Goal: Transaction & Acquisition: Obtain resource

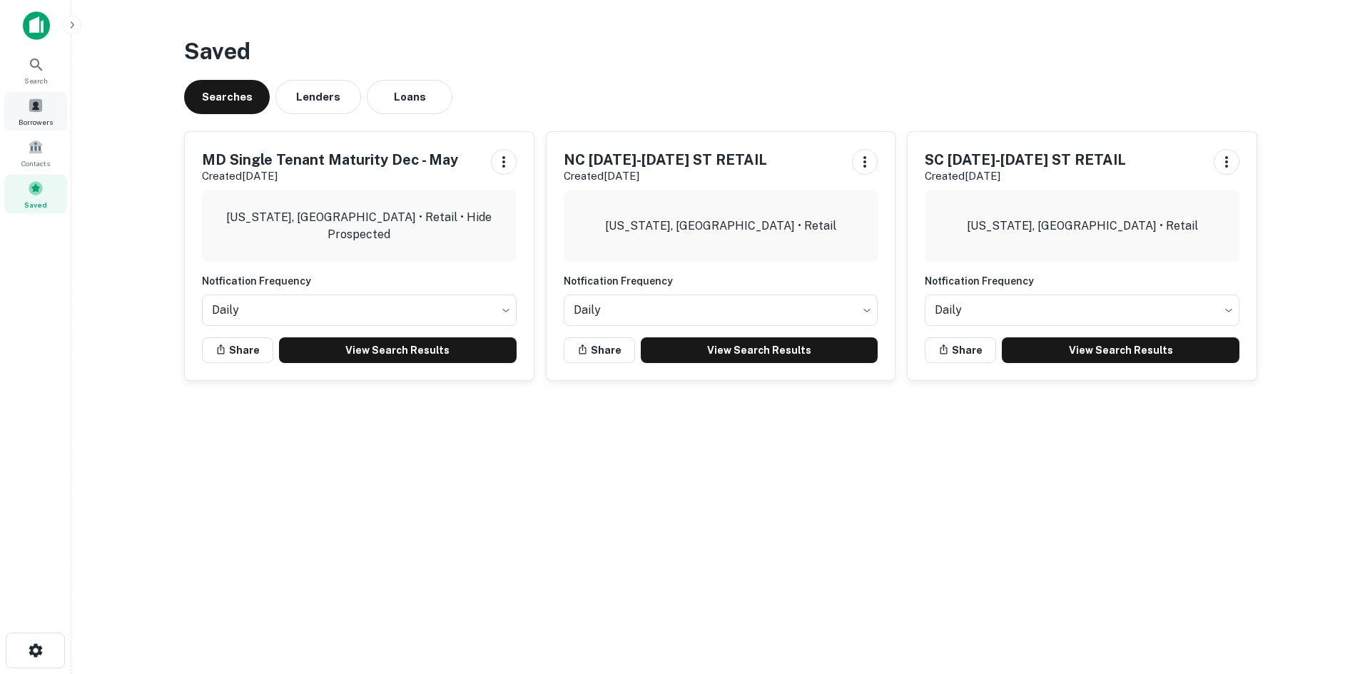
click at [19, 102] on div "Borrowers" at bounding box center [35, 111] width 63 height 39
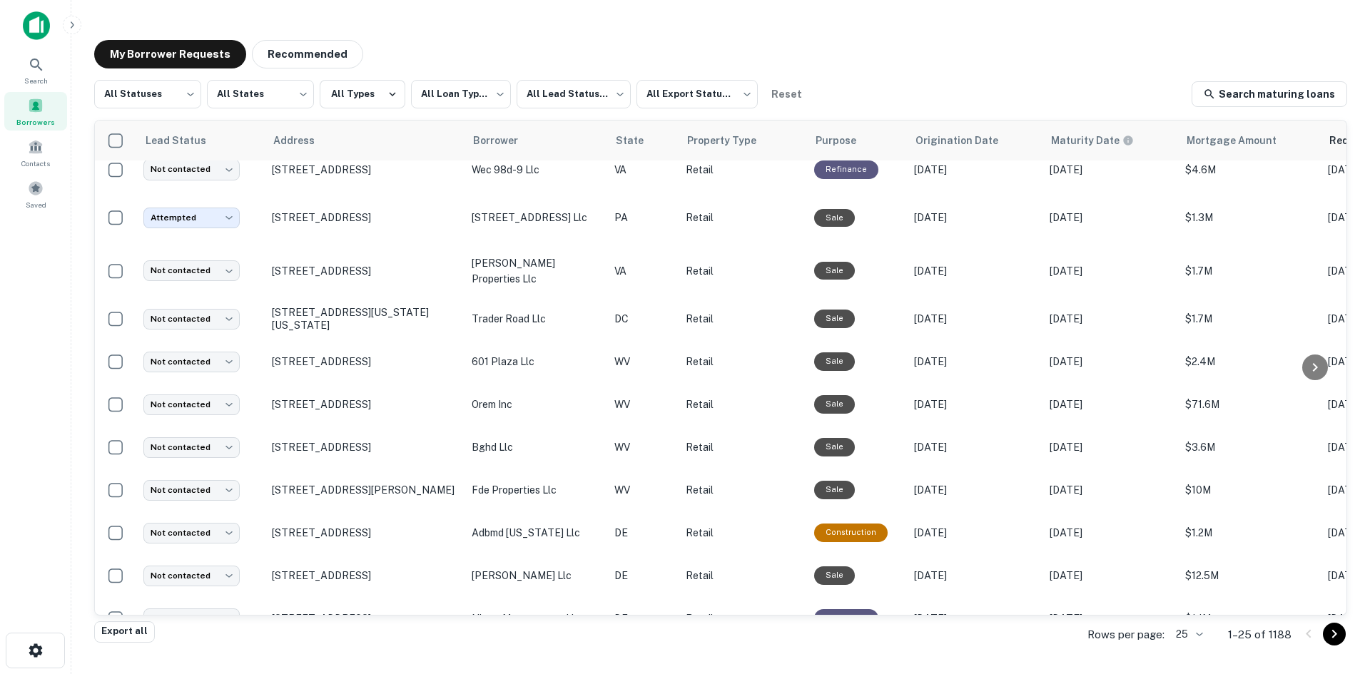
scroll to position [670, 0]
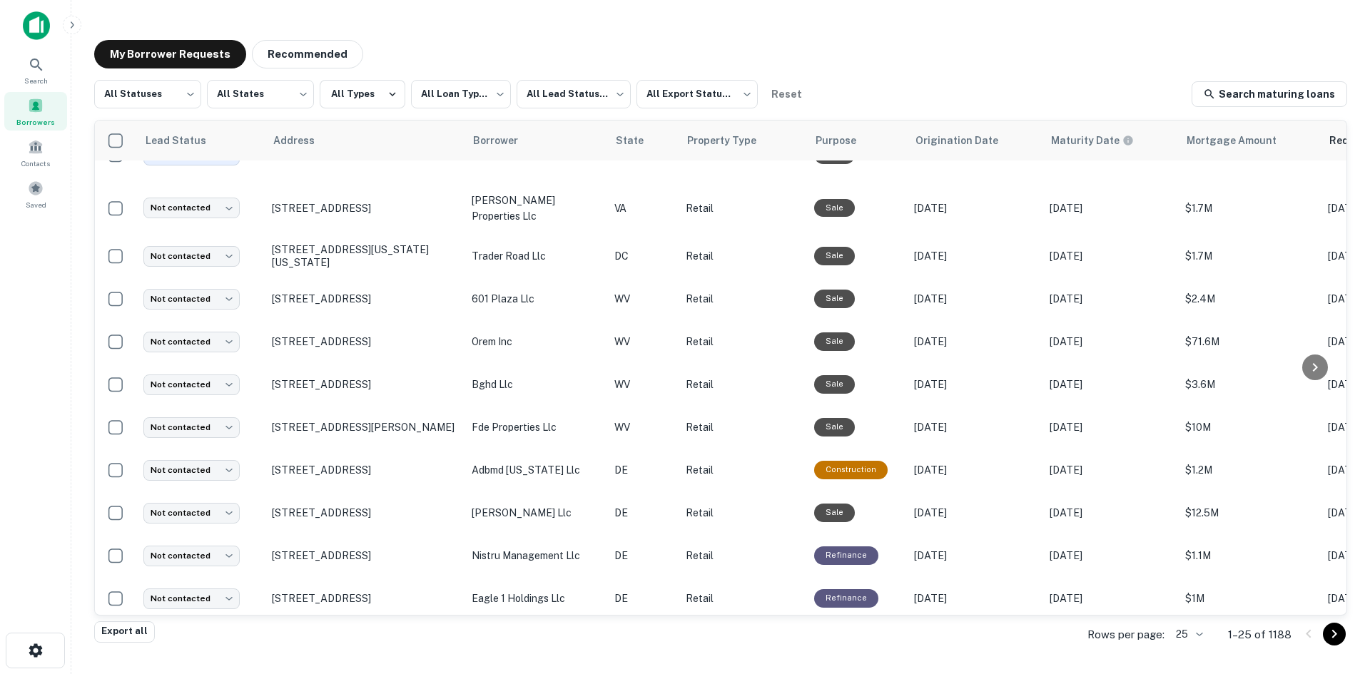
click at [1198, 628] on body "**********" at bounding box center [685, 337] width 1370 height 674
click at [1191, 641] on li "1000" at bounding box center [1190, 644] width 49 height 26
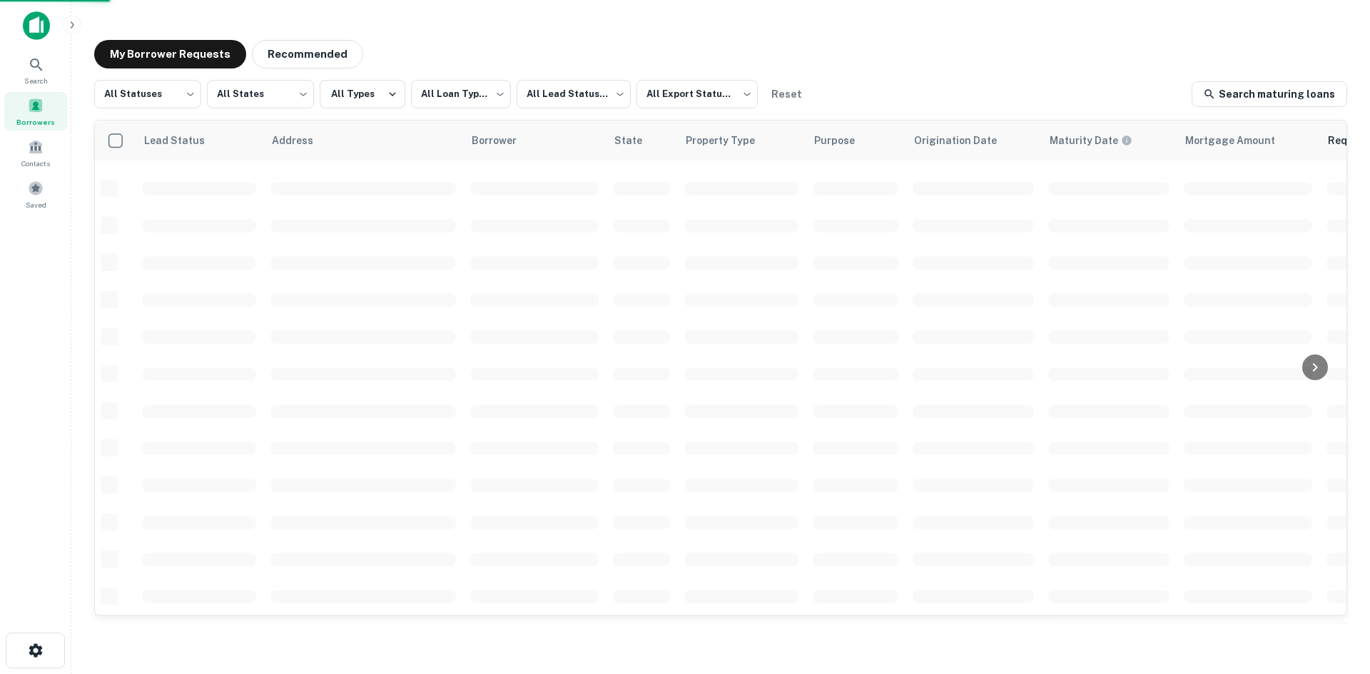
scroll to position [484, 0]
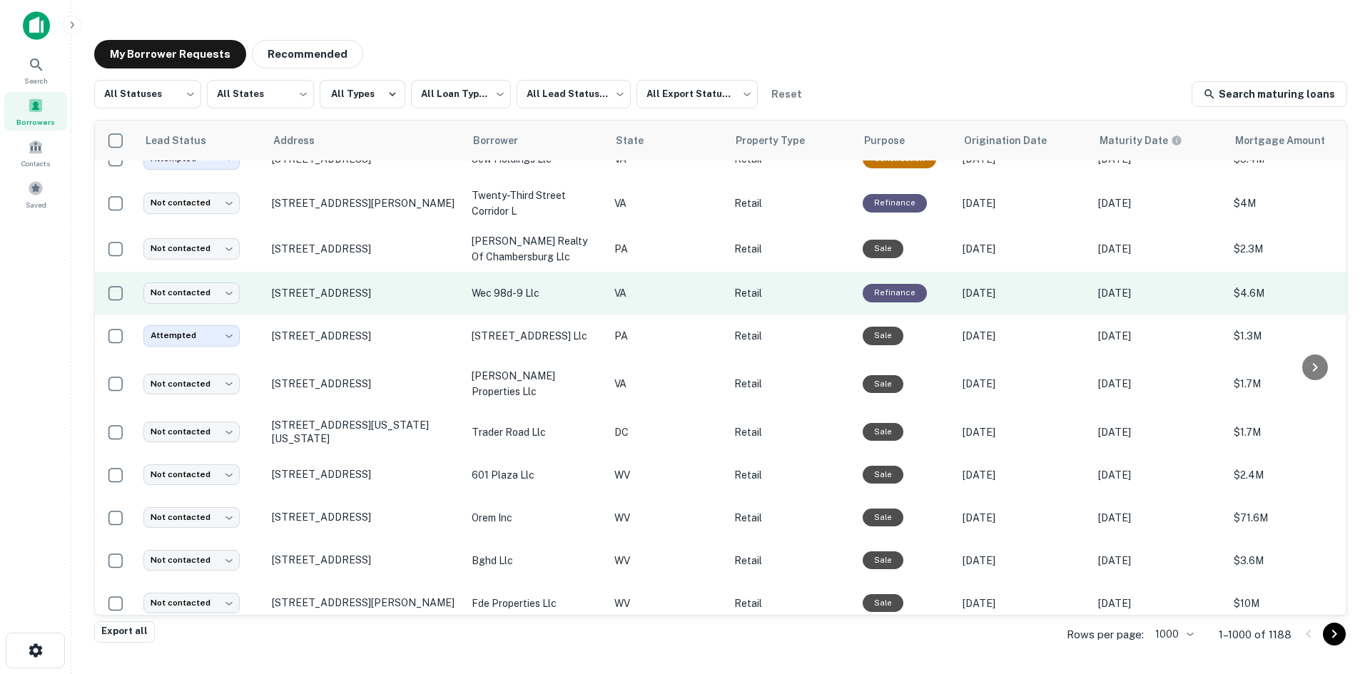
click at [372, 315] on td "6130 Chesapeake Blvd Norfolk, VA 23513" at bounding box center [365, 293] width 200 height 43
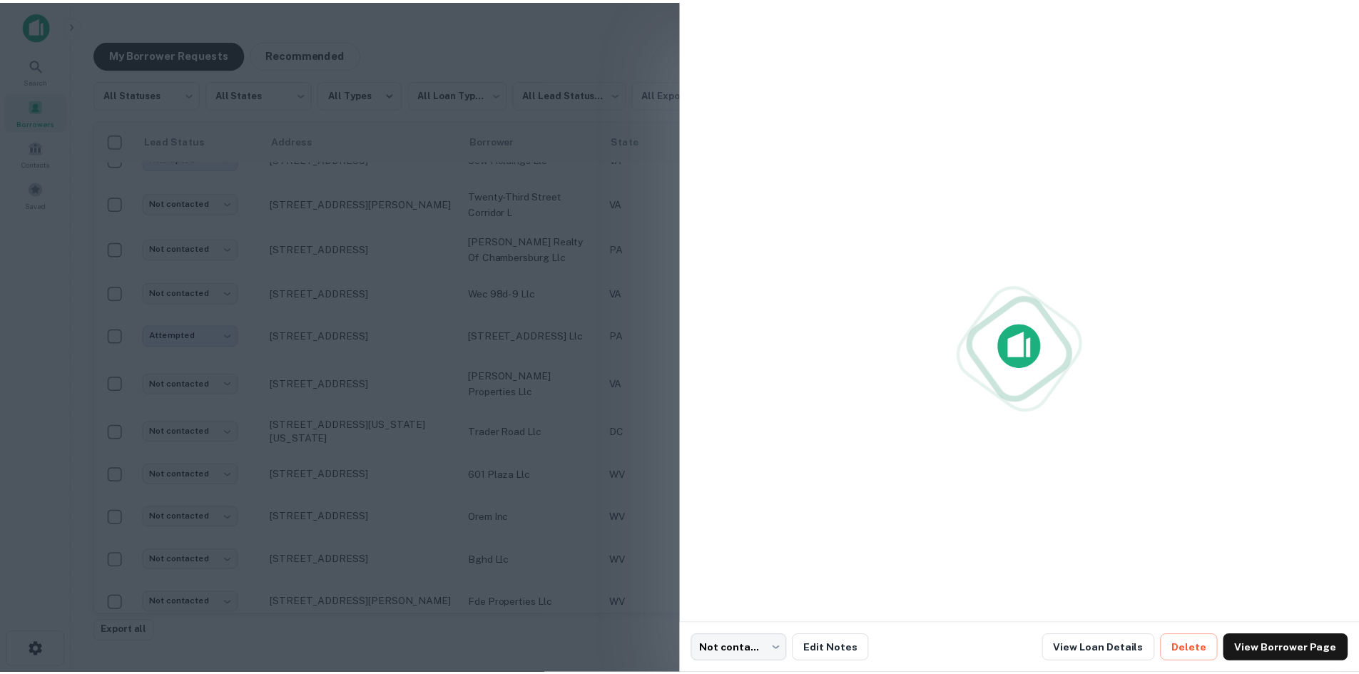
scroll to position [428, 0]
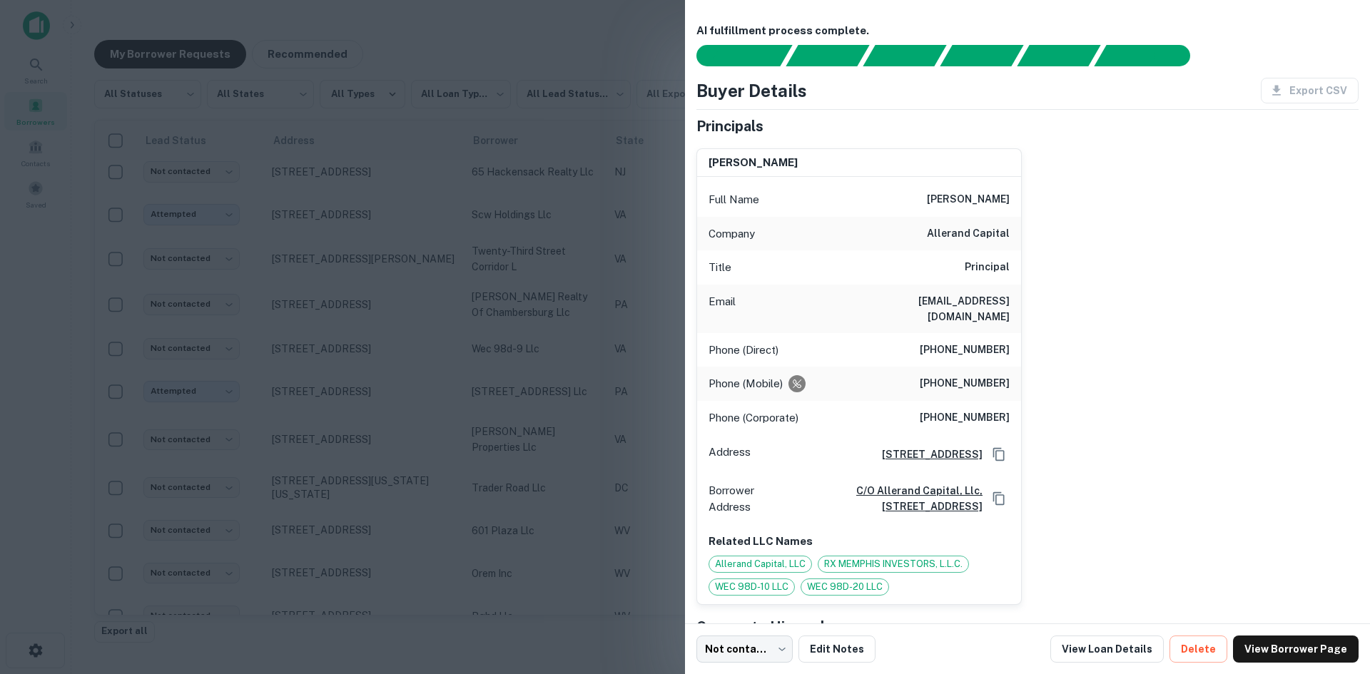
click at [367, 322] on div at bounding box center [685, 337] width 1370 height 674
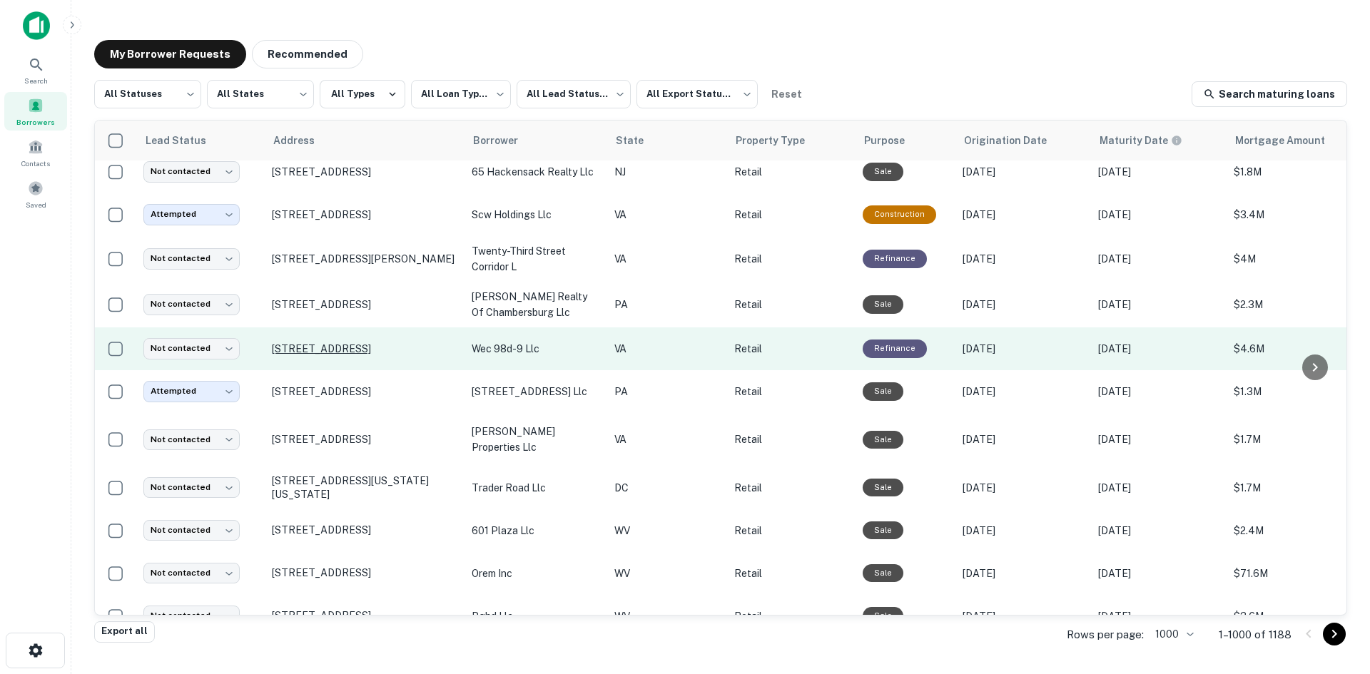
click at [368, 342] on p "[STREET_ADDRESS]" at bounding box center [365, 348] width 186 height 13
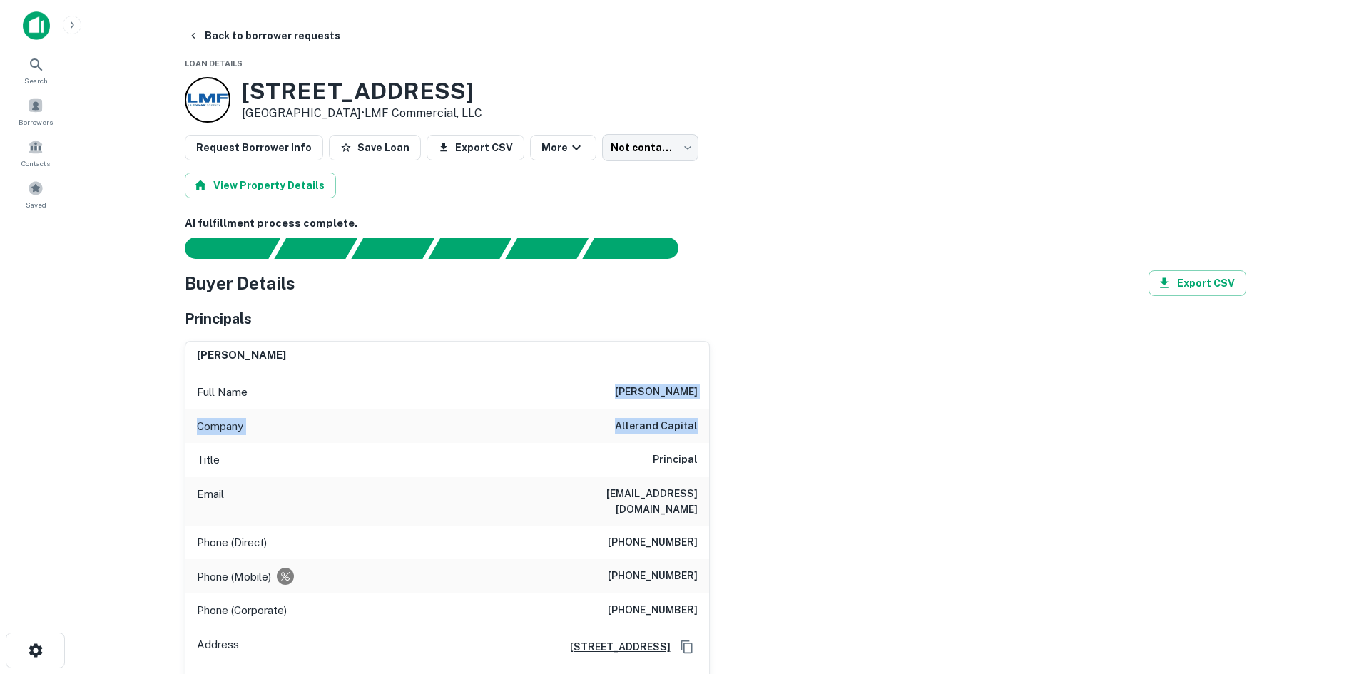
drag, startPoint x: 611, startPoint y: 400, endPoint x: 697, endPoint y: 422, distance: 89.1
click at [697, 422] on div "Full Name richard j. sabella Company allerand capital Title Principal Email rsa…" at bounding box center [448, 566] width 524 height 392
copy div "richard j. sabella Company allerand capital"
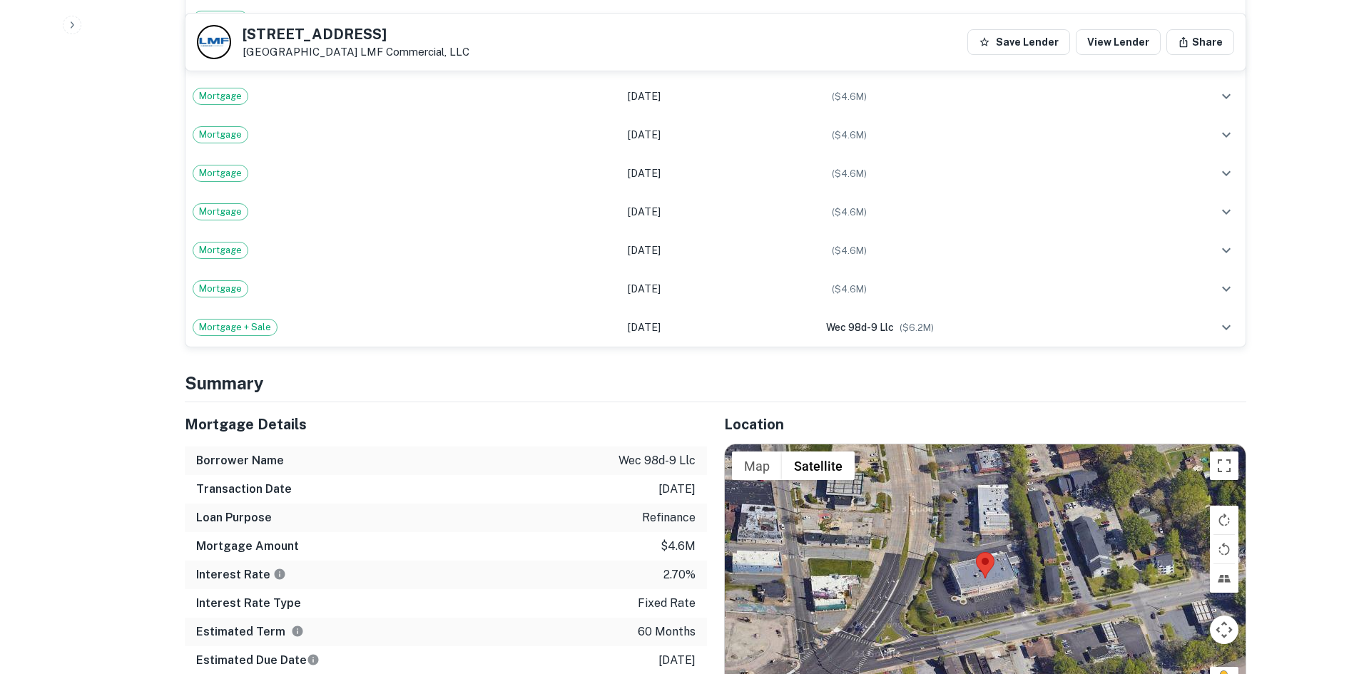
scroll to position [1427, 0]
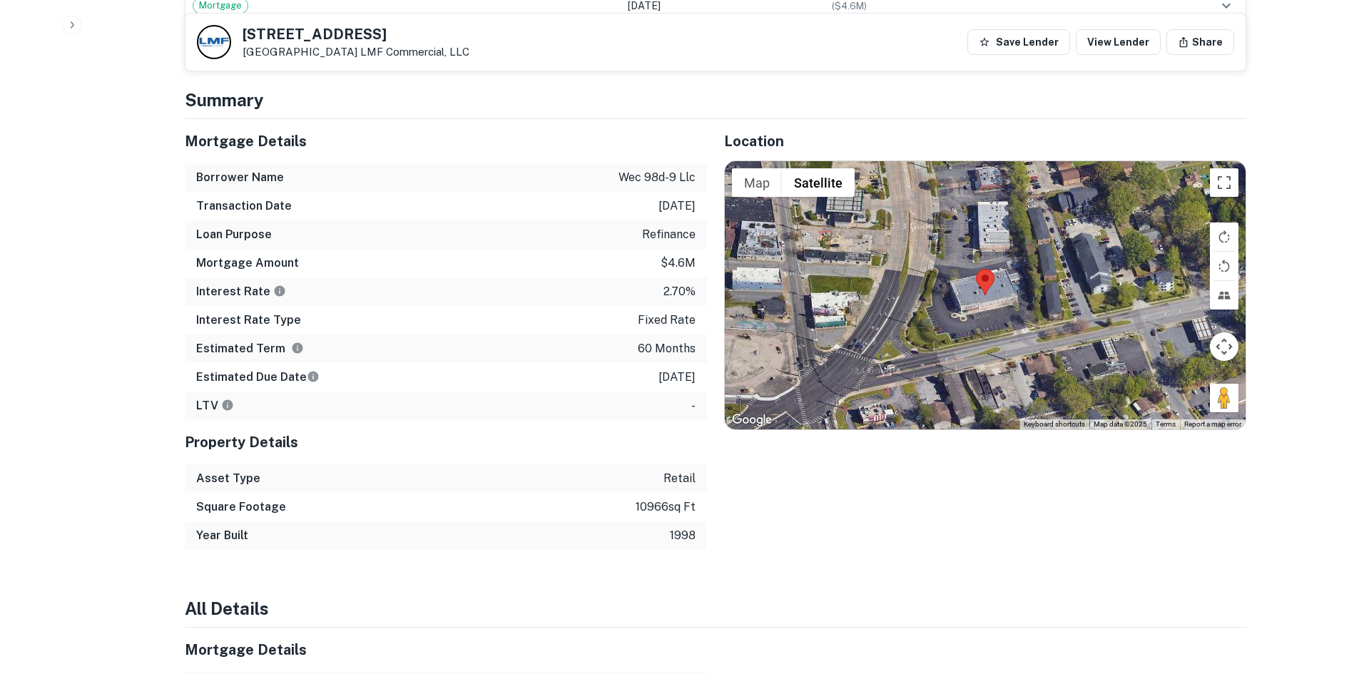
drag, startPoint x: 1212, startPoint y: 378, endPoint x: 1039, endPoint y: 335, distance: 178.8
click at [1020, 332] on div "Map Terrain Satellite Labels Keyboard shortcuts Map Data Map data ©2025 Map dat…" at bounding box center [985, 295] width 521 height 268
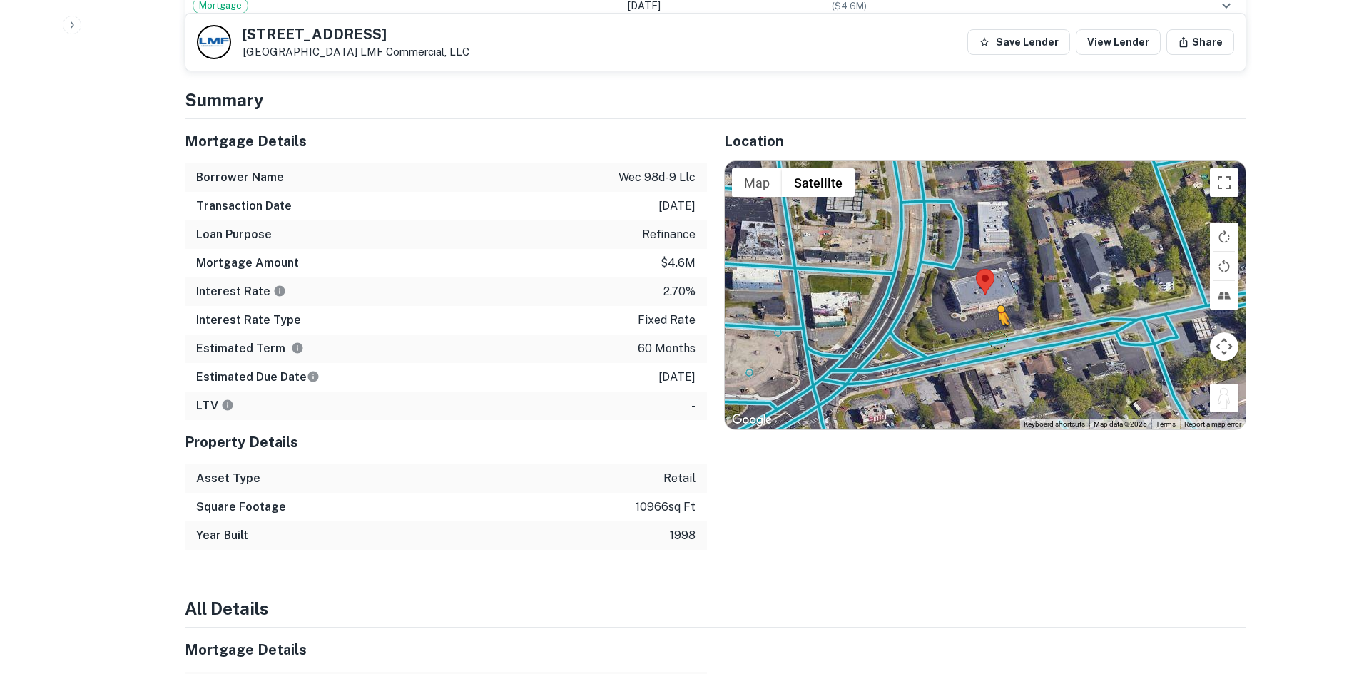
drag, startPoint x: 1222, startPoint y: 379, endPoint x: 999, endPoint y: 325, distance: 229.7
click at [999, 325] on div "To activate drag with keyboard, press Alt + Enter. Once in keyboard drag state,…" at bounding box center [985, 295] width 521 height 268
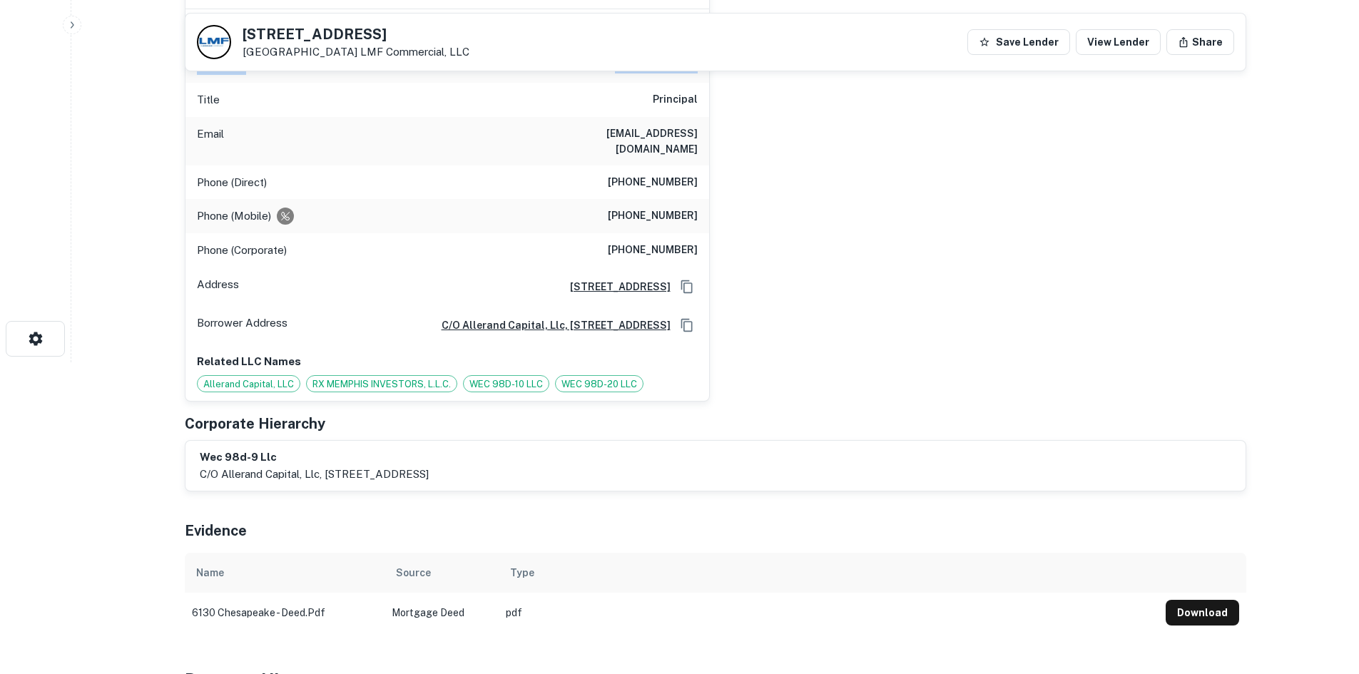
scroll to position [143, 0]
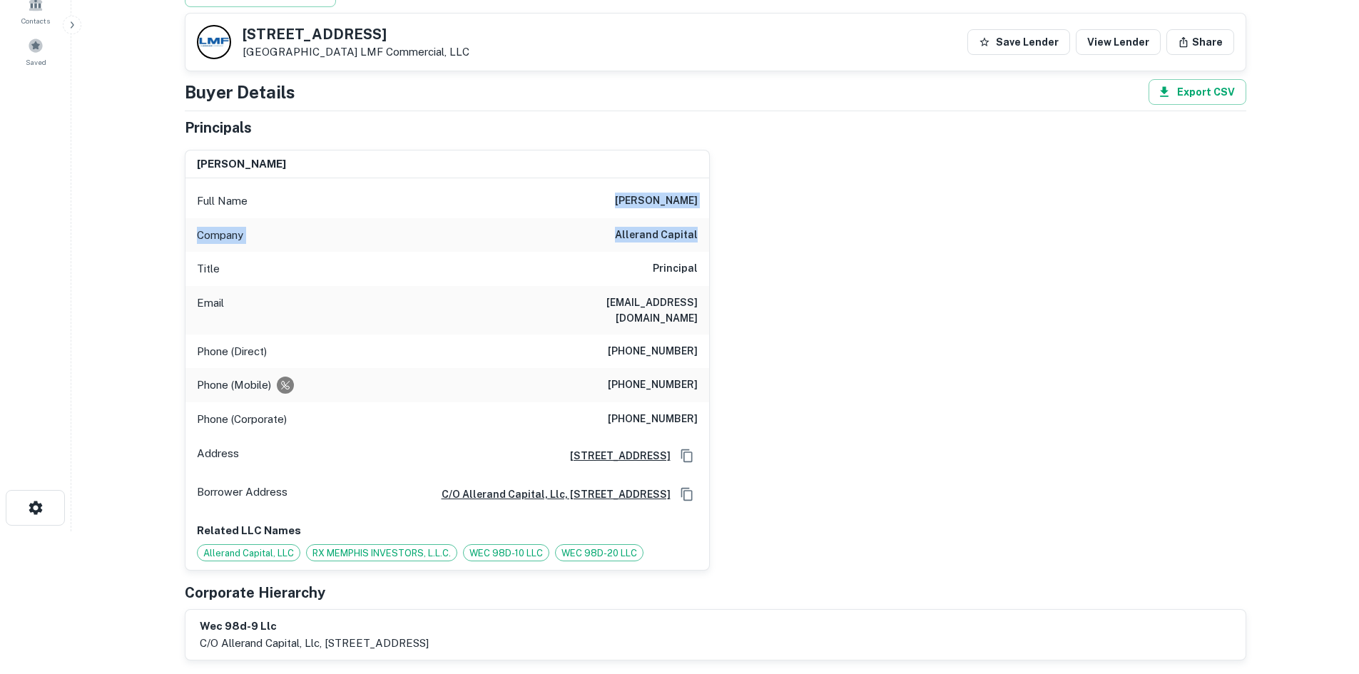
click at [671, 244] on div "Company allerand capital" at bounding box center [448, 235] width 524 height 34
click at [639, 296] on h6 "rsabella@allerand.com" at bounding box center [612, 310] width 171 height 31
copy h6 "rsabella@allerand.com"
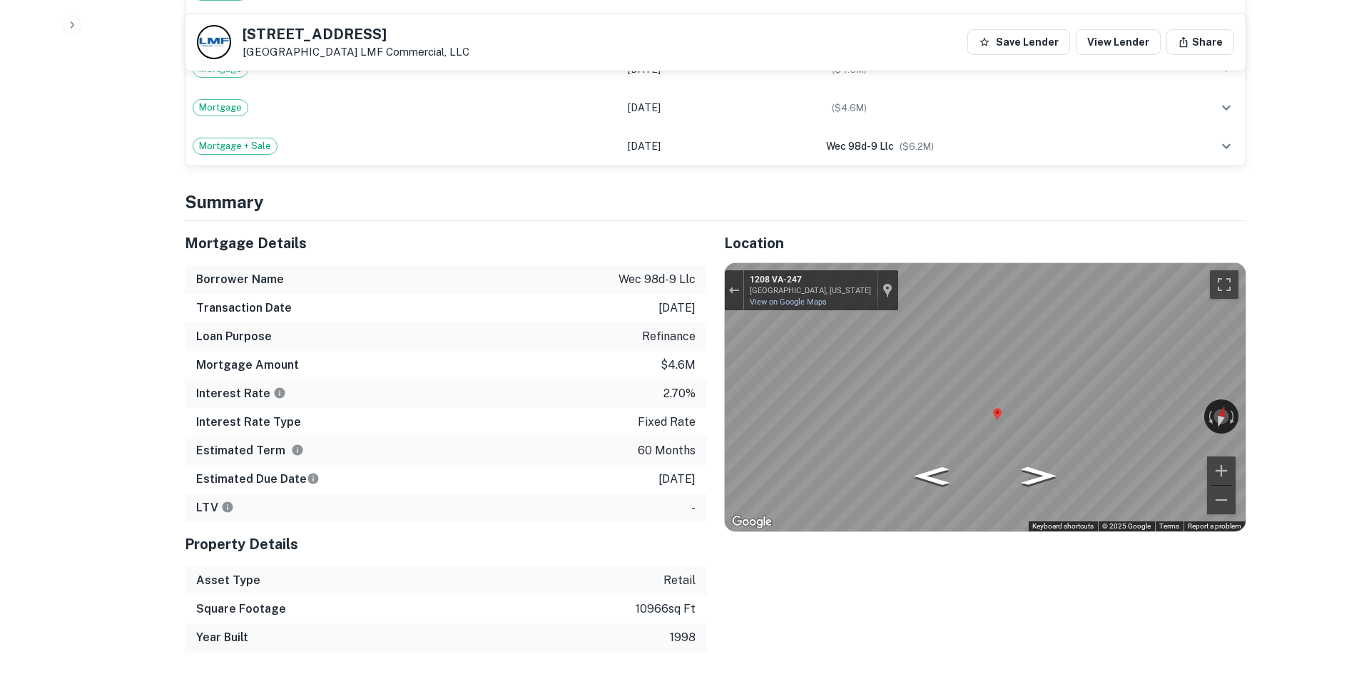
scroll to position [1427, 0]
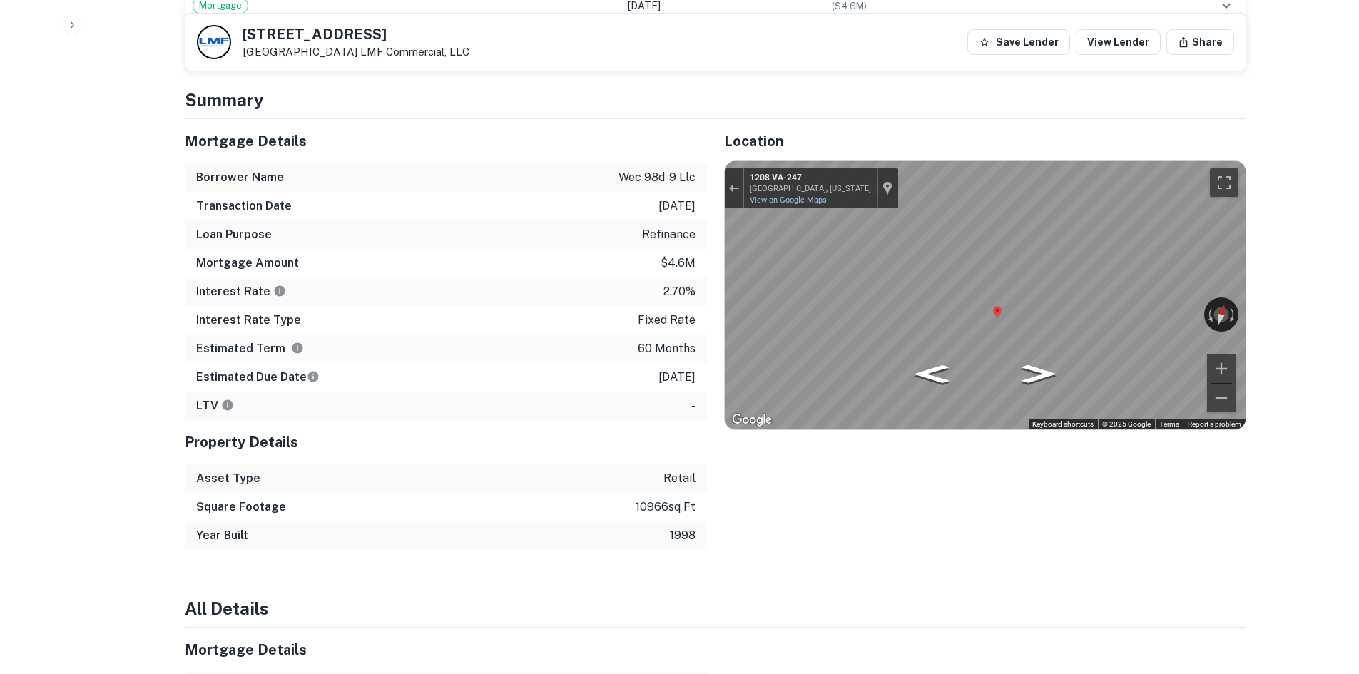
drag, startPoint x: 238, startPoint y: 30, endPoint x: 394, endPoint y: 41, distance: 155.9
click at [394, 41] on div "6130 Chesapeake Blvd Norfolk, VA 23513 LMF Commercial, LLC" at bounding box center [333, 42] width 273 height 34
copy h5 "6130 Chesapeake Blvd"
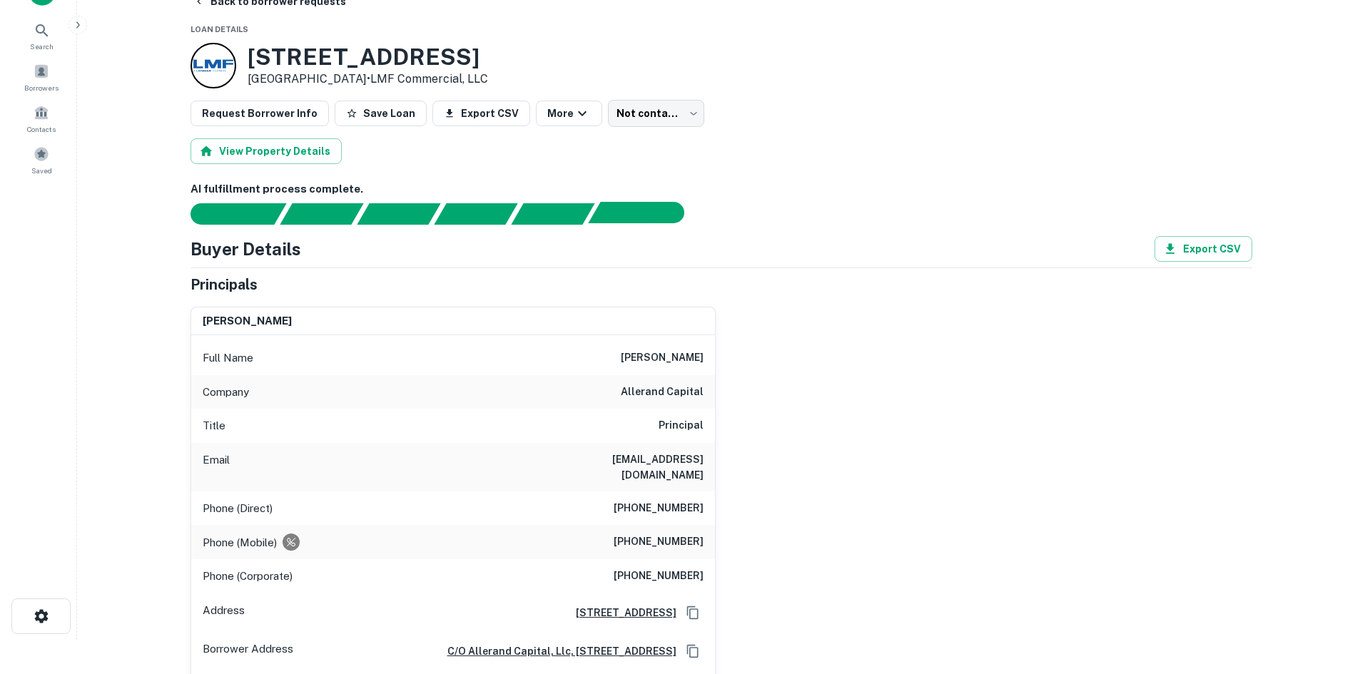
scroll to position [0, 0]
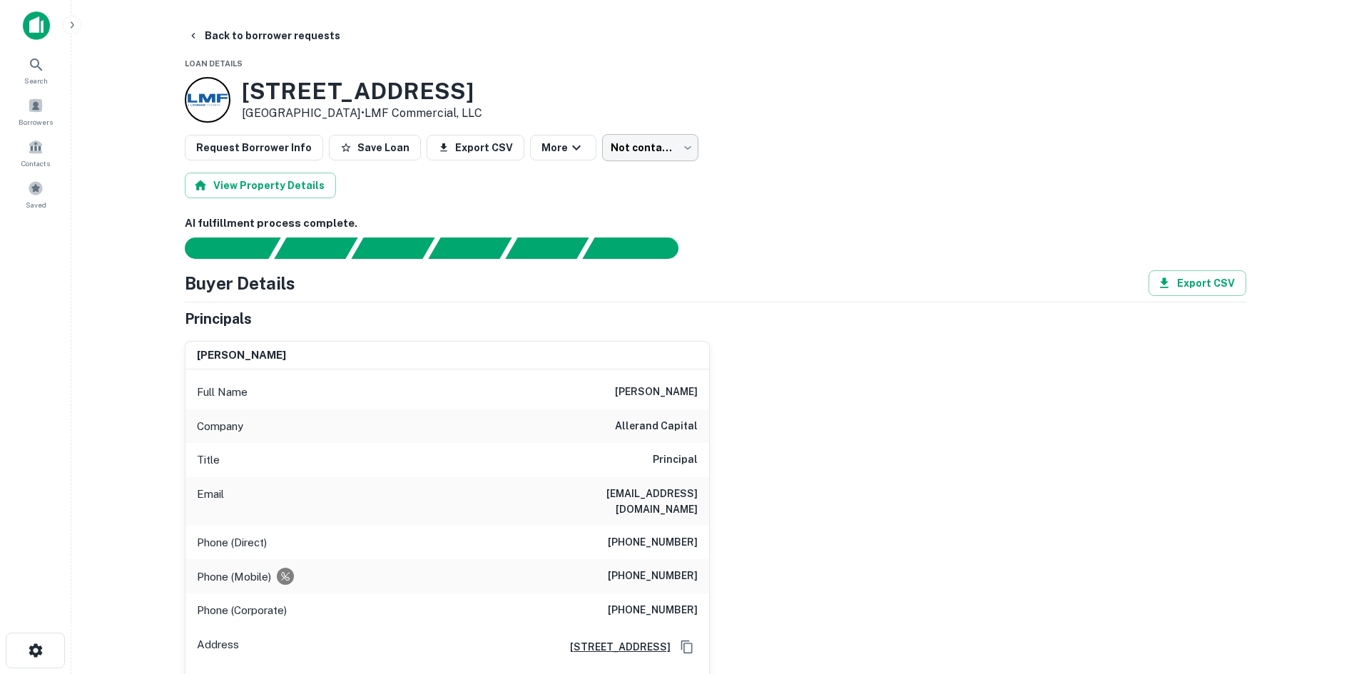
click at [636, 153] on body "Search Borrowers Contacts Saved Back to borrower requests Loan Details 6130 Che…" at bounding box center [679, 337] width 1359 height 674
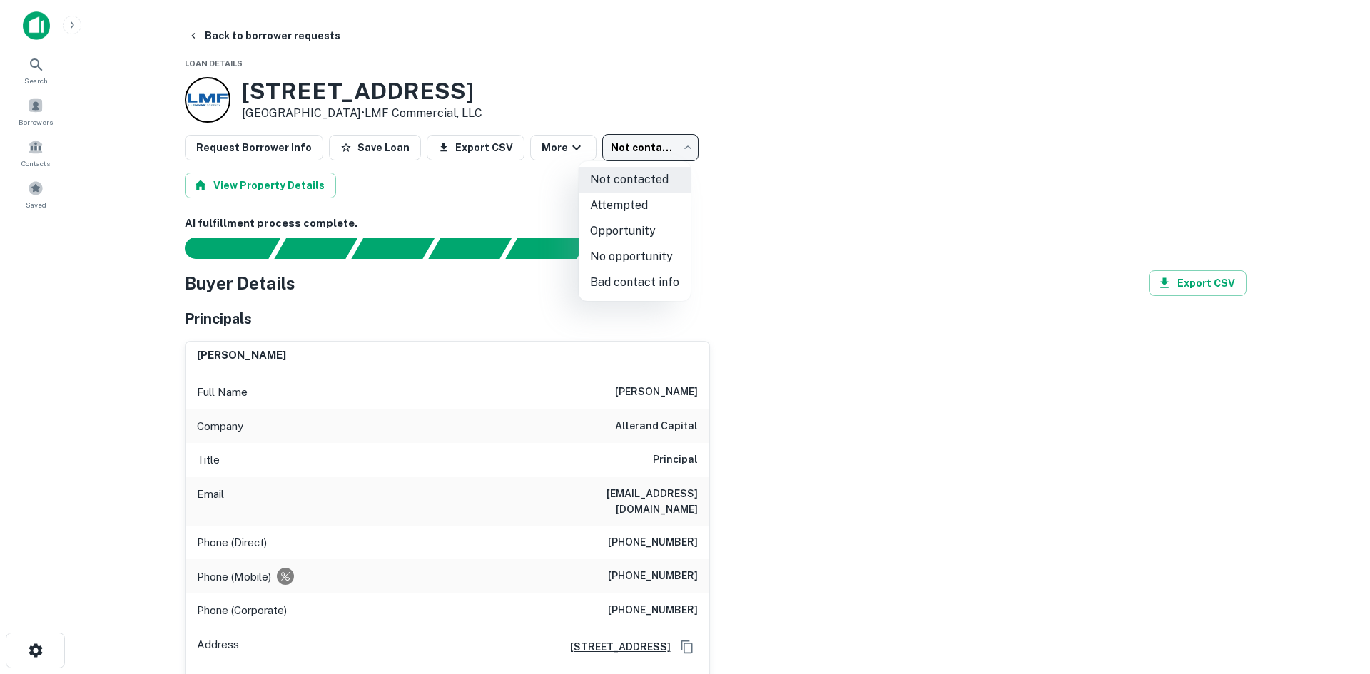
click at [634, 205] on li "Attempted" at bounding box center [635, 206] width 112 height 26
type input "*********"
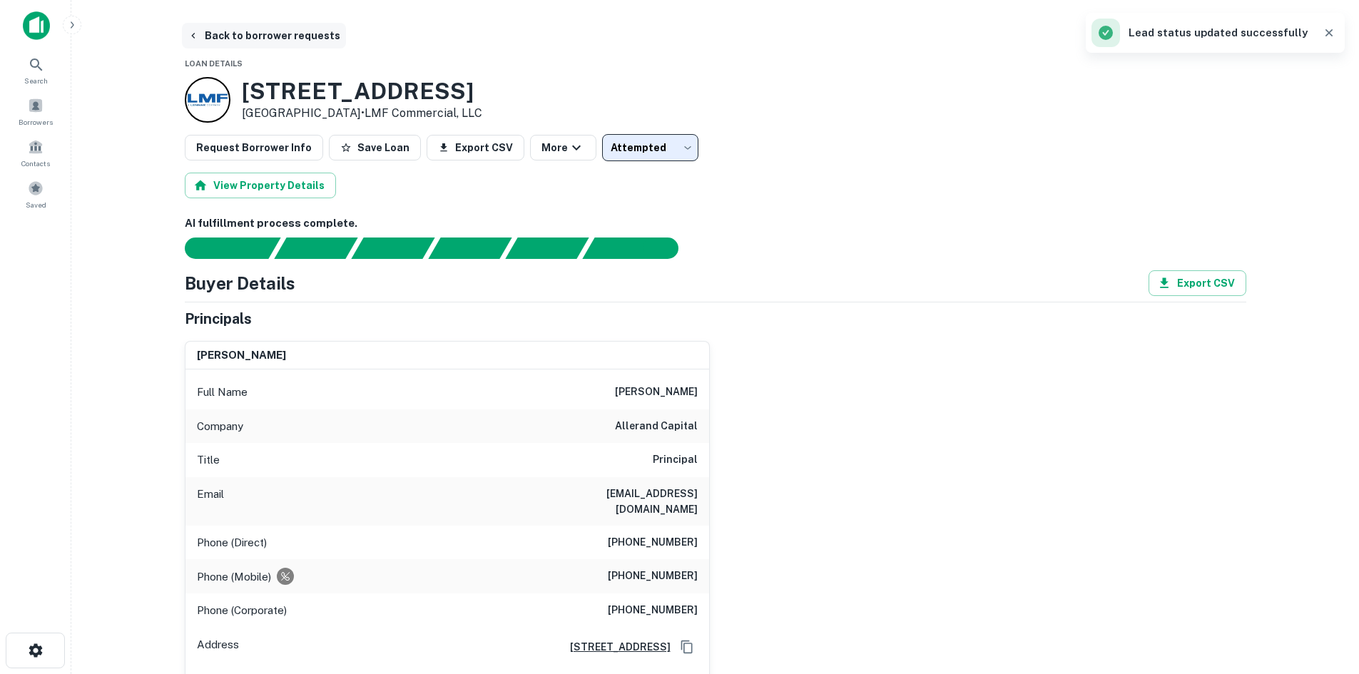
click at [228, 36] on button "Back to borrower requests" at bounding box center [264, 36] width 164 height 26
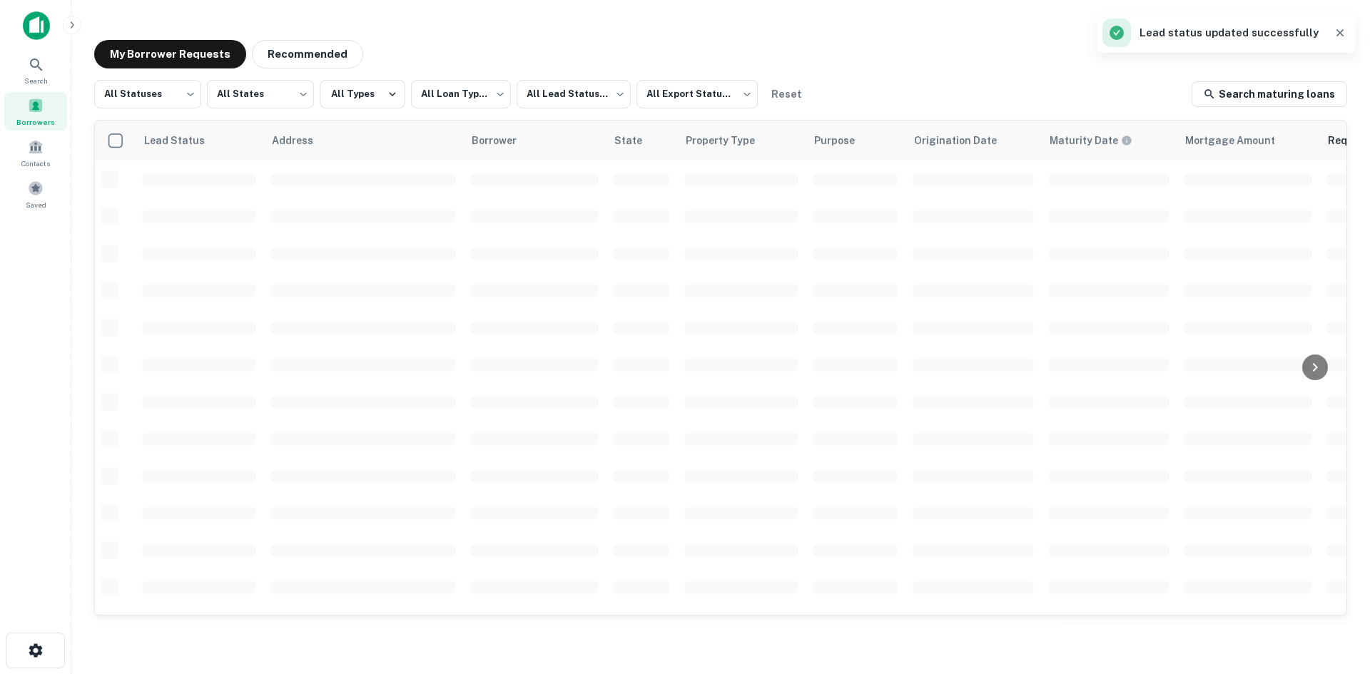
scroll to position [428, 0]
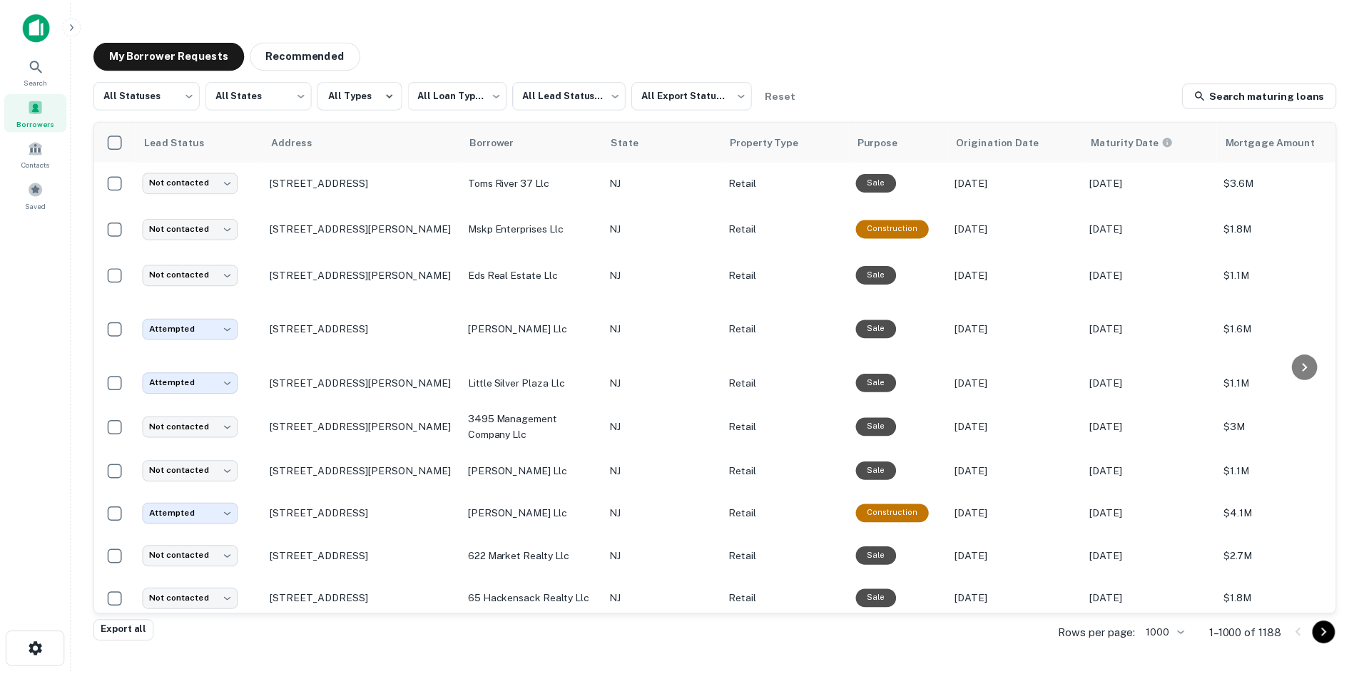
scroll to position [285, 0]
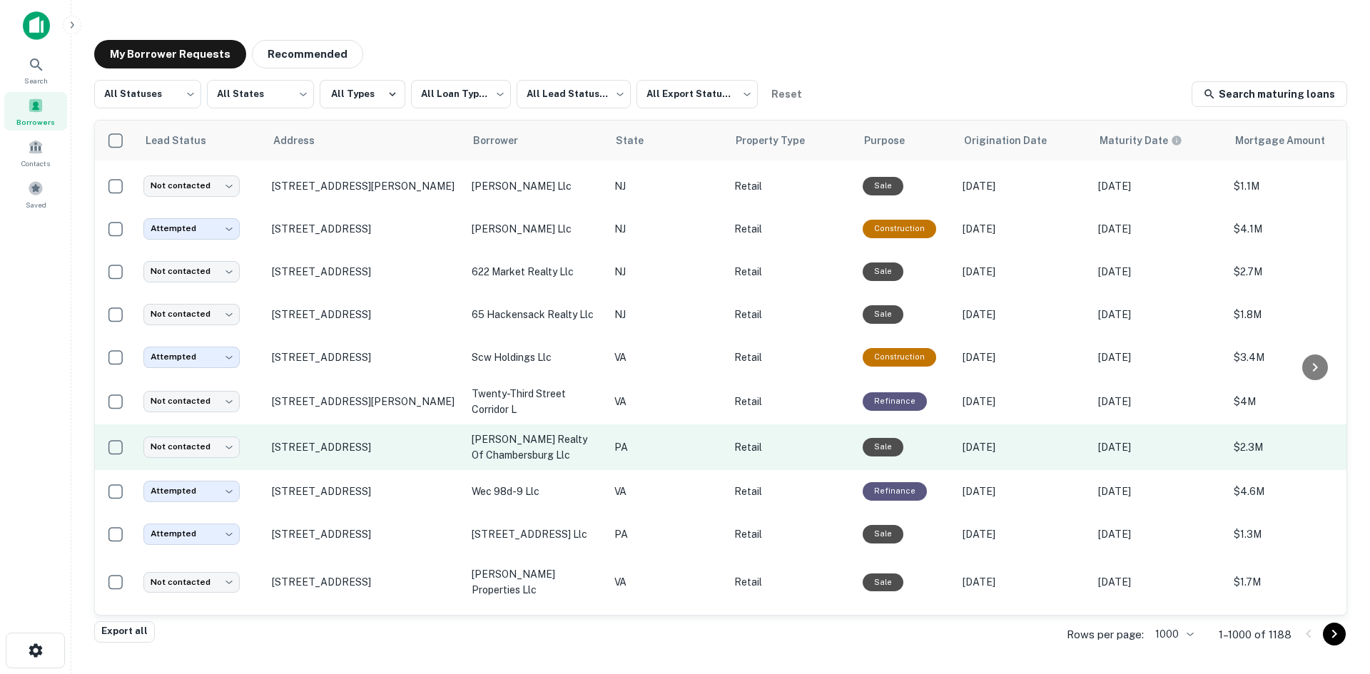
click at [321, 452] on td "480 Gateway Ave Chambersburg, PA 17201" at bounding box center [365, 448] width 200 height 46
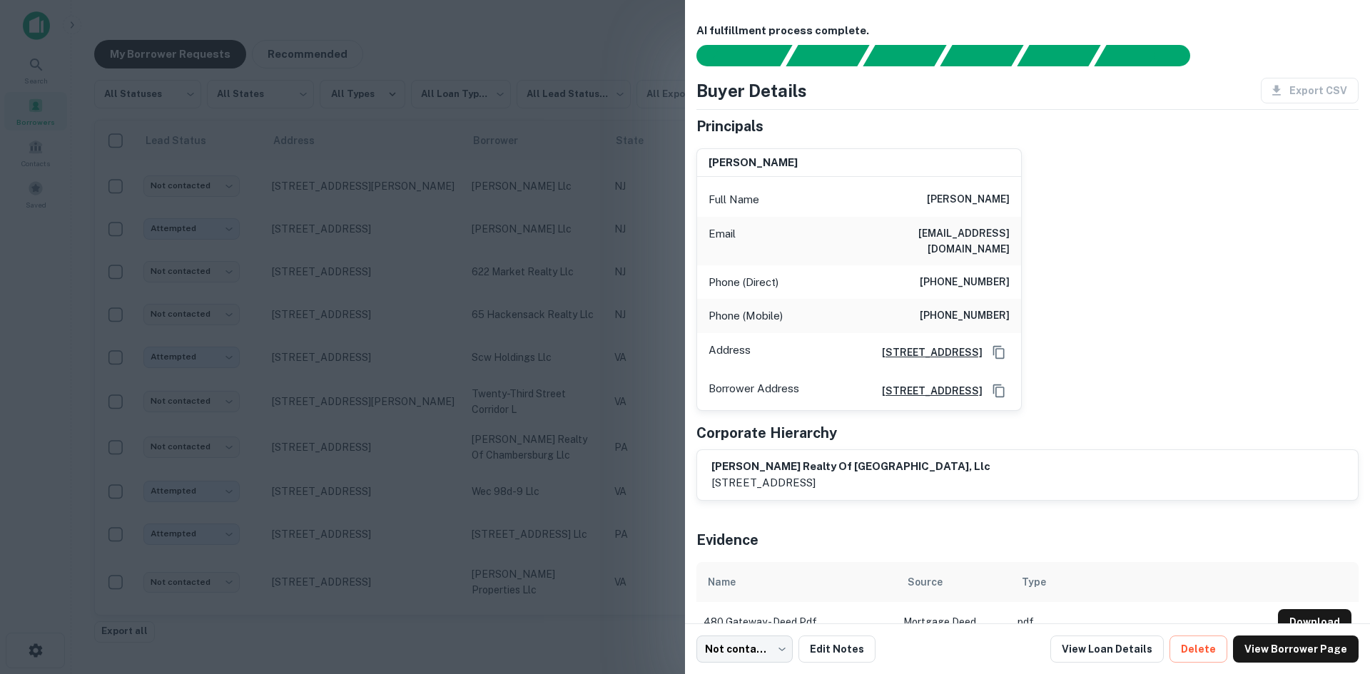
click at [347, 452] on div at bounding box center [685, 337] width 1370 height 674
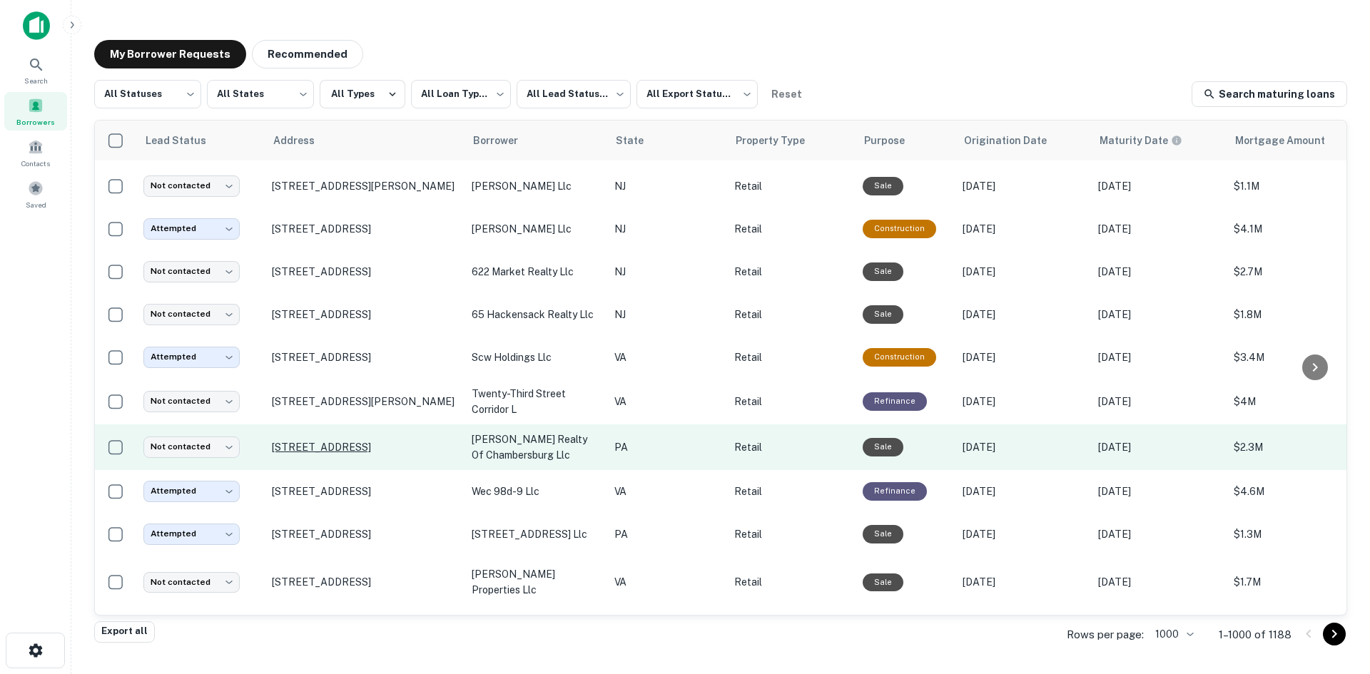
click at [347, 441] on p "480 Gateway Ave Chambersburg, PA 17201" at bounding box center [365, 447] width 186 height 13
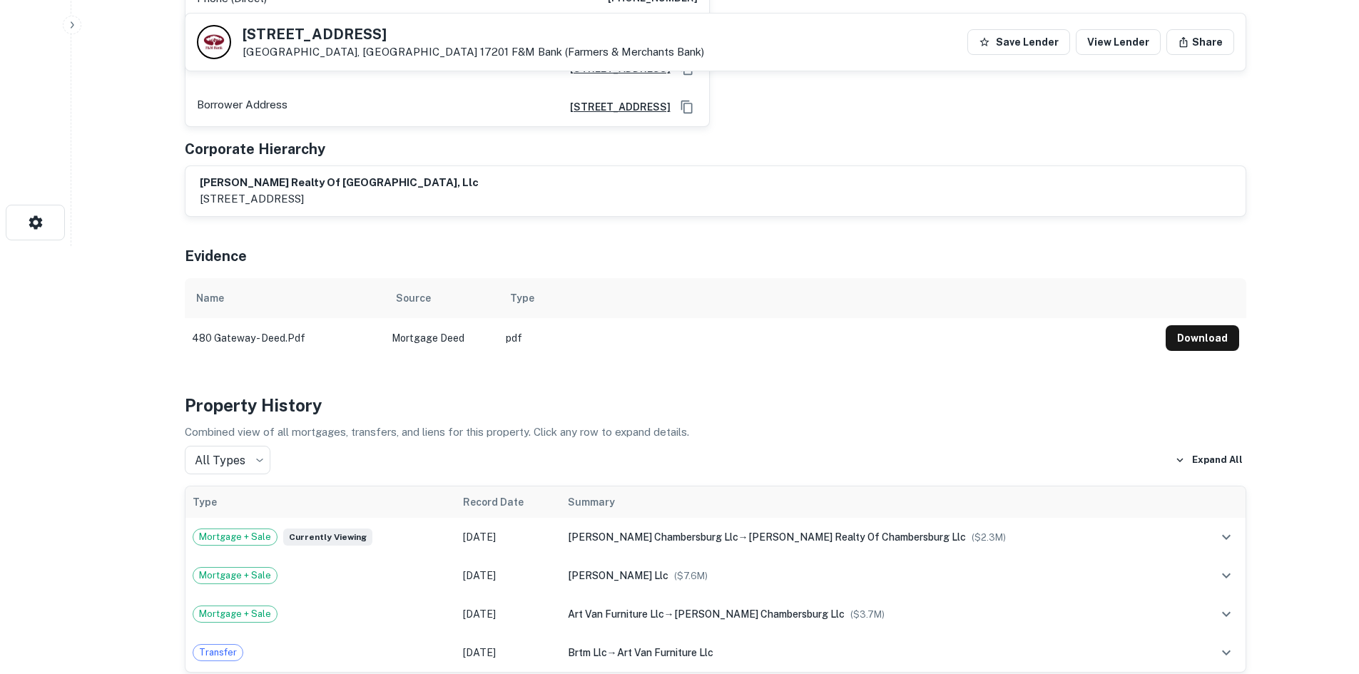
scroll to position [928, 0]
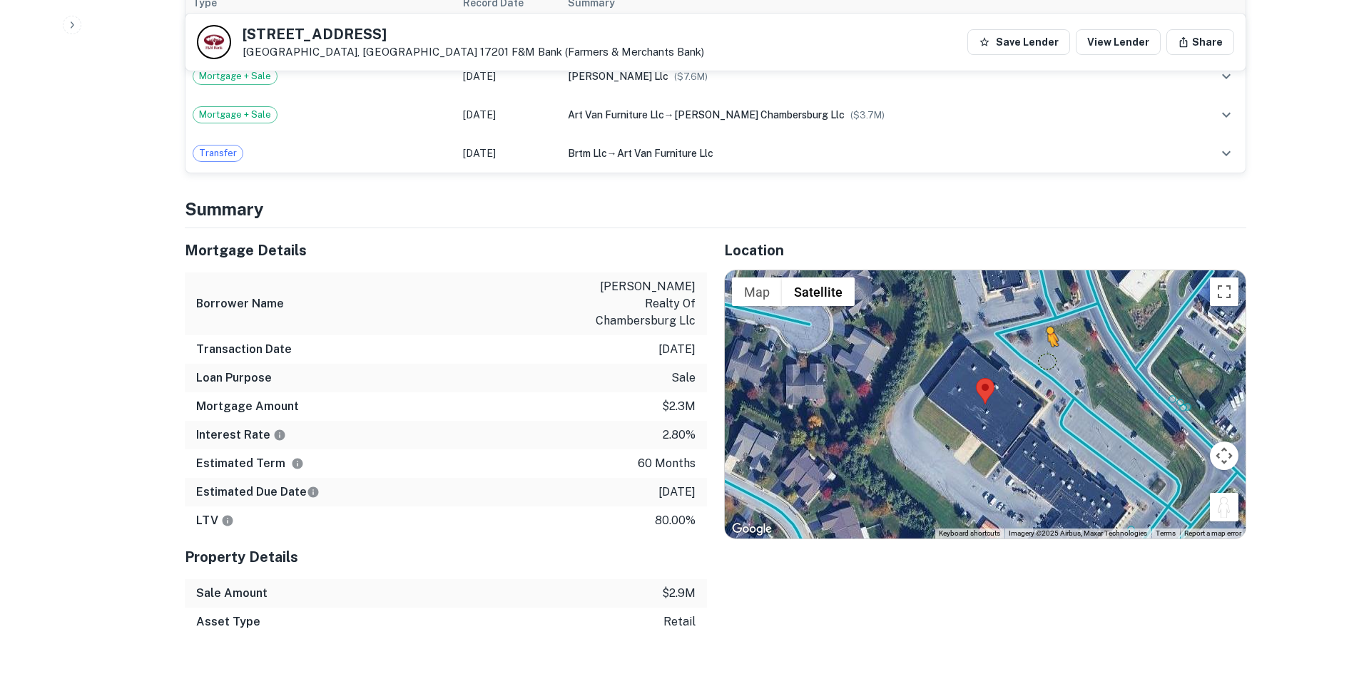
drag, startPoint x: 1234, startPoint y: 497, endPoint x: 1025, endPoint y: 335, distance: 263.9
click at [1029, 337] on div "To activate drag with keyboard, press Alt + Enter. Once in keyboard drag state,…" at bounding box center [985, 404] width 521 height 268
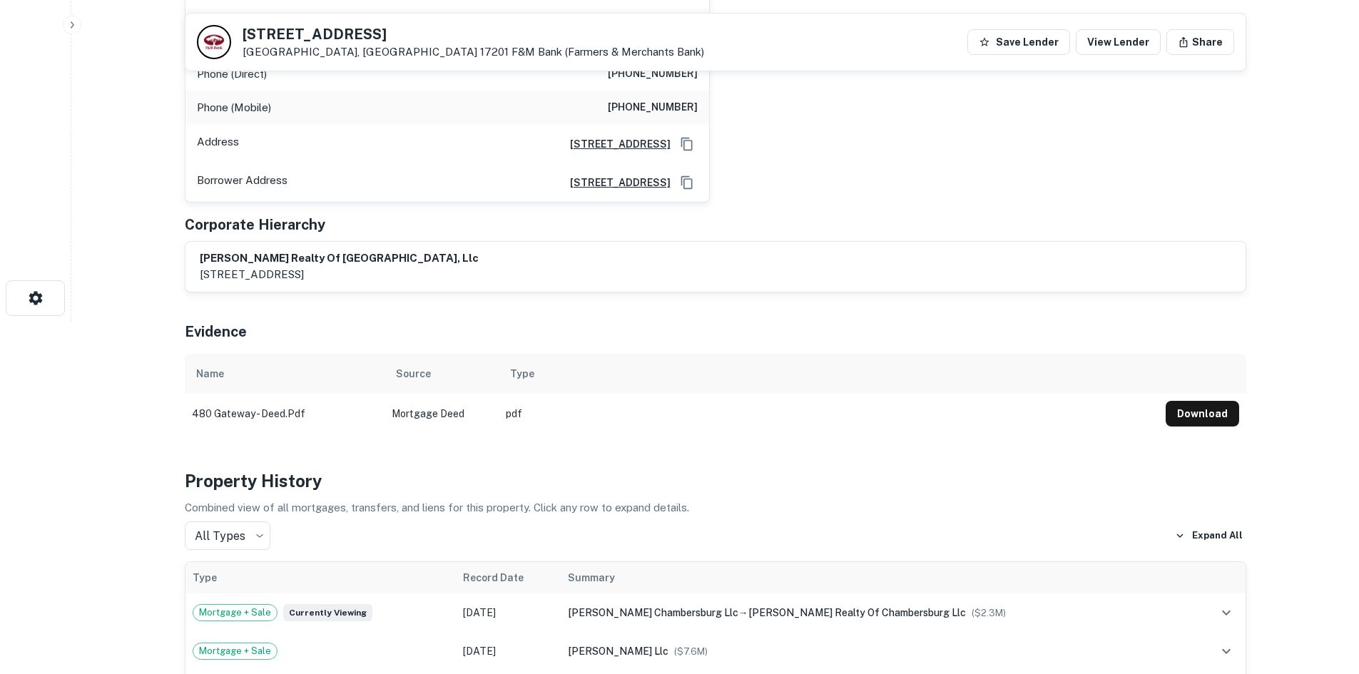
scroll to position [214, 0]
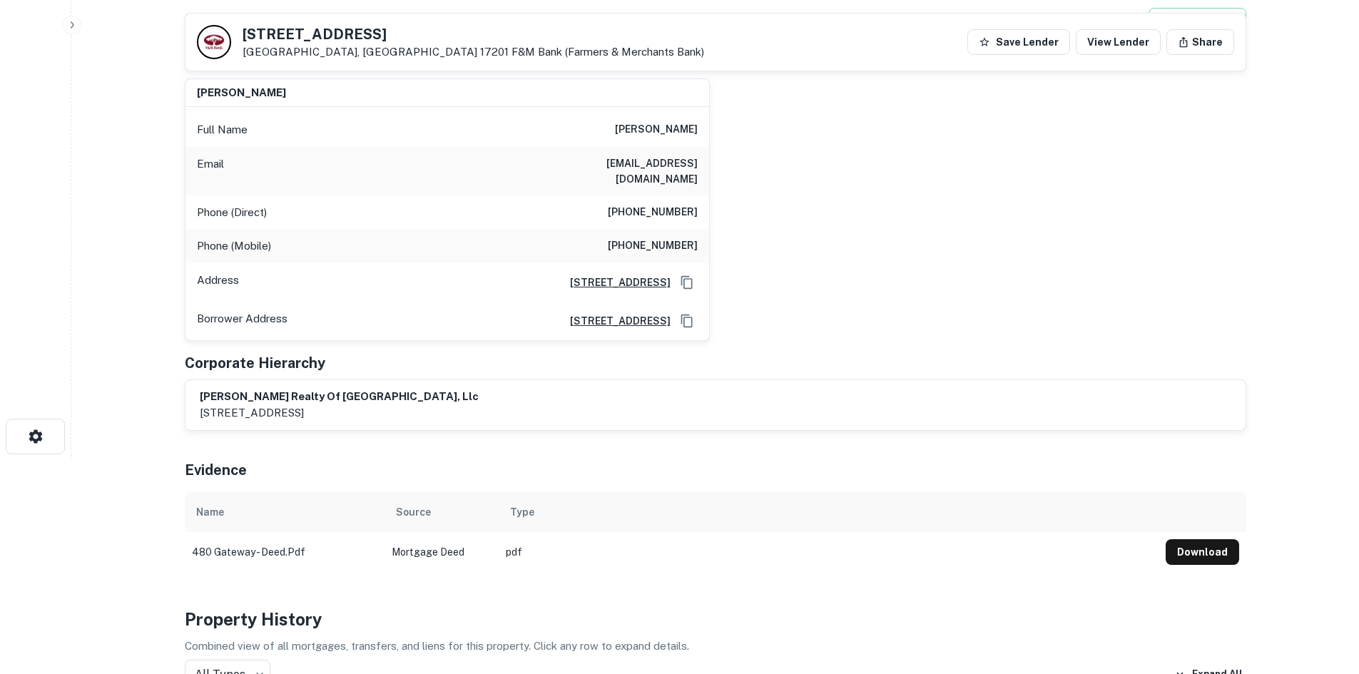
click at [636, 196] on div "Phone (Direct) (301) 705-6555" at bounding box center [448, 213] width 524 height 34
copy h6 "(301) 705-6555"
click at [653, 238] on h6 "(202) 359-9814" at bounding box center [653, 246] width 90 height 17
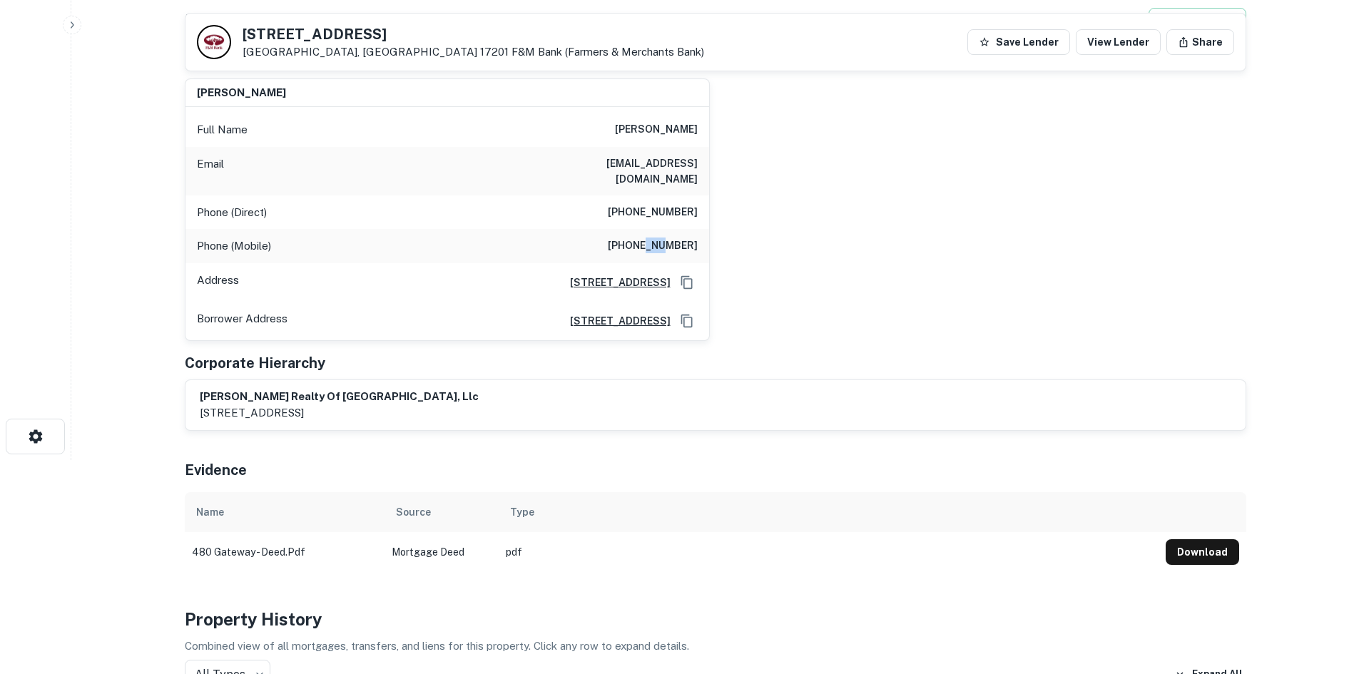
click at [653, 238] on h6 "(202) 359-9814" at bounding box center [653, 246] width 90 height 17
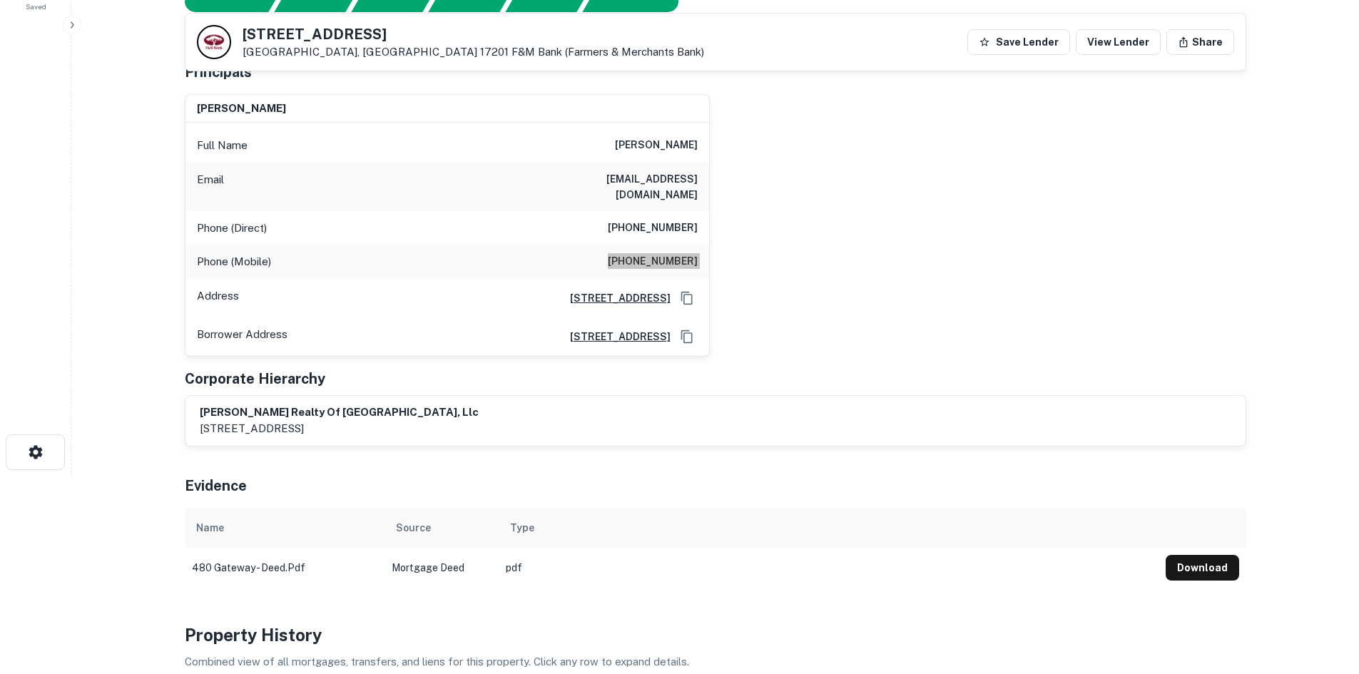
scroll to position [143, 0]
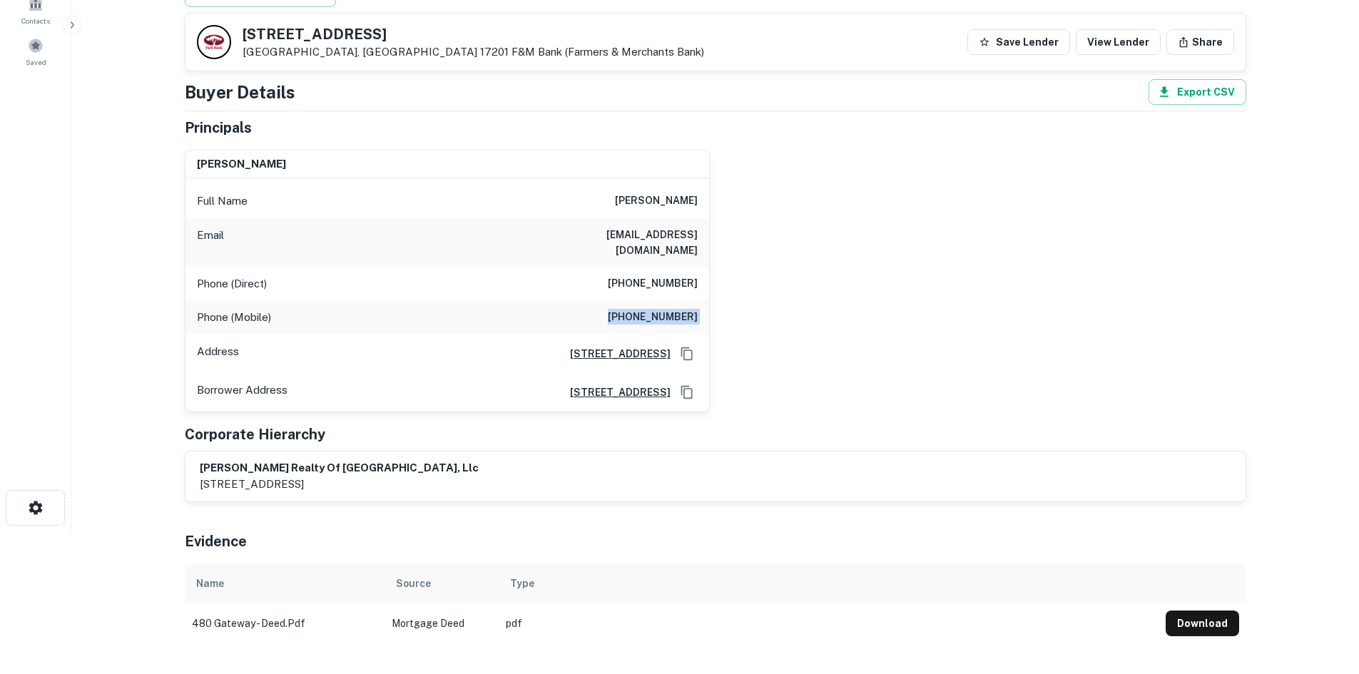
click at [654, 243] on h6 "saraayyad@gmail.com" at bounding box center [612, 242] width 171 height 31
click at [656, 242] on h6 "saraayyad@gmail.com" at bounding box center [612, 242] width 171 height 31
copy h6 "saraayyad@gmail.com"
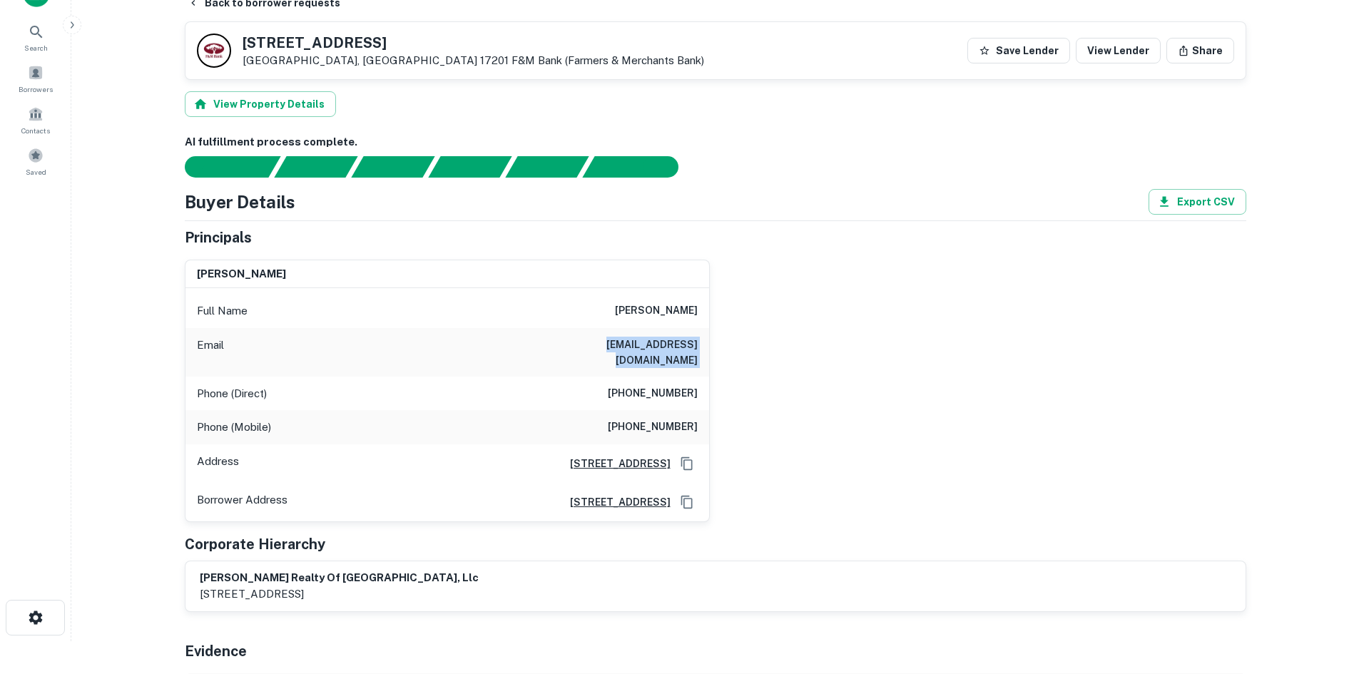
scroll to position [0, 0]
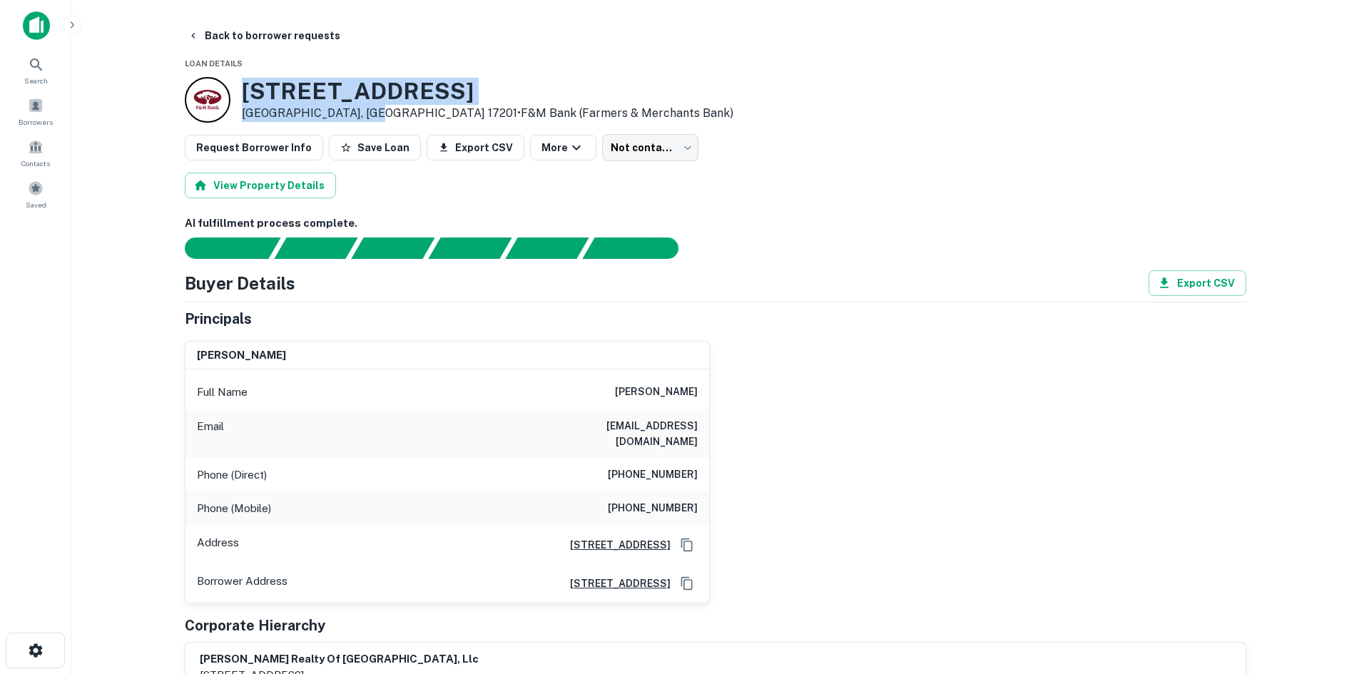
drag, startPoint x: 244, startPoint y: 83, endPoint x: 373, endPoint y: 117, distance: 133.6
click at [373, 117] on div "480 Gateway Ave Chambersburg, PA 17201 • F&M Bank (farmers & Merchants Bank)" at bounding box center [488, 100] width 492 height 44
copy div "480 Gateway Ave Chambersburg, PA 17201"
click at [607, 158] on body "Search Borrowers Contacts Saved Back to borrower requests Loan Details 480 Gate…" at bounding box center [679, 337] width 1359 height 674
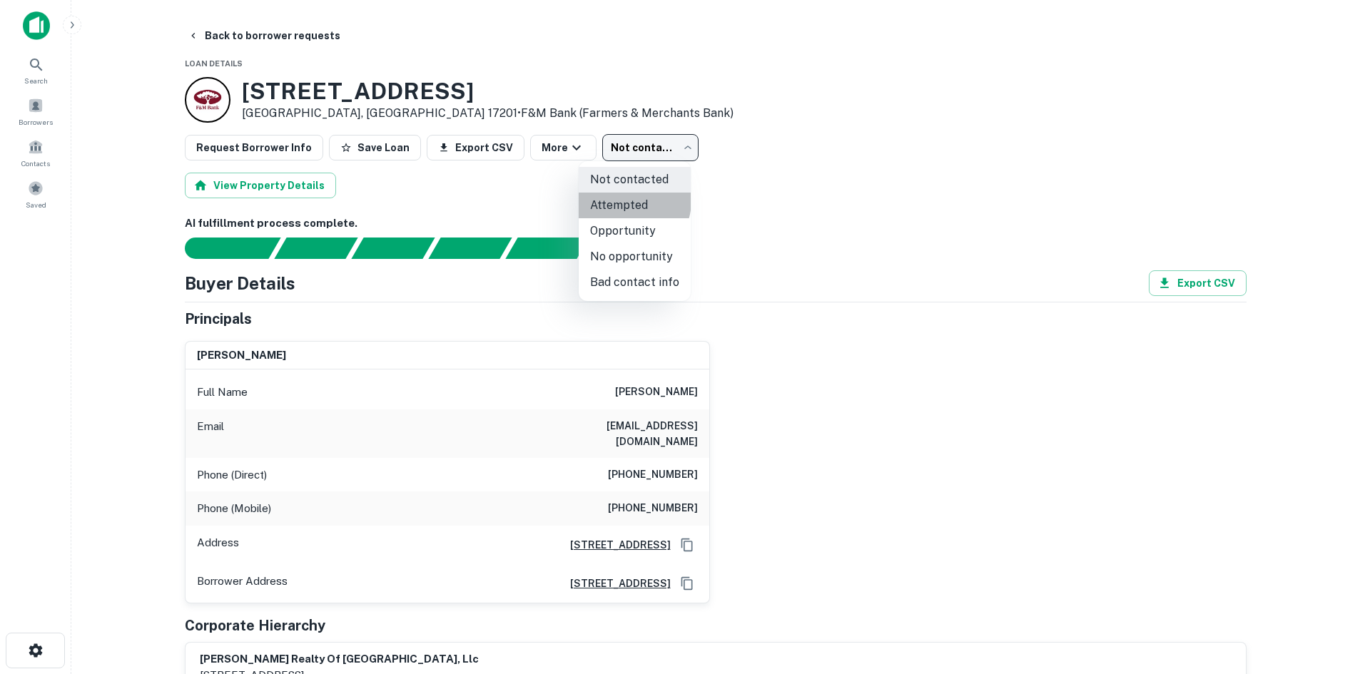
click at [626, 201] on li "Attempted" at bounding box center [635, 206] width 112 height 26
type input "*********"
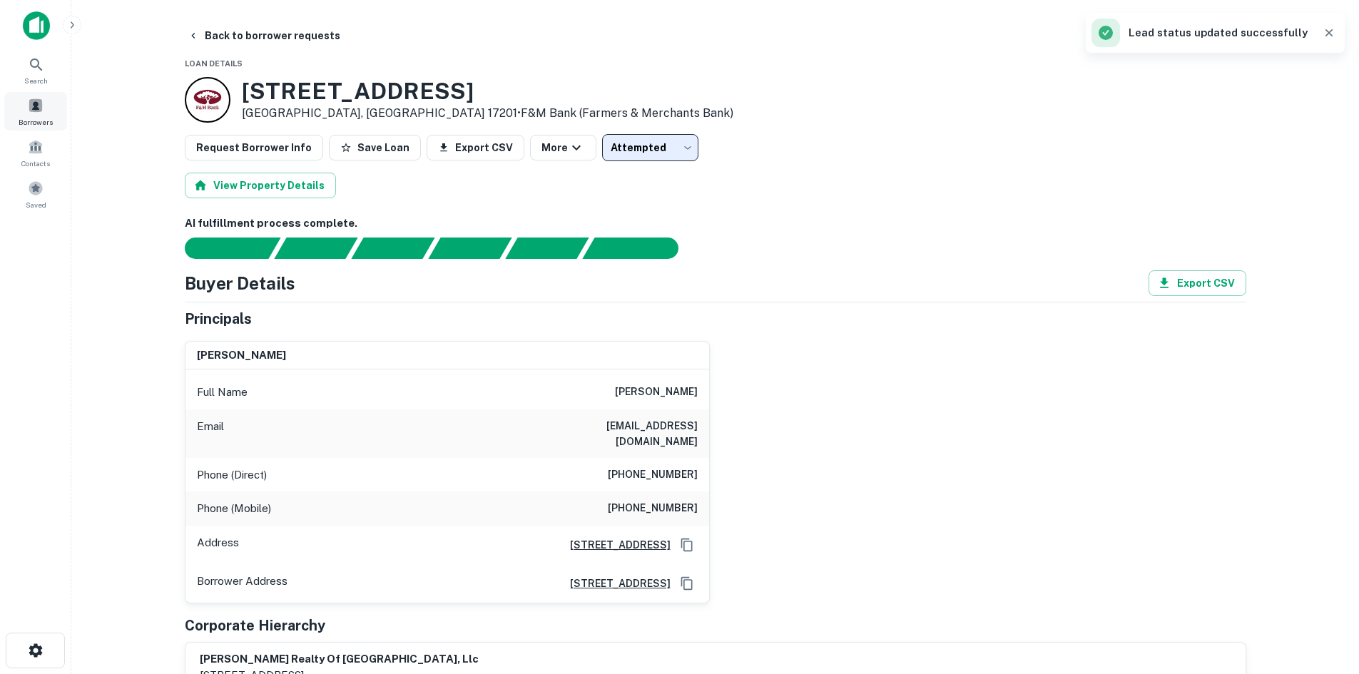
click at [29, 114] on div "Borrowers" at bounding box center [35, 111] width 63 height 39
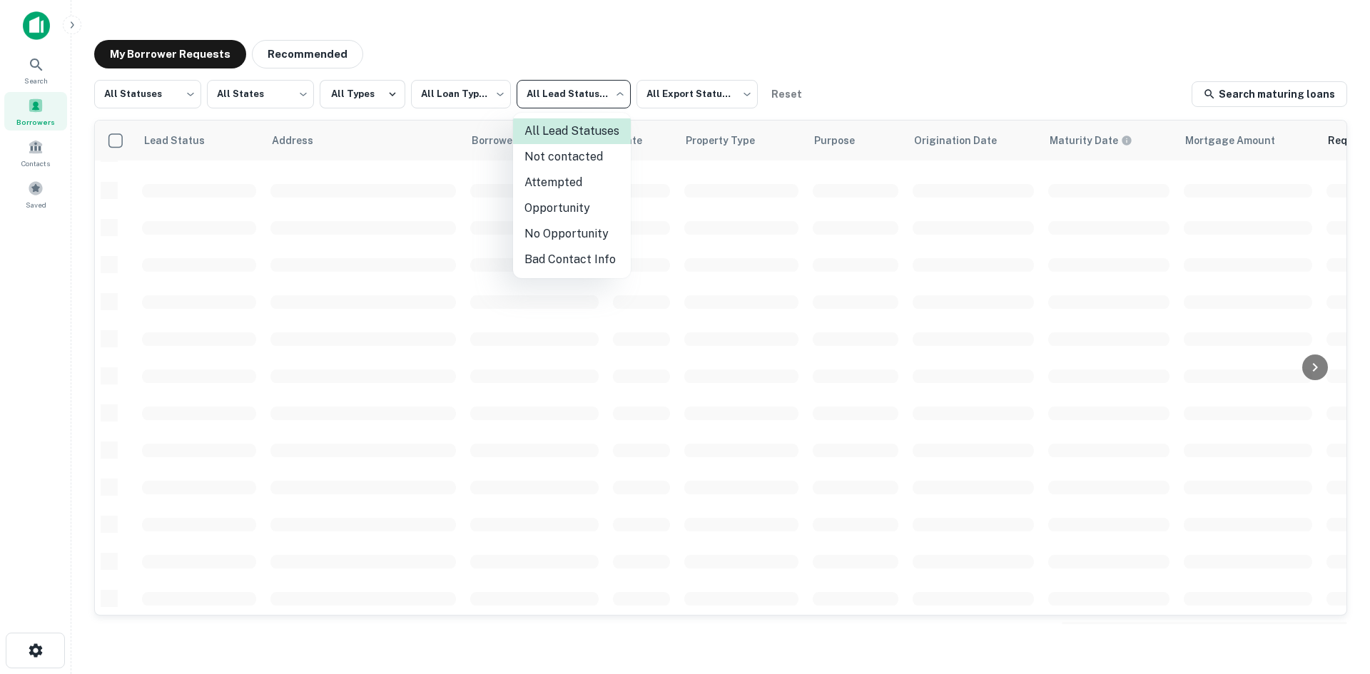
click at [566, 207] on li "Opportunity" at bounding box center [572, 209] width 118 height 26
type input "**********"
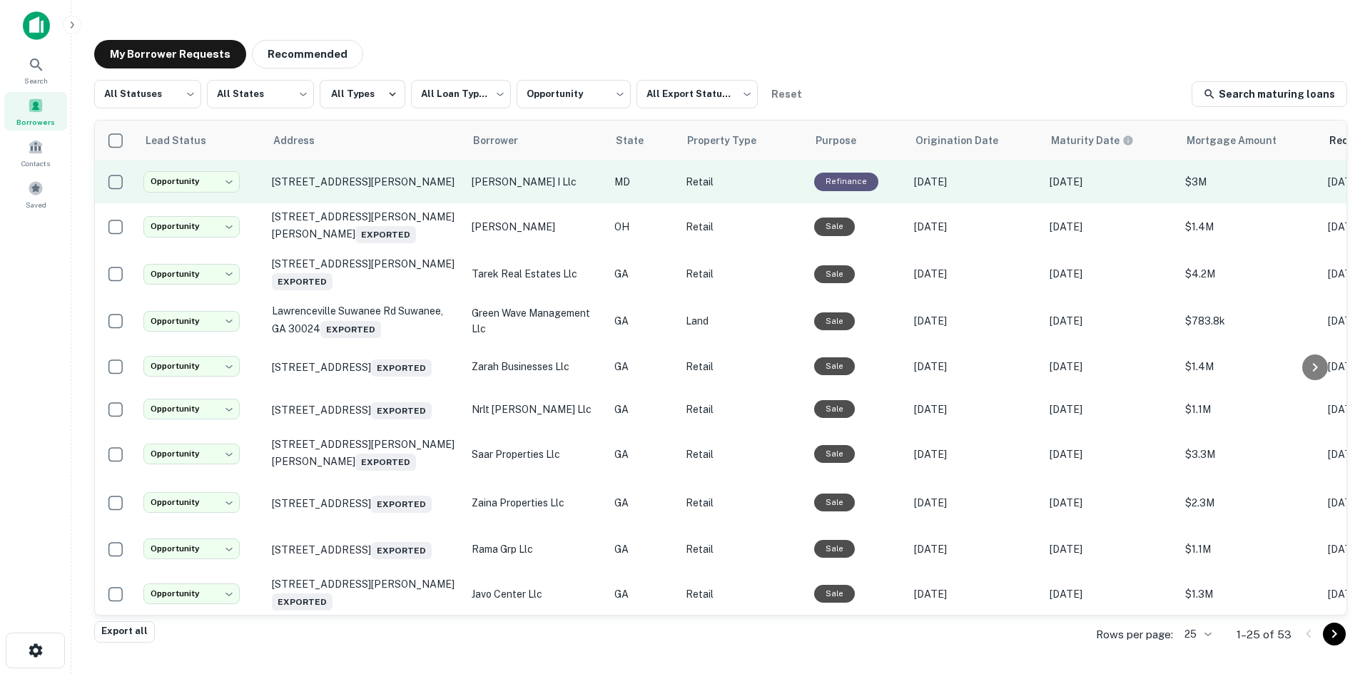
click at [387, 202] on td "[STREET_ADDRESS][PERSON_NAME]" at bounding box center [365, 182] width 200 height 43
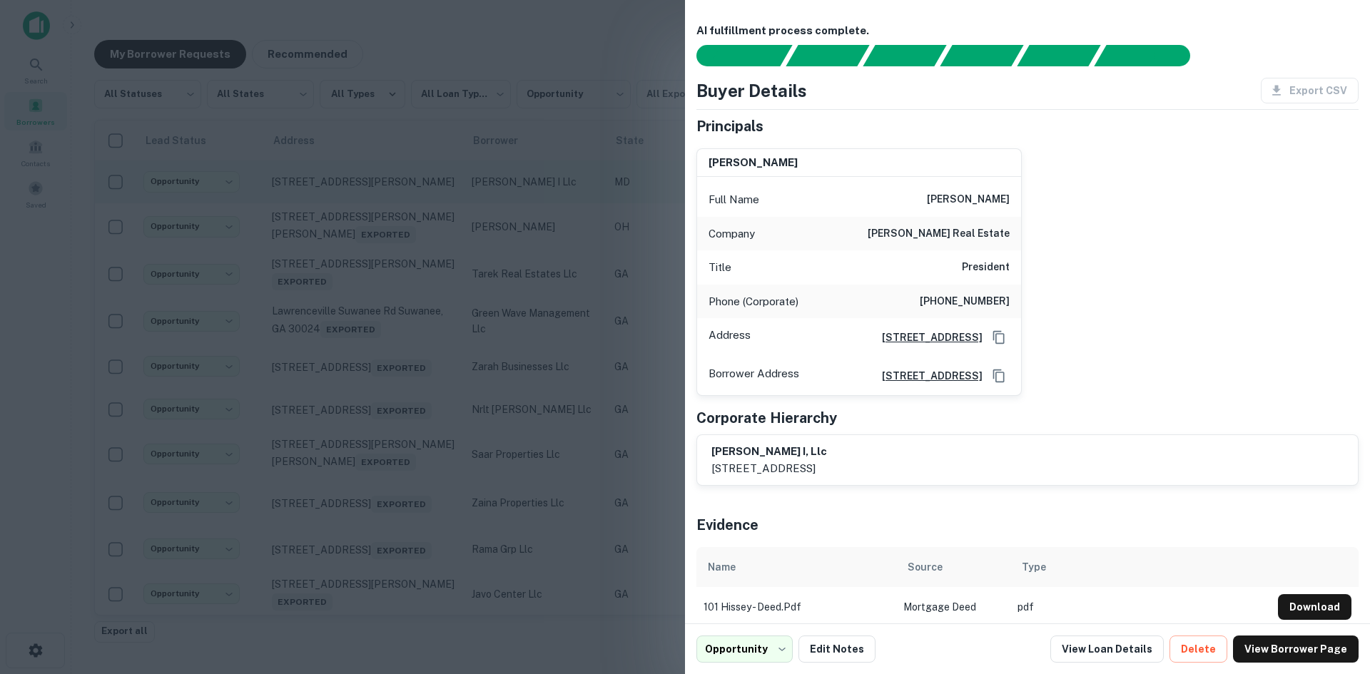
click at [387, 202] on div at bounding box center [685, 337] width 1370 height 674
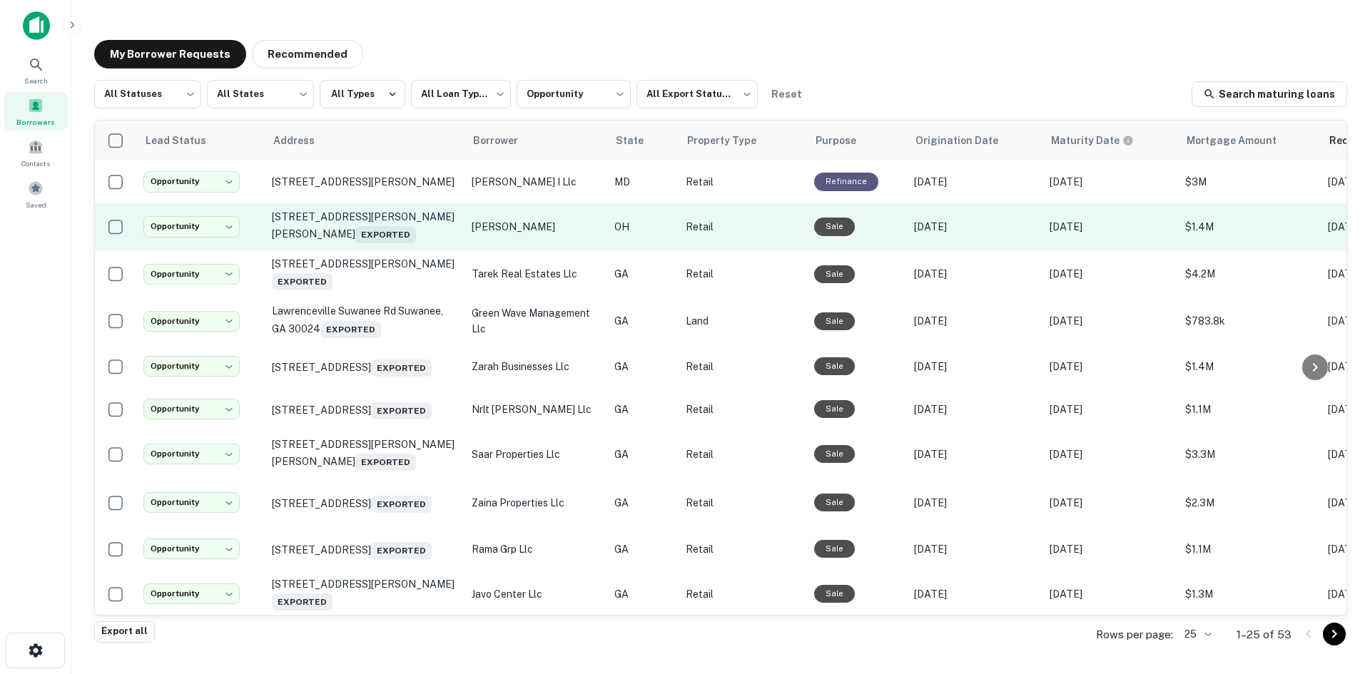
click at [395, 245] on td "1129 Jackson Pike Gallipolis, OH 45631 Exported" at bounding box center [365, 226] width 200 height 47
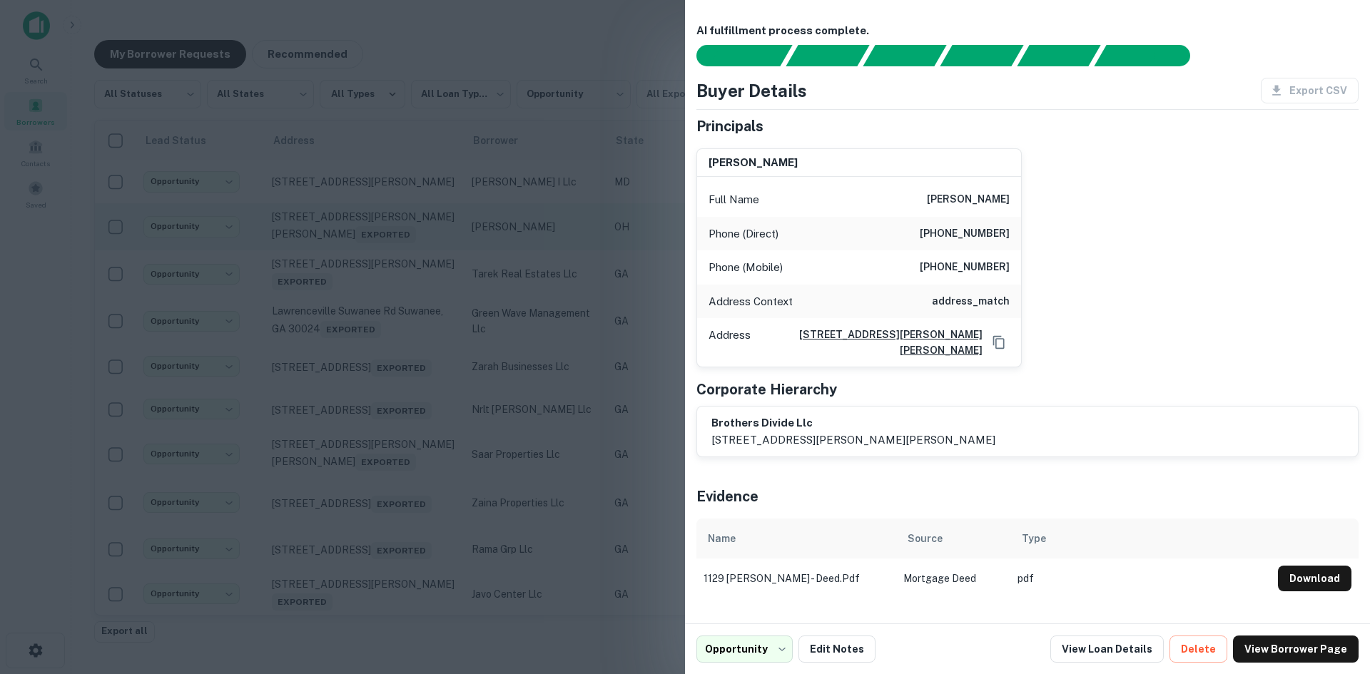
click at [395, 245] on div at bounding box center [685, 337] width 1370 height 674
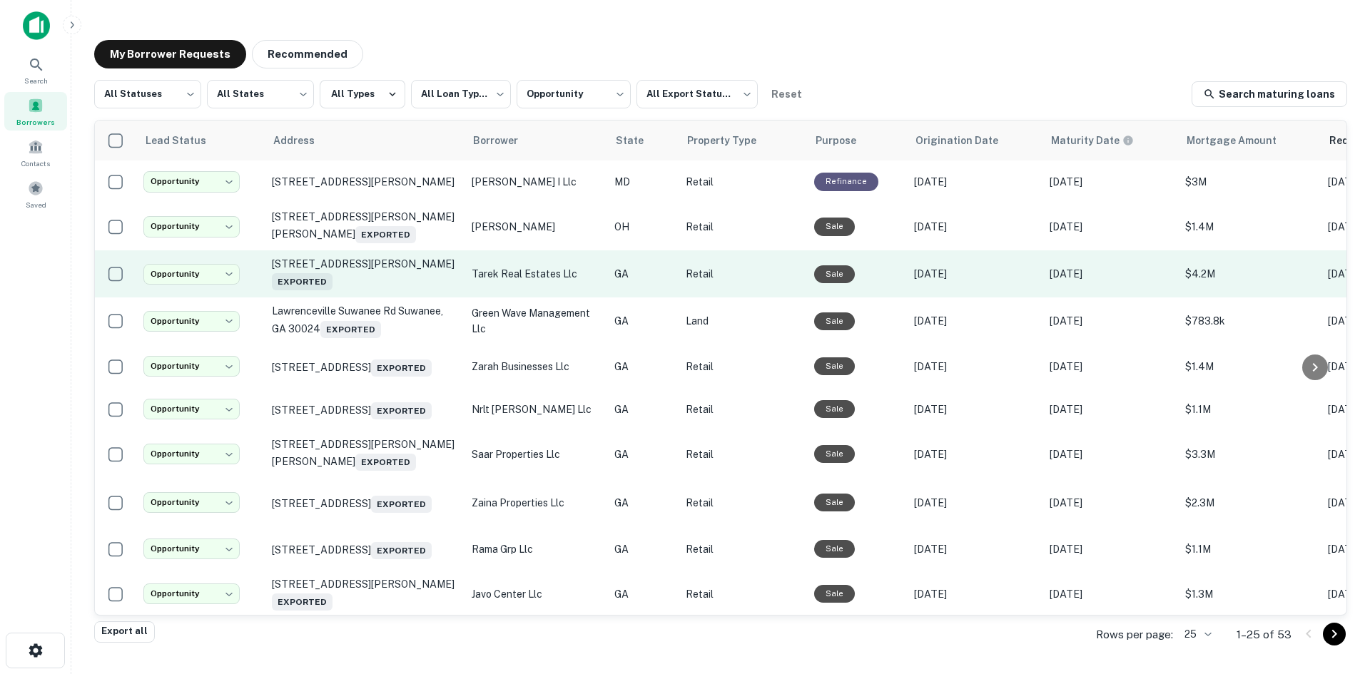
click at [393, 295] on td "5020 Winters Chapel Rd Atlanta, GA 30360 Exported" at bounding box center [365, 273] width 200 height 47
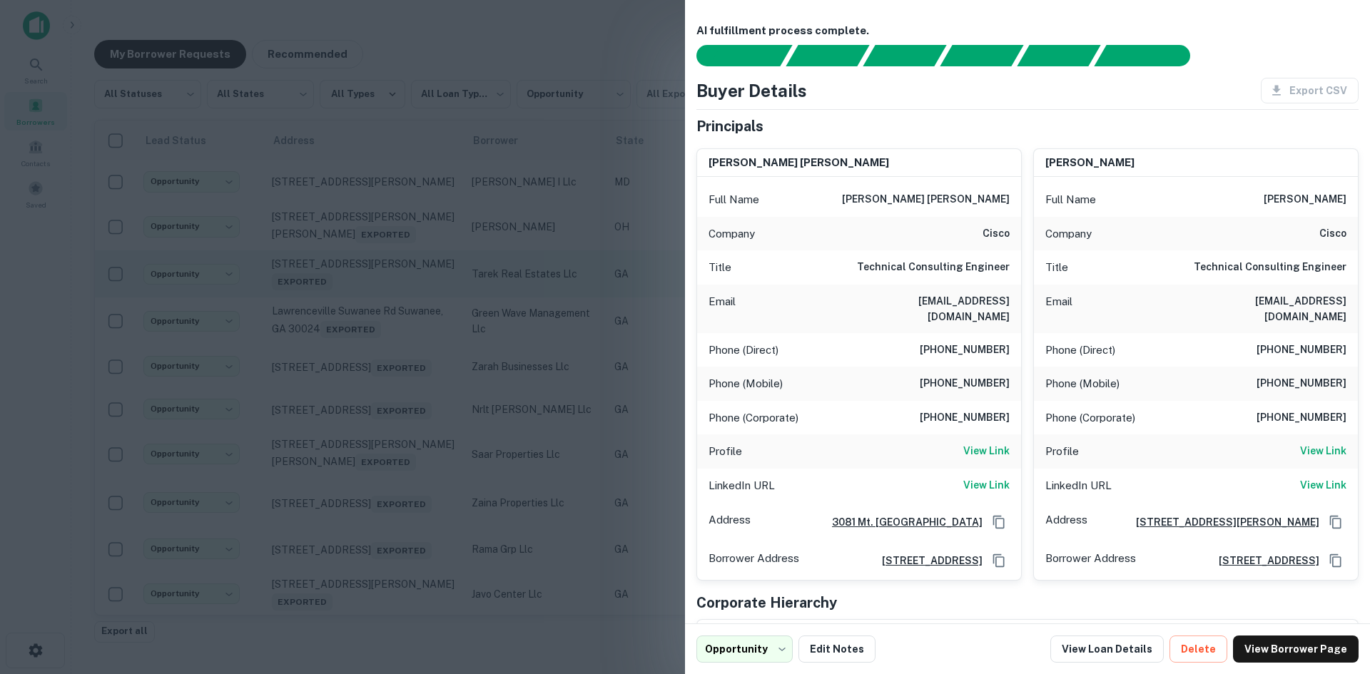
click at [393, 295] on div at bounding box center [685, 337] width 1370 height 674
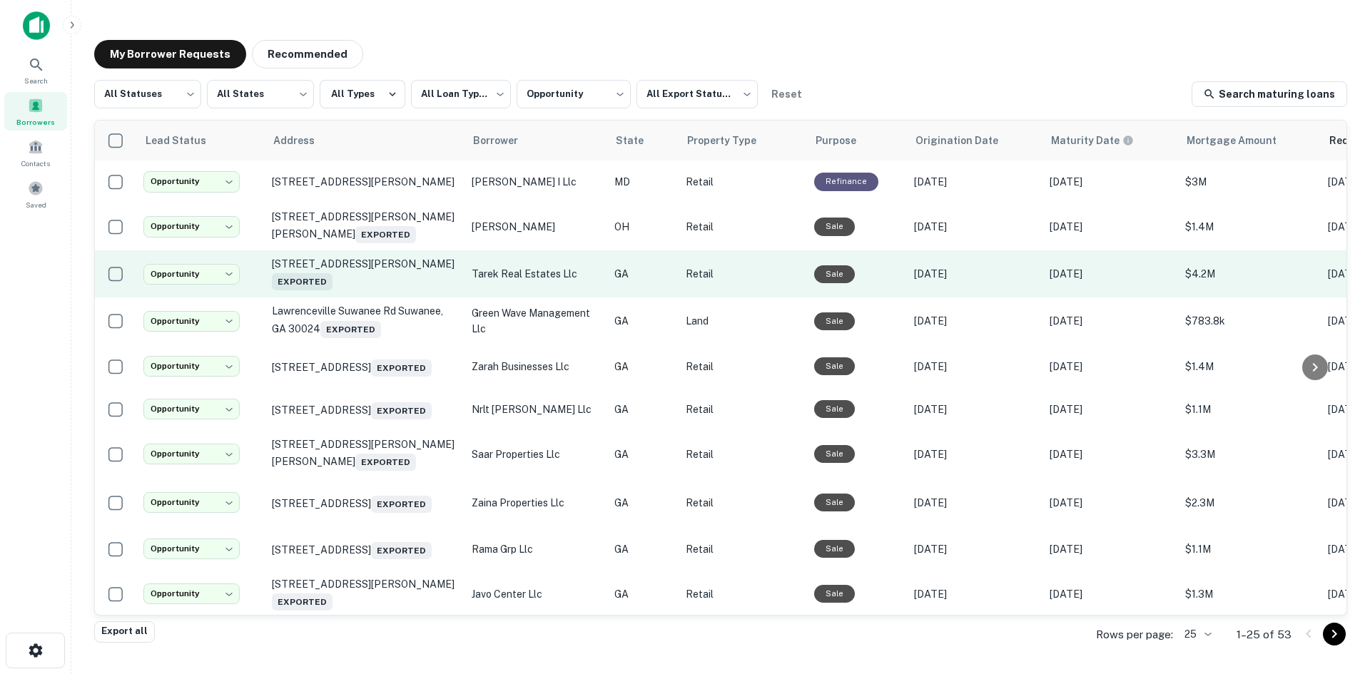
click at [387, 293] on td "5020 Winters Chapel Rd Atlanta, GA 30360 Exported" at bounding box center [365, 273] width 200 height 47
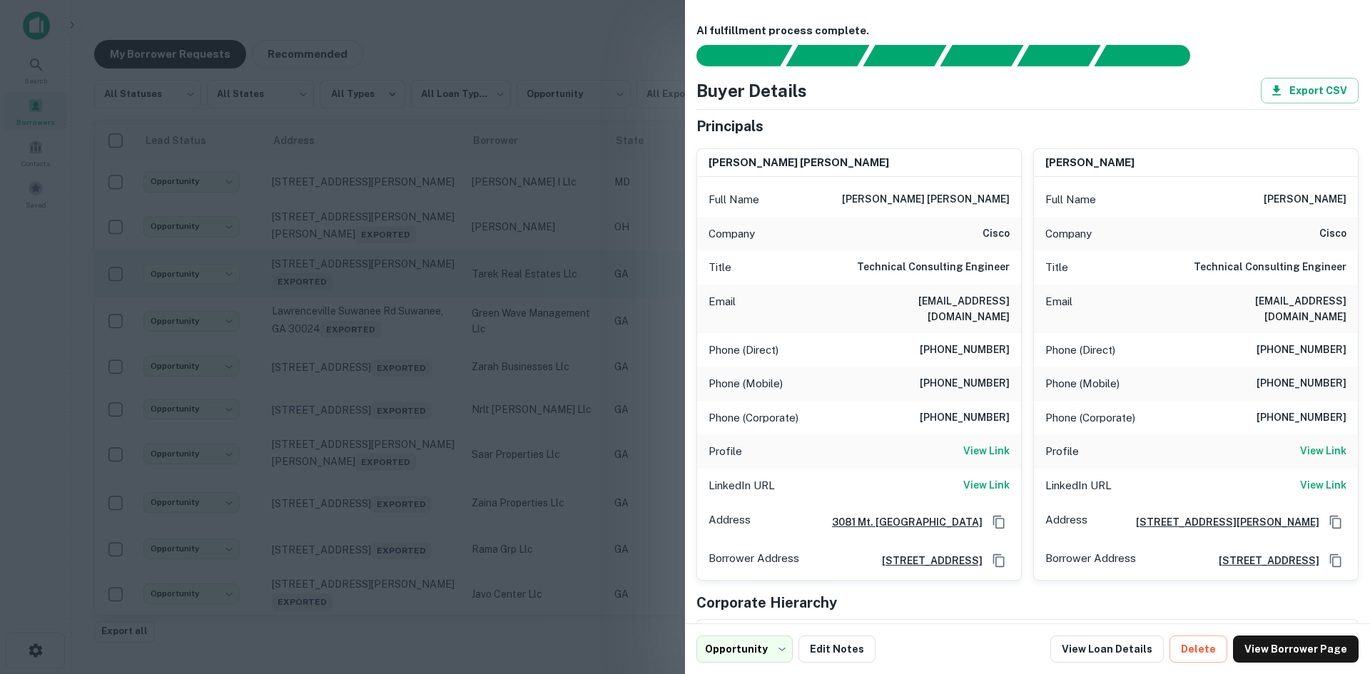
click at [387, 293] on div at bounding box center [685, 337] width 1370 height 674
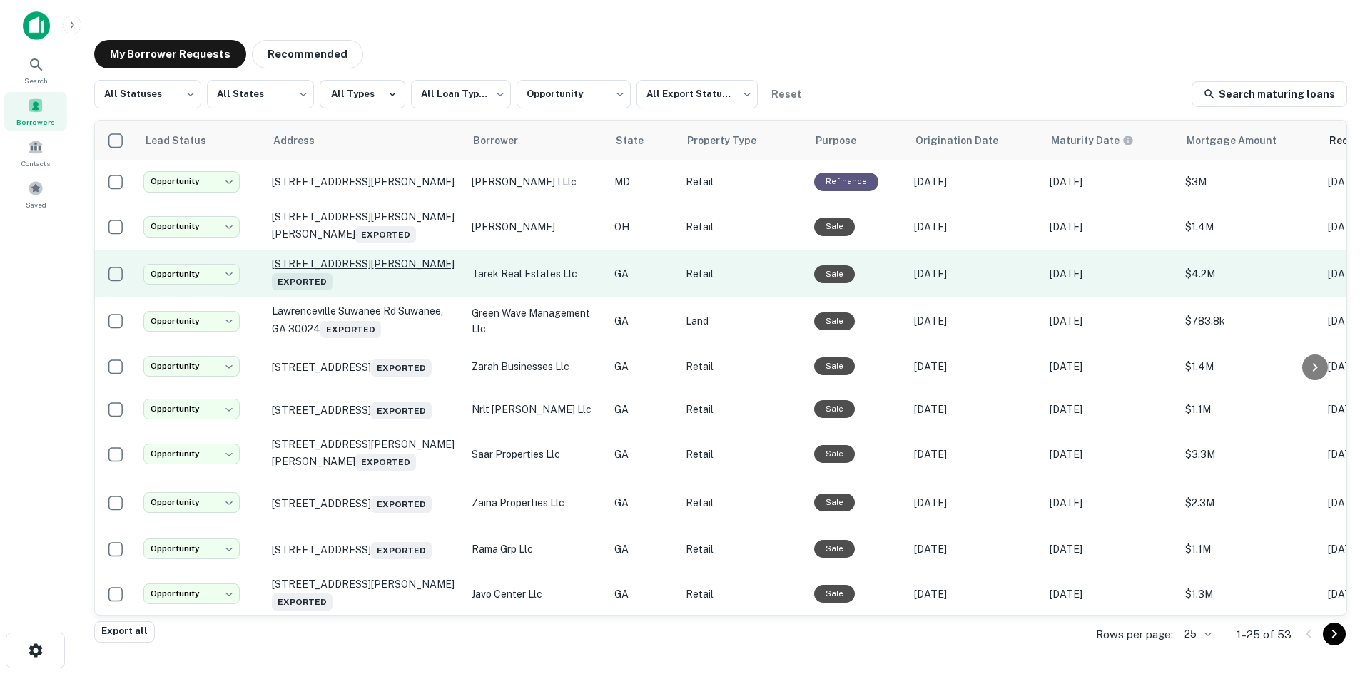
click at [388, 285] on p "5020 Winters Chapel Rd Atlanta, GA 30360 Exported" at bounding box center [365, 274] width 186 height 33
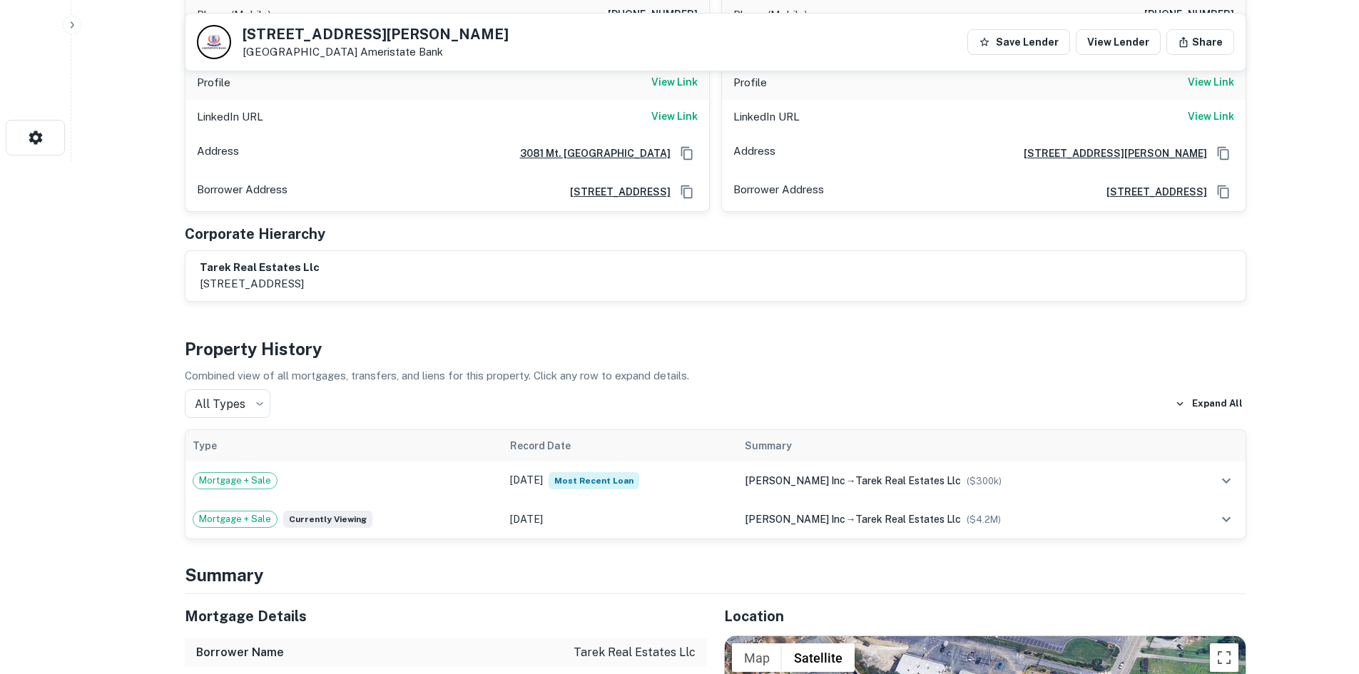
scroll to position [999, 0]
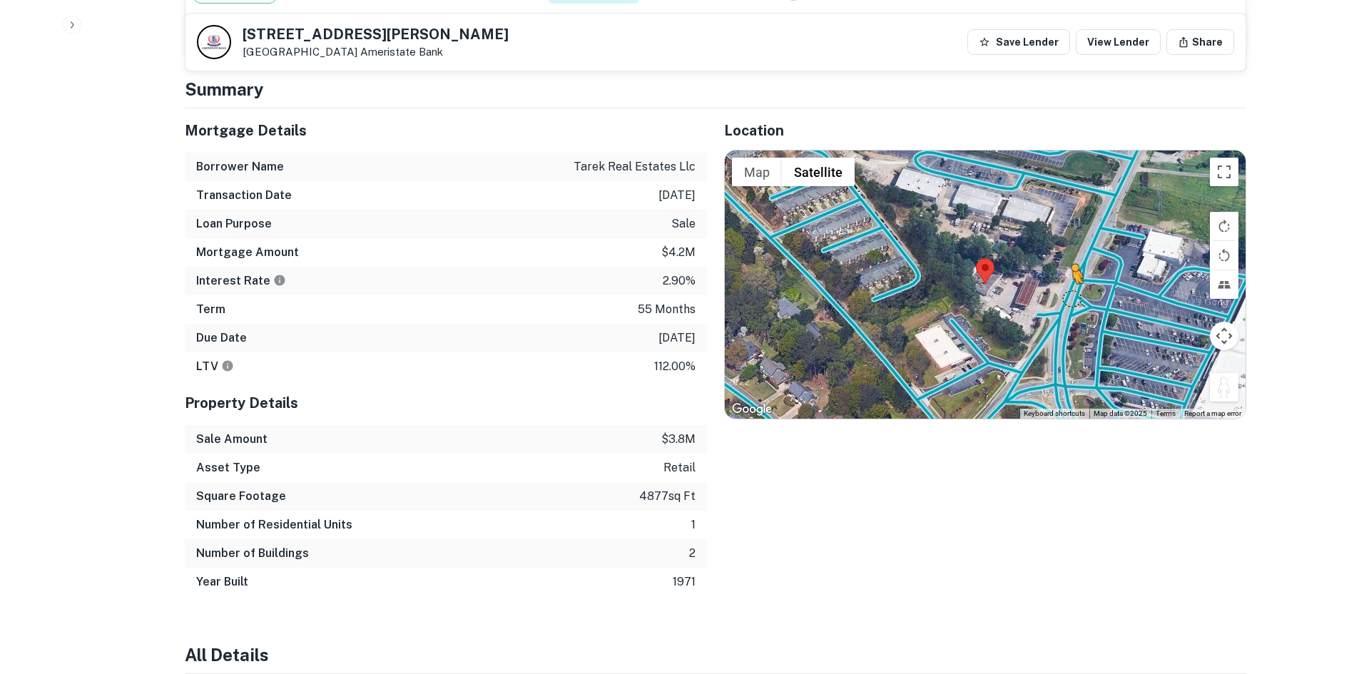
drag, startPoint x: 1227, startPoint y: 375, endPoint x: 1067, endPoint y: 282, distance: 184.2
click at [1067, 282] on div "To activate drag with keyboard, press Alt + Enter. Once in keyboard drag state,…" at bounding box center [985, 285] width 521 height 268
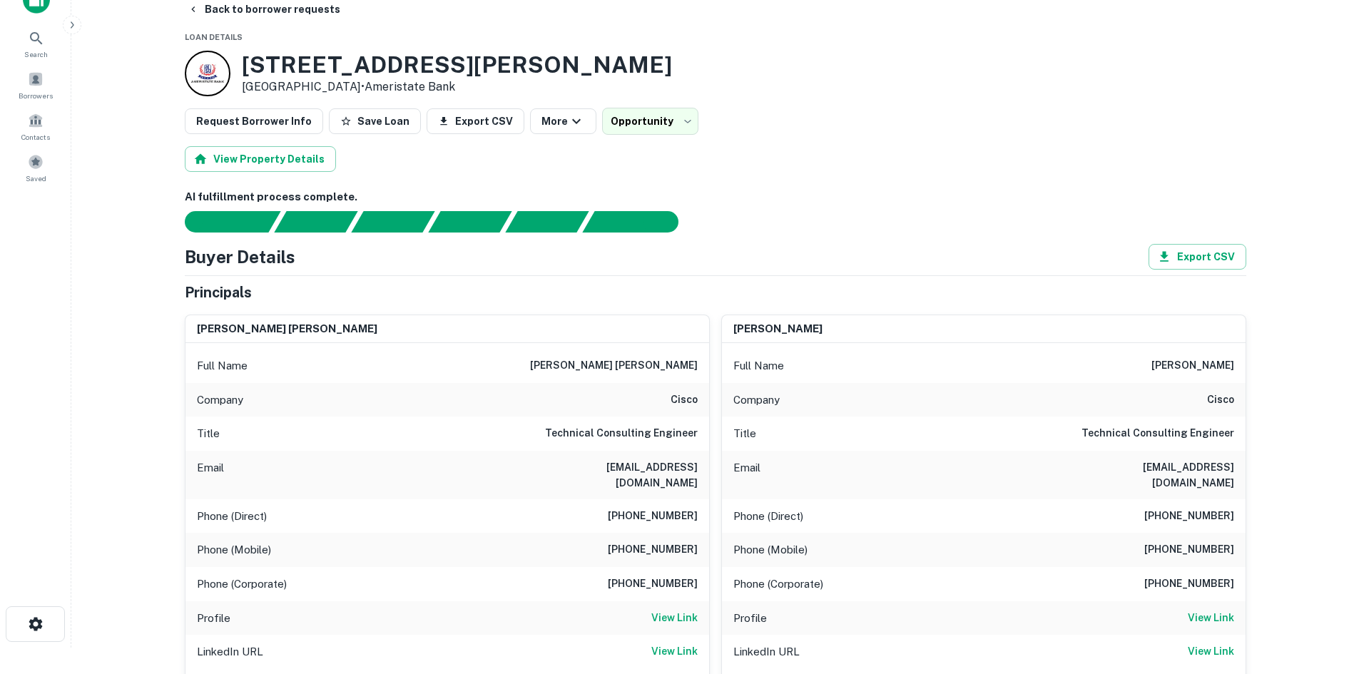
scroll to position [0, 0]
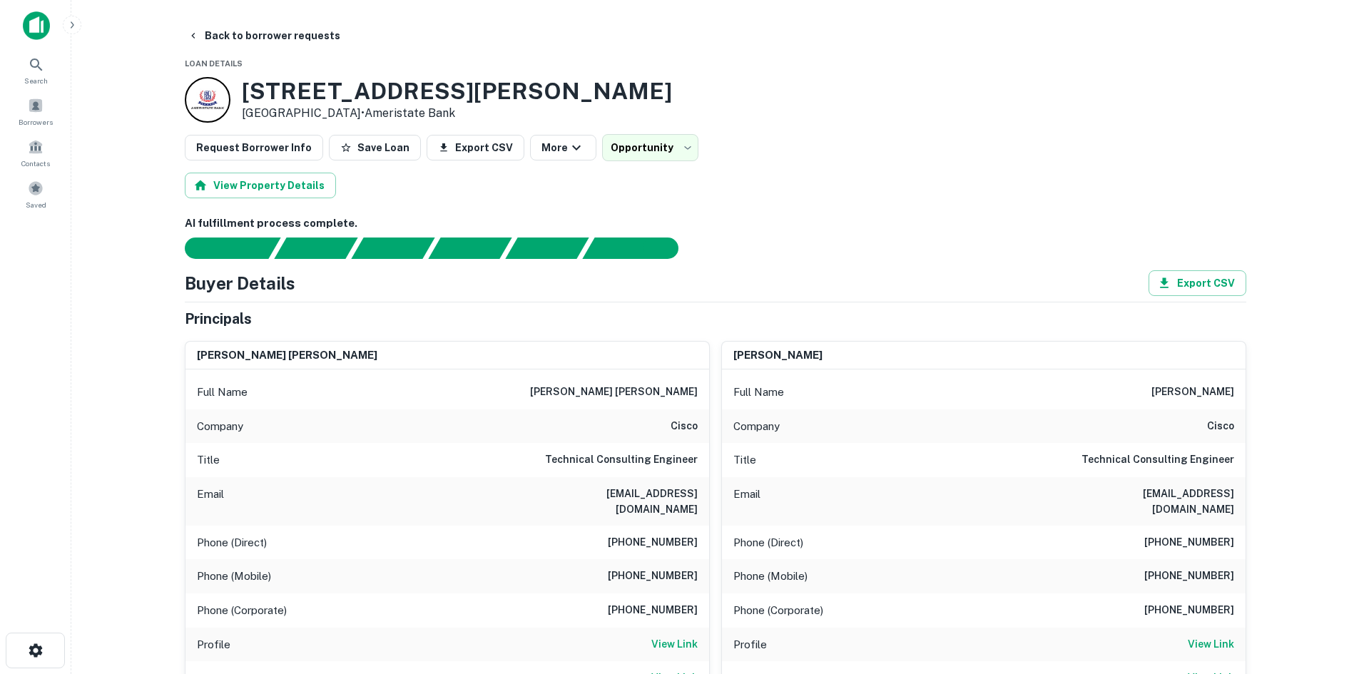
click at [674, 568] on h6 "(404) 808-0128" at bounding box center [653, 576] width 90 height 17
copy h6 "(404) 808-0128"
click at [295, 41] on button "Back to borrower requests" at bounding box center [264, 36] width 164 height 26
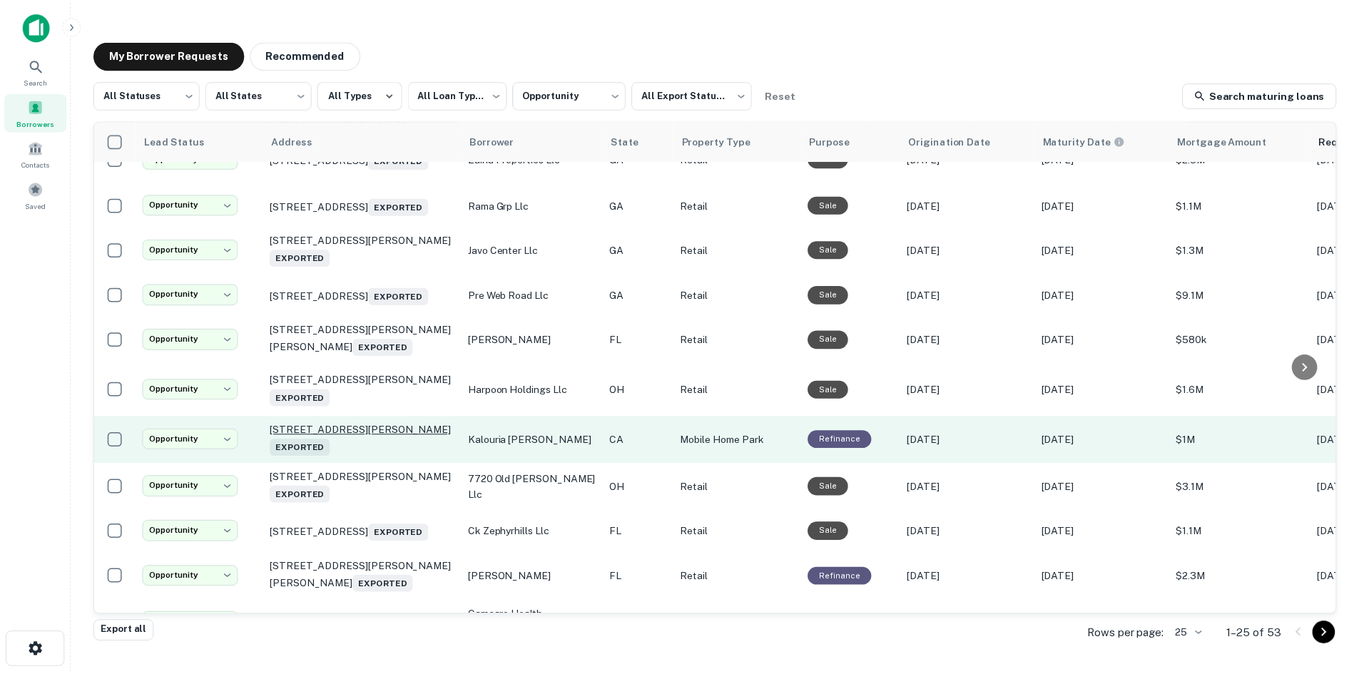
scroll to position [357, 0]
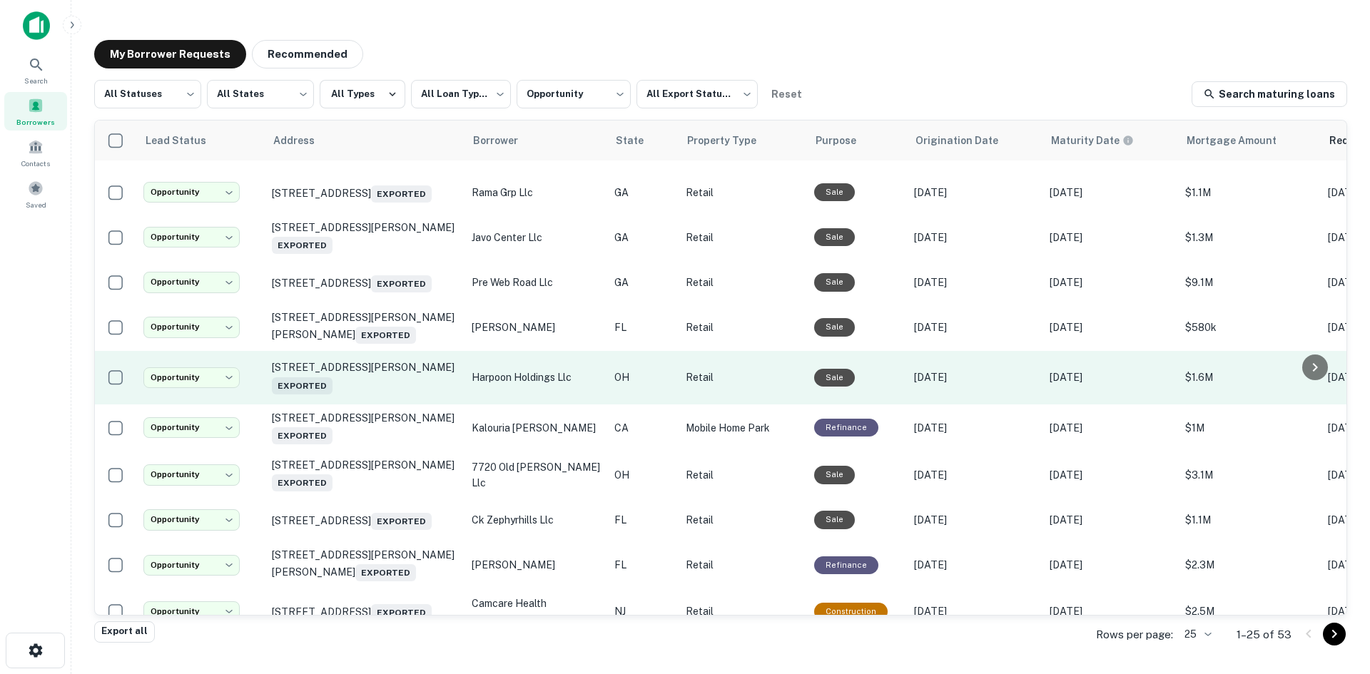
click at [377, 405] on td "172 Howe Ave Cuyahoga Falls, OH 44221 Exported" at bounding box center [365, 378] width 200 height 54
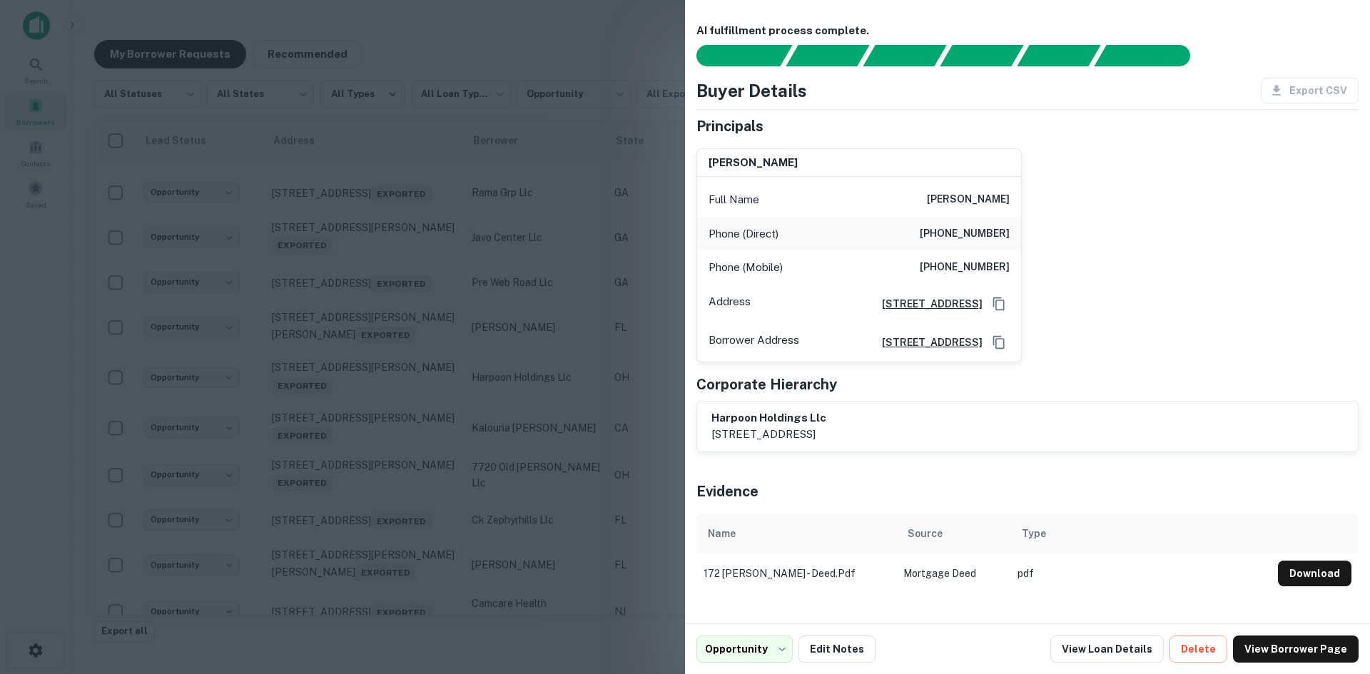
click at [377, 417] on div at bounding box center [685, 337] width 1370 height 674
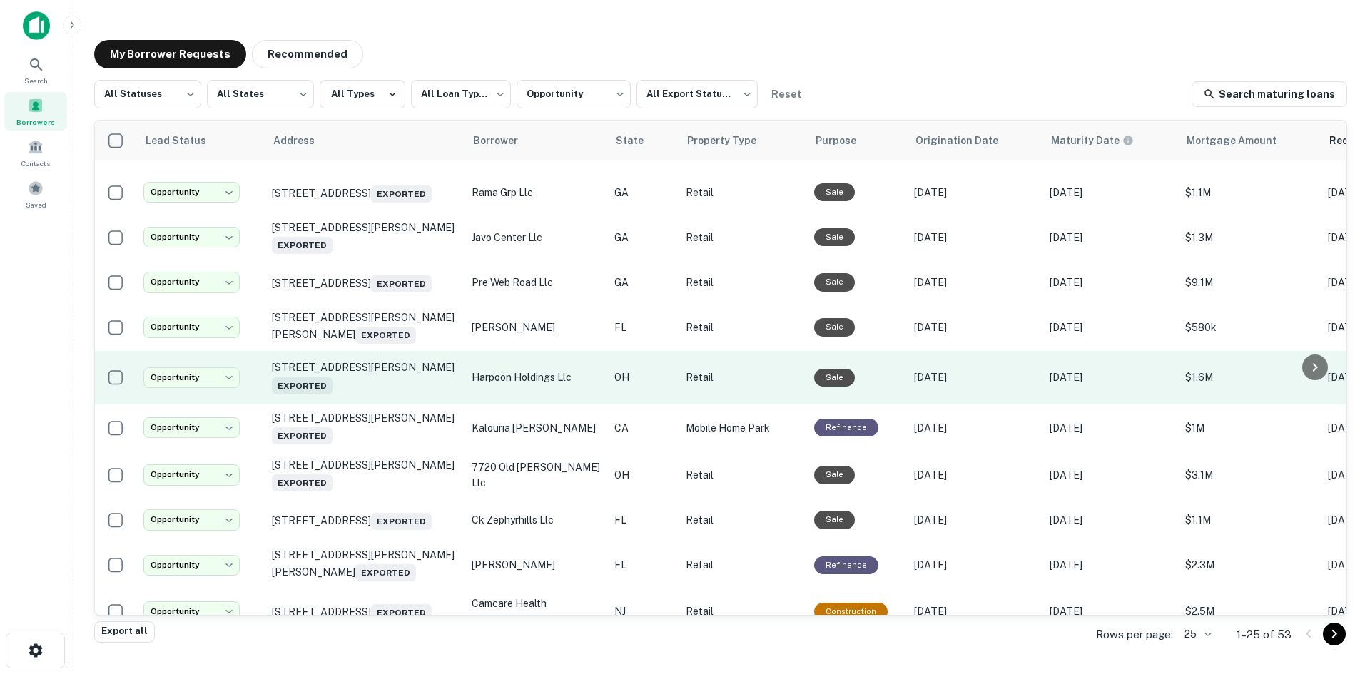
drag, startPoint x: 379, startPoint y: 400, endPoint x: 385, endPoint y: 415, distance: 16.3
click at [385, 405] on td "172 Howe Ave Cuyahoga Falls, OH 44221 Exported" at bounding box center [365, 378] width 200 height 54
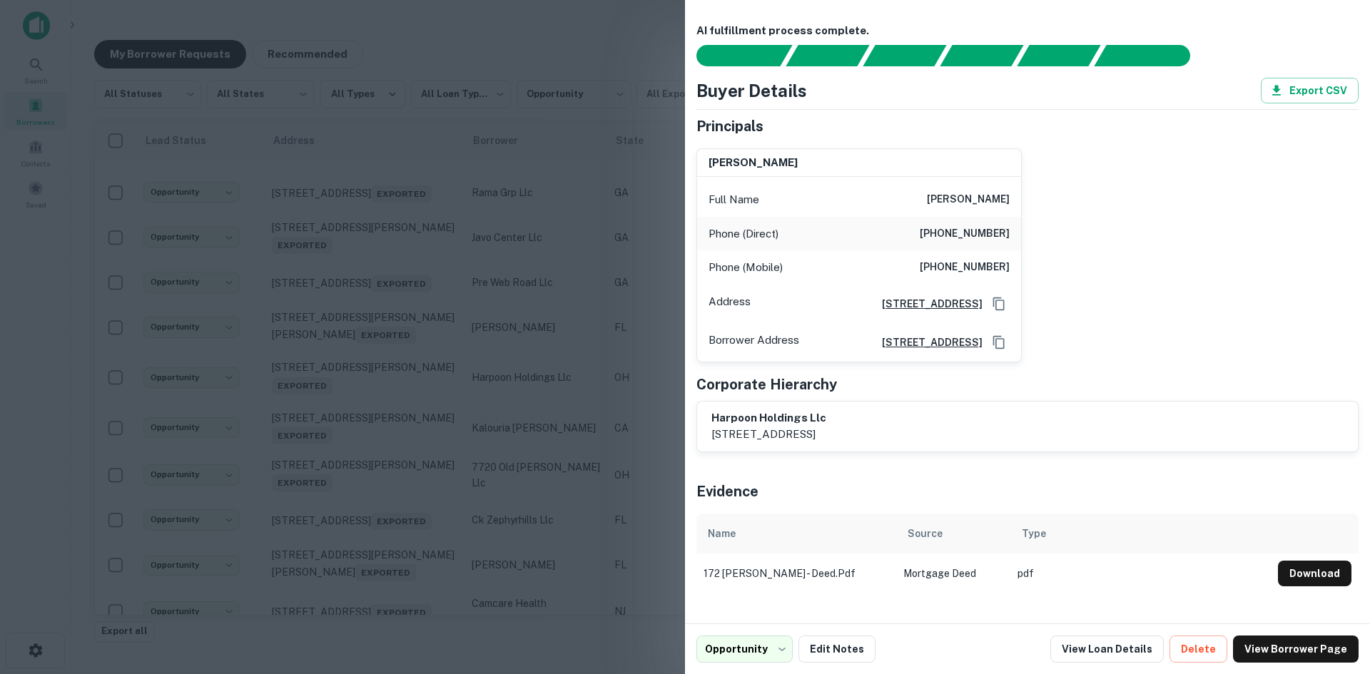
click at [389, 458] on div at bounding box center [685, 337] width 1370 height 674
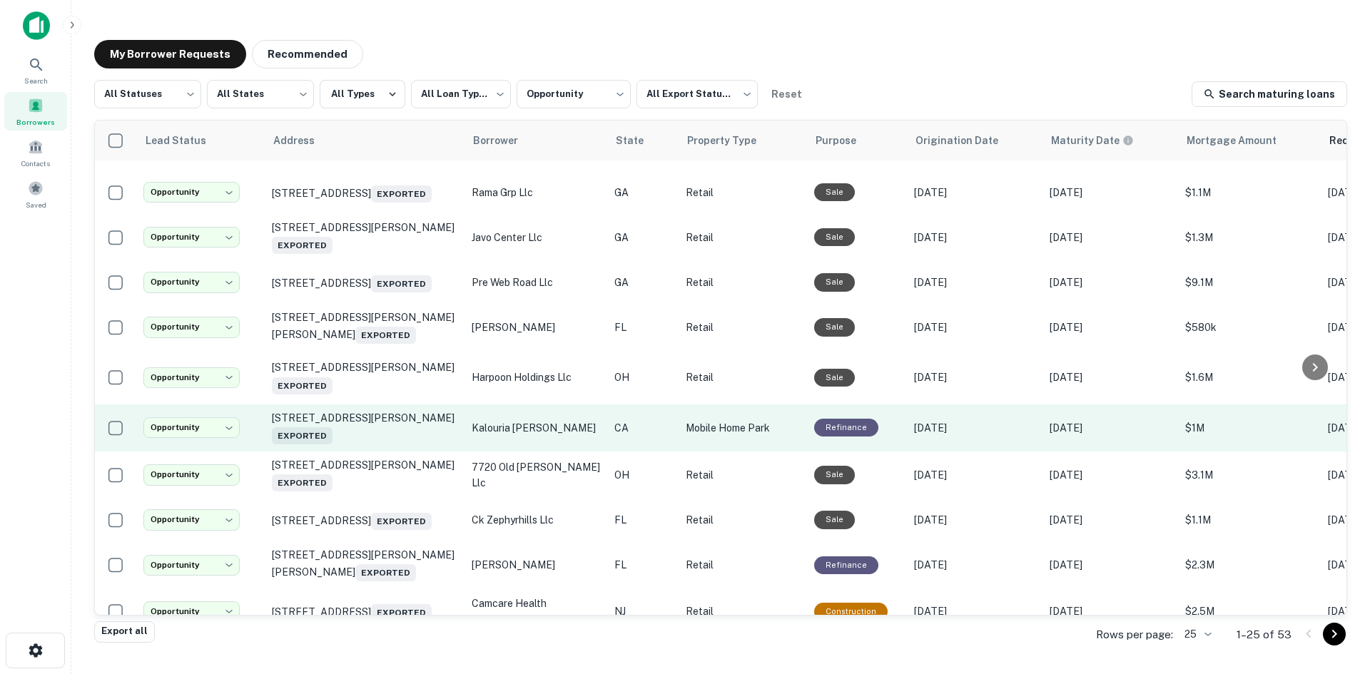
click at [390, 452] on td "575 Banta Rd Imperial, CA 92251 Exported" at bounding box center [365, 428] width 200 height 47
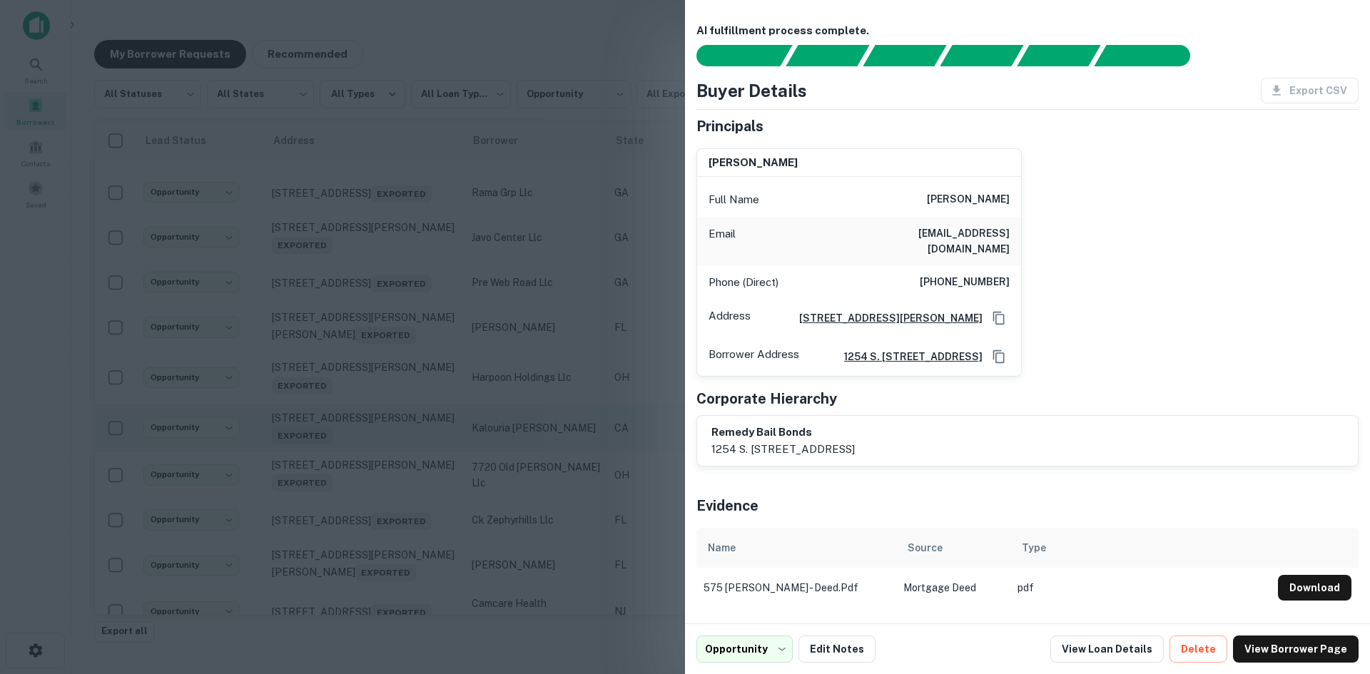
click at [390, 468] on div at bounding box center [685, 337] width 1370 height 674
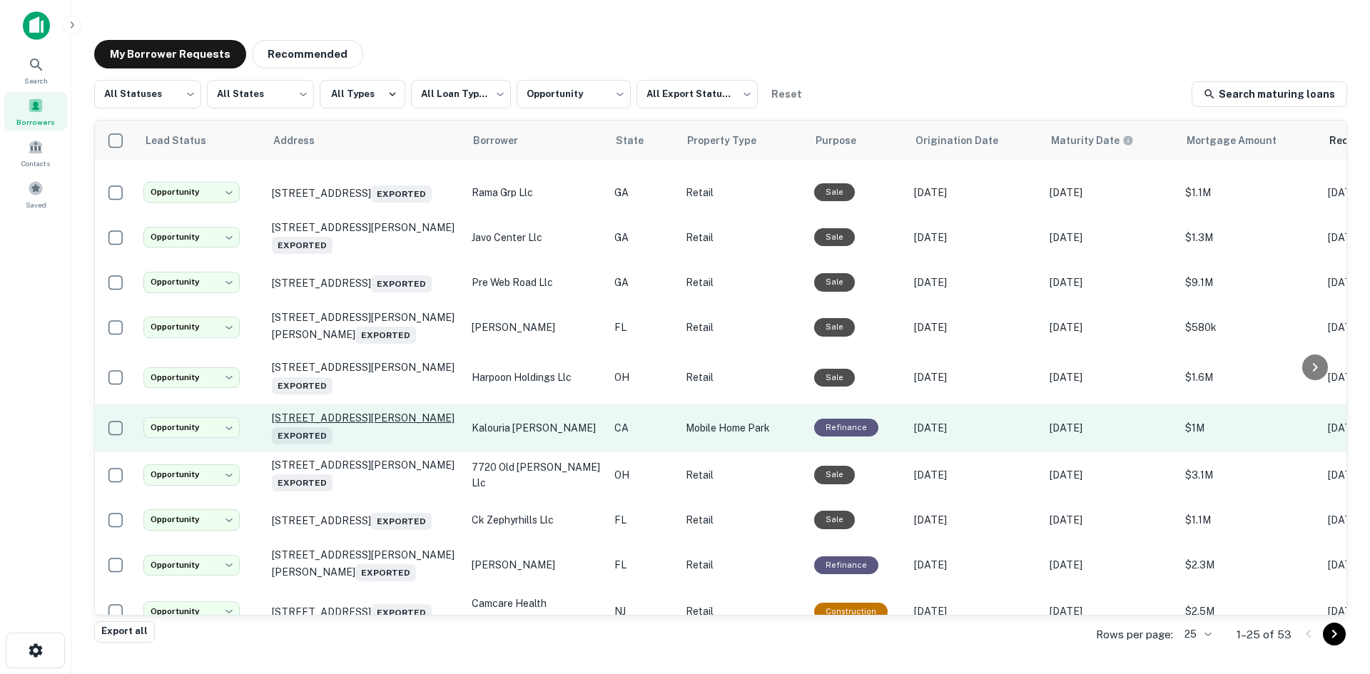
click at [384, 445] on p "575 Banta Rd Imperial, CA 92251 Exported" at bounding box center [365, 428] width 186 height 33
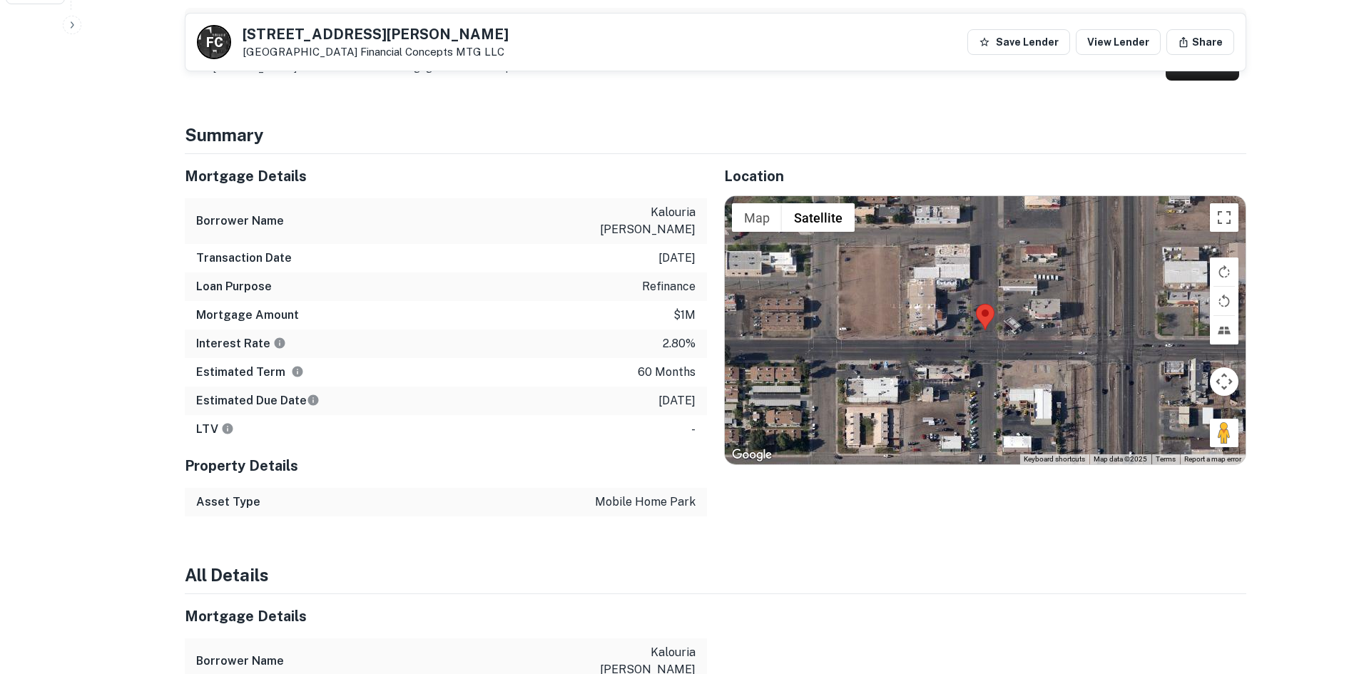
scroll to position [642, 0]
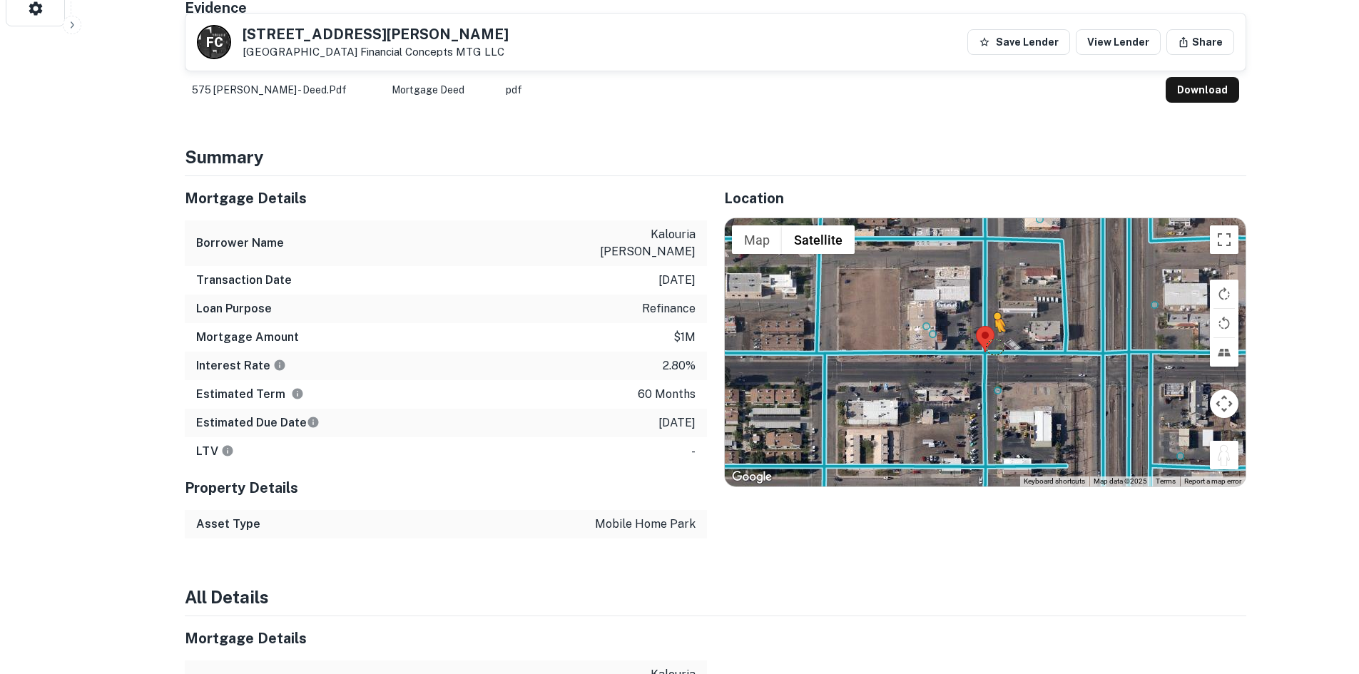
drag, startPoint x: 1224, startPoint y: 440, endPoint x: 992, endPoint y: 347, distance: 250.2
click at [992, 347] on div "To activate drag with keyboard, press Alt + Enter. Once in keyboard drag state,…" at bounding box center [985, 352] width 521 height 268
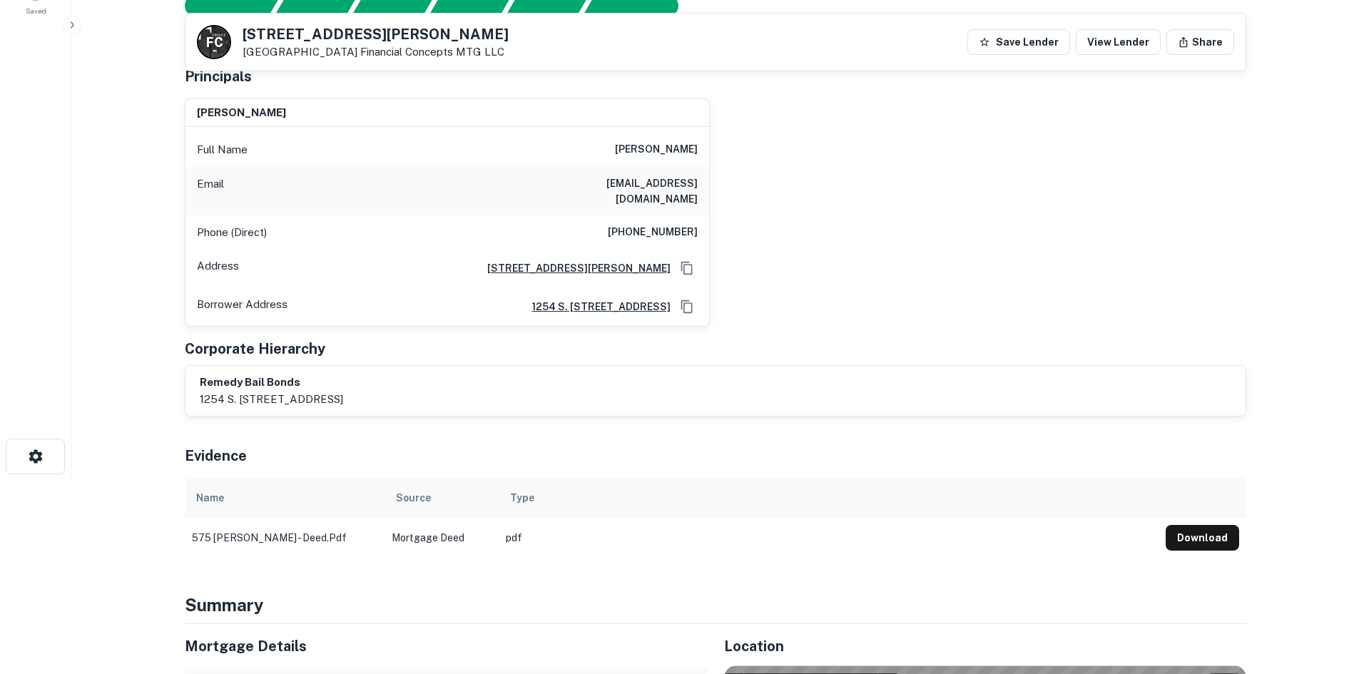
scroll to position [71, 0]
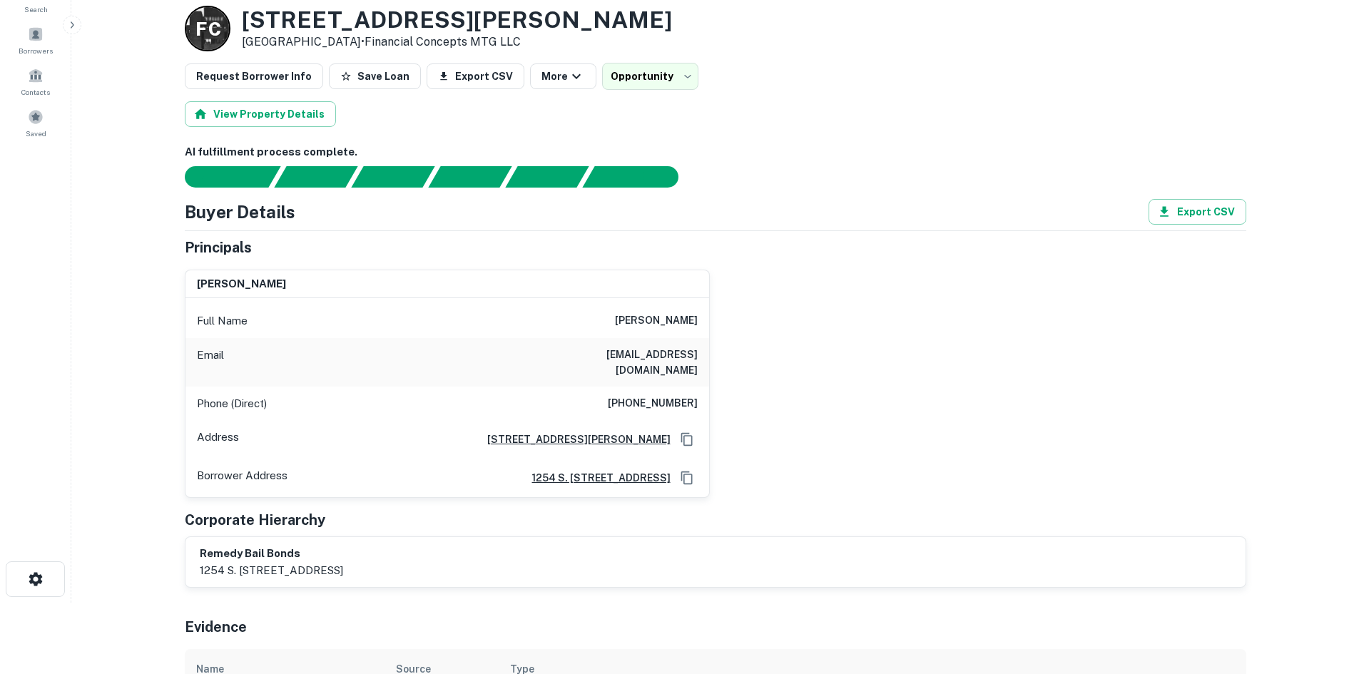
click at [641, 387] on div "Phone (Direct) (734) 341-8488" at bounding box center [448, 404] width 524 height 34
click at [640, 387] on div "Phone (Direct) (734) 341-8488" at bounding box center [448, 404] width 524 height 34
copy h6 "(734) 341-8488"
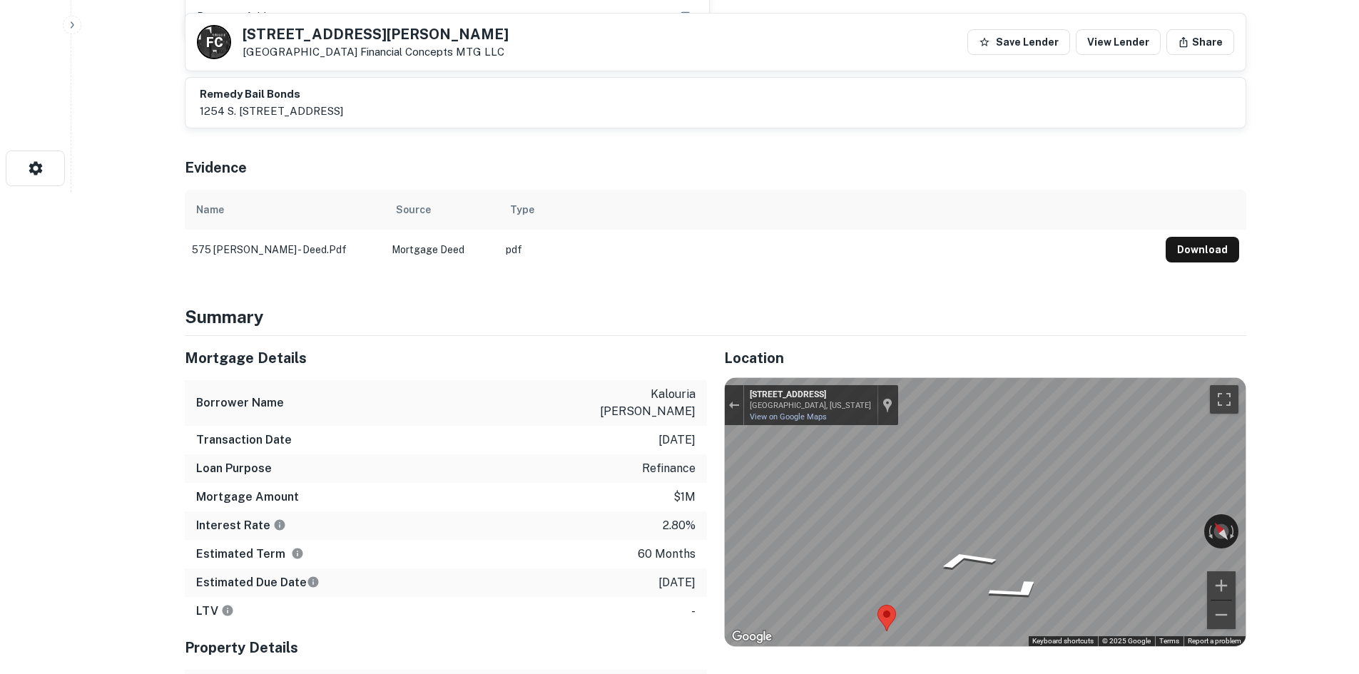
scroll to position [571, 0]
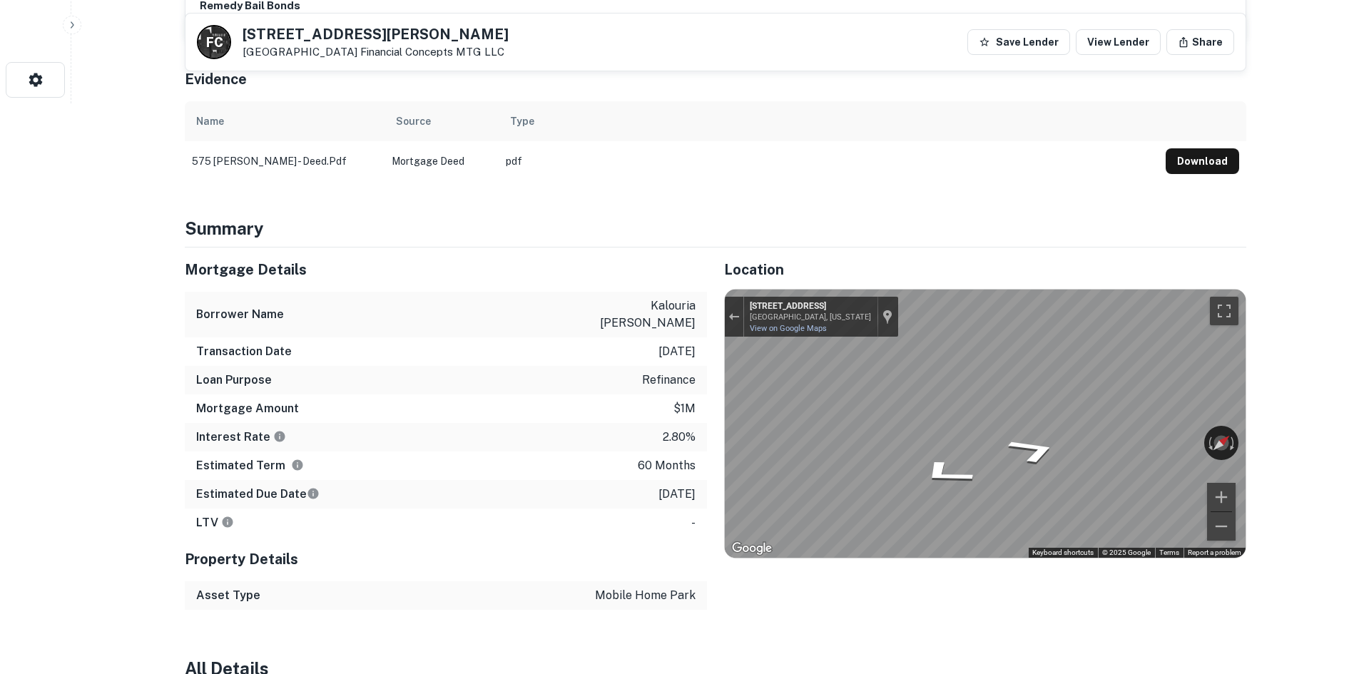
click at [1257, 375] on div "Back to borrower requests F C 575 Banta Rd Imperial, CA 92251 Financial Concept…" at bounding box center [716, 596] width 1096 height 2288
drag, startPoint x: 244, startPoint y: 28, endPoint x: 339, endPoint y: 54, distance: 98.3
click at [339, 54] on div "575 Banta Rd Imperial, CA 92251 Financial Concepts MTG LLC" at bounding box center [376, 42] width 266 height 31
copy div "575 Banta Rd Imperial, CA 92251"
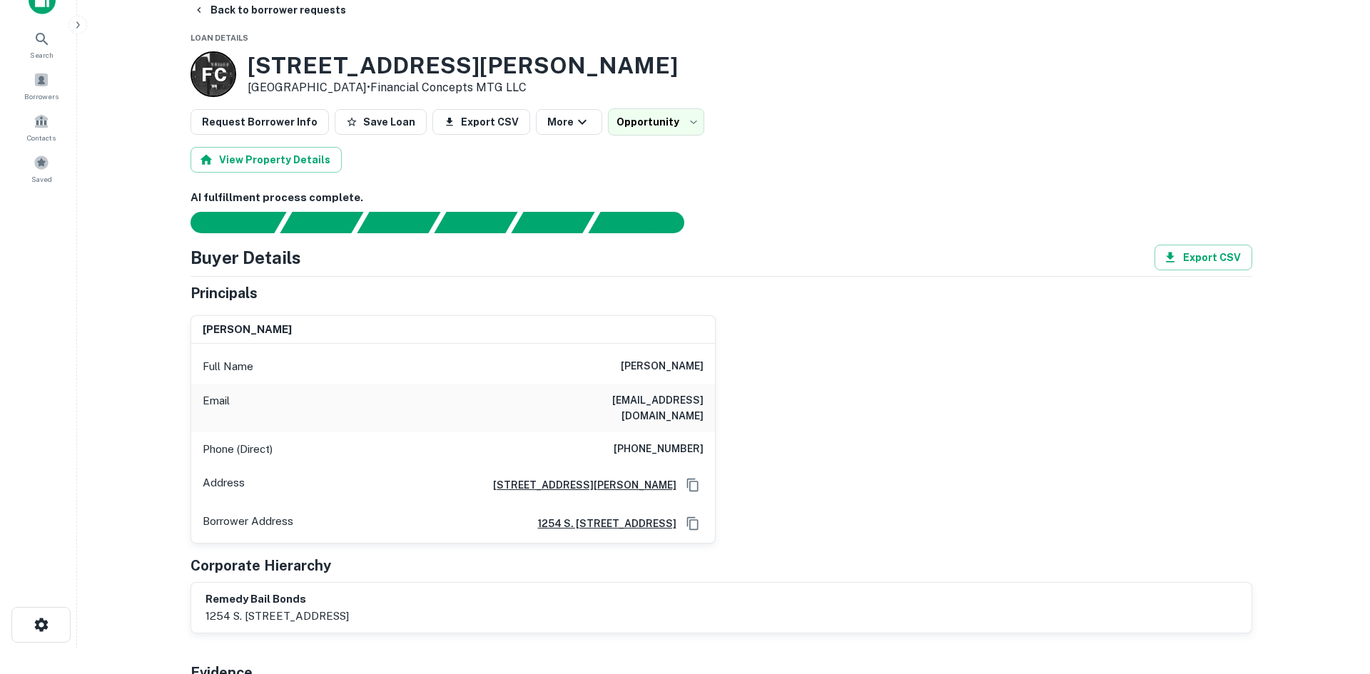
scroll to position [0, 0]
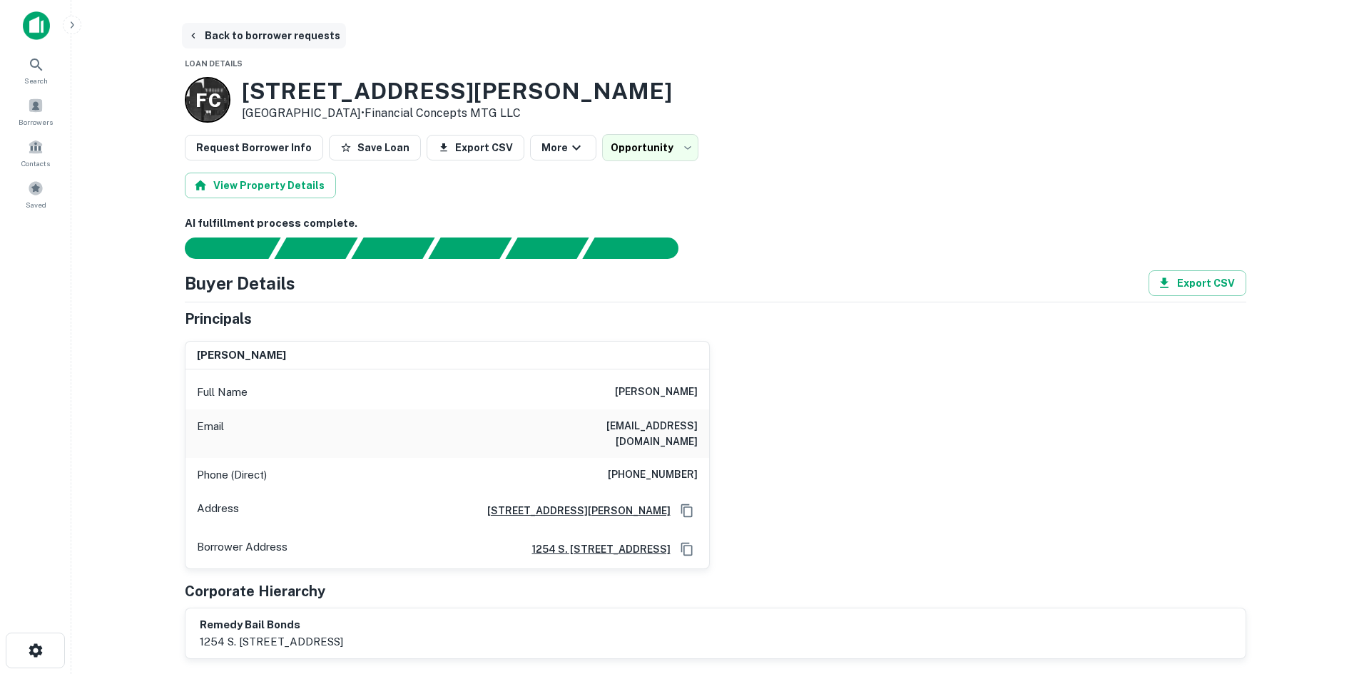
click at [225, 44] on button "Back to borrower requests" at bounding box center [264, 36] width 164 height 26
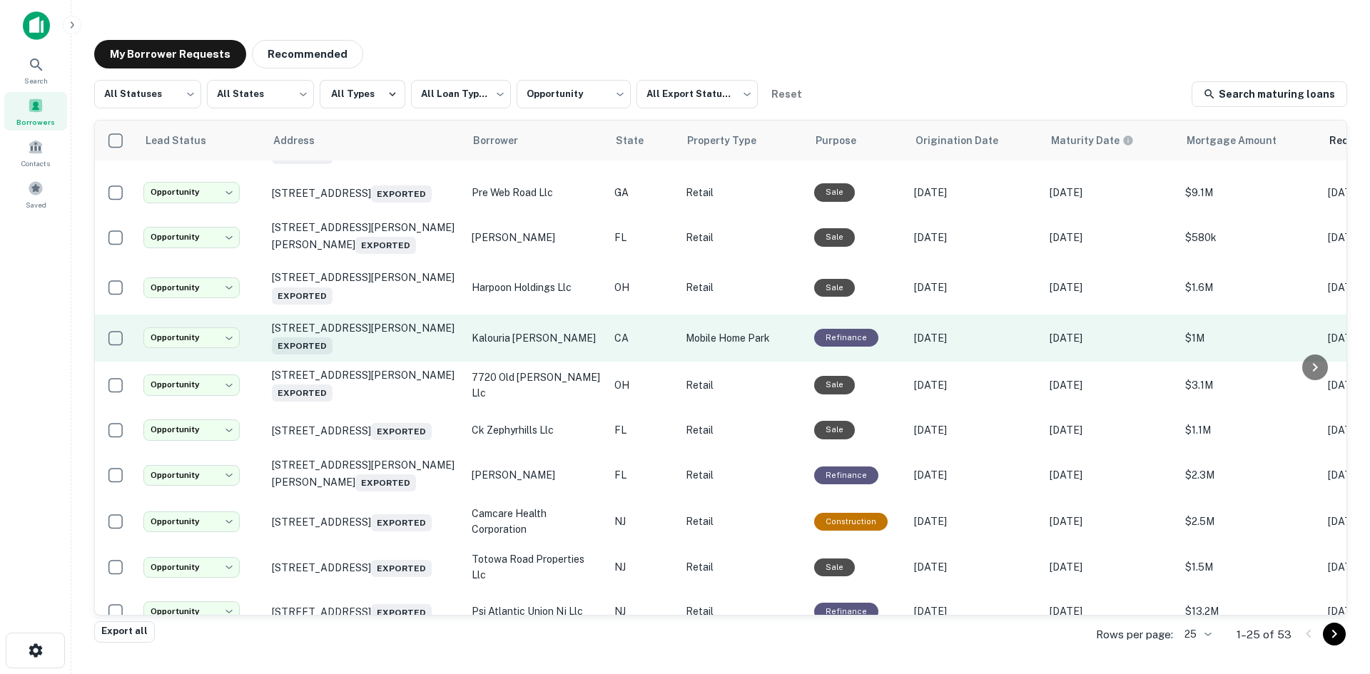
scroll to position [571, 0]
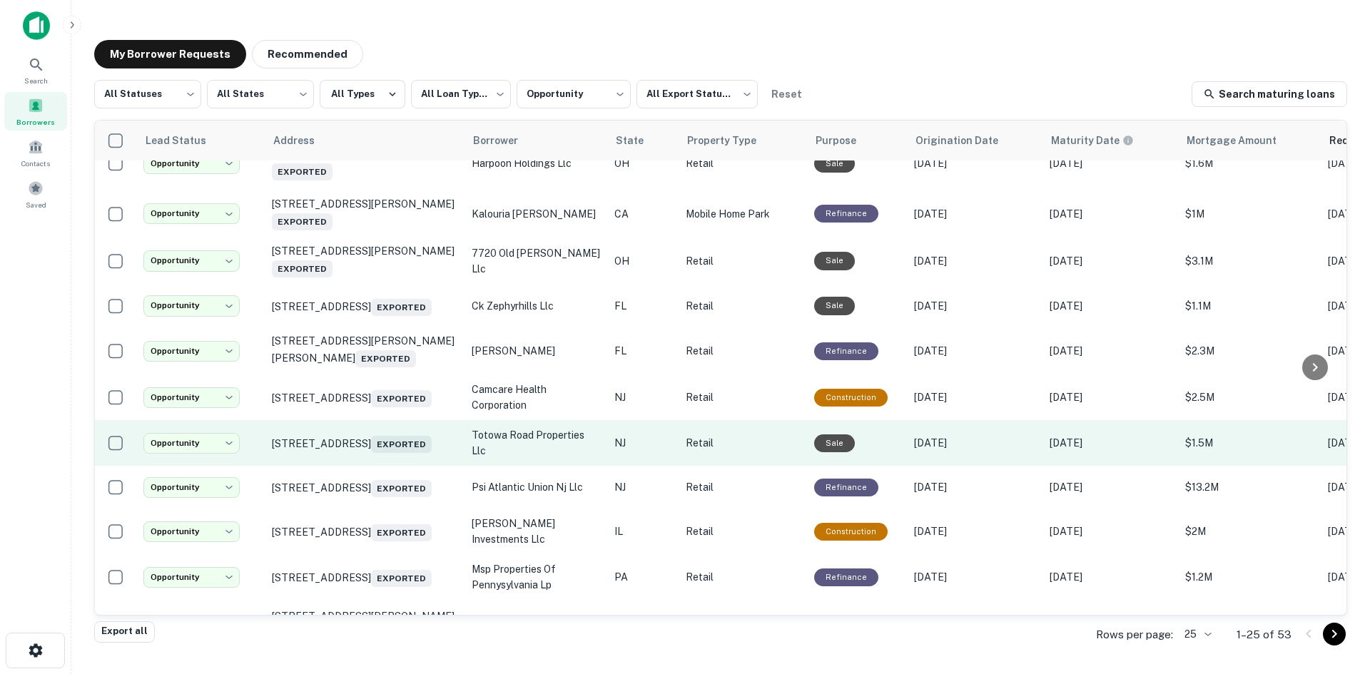
click at [360, 466] on td "384 Totowa Rd Totowa, NJ 07512 Exported" at bounding box center [365, 443] width 200 height 46
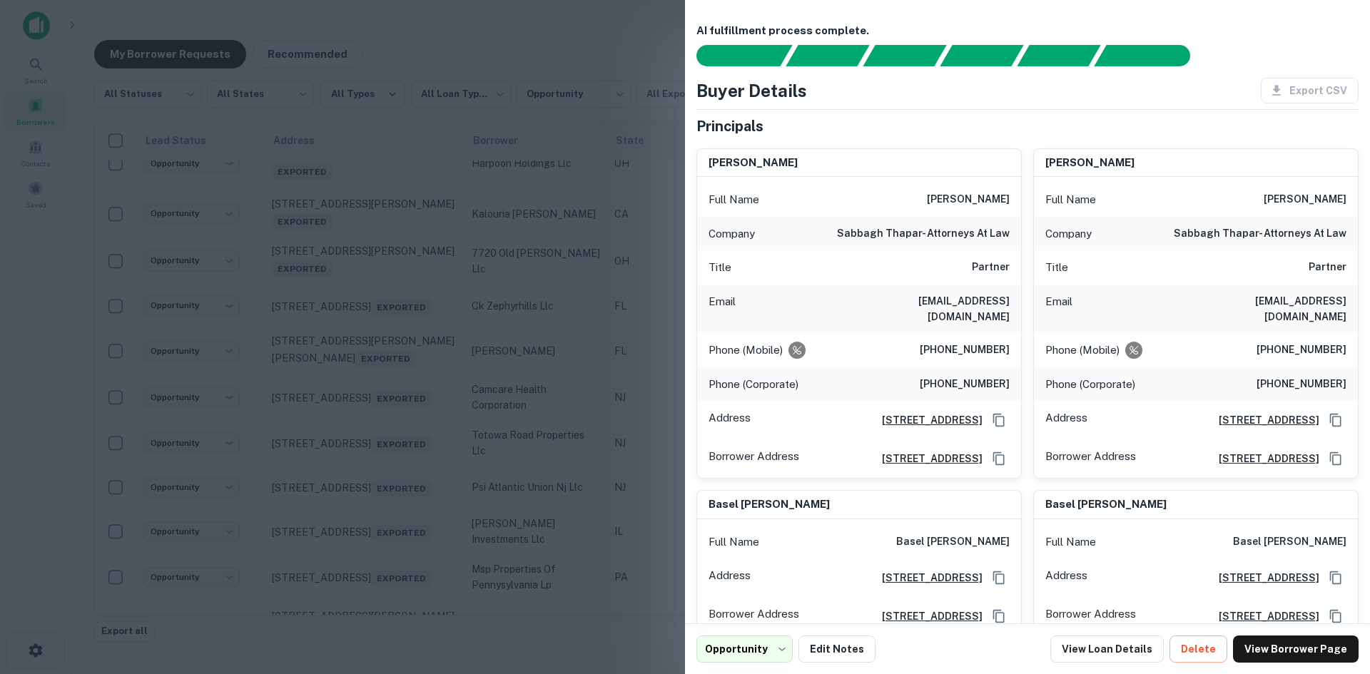
click at [362, 492] on div at bounding box center [685, 337] width 1370 height 674
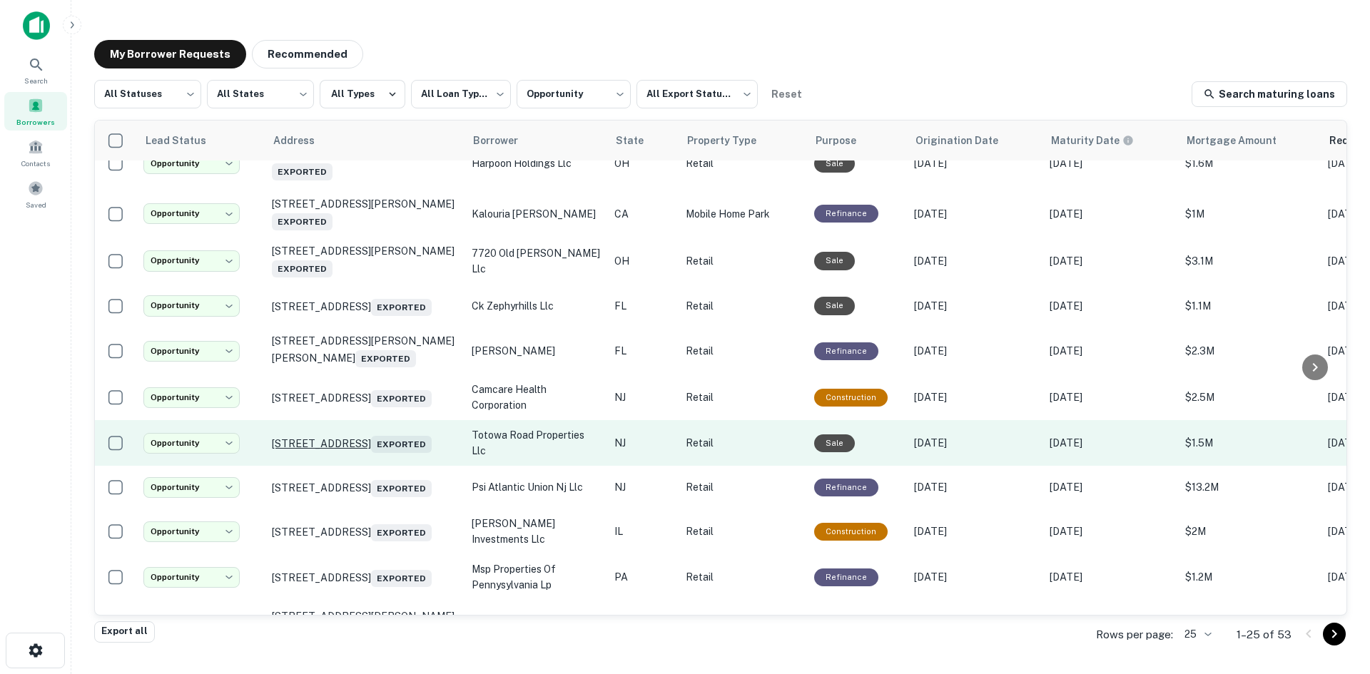
scroll to position [714, 0]
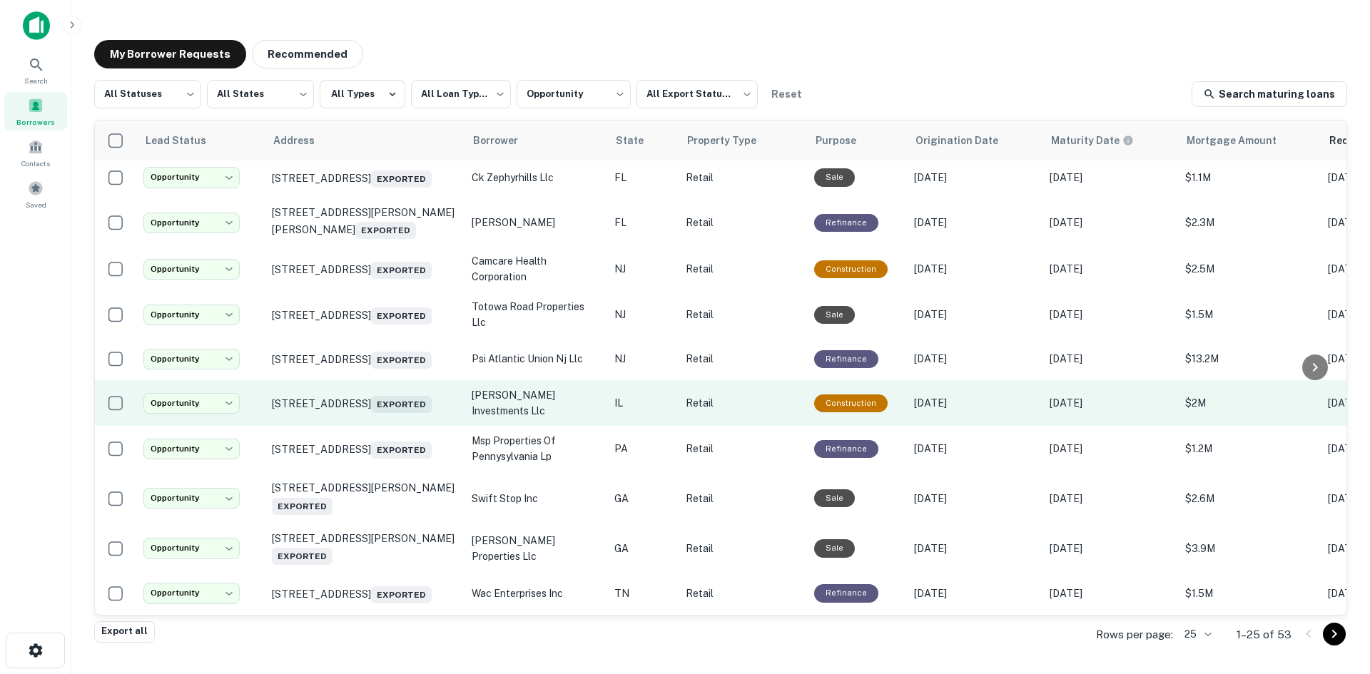
click at [378, 426] on td "1204 N Market St Champaign, IL 61820 Exported" at bounding box center [365, 403] width 200 height 46
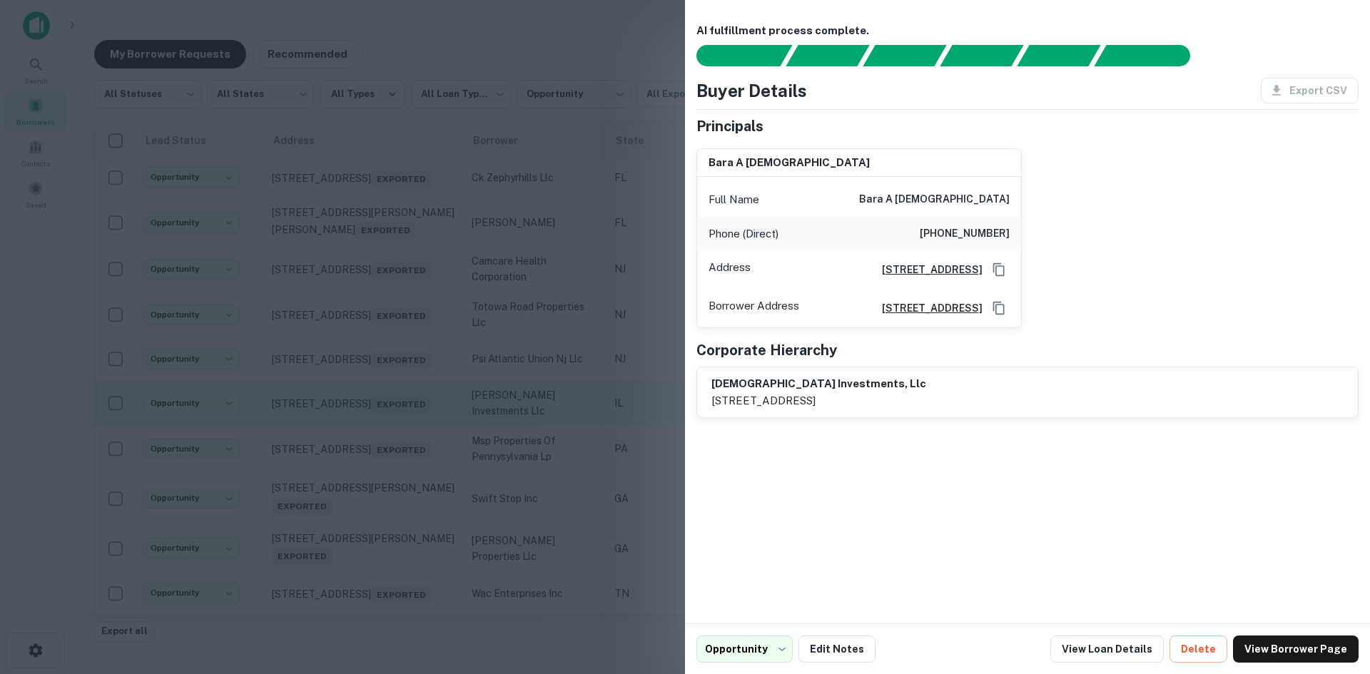
click at [378, 443] on div at bounding box center [685, 337] width 1370 height 674
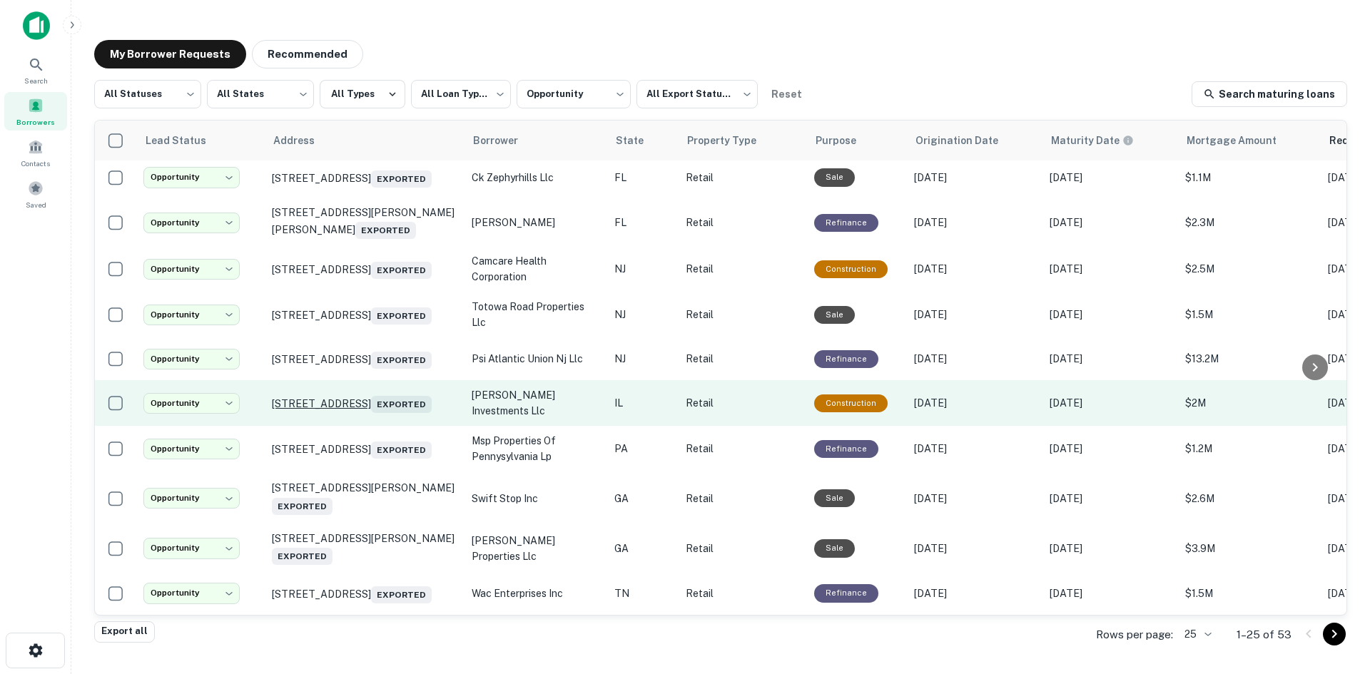
scroll to position [753, 0]
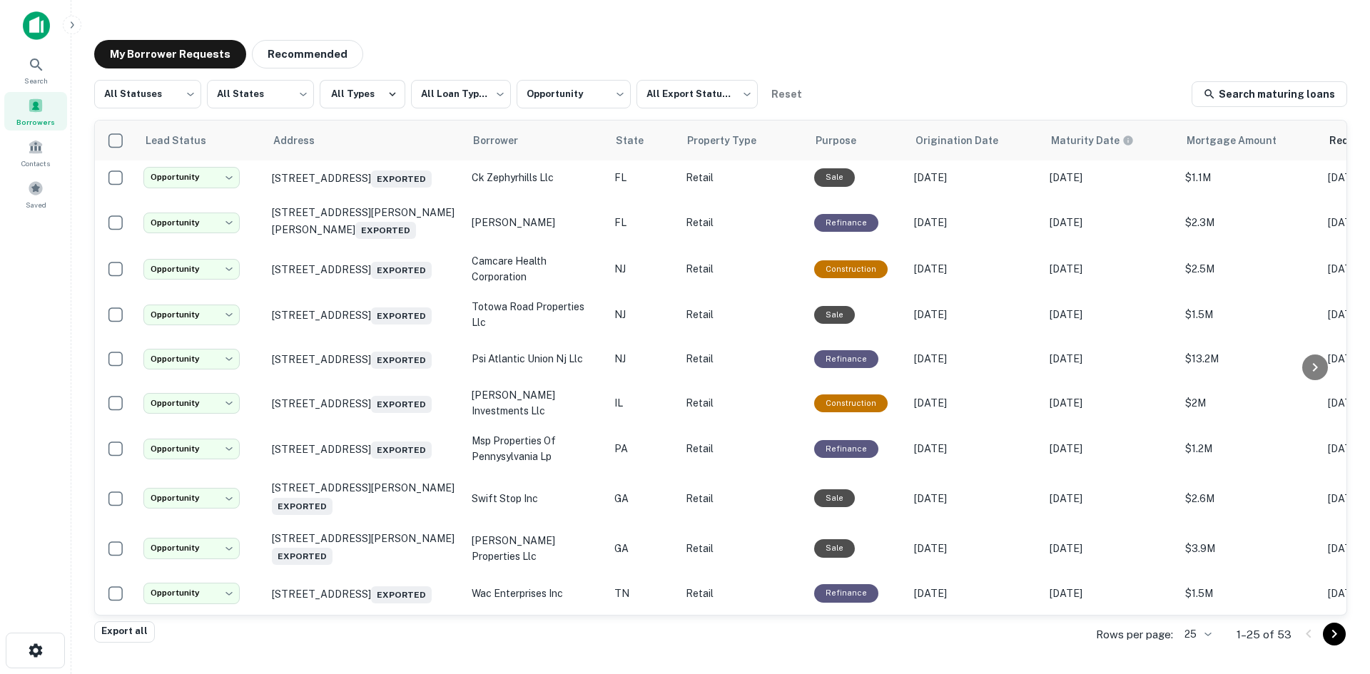
click at [1209, 640] on body "**********" at bounding box center [685, 337] width 1370 height 674
click at [1203, 572] on li "100" at bounding box center [1198, 567] width 49 height 26
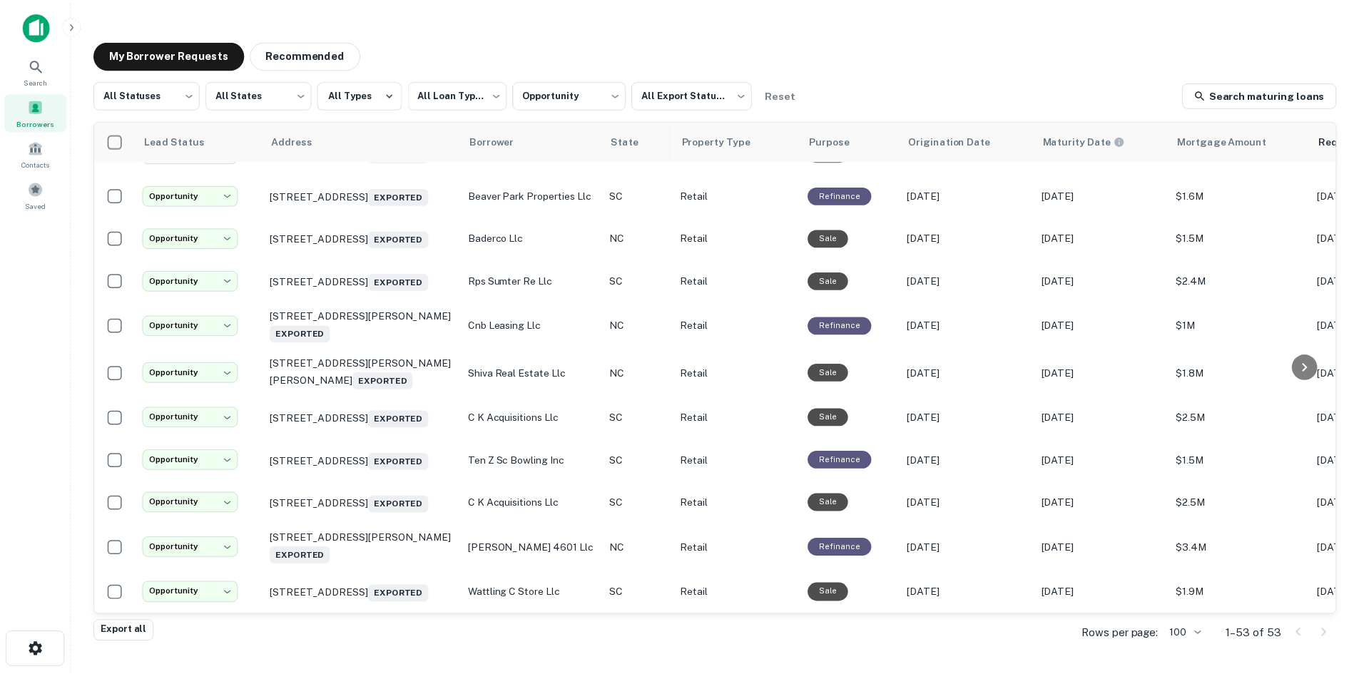
scroll to position [2094, 0]
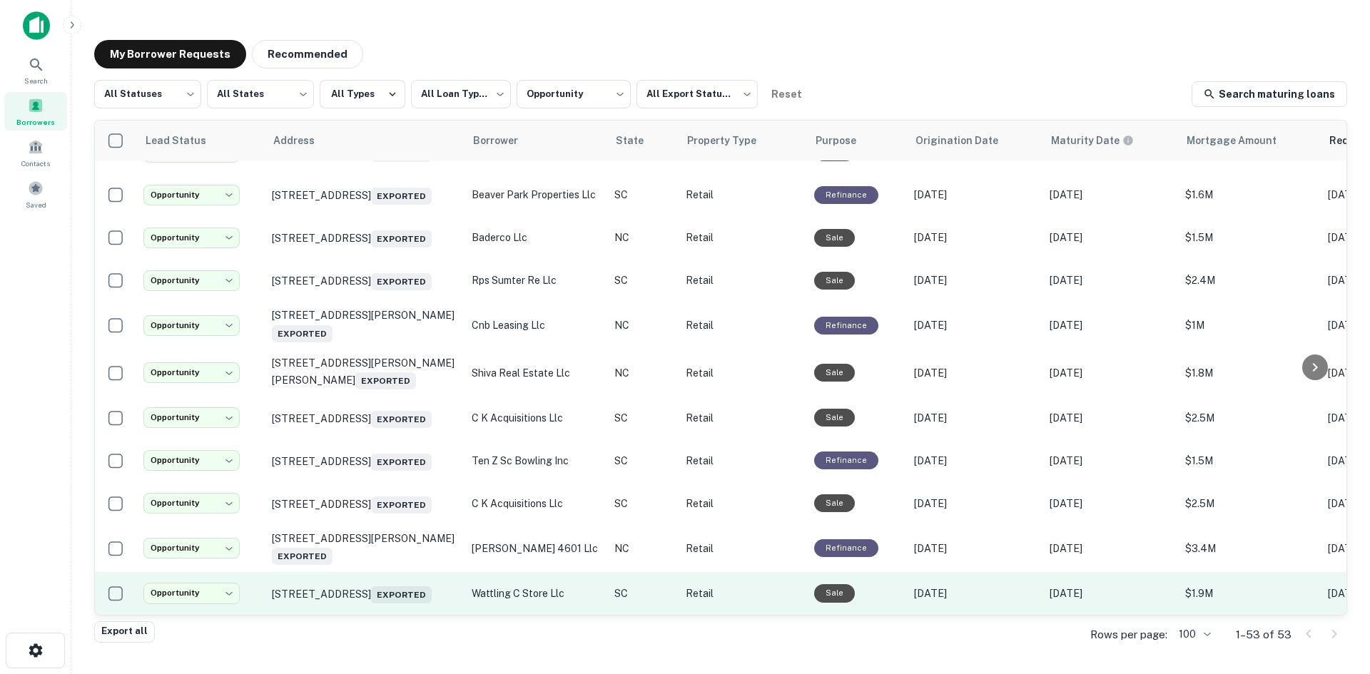
click at [406, 598] on td "209 Wattling Rd West Columbia, SC 29170 Exported" at bounding box center [365, 593] width 200 height 43
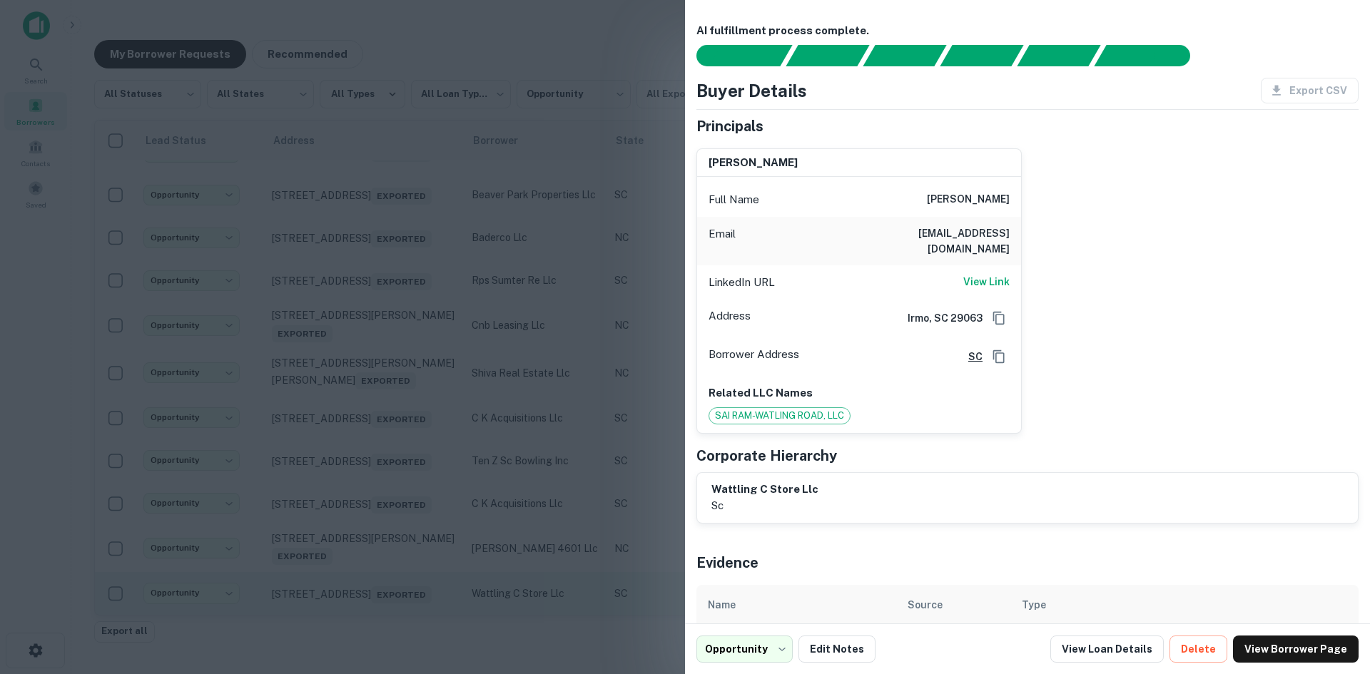
click at [405, 598] on div at bounding box center [685, 337] width 1370 height 674
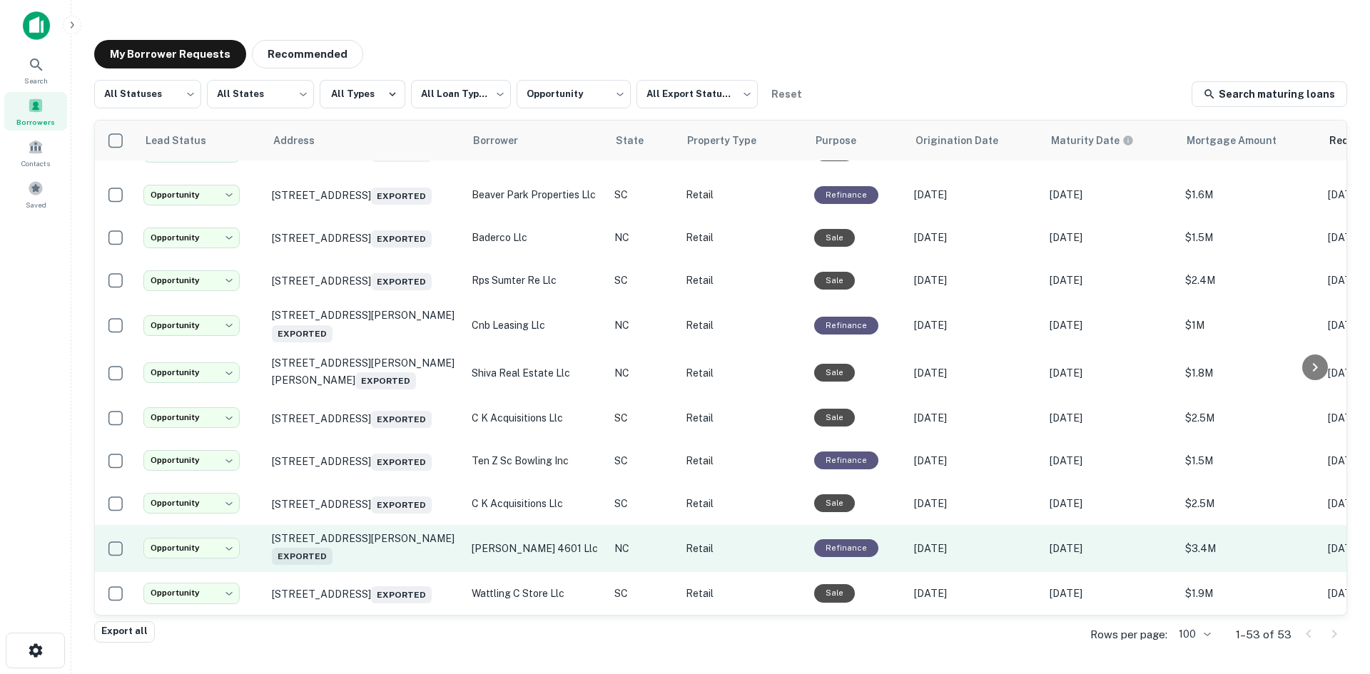
click at [405, 550] on td "4601 Gordon Rd Wilmington, NC 28411 Exported" at bounding box center [365, 548] width 200 height 47
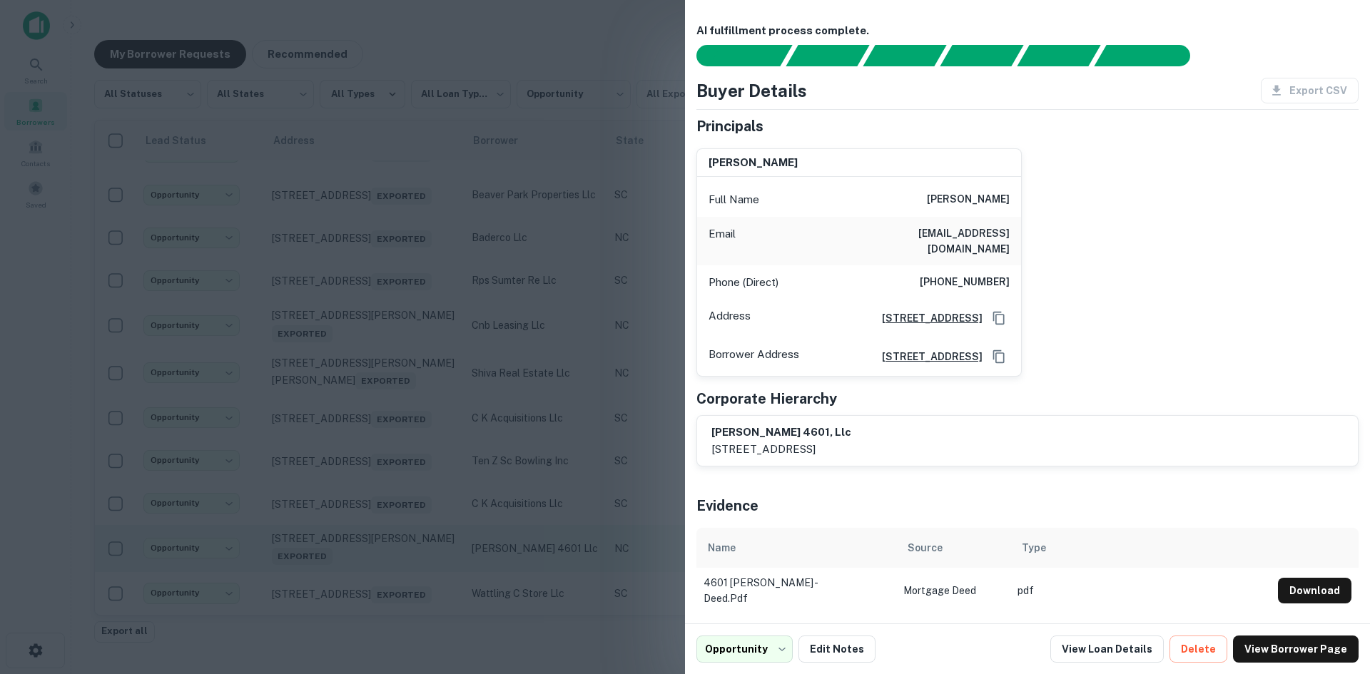
click at [405, 550] on div at bounding box center [685, 337] width 1370 height 674
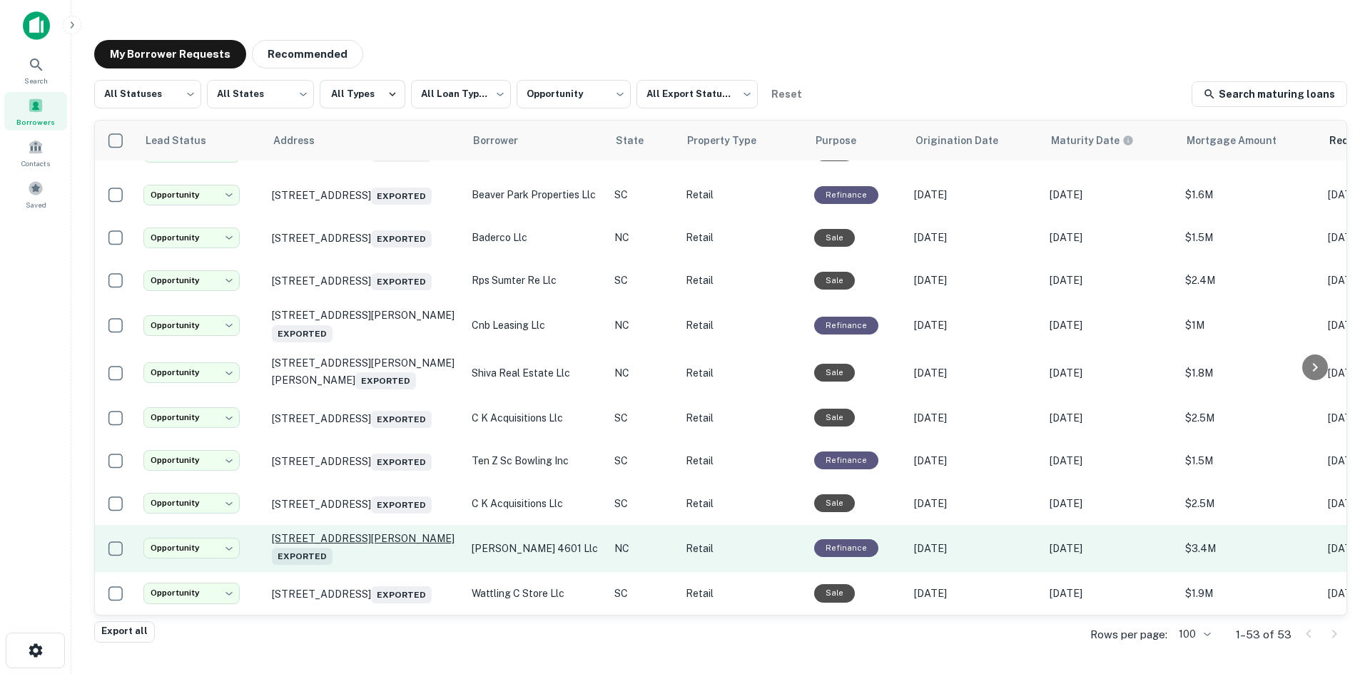
click at [404, 535] on p "4601 Gordon Rd Wilmington, NC 28411 Exported" at bounding box center [365, 548] width 186 height 33
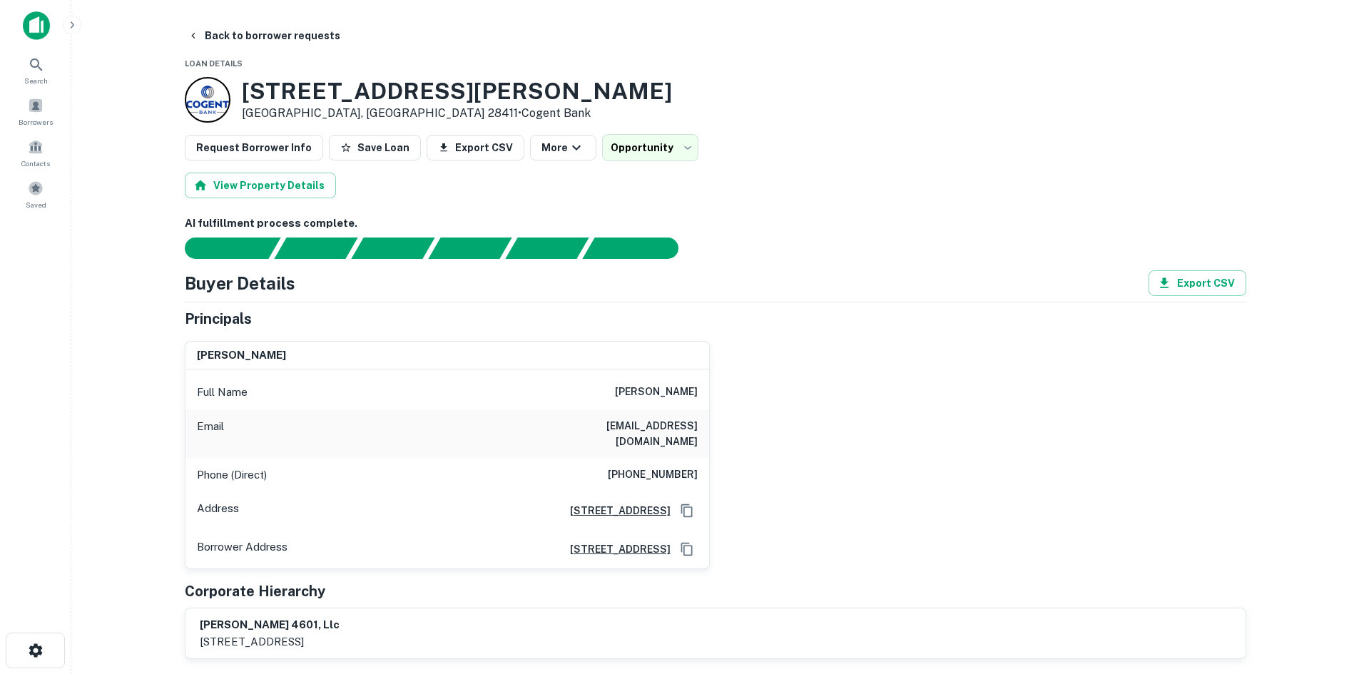
click at [671, 467] on h6 "(919) 599-0301" at bounding box center [653, 475] width 90 height 17
click at [672, 467] on h6 "(919) 599-0301" at bounding box center [653, 475] width 90 height 17
copy h6 "(919) 599-0301"
click at [668, 467] on h6 "(919) 599-0301" at bounding box center [653, 475] width 90 height 17
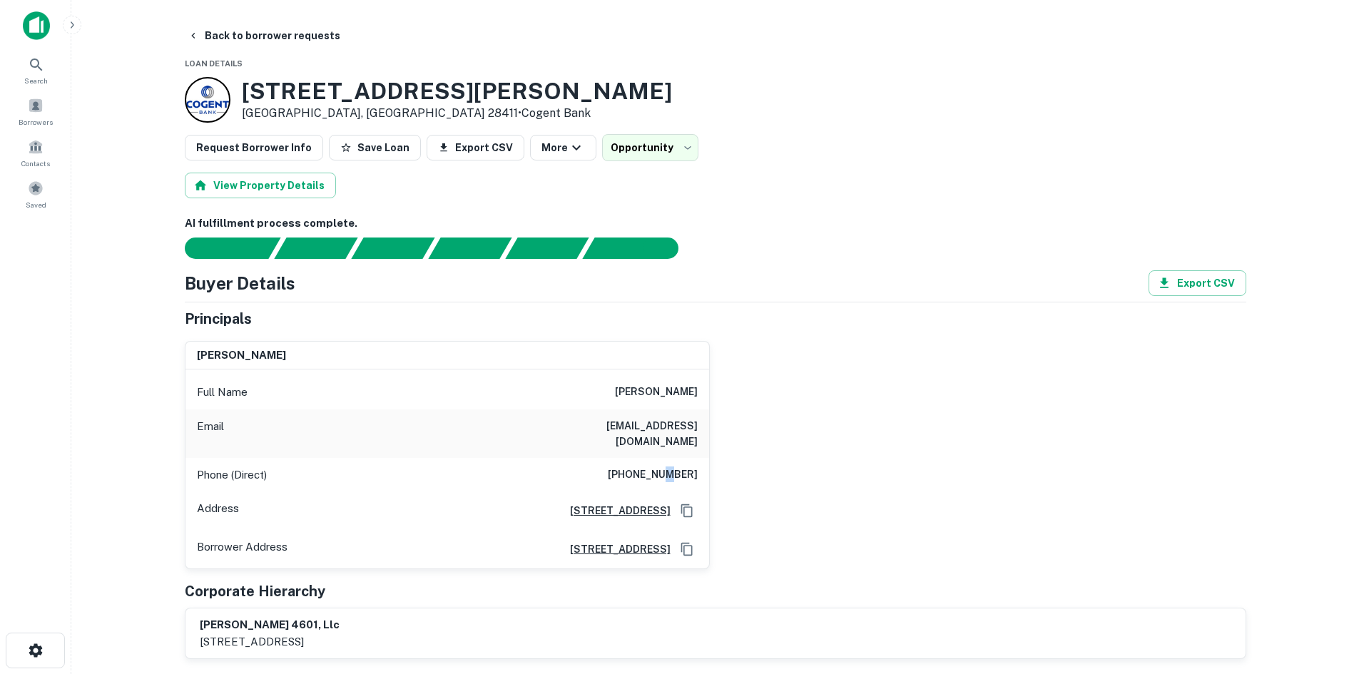
click at [668, 467] on h6 "(919) 599-0301" at bounding box center [653, 475] width 90 height 17
click at [669, 467] on h6 "(919) 599-0301" at bounding box center [653, 475] width 90 height 17
click at [260, 34] on button "Back to borrower requests" at bounding box center [264, 36] width 164 height 26
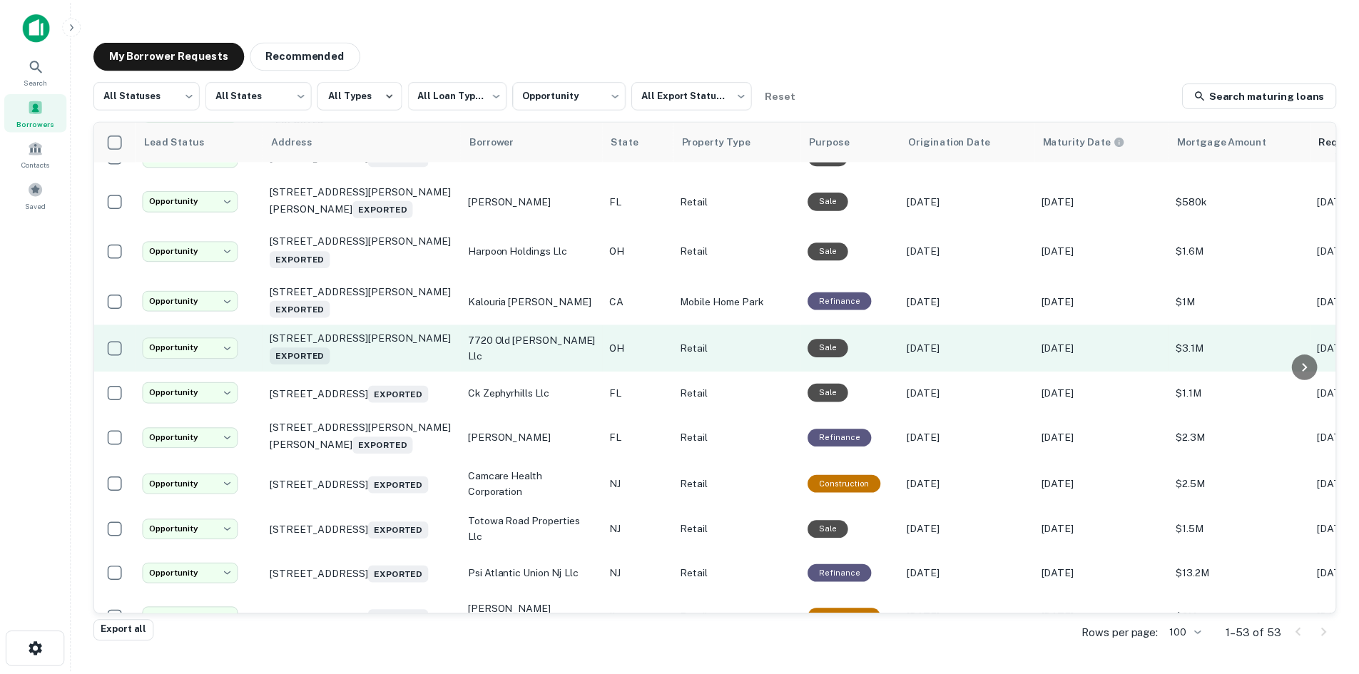
scroll to position [841, 0]
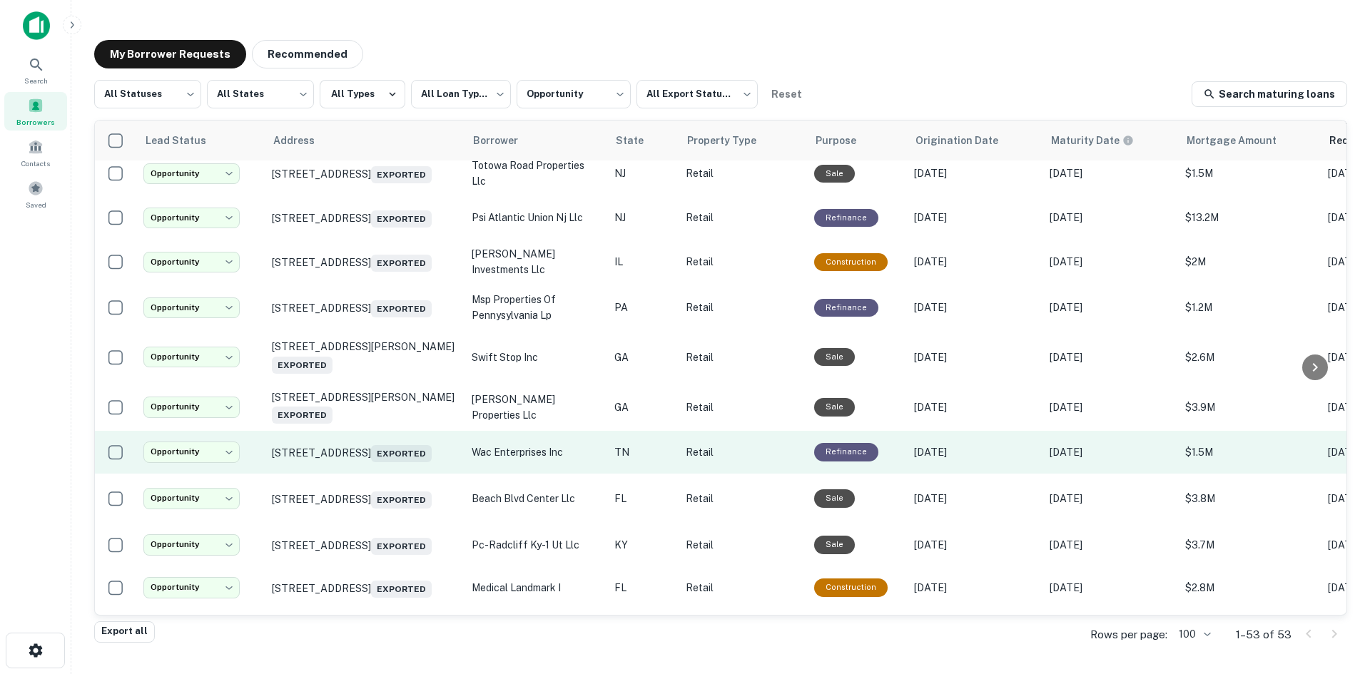
click at [385, 474] on td "505 N Main St Crossville, TN 38555 Exported" at bounding box center [365, 452] width 200 height 43
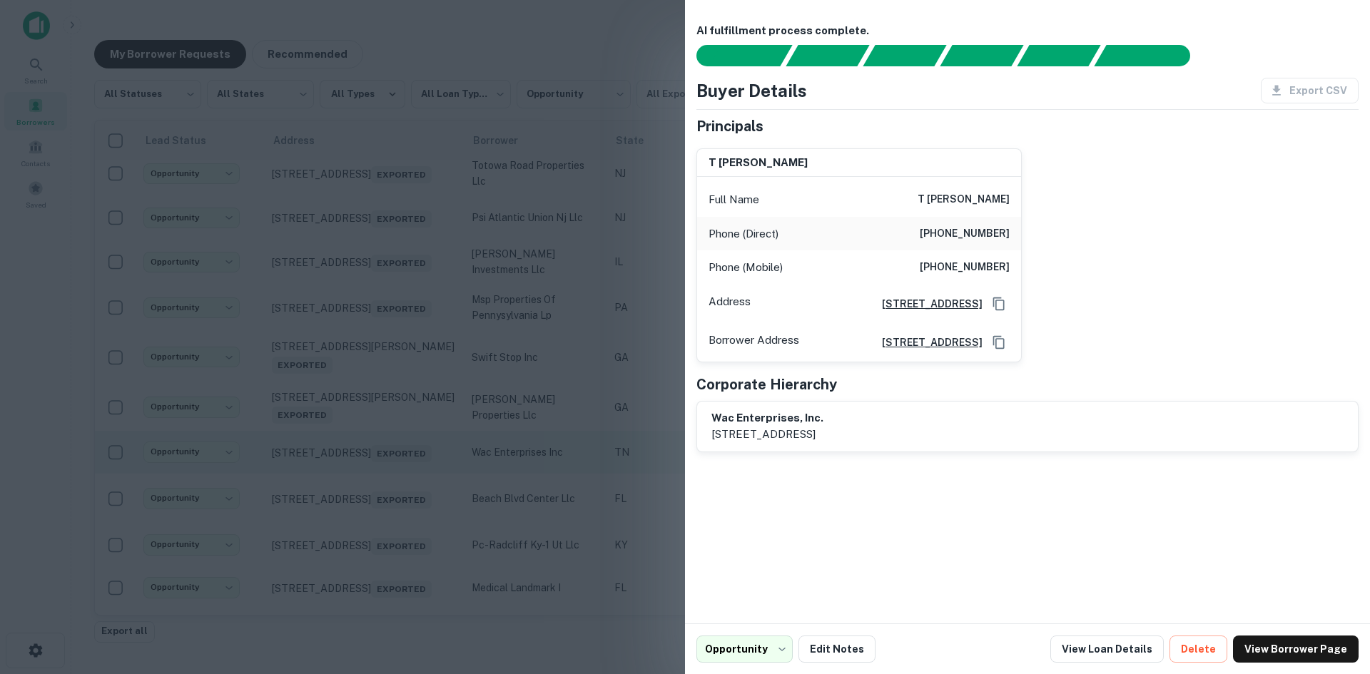
click at [385, 514] on div at bounding box center [685, 337] width 1370 height 674
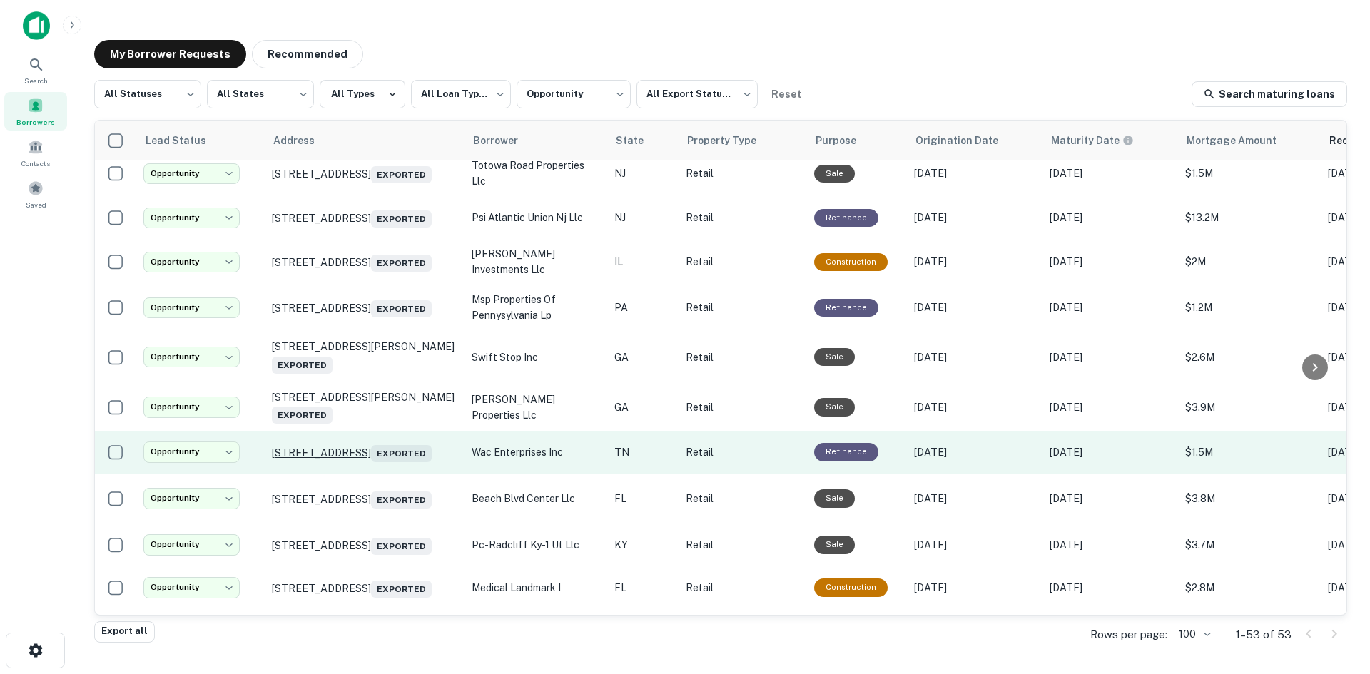
click at [385, 462] on p "505 N Main St Crossville, TN 38555 Exported" at bounding box center [365, 452] width 186 height 20
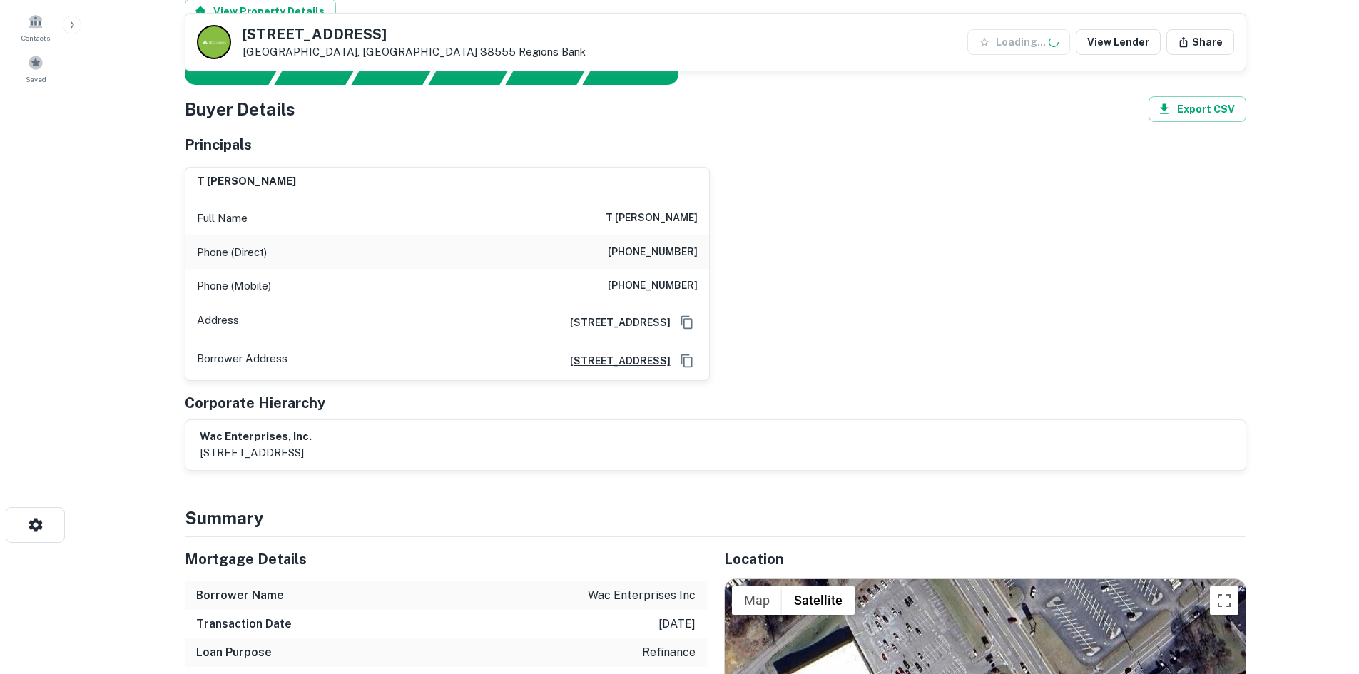
scroll to position [499, 0]
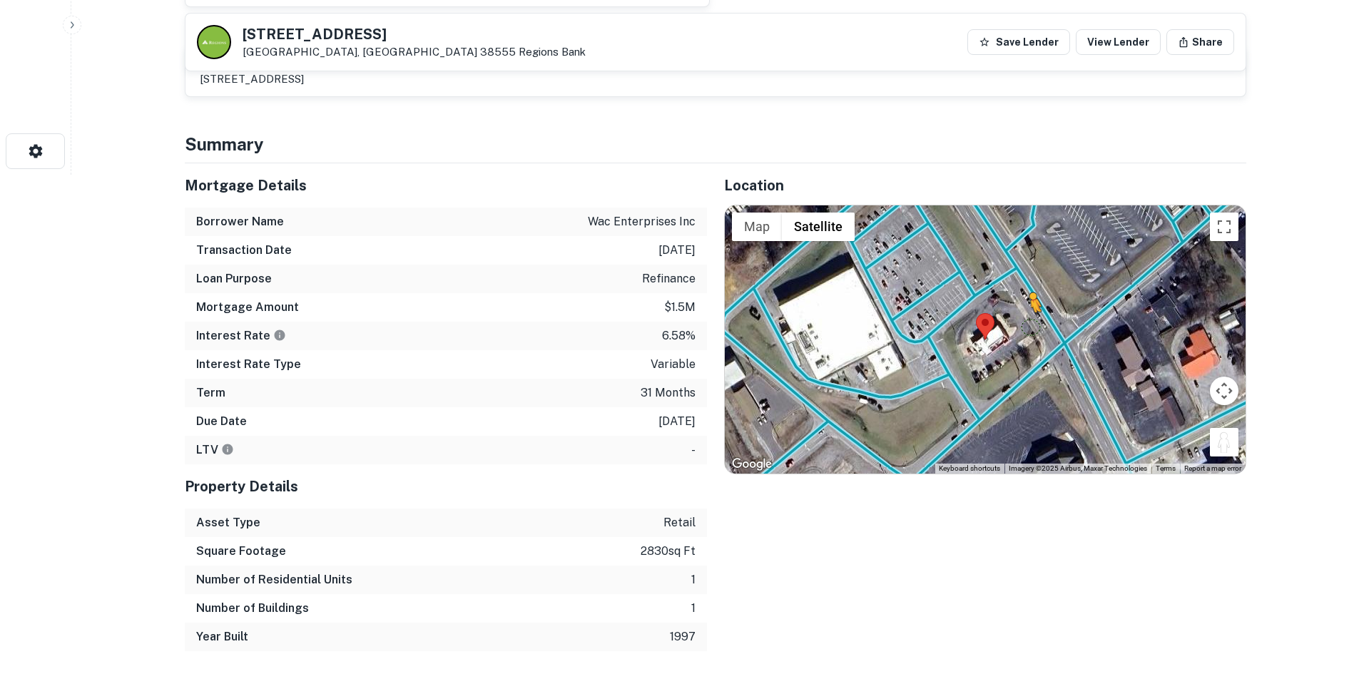
drag, startPoint x: 1225, startPoint y: 447, endPoint x: 1028, endPoint y: 308, distance: 241.1
click at [1028, 308] on div "To activate drag with keyboard, press Alt + Enter. Once in keyboard drag state,…" at bounding box center [985, 339] width 521 height 268
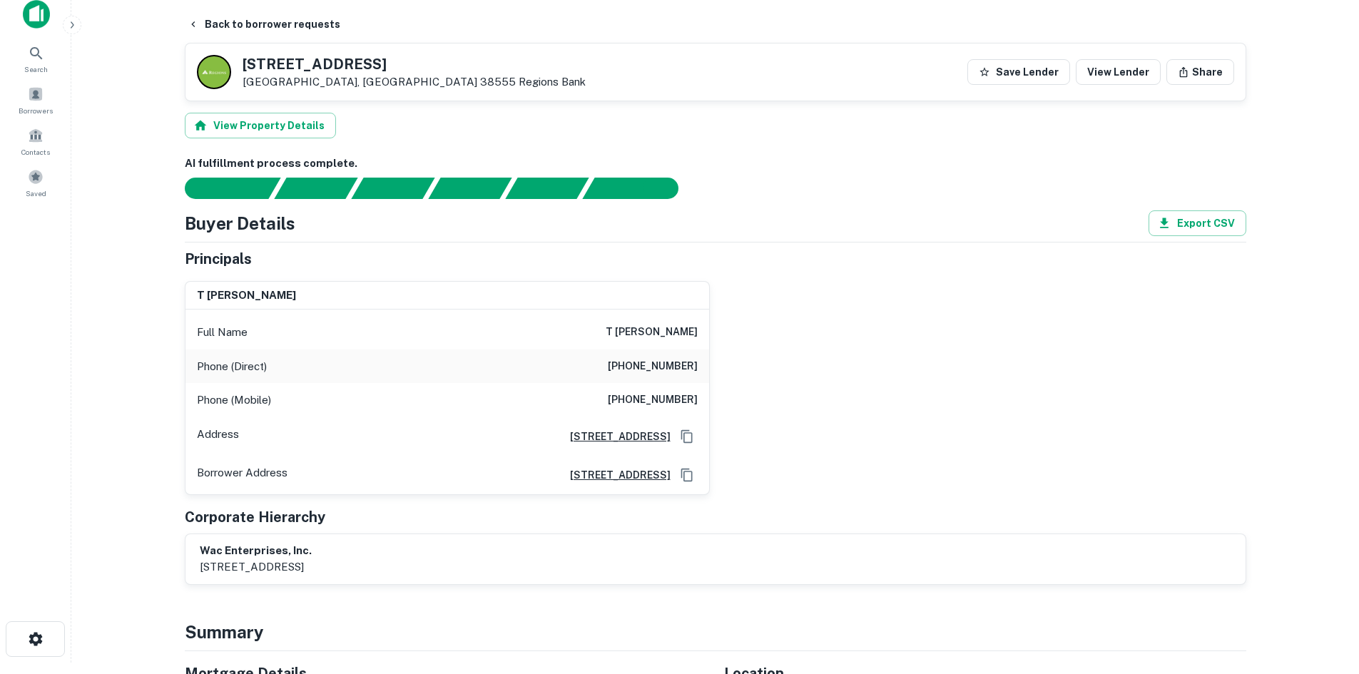
scroll to position [0, 0]
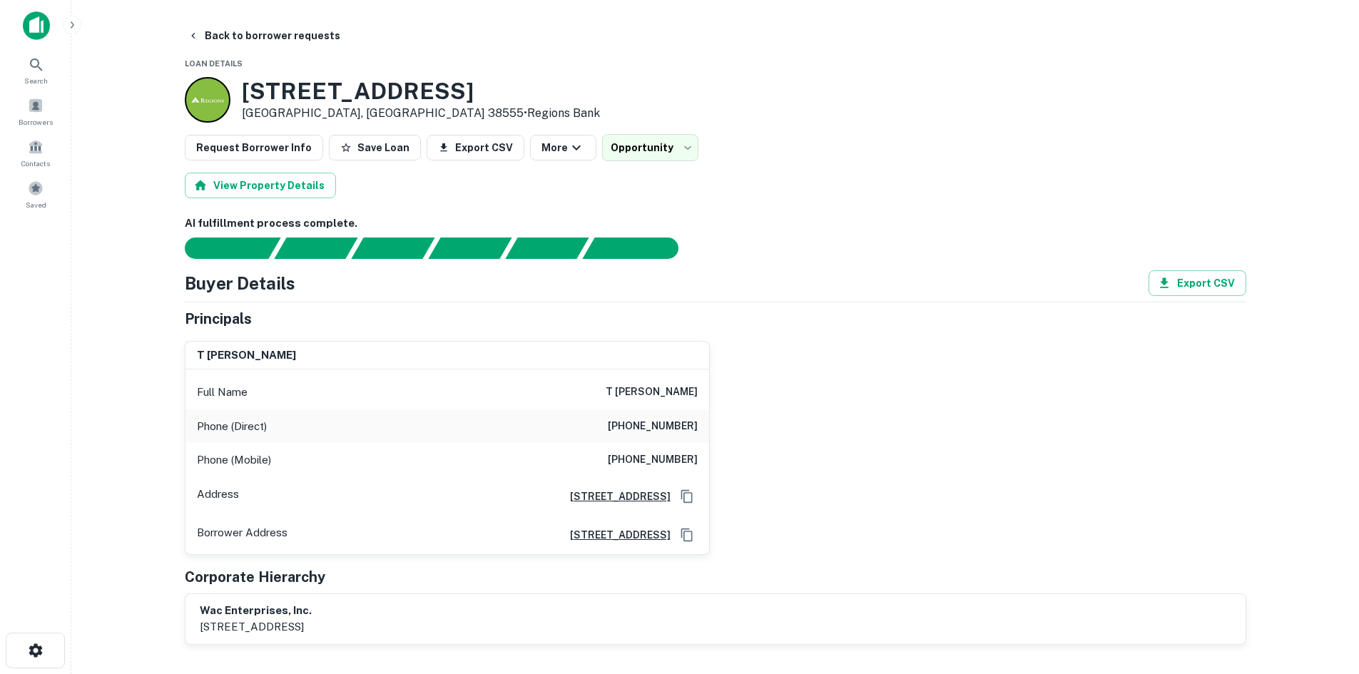
click at [673, 422] on h6 "(423) 267-1107" at bounding box center [653, 426] width 90 height 17
copy h6 "(423) 267-1107"
click at [276, 30] on button "Back to borrower requests" at bounding box center [264, 36] width 164 height 26
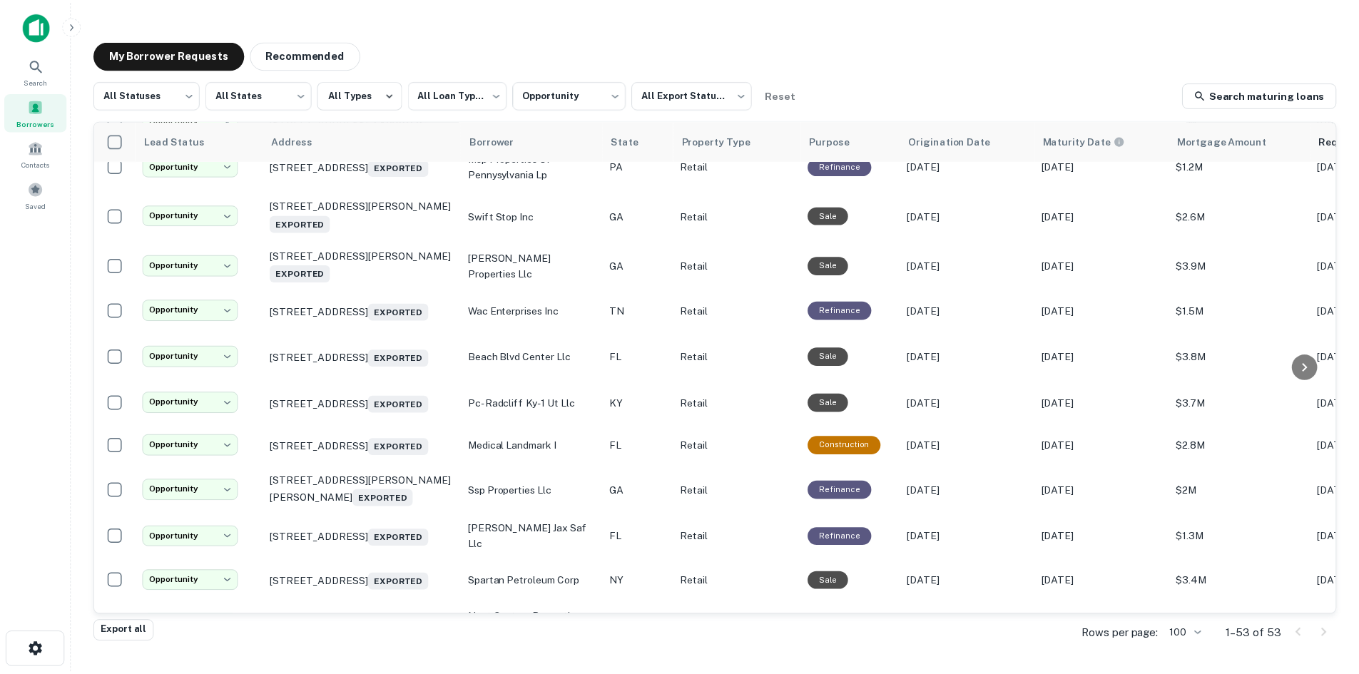
scroll to position [983, 0]
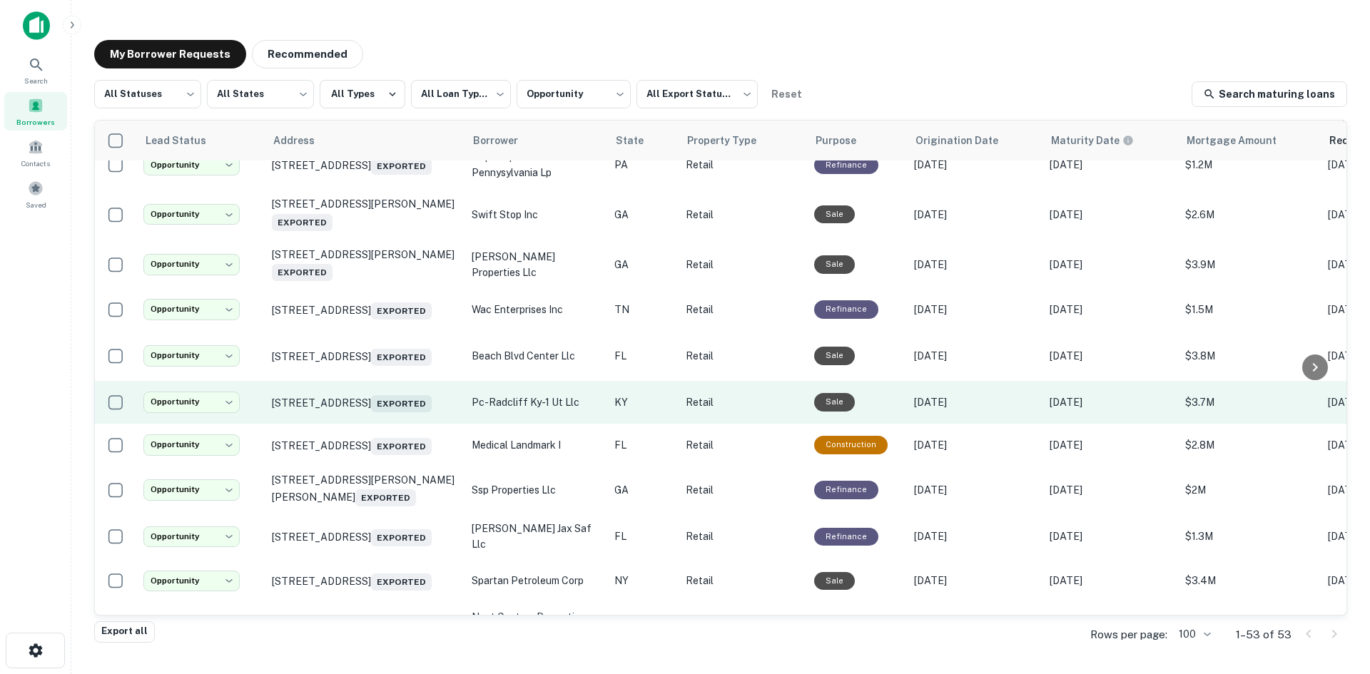
click at [384, 424] on td "201 E Main St Glendale, KY 42740 Exported" at bounding box center [365, 402] width 200 height 43
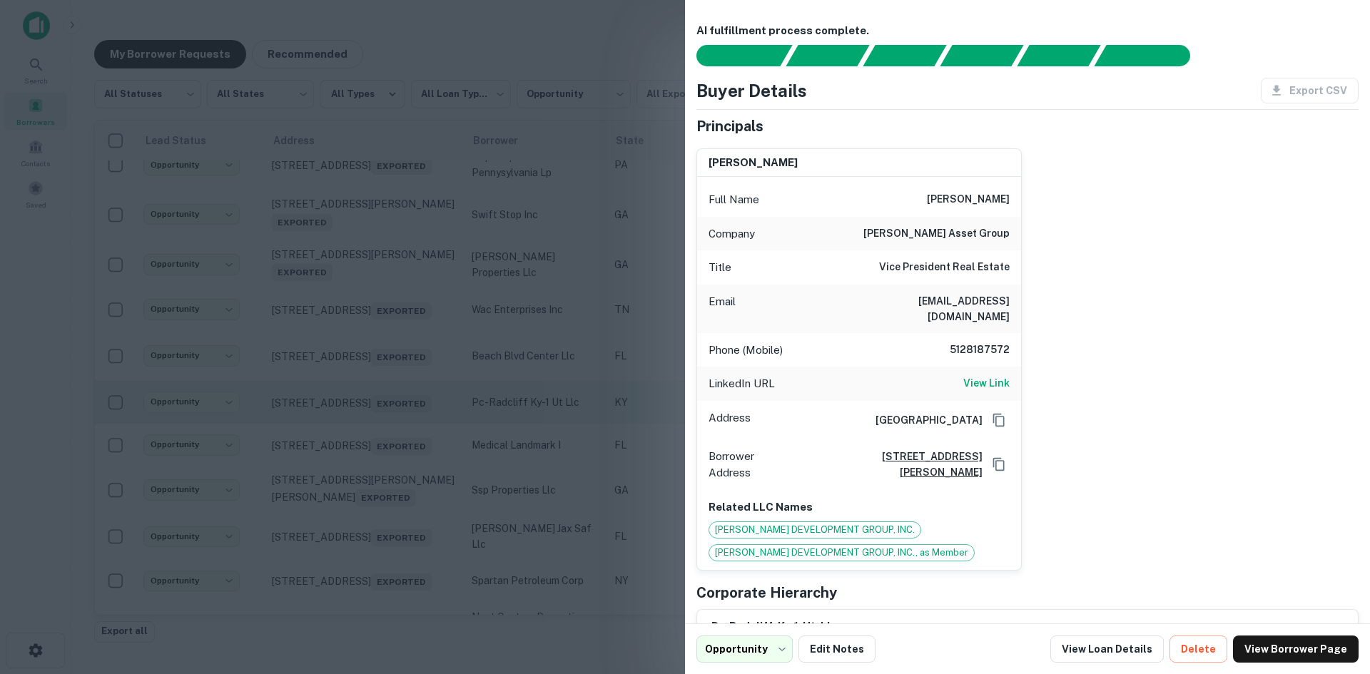
click at [384, 482] on div at bounding box center [685, 337] width 1370 height 674
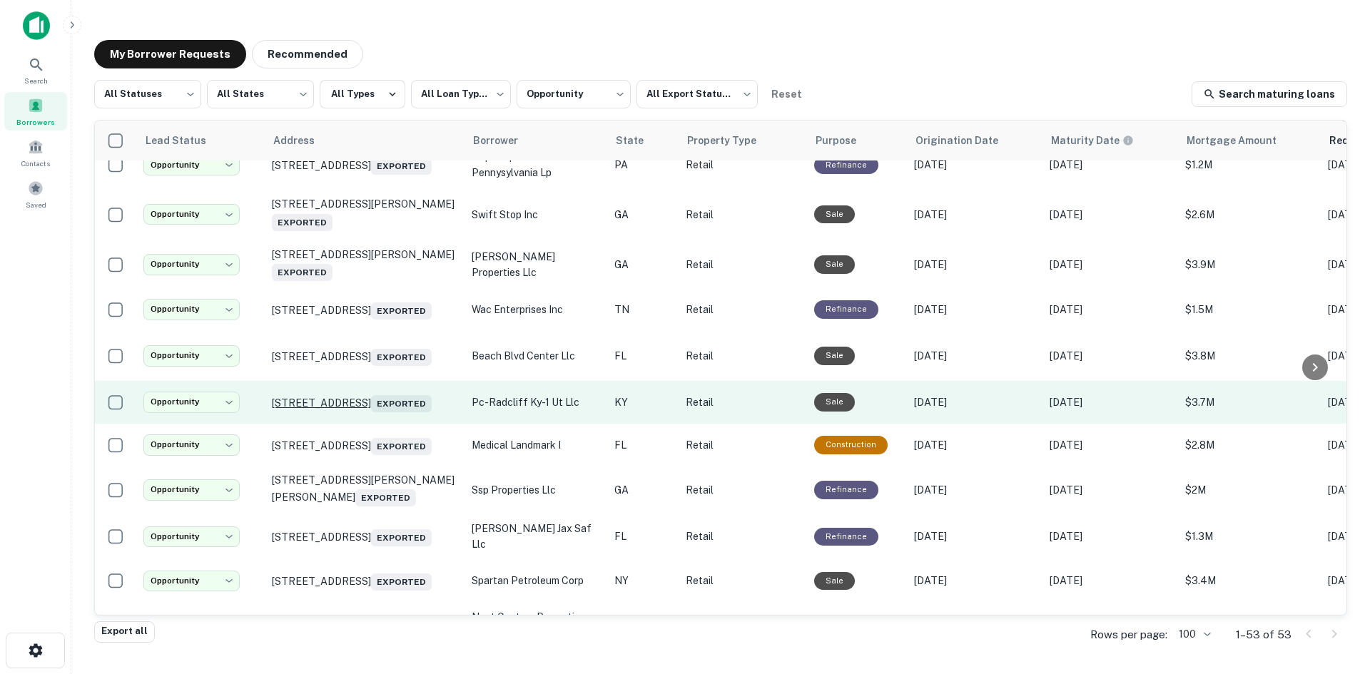
click at [385, 412] on p "201 E Main St Glendale, KY 42740 Exported" at bounding box center [365, 402] width 186 height 20
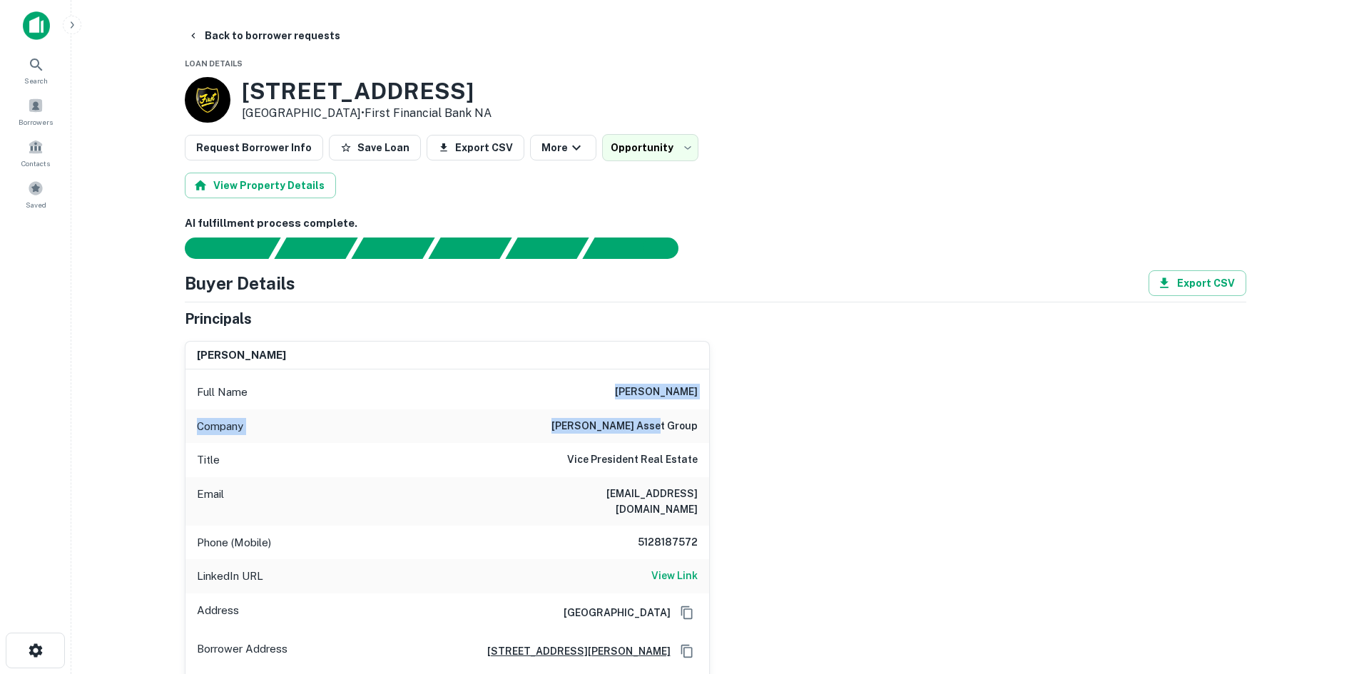
drag, startPoint x: 620, startPoint y: 389, endPoint x: 724, endPoint y: 418, distance: 108.2
click at [724, 418] on div "tommy waters Full Name tommy waters Company embree asset group Title Vice Presi…" at bounding box center [709, 529] width 1073 height 399
copy div "tommy waters Company embree asset group"
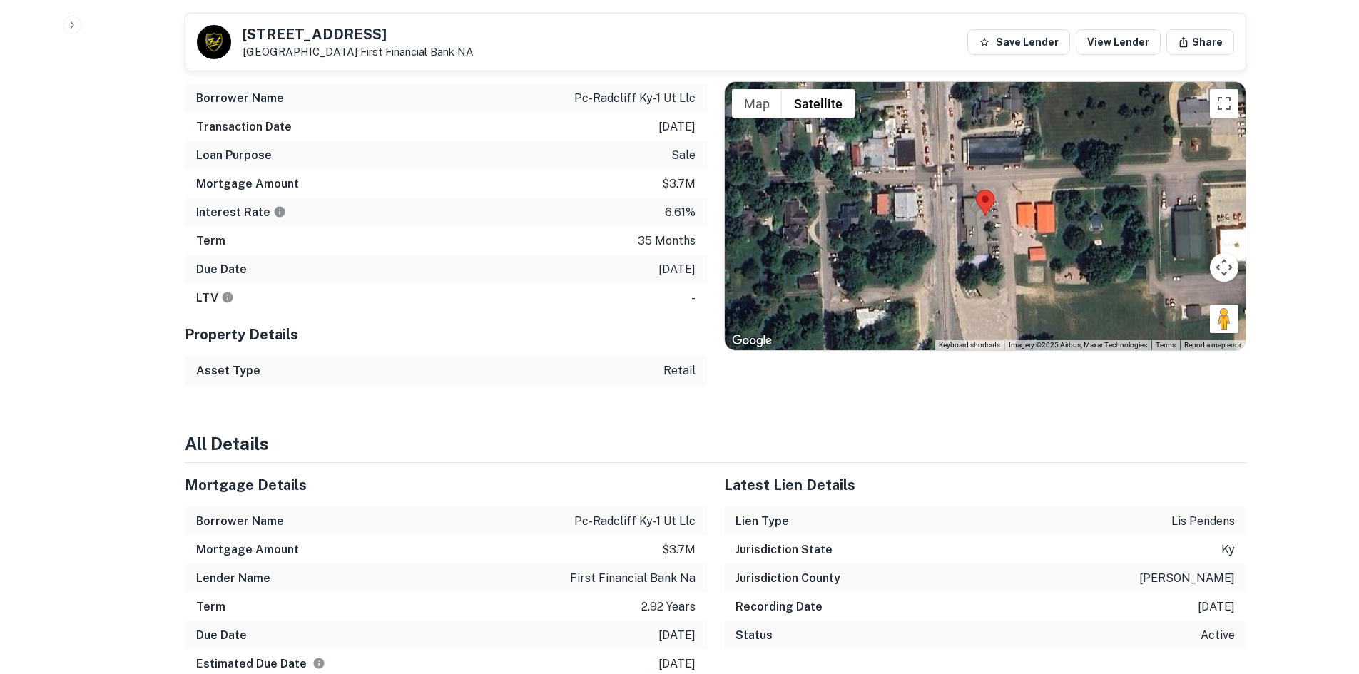
scroll to position [1213, 0]
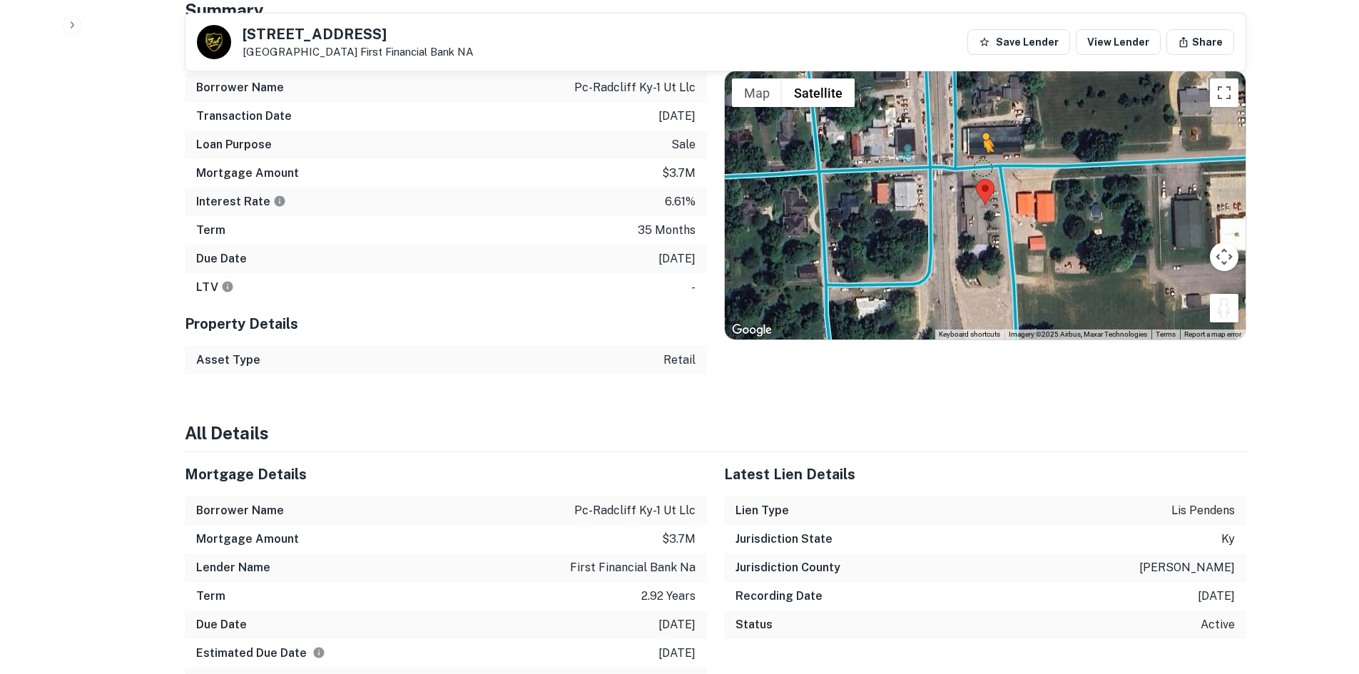
drag, startPoint x: 1224, startPoint y: 289, endPoint x: 980, endPoint y: 153, distance: 280.1
click at [980, 153] on div "To activate drag with keyboard, press Alt + Enter. Once in keyboard drag state,…" at bounding box center [985, 205] width 521 height 268
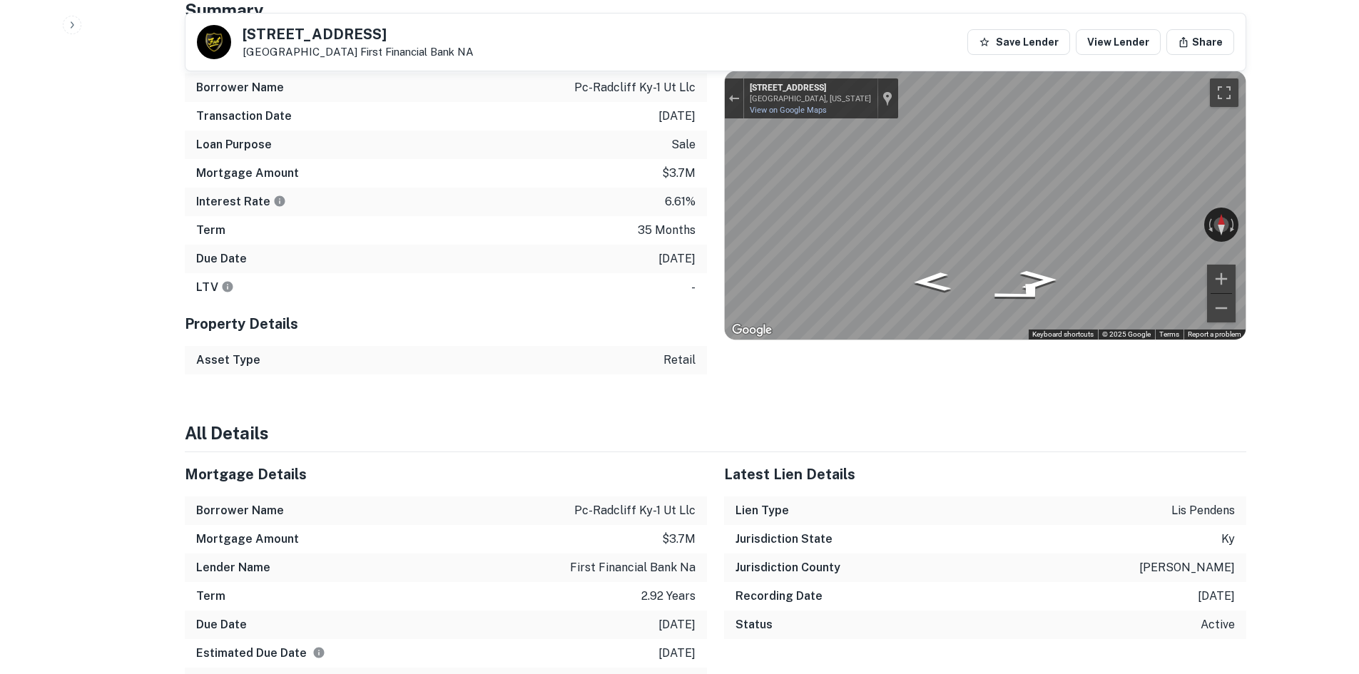
click at [694, 117] on div "Mortgage Details Borrower Name pc-radcliff ky-1 ut llc Transaction Date 1/25/20…" at bounding box center [707, 201] width 1079 height 345
click at [649, 202] on div "Mortgage Details Borrower Name pc-radcliff ky-1 ut llc Transaction Date 1/25/20…" at bounding box center [707, 201] width 1079 height 345
drag, startPoint x: 244, startPoint y: 33, endPoint x: 341, endPoint y: 49, distance: 98.3
click at [341, 49] on div "201 E Main St Glendale, KY 42740 First Financial Bank NA" at bounding box center [358, 42] width 231 height 31
copy div "201 E Main St Glendale, KY 42740"
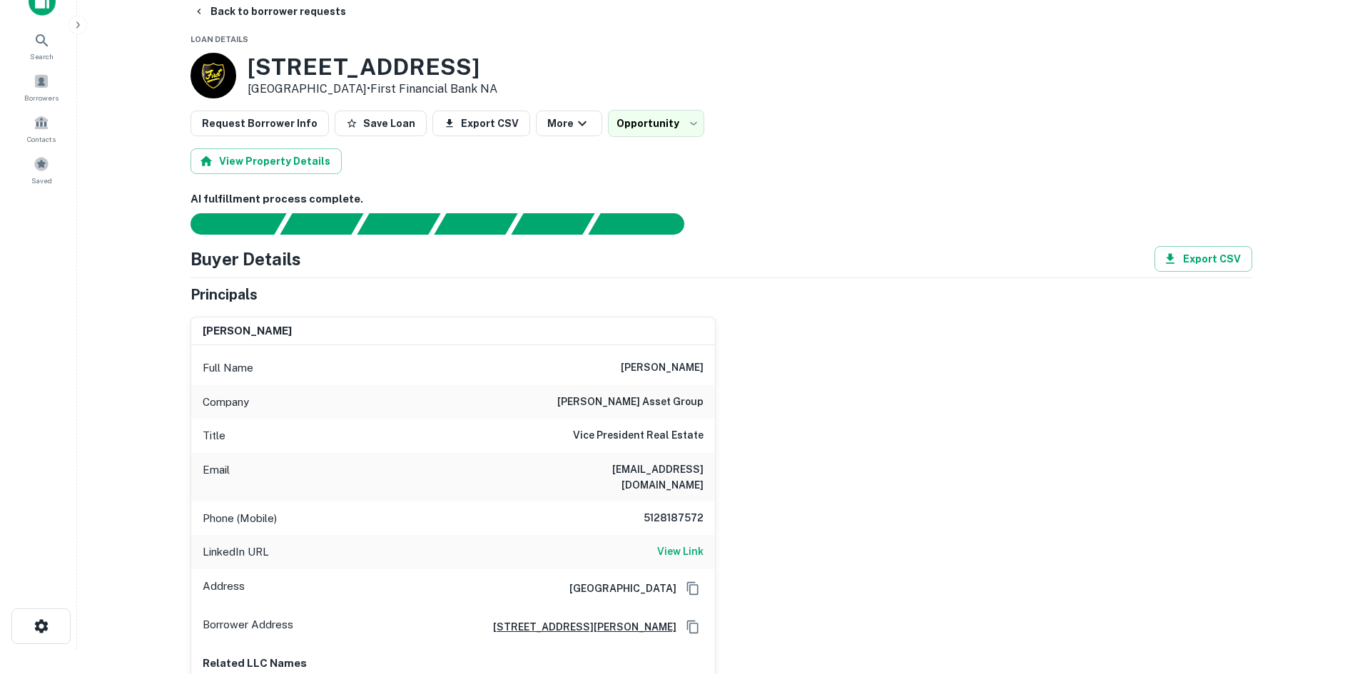
scroll to position [0, 0]
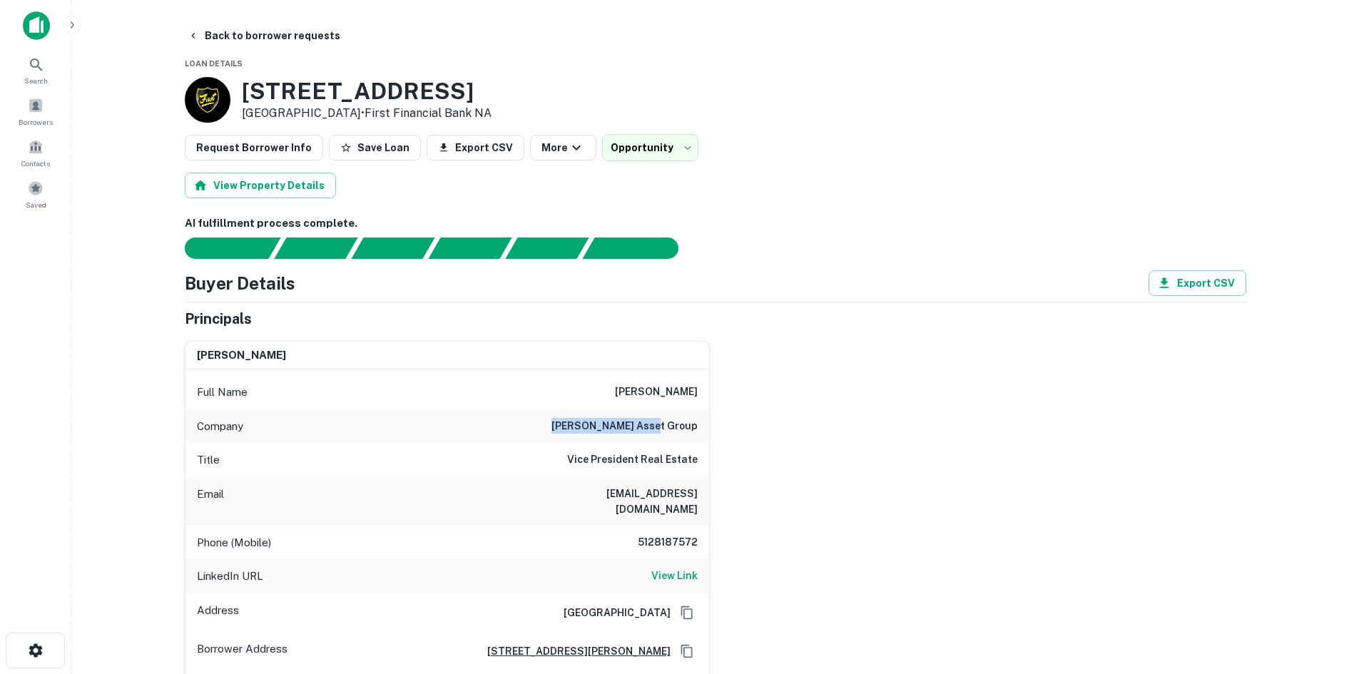
drag, startPoint x: 593, startPoint y: 422, endPoint x: 739, endPoint y: 434, distance: 146.7
click at [739, 434] on div "tommy waters Full Name tommy waters Company embree asset group Title Vice Presi…" at bounding box center [709, 529] width 1073 height 399
copy h6 "embree asset group"
click at [616, 148] on body "**********" at bounding box center [679, 337] width 1359 height 674
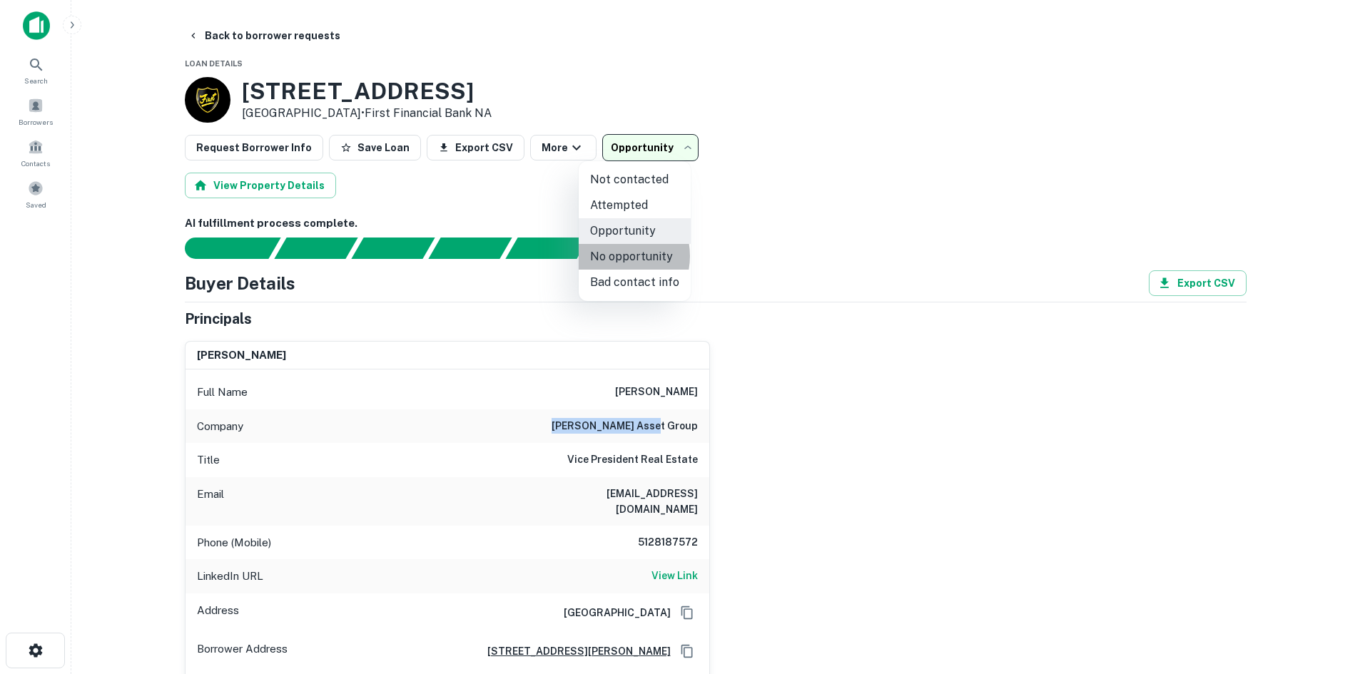
click at [614, 256] on li "No opportunity" at bounding box center [635, 257] width 112 height 26
type input "**********"
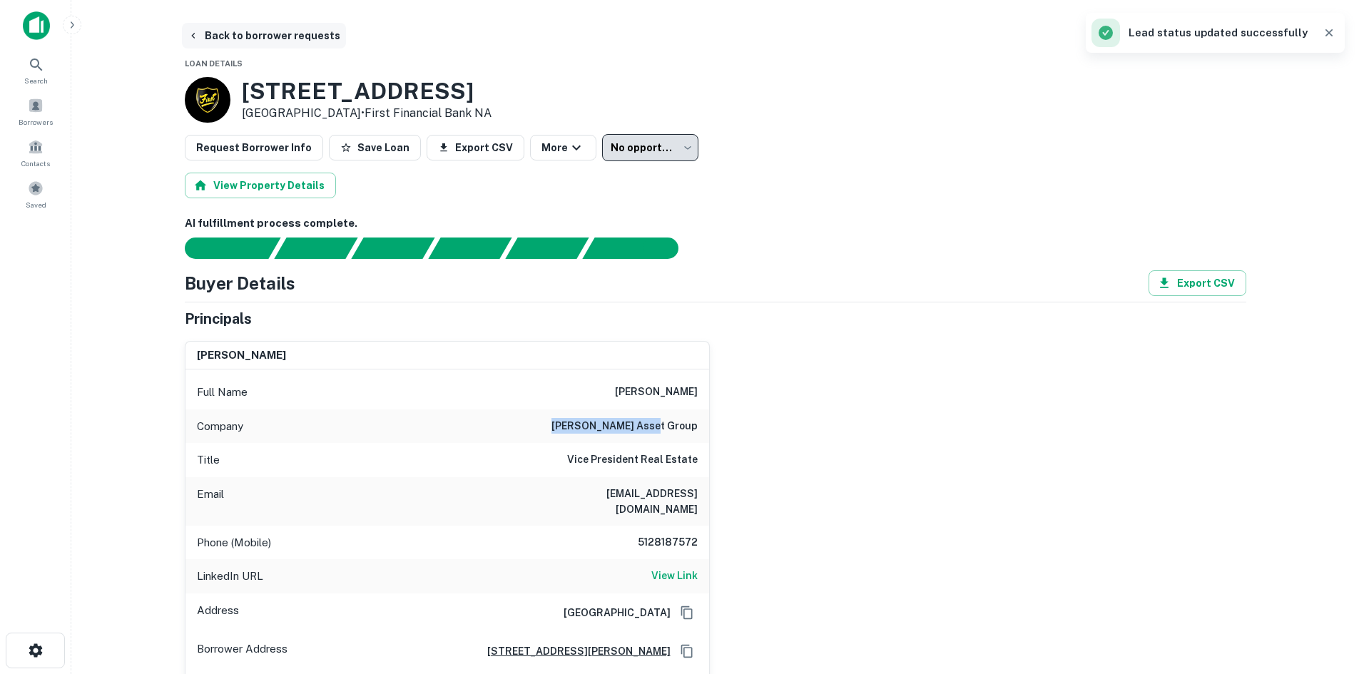
click at [255, 34] on button "Back to borrower requests" at bounding box center [264, 36] width 164 height 26
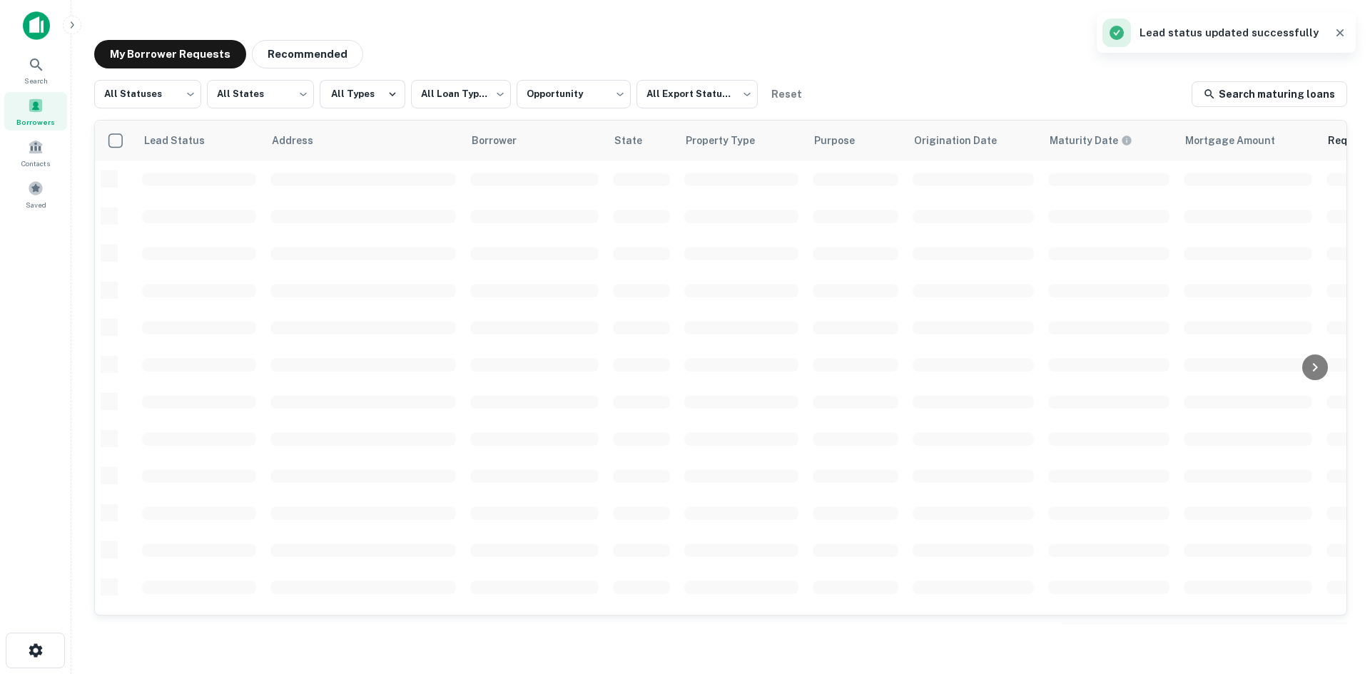
scroll to position [484, 0]
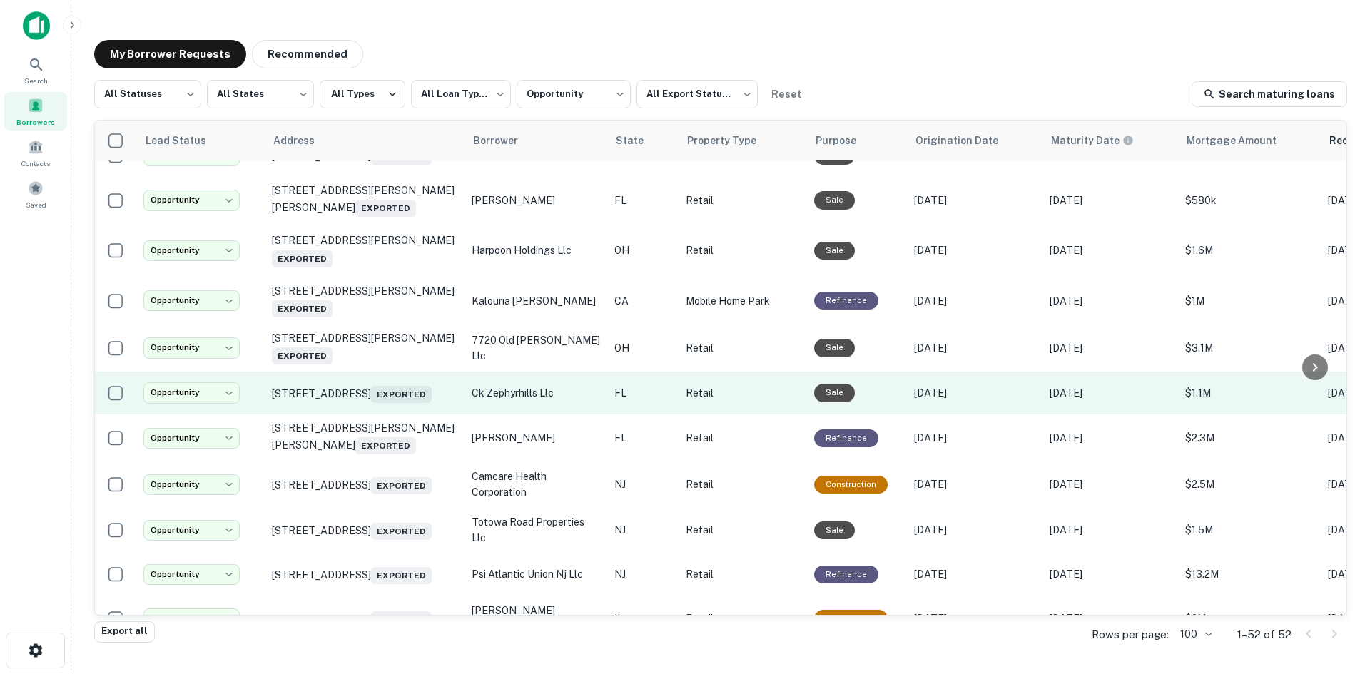
click at [370, 415] on td "16 Old Kings Rd N Palm Coast, FL 32137 Exported" at bounding box center [365, 393] width 200 height 43
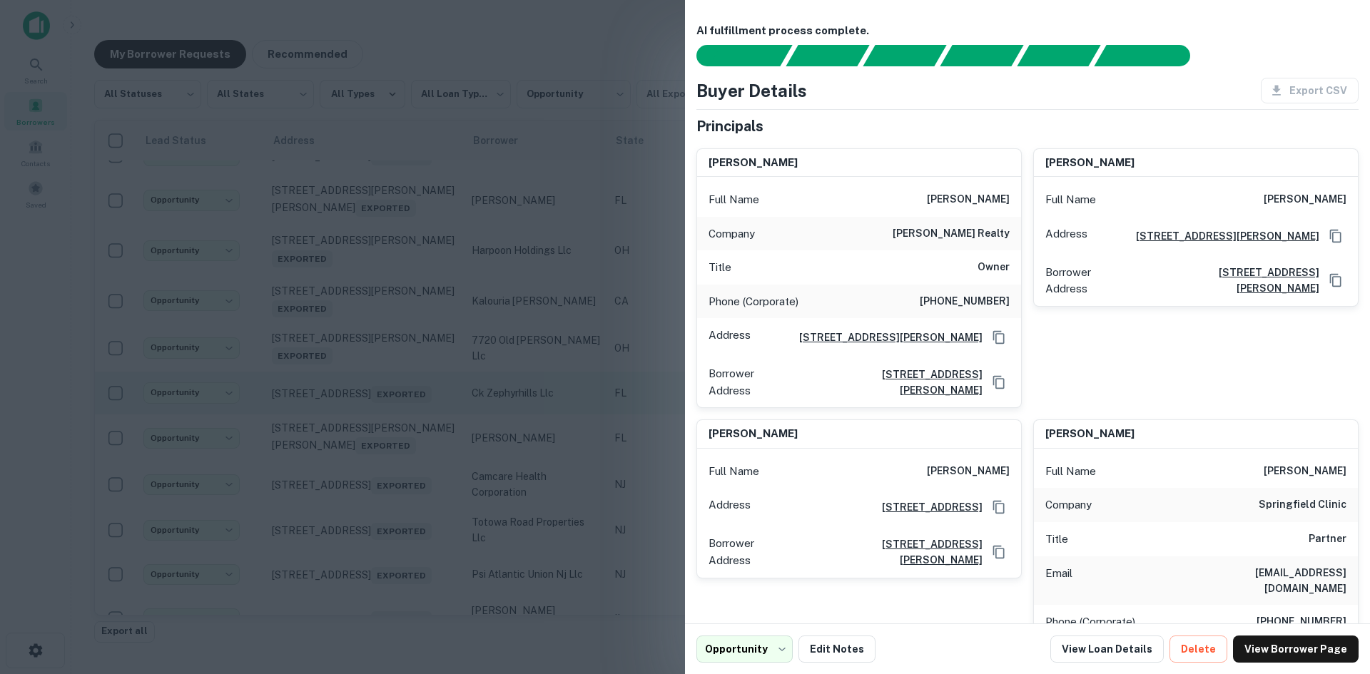
click at [370, 434] on div at bounding box center [685, 337] width 1370 height 674
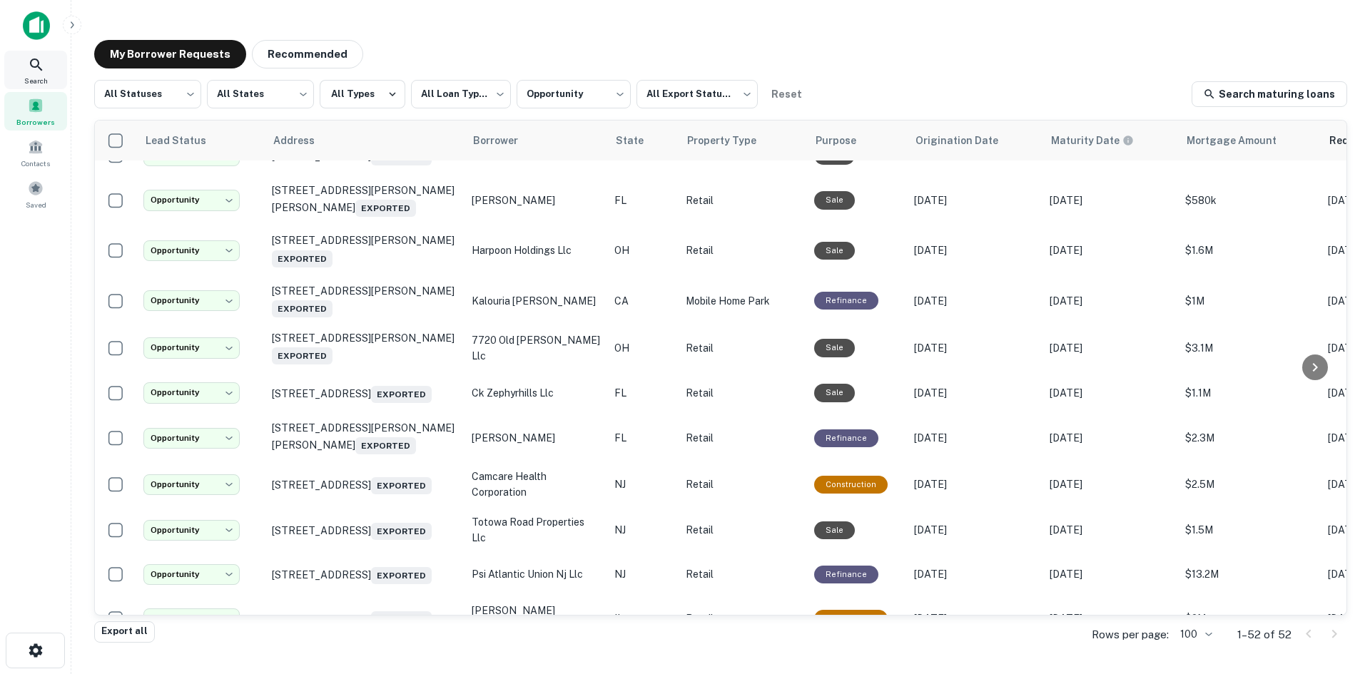
click at [49, 77] on div "Search" at bounding box center [35, 70] width 63 height 39
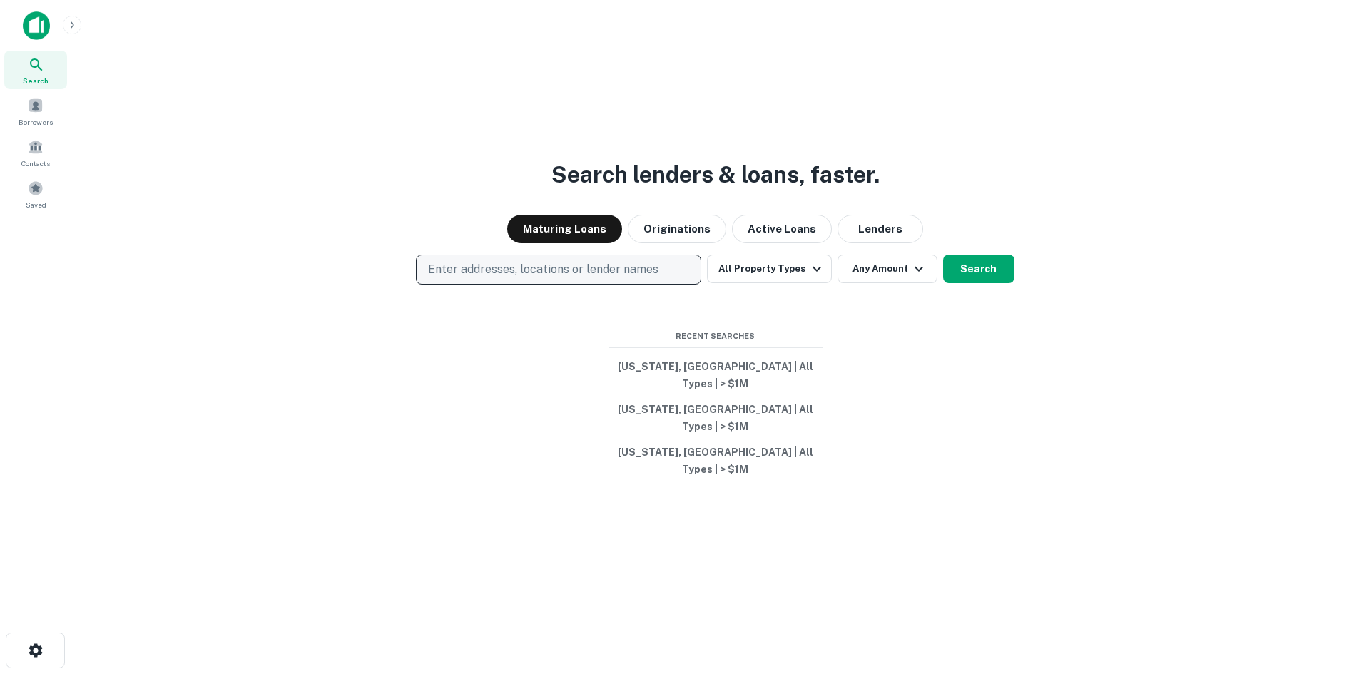
click at [462, 278] on p "Enter addresses, locations or lender names" at bounding box center [543, 269] width 230 height 17
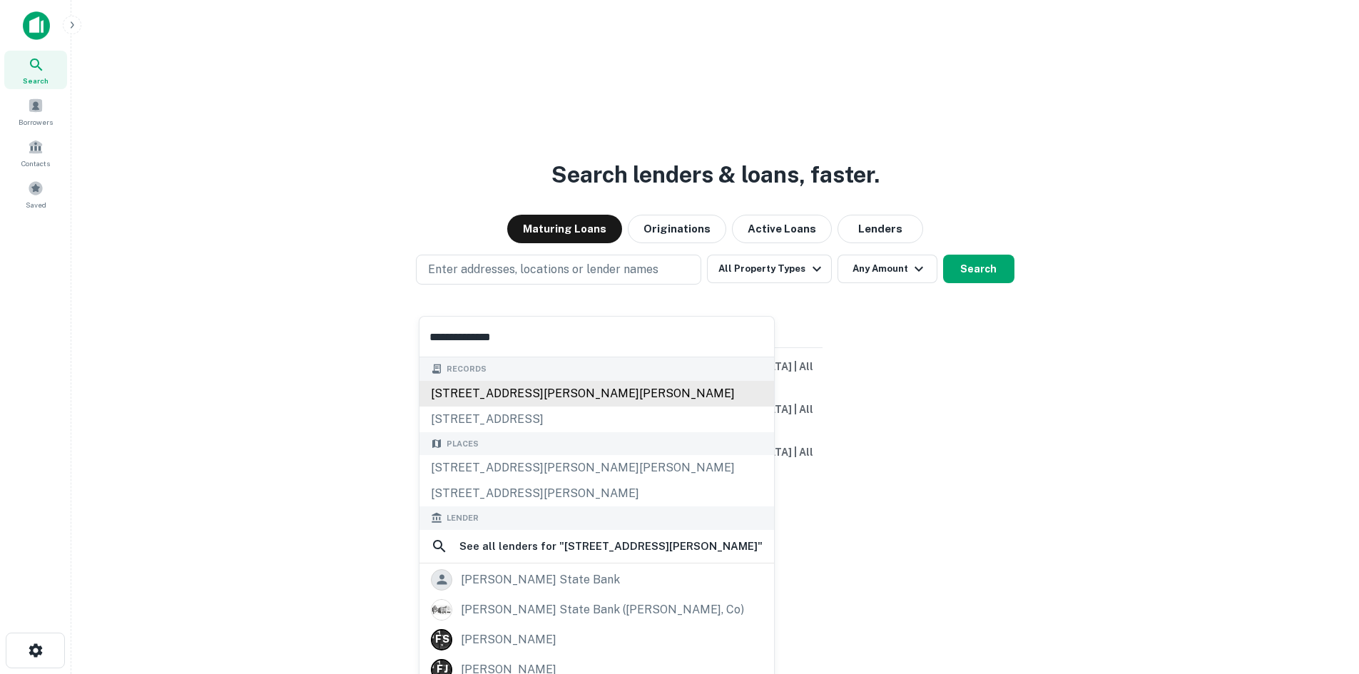
click at [509, 385] on div "3341 fowler st, fort myers, fl, 33901" at bounding box center [597, 394] width 355 height 26
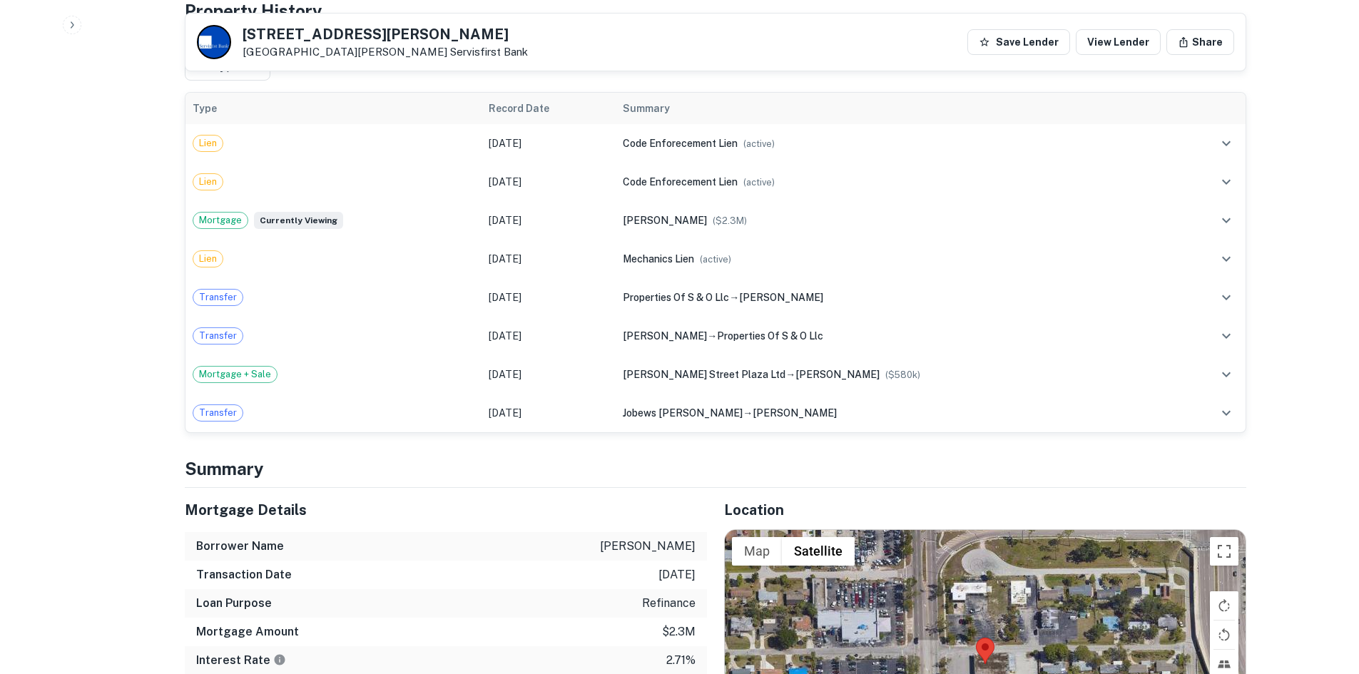
scroll to position [1213, 0]
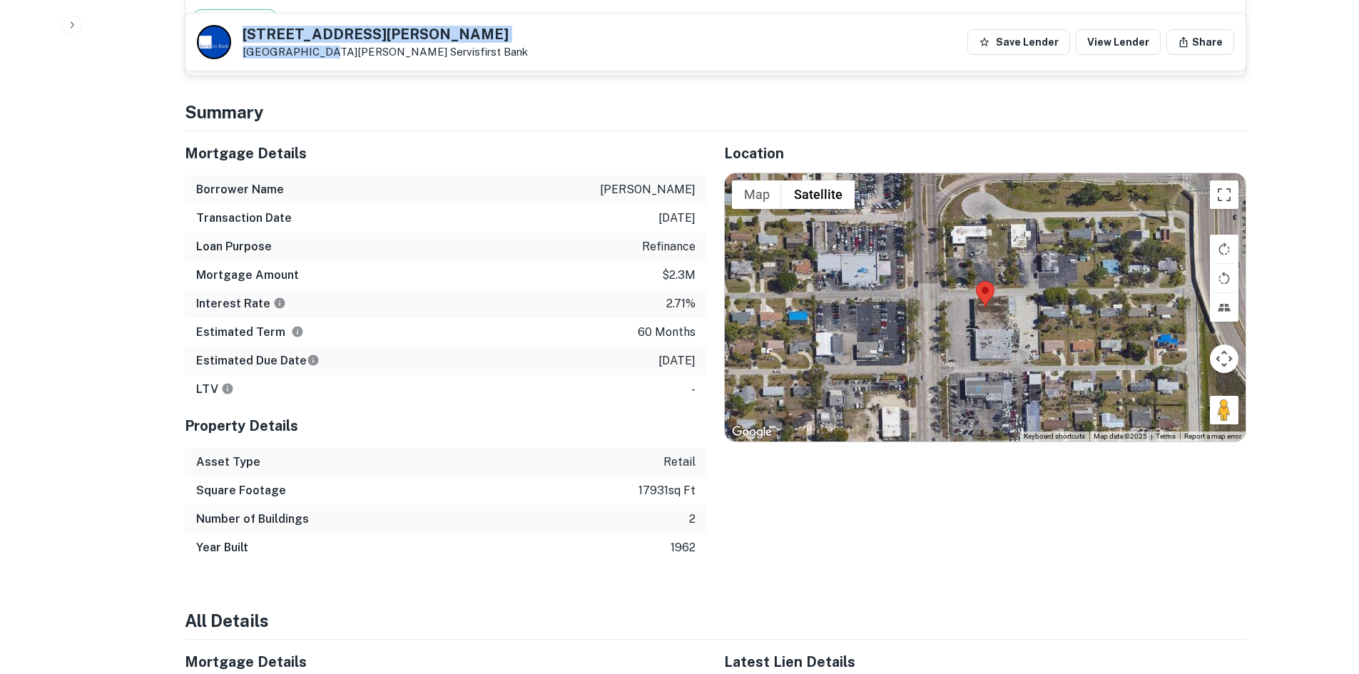
drag, startPoint x: 244, startPoint y: 29, endPoint x: 312, endPoint y: 52, distance: 71.5
click at [312, 52] on div "3341 Fowler St Fort Myers, FL 33901 Servisfirst Bank" at bounding box center [385, 42] width 285 height 31
copy div "3341 Fowler St Fort Myers, FL"
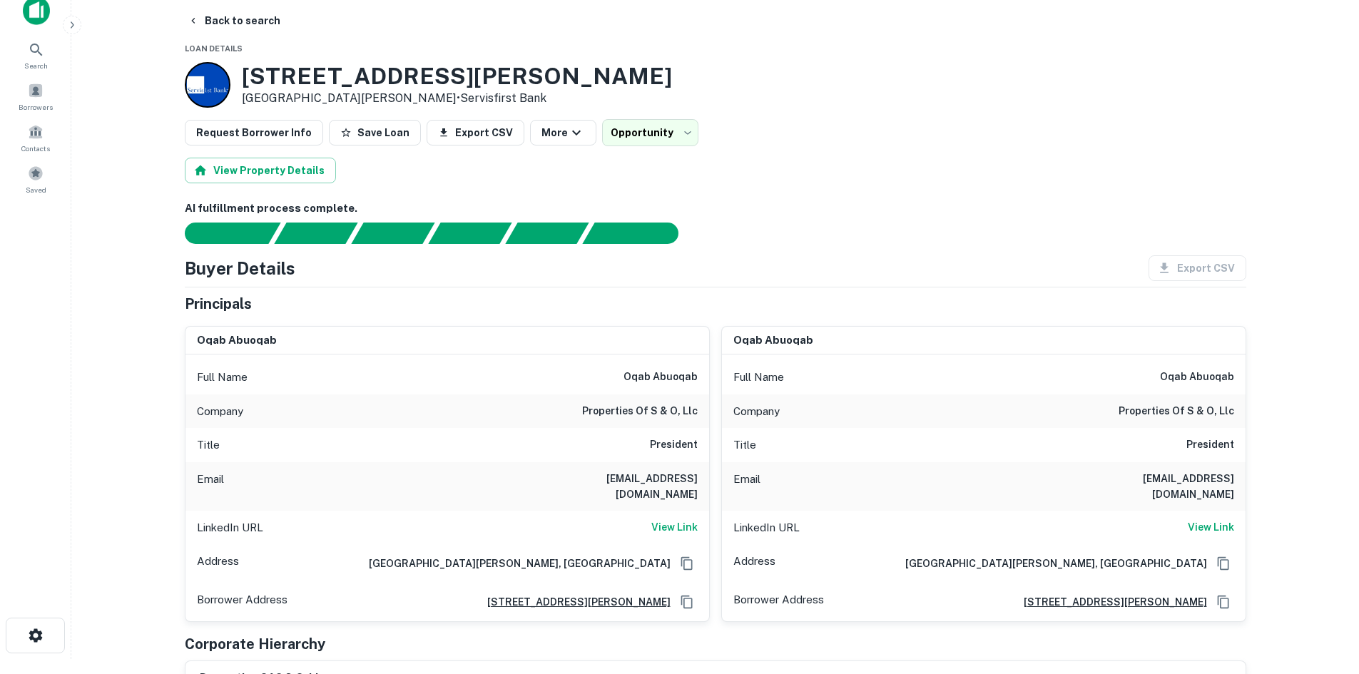
scroll to position [0, 0]
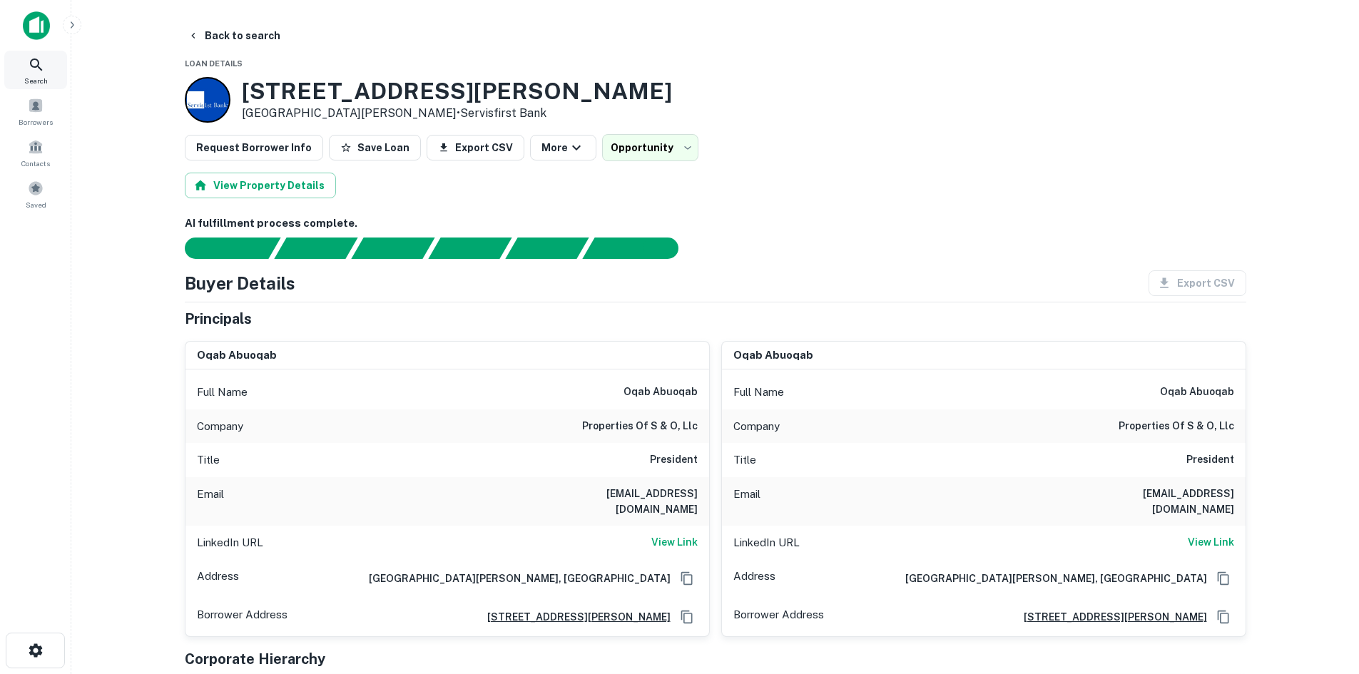
click at [54, 70] on div "Search" at bounding box center [35, 70] width 63 height 39
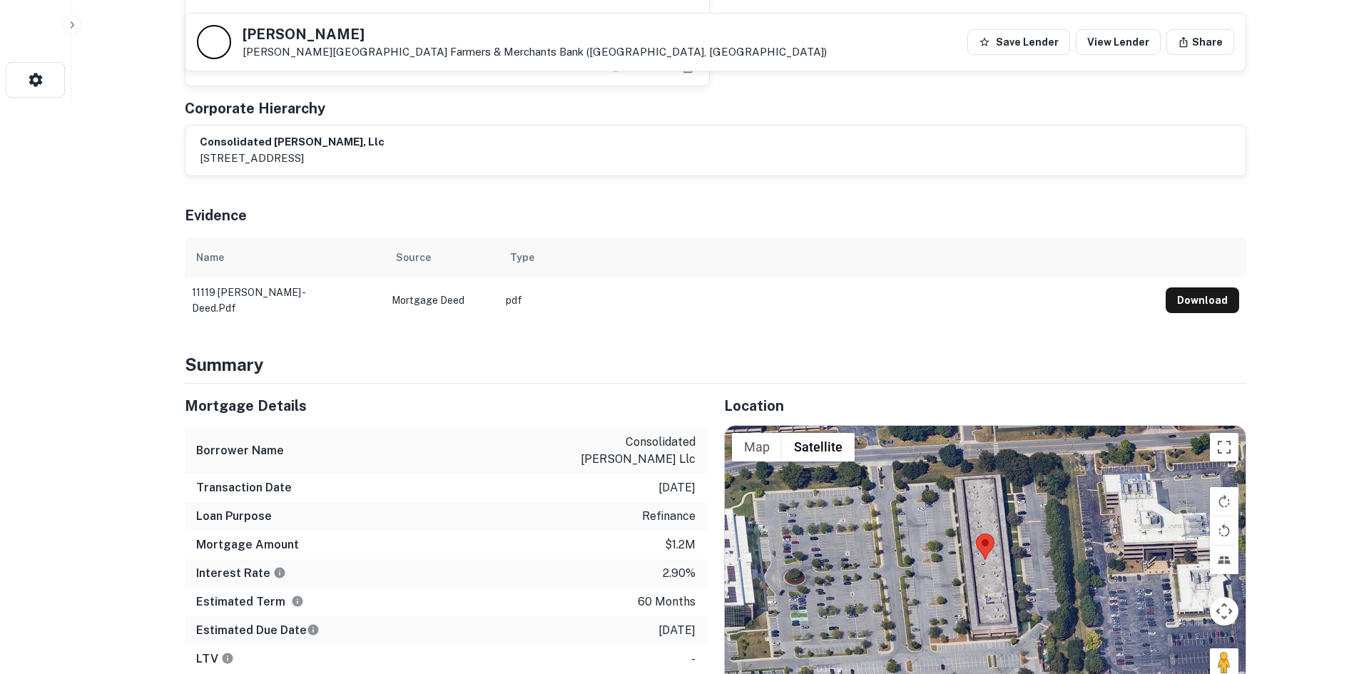
scroll to position [642, 0]
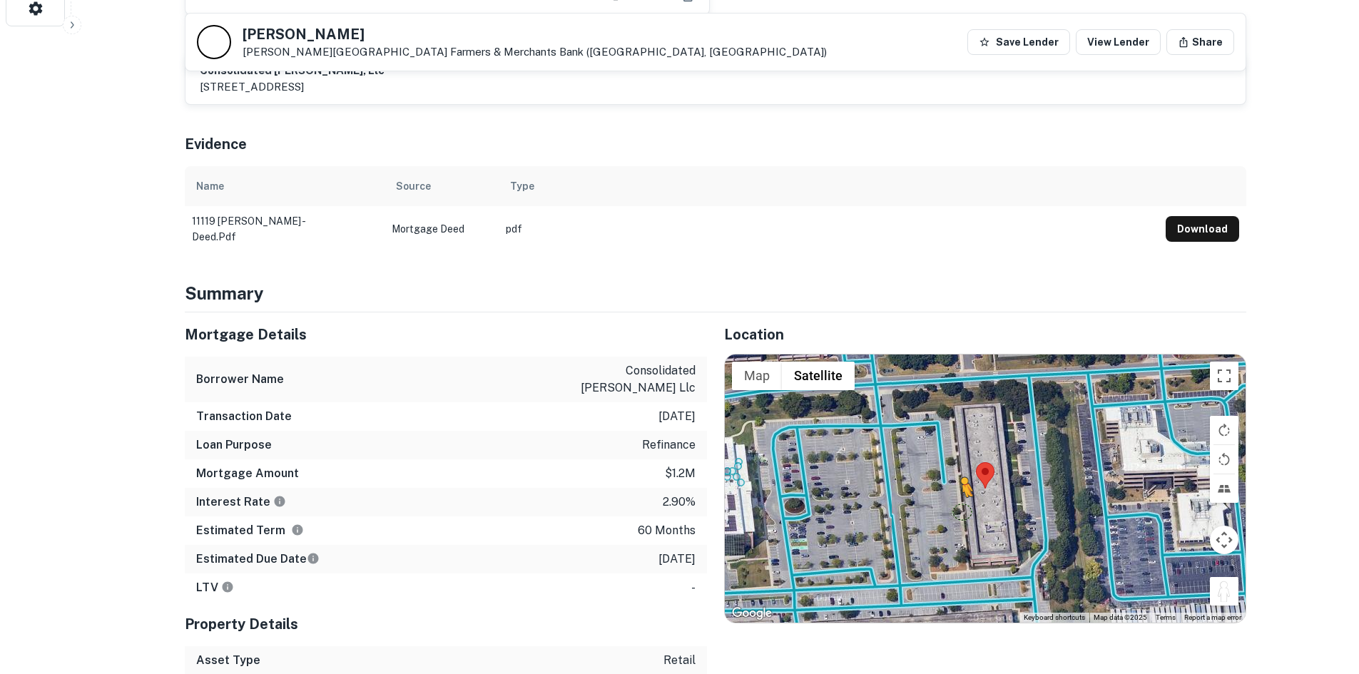
drag, startPoint x: 1222, startPoint y: 582, endPoint x: 938, endPoint y: 472, distance: 304.5
click at [938, 472] on div "To activate drag with keyboard, press Alt + Enter. Once in keyboard drag state,…" at bounding box center [985, 489] width 521 height 268
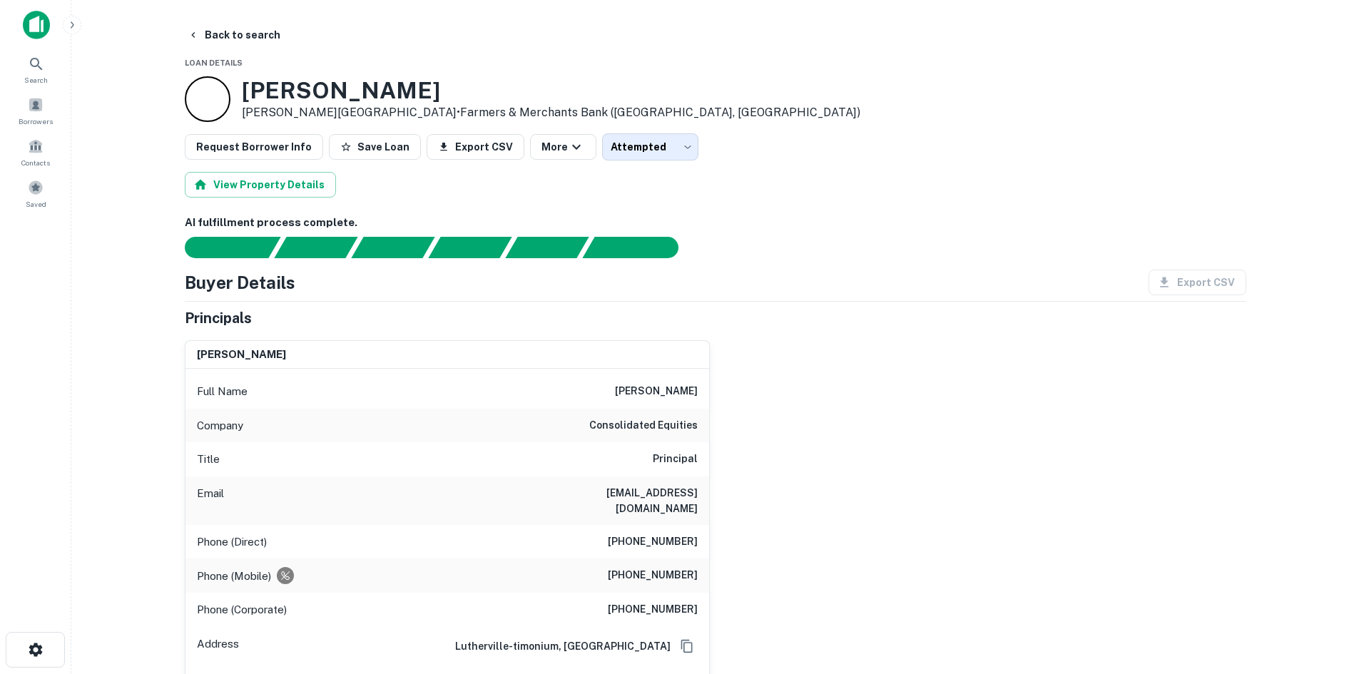
scroll to position [0, 0]
drag, startPoint x: 244, startPoint y: 226, endPoint x: 29, endPoint y: 96, distance: 251.0
click at [29, 96] on div "Borrowers" at bounding box center [35, 111] width 63 height 39
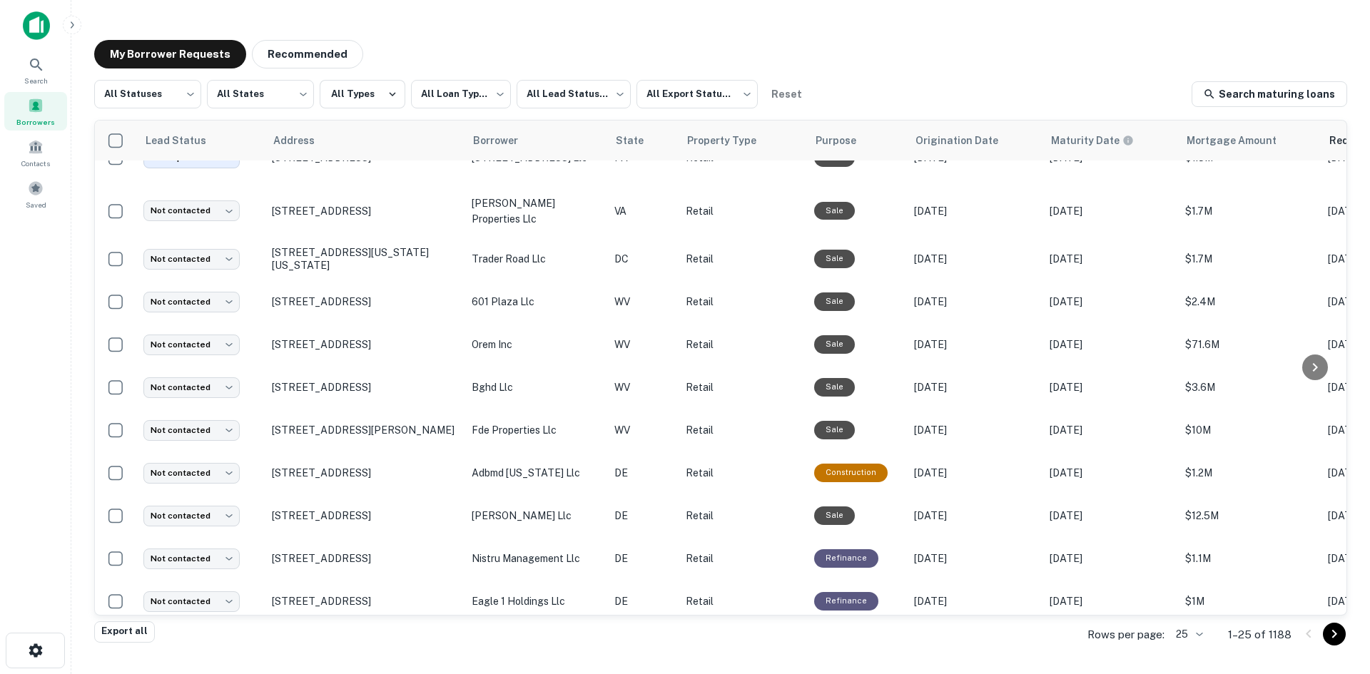
scroll to position [670, 0]
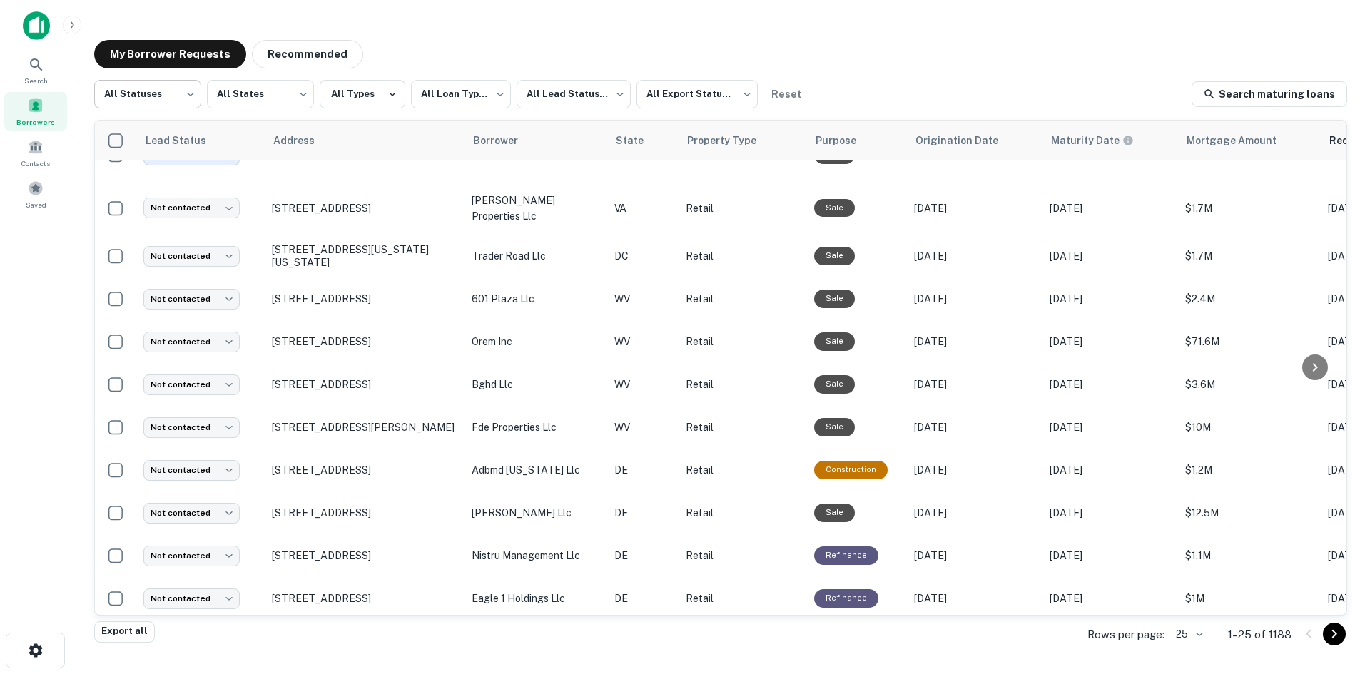
click at [196, 105] on body "**********" at bounding box center [685, 337] width 1370 height 674
click at [173, 176] on li "Fulfilled" at bounding box center [147, 183] width 107 height 26
type input "*********"
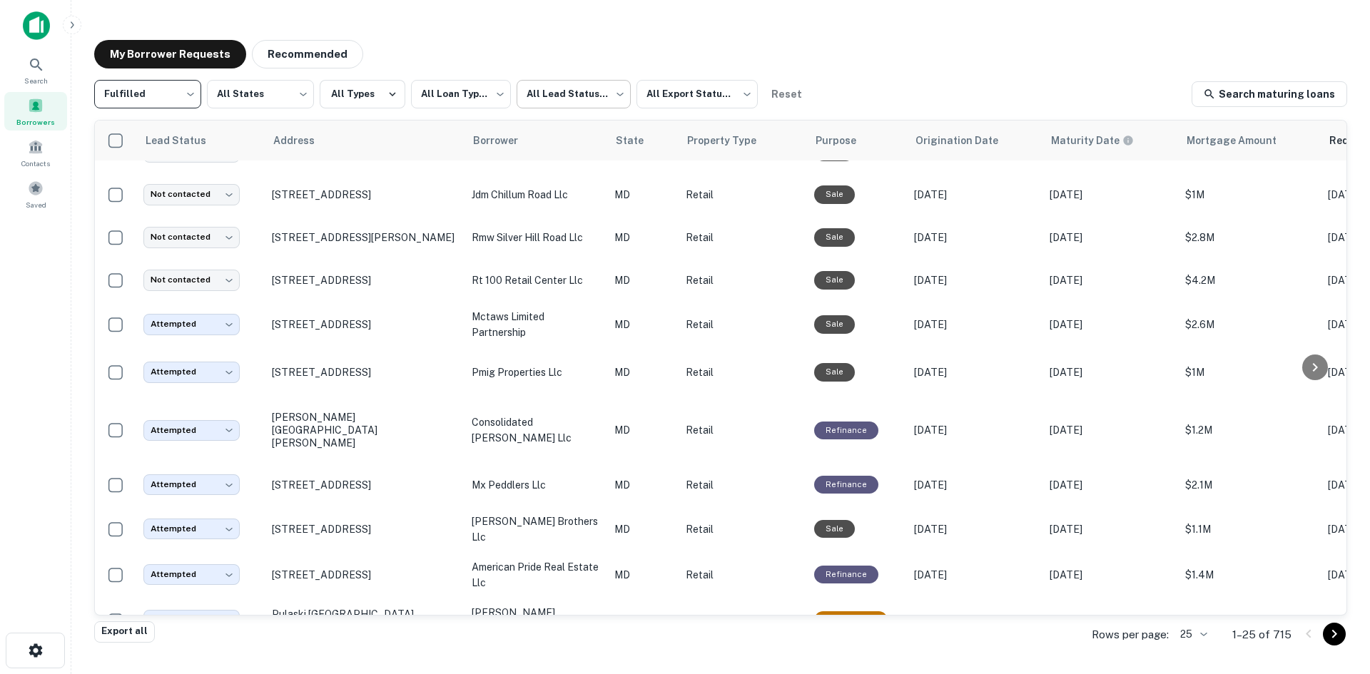
scroll to position [670, 0]
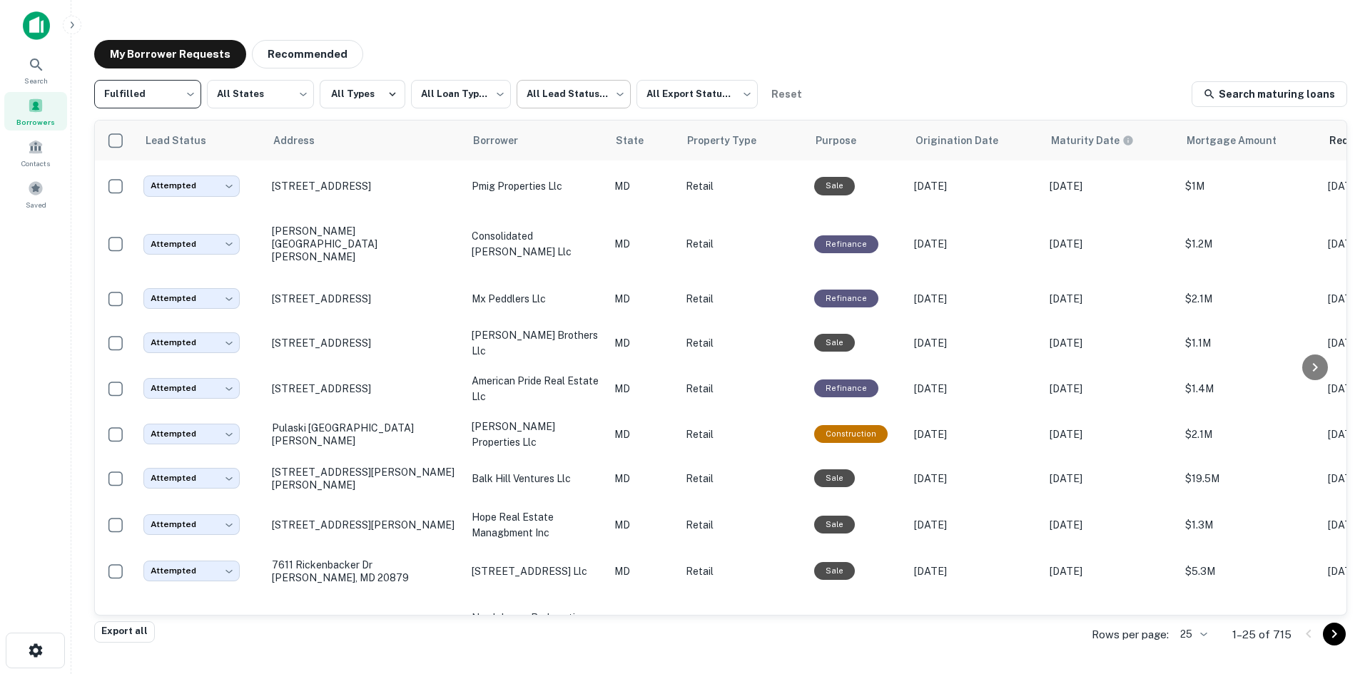
click at [573, 103] on body "**********" at bounding box center [685, 337] width 1370 height 674
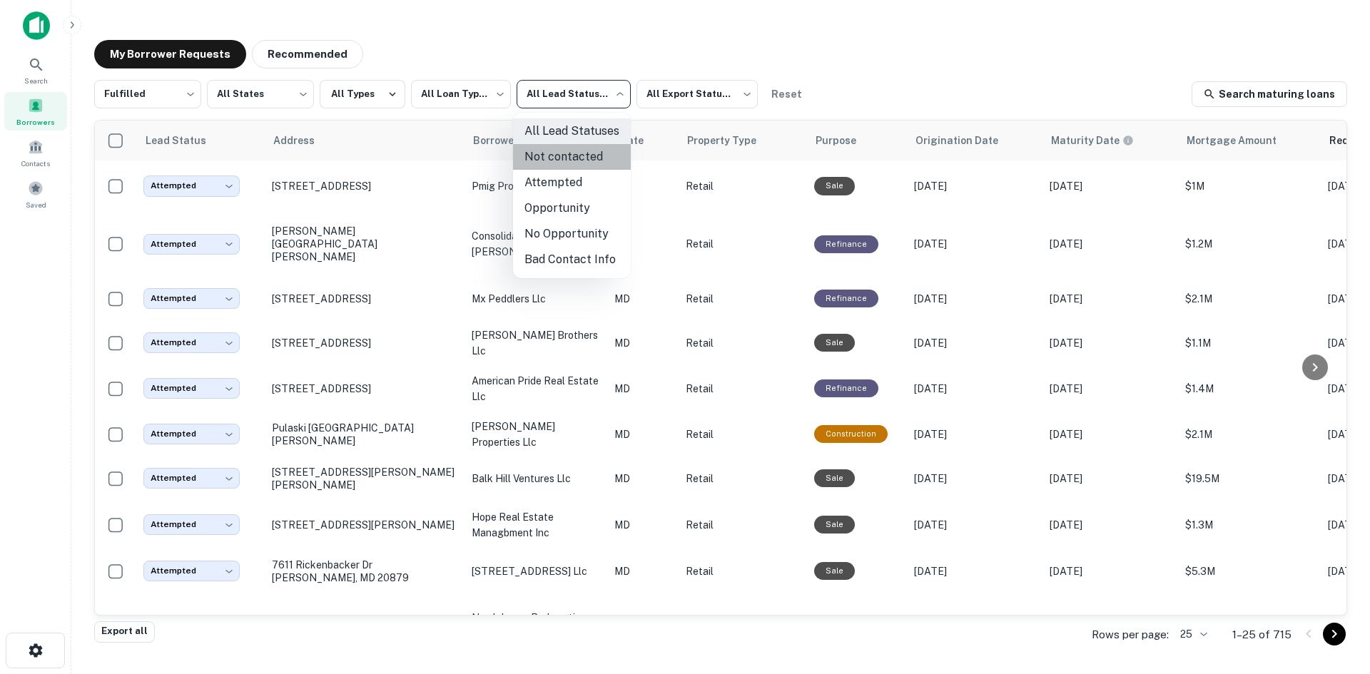
click at [575, 163] on li "Not contacted" at bounding box center [572, 157] width 118 height 26
type input "****"
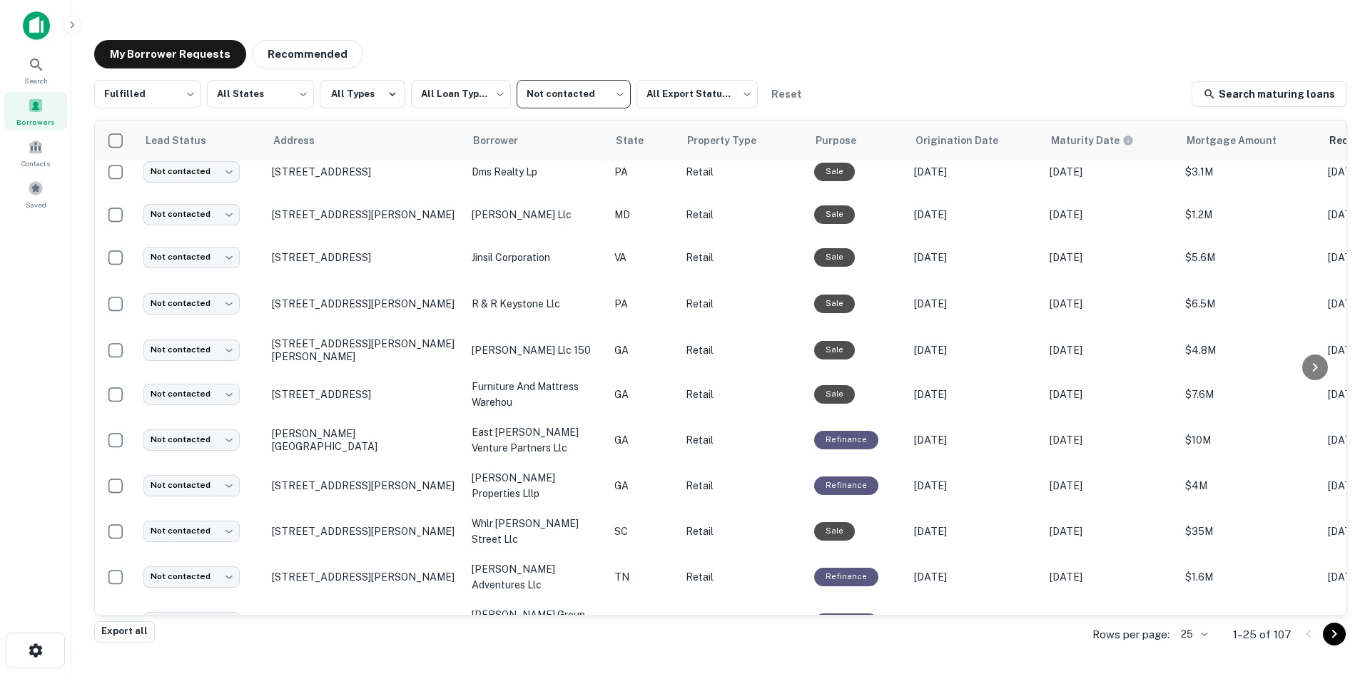
scroll to position [670, 0]
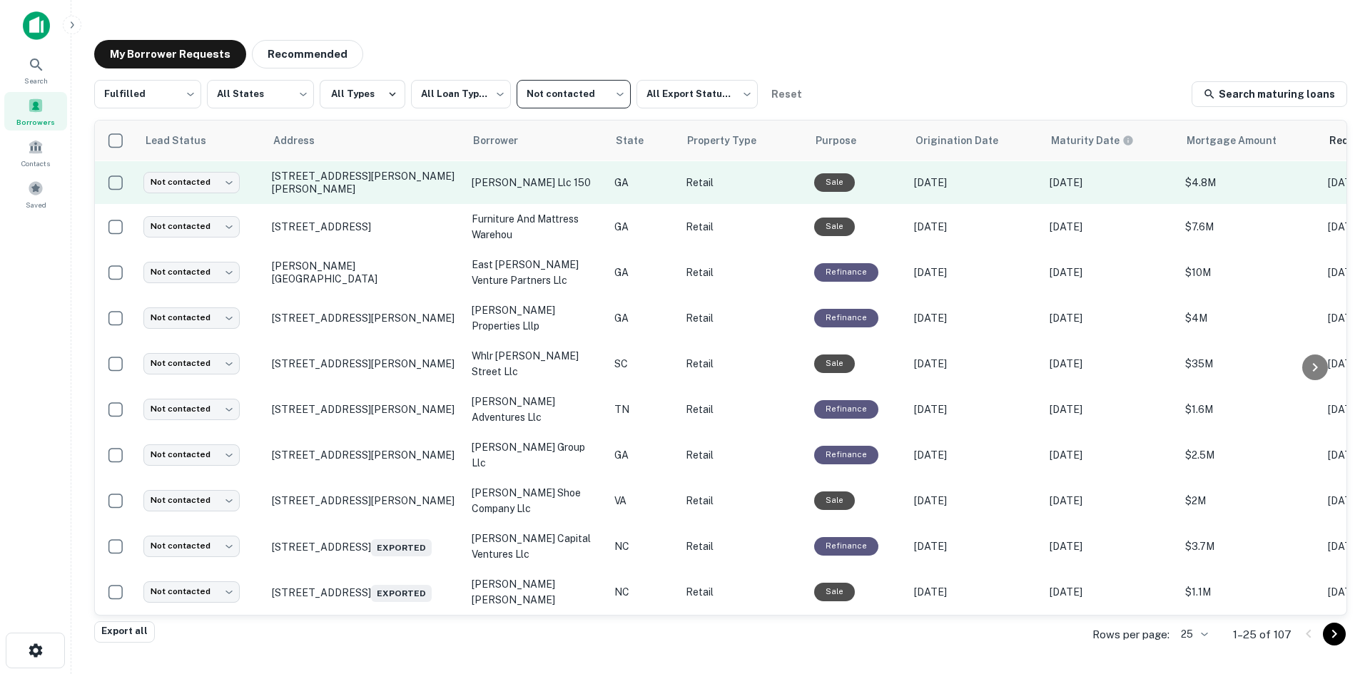
click at [357, 204] on td "[STREET_ADDRESS][PERSON_NAME][PERSON_NAME]" at bounding box center [365, 182] width 200 height 43
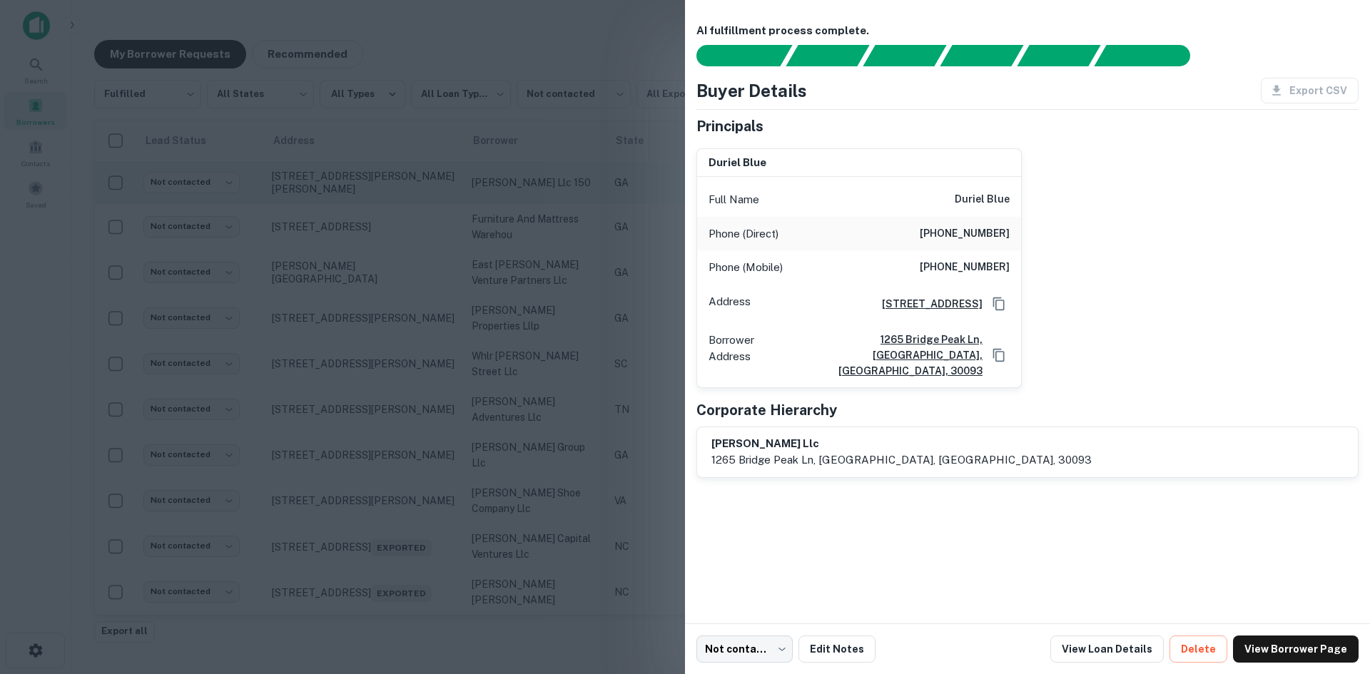
click at [357, 207] on div at bounding box center [685, 337] width 1370 height 674
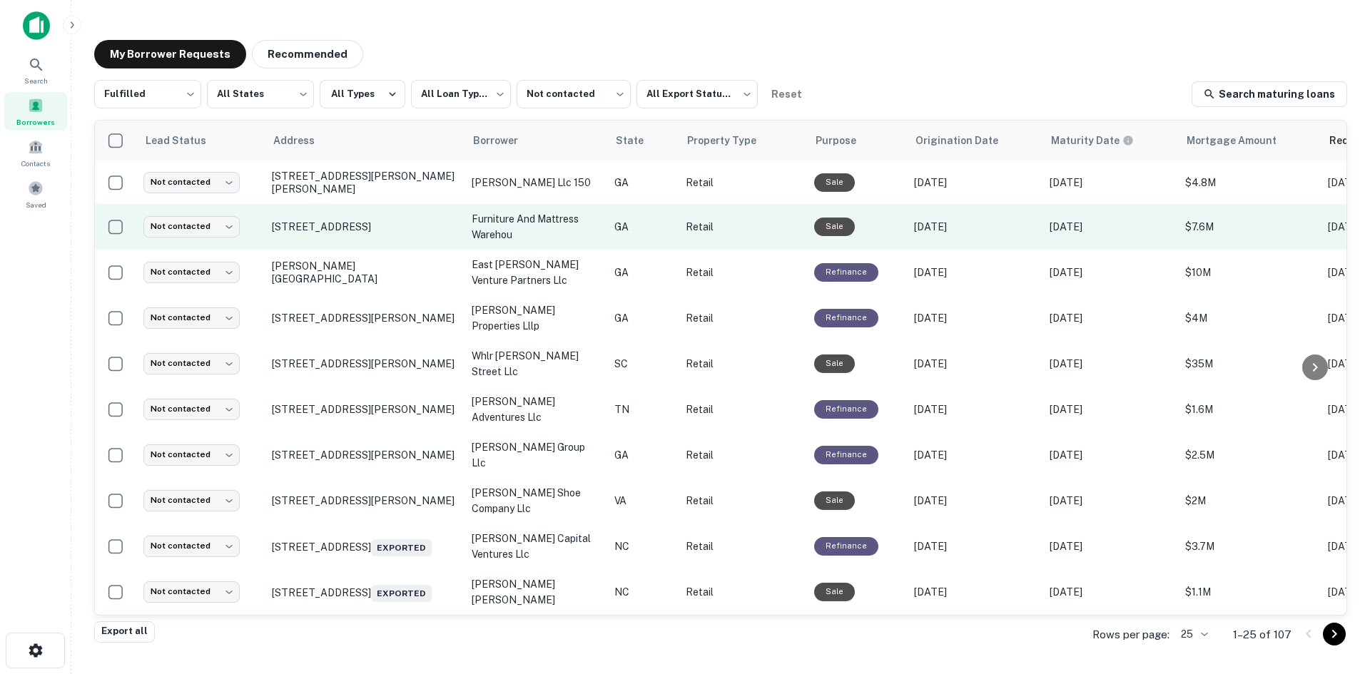
click at [370, 246] on td "[STREET_ADDRESS]" at bounding box center [365, 227] width 200 height 46
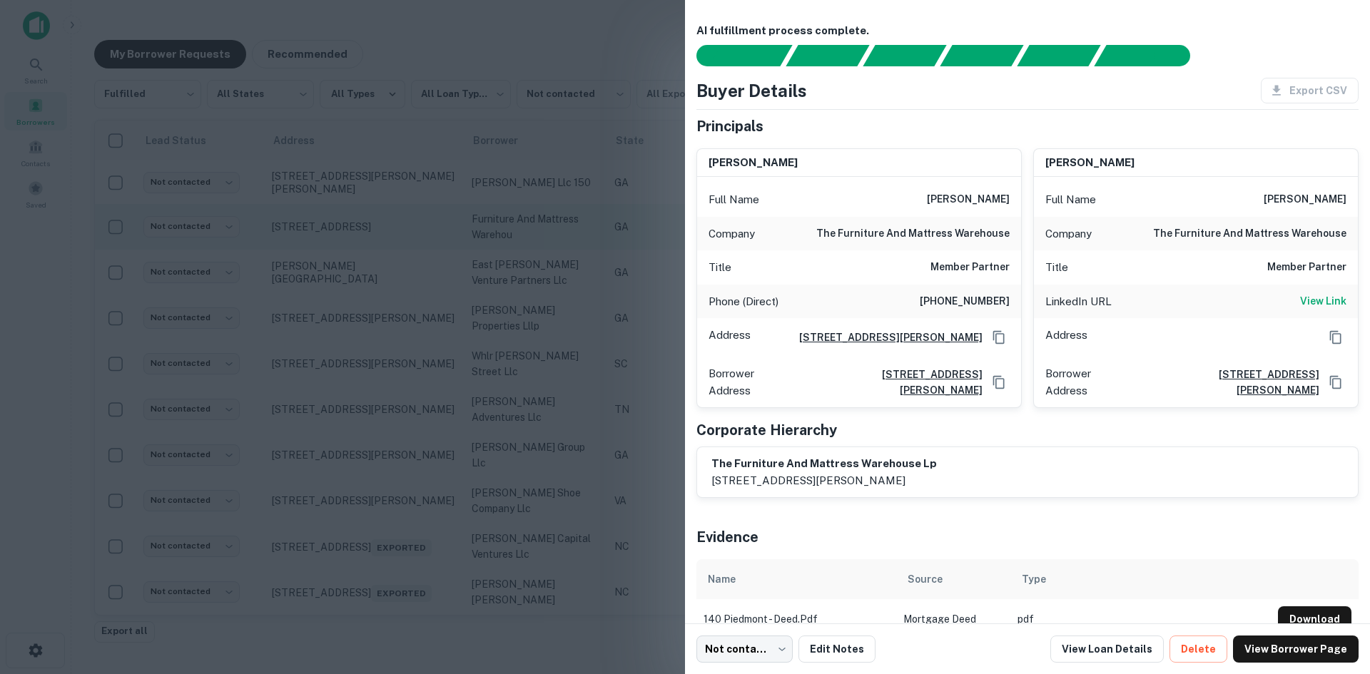
click at [370, 246] on div at bounding box center [685, 337] width 1370 height 674
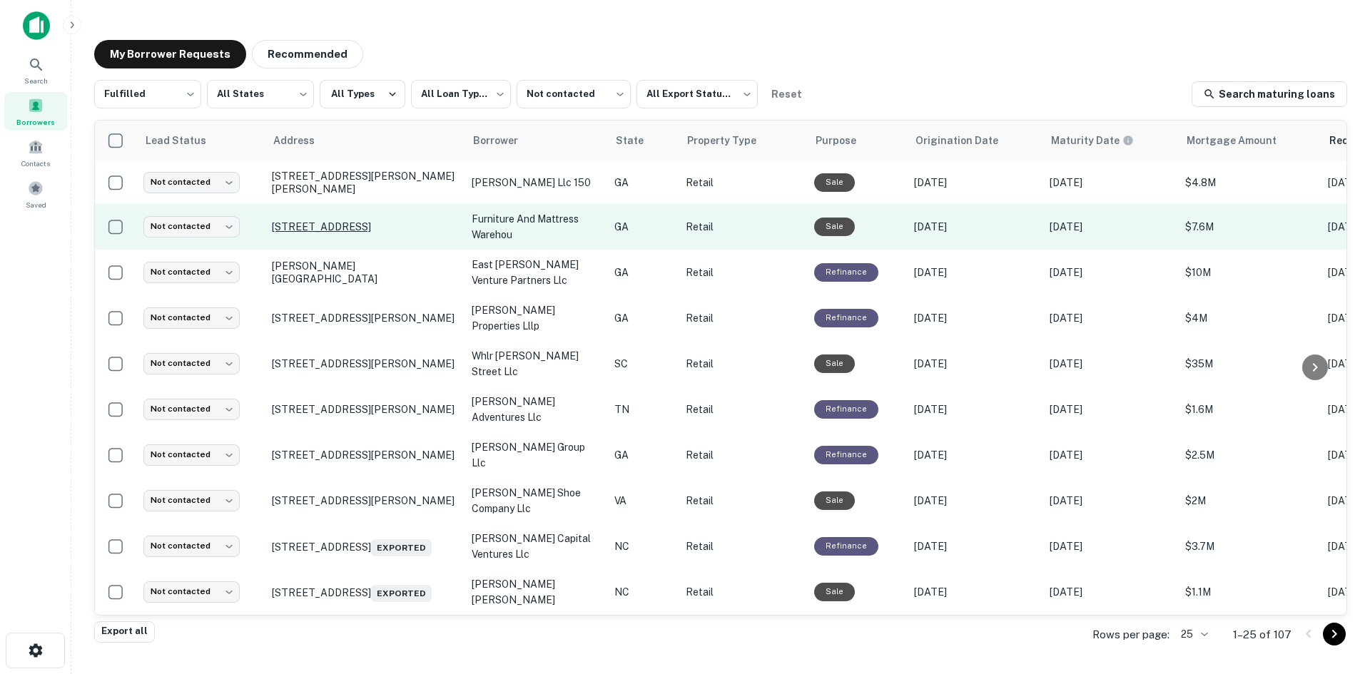
click at [367, 225] on p "[STREET_ADDRESS]" at bounding box center [365, 226] width 186 height 13
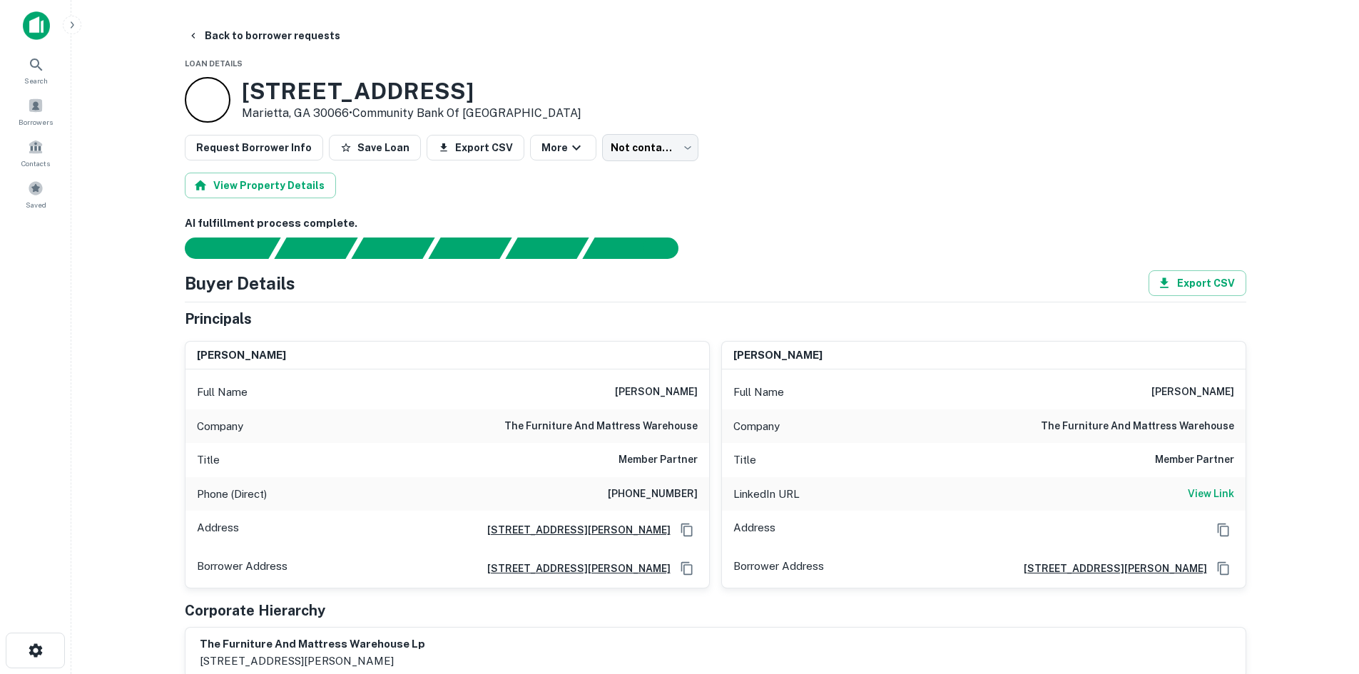
click at [681, 482] on div "Phone (Direct) [PHONE_NUMBER]" at bounding box center [448, 494] width 524 height 34
click at [680, 482] on div "Phone (Direct) [PHONE_NUMBER]" at bounding box center [448, 494] width 524 height 34
copy h6 "[PHONE_NUMBER]"
click at [1193, 387] on h6 "[PERSON_NAME]" at bounding box center [1193, 392] width 83 height 17
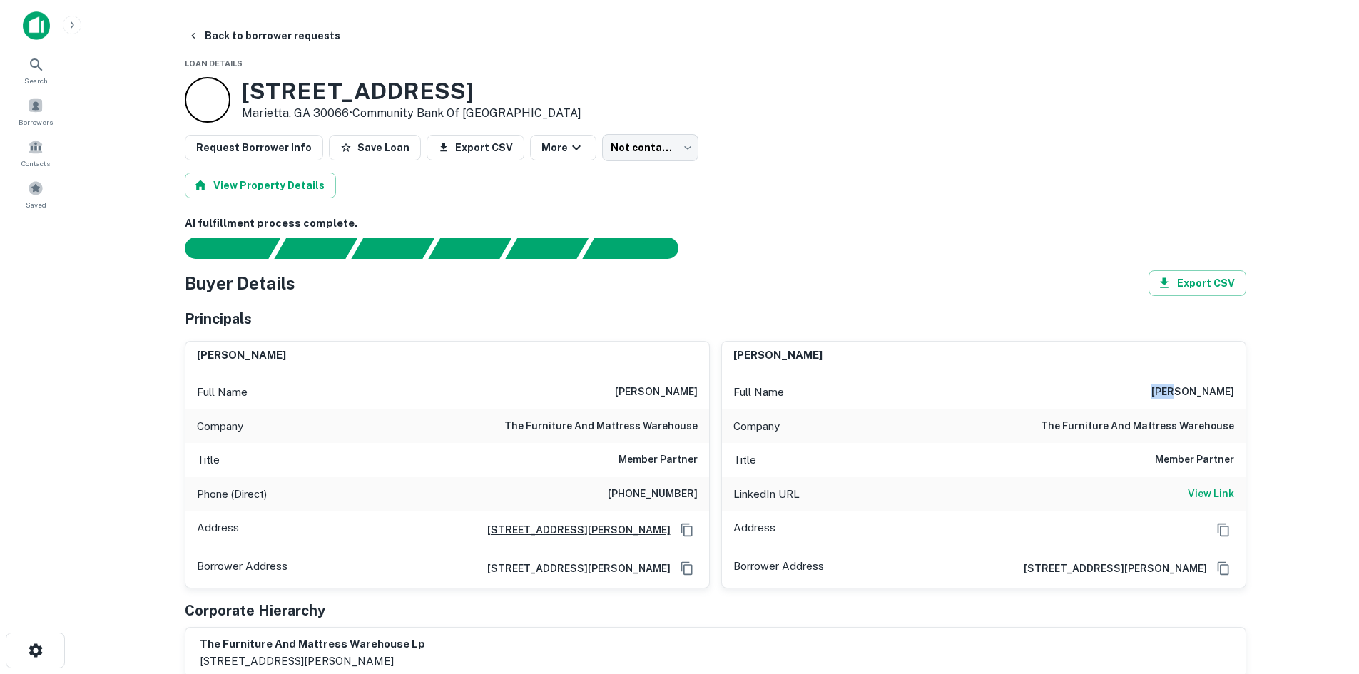
click at [1193, 387] on h6 "[PERSON_NAME]" at bounding box center [1193, 392] width 83 height 17
copy h6 "[PERSON_NAME]"
click at [261, 23] on button "Back to borrower requests" at bounding box center [264, 36] width 164 height 26
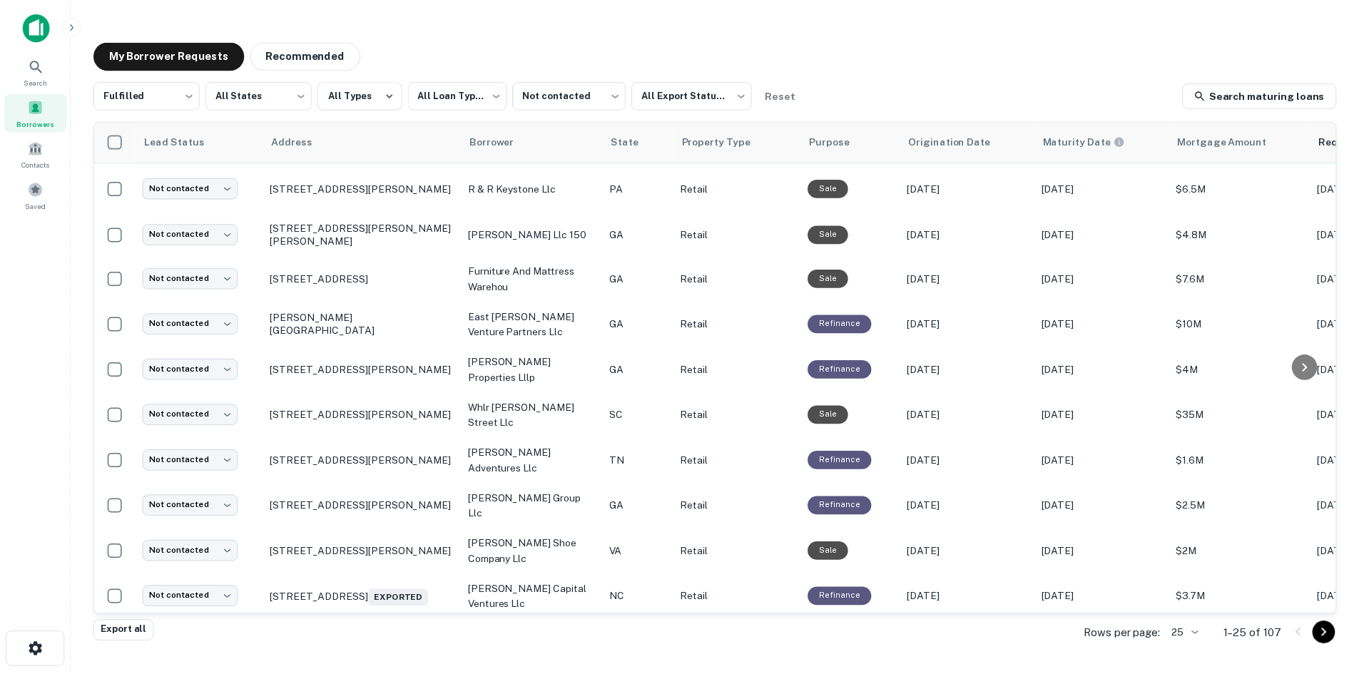
scroll to position [674, 0]
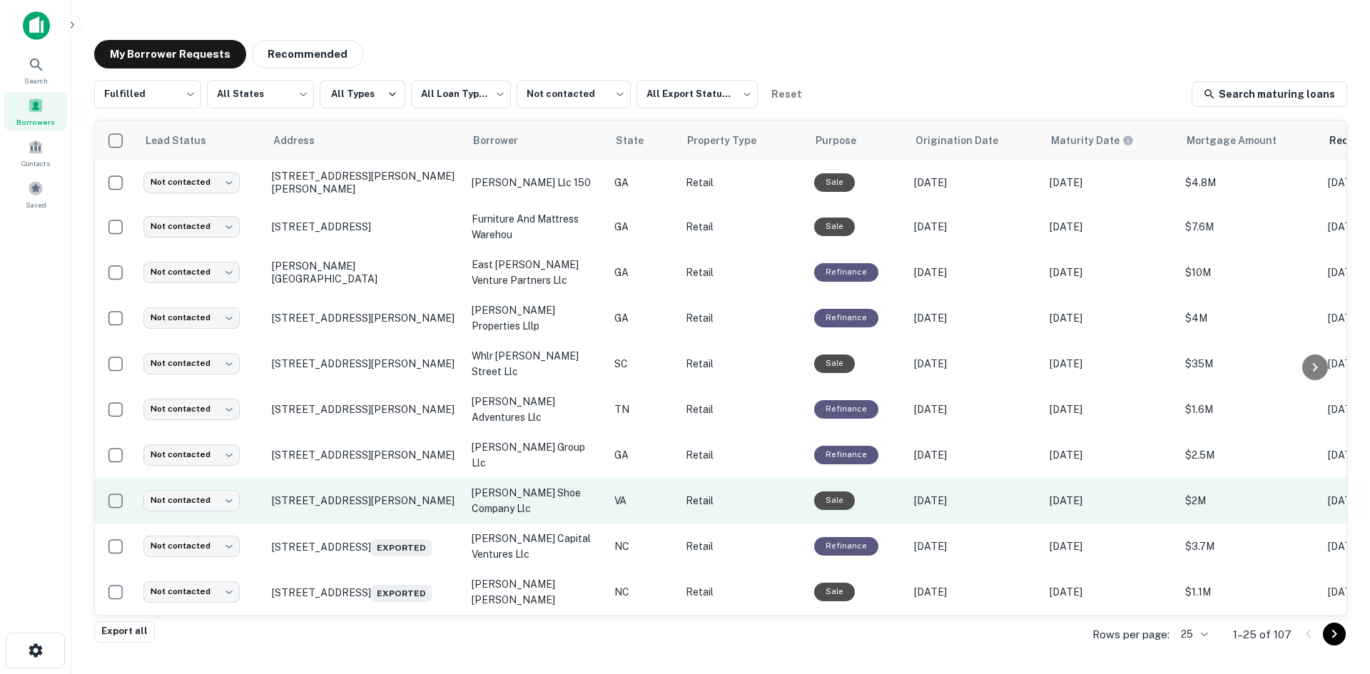
click at [407, 507] on td "[STREET_ADDRESS][PERSON_NAME]" at bounding box center [365, 501] width 200 height 46
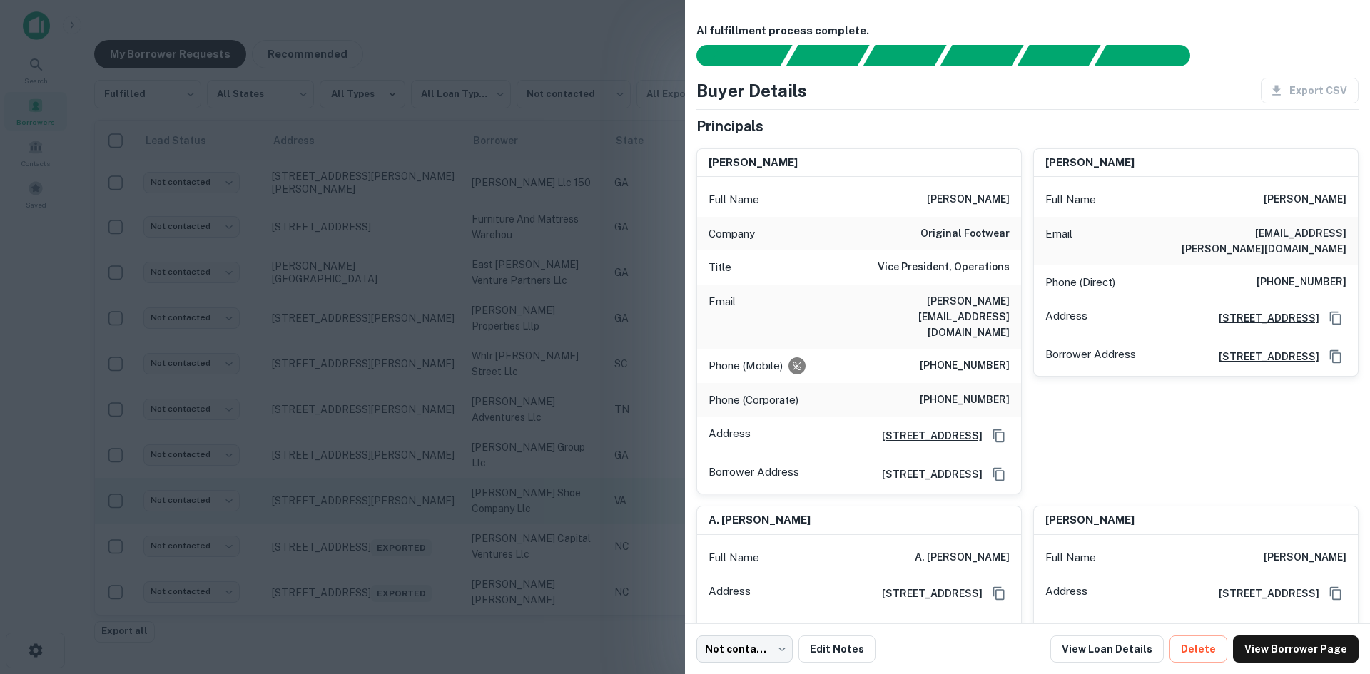
click at [407, 507] on div at bounding box center [685, 337] width 1370 height 674
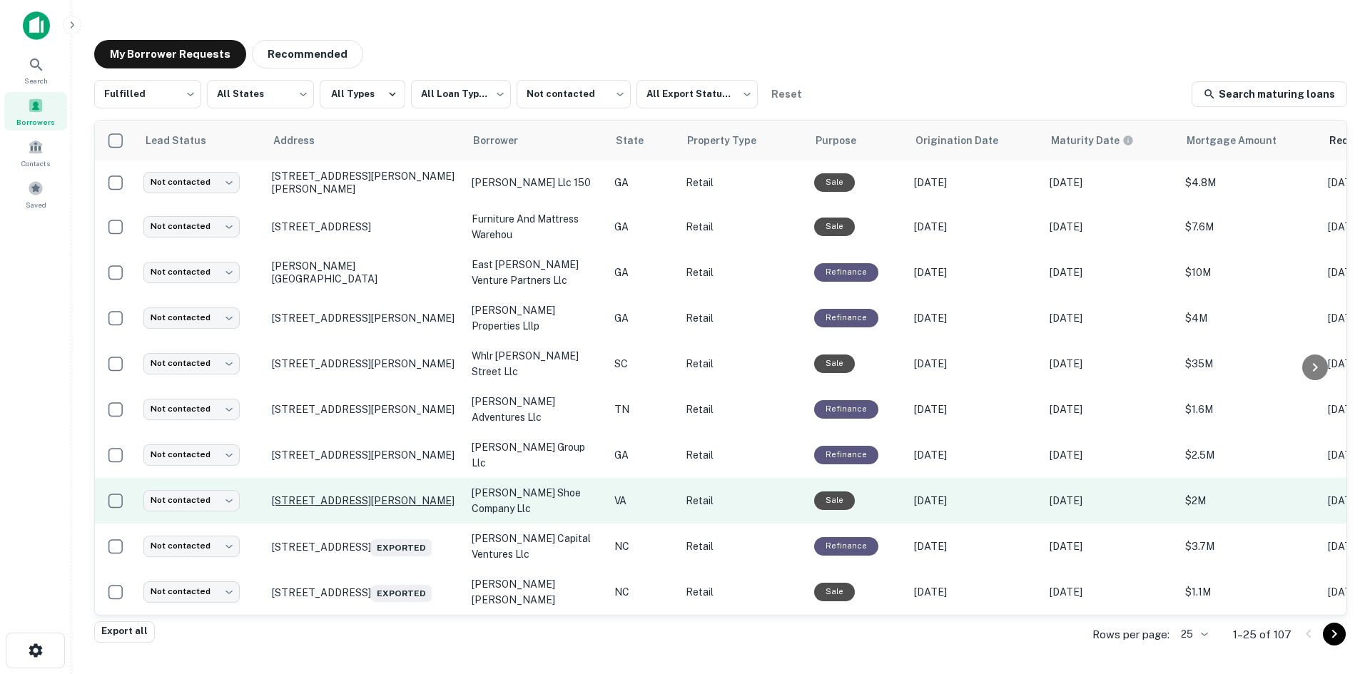
click at [402, 494] on p "[STREET_ADDRESS][PERSON_NAME]" at bounding box center [365, 500] width 186 height 13
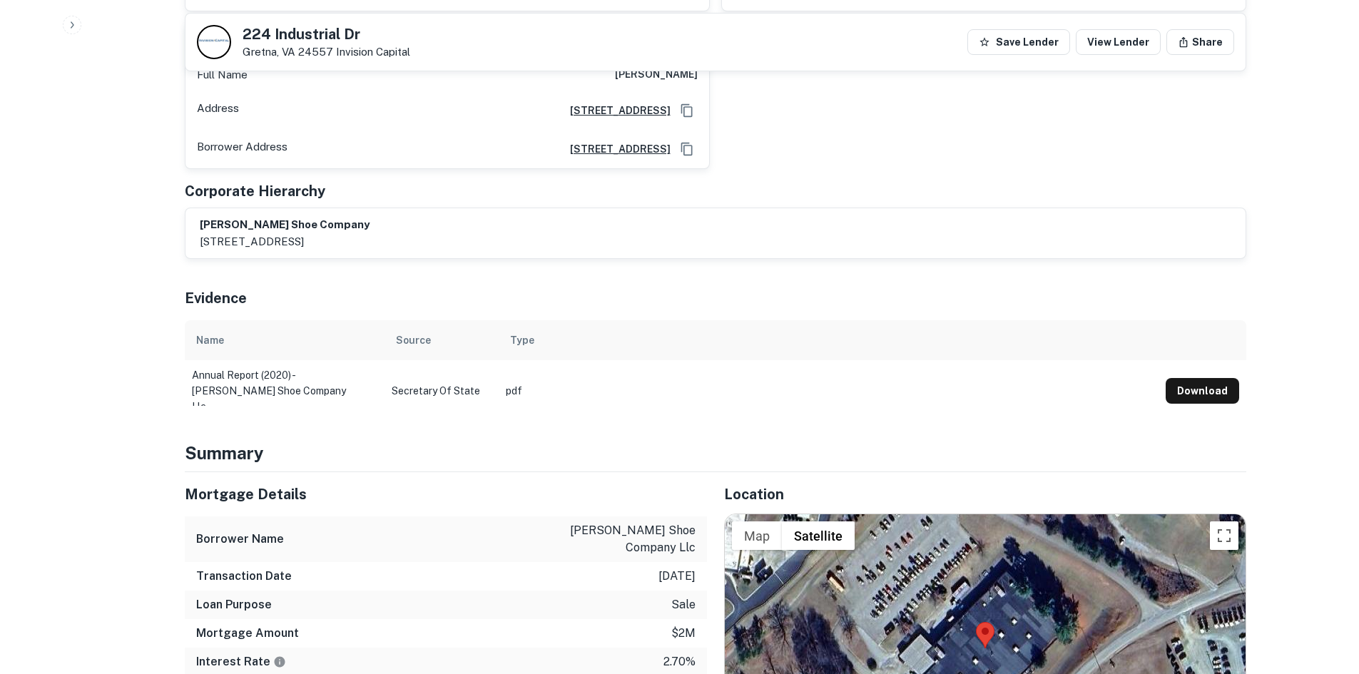
scroll to position [1142, 0]
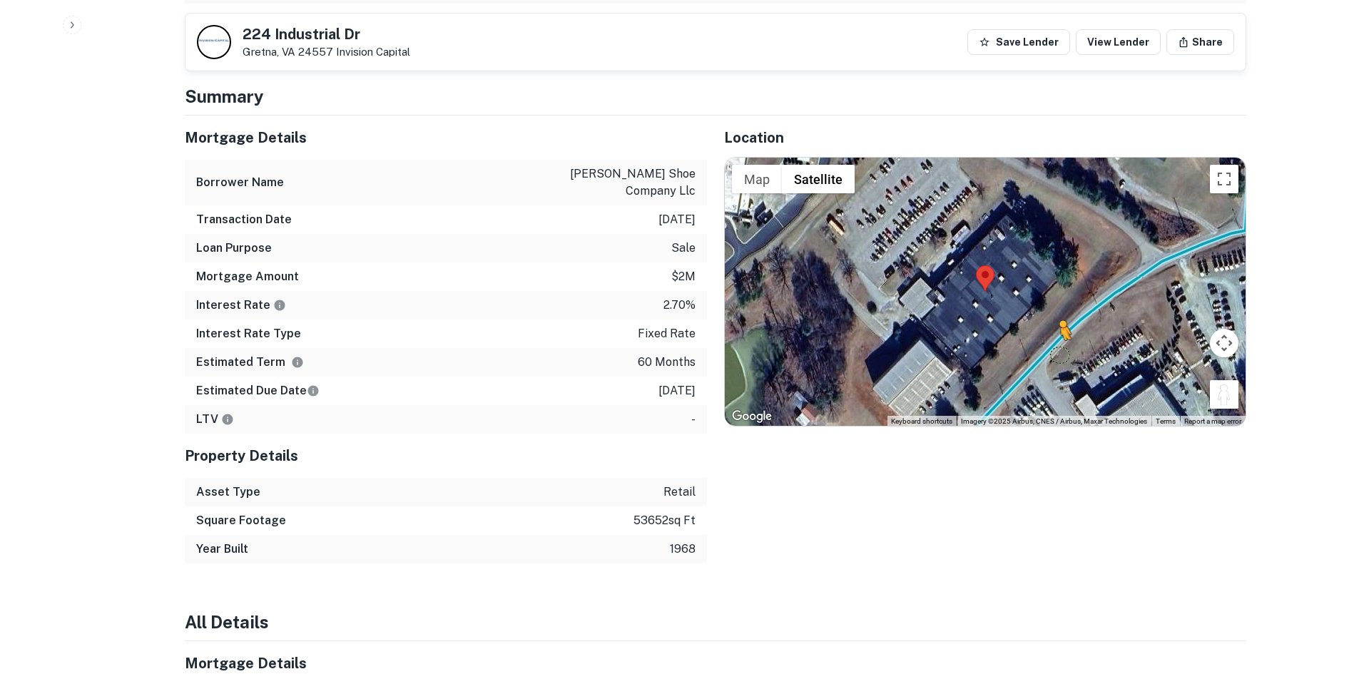
drag, startPoint x: 1235, startPoint y: 362, endPoint x: 1056, endPoint y: 323, distance: 183.5
click at [1056, 323] on div "To activate drag with keyboard, press Alt + Enter. Once in keyboard drag state,…" at bounding box center [985, 292] width 521 height 268
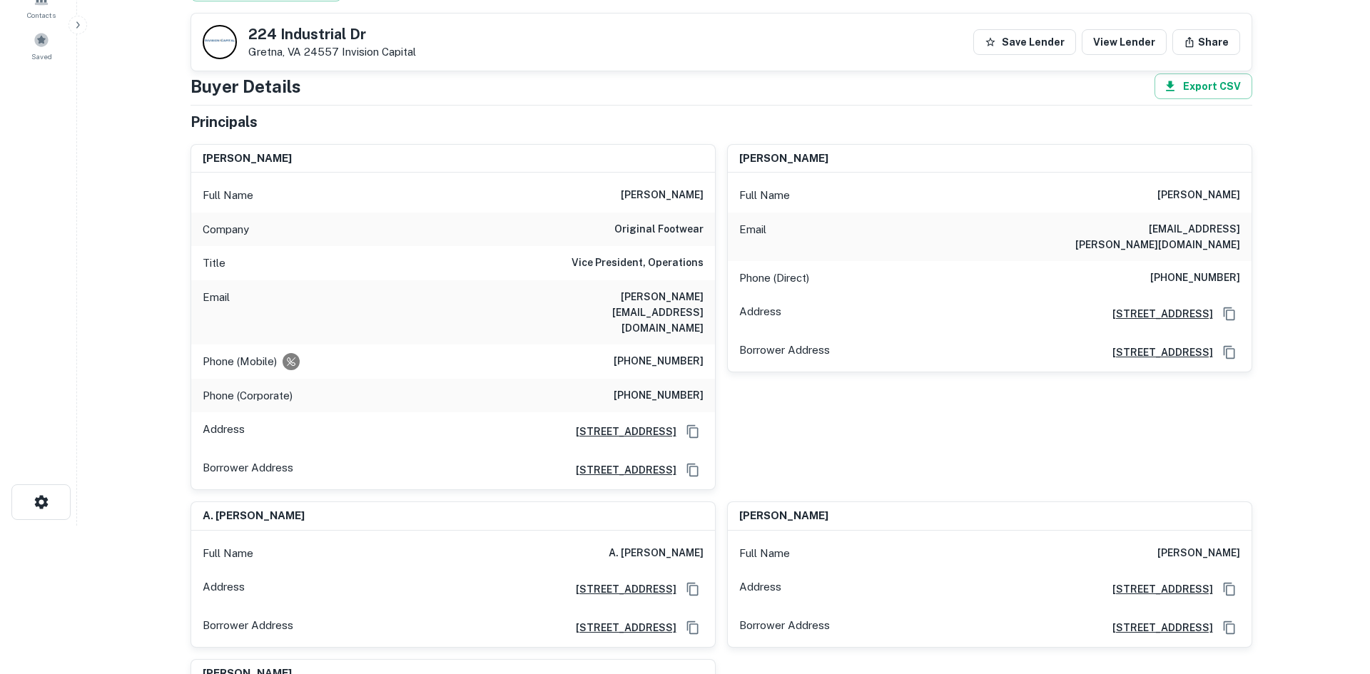
scroll to position [0, 0]
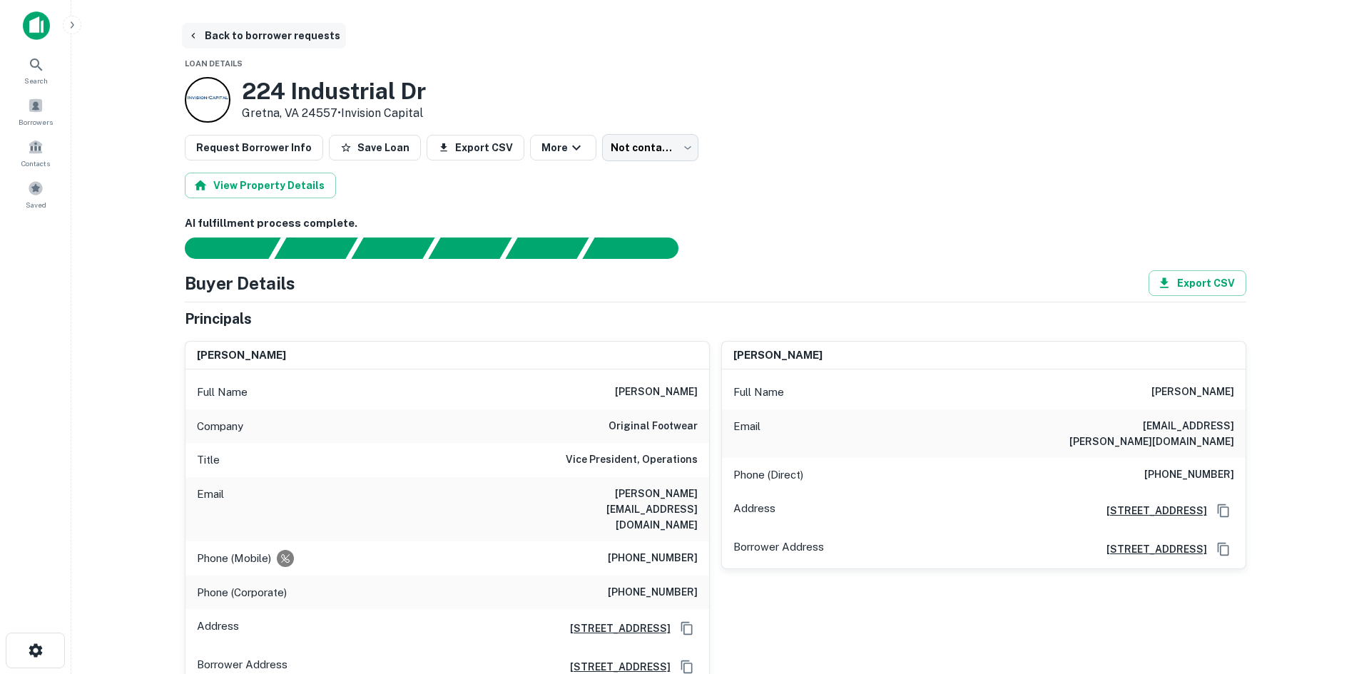
click at [255, 39] on button "Back to borrower requests" at bounding box center [264, 36] width 164 height 26
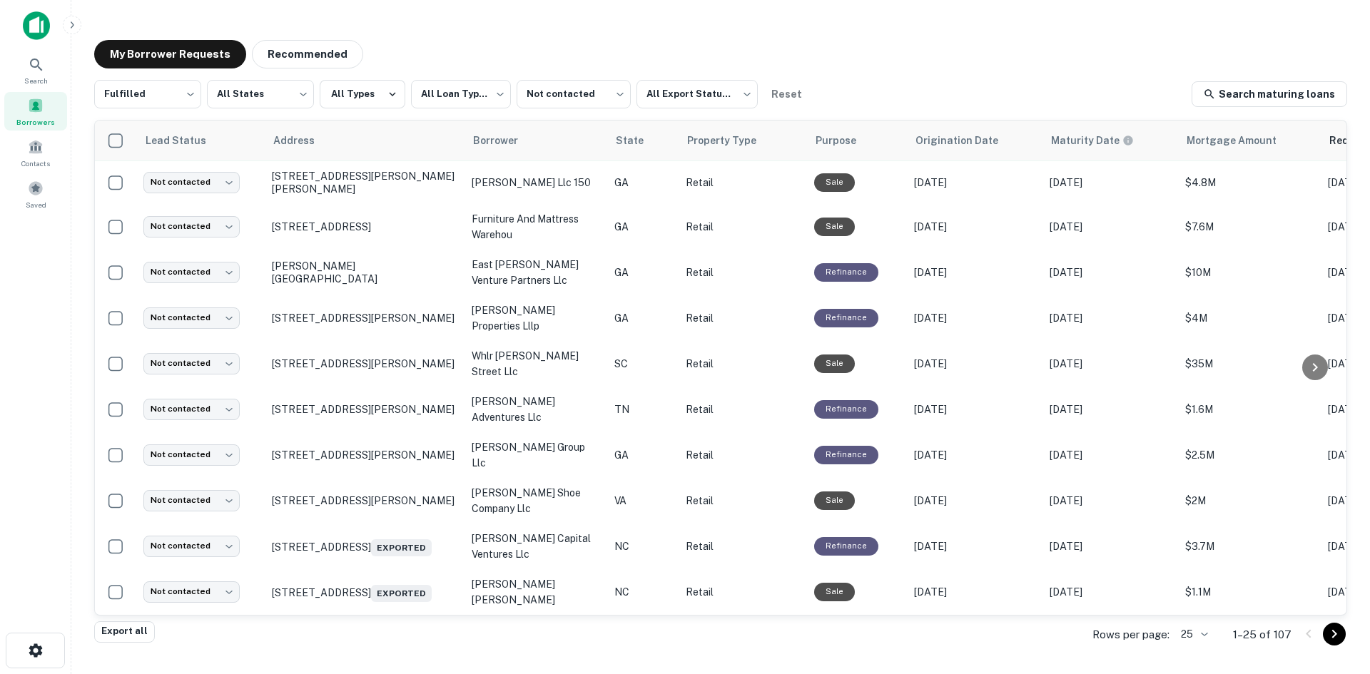
scroll to position [674, 0]
click at [318, 54] on button "Recommended" at bounding box center [307, 54] width 111 height 29
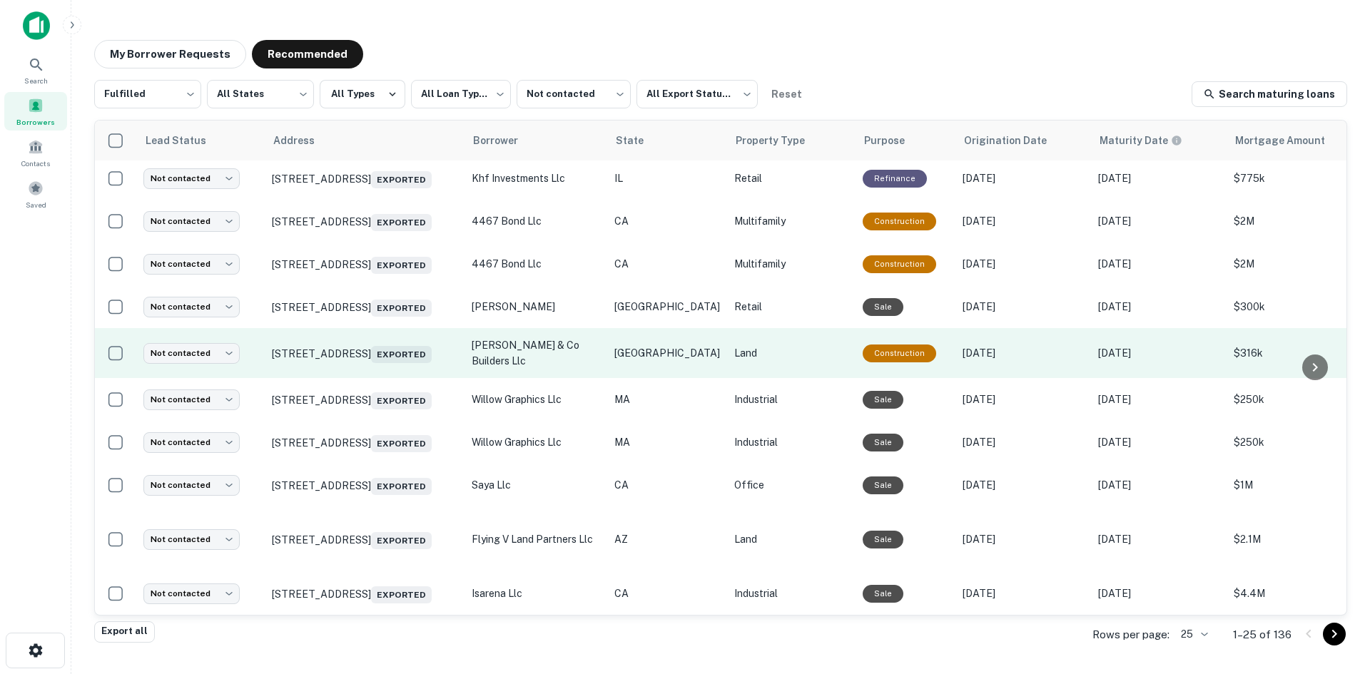
scroll to position [817, 0]
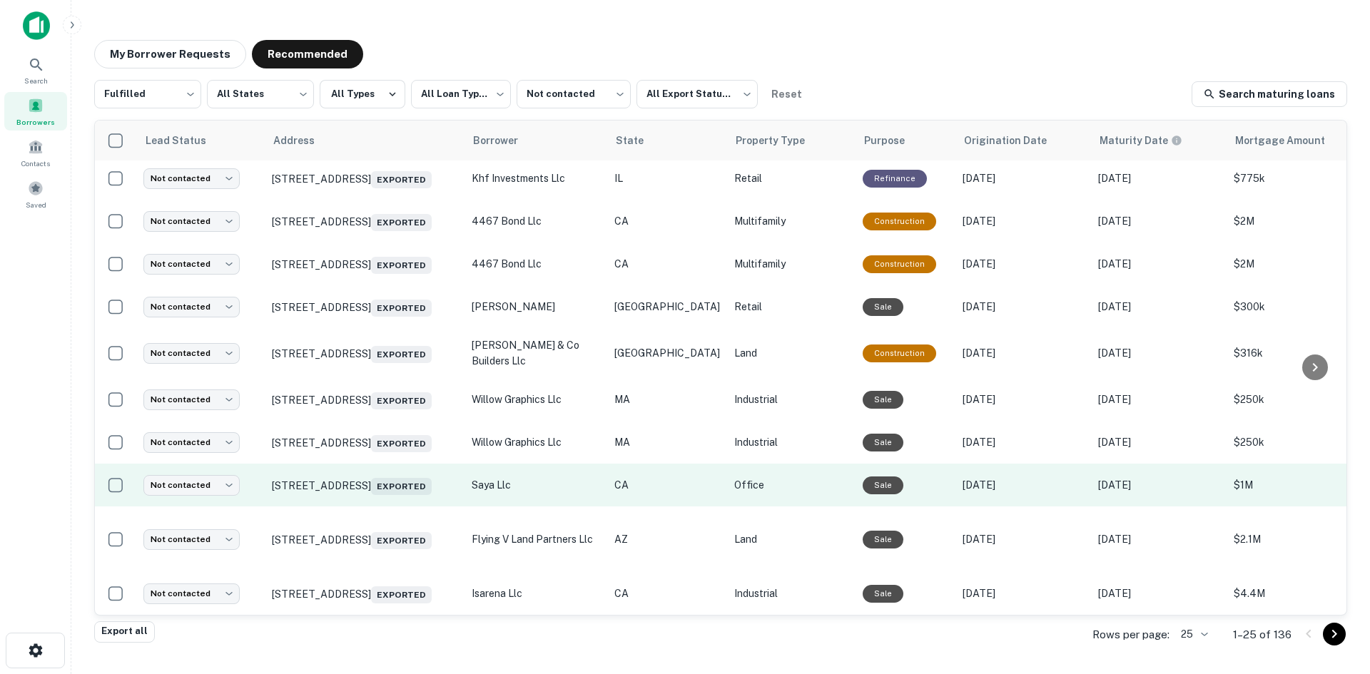
click at [413, 486] on td "[STREET_ADDRESS] Exported" at bounding box center [365, 485] width 200 height 43
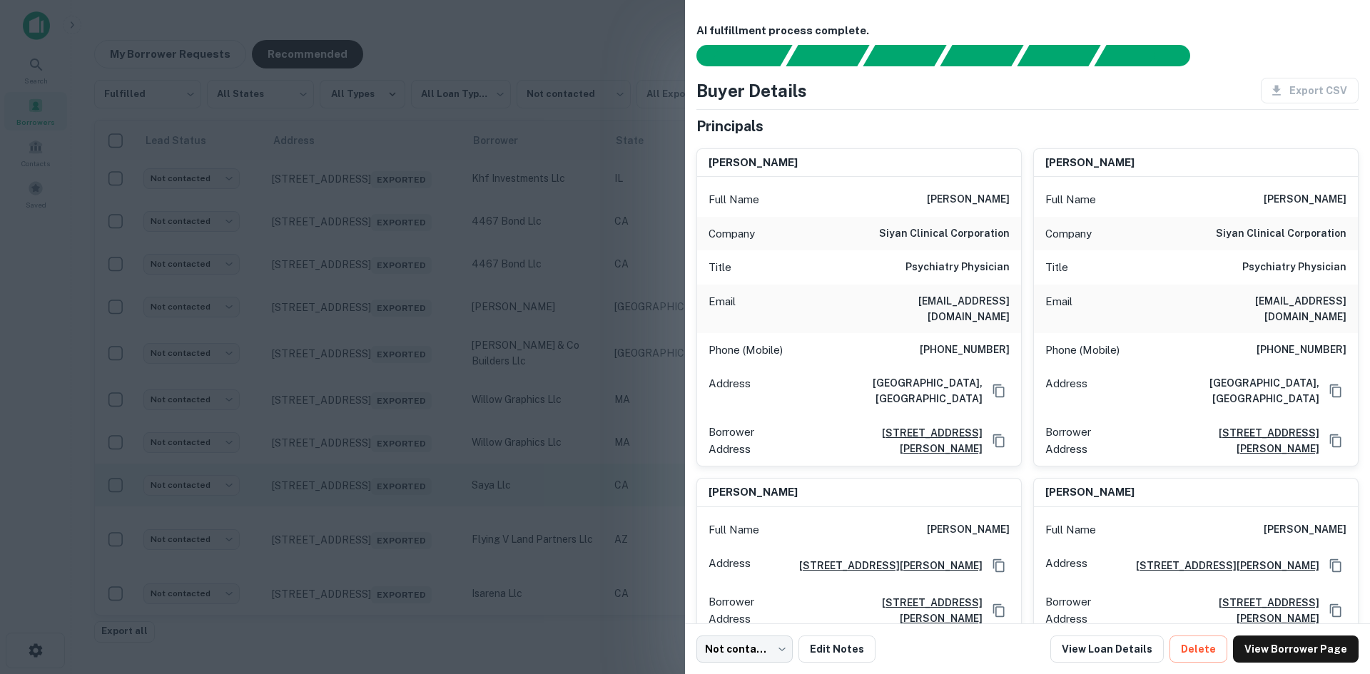
click at [413, 486] on div at bounding box center [685, 337] width 1370 height 674
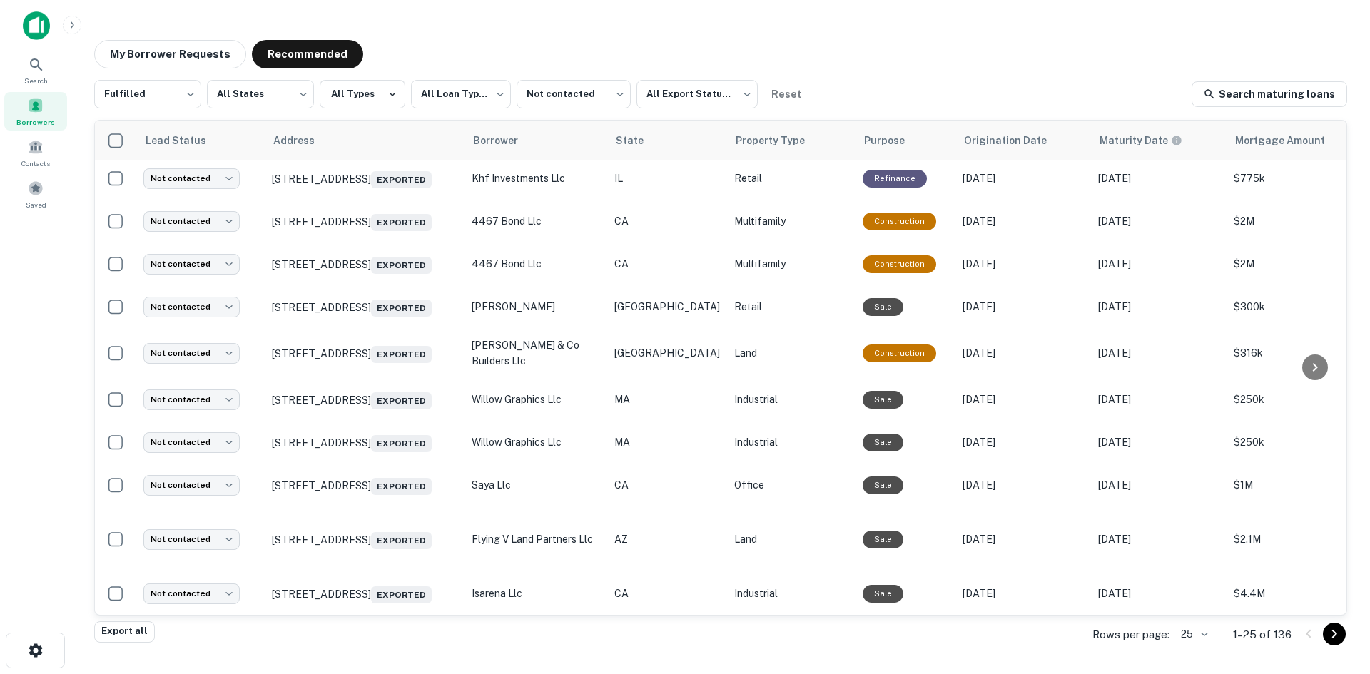
click at [1187, 643] on body "**********" at bounding box center [685, 337] width 1370 height 674
click at [1187, 574] on li "100" at bounding box center [1194, 567] width 49 height 26
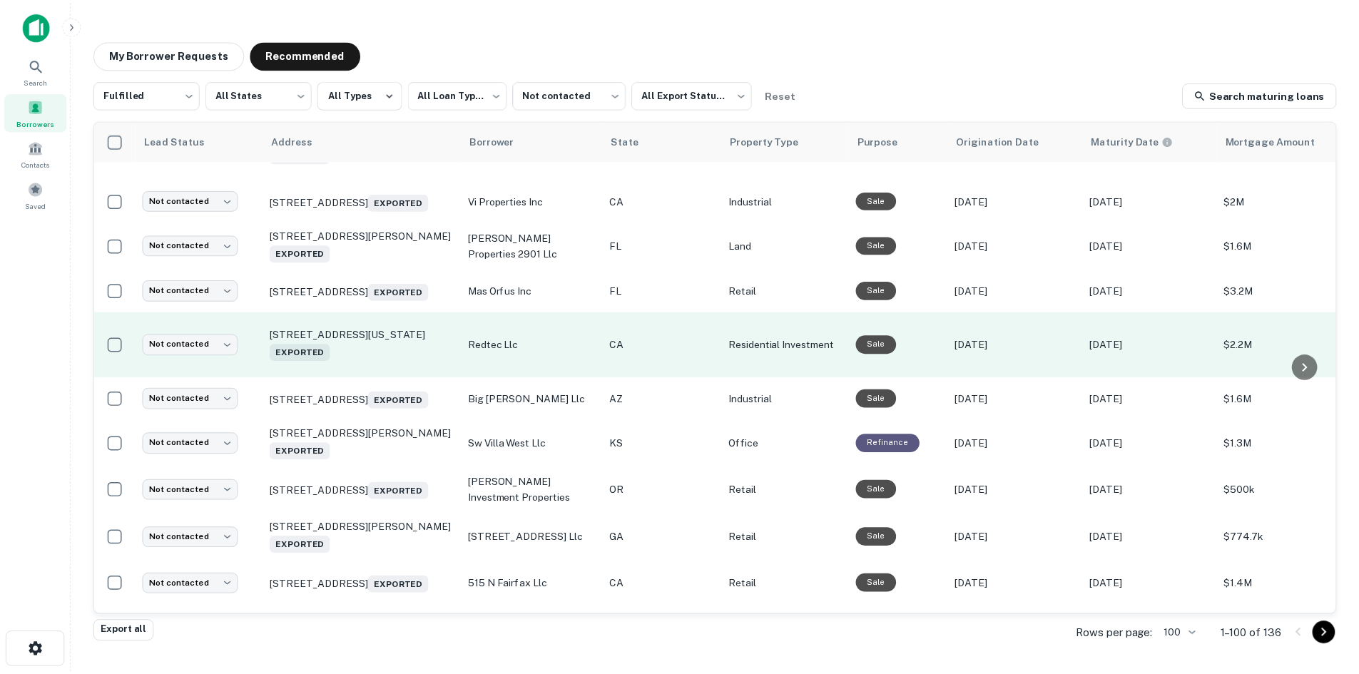
scroll to position [1816, 0]
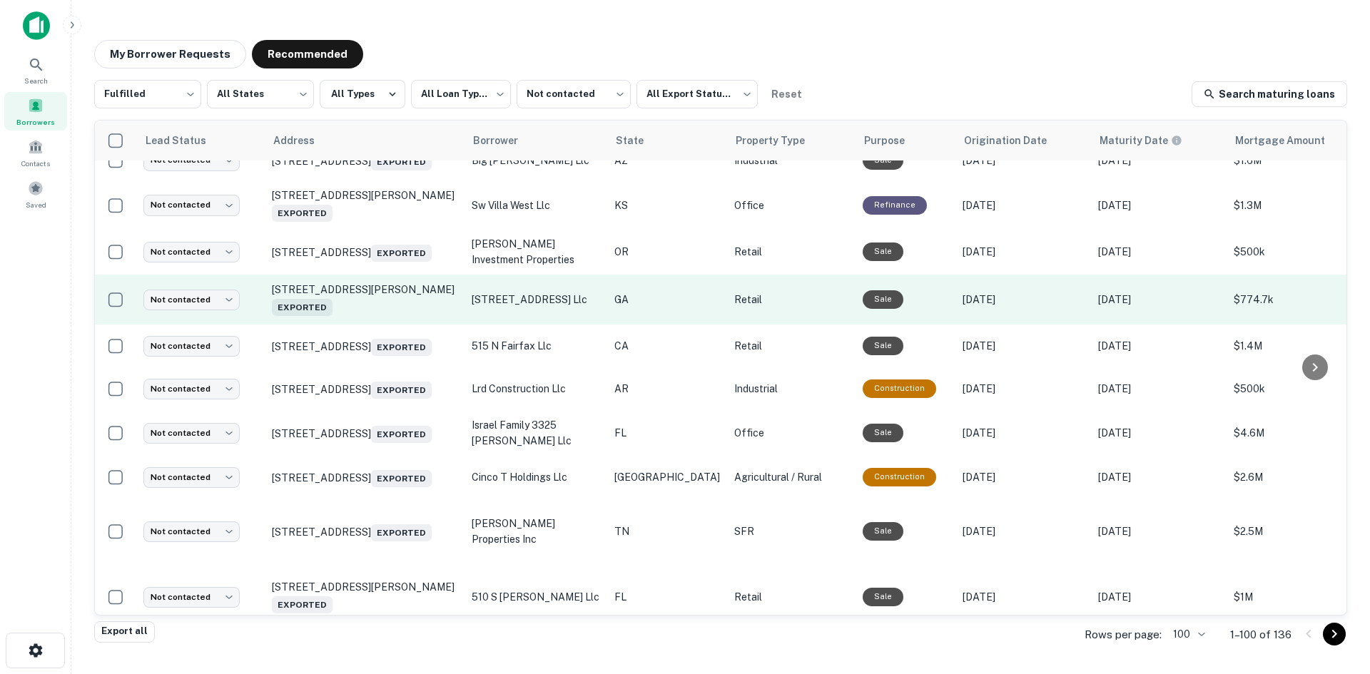
click at [417, 325] on td "[STREET_ADDRESS] Exported" at bounding box center [365, 300] width 200 height 50
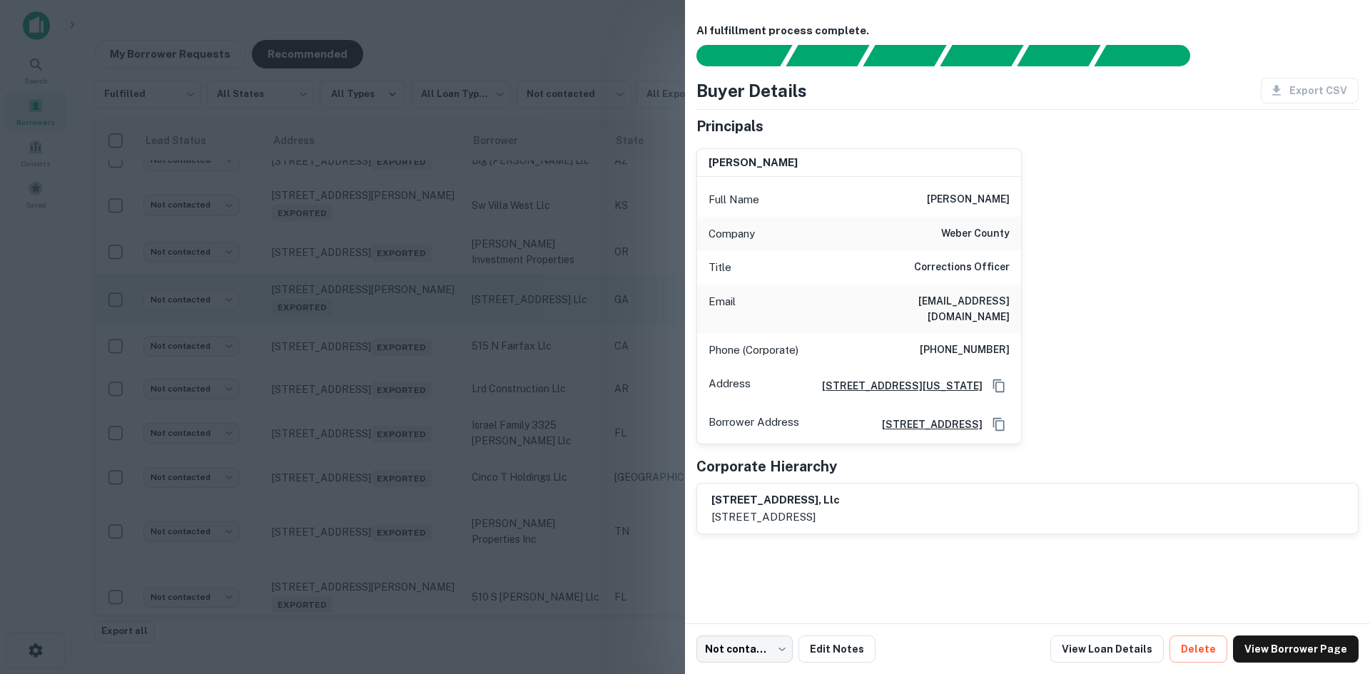
click at [417, 437] on div at bounding box center [685, 337] width 1370 height 674
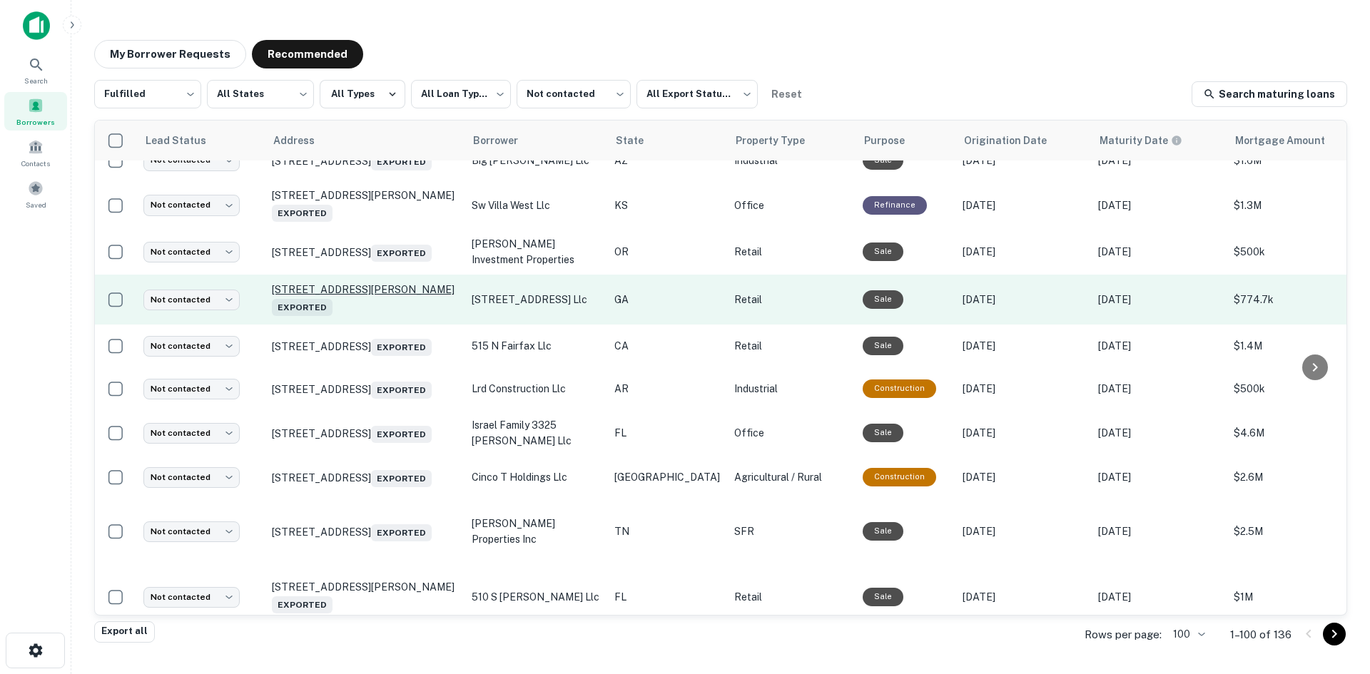
click at [410, 316] on p "[STREET_ADDRESS] Exported" at bounding box center [365, 299] width 186 height 33
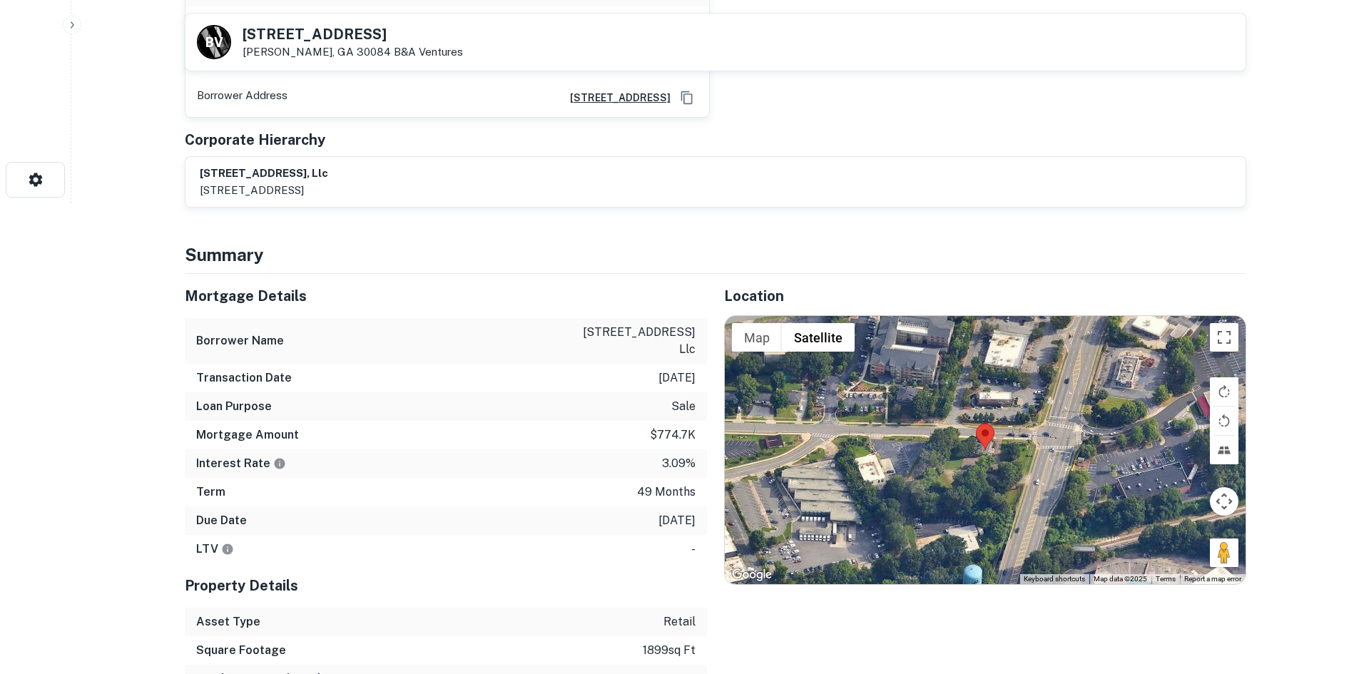
scroll to position [571, 0]
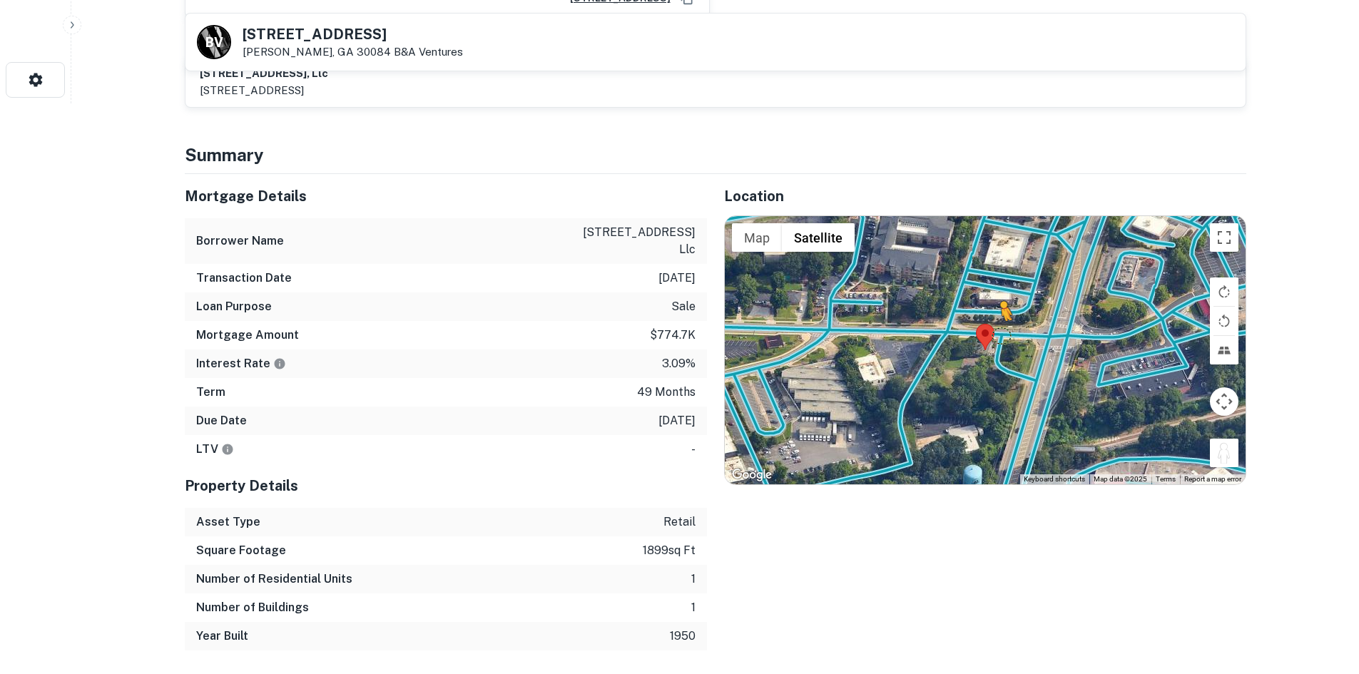
drag, startPoint x: 1215, startPoint y: 433, endPoint x: 1000, endPoint y: 320, distance: 242.6
click at [1000, 320] on div "To activate drag with keyboard, press Alt + Enter. Once in keyboard drag state,…" at bounding box center [985, 350] width 521 height 268
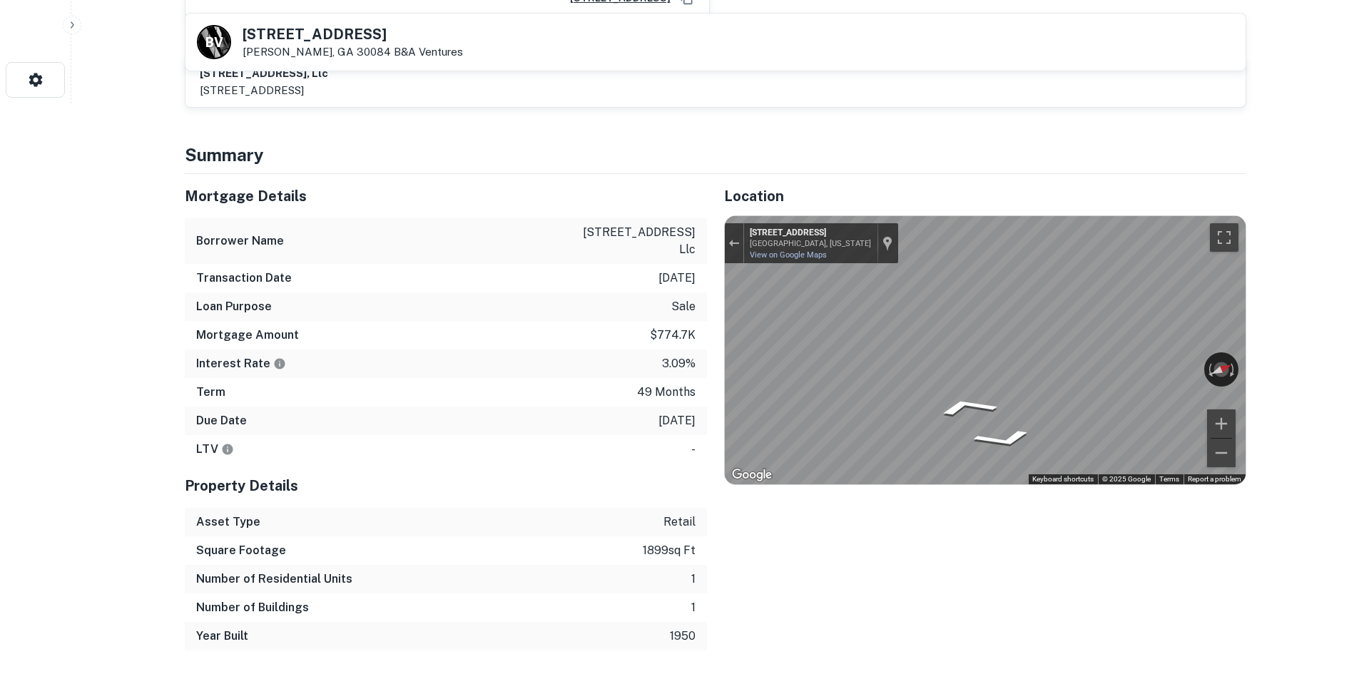
click at [1215, 340] on div "← Move left → Move right ↑ Move up ↓ Move down + Zoom in - Zoom out [STREET_ADD…" at bounding box center [985, 350] width 521 height 268
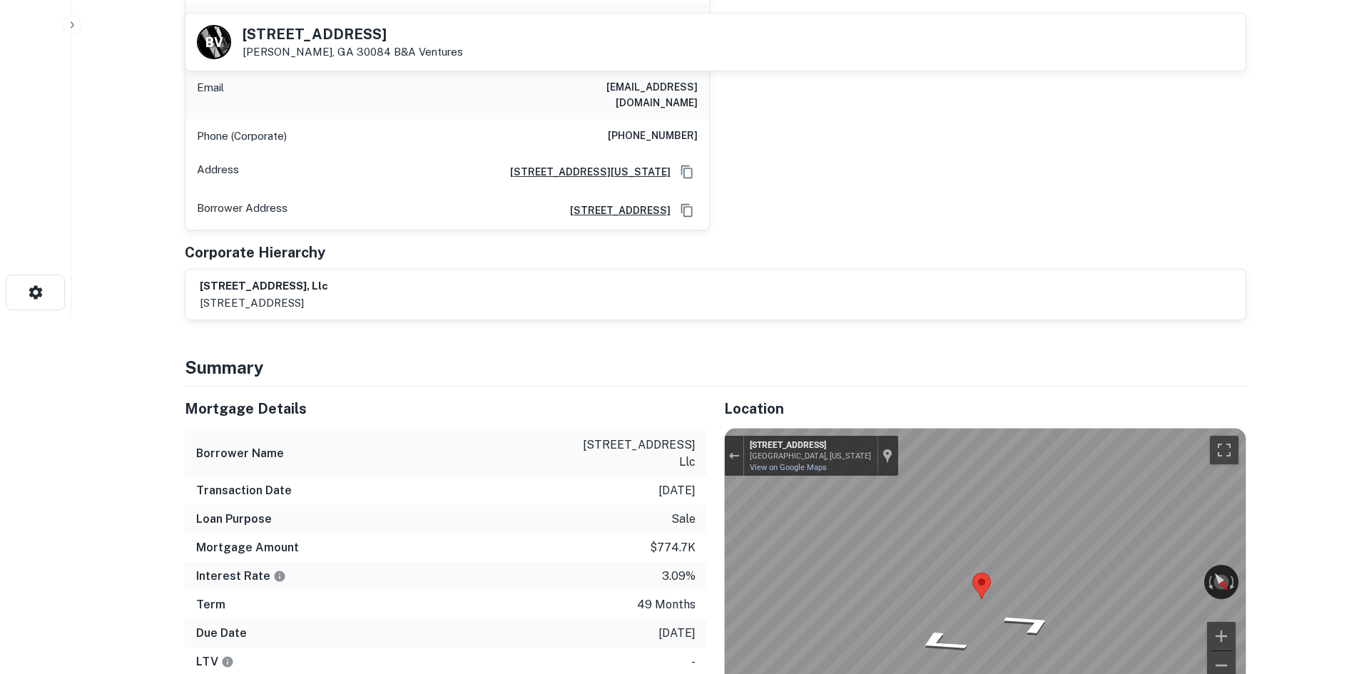
scroll to position [357, 0]
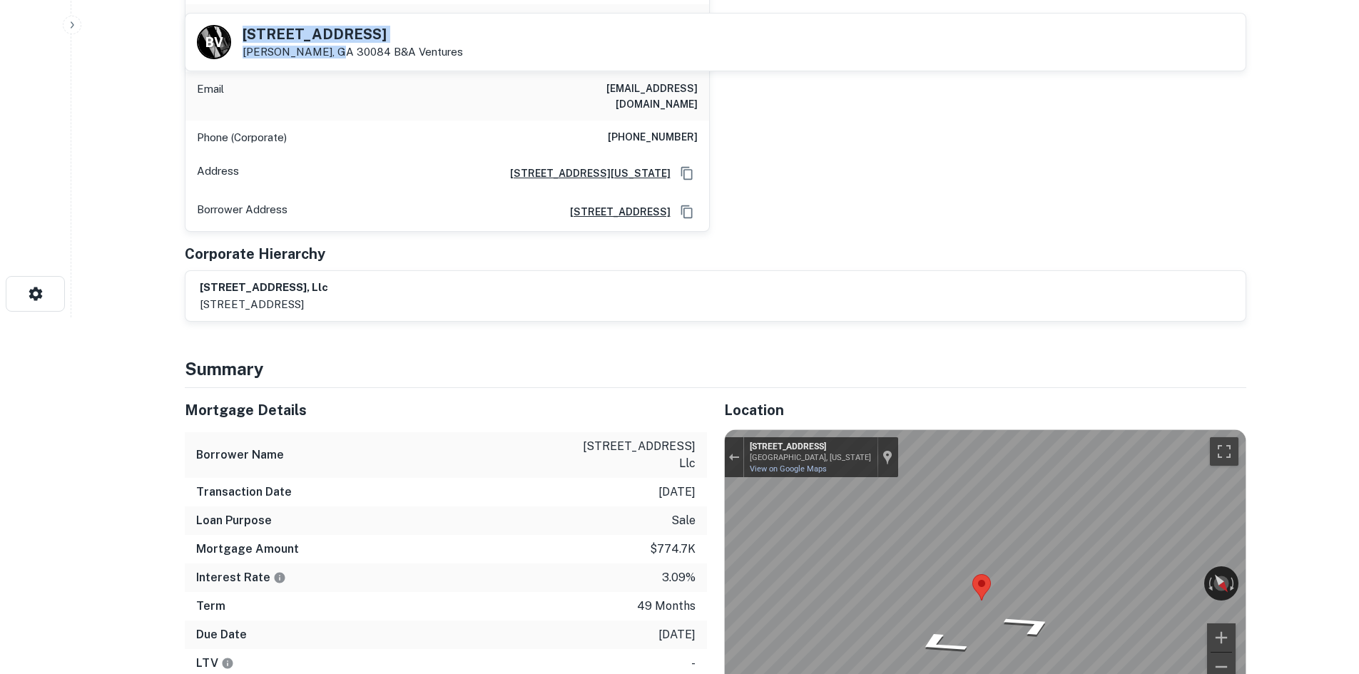
drag, startPoint x: 243, startPoint y: 28, endPoint x: 330, endPoint y: 54, distance: 90.8
click at [330, 54] on div "[STREET_ADDRESS][PERSON_NAME] B&A Ventures" at bounding box center [353, 42] width 220 height 31
copy div "[STREET_ADDRESS][PERSON_NAME]"
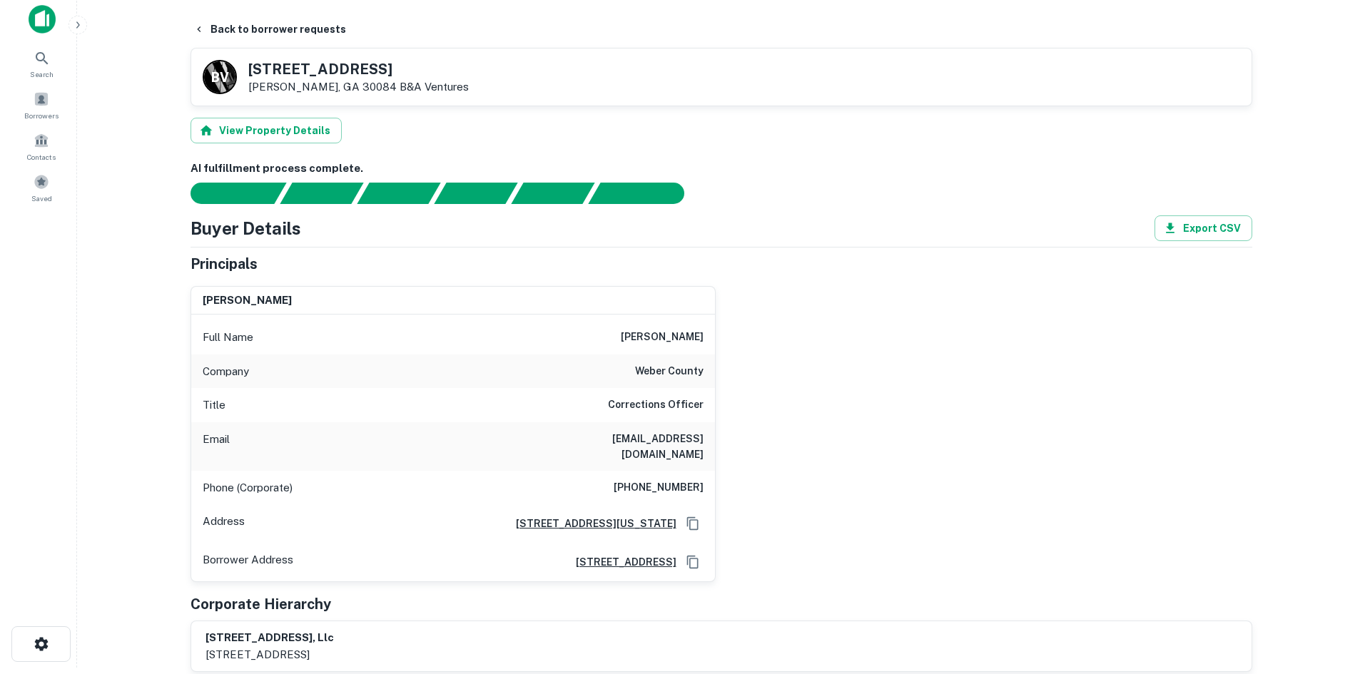
scroll to position [0, 0]
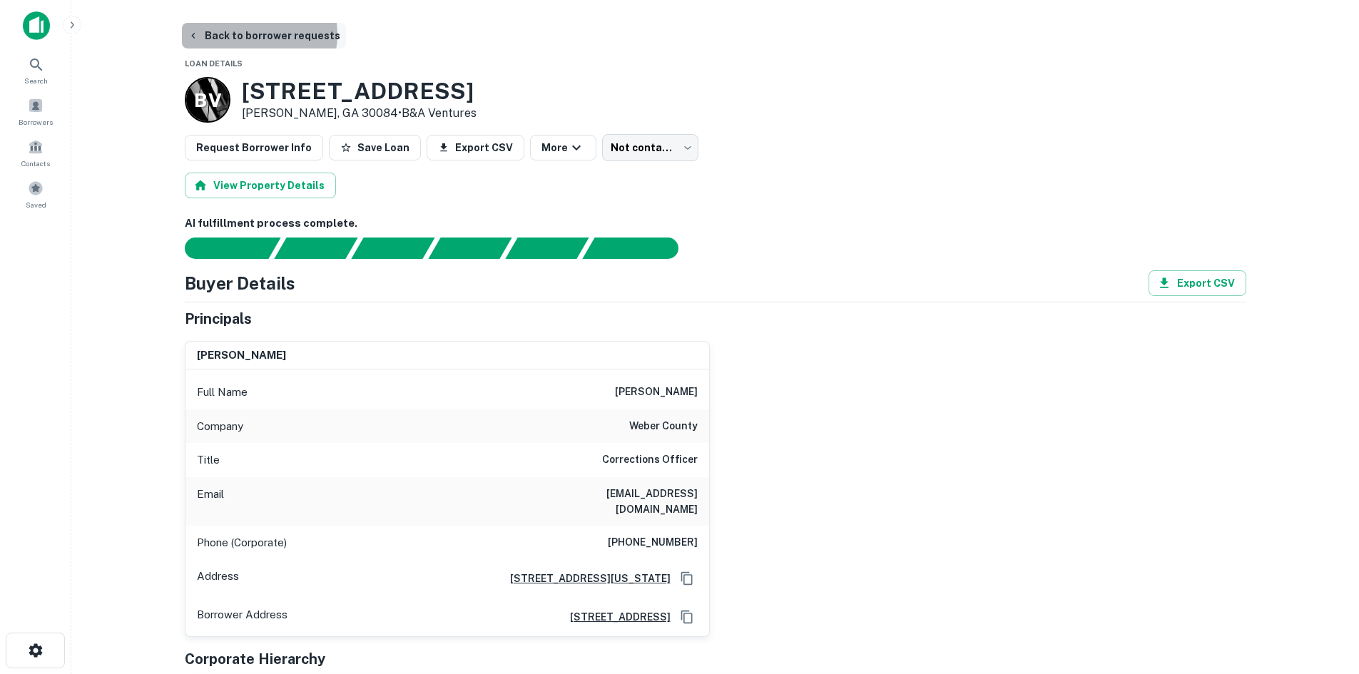
click at [252, 34] on button "Back to borrower requests" at bounding box center [264, 36] width 164 height 26
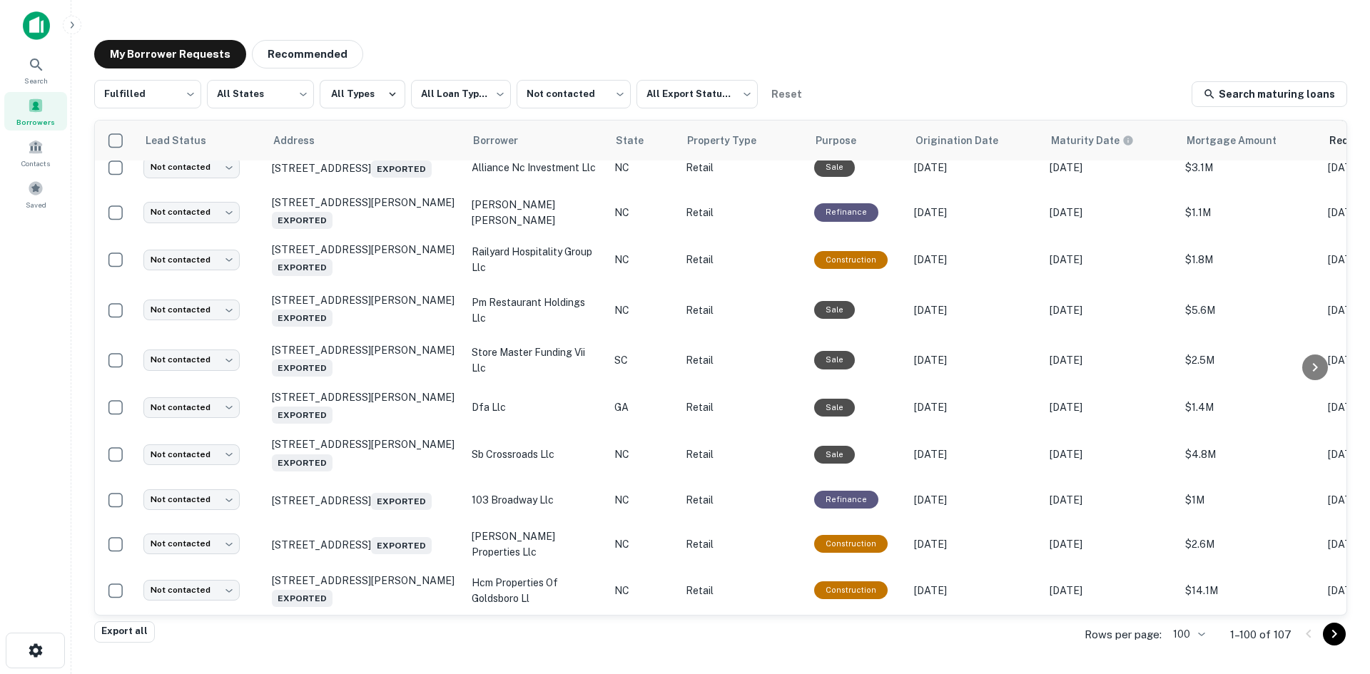
scroll to position [1197, 0]
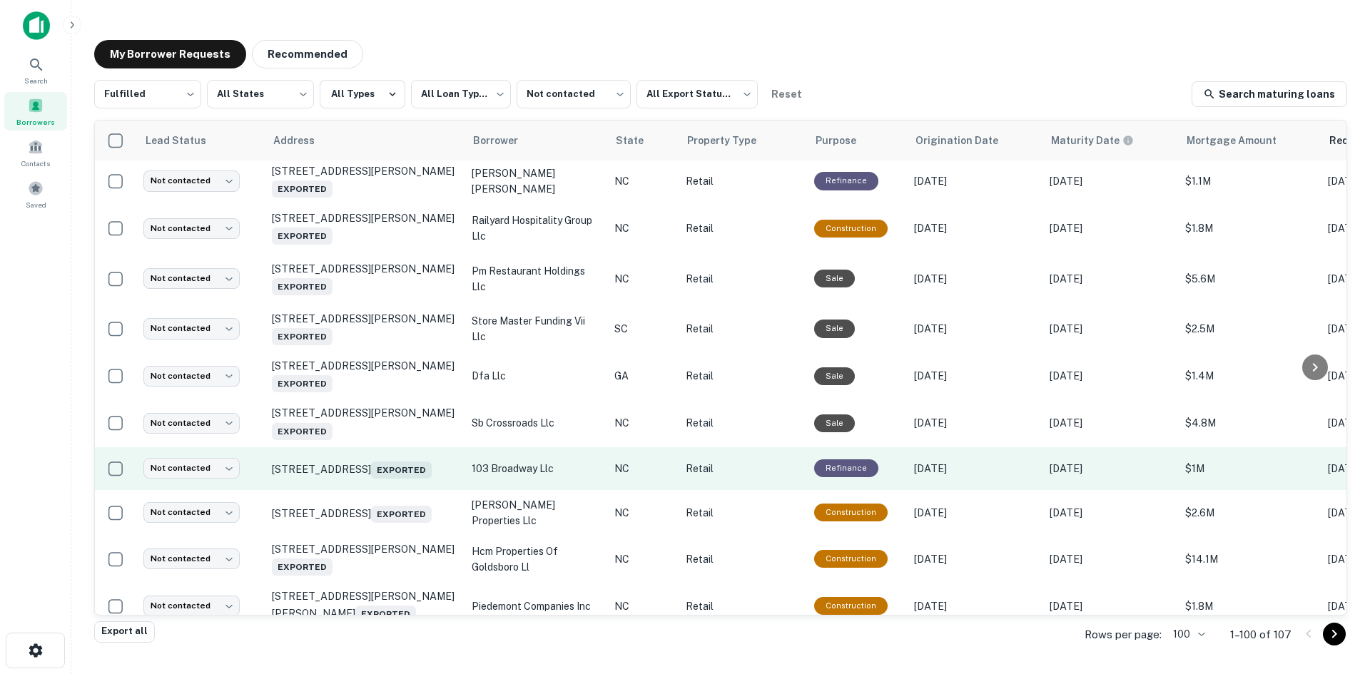
click at [392, 490] on td "[STREET_ADDRESS] Exported" at bounding box center [365, 468] width 200 height 43
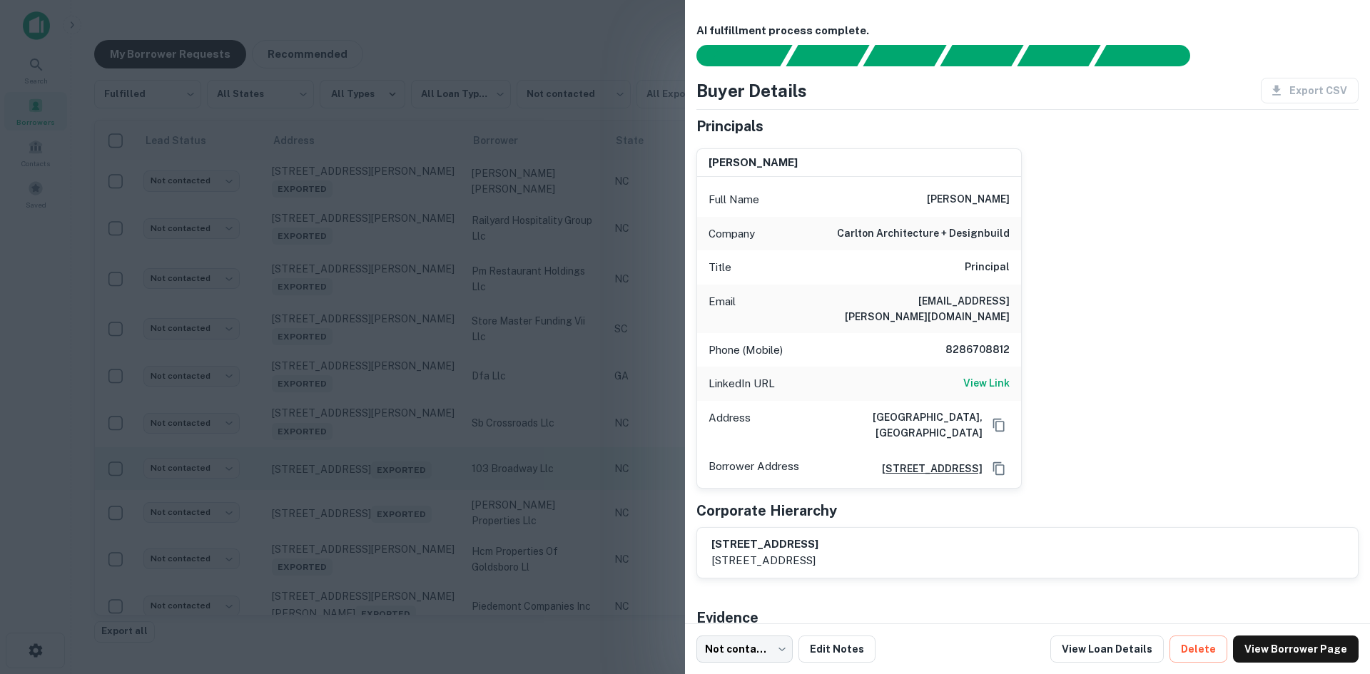
click at [392, 507] on div at bounding box center [685, 337] width 1370 height 674
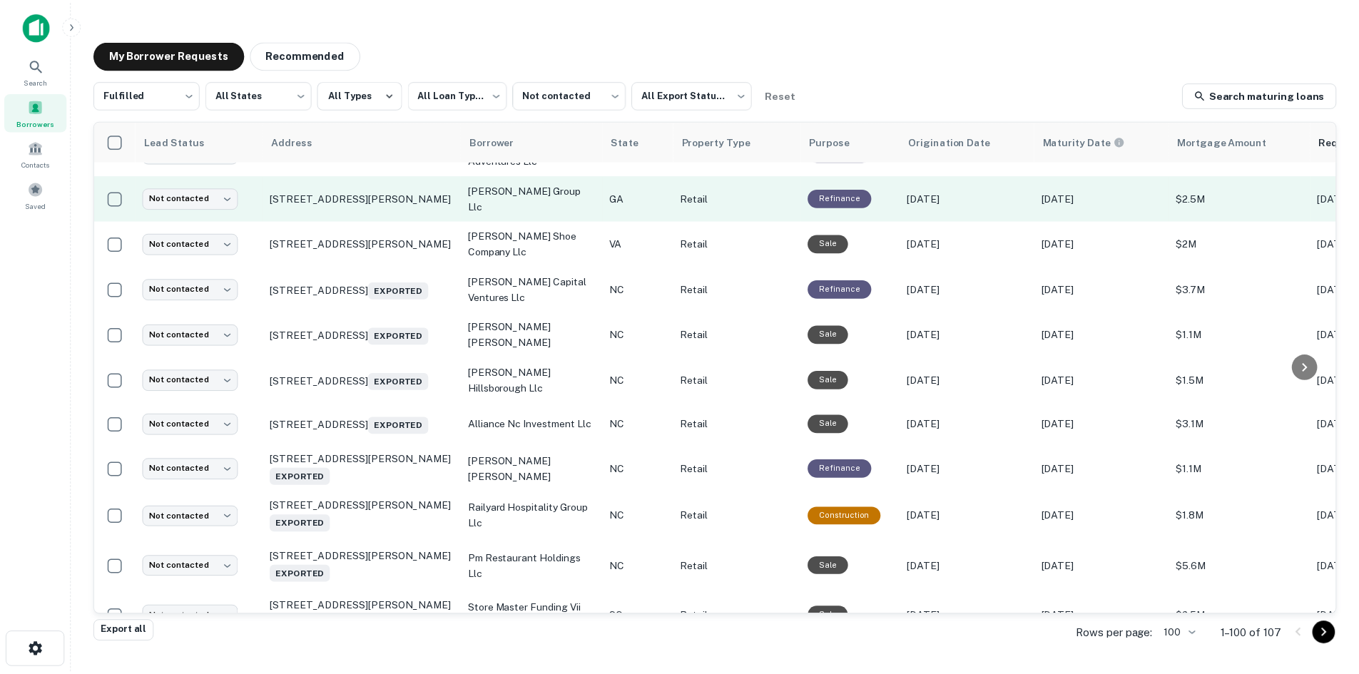
scroll to position [841, 0]
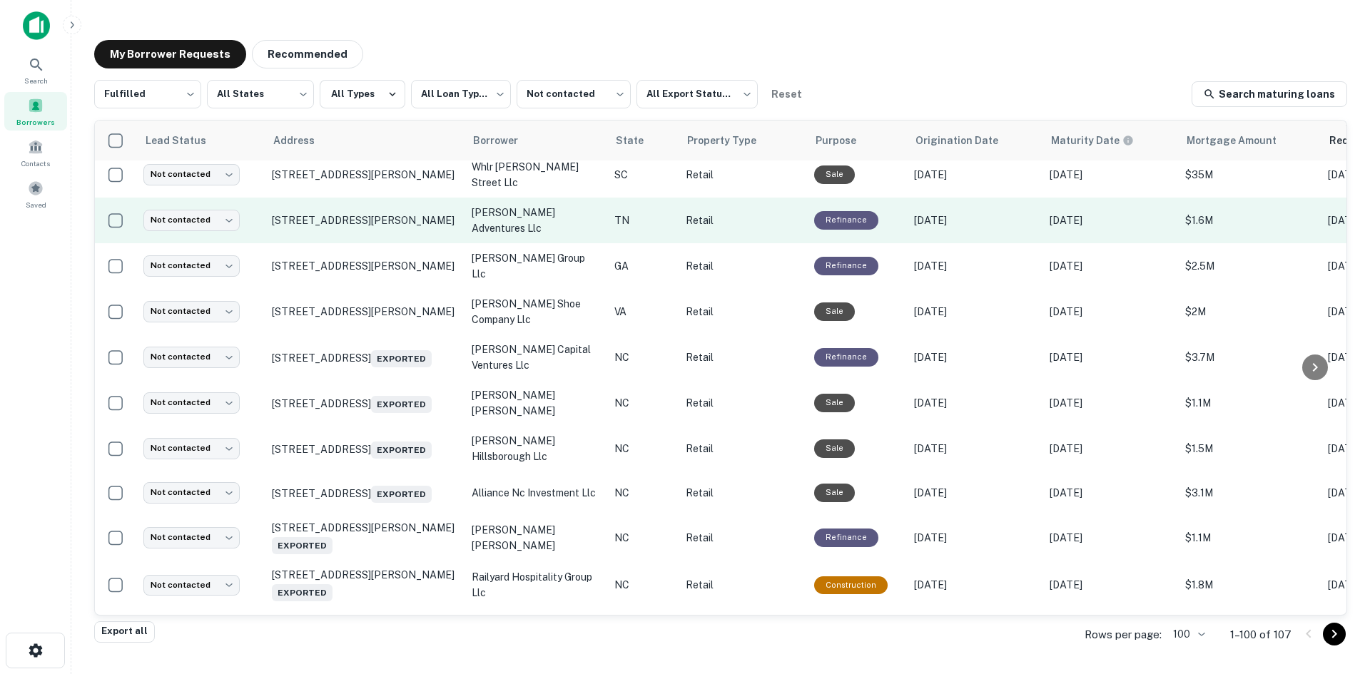
click at [358, 243] on td "[STREET_ADDRESS][PERSON_NAME]" at bounding box center [365, 221] width 200 height 46
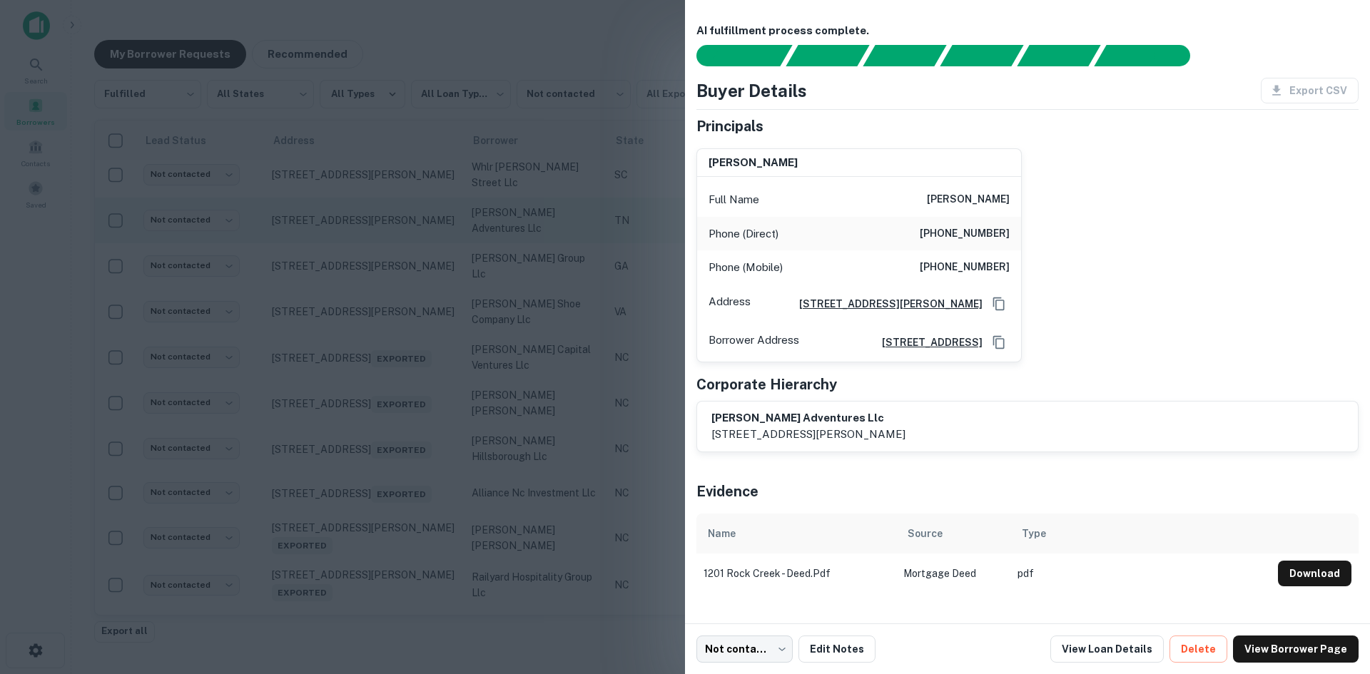
click at [363, 255] on div at bounding box center [685, 337] width 1370 height 674
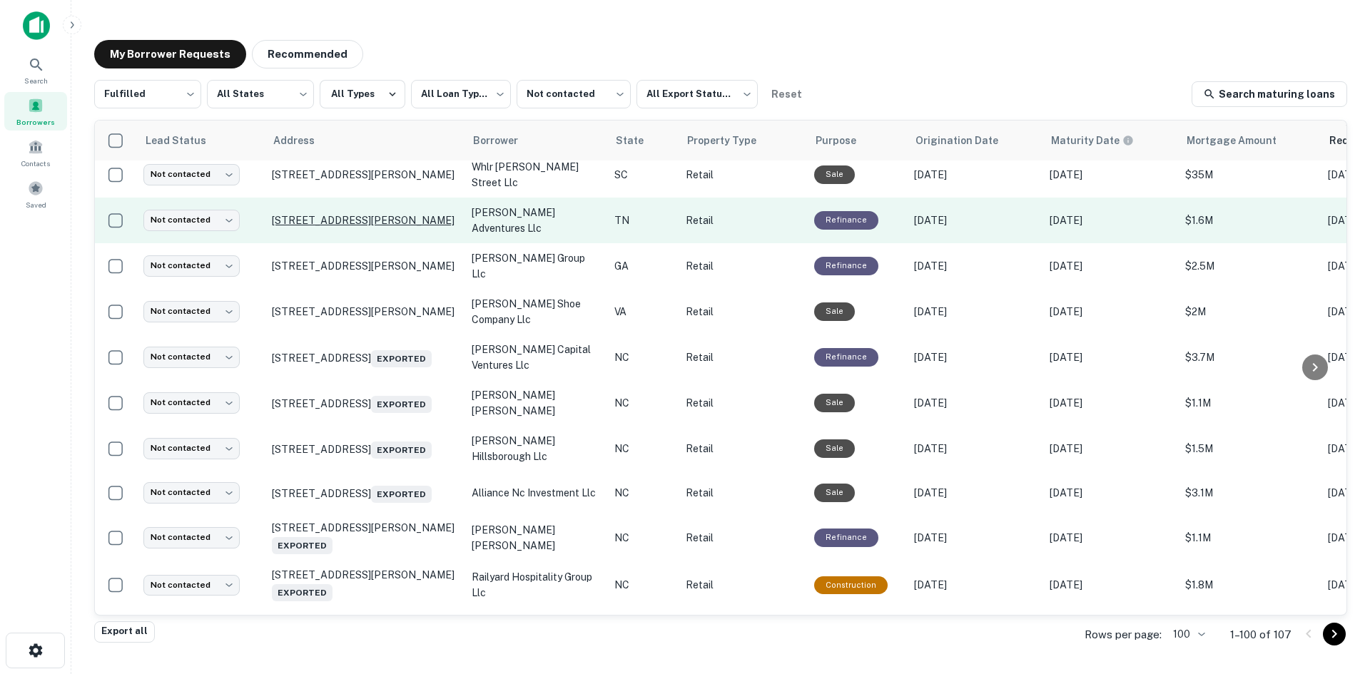
click at [361, 227] on p "[STREET_ADDRESS][PERSON_NAME]" at bounding box center [365, 220] width 186 height 13
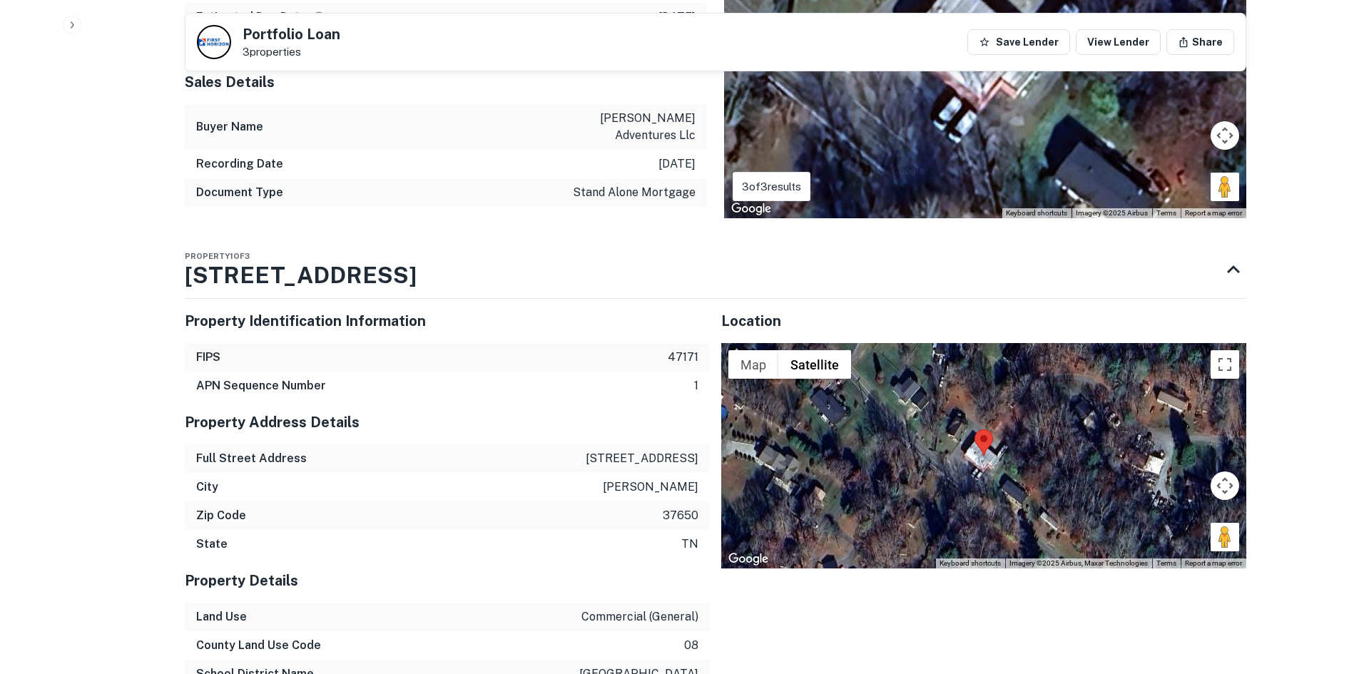
scroll to position [1356, 0]
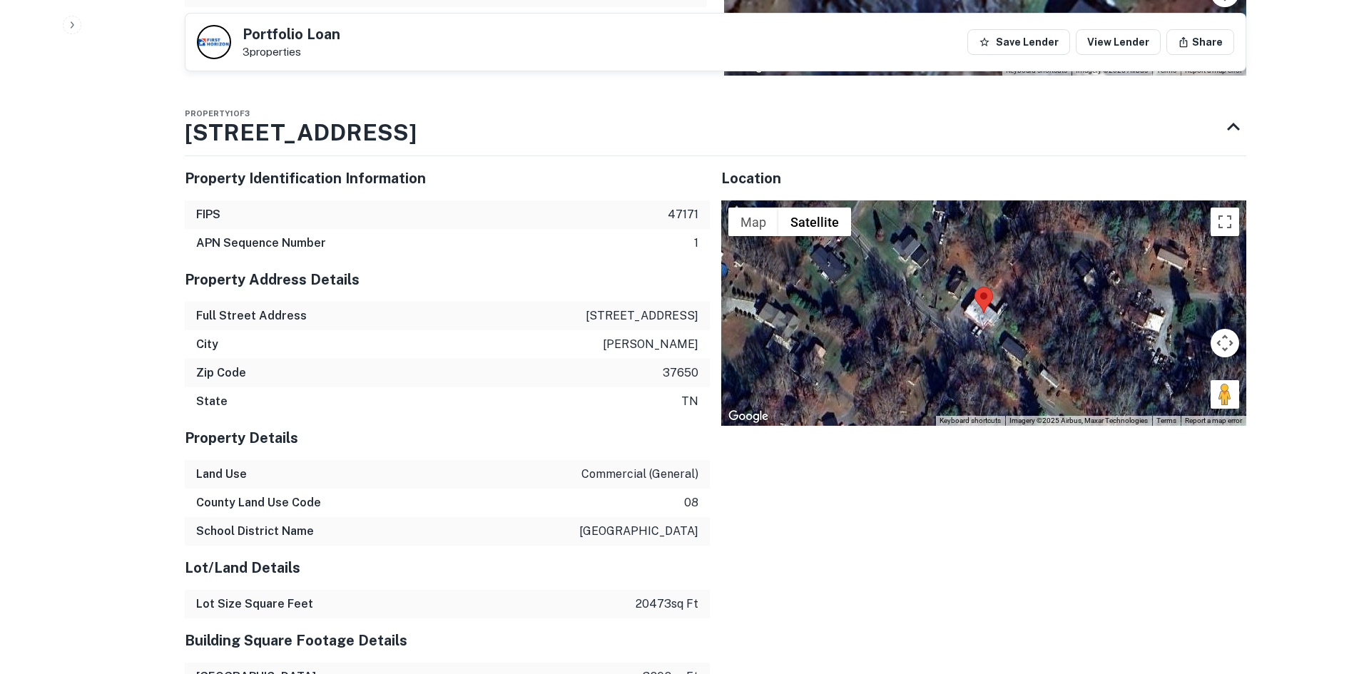
drag, startPoint x: 1218, startPoint y: 359, endPoint x: 1155, endPoint y: 348, distance: 63.7
click at [1016, 330] on div "Map Terrain Satellite Labels Keyboard shortcuts Map Data Imagery ©2025 Airbus, …" at bounding box center [983, 313] width 525 height 225
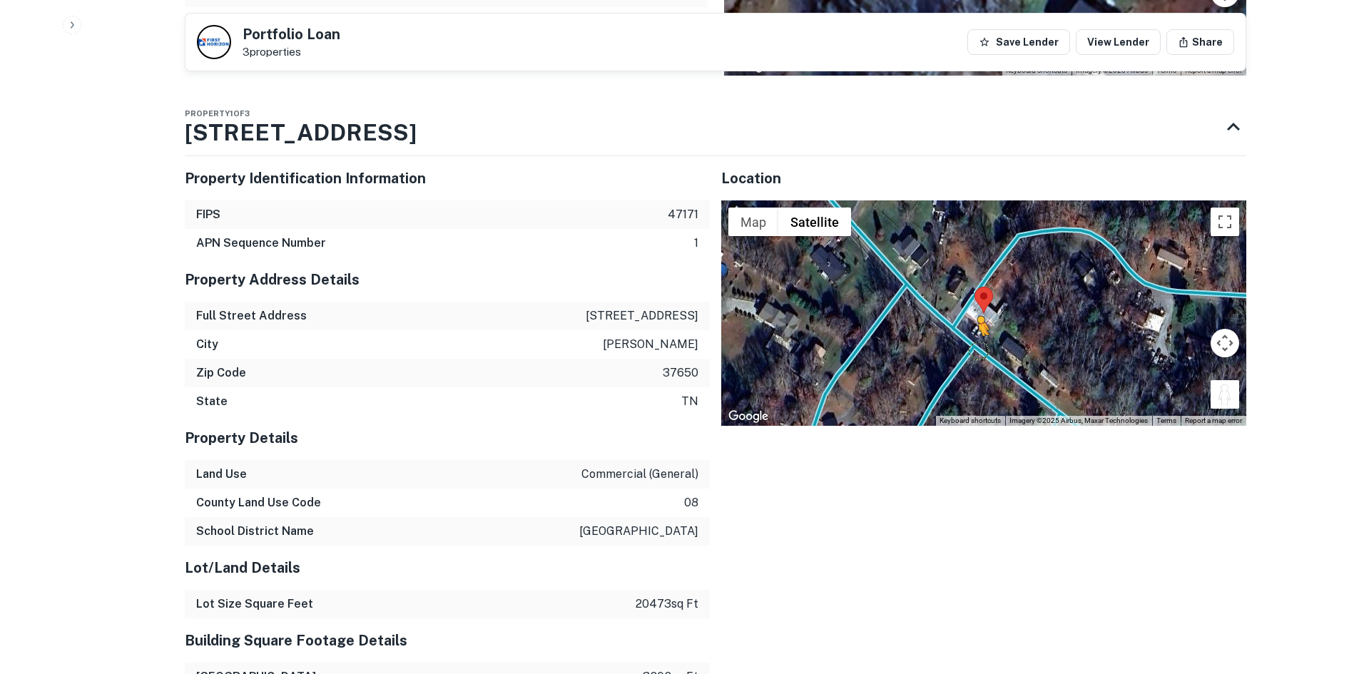
drag, startPoint x: 1224, startPoint y: 362, endPoint x: 976, endPoint y: 316, distance: 252.5
click at [976, 316] on div "To activate drag with keyboard, press Alt + Enter. Once in keyboard drag state,…" at bounding box center [983, 313] width 525 height 225
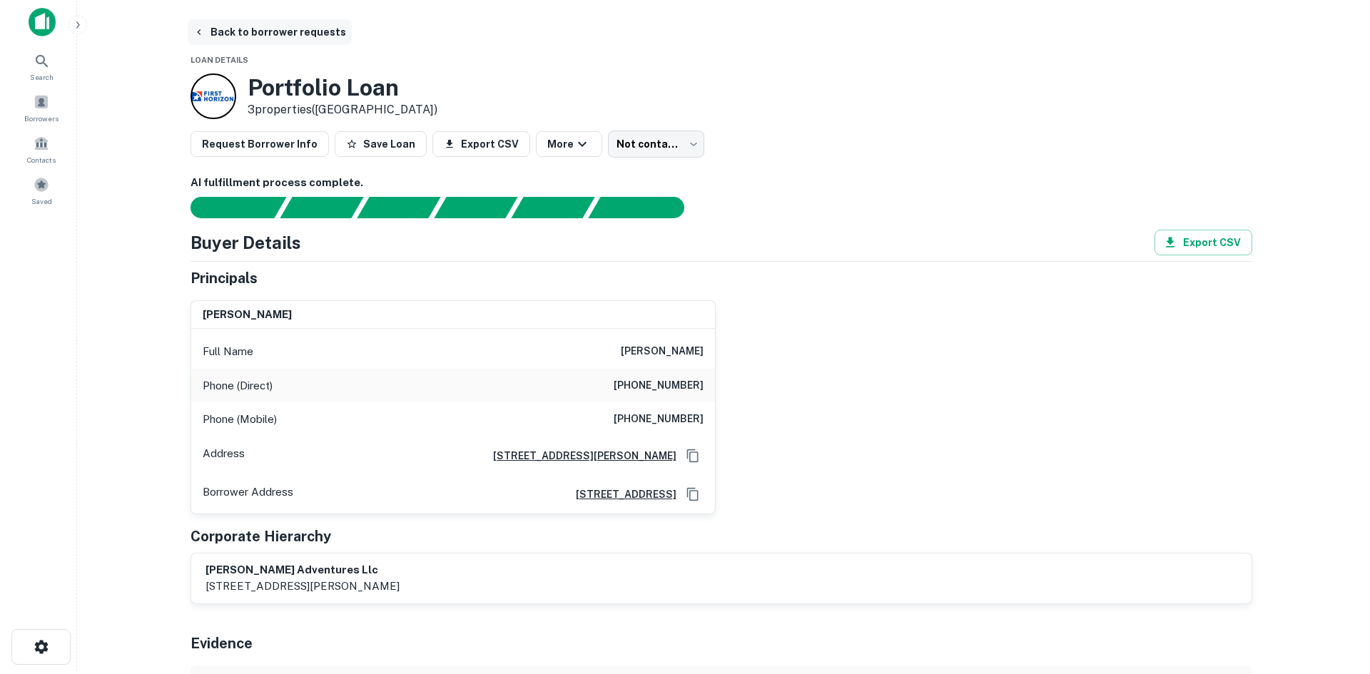
scroll to position [0, 0]
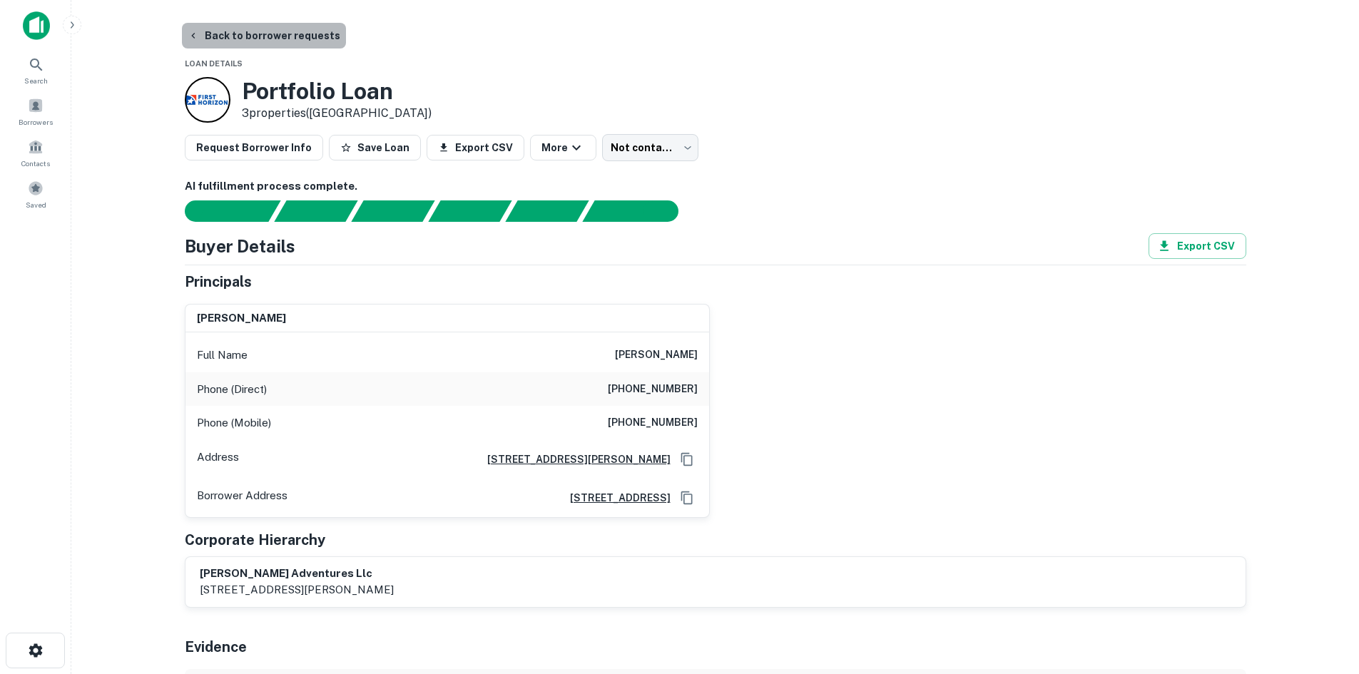
click at [285, 44] on button "Back to borrower requests" at bounding box center [264, 36] width 164 height 26
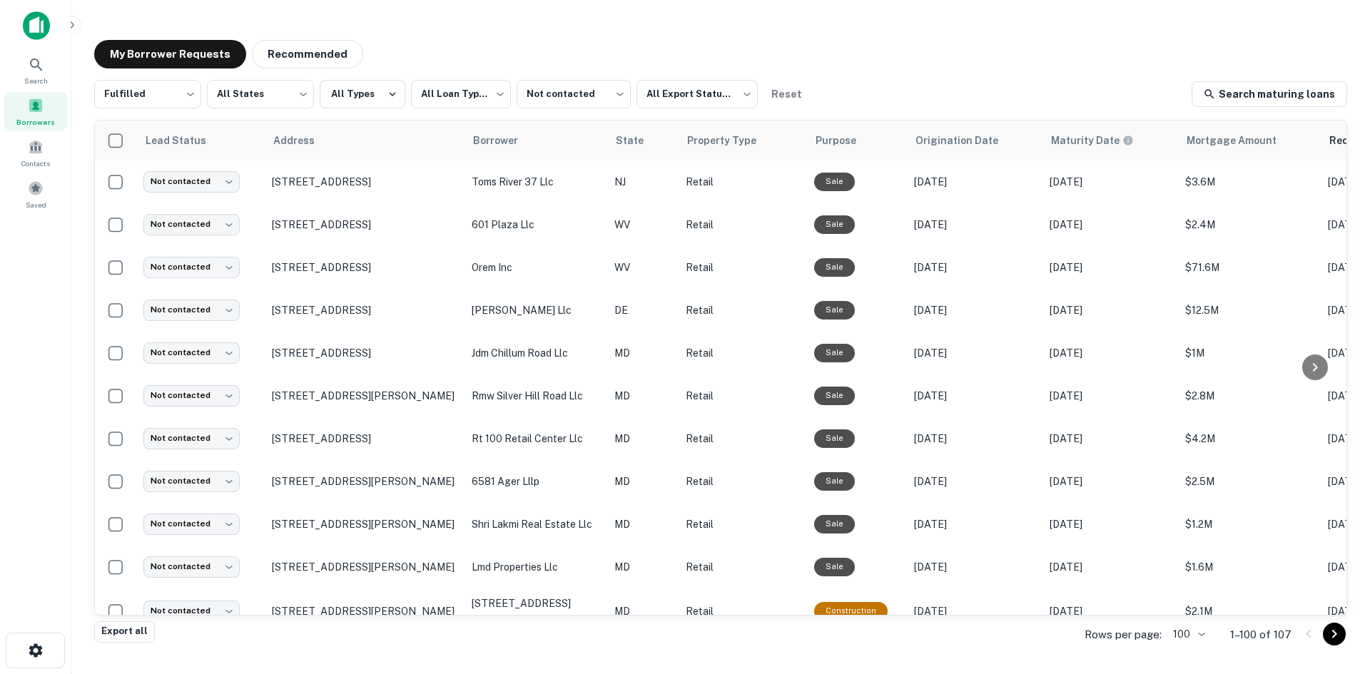
click at [48, 117] on span "Borrowers" at bounding box center [35, 121] width 39 height 11
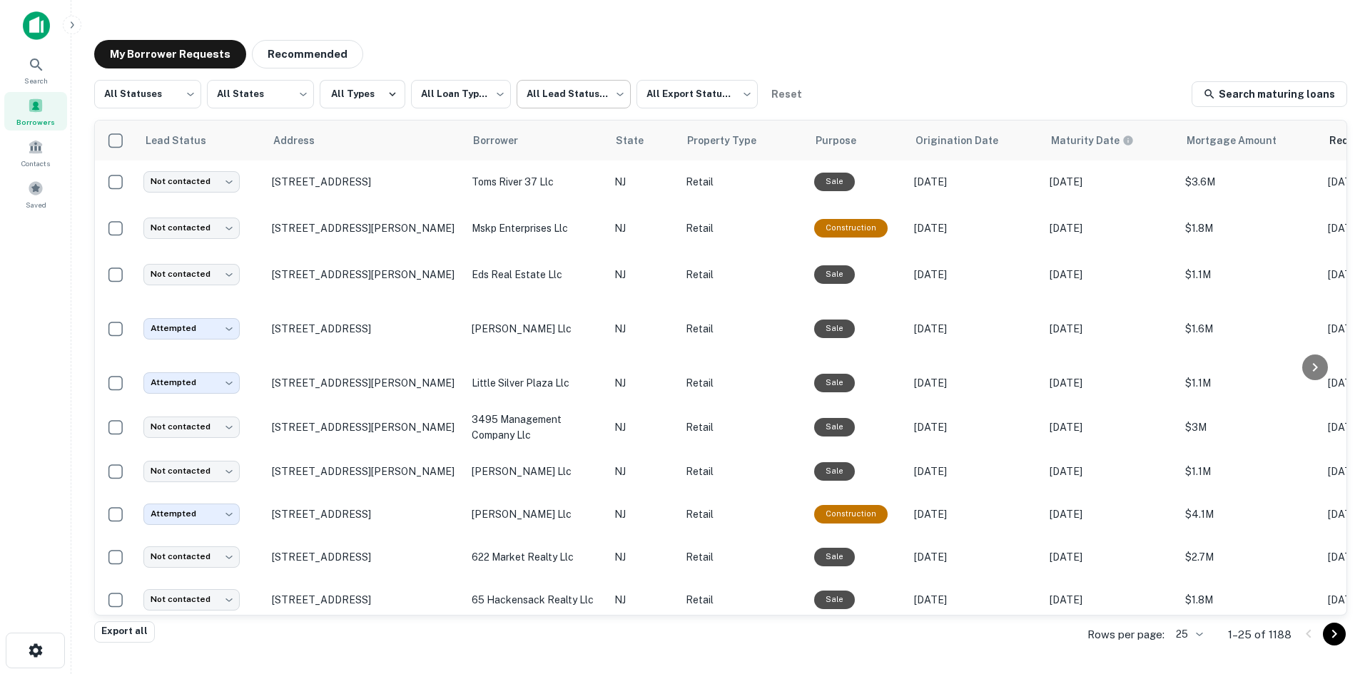
click at [584, 96] on body "**********" at bounding box center [685, 337] width 1370 height 674
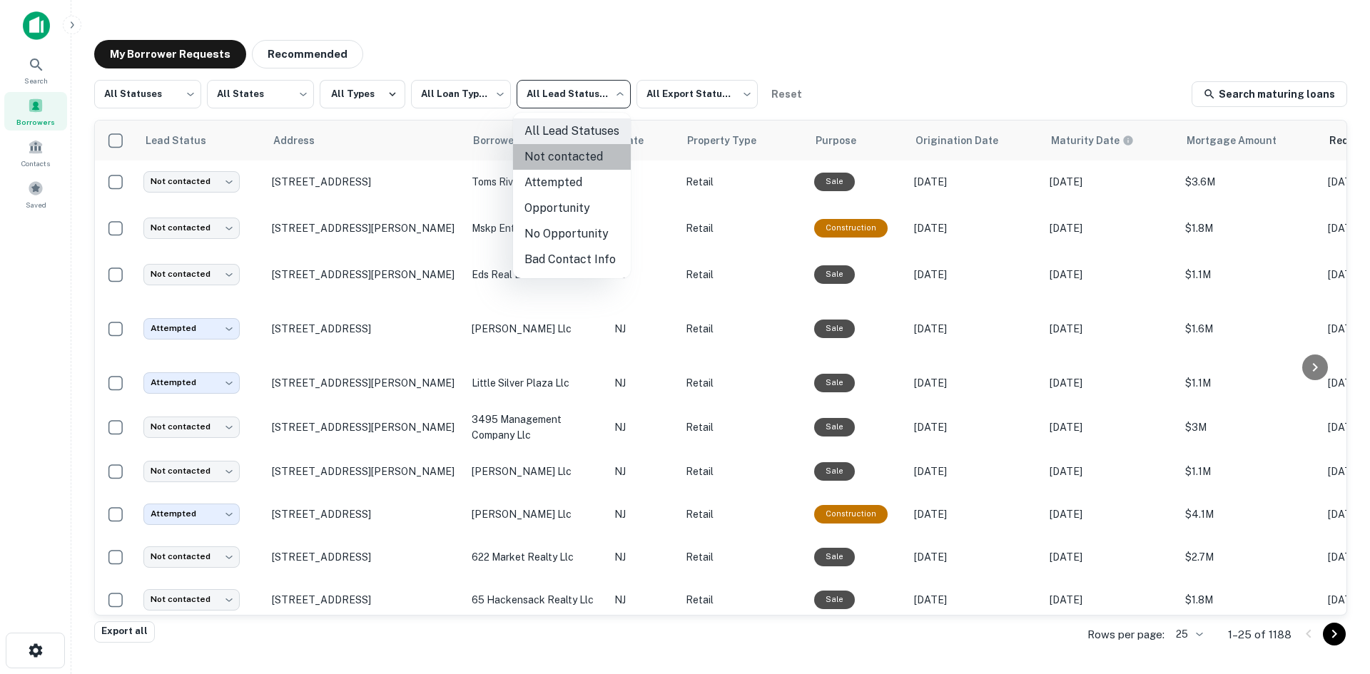
click at [569, 168] on li "Not contacted" at bounding box center [572, 157] width 118 height 26
type input "****"
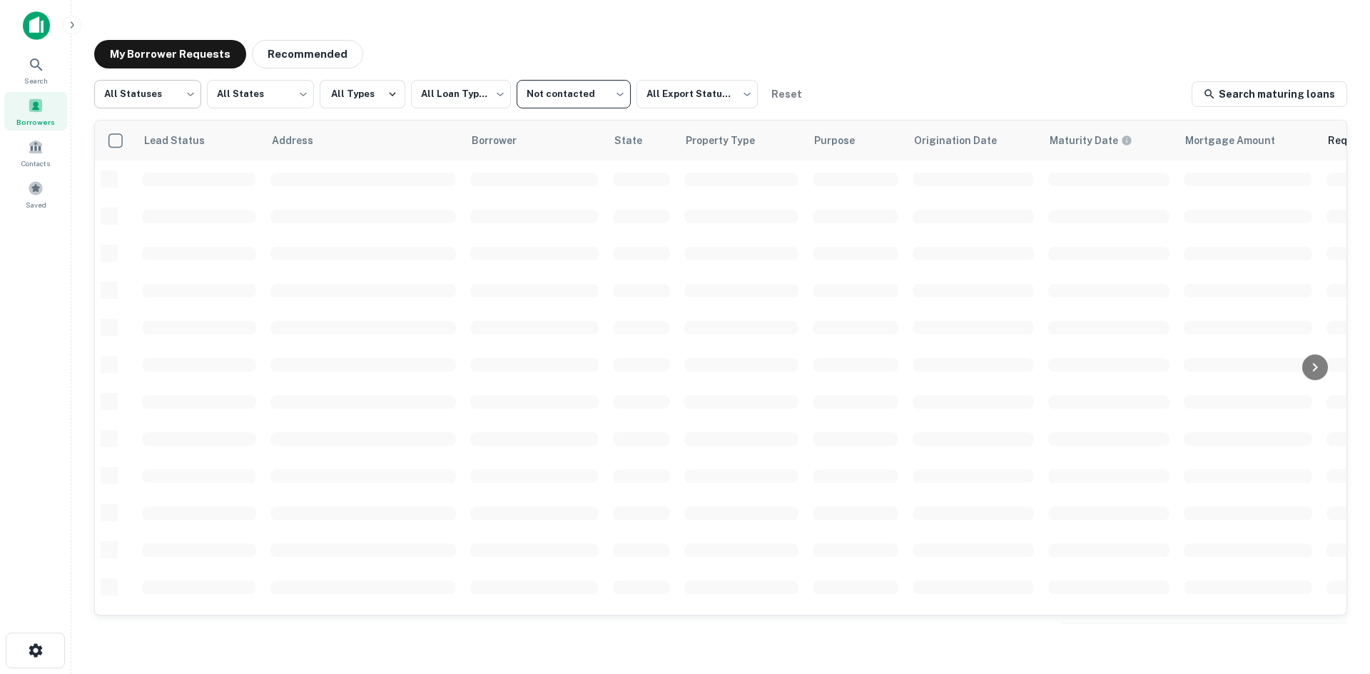
click at [181, 93] on body "**********" at bounding box center [685, 337] width 1370 height 674
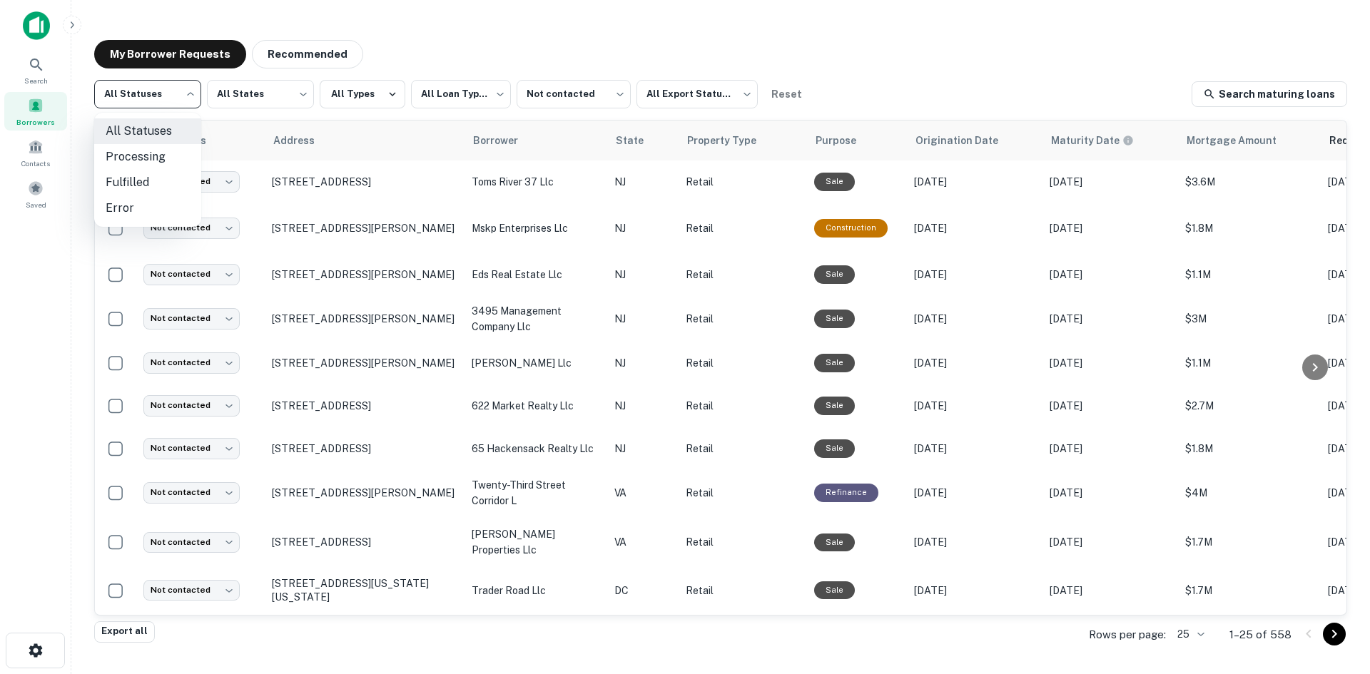
click at [168, 171] on li "Fulfilled" at bounding box center [147, 183] width 107 height 26
type input "*********"
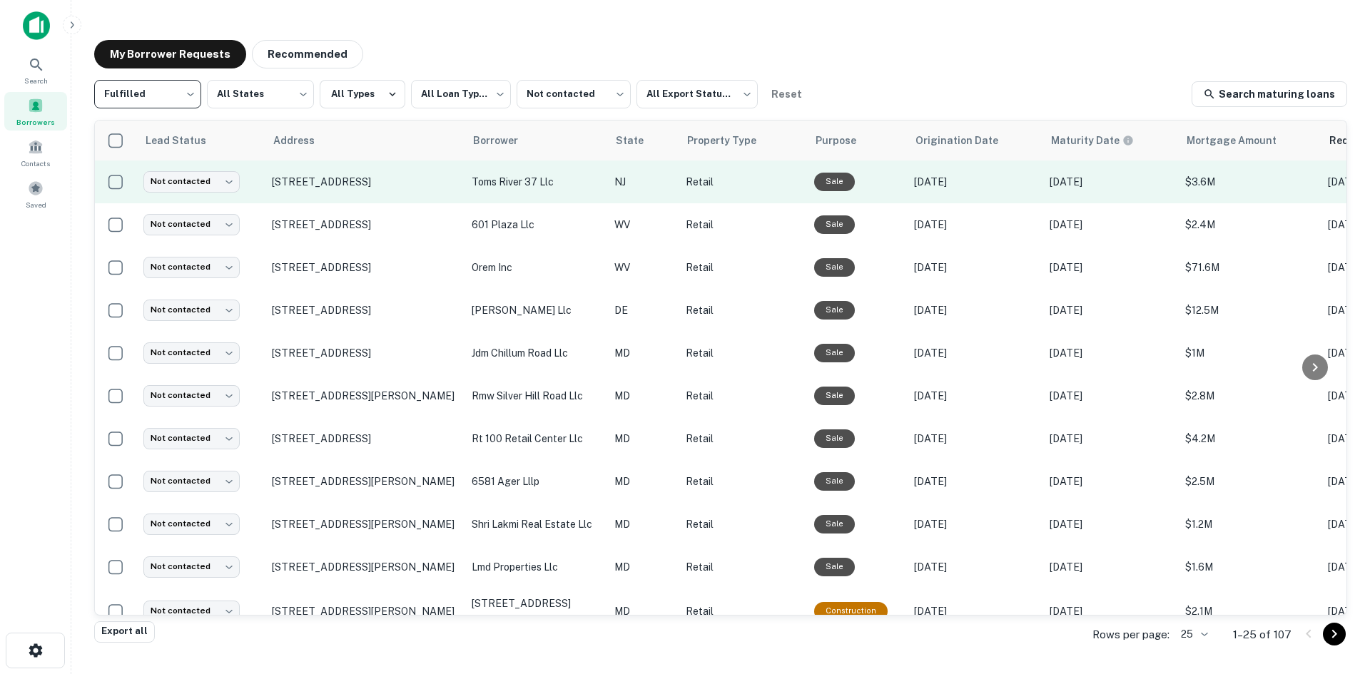
click at [312, 199] on td "[STREET_ADDRESS]" at bounding box center [365, 182] width 200 height 43
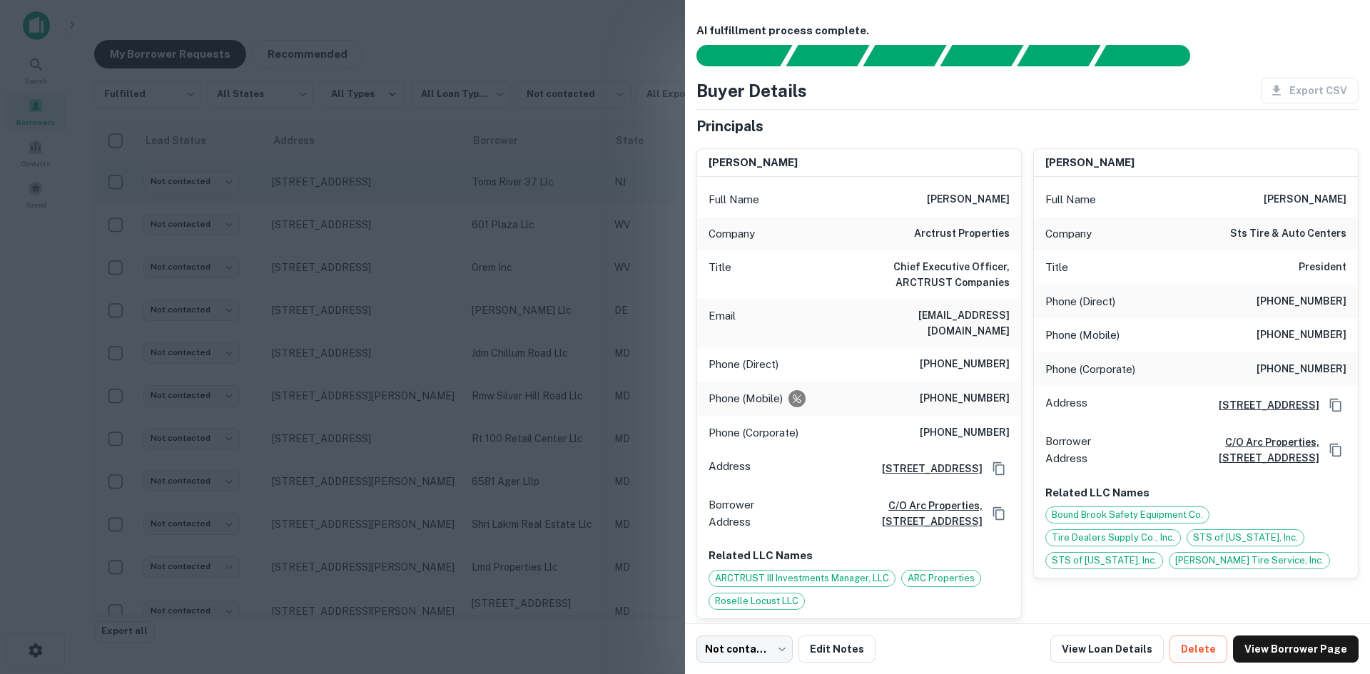
click at [312, 199] on div at bounding box center [685, 337] width 1370 height 674
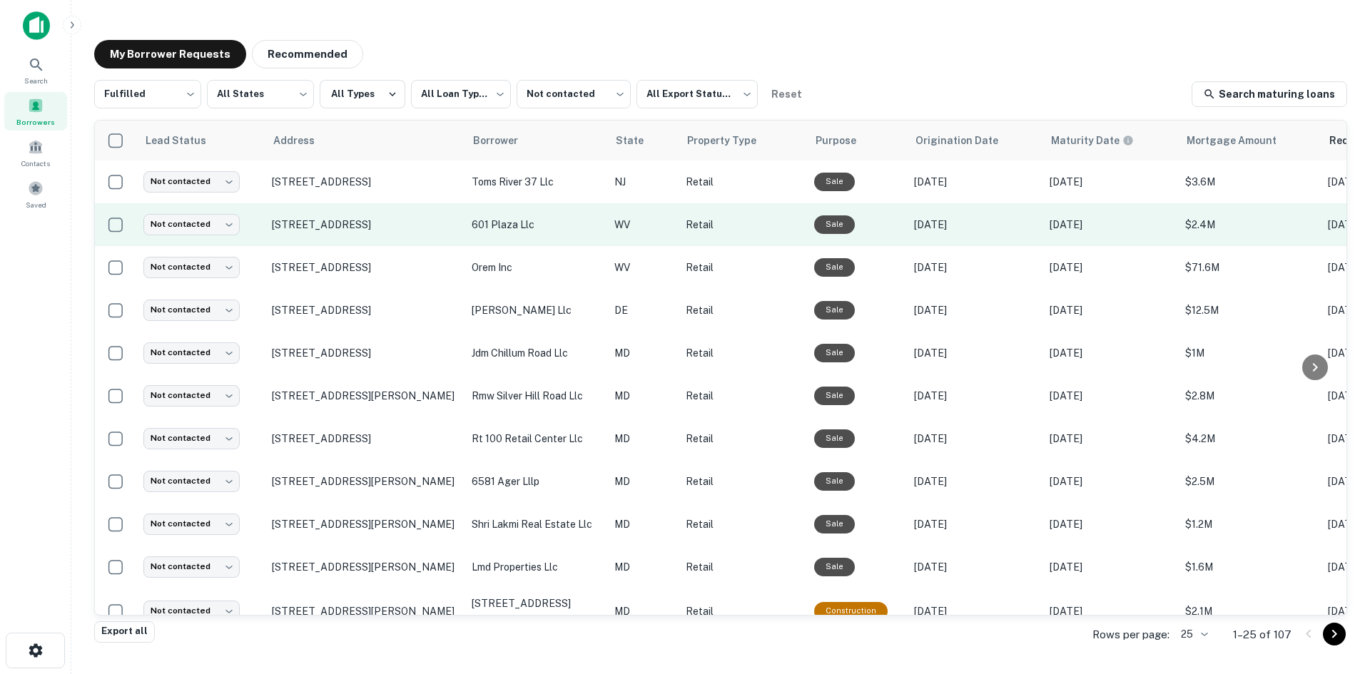
click at [315, 243] on td "1000 Grand Central Mall Vienna, WV 26105" at bounding box center [365, 224] width 200 height 43
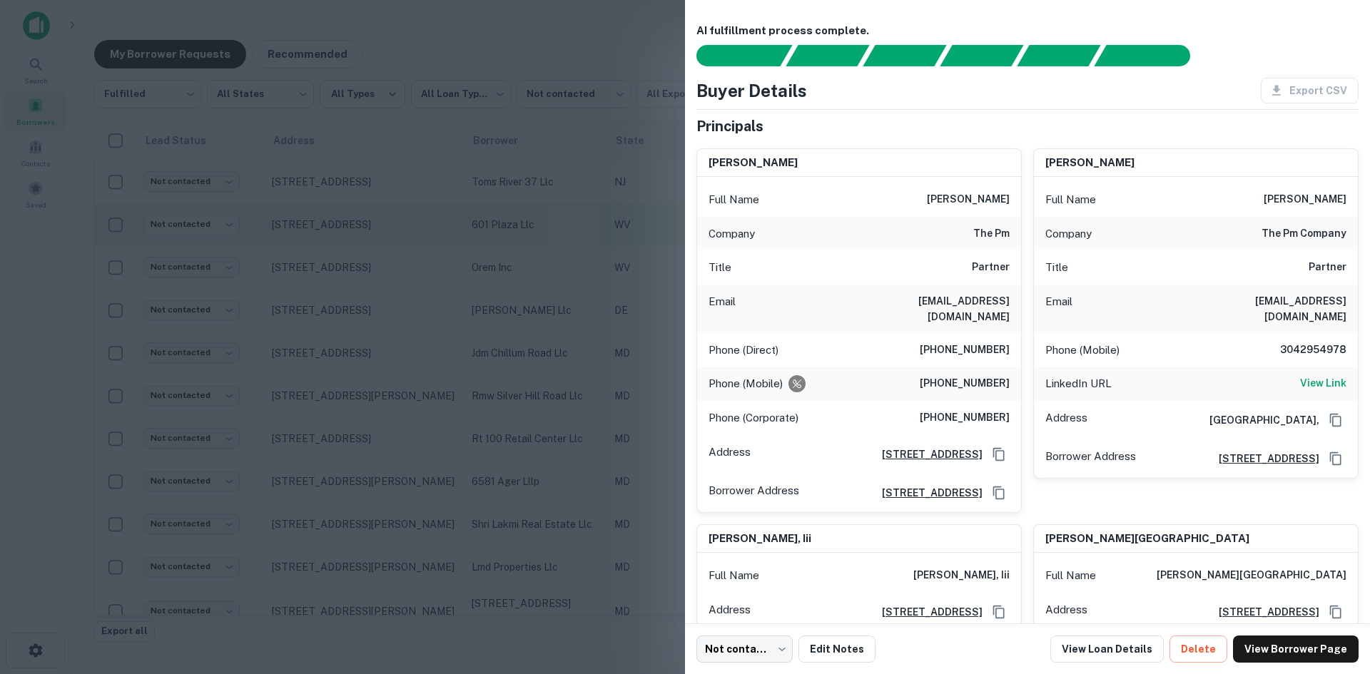
click at [315, 243] on div at bounding box center [685, 337] width 1370 height 674
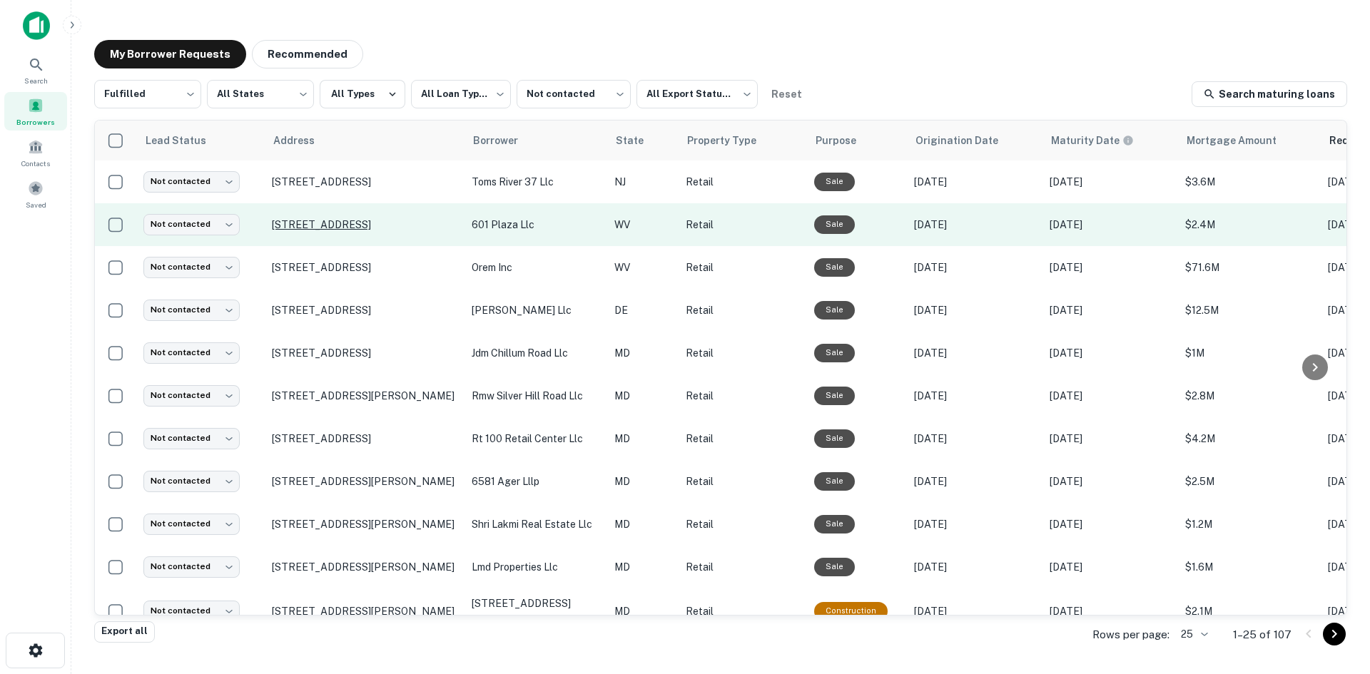
click at [316, 225] on p "1000 Grand Central Mall Vienna, WV 26105" at bounding box center [365, 224] width 186 height 13
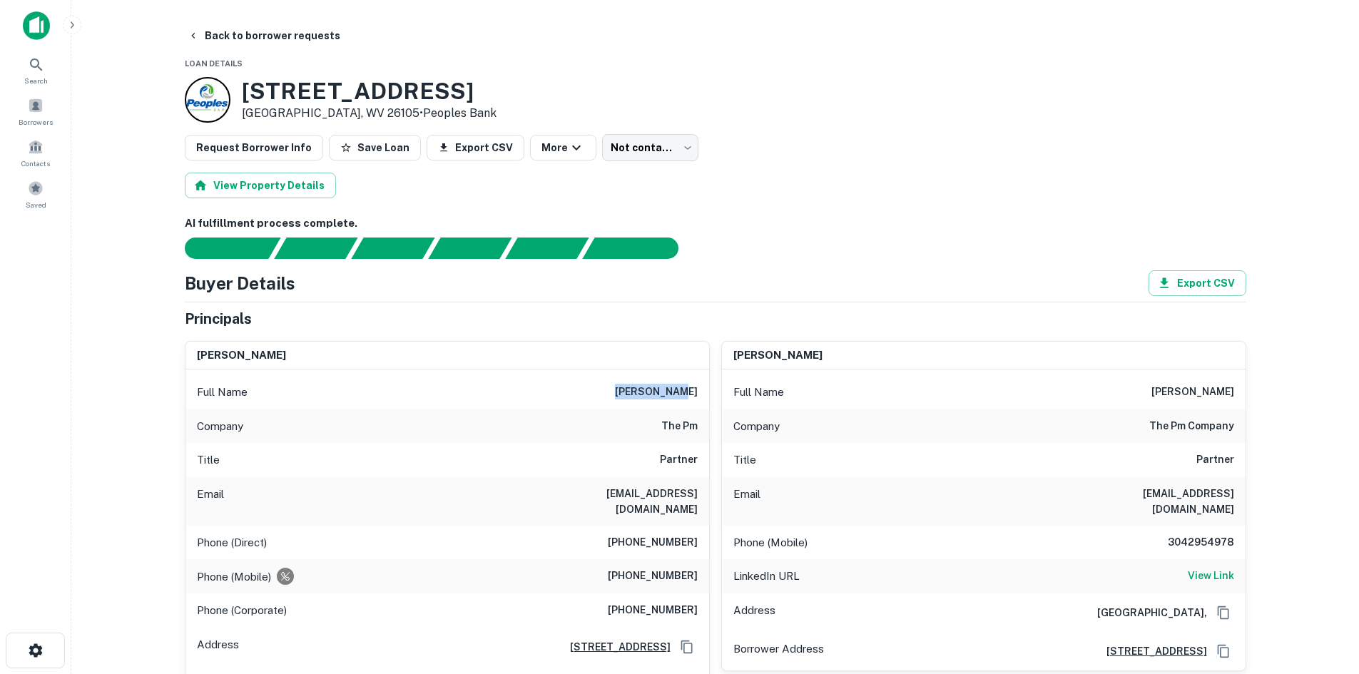
drag, startPoint x: 616, startPoint y: 394, endPoint x: 700, endPoint y: 381, distance: 84.5
click at [700, 381] on div "Full Name pat minnite" at bounding box center [448, 392] width 524 height 34
copy h6 "pat minnite"
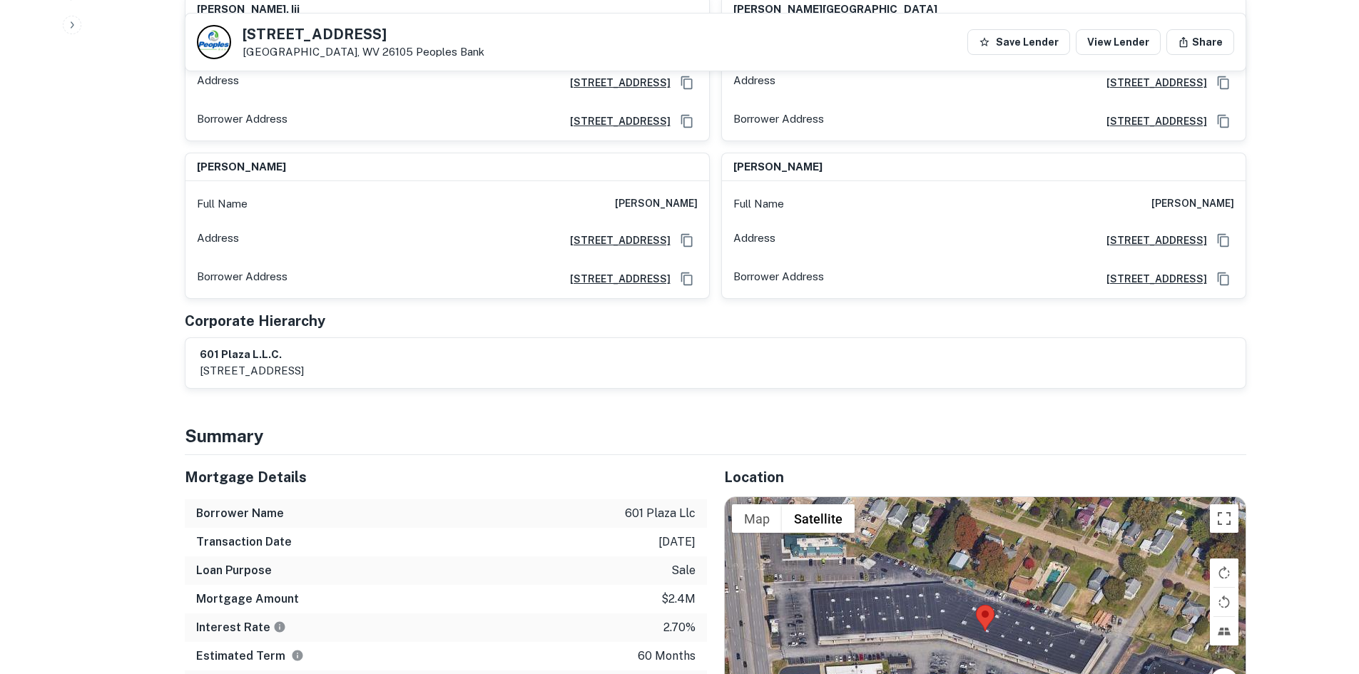
scroll to position [928, 0]
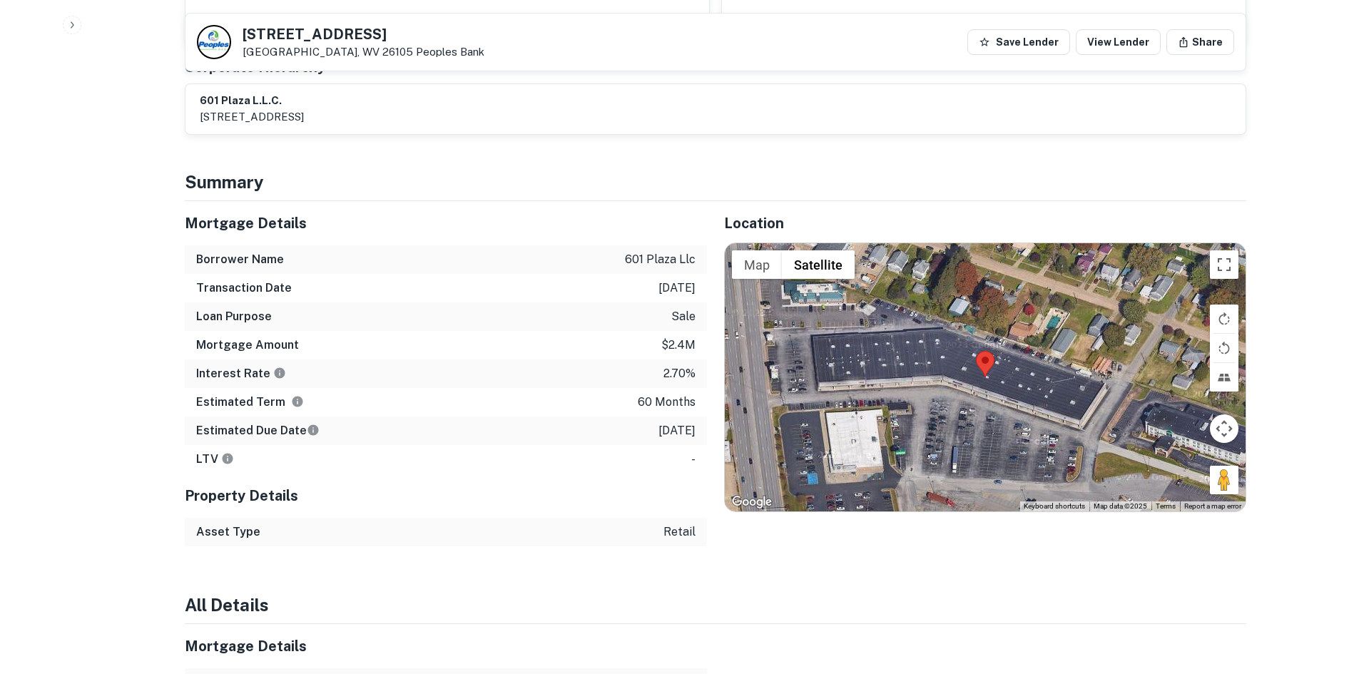
drag, startPoint x: 1216, startPoint y: 472, endPoint x: 1017, endPoint y: 404, distance: 210.5
click at [1017, 405] on div "Map Terrain Satellite Labels Keyboard shortcuts Map Data Map data ©2025 Map dat…" at bounding box center [985, 377] width 521 height 268
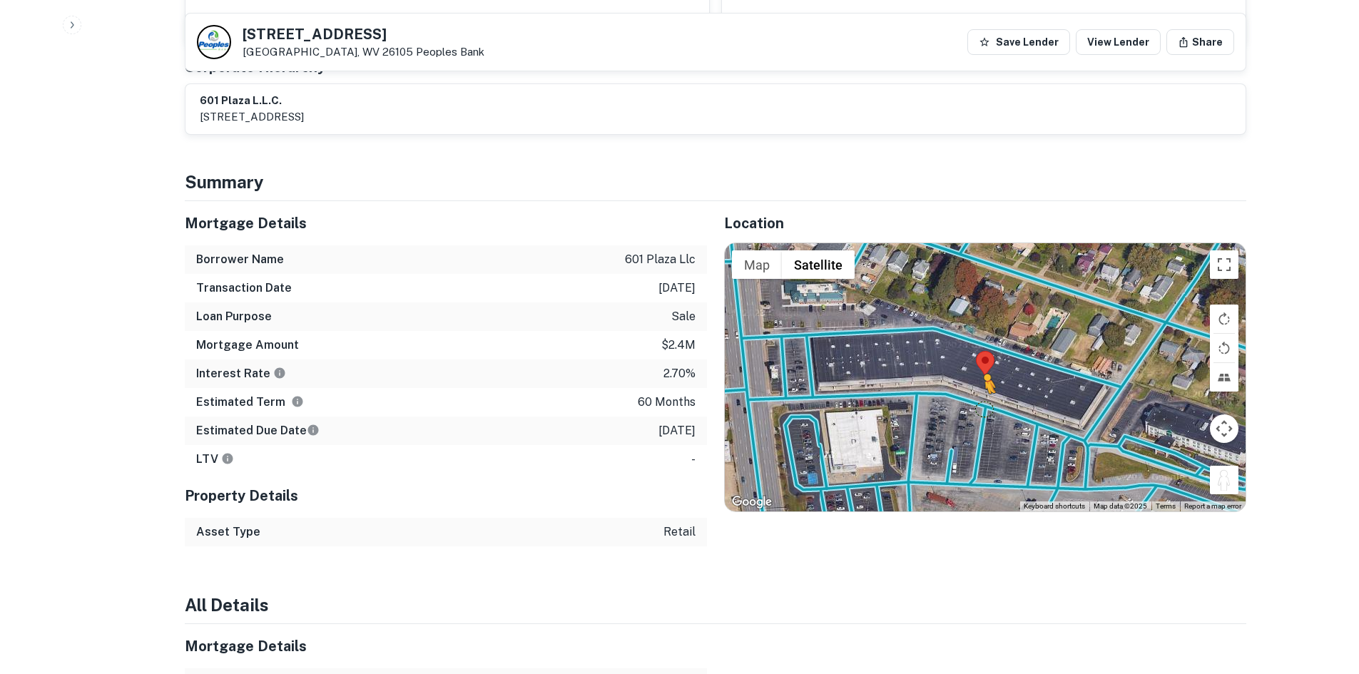
drag, startPoint x: 1217, startPoint y: 464, endPoint x: 985, endPoint y: 394, distance: 241.5
click at [985, 394] on div "To activate drag with keyboard, press Alt + Enter. Once in keyboard drag state,…" at bounding box center [985, 377] width 521 height 268
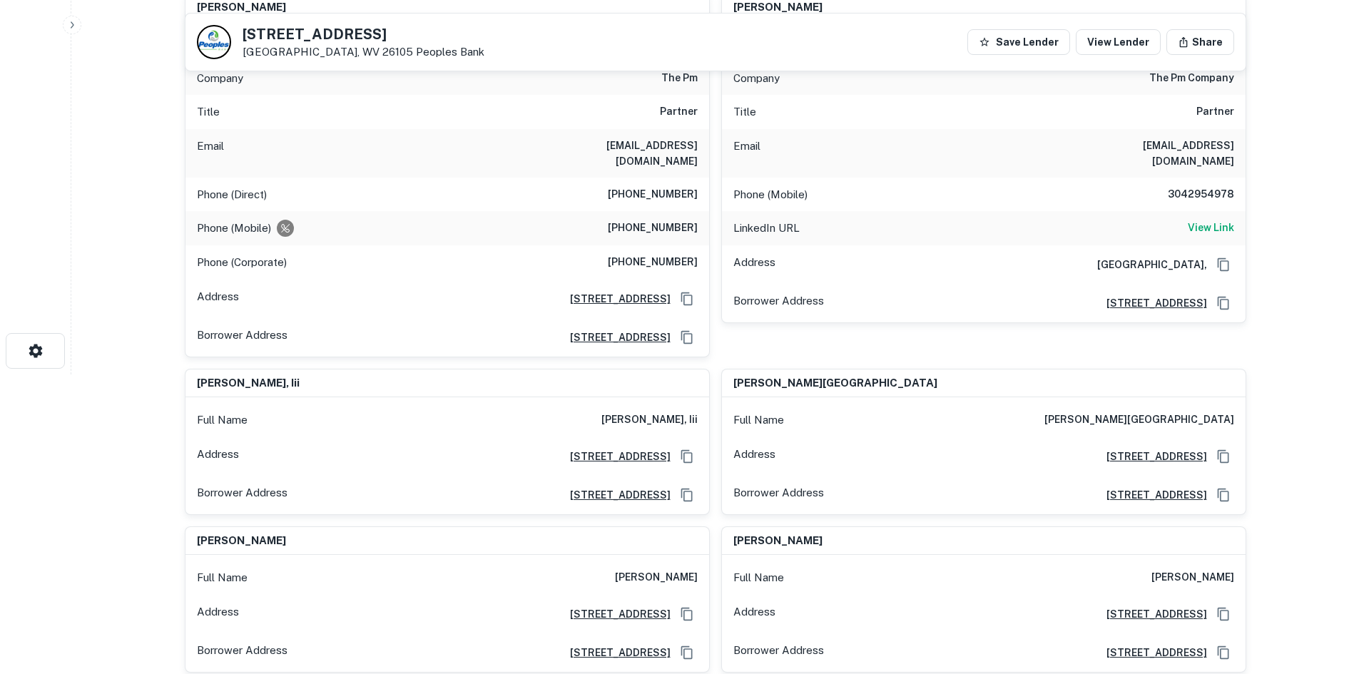
scroll to position [0, 0]
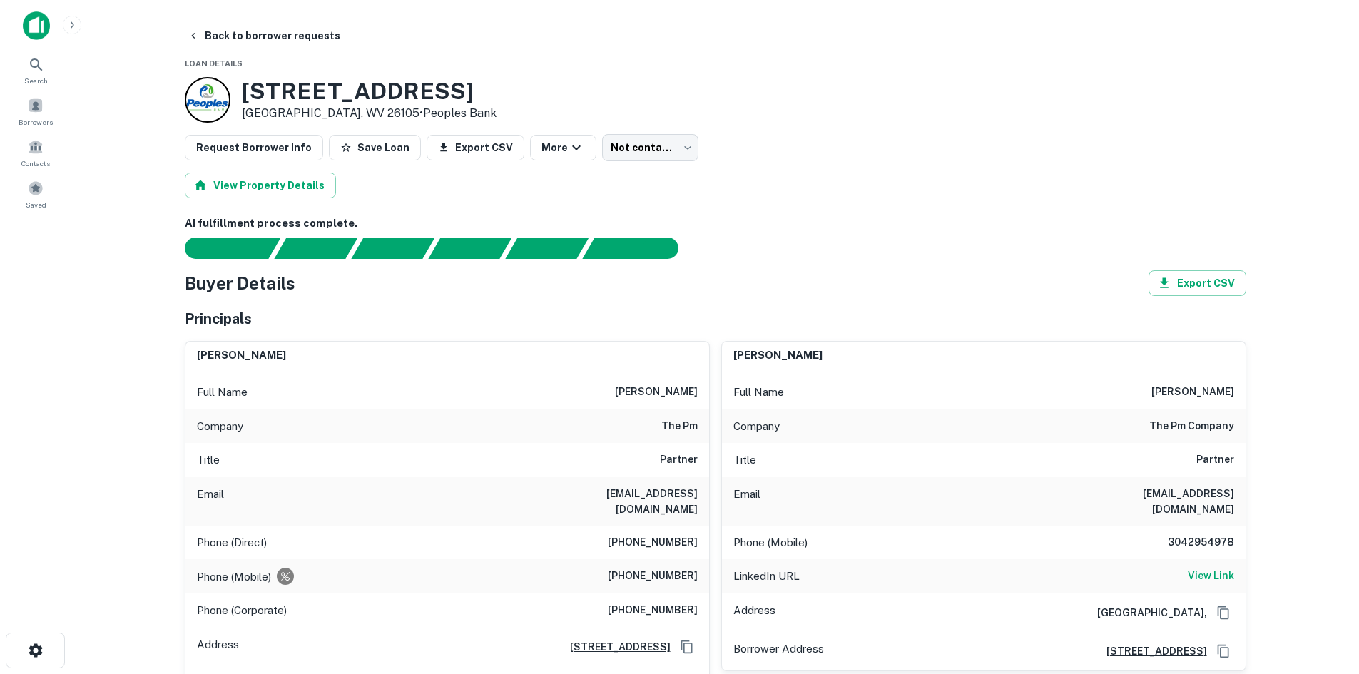
click at [669, 534] on h6 "(304) 422-8135" at bounding box center [653, 542] width 90 height 17
click at [669, 559] on div "Phone (Mobile) (304) 483-8802" at bounding box center [448, 576] width 524 height 34
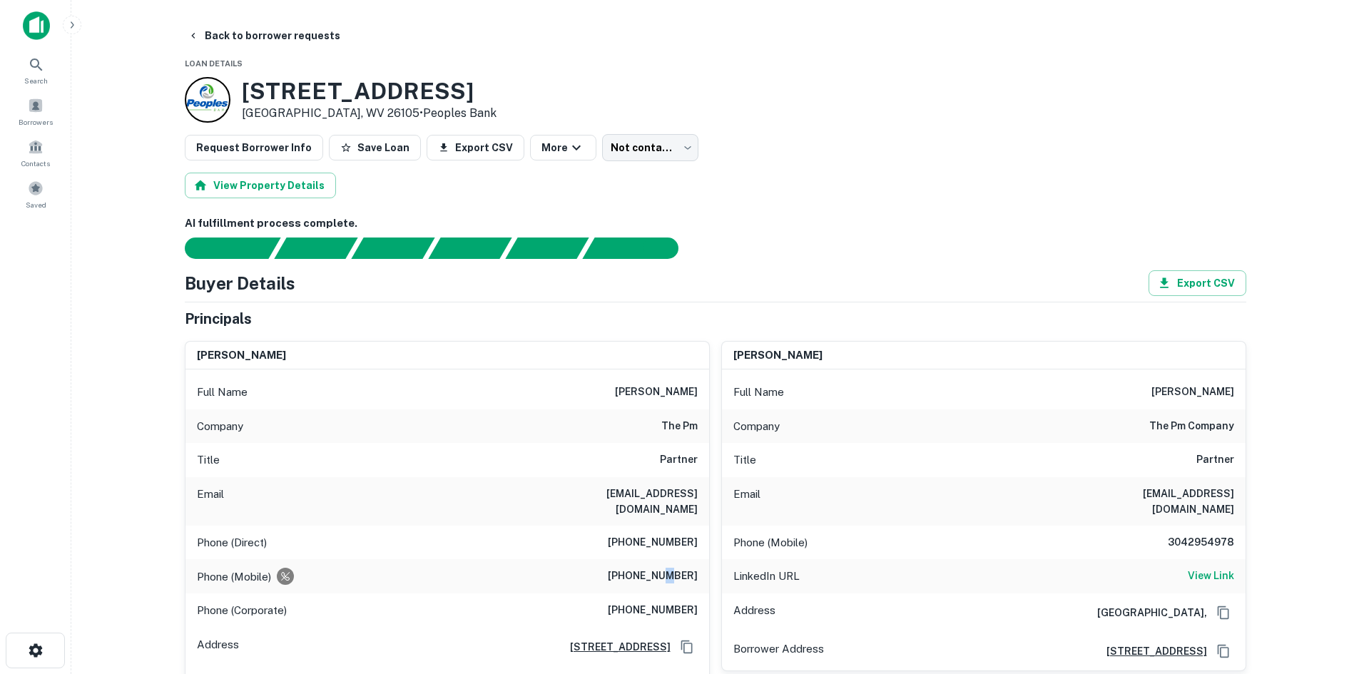
click at [670, 568] on h6 "(304) 483-8802" at bounding box center [653, 576] width 90 height 17
copy h6 "(304) 483-8802"
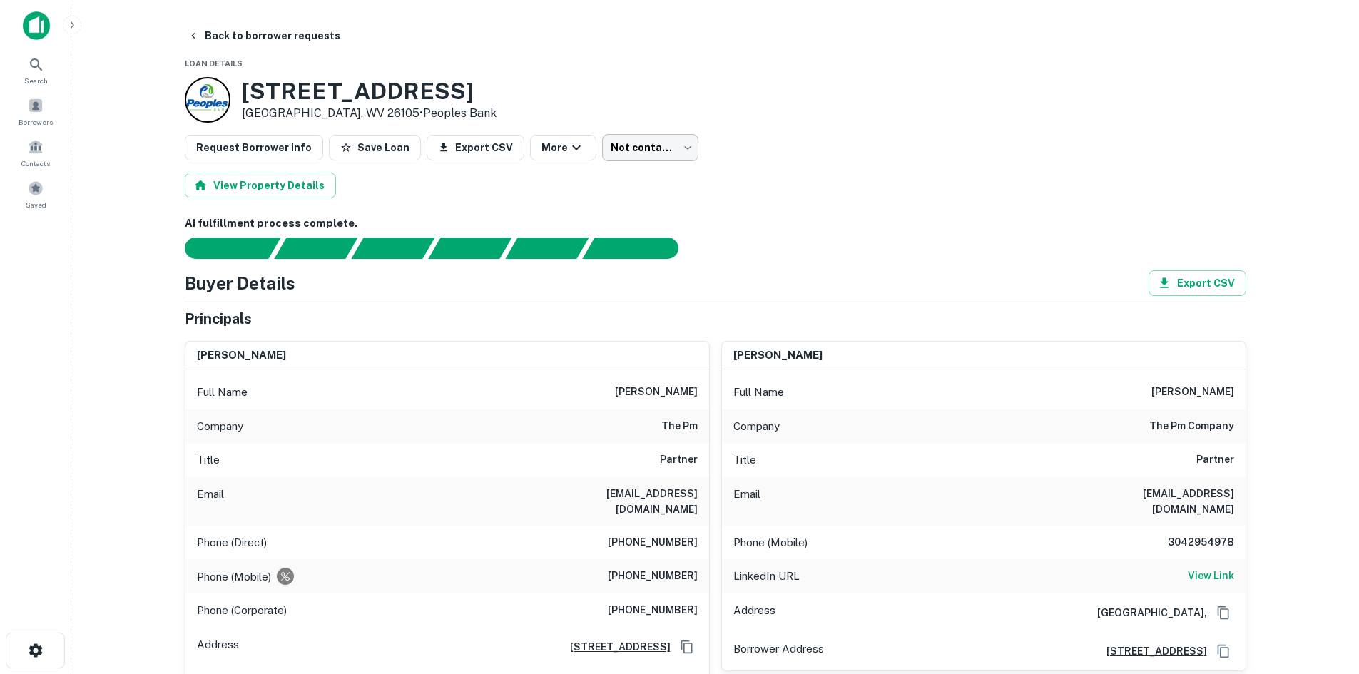
click at [609, 141] on body "Search Borrowers Contacts Saved Back to borrower requests Loan Details 1000 Gra…" at bounding box center [679, 337] width 1359 height 674
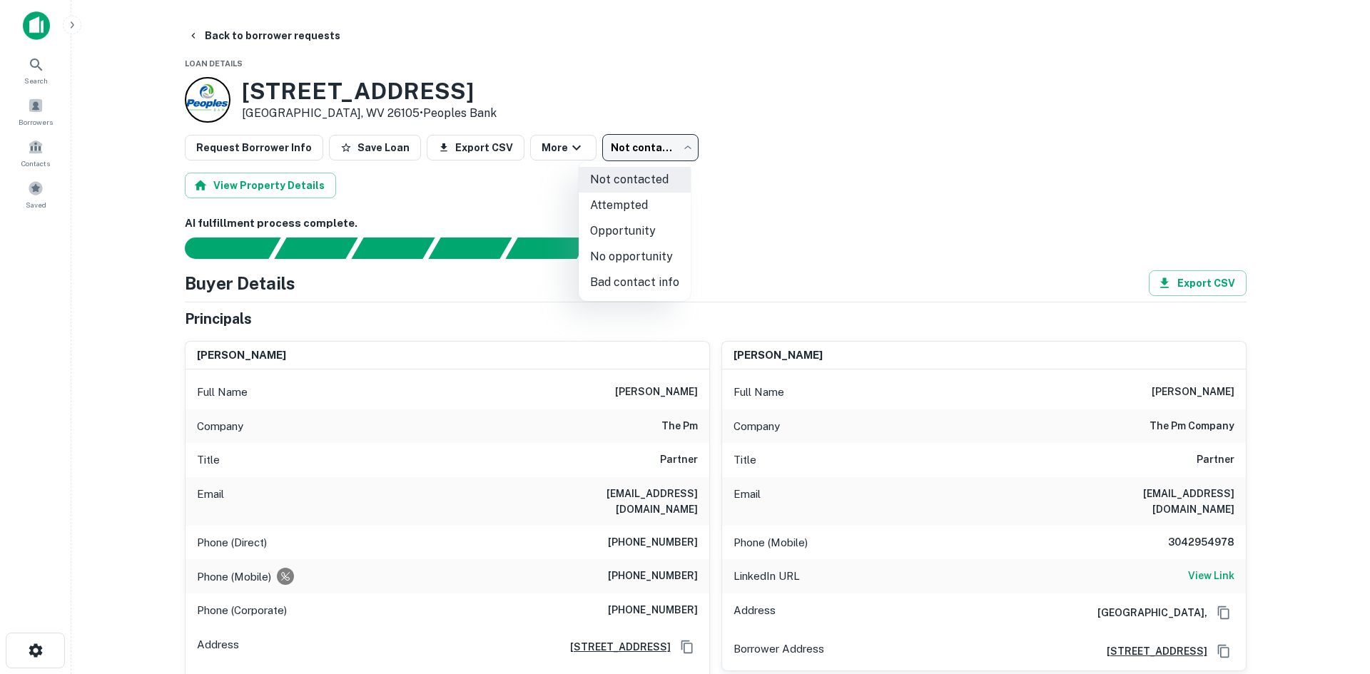
click at [621, 198] on li "Attempted" at bounding box center [635, 206] width 112 height 26
type input "*********"
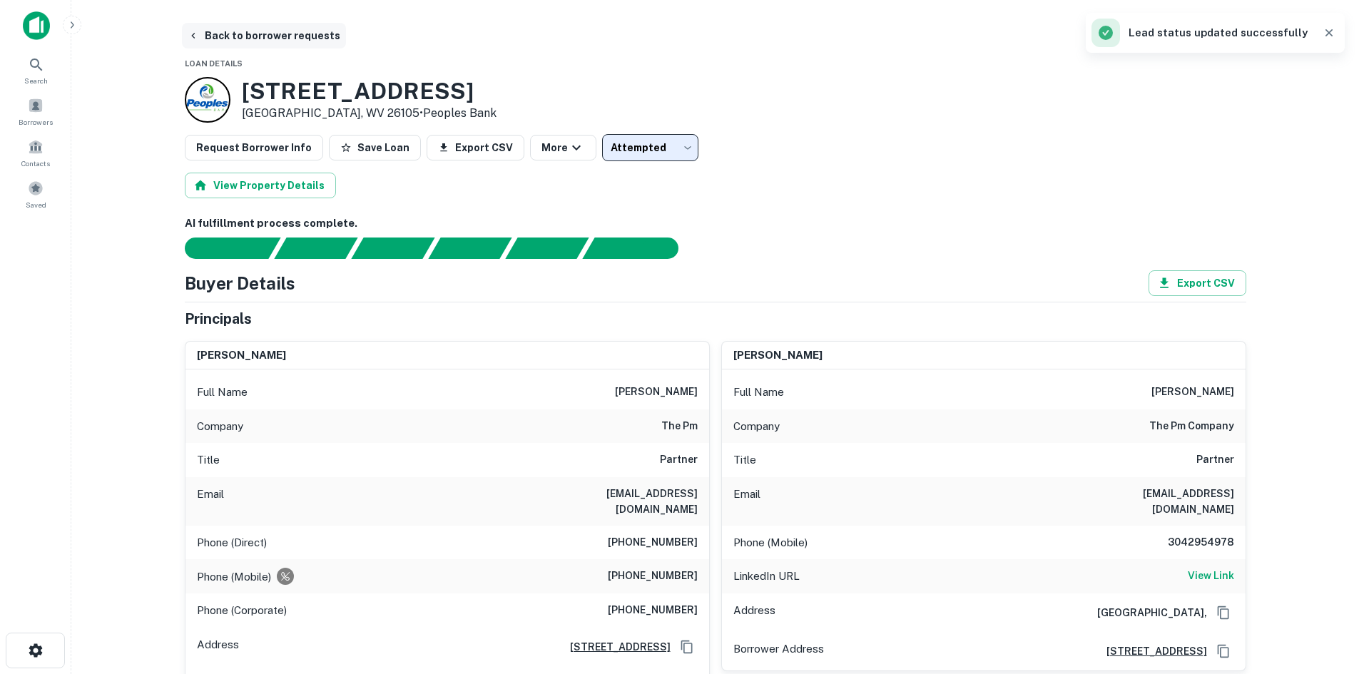
click at [298, 43] on button "Back to borrower requests" at bounding box center [264, 36] width 164 height 26
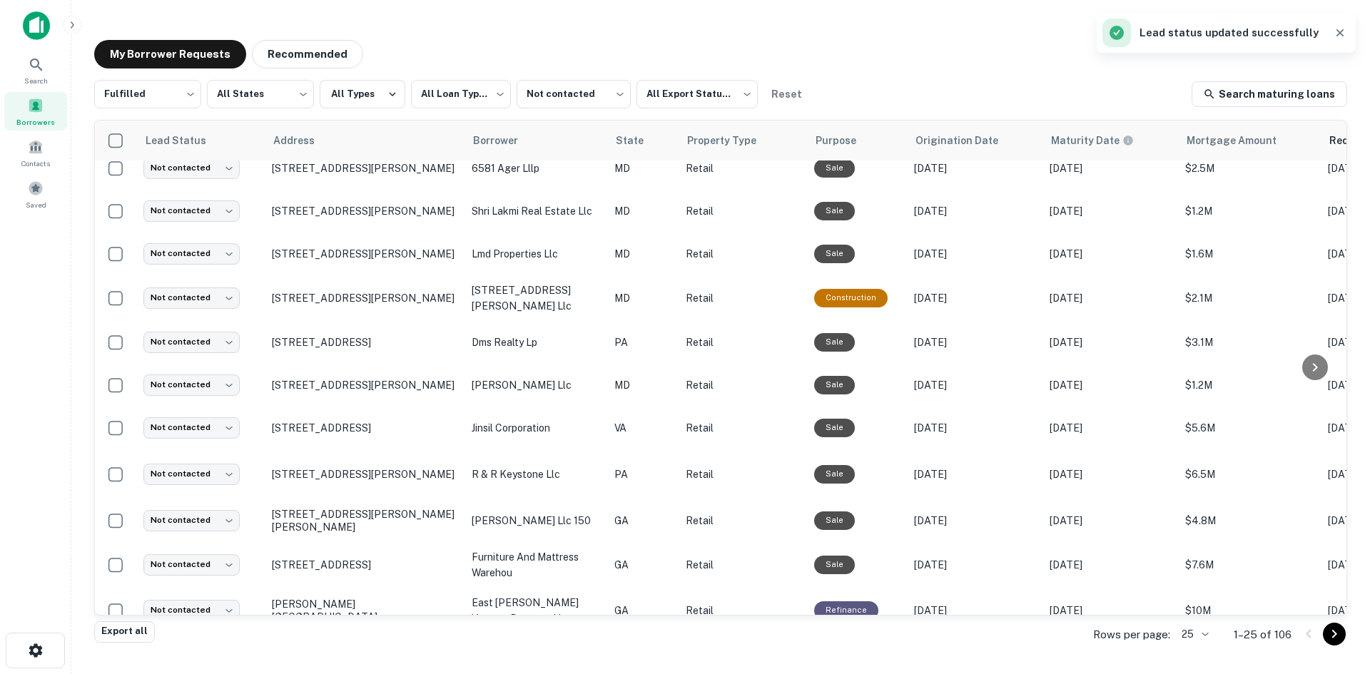
scroll to position [285, 0]
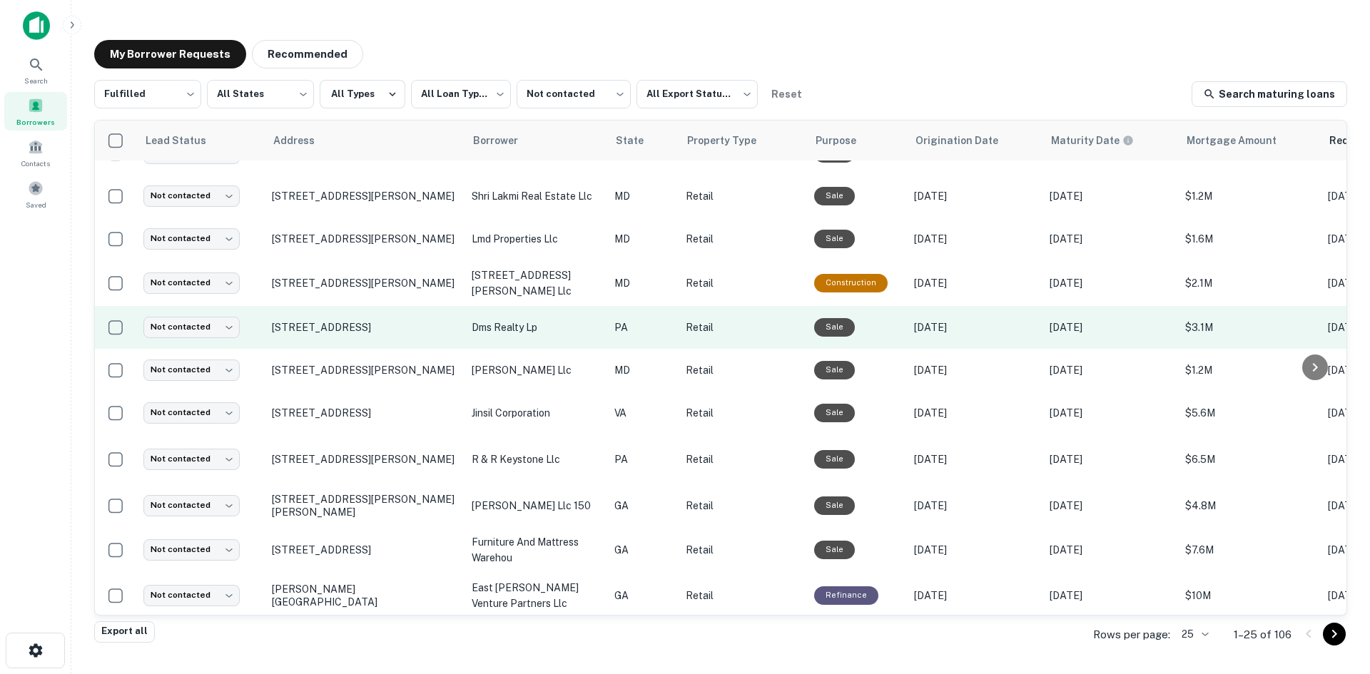
click at [392, 341] on td "[STREET_ADDRESS]" at bounding box center [365, 327] width 200 height 43
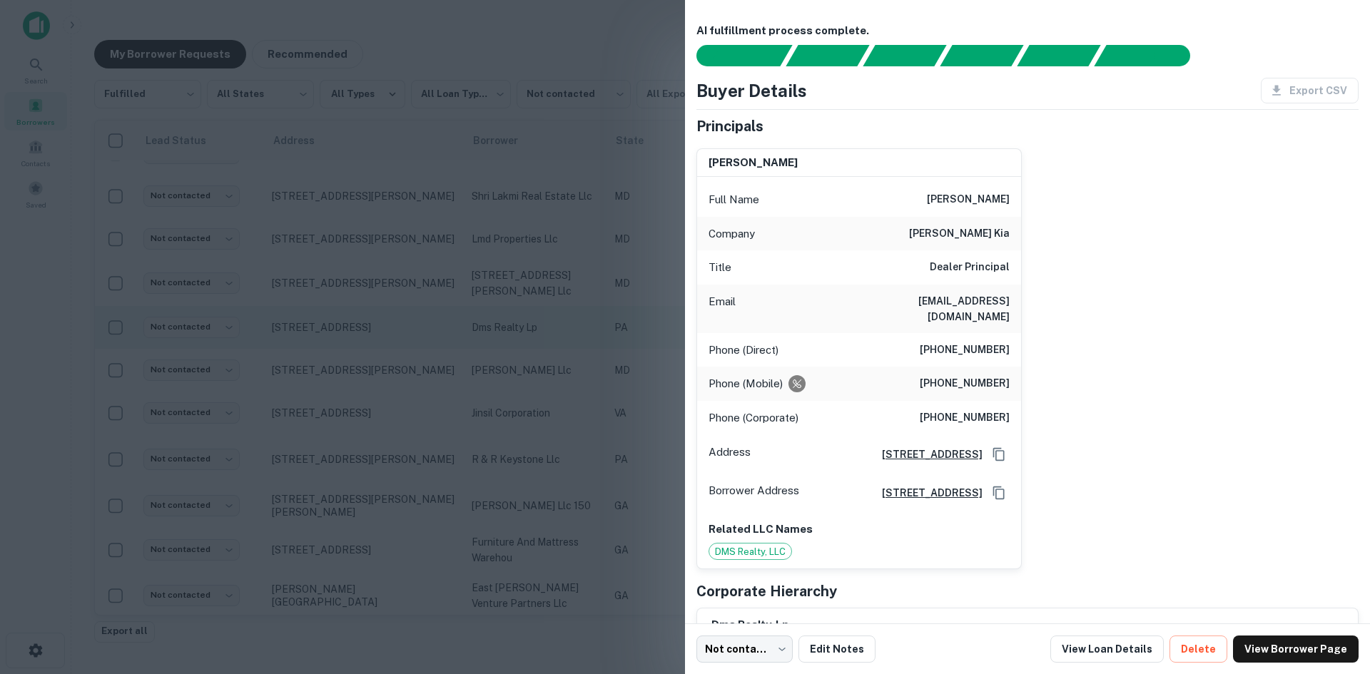
click at [392, 341] on div at bounding box center [685, 337] width 1370 height 674
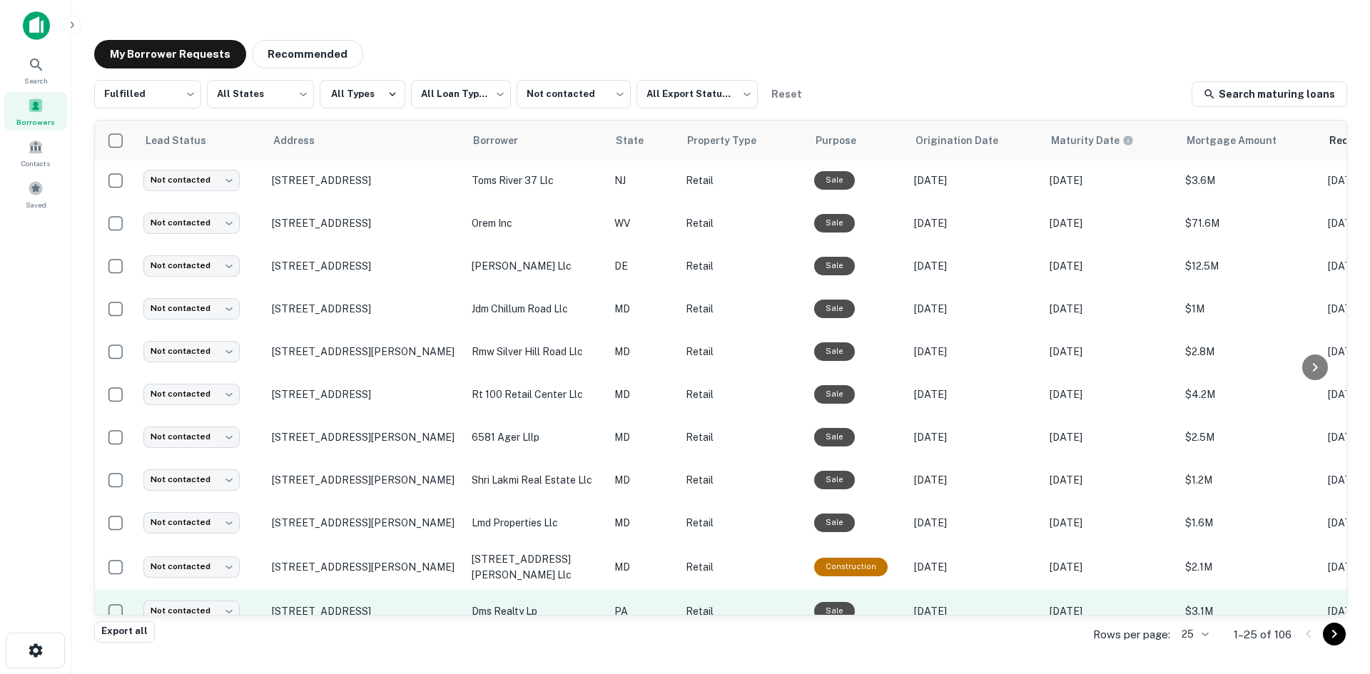
scroll to position [0, 0]
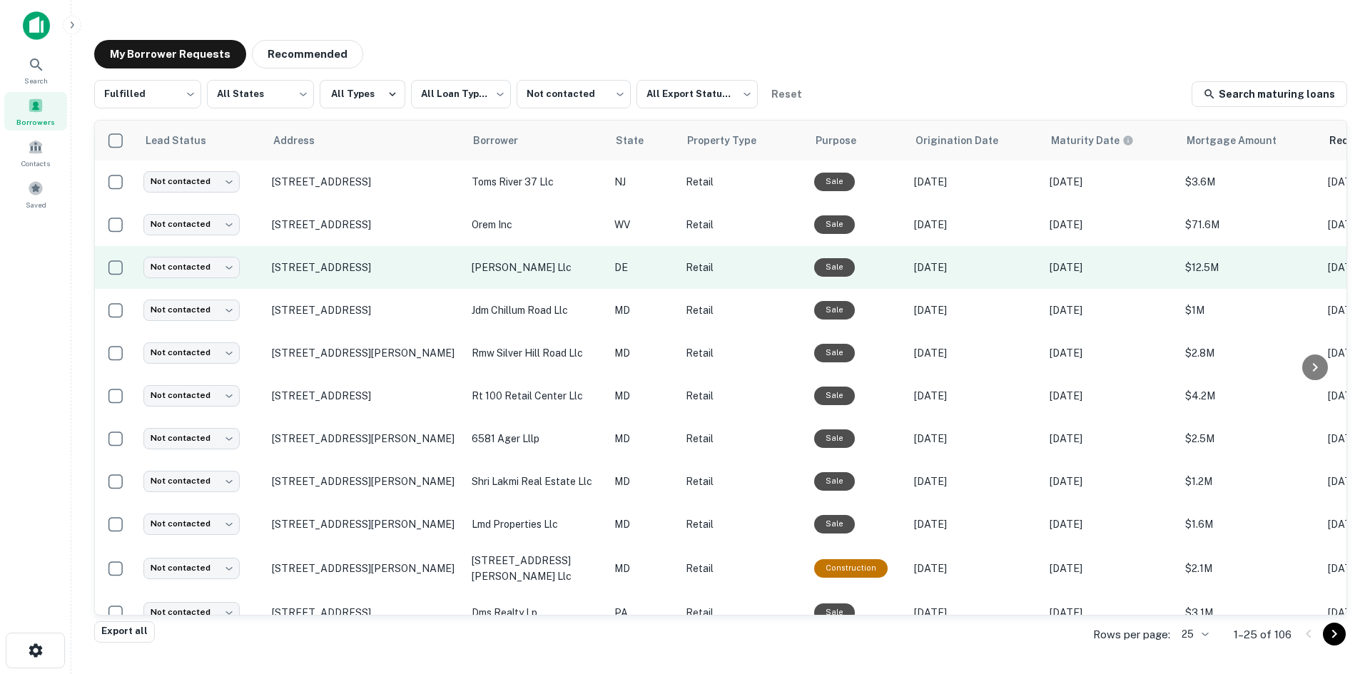
click at [367, 286] on td "999 S Dupont Blvd Milford, DE 19963" at bounding box center [365, 267] width 200 height 43
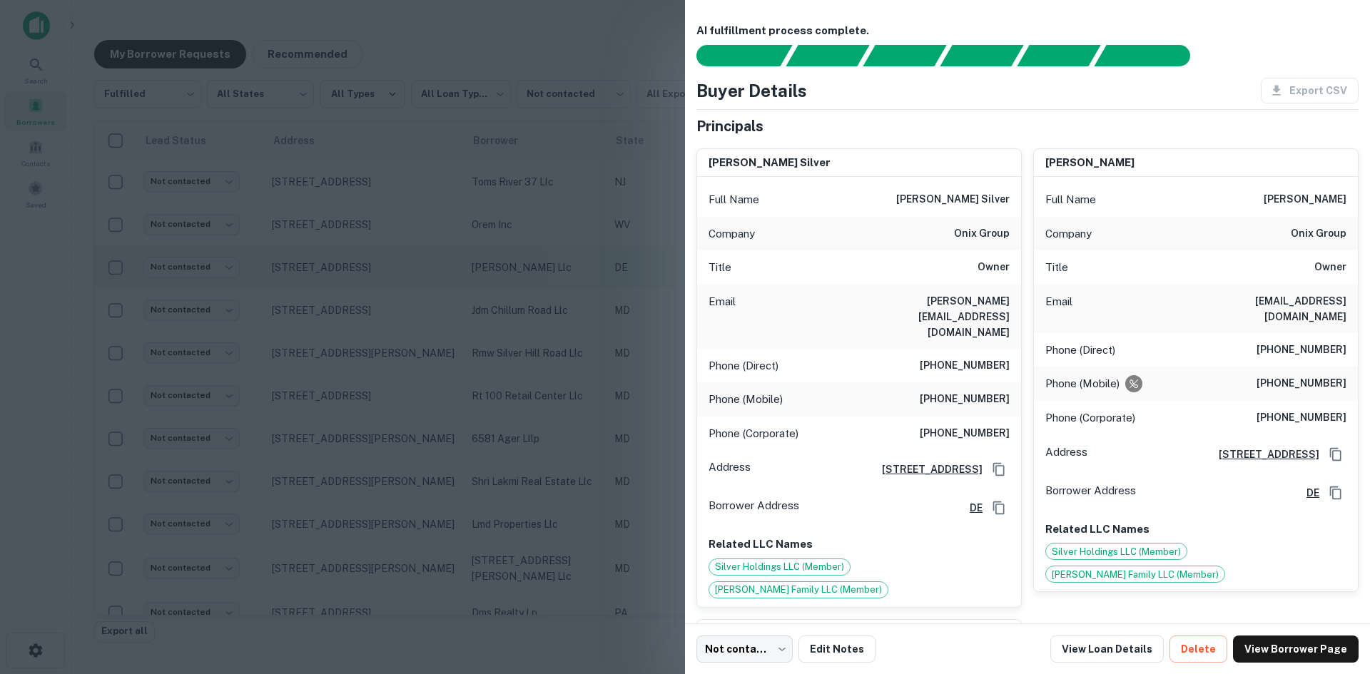
click at [367, 286] on div at bounding box center [685, 337] width 1370 height 674
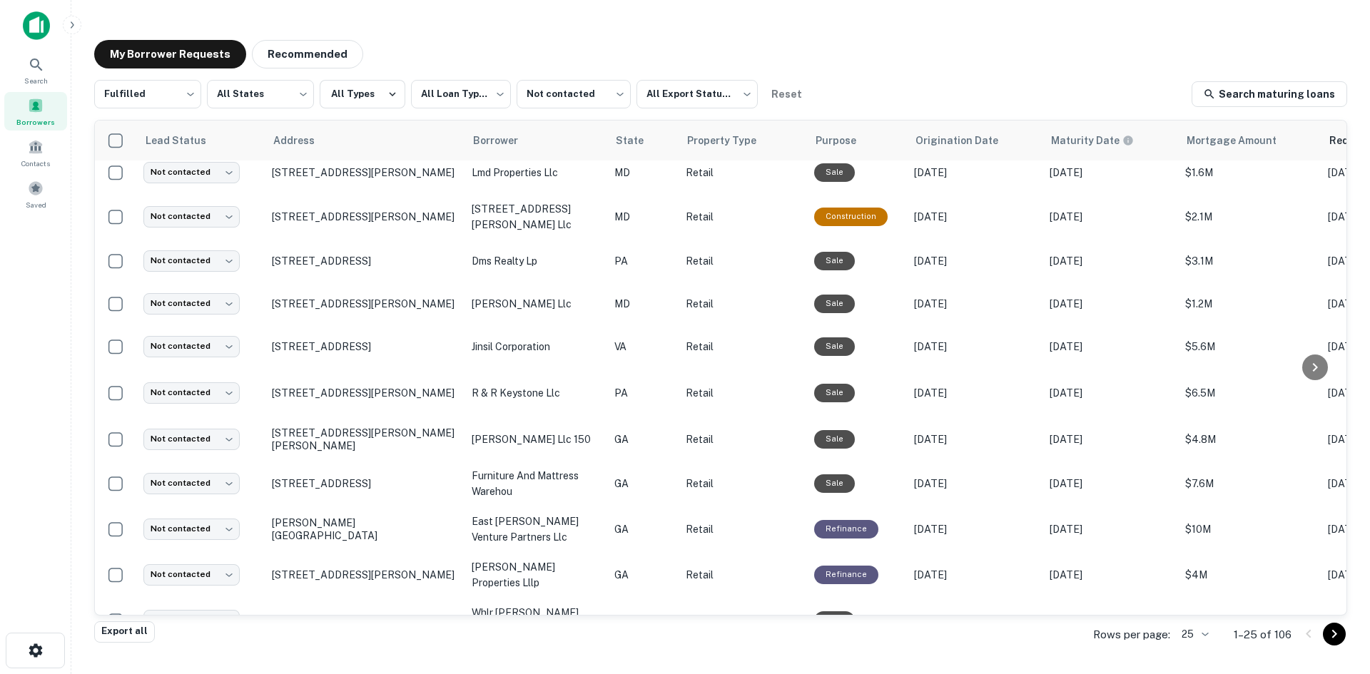
scroll to position [428, 0]
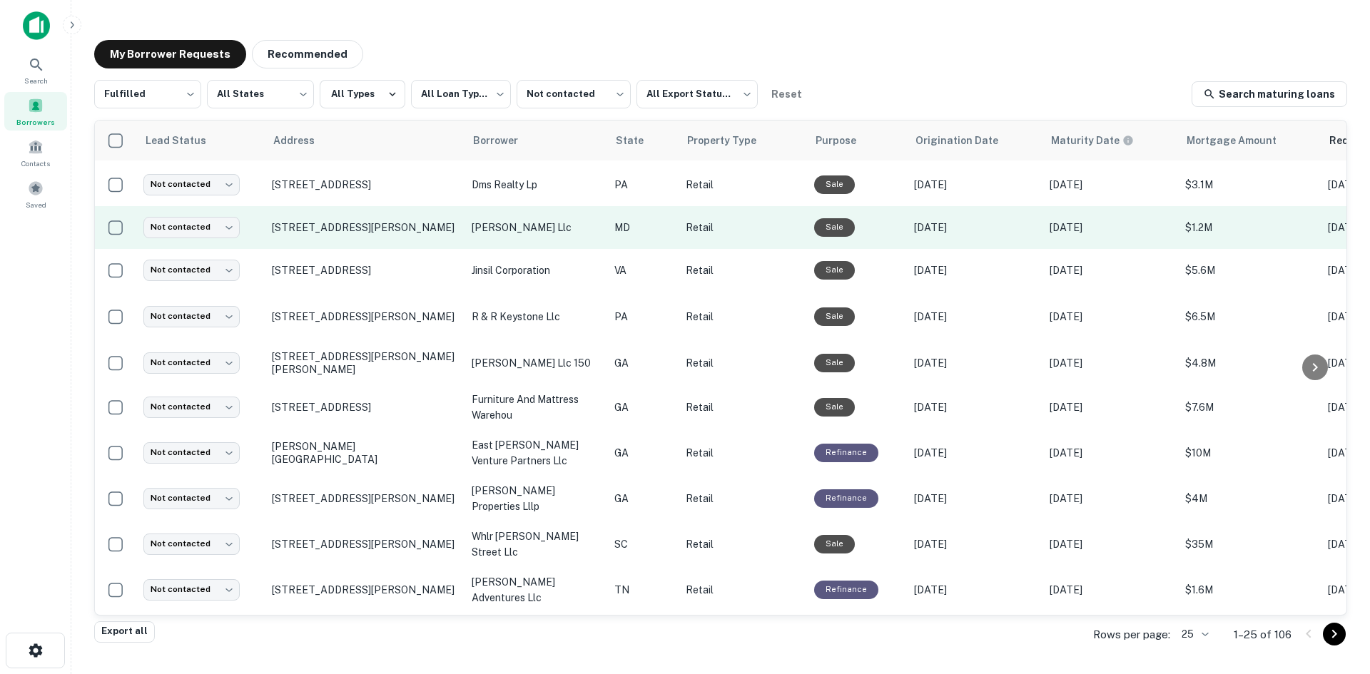
click at [375, 248] on td "[STREET_ADDRESS][PERSON_NAME]" at bounding box center [365, 227] width 200 height 43
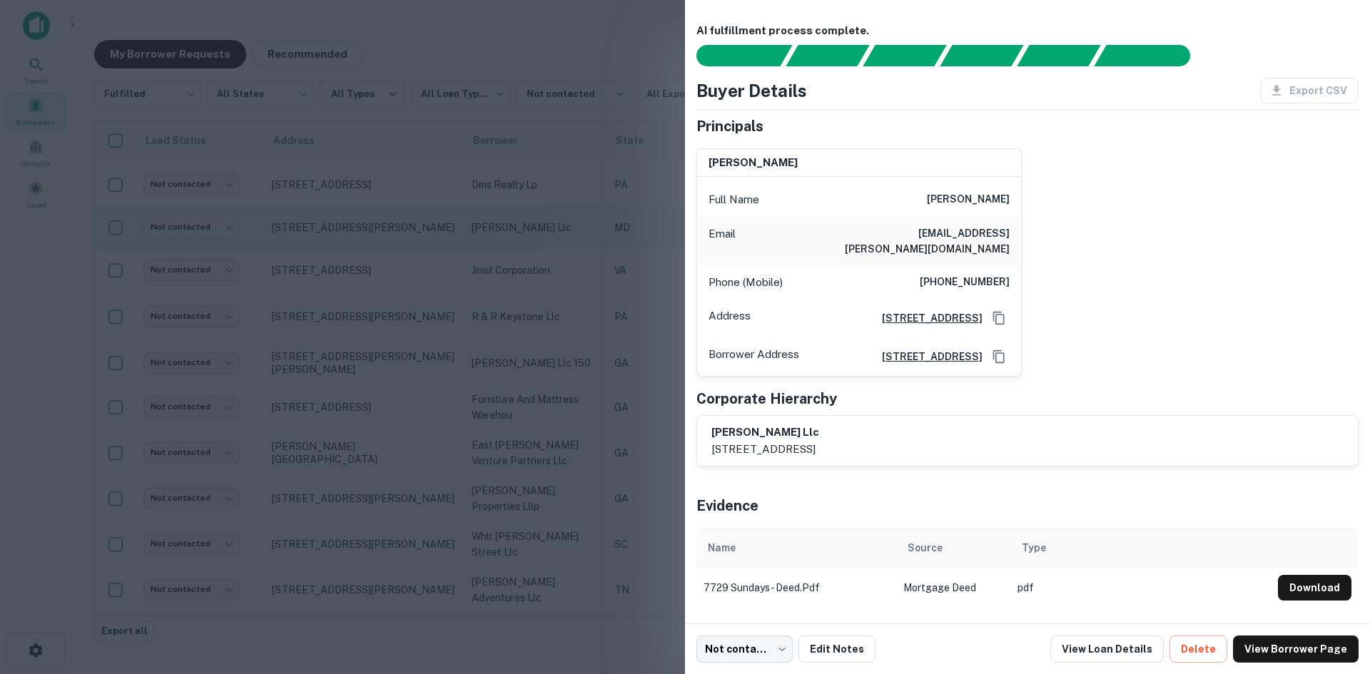
click at [375, 248] on div at bounding box center [685, 337] width 1370 height 674
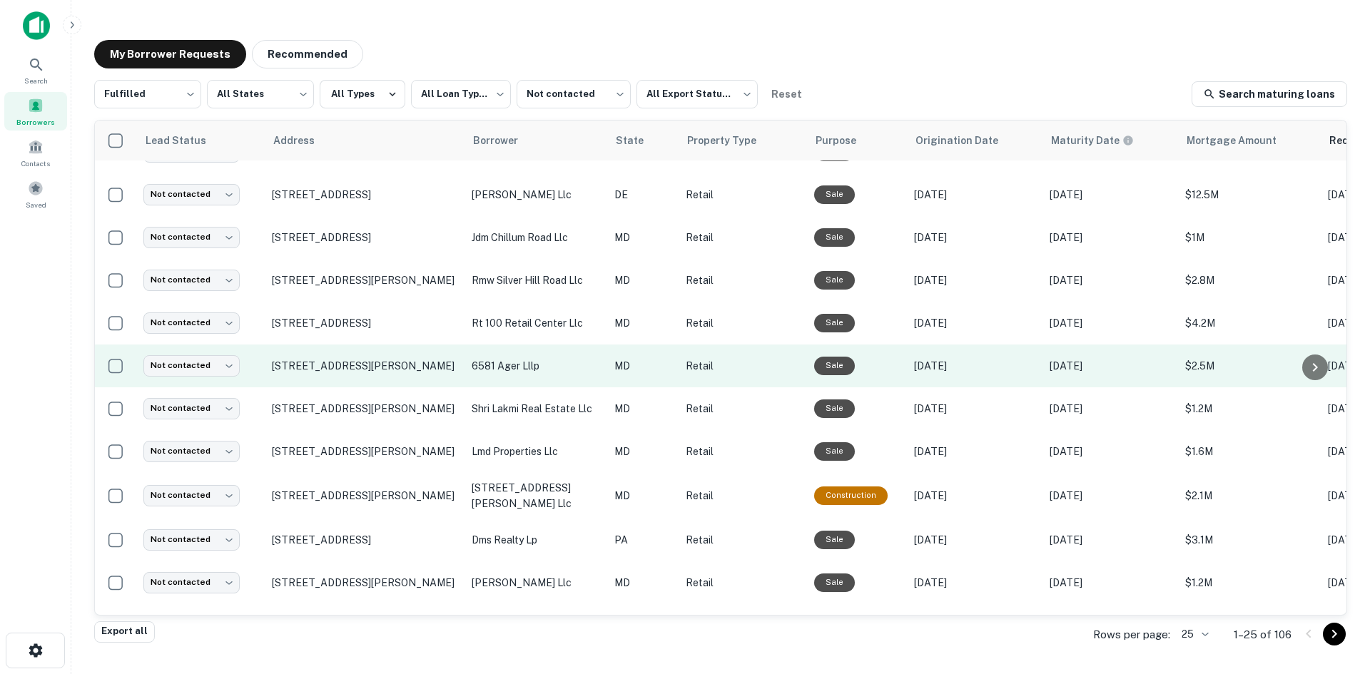
scroll to position [71, 0]
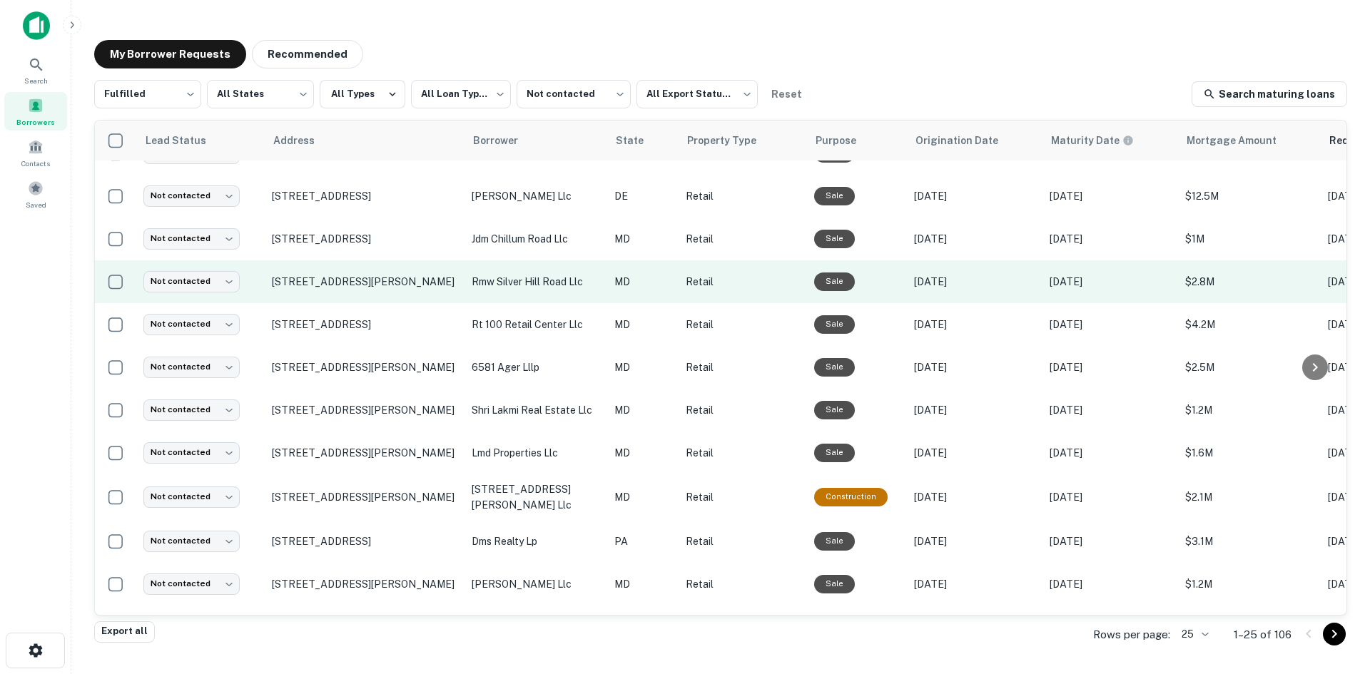
click at [347, 295] on td "[STREET_ADDRESS][PERSON_NAME]" at bounding box center [365, 281] width 200 height 43
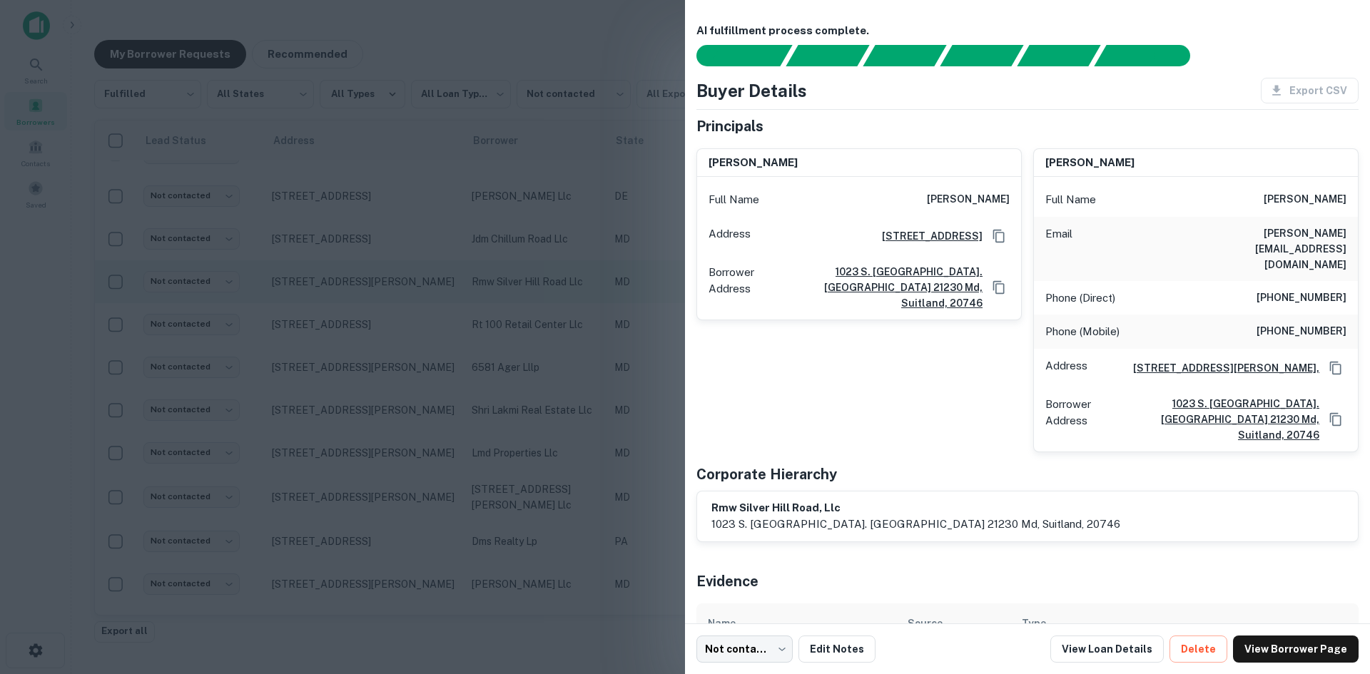
click at [347, 295] on div at bounding box center [685, 337] width 1370 height 674
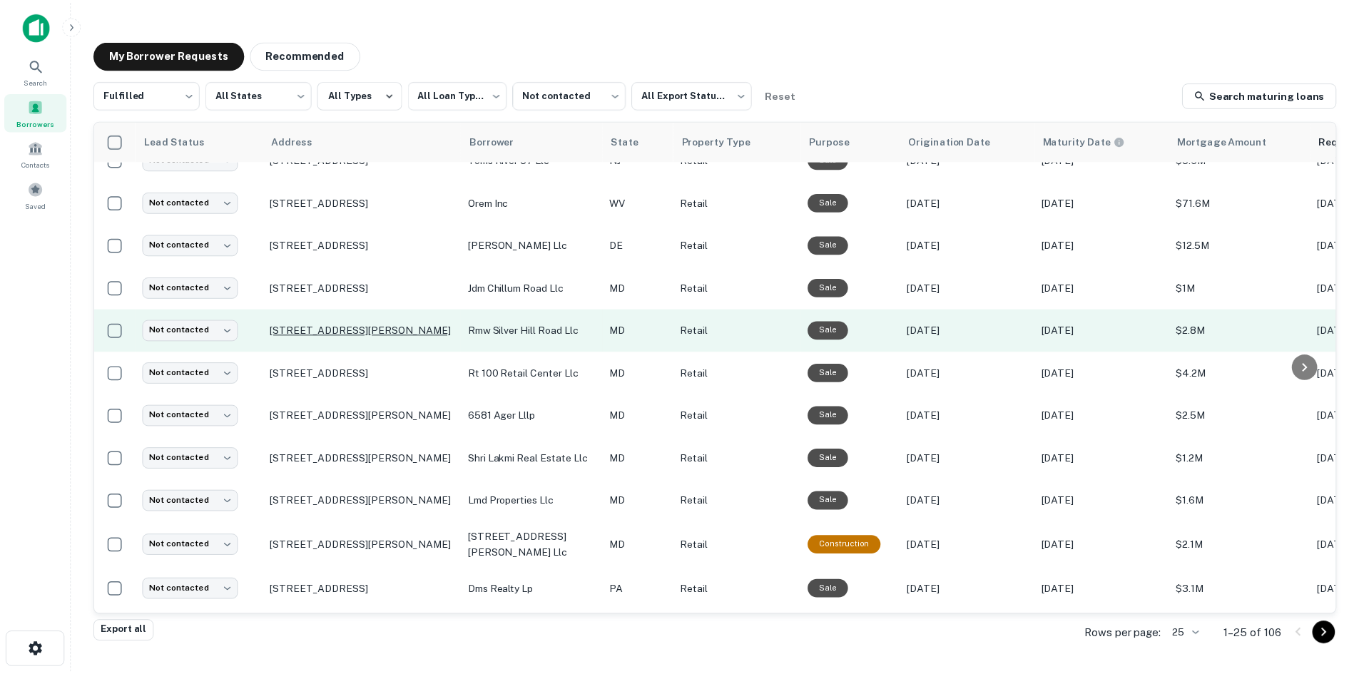
scroll to position [0, 0]
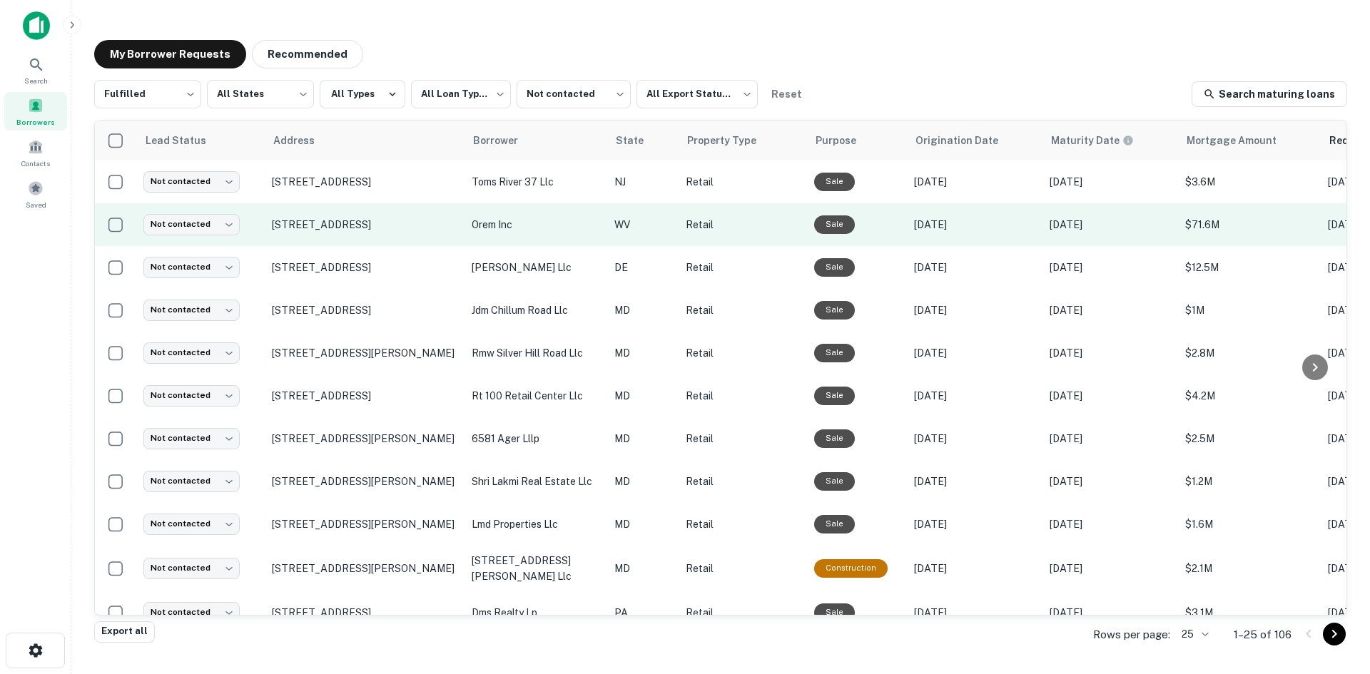
click at [327, 243] on td "7364 Martinsburg Pike Shepherdstown, WV 25443" at bounding box center [365, 224] width 200 height 43
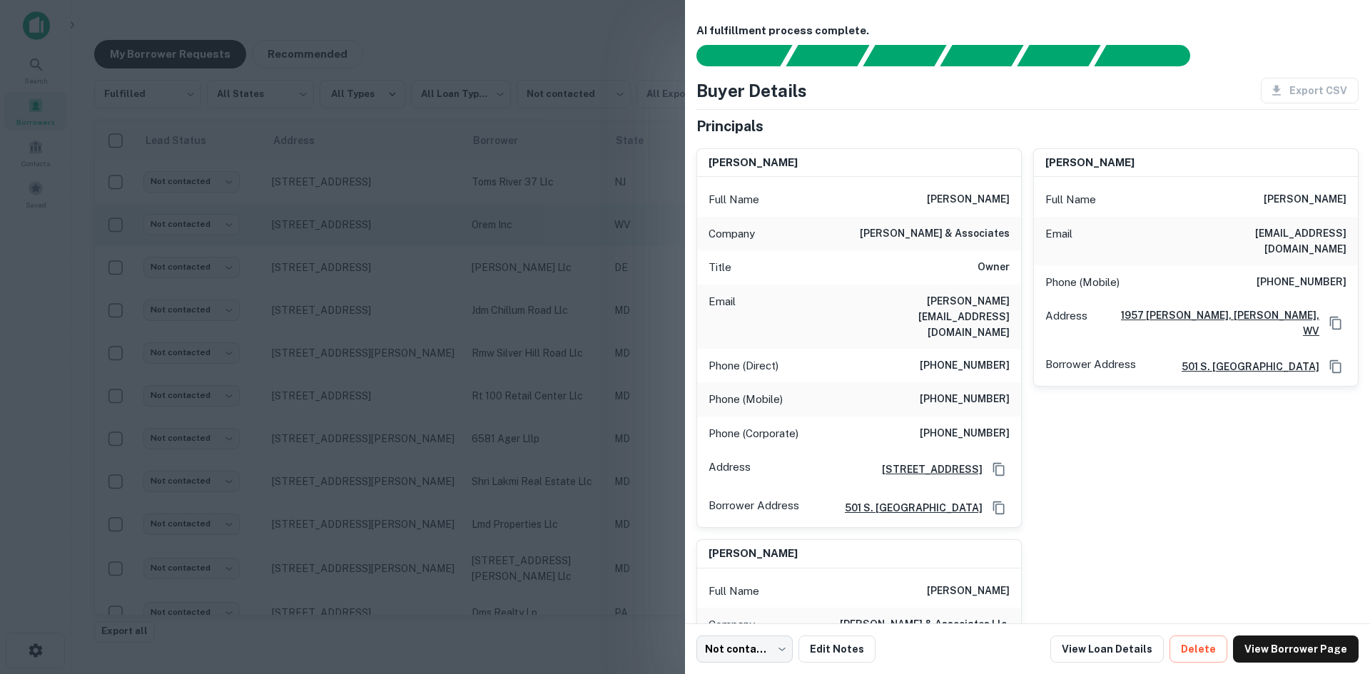
click at [327, 243] on div at bounding box center [685, 337] width 1370 height 674
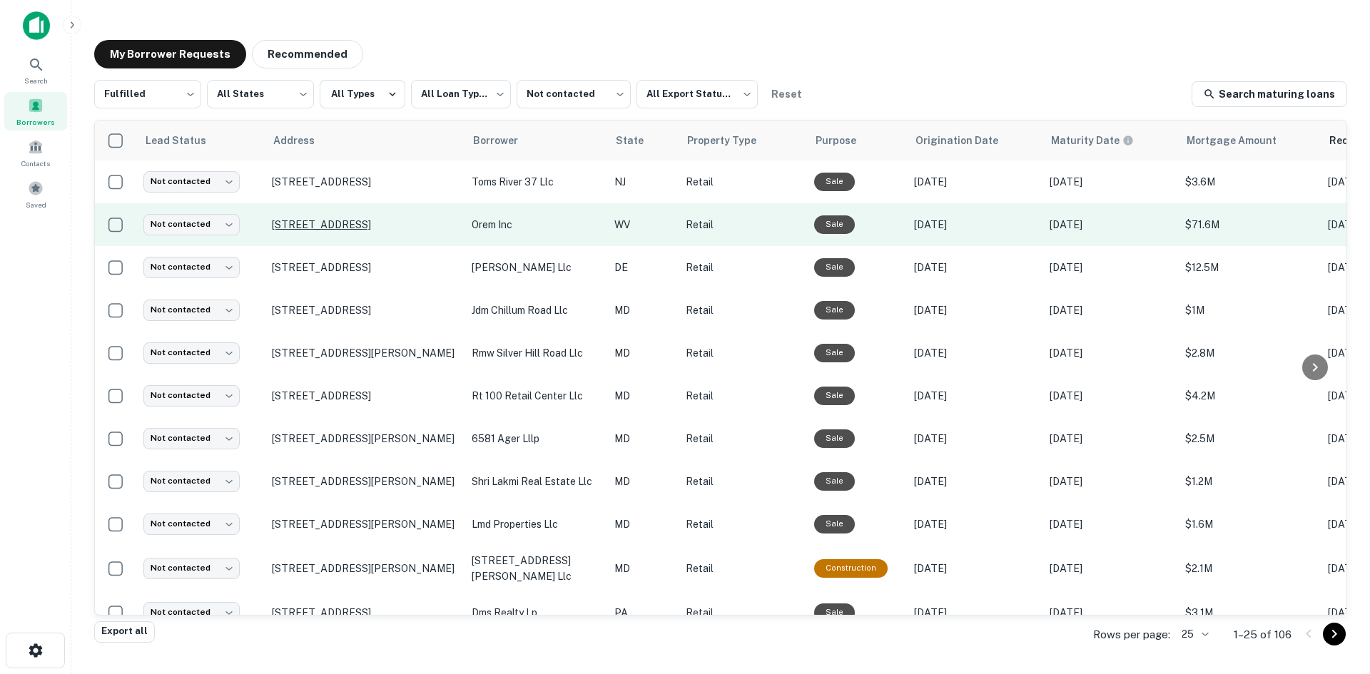
click at [322, 231] on p "7364 Martinsburg Pike Shepherdstown, WV 25443" at bounding box center [365, 224] width 186 height 13
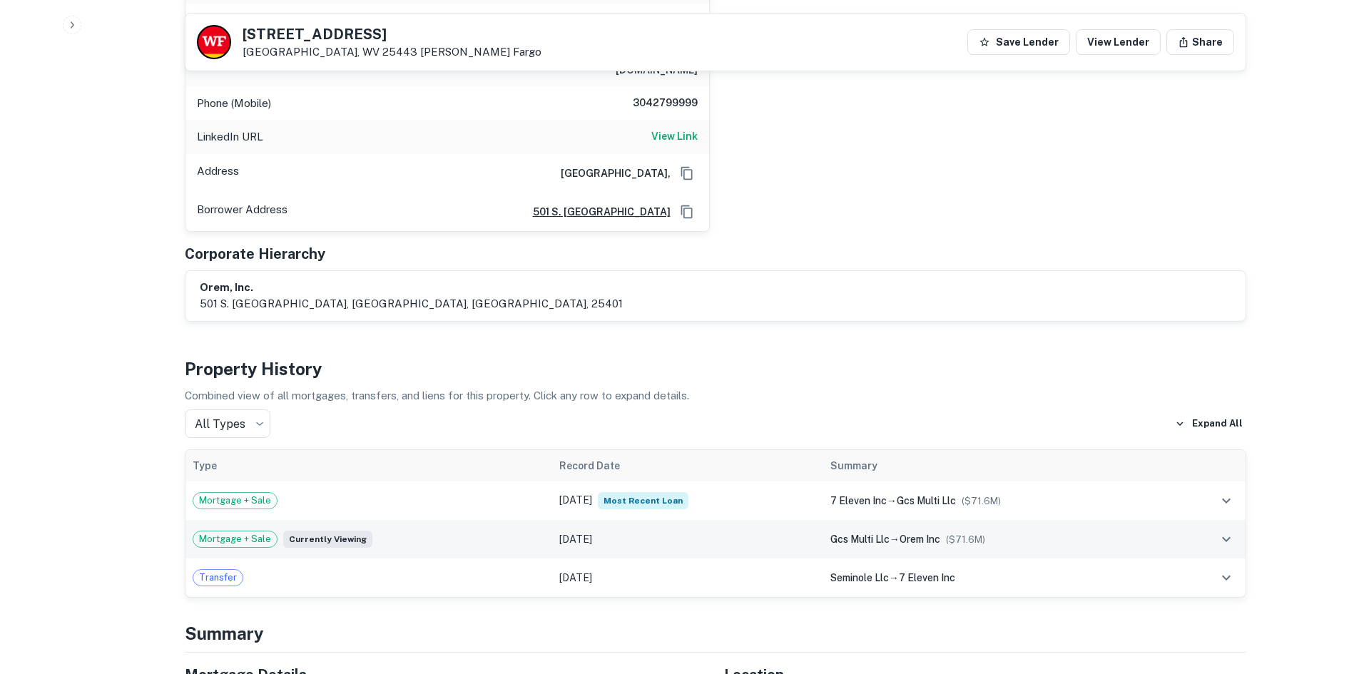
scroll to position [999, 0]
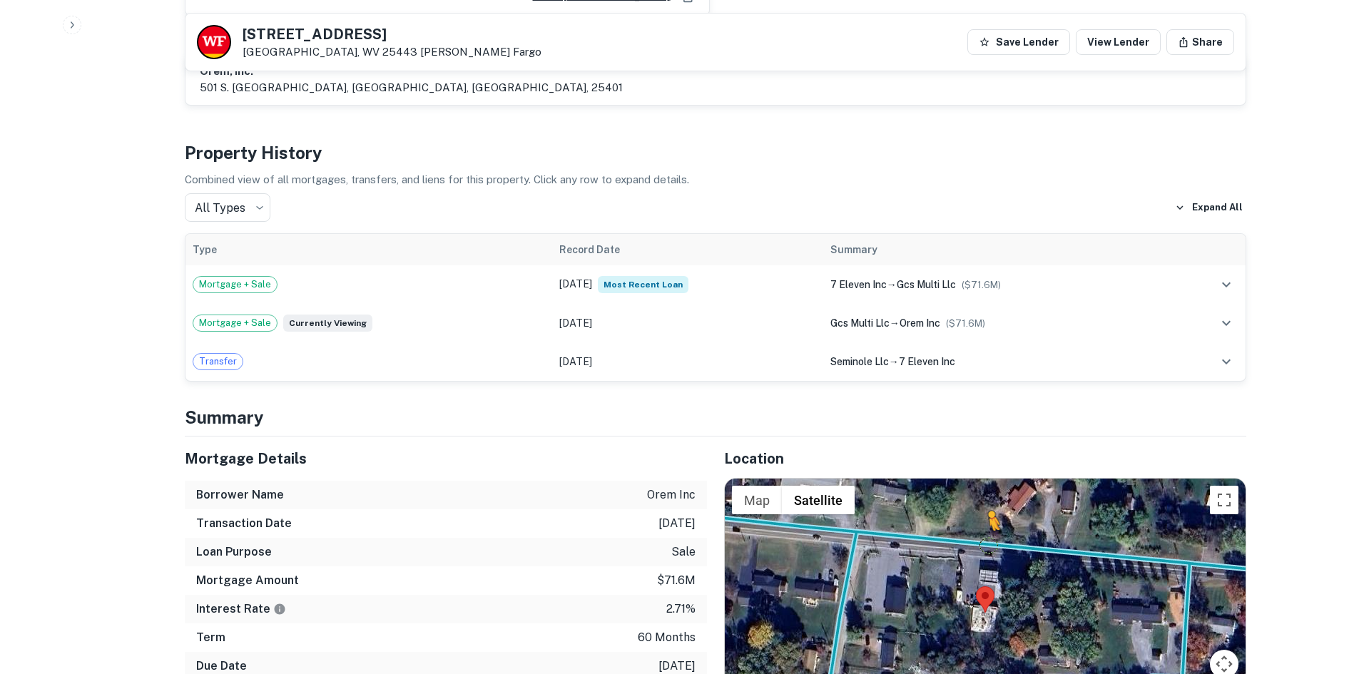
drag, startPoint x: 1227, startPoint y: 660, endPoint x: 983, endPoint y: 499, distance: 291.5
click at [985, 499] on div "To activate drag with keyboard, press Alt + Enter. Once in keyboard drag state,…" at bounding box center [985, 613] width 521 height 268
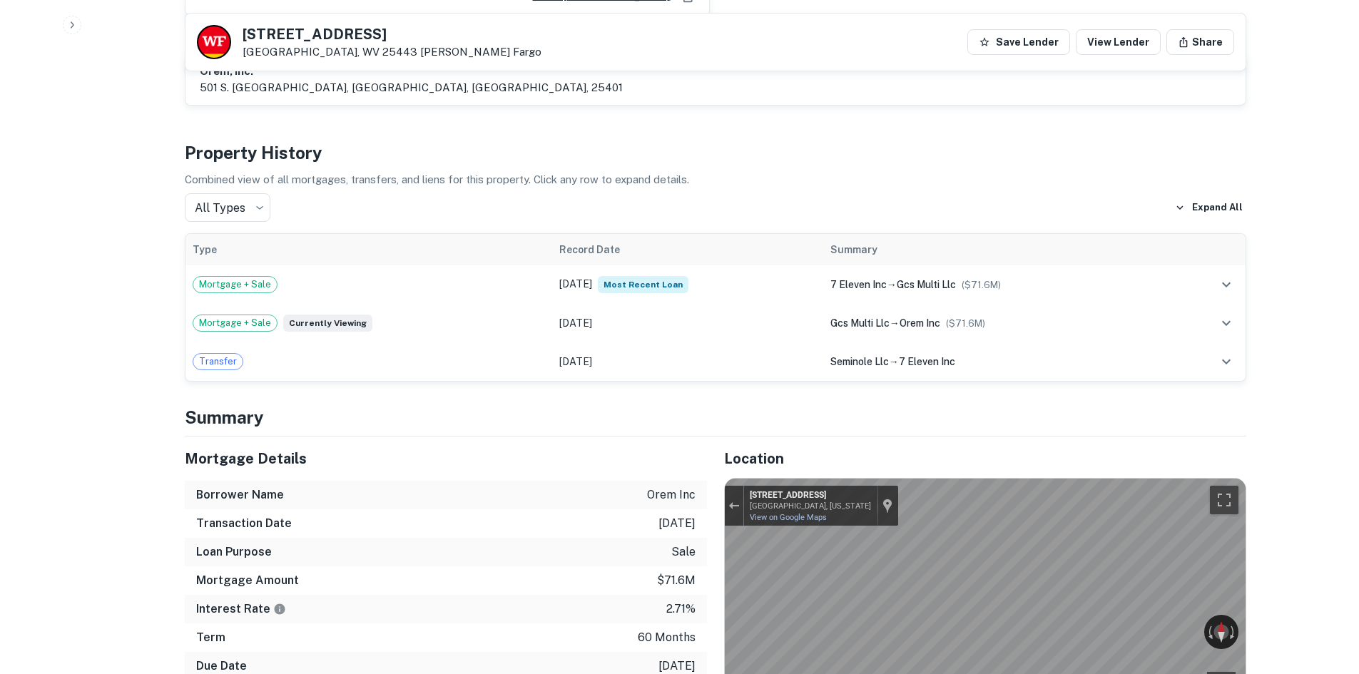
scroll to position [1027, 0]
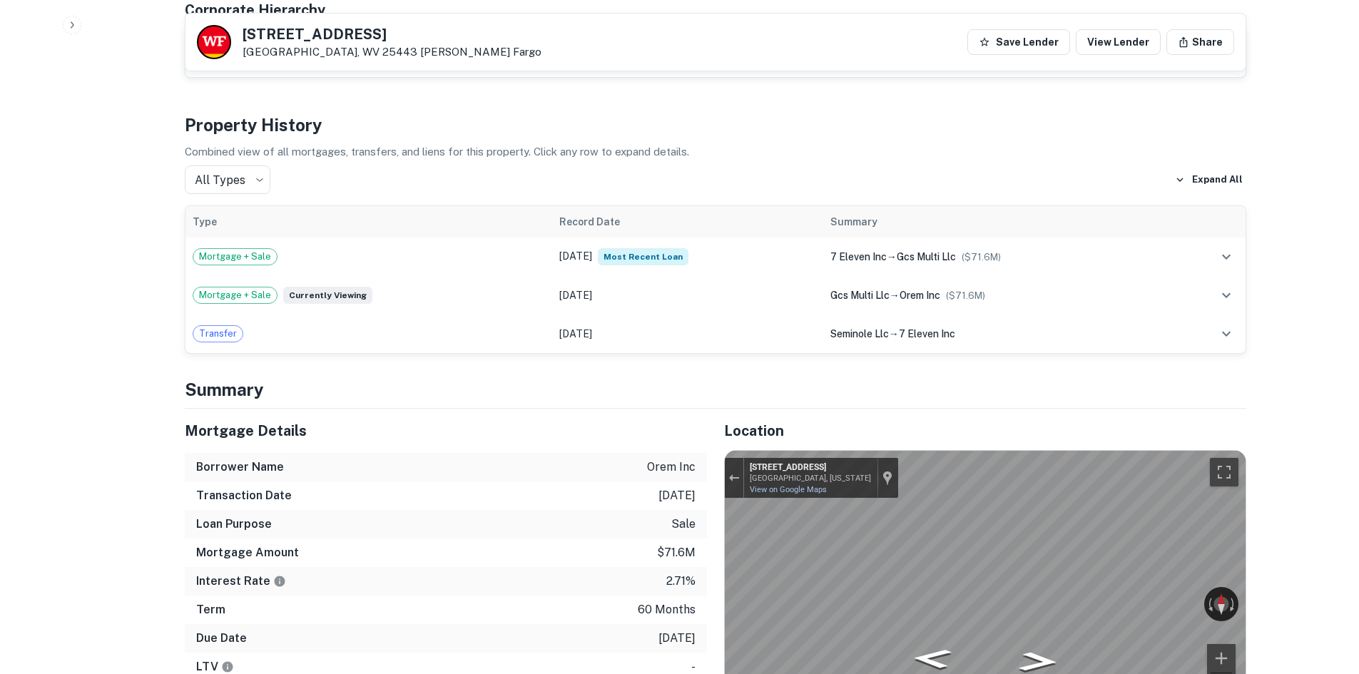
click at [843, 451] on div "← Move left → Move right ↑ Move up ↓ Move down + Zoom in - Zoom out 7364 Martin…" at bounding box center [985, 585] width 521 height 268
click at [681, 409] on div "Mortgage Details Borrower Name orem inc Transaction Date 1/12/2021 Loan Purpose…" at bounding box center [707, 596] width 1079 height 374
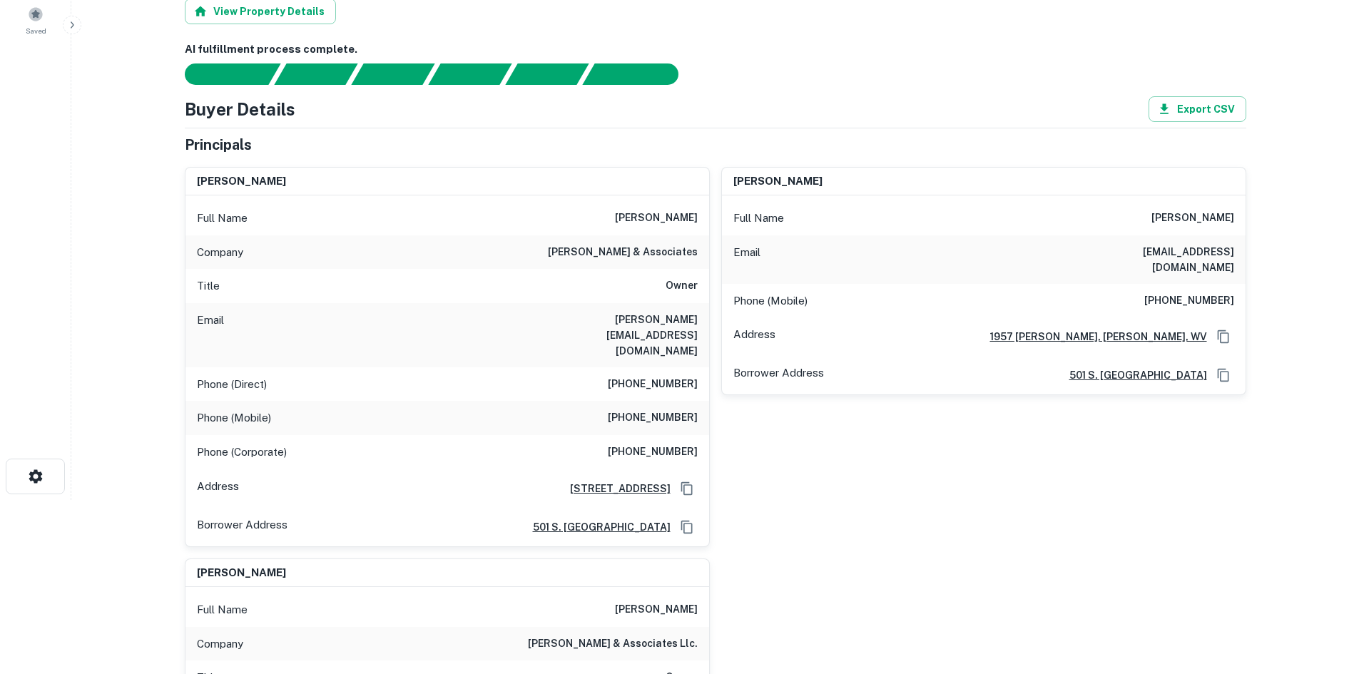
scroll to position [28, 0]
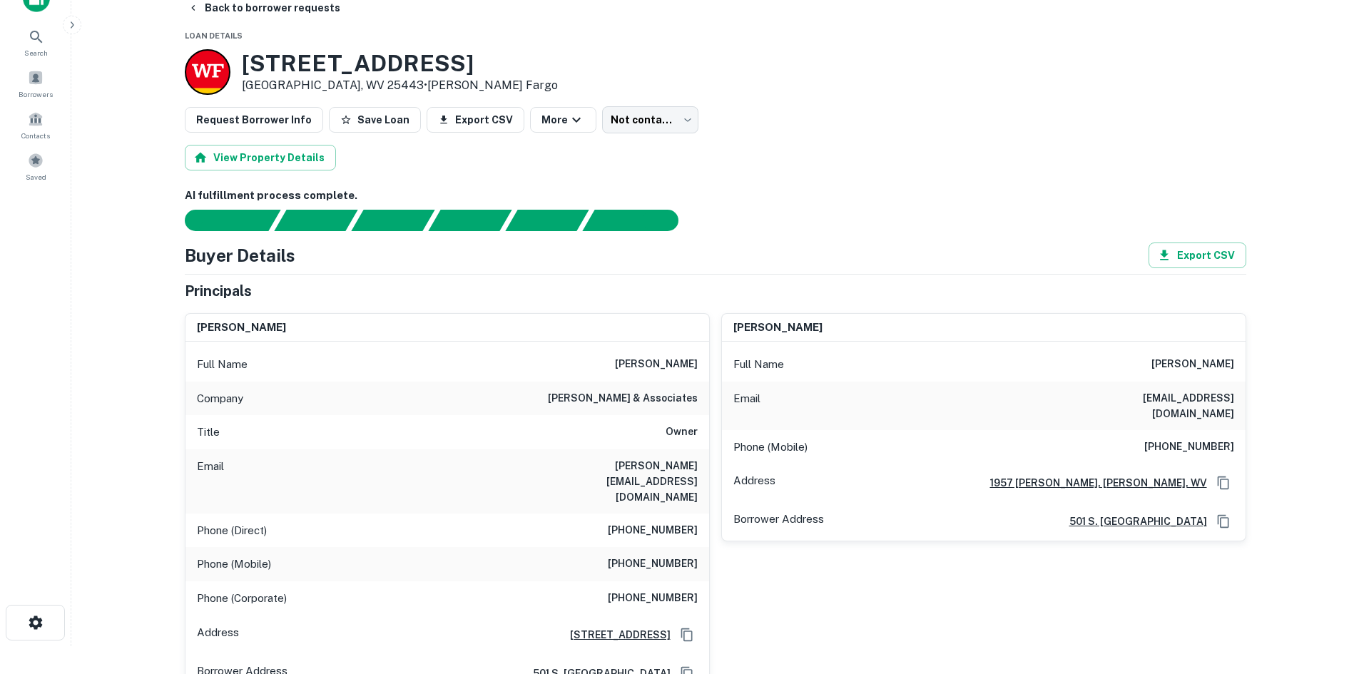
click at [650, 368] on h6 "john w. orem" at bounding box center [656, 364] width 83 height 17
click at [624, 357] on div "Full Name john w. orem" at bounding box center [448, 364] width 524 height 34
drag, startPoint x: 624, startPoint y: 357, endPoint x: 684, endPoint y: 400, distance: 73.7
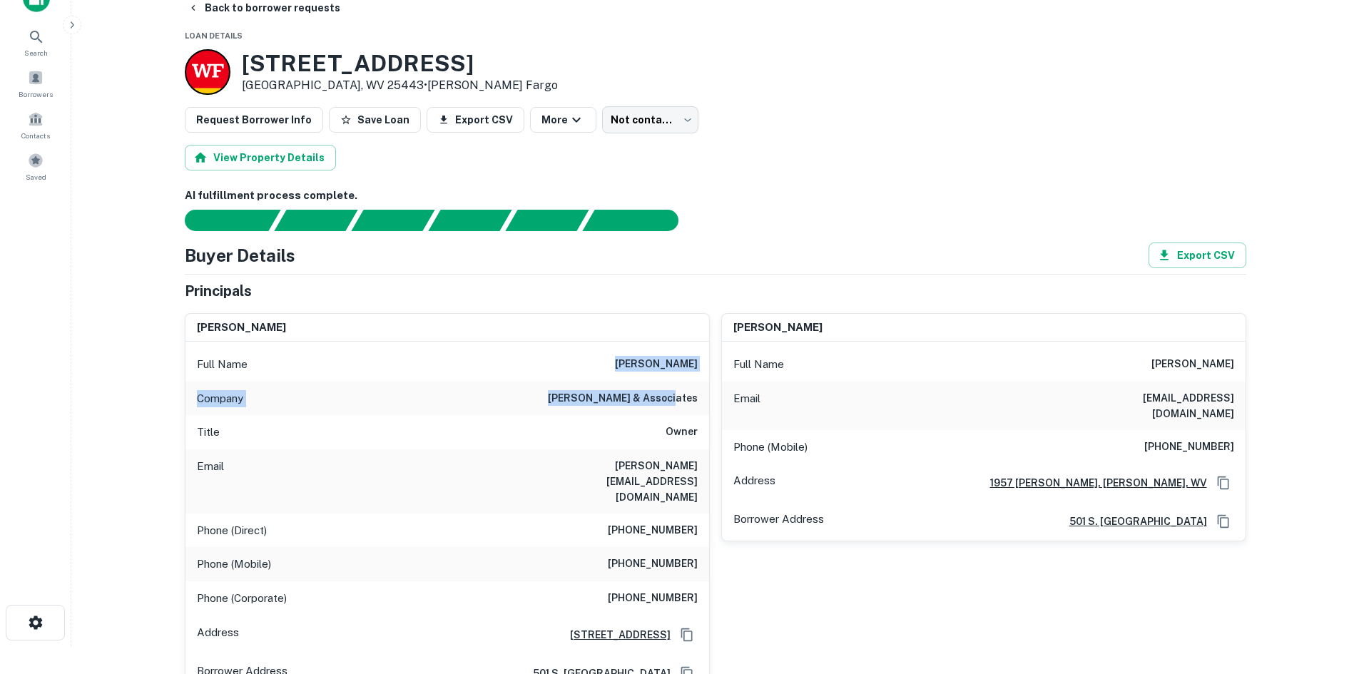
click at [684, 400] on div "Full Name john w. orem Company john orem & associates Title Owner Email john@jo…" at bounding box center [448, 517] width 524 height 350
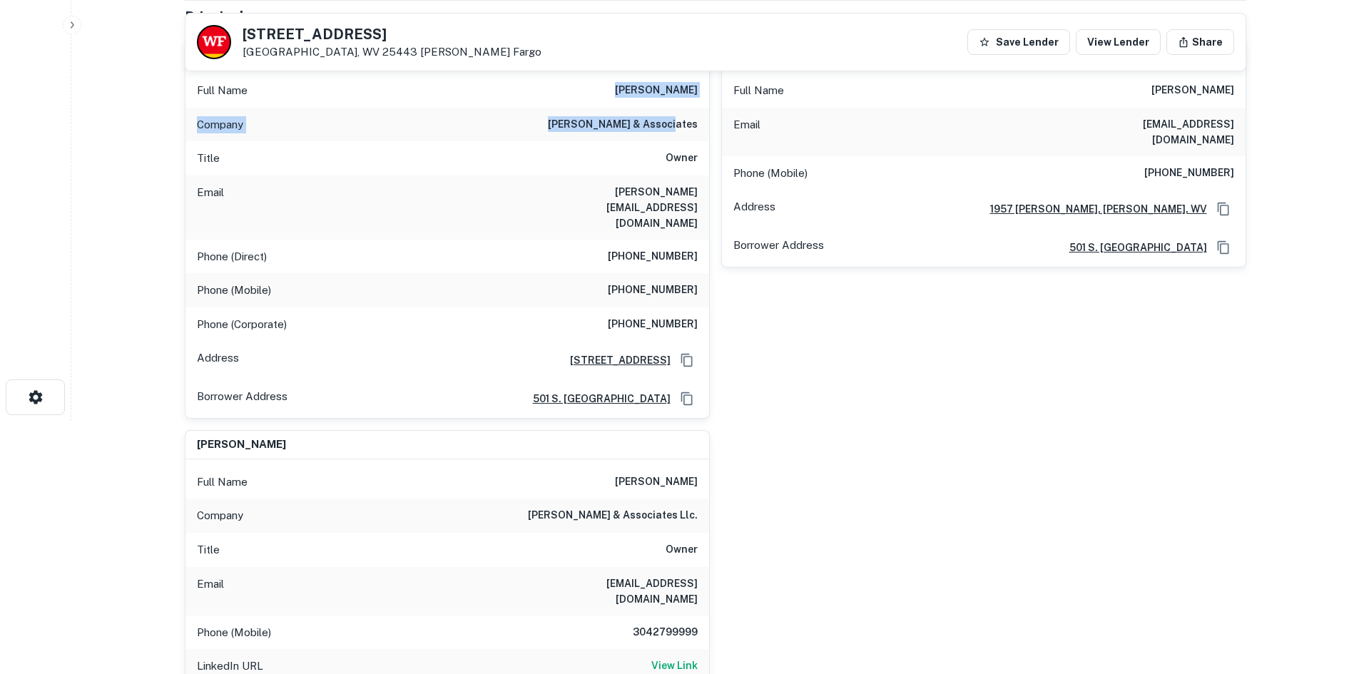
scroll to position [242, 0]
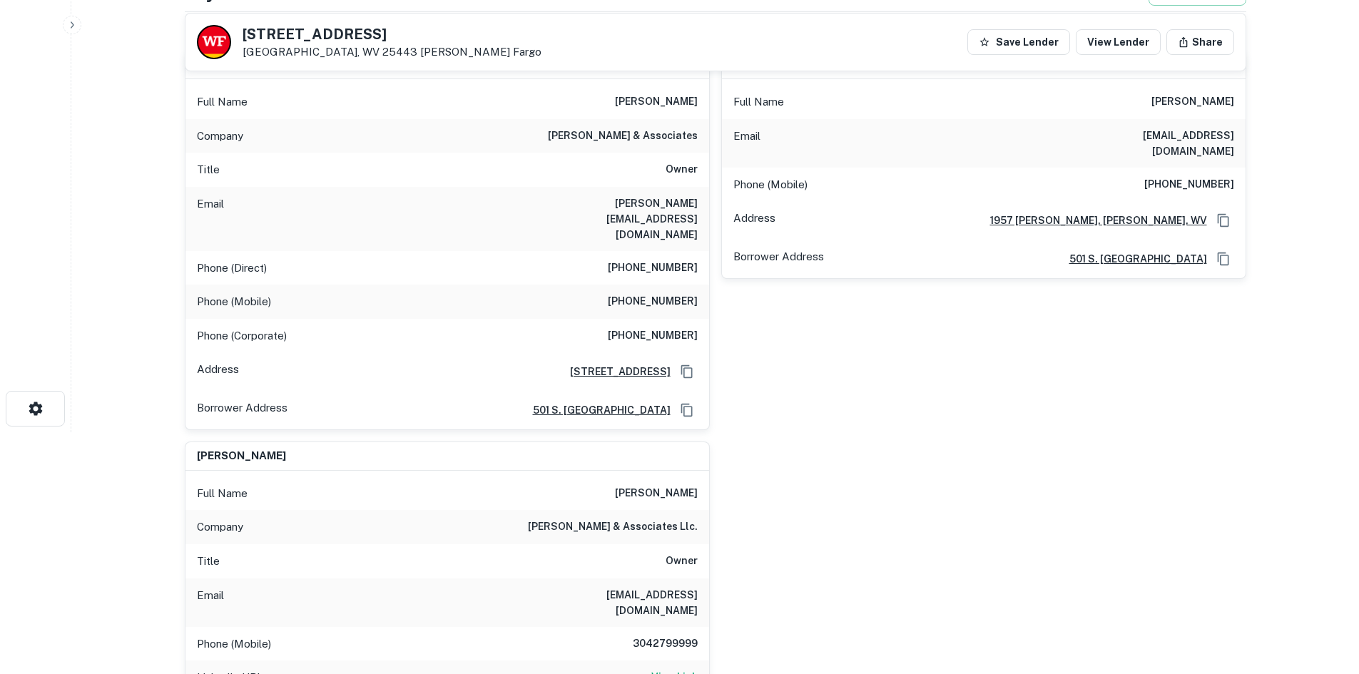
click at [647, 293] on h6 "(304) 279-9999" at bounding box center [653, 301] width 90 height 17
copy h6 "(304) 279-9999"
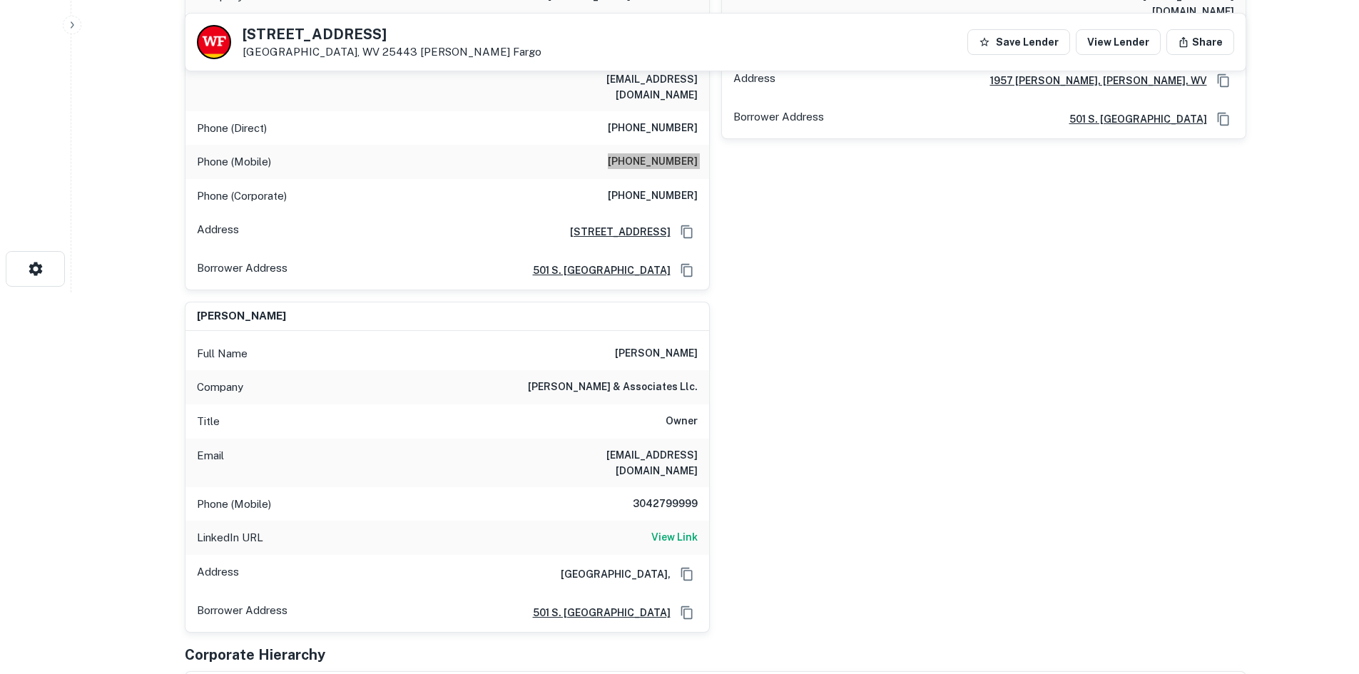
scroll to position [0, 0]
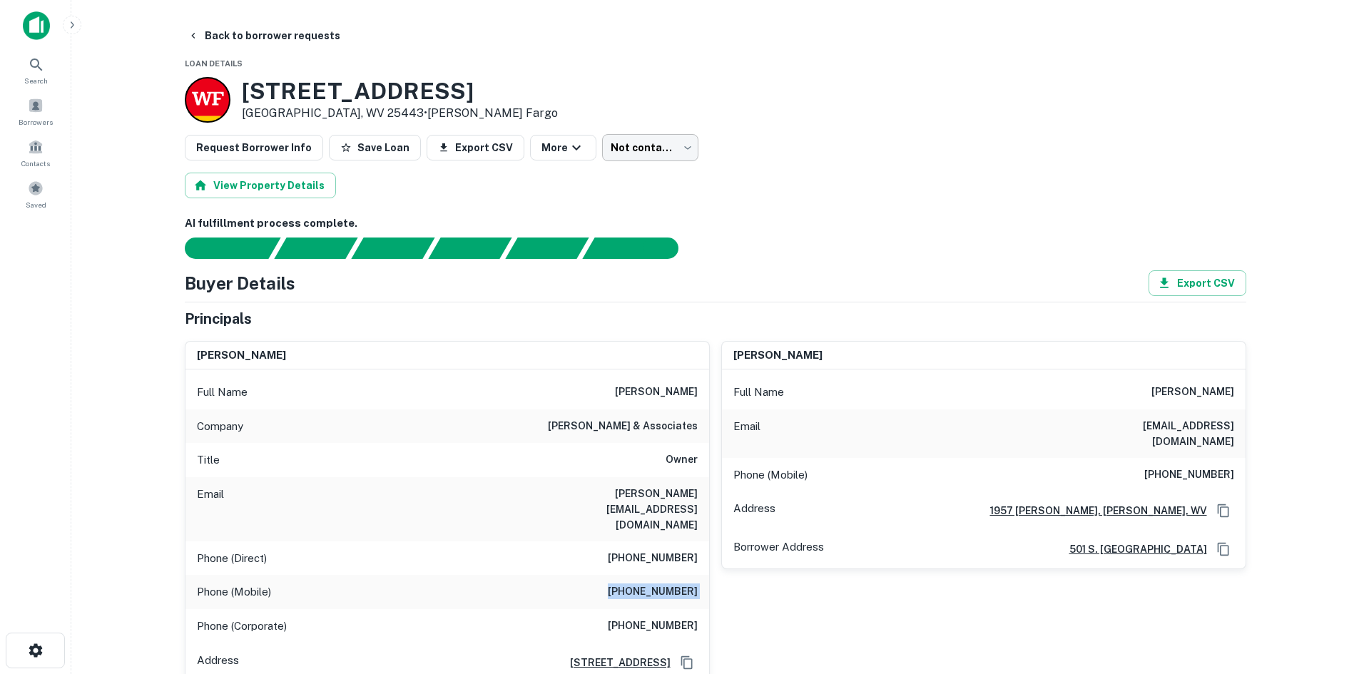
click at [589, 146] on body "Search Borrowers Contacts Saved Back to borrower requests Loan Details 7364 Mar…" at bounding box center [679, 337] width 1359 height 674
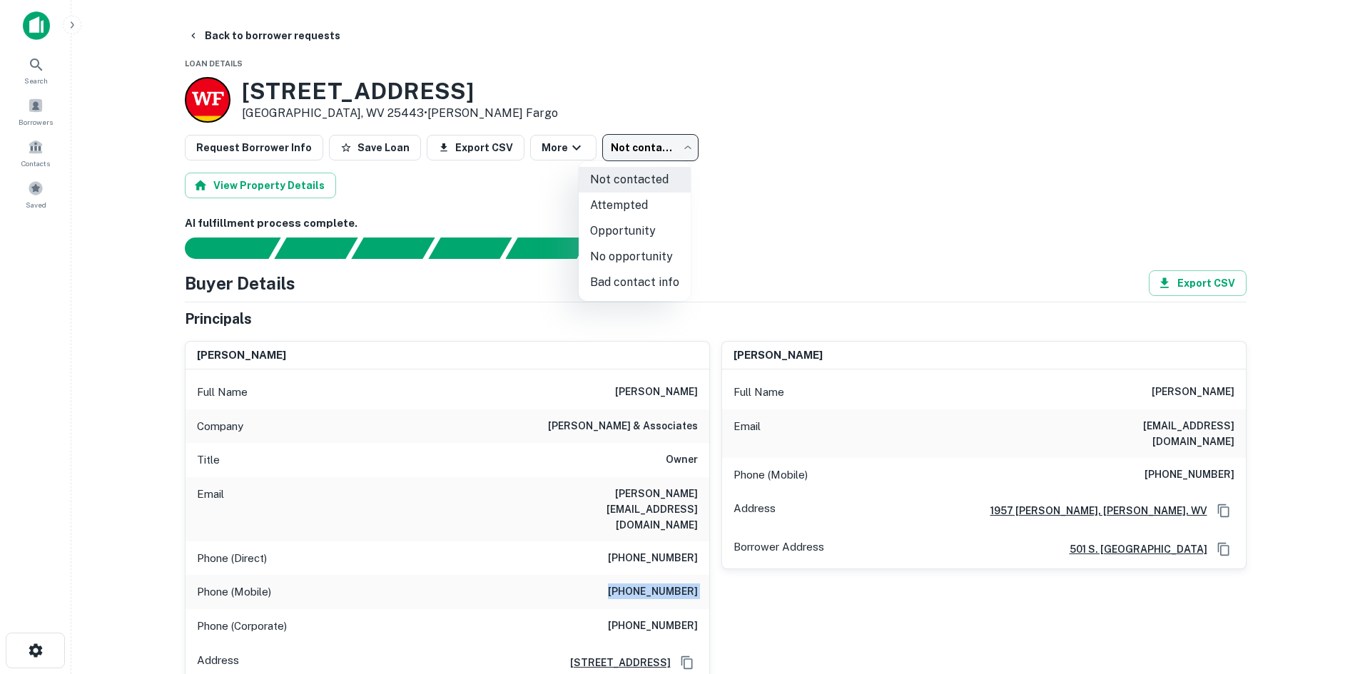
click at [616, 218] on li "Attempted" at bounding box center [635, 206] width 112 height 26
type input "*********"
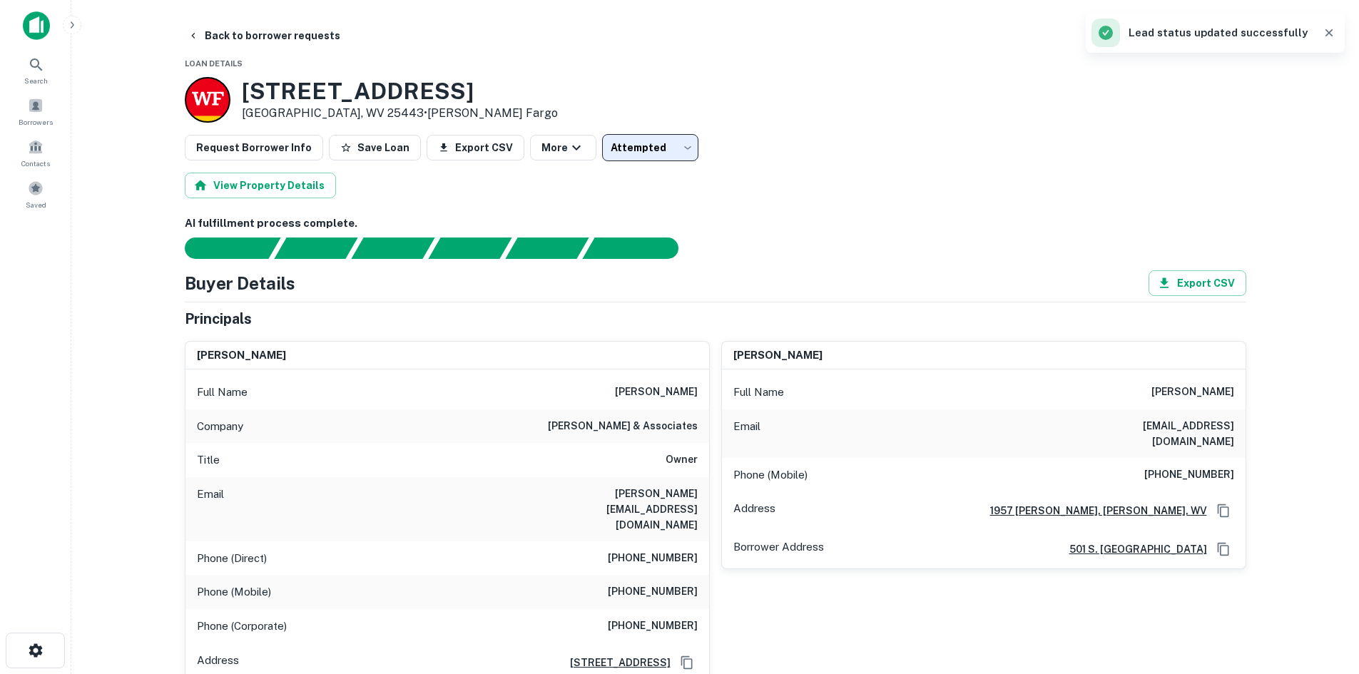
click at [660, 401] on div "Full Name john w. orem" at bounding box center [448, 392] width 524 height 34
copy h6 "john w. orem"
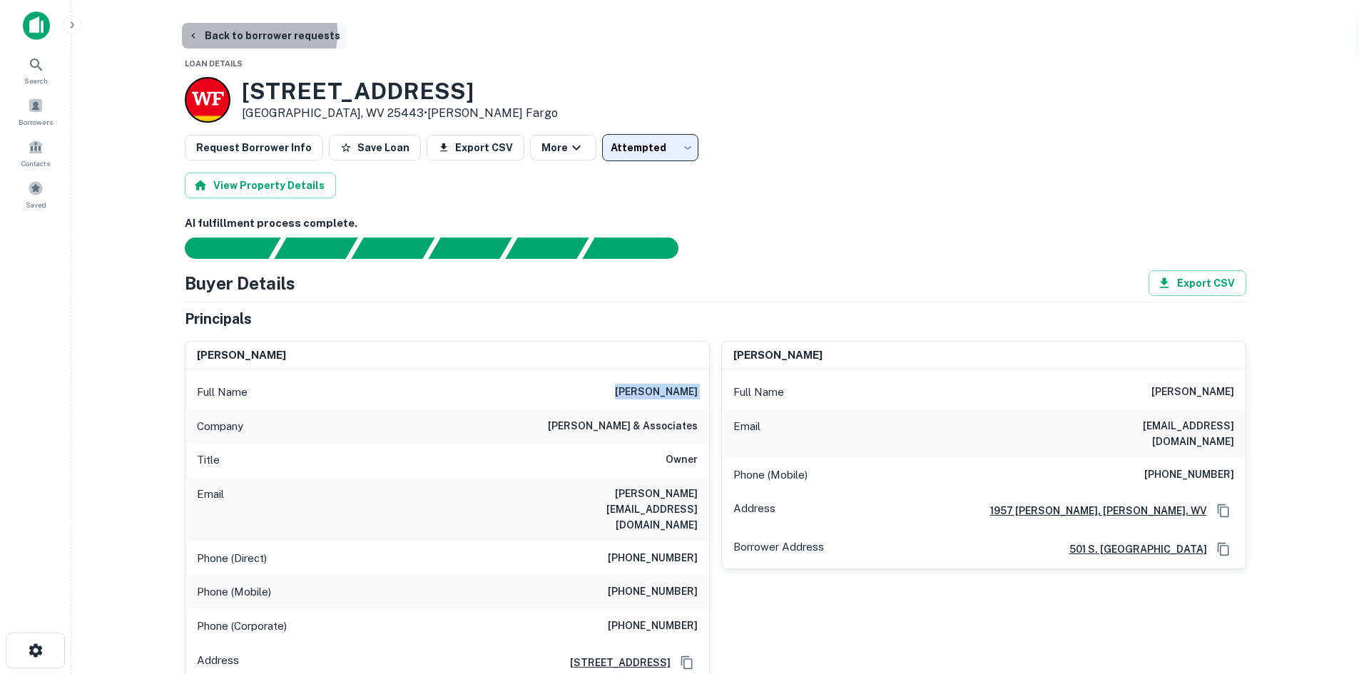
click at [237, 33] on button "Back to borrower requests" at bounding box center [264, 36] width 164 height 26
type input "*********"
click at [624, 499] on h6 "john@johnorem.com" at bounding box center [612, 509] width 171 height 47
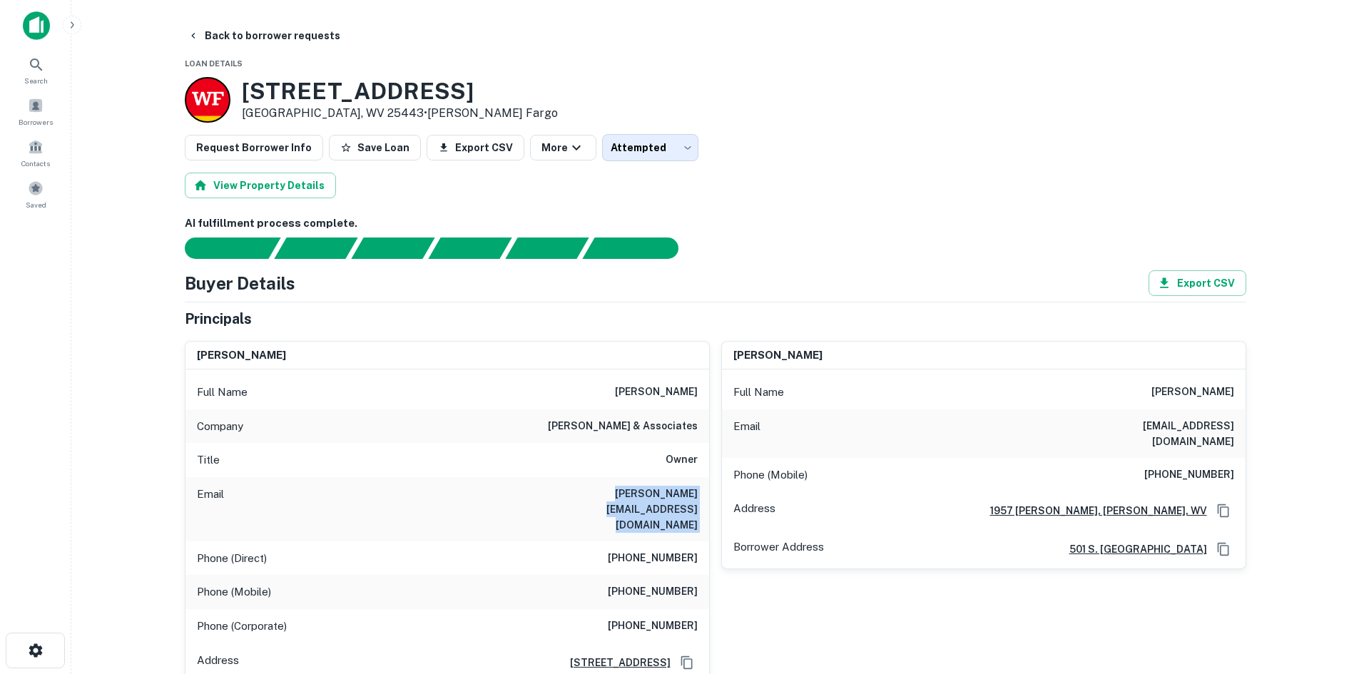
click at [624, 499] on h6 "john@johnorem.com" at bounding box center [612, 509] width 171 height 47
copy h6 "john@johnorem.com"
drag, startPoint x: 245, startPoint y: 83, endPoint x: 573, endPoint y: 83, distance: 328.2
click at [573, 83] on div "7364 Martinsburg Pike Shepherdstown, WV 25443 • Wells Fargo" at bounding box center [716, 100] width 1062 height 46
copy h3 "7364 Martinsburg Pike"
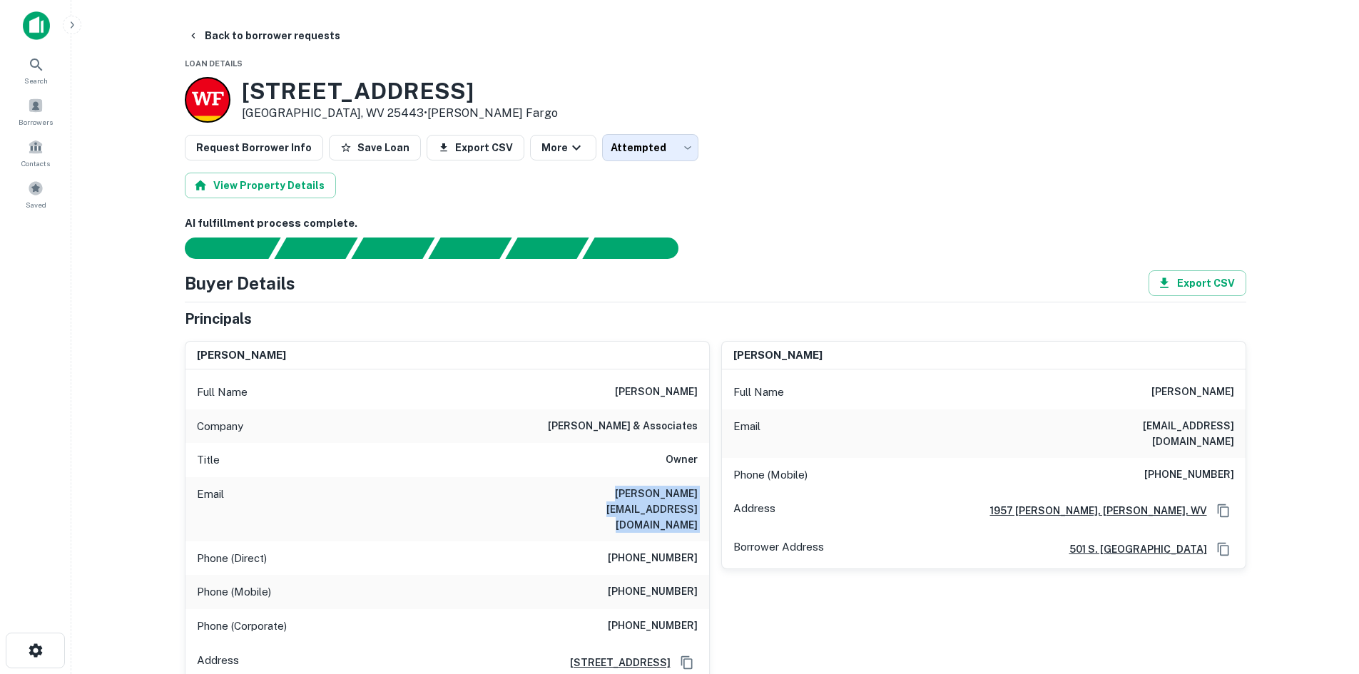
drag, startPoint x: 354, startPoint y: 71, endPoint x: 300, endPoint y: 85, distance: 55.2
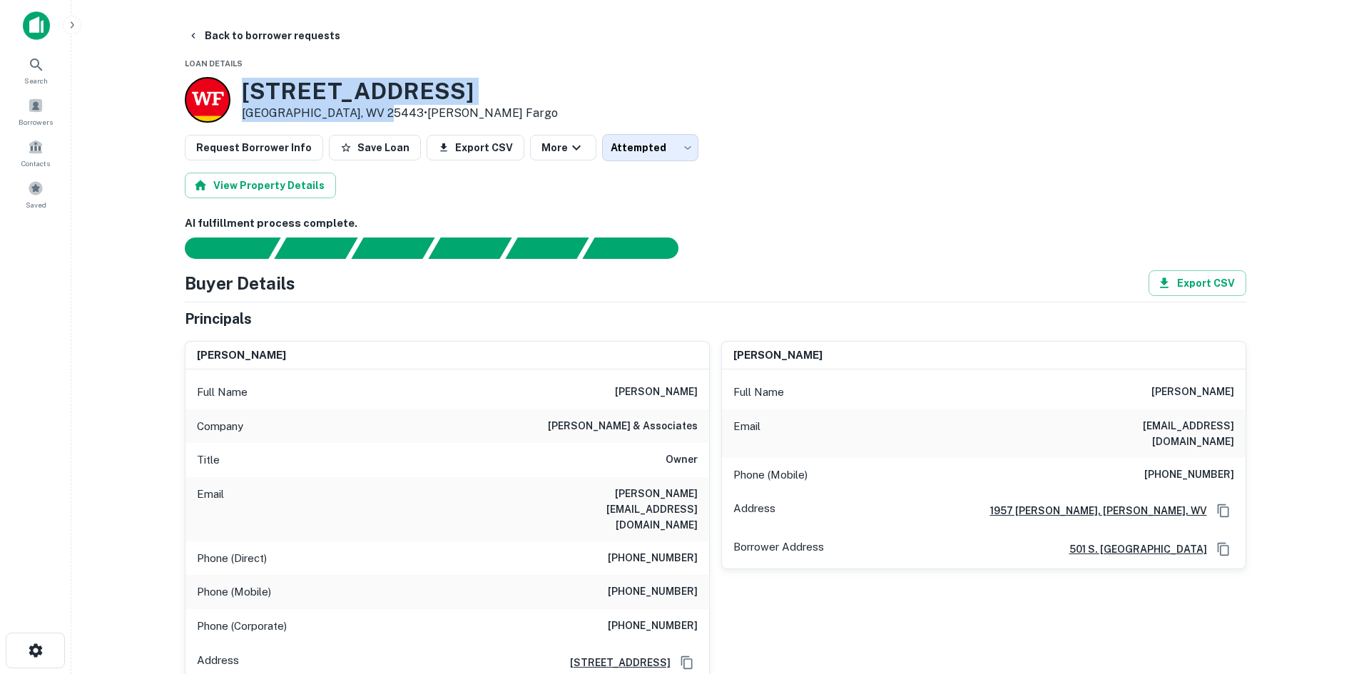
drag, startPoint x: 243, startPoint y: 89, endPoint x: 387, endPoint y: 108, distance: 144.6
click at [387, 108] on div "7364 Martinsburg Pike Shepherdstown, WV 25443 • Wells Fargo" at bounding box center [400, 100] width 316 height 44
copy div "7364 Martinsburg Pike Shepherdstown, WV 25443"
click at [253, 35] on button "Back to borrower requests" at bounding box center [264, 36] width 164 height 26
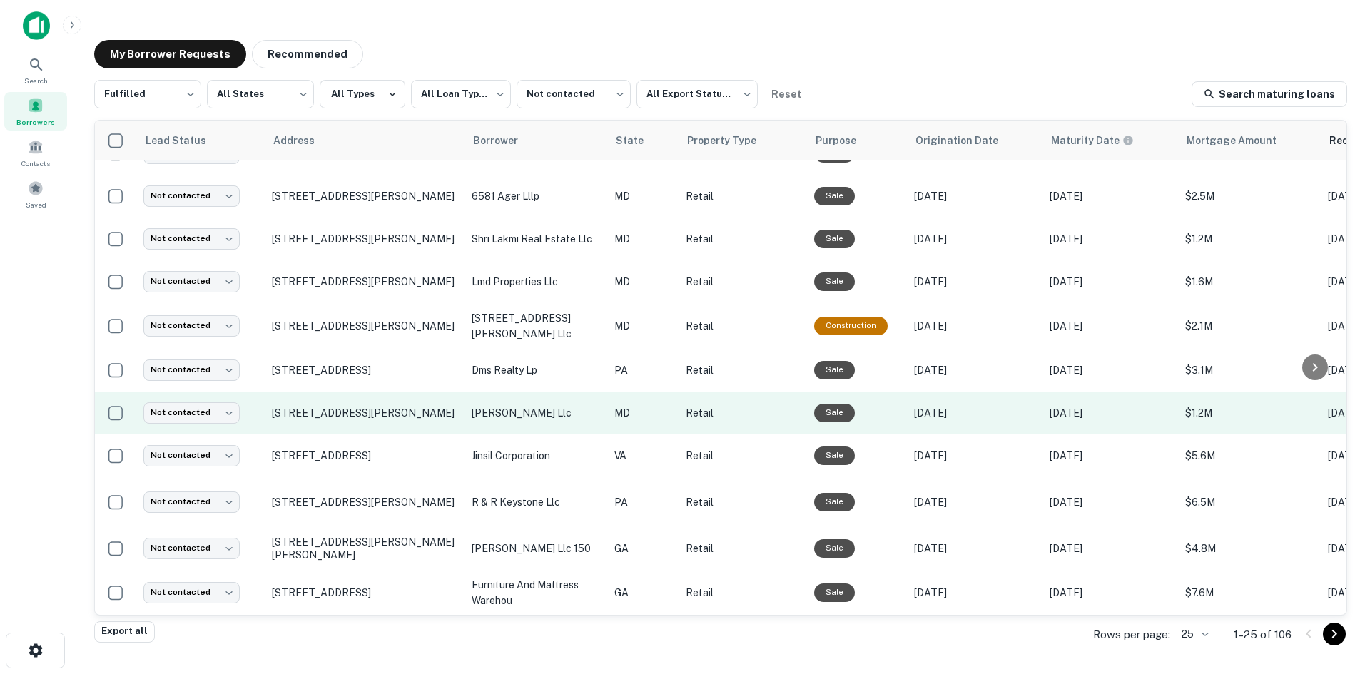
scroll to position [214, 0]
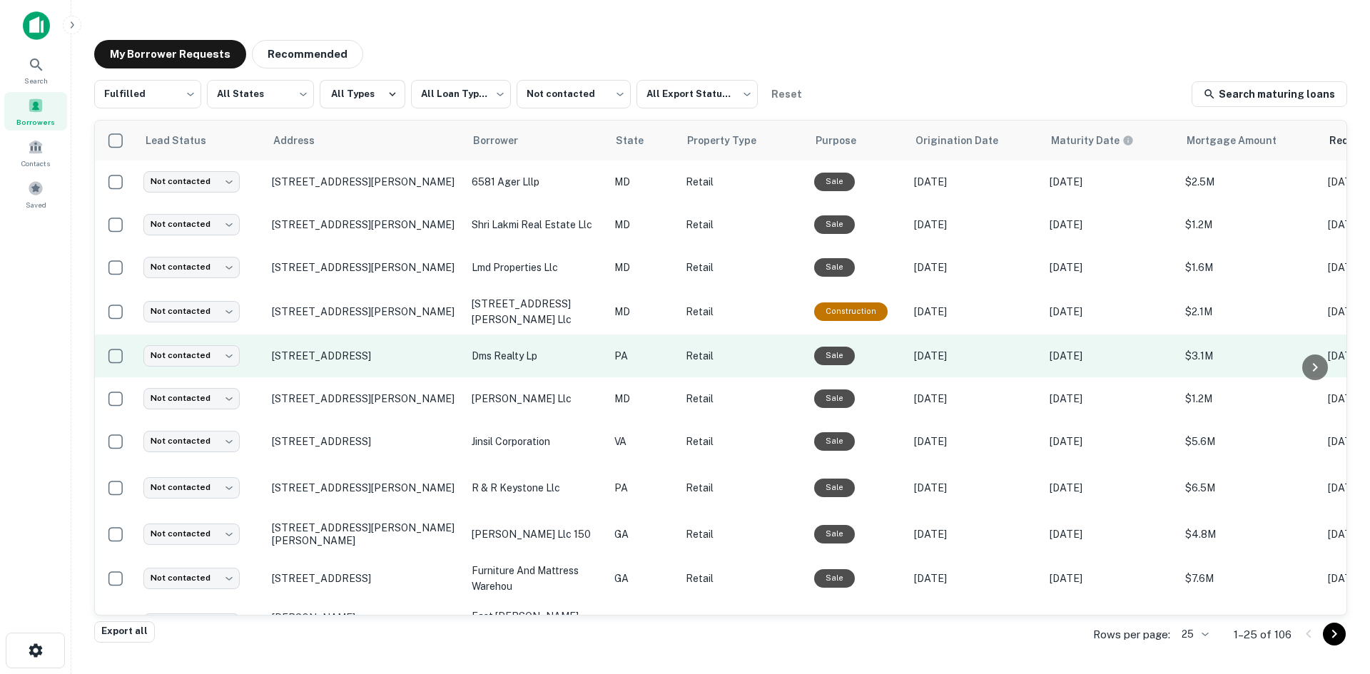
click at [400, 374] on td "2535 E Lincoln Hwy Coatesville, PA 19320" at bounding box center [365, 356] width 200 height 43
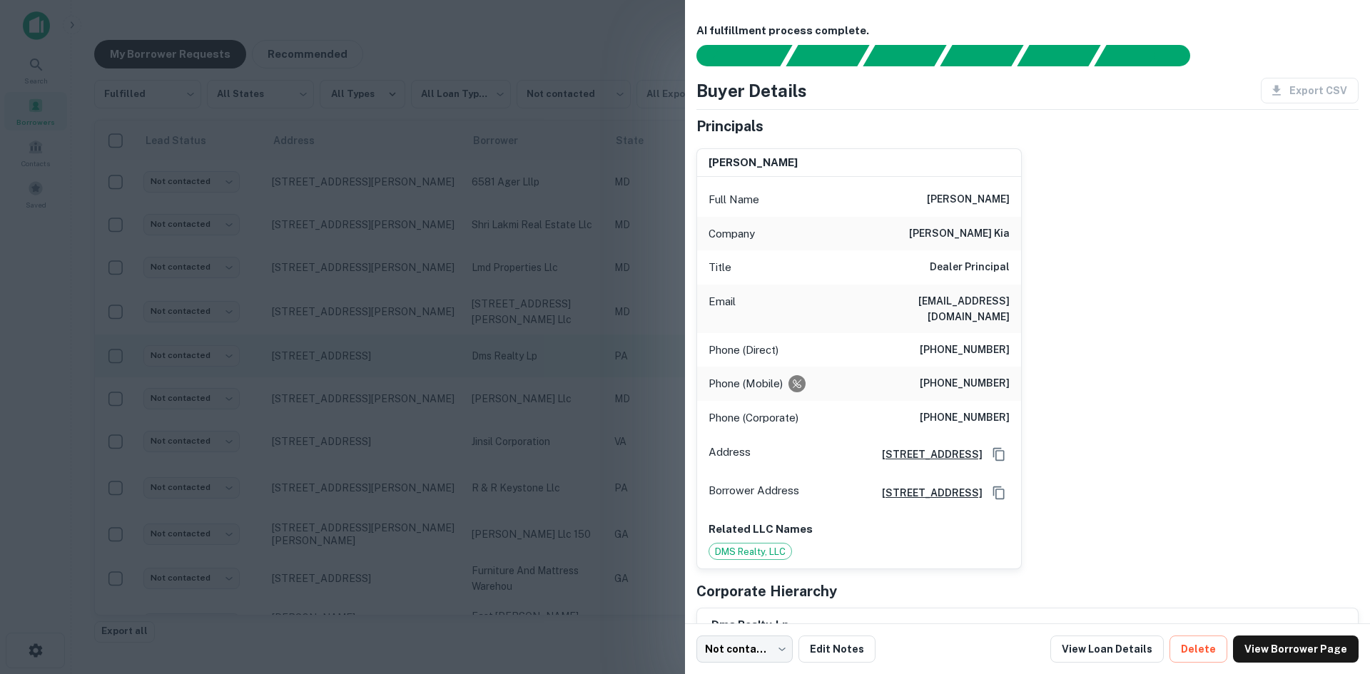
click at [400, 374] on div at bounding box center [685, 337] width 1370 height 674
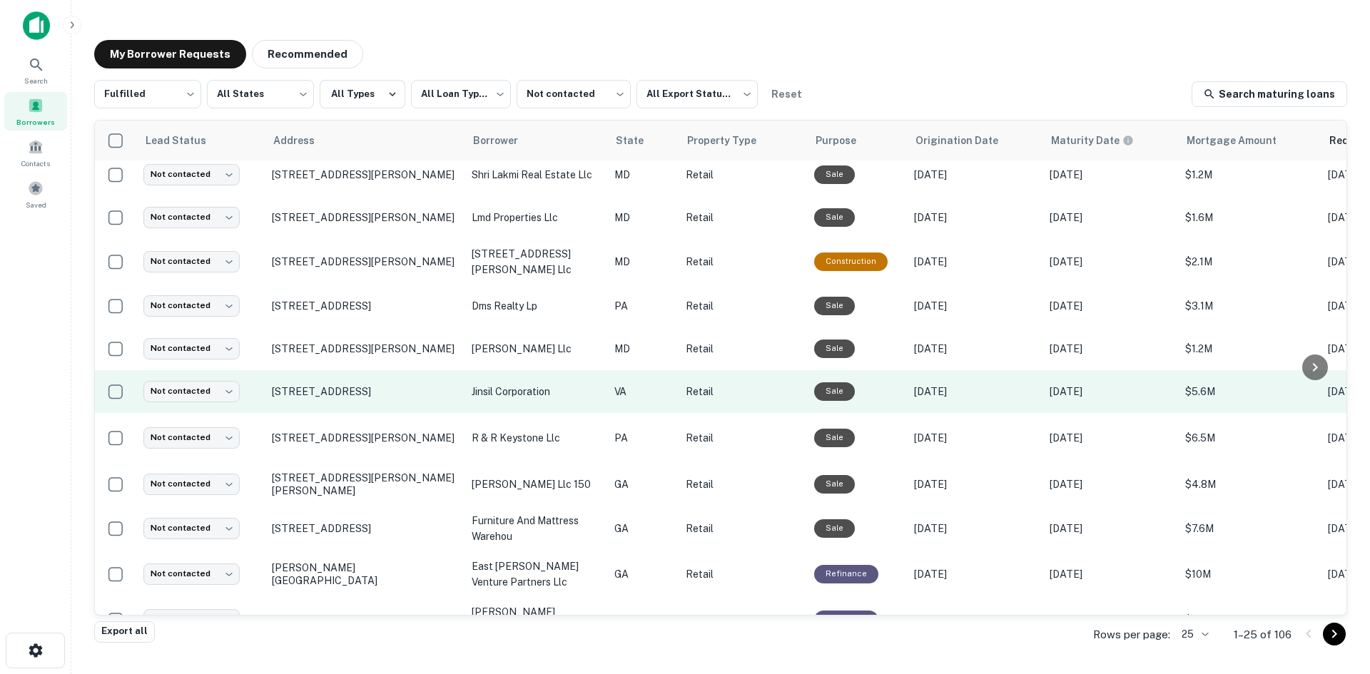
scroll to position [285, 0]
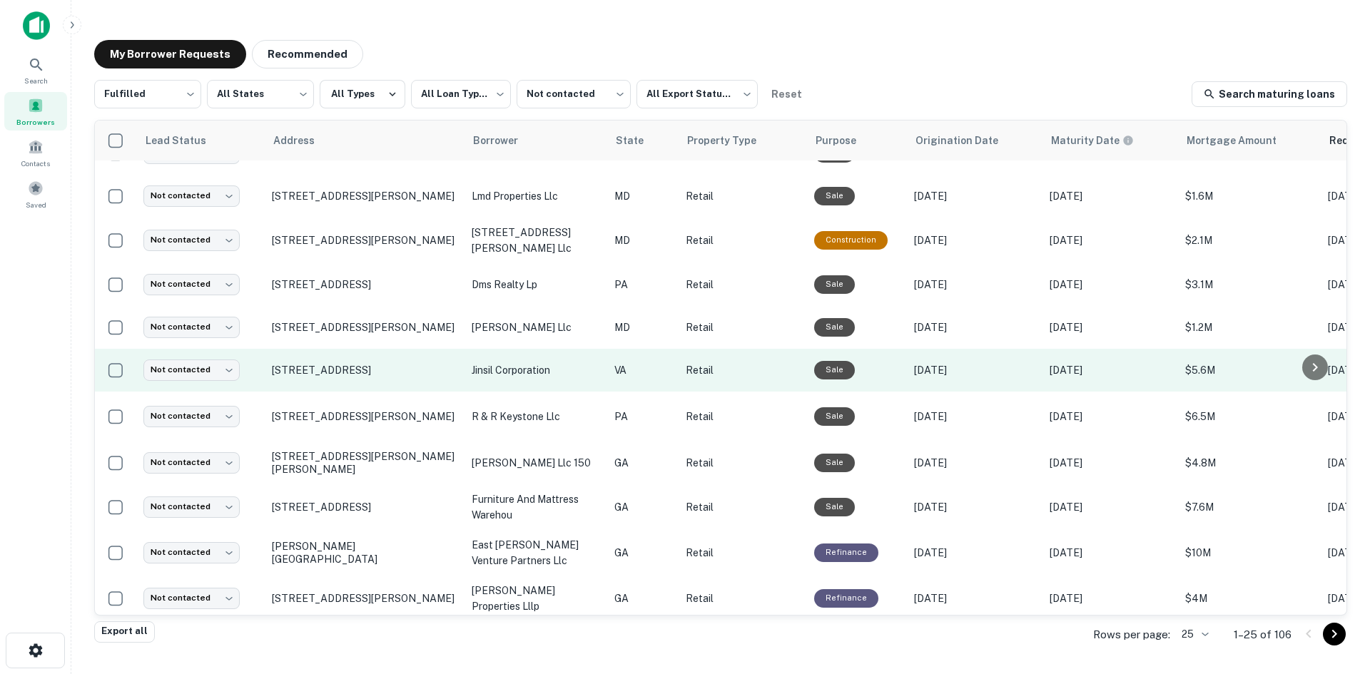
click at [388, 392] on td "13661 Route 50 Chantilly, VA 20151" at bounding box center [365, 370] width 200 height 43
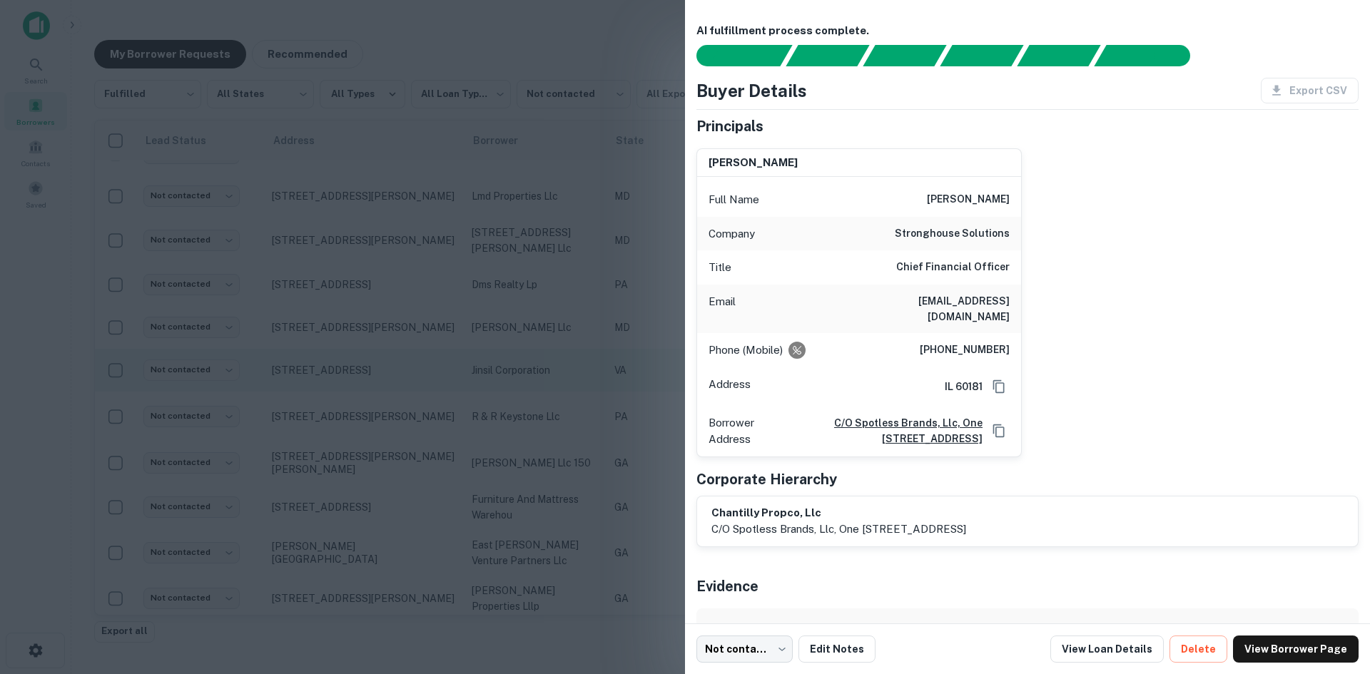
click at [388, 397] on div at bounding box center [685, 337] width 1370 height 674
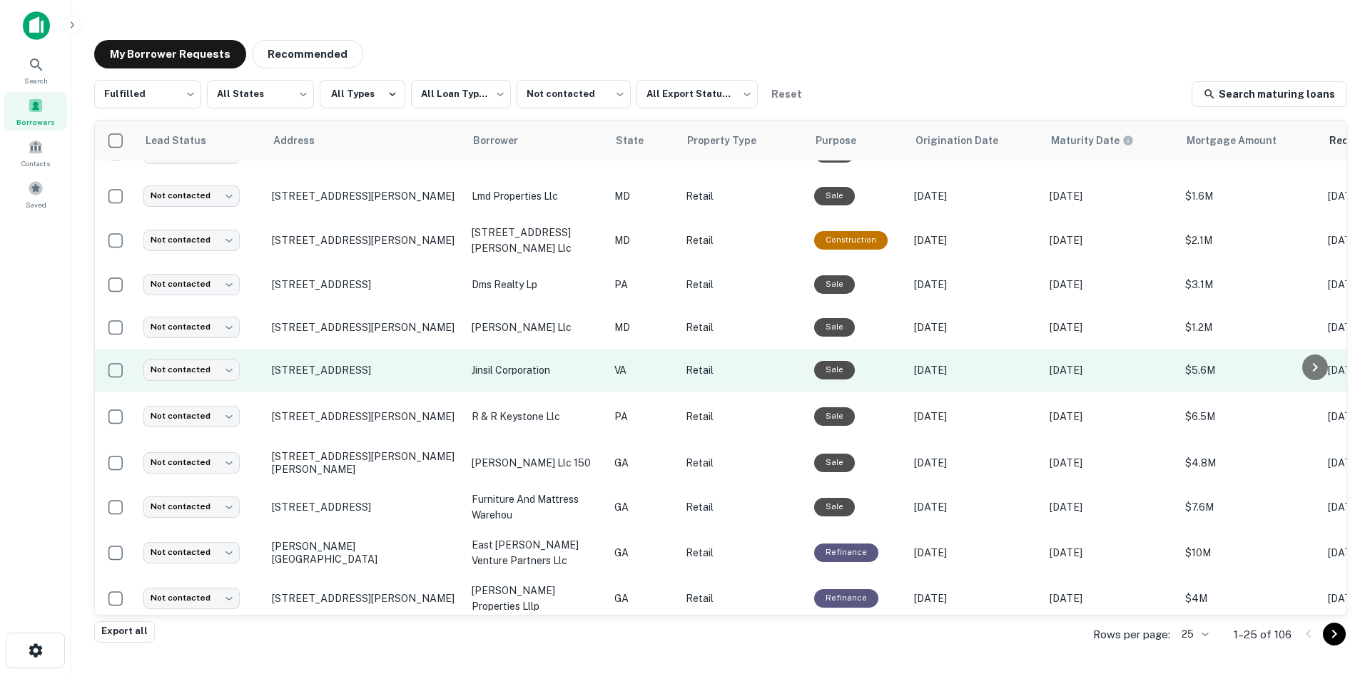
click at [388, 392] on td "13661 Route 50 Chantilly, VA 20151" at bounding box center [365, 370] width 200 height 43
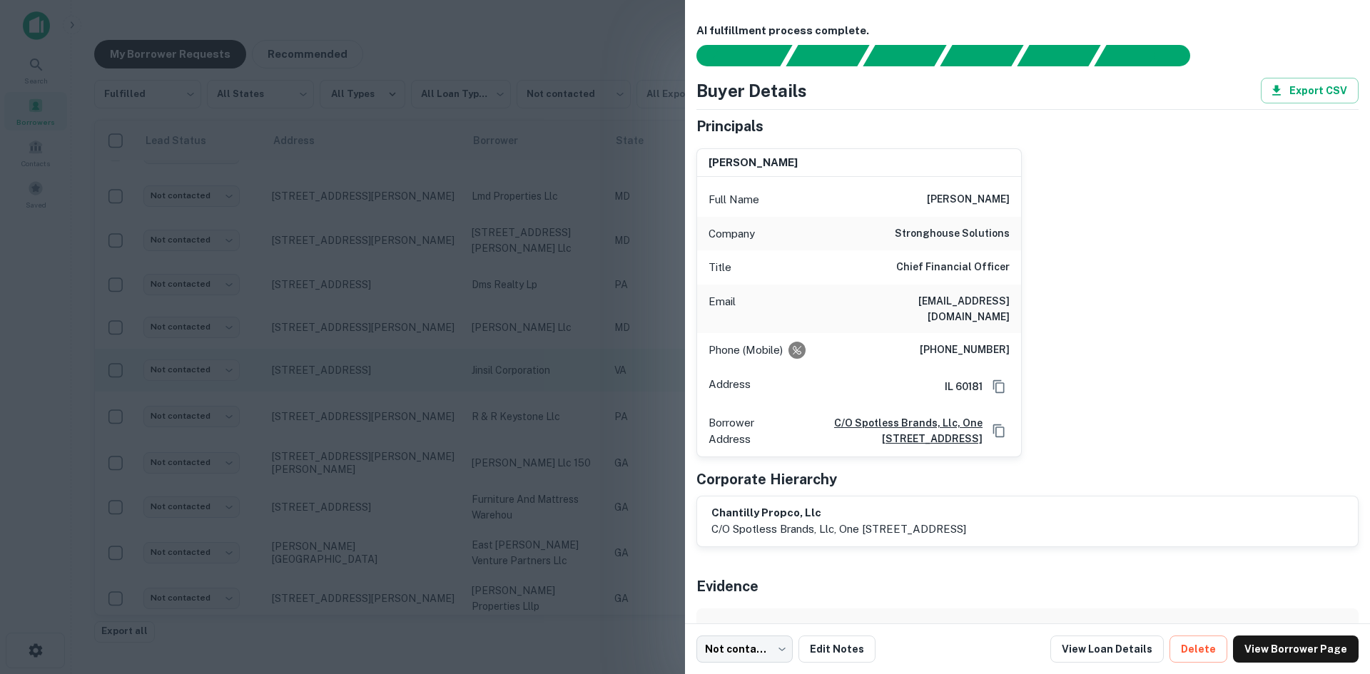
click at [388, 397] on div at bounding box center [685, 337] width 1370 height 674
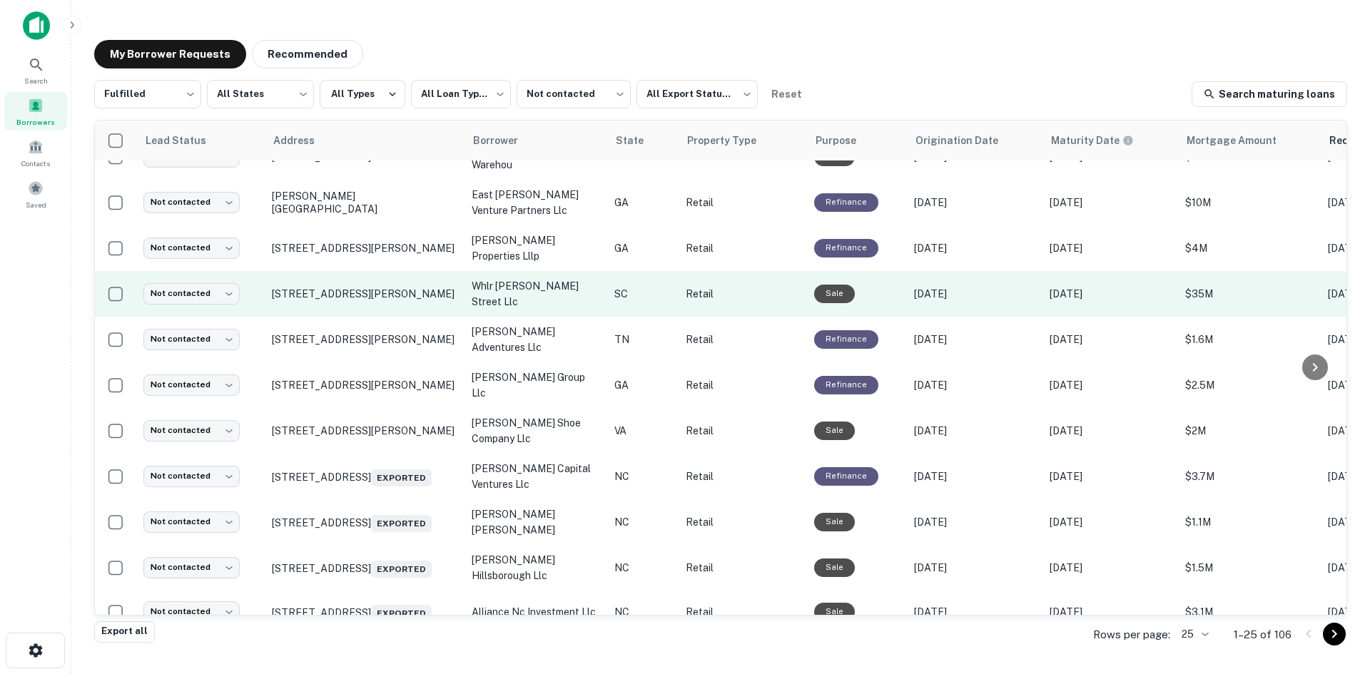
scroll to position [642, 0]
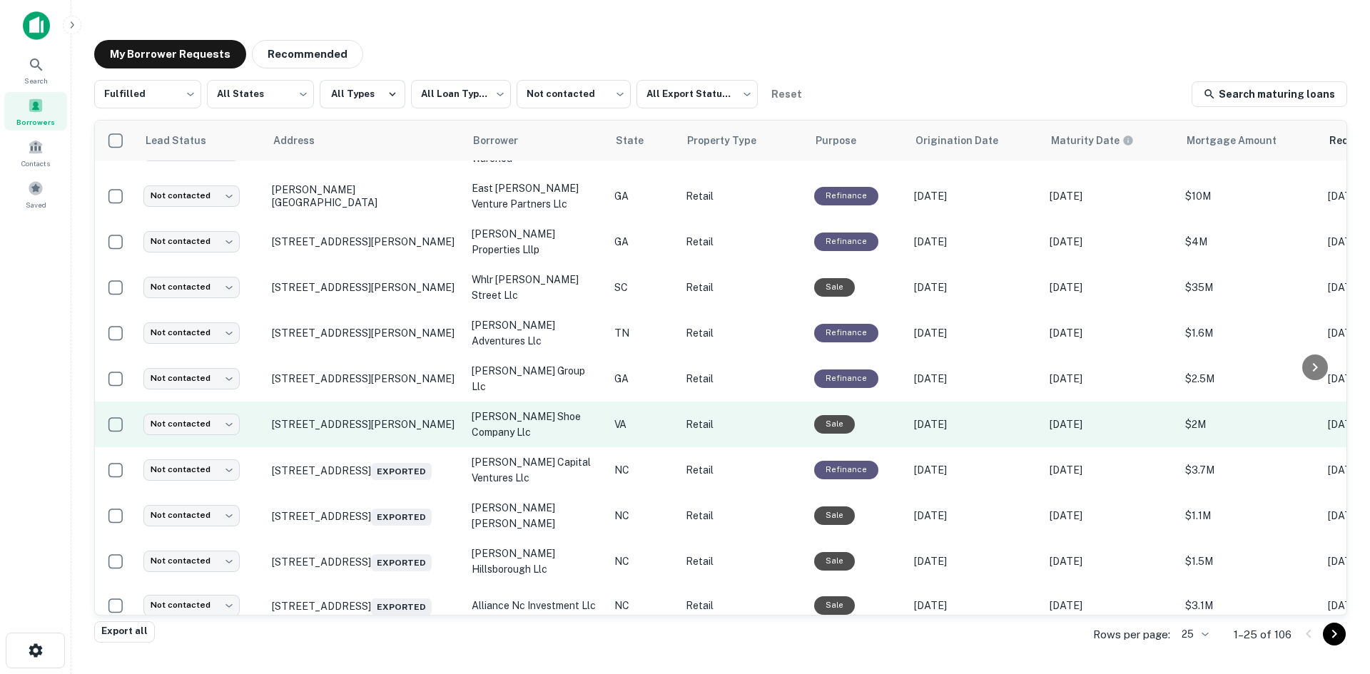
click at [387, 447] on td "224 Industrial Dr Gretna, VA 24557" at bounding box center [365, 425] width 200 height 46
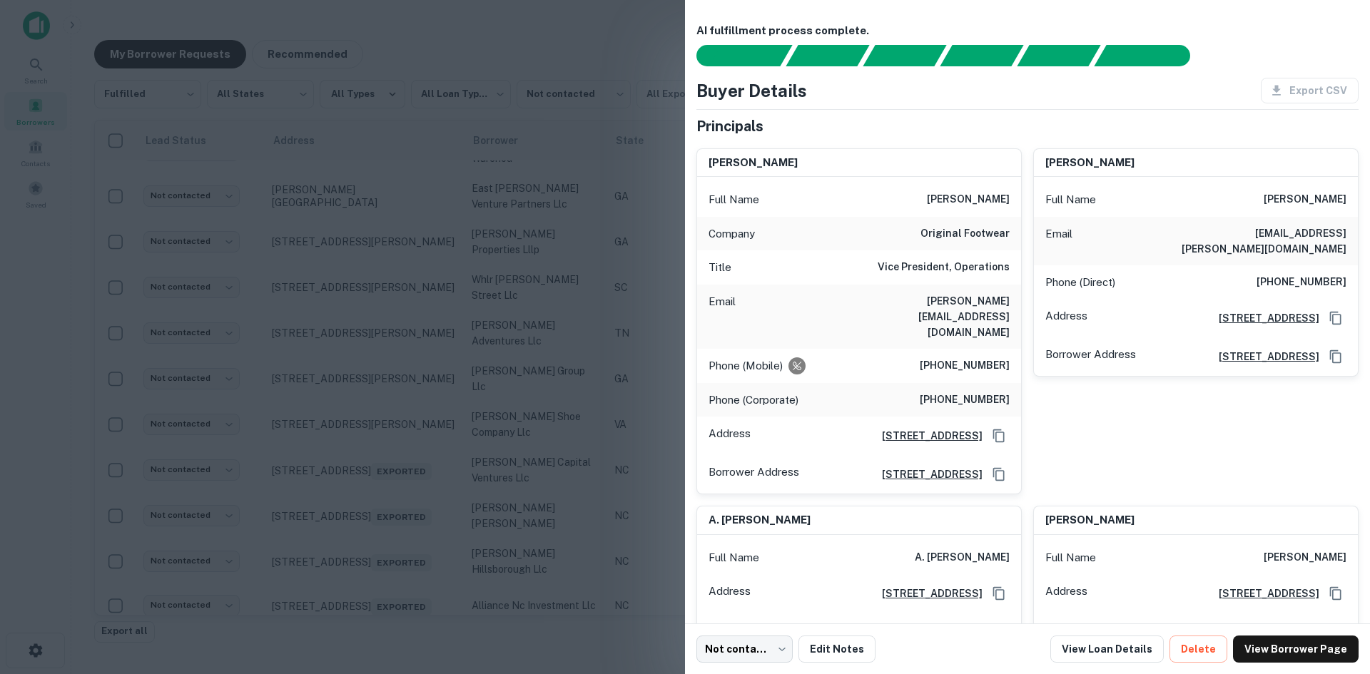
click at [424, 491] on div at bounding box center [685, 337] width 1370 height 674
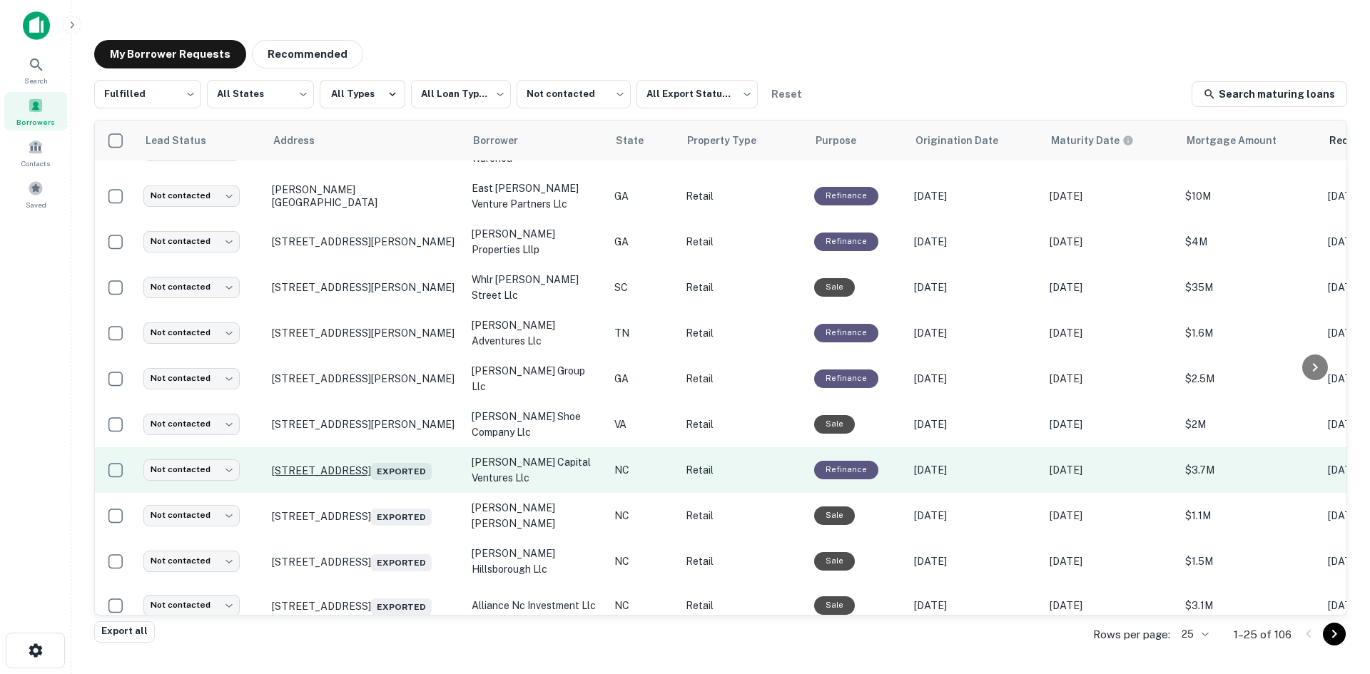
scroll to position [689, 0]
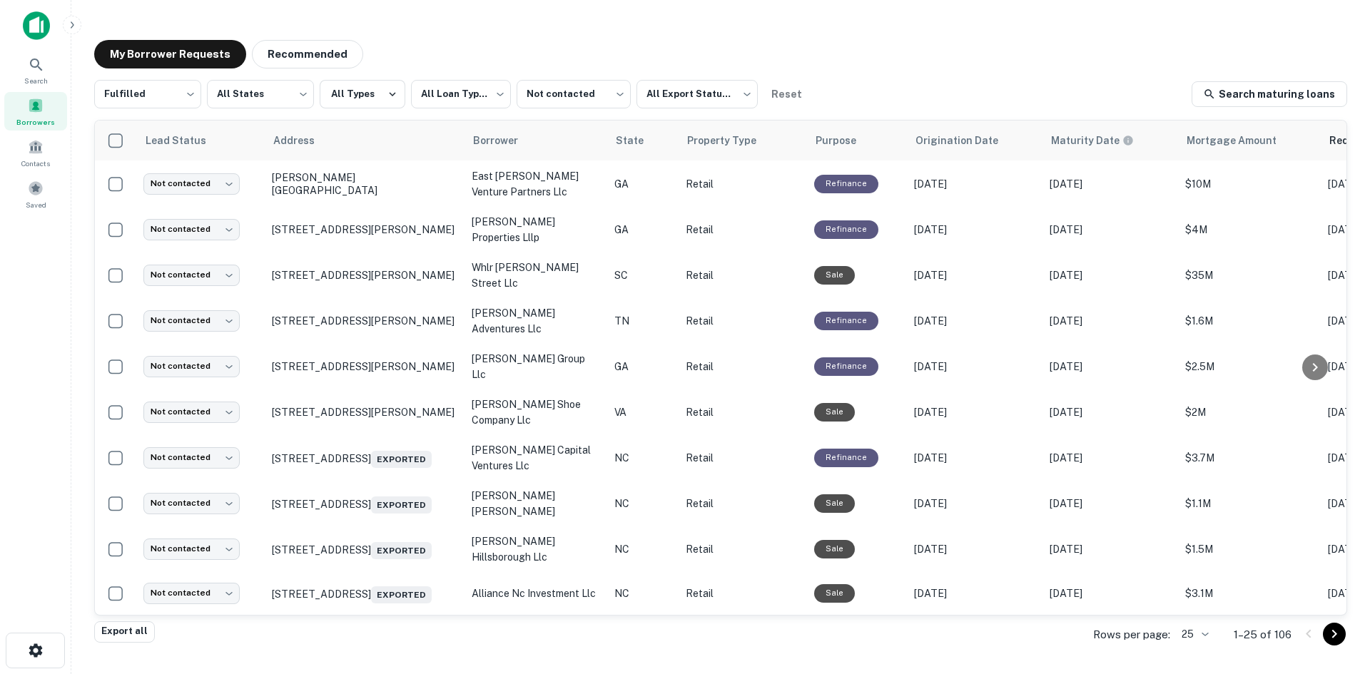
click at [1190, 629] on body "**********" at bounding box center [685, 337] width 1370 height 674
click at [1184, 570] on li "100" at bounding box center [1195, 567] width 49 height 26
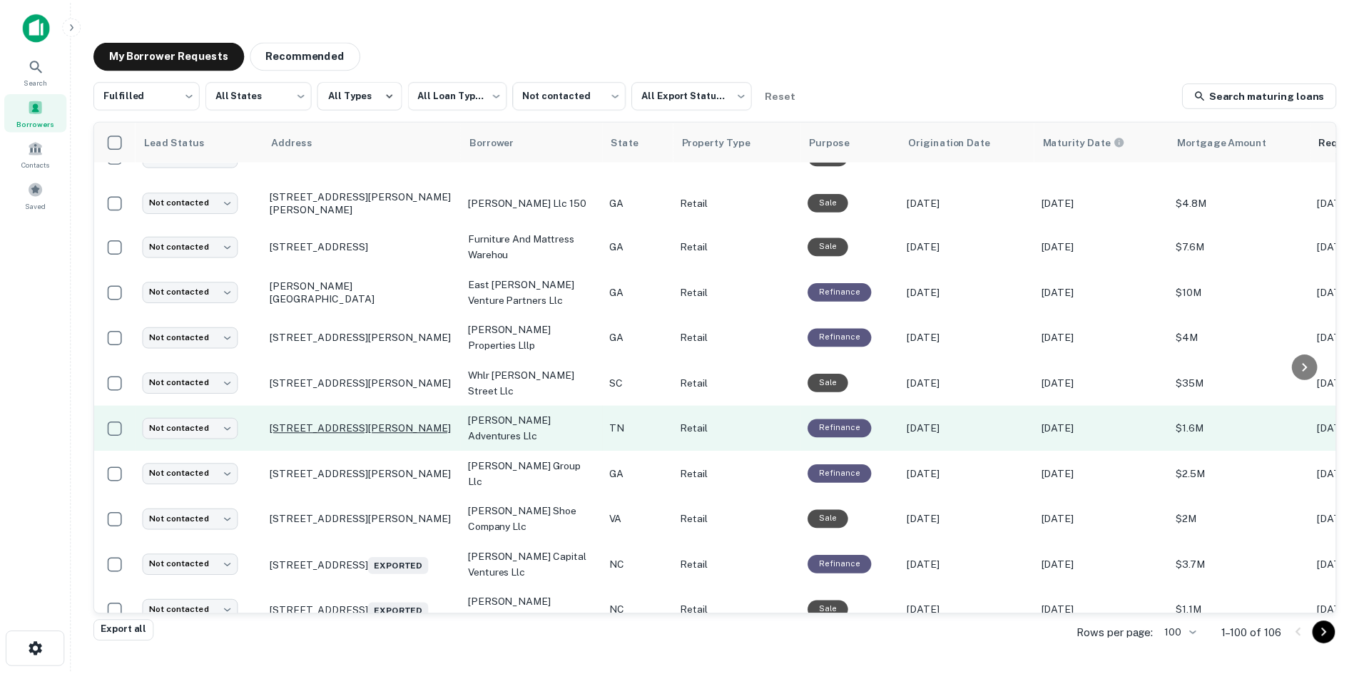
scroll to position [404, 0]
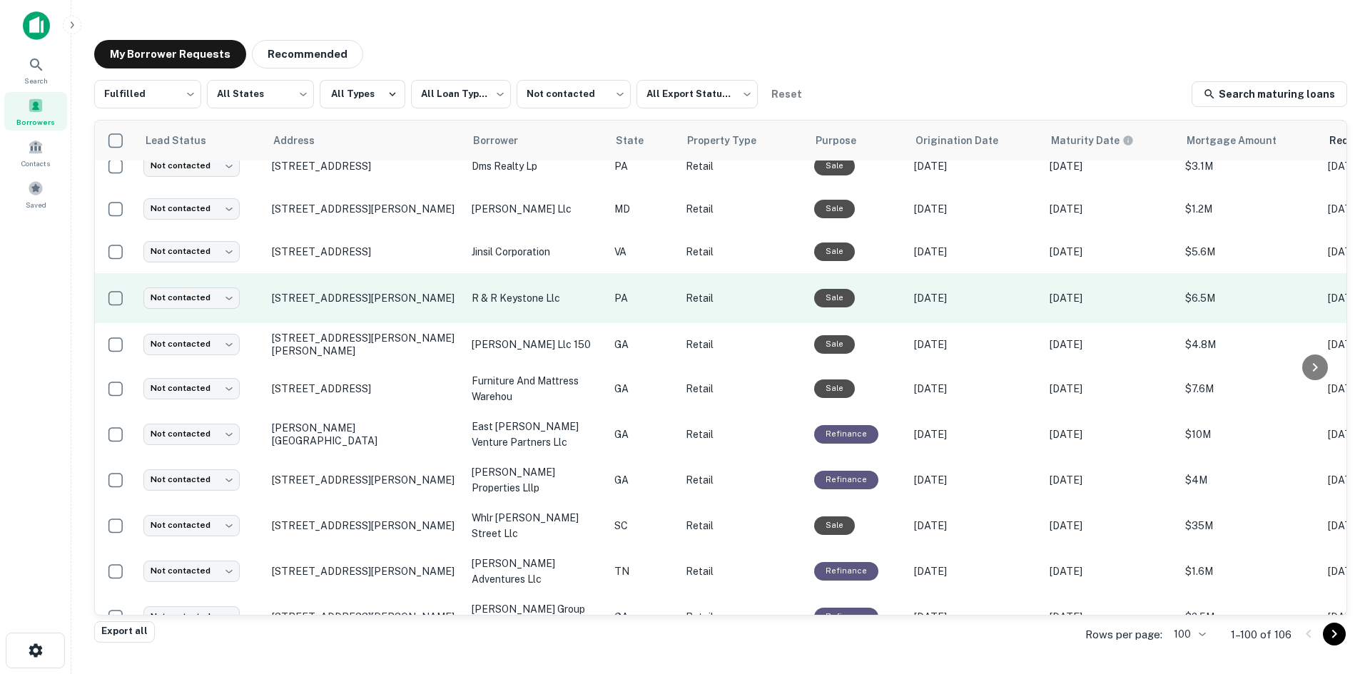
click at [318, 323] on td "8003 Old York Rd Elkins Park, PA 19027" at bounding box center [365, 298] width 200 height 50
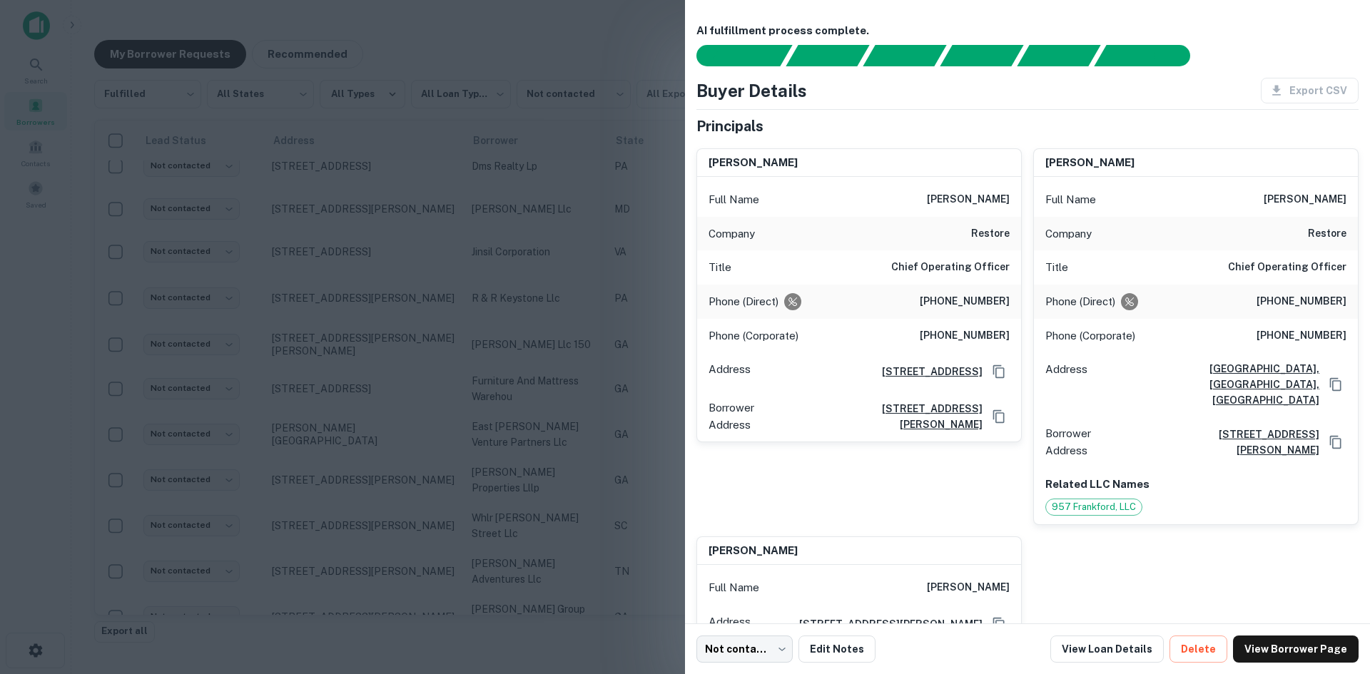
click at [330, 340] on div at bounding box center [685, 337] width 1370 height 674
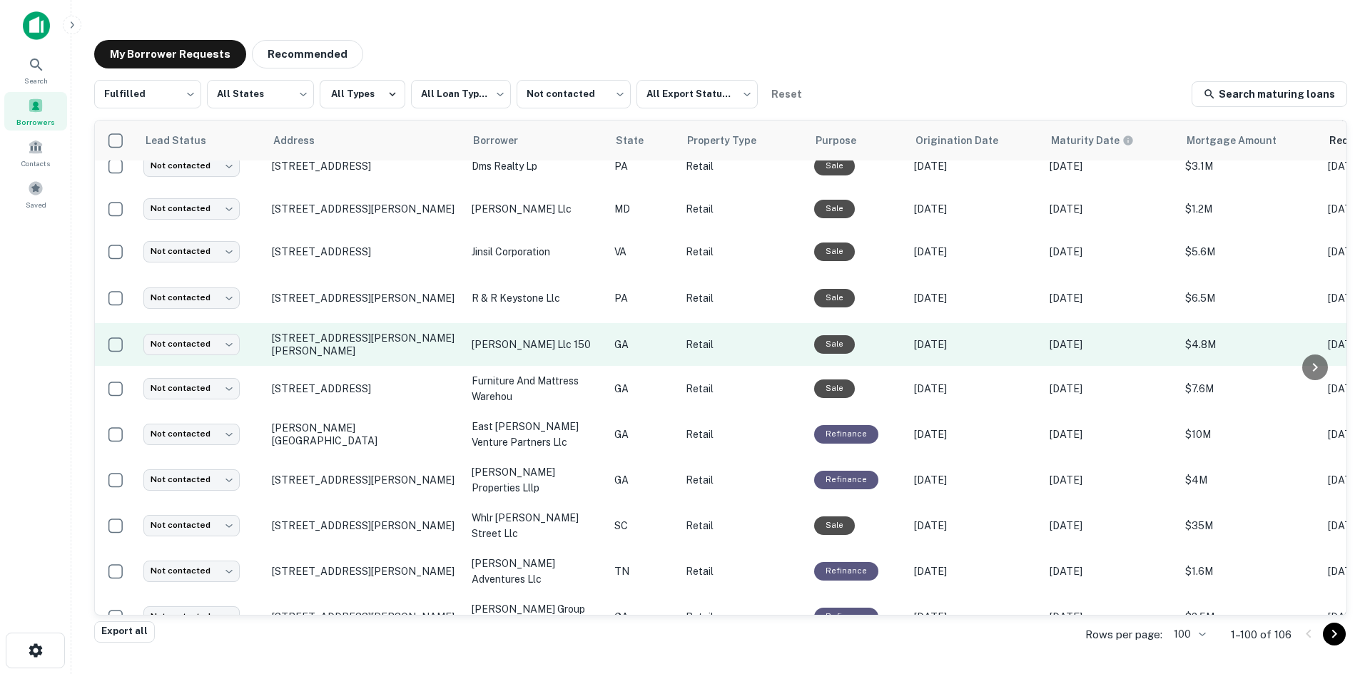
click at [335, 366] on td "3400 Busbee Dr Nw Kennesaw, GA 30144" at bounding box center [365, 344] width 200 height 43
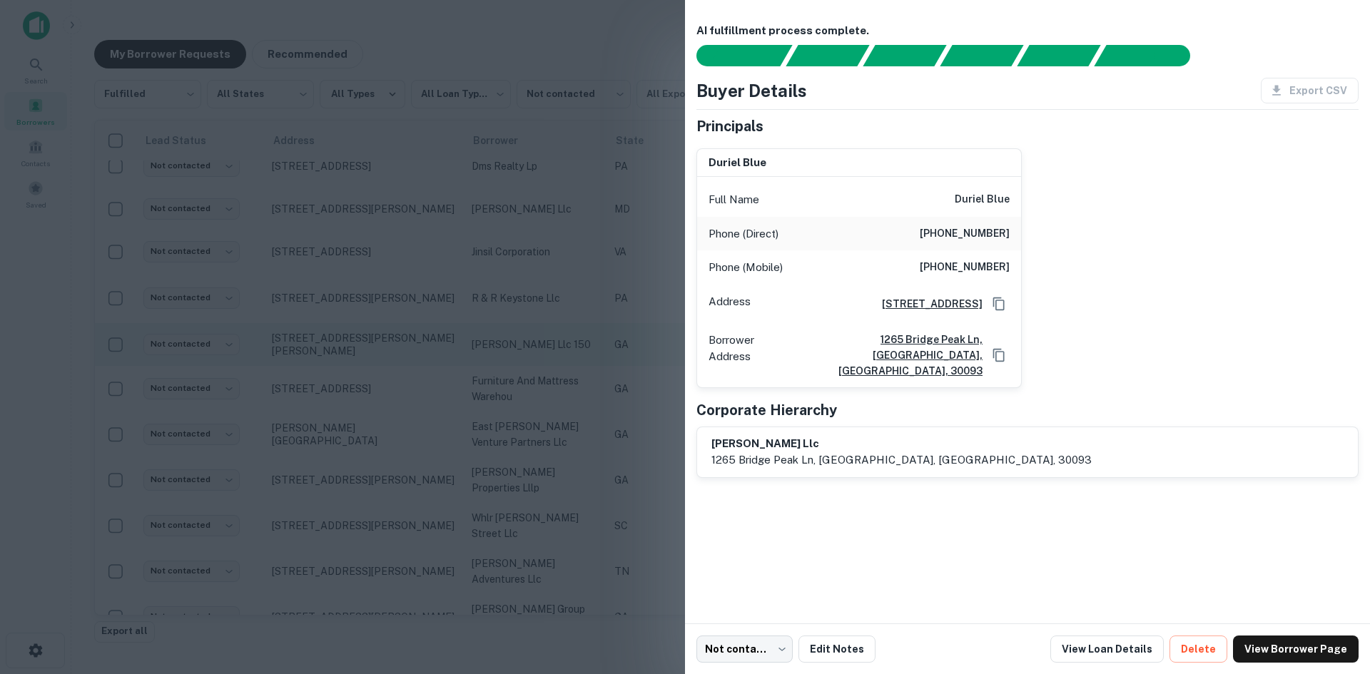
click at [335, 388] on div at bounding box center [685, 337] width 1370 height 674
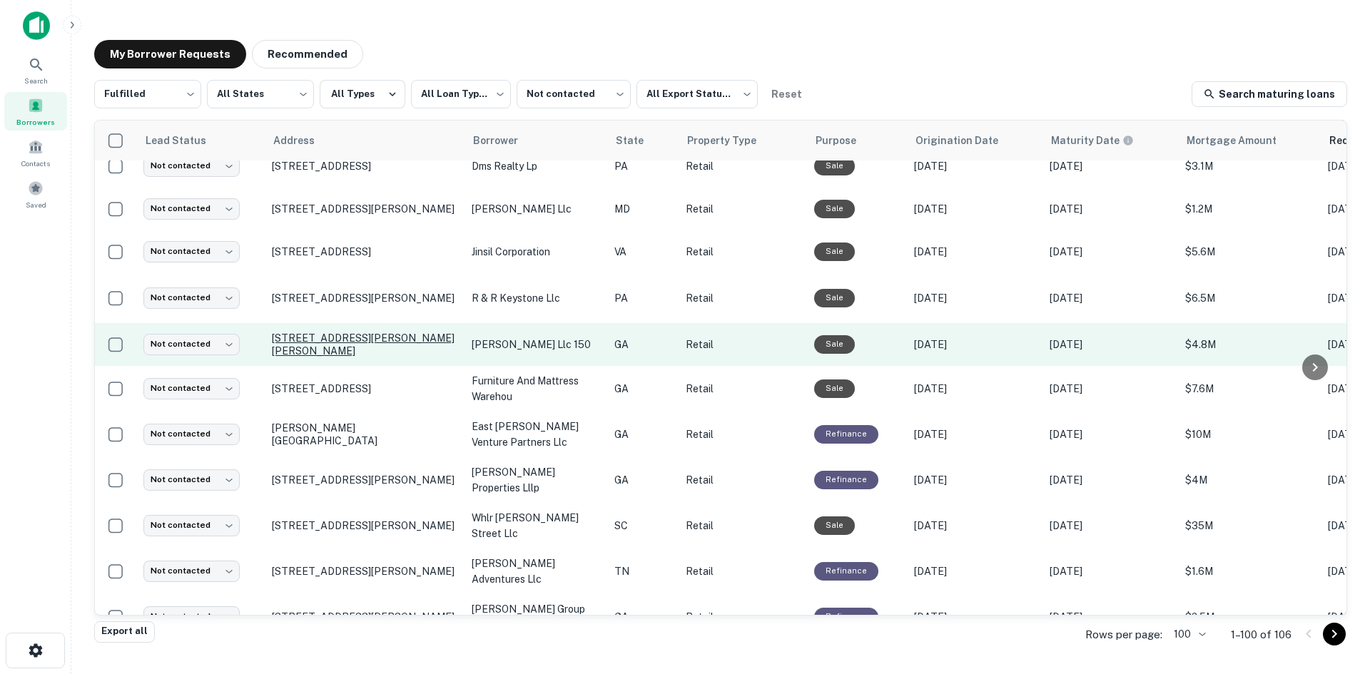
click at [335, 357] on p "3400 Busbee Dr Nw Kennesaw, GA 30144" at bounding box center [365, 345] width 186 height 26
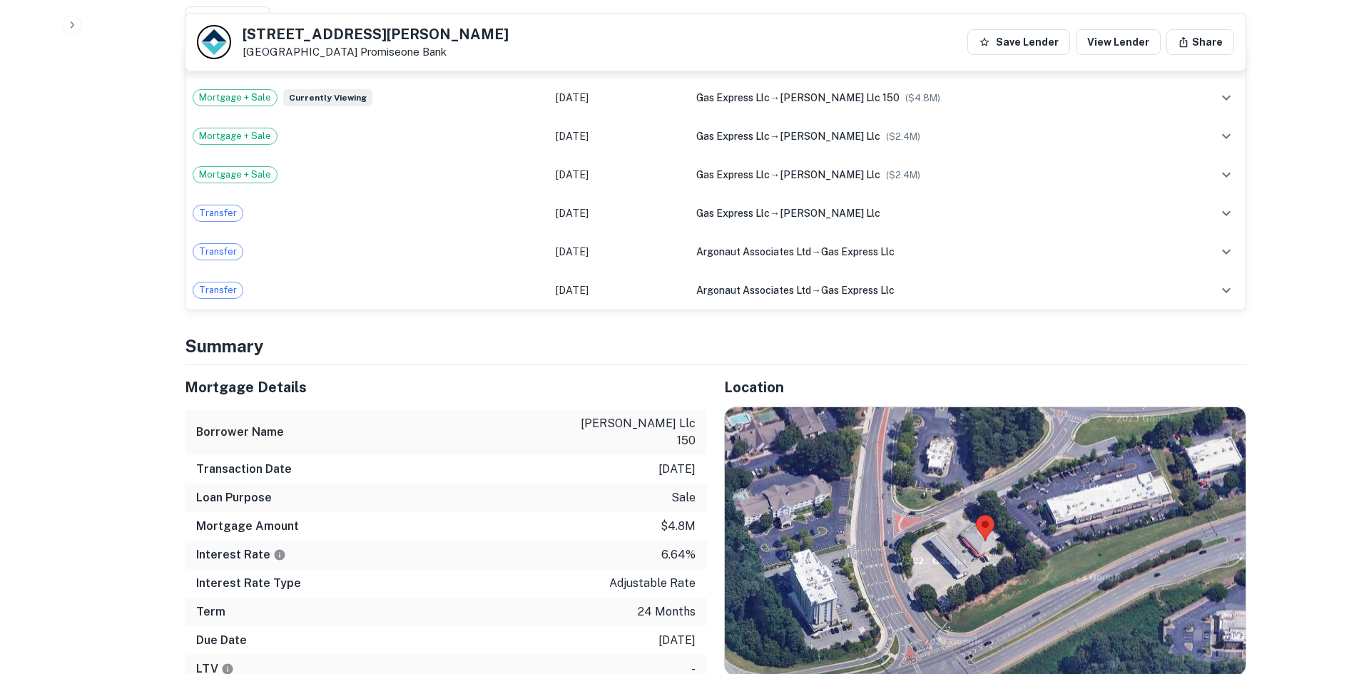
scroll to position [785, 0]
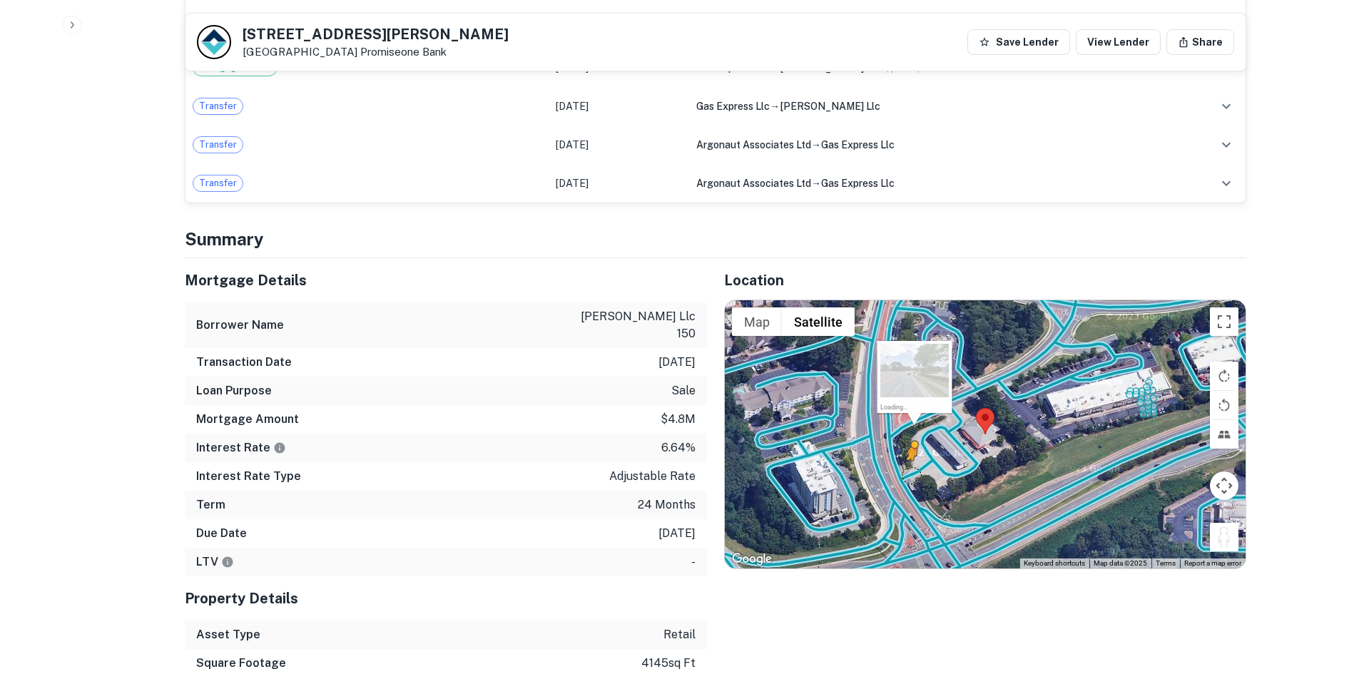
drag, startPoint x: 1226, startPoint y: 532, endPoint x: 908, endPoint y: 469, distance: 324.2
click at [908, 471] on div "To activate drag with keyboard, press Alt + Enter. Once in keyboard drag state,…" at bounding box center [985, 434] width 521 height 268
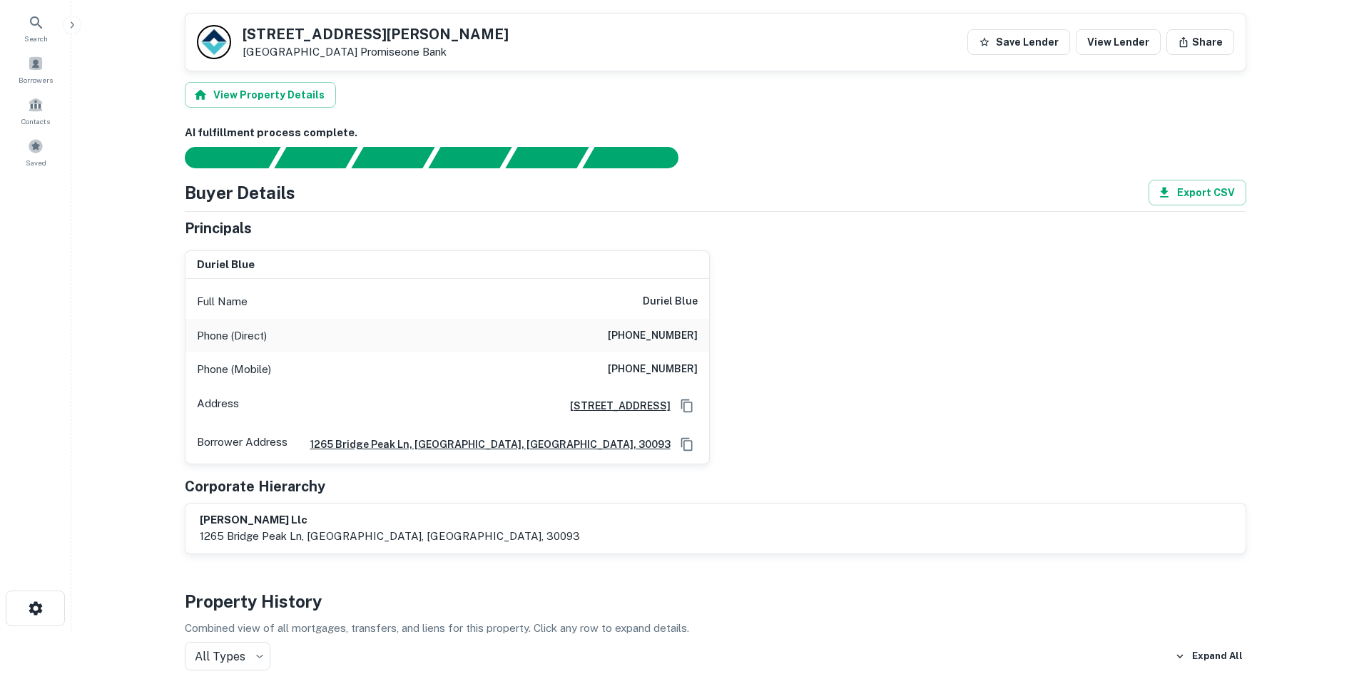
scroll to position [0, 0]
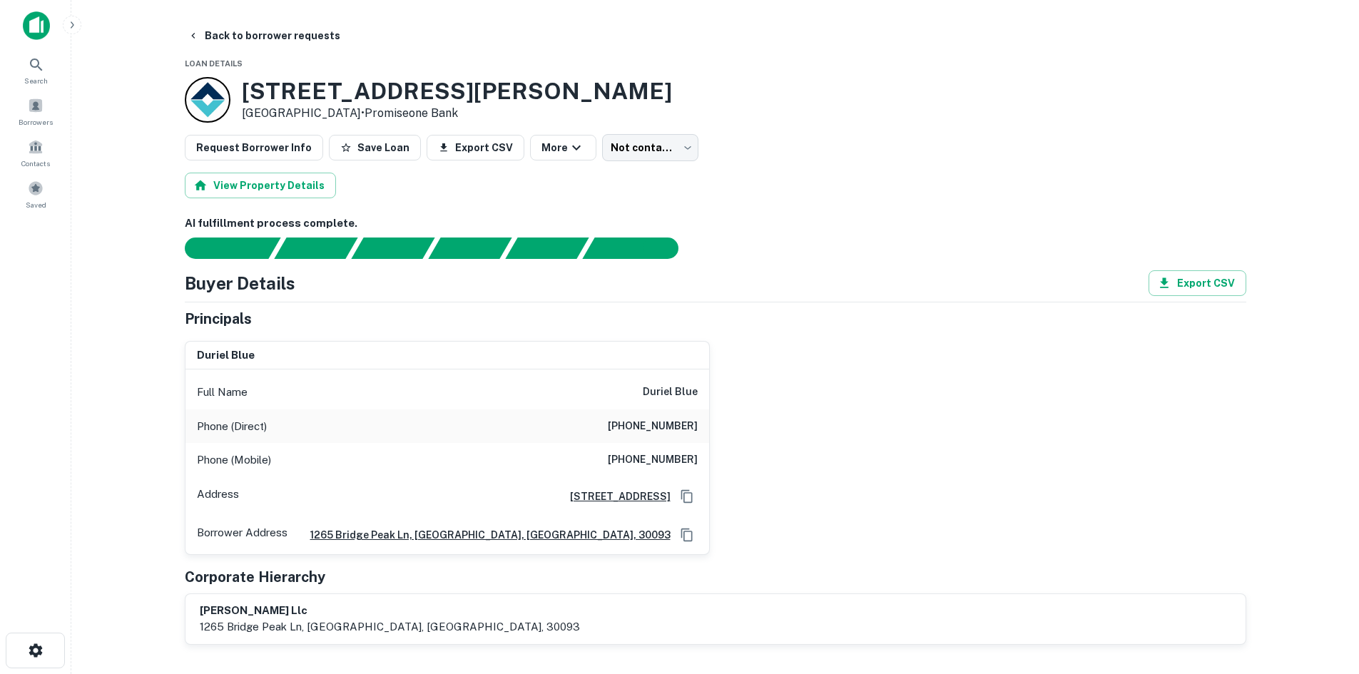
click at [683, 421] on h6 "(770) 927-5503" at bounding box center [653, 426] width 90 height 17
copy h6 "(770) 927-5503"
click at [692, 455] on h6 "(662) 374-1986" at bounding box center [653, 460] width 90 height 17
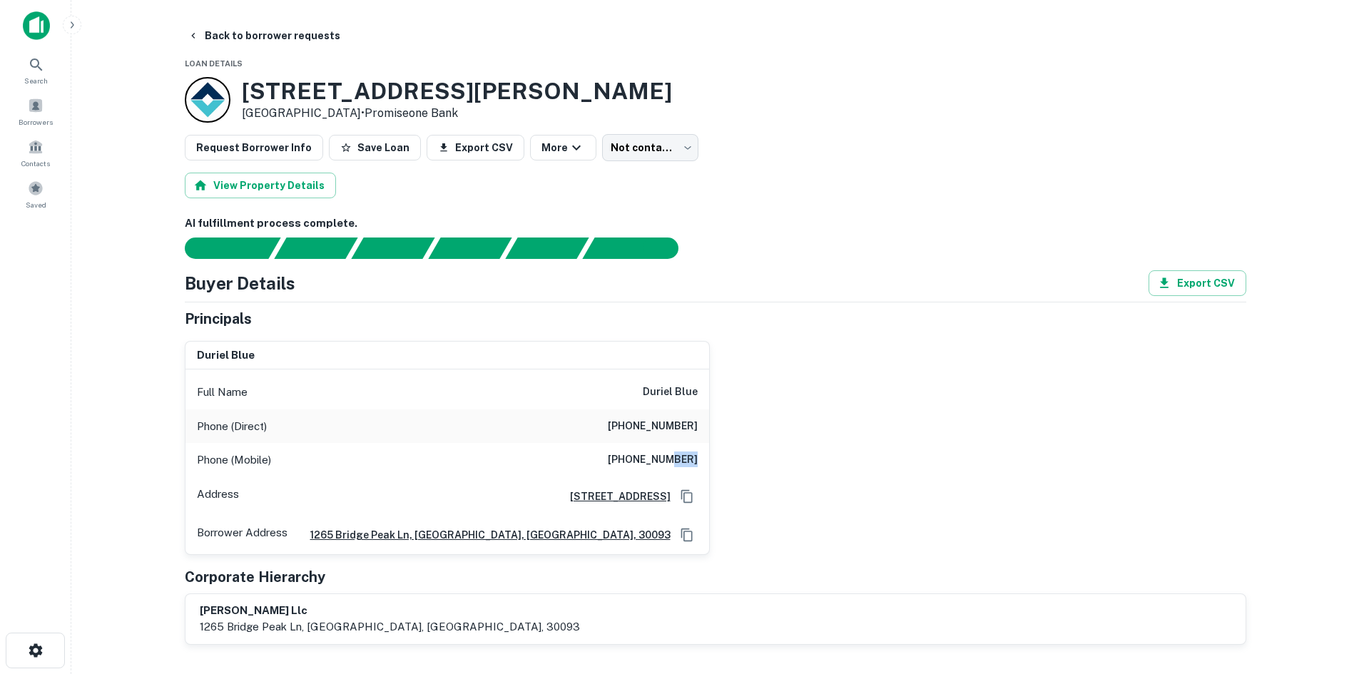
click at [692, 455] on h6 "(662) 374-1986" at bounding box center [653, 460] width 90 height 17
copy h6 "(662) 374-1986"
click at [671, 432] on h6 "(770) 927-5503" at bounding box center [653, 426] width 90 height 17
click at [669, 431] on h6 "(770) 927-5503" at bounding box center [653, 426] width 90 height 17
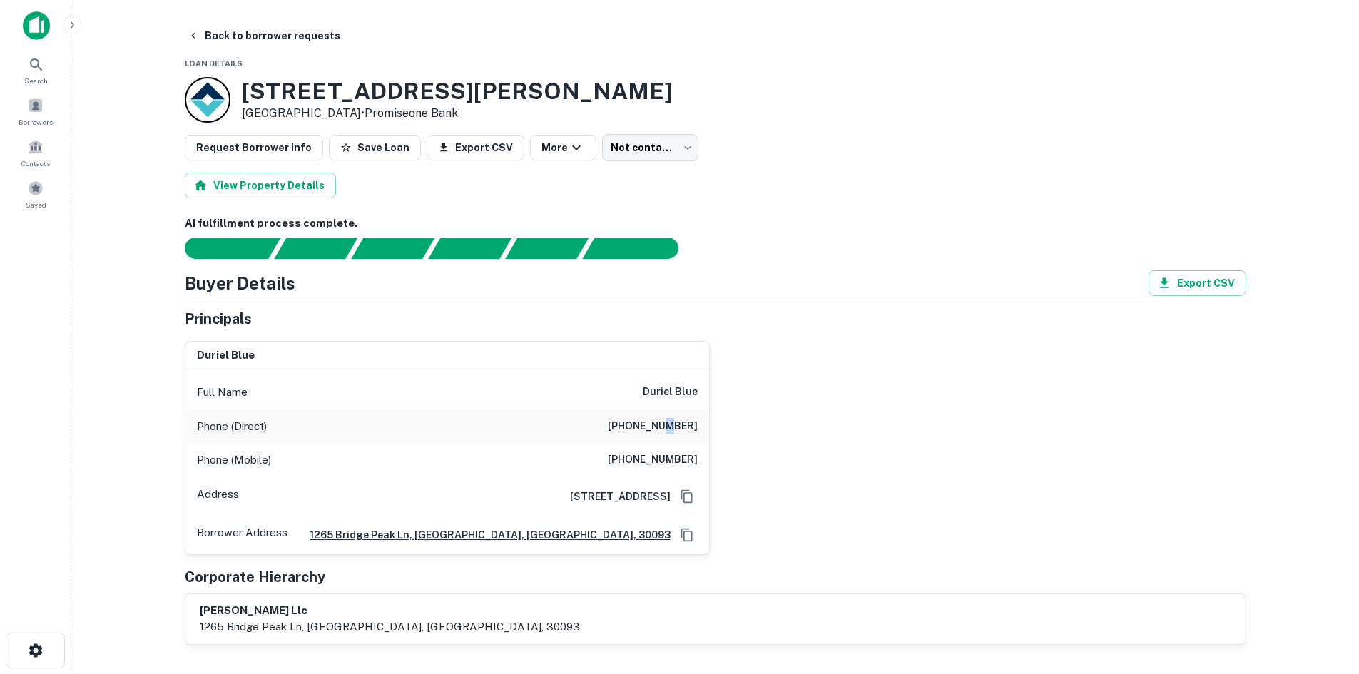
click at [668, 431] on h6 "(770) 927-5503" at bounding box center [653, 426] width 90 height 17
click at [664, 434] on h6 "(770) 927-5503" at bounding box center [653, 426] width 90 height 17
copy h6 "(770) 927-5503"
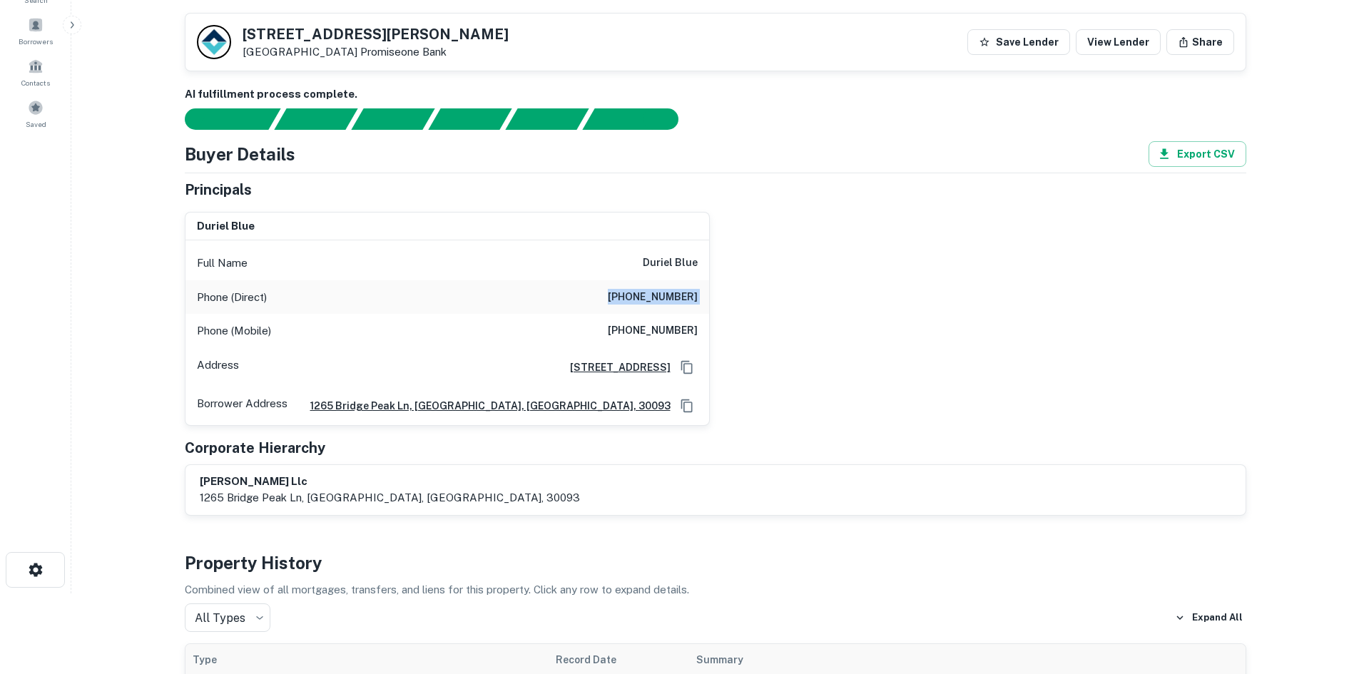
scroll to position [71, 0]
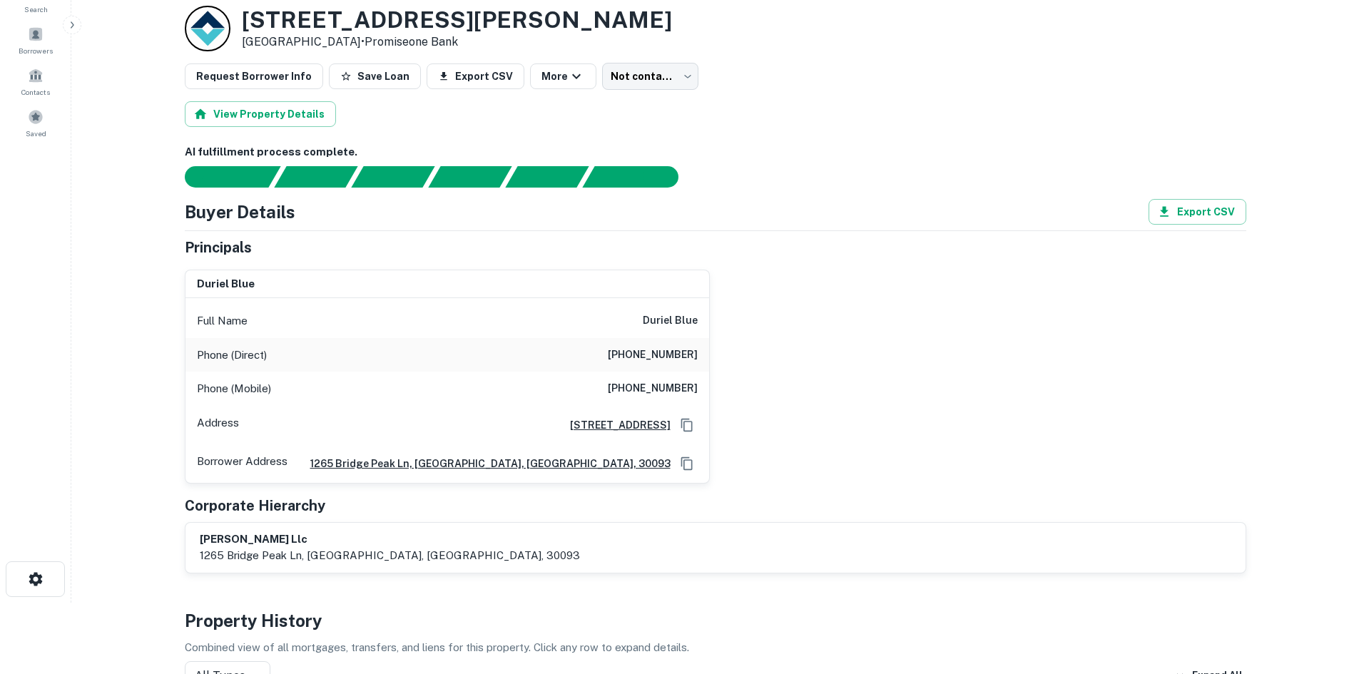
click at [654, 378] on div "Phone (Mobile) (662) 374-1986" at bounding box center [448, 389] width 524 height 34
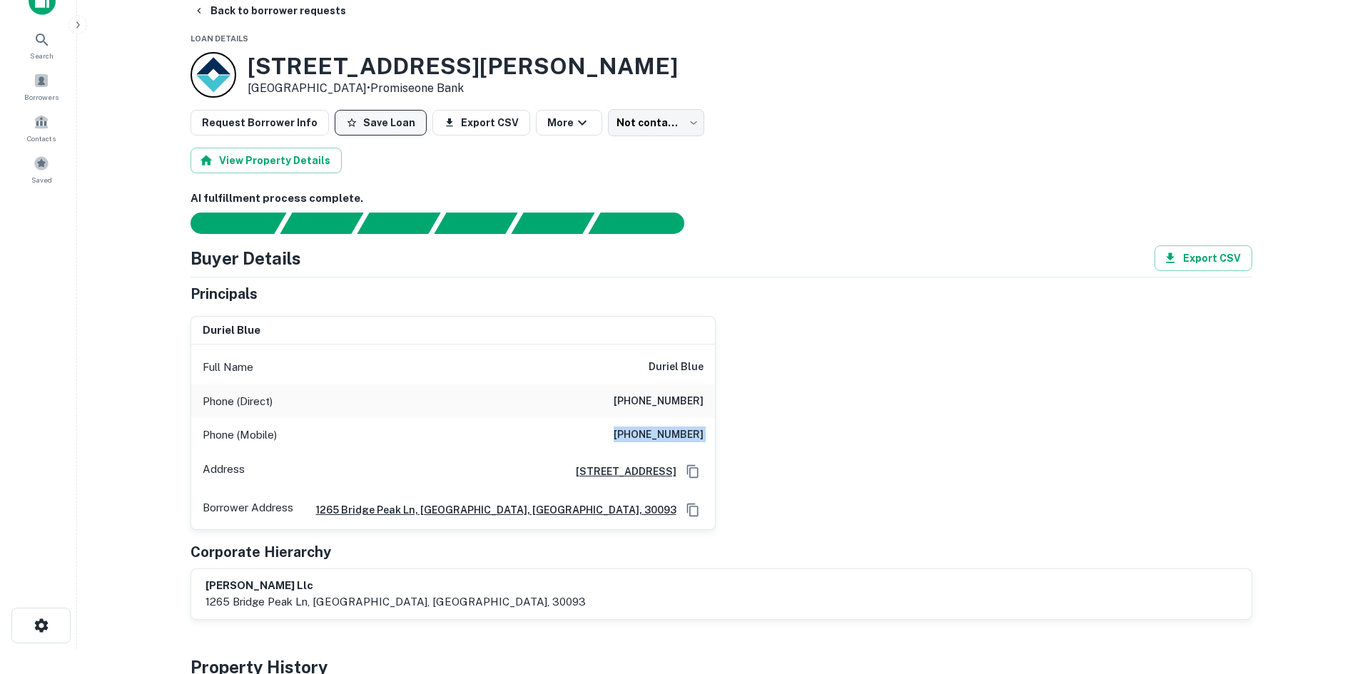
scroll to position [0, 0]
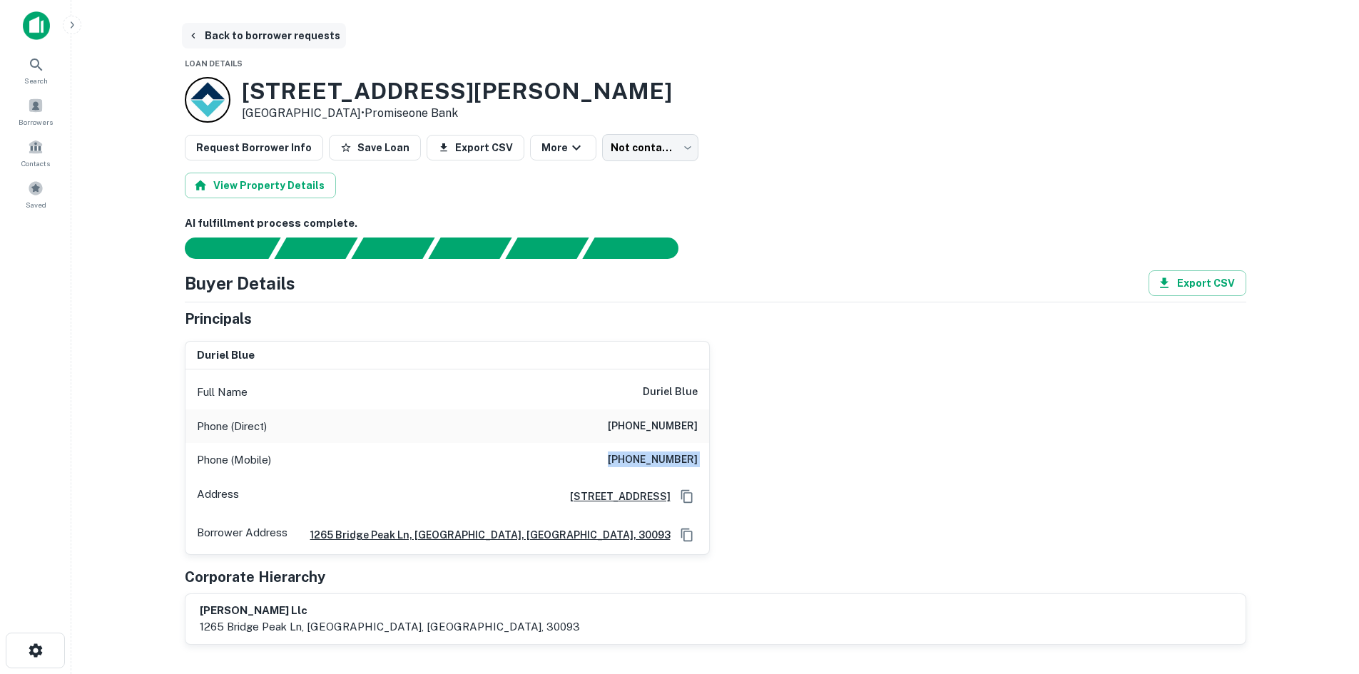
click at [293, 33] on button "Back to borrower requests" at bounding box center [264, 36] width 164 height 26
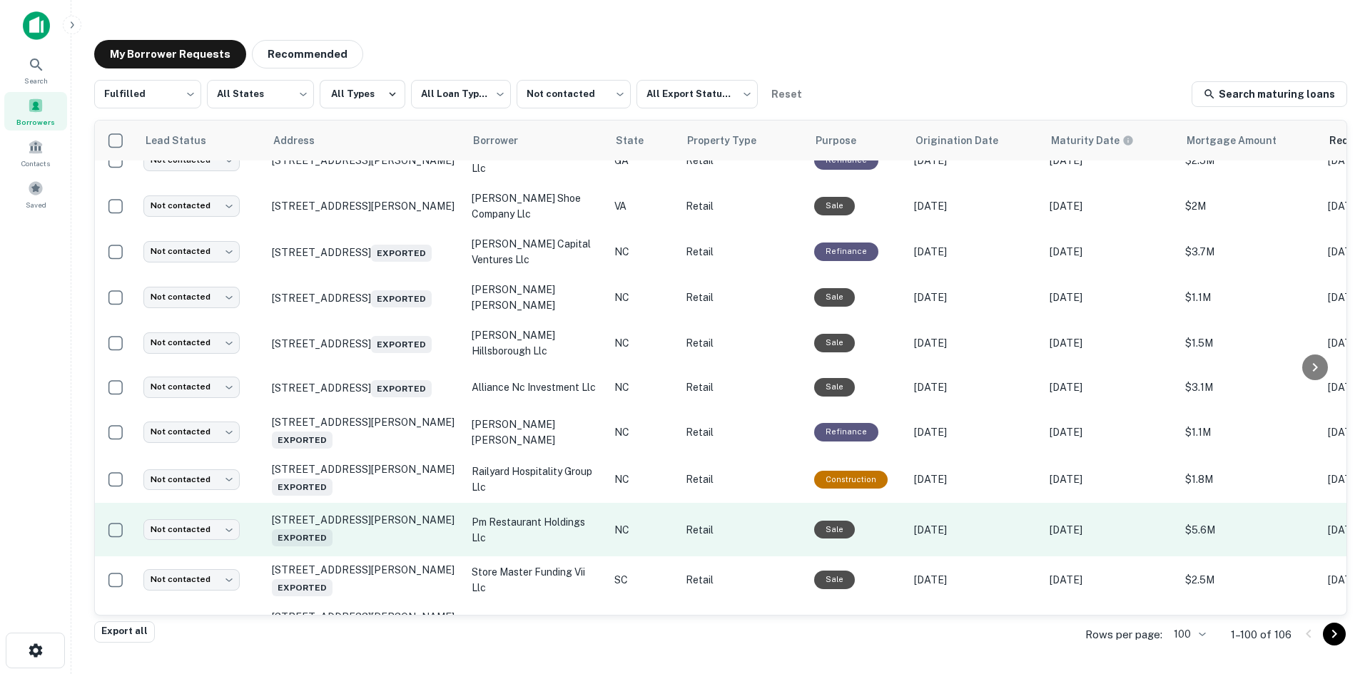
scroll to position [1117, 0]
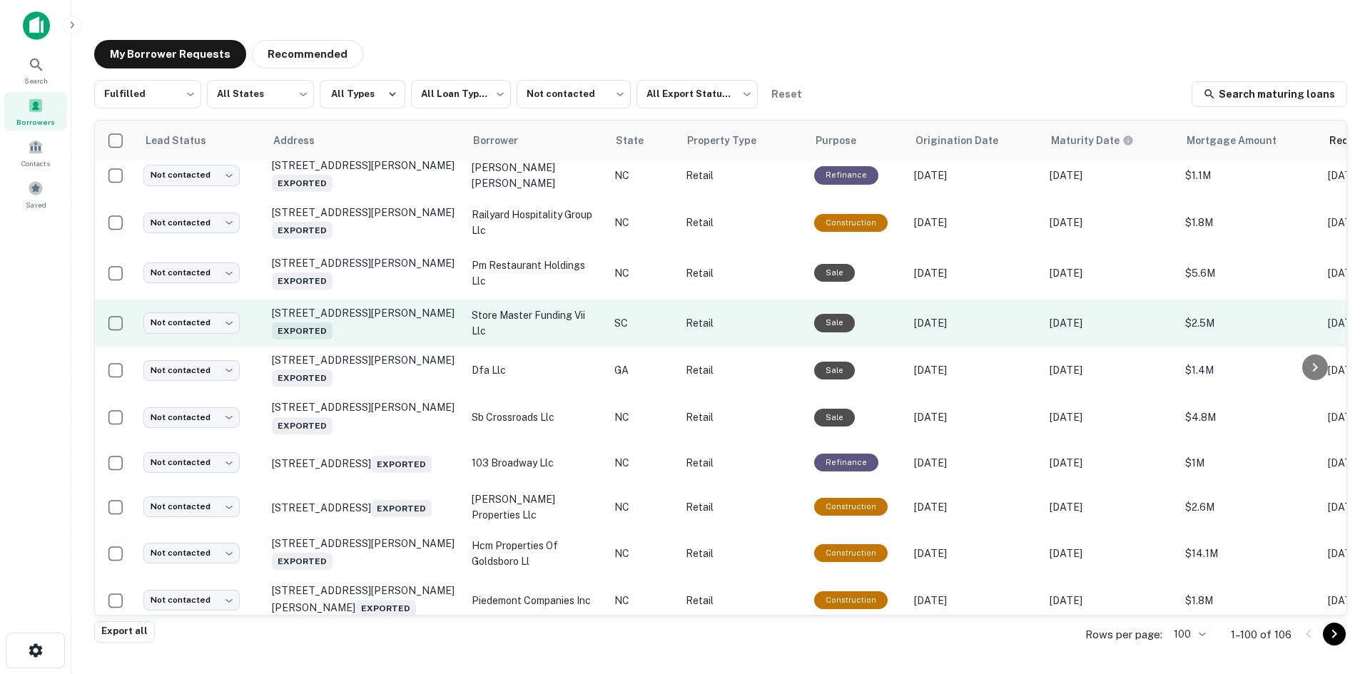
click at [374, 347] on td "72 Pope Ave Hilton Head Island, SC 29928 Exported" at bounding box center [365, 323] width 200 height 47
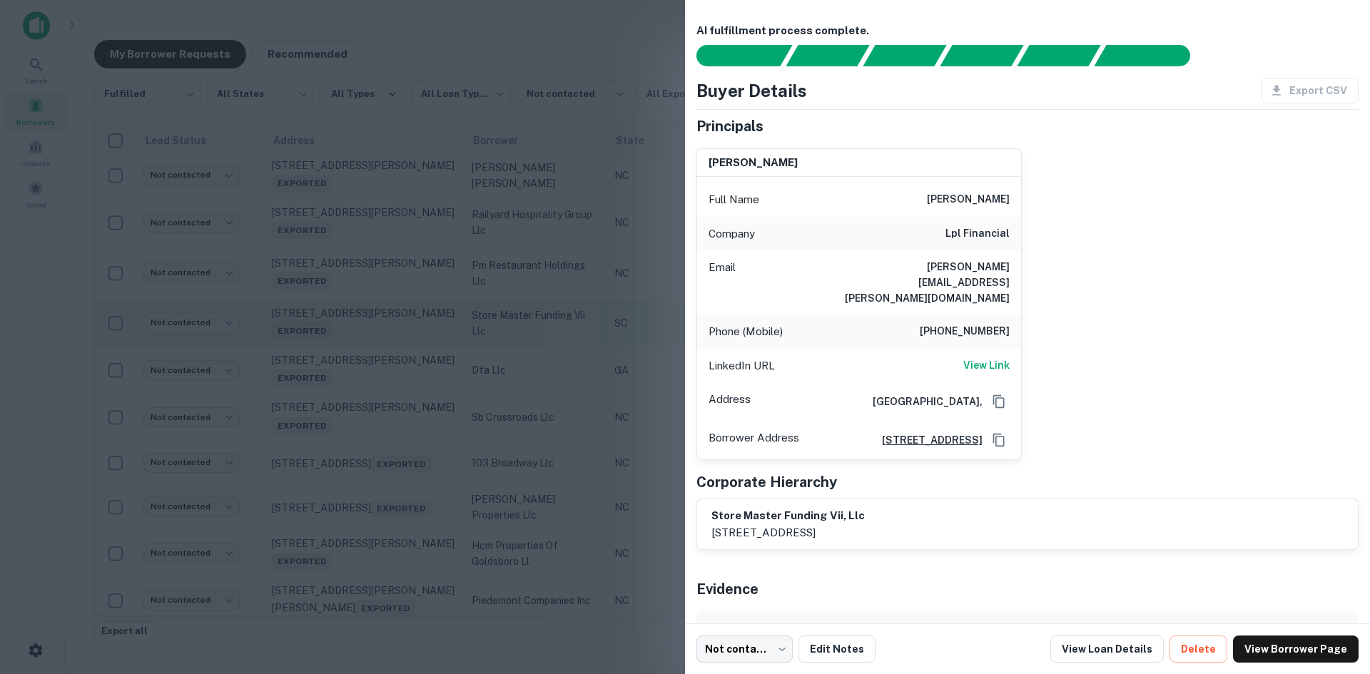
click at [374, 362] on div at bounding box center [685, 337] width 1370 height 674
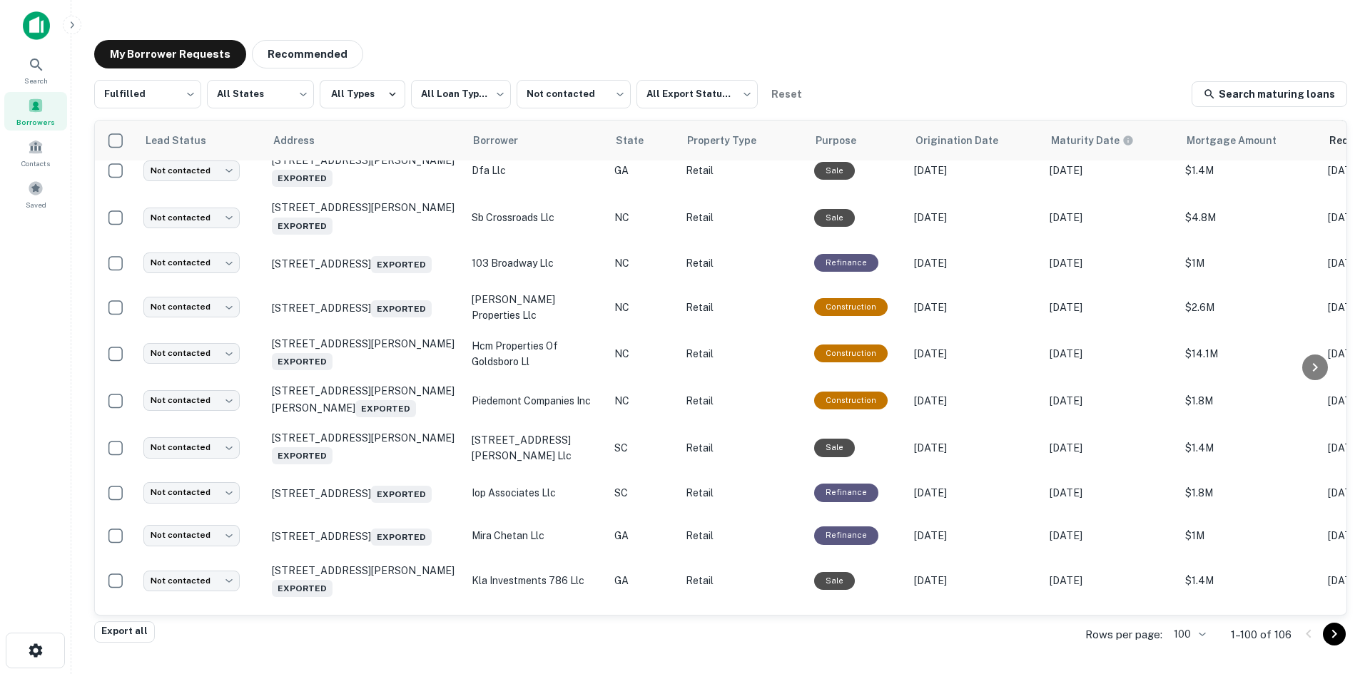
scroll to position [1617, 0]
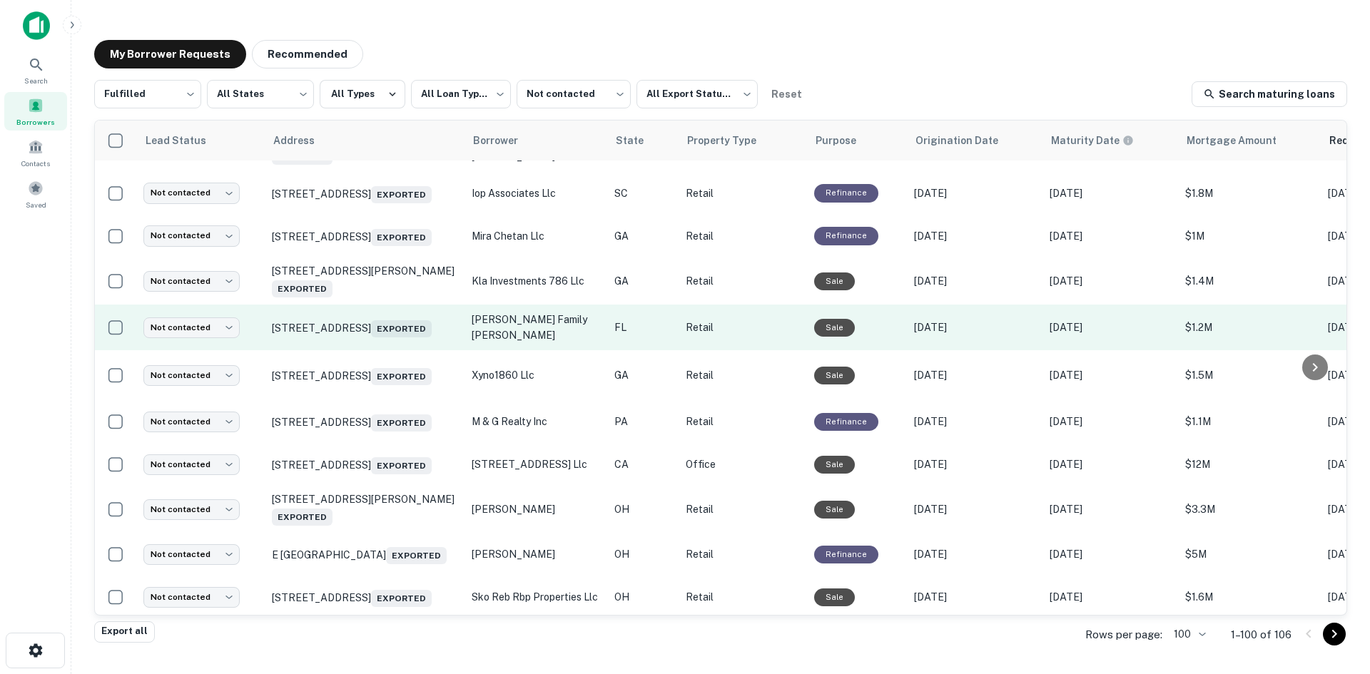
click at [399, 350] on td "2525 S Monroe St # H Tallahassee, FL 32301 Exported" at bounding box center [365, 328] width 200 height 46
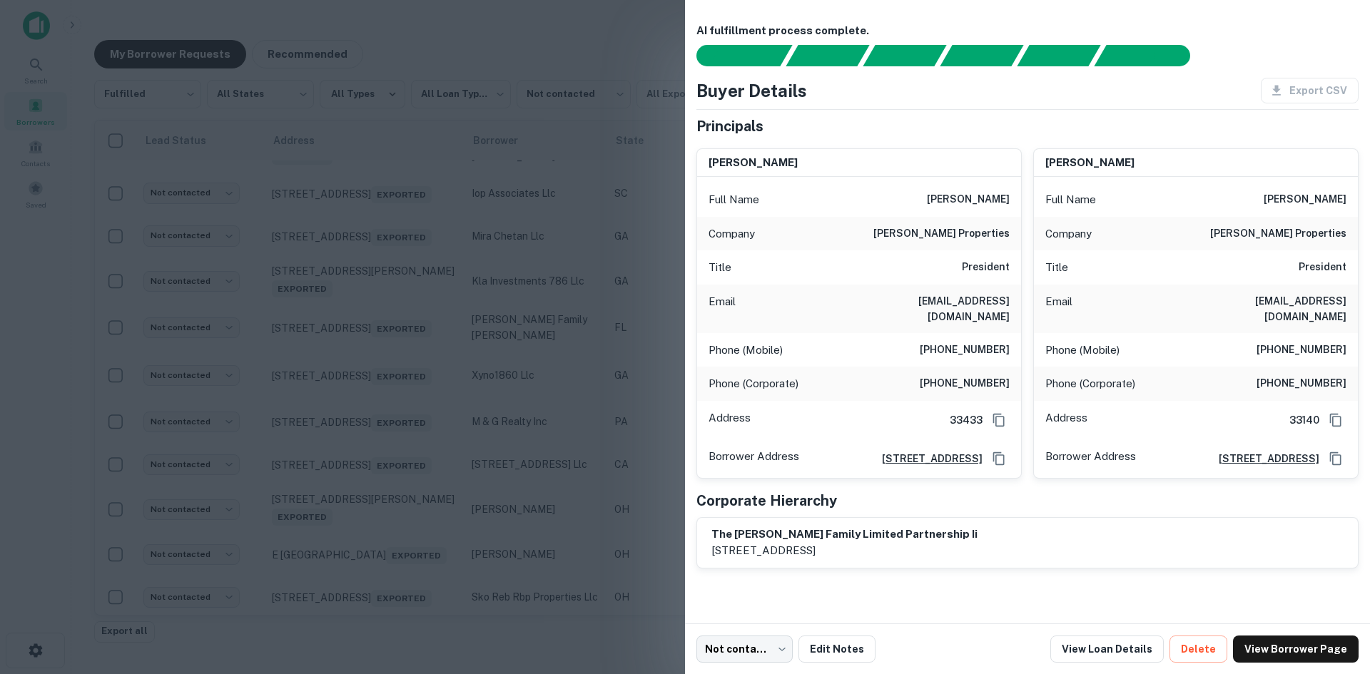
click at [397, 377] on div at bounding box center [685, 337] width 1370 height 674
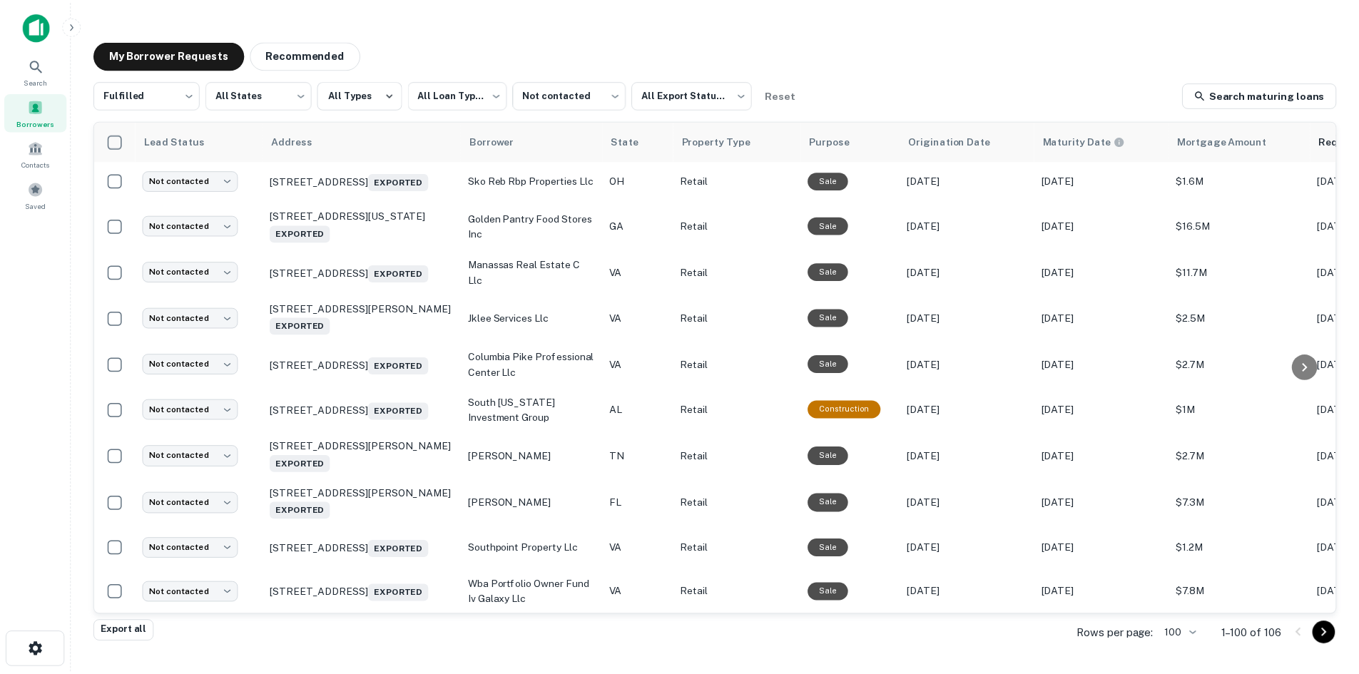
scroll to position [2045, 0]
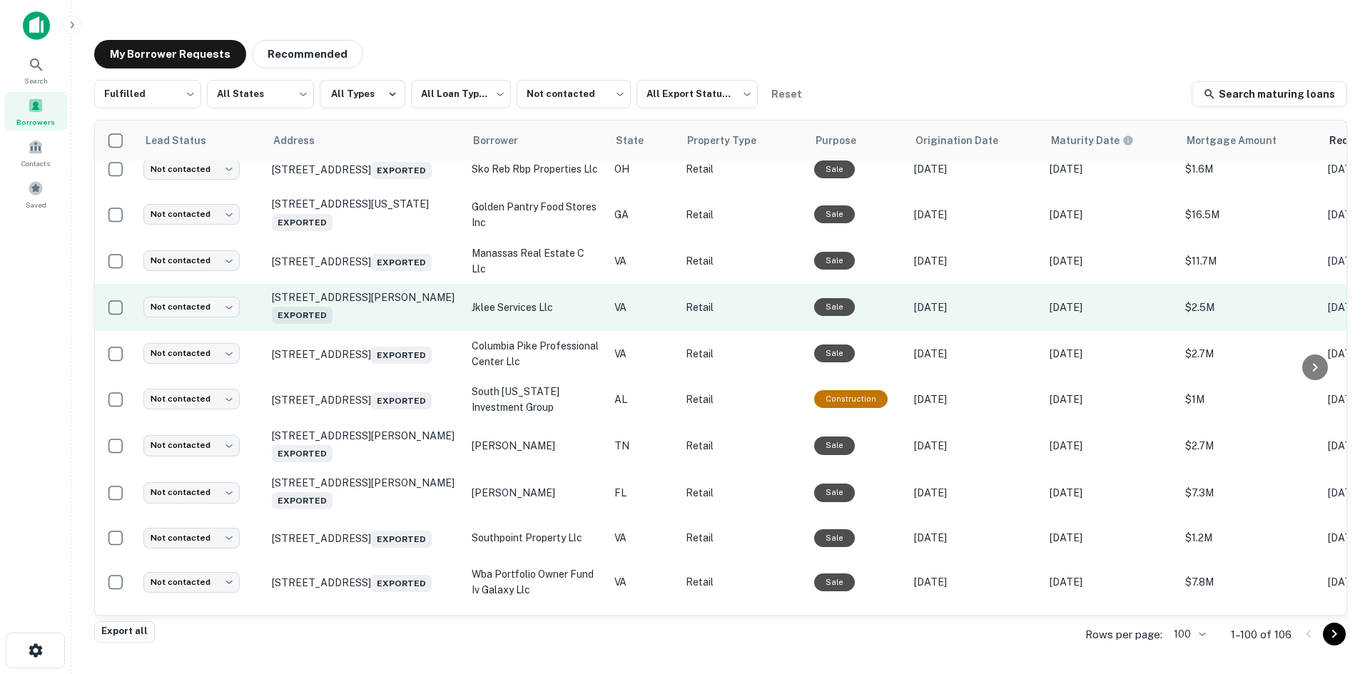
click at [387, 331] on td "2270 Valor Dr Winchester, VA 22601 Exported" at bounding box center [365, 307] width 200 height 47
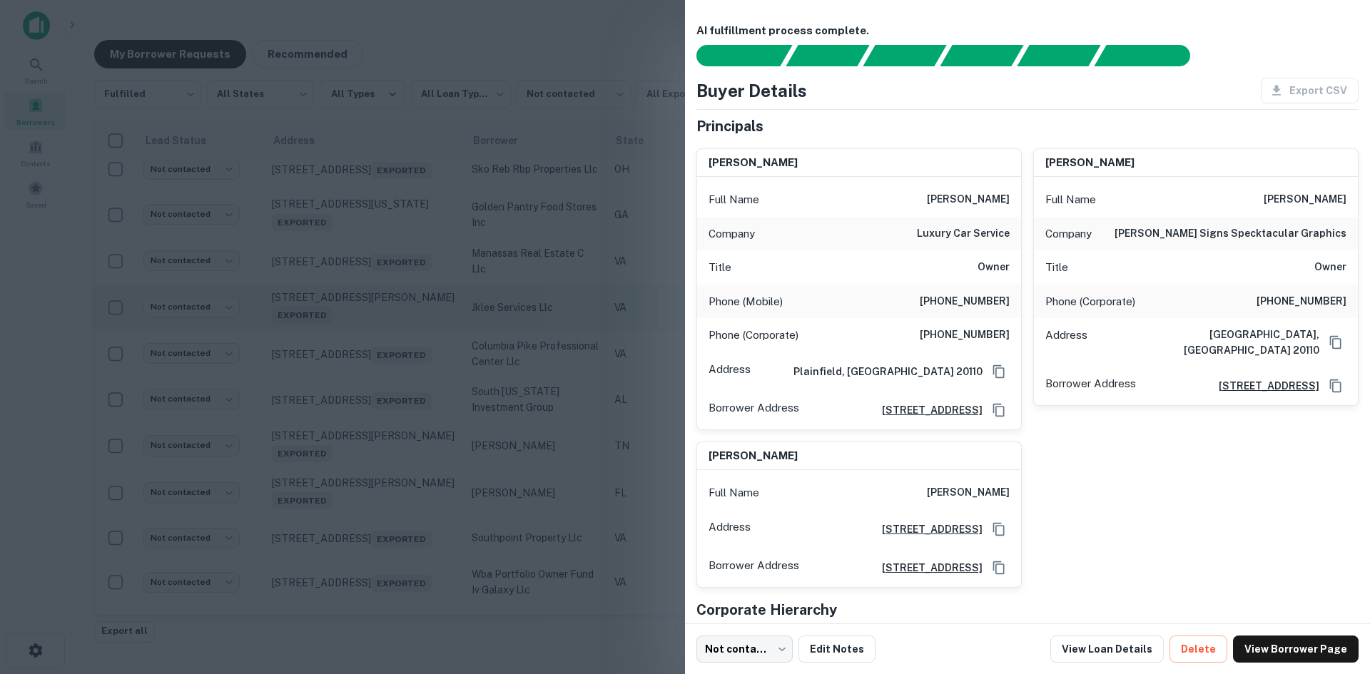
click at [387, 385] on div at bounding box center [685, 337] width 1370 height 674
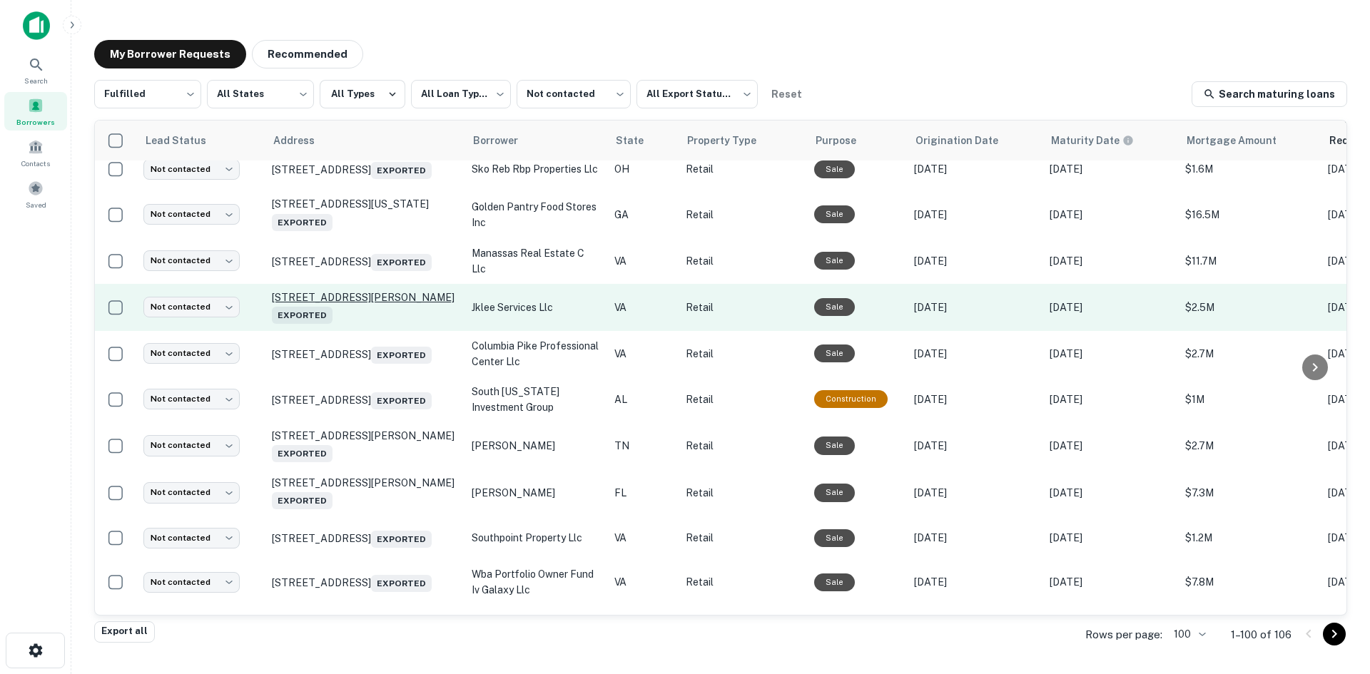
click at [386, 324] on p "2270 Valor Dr Winchester, VA 22601 Exported" at bounding box center [365, 307] width 186 height 33
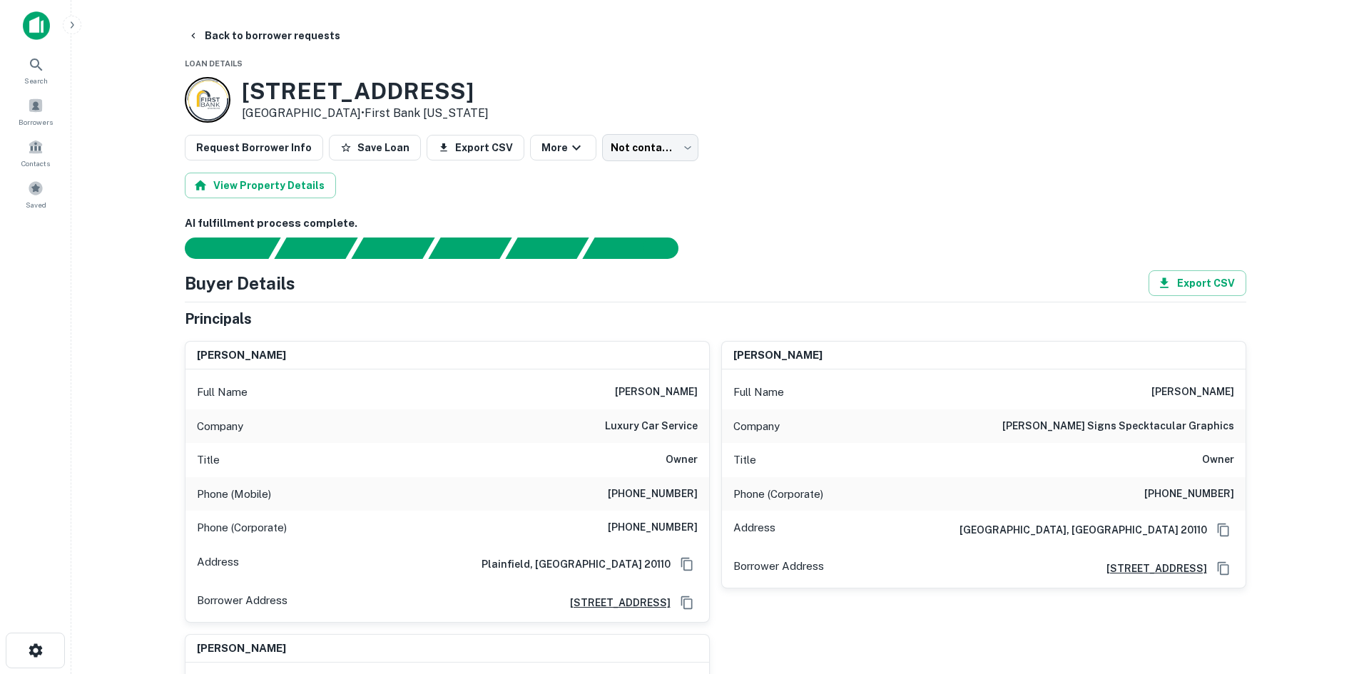
scroll to position [143, 0]
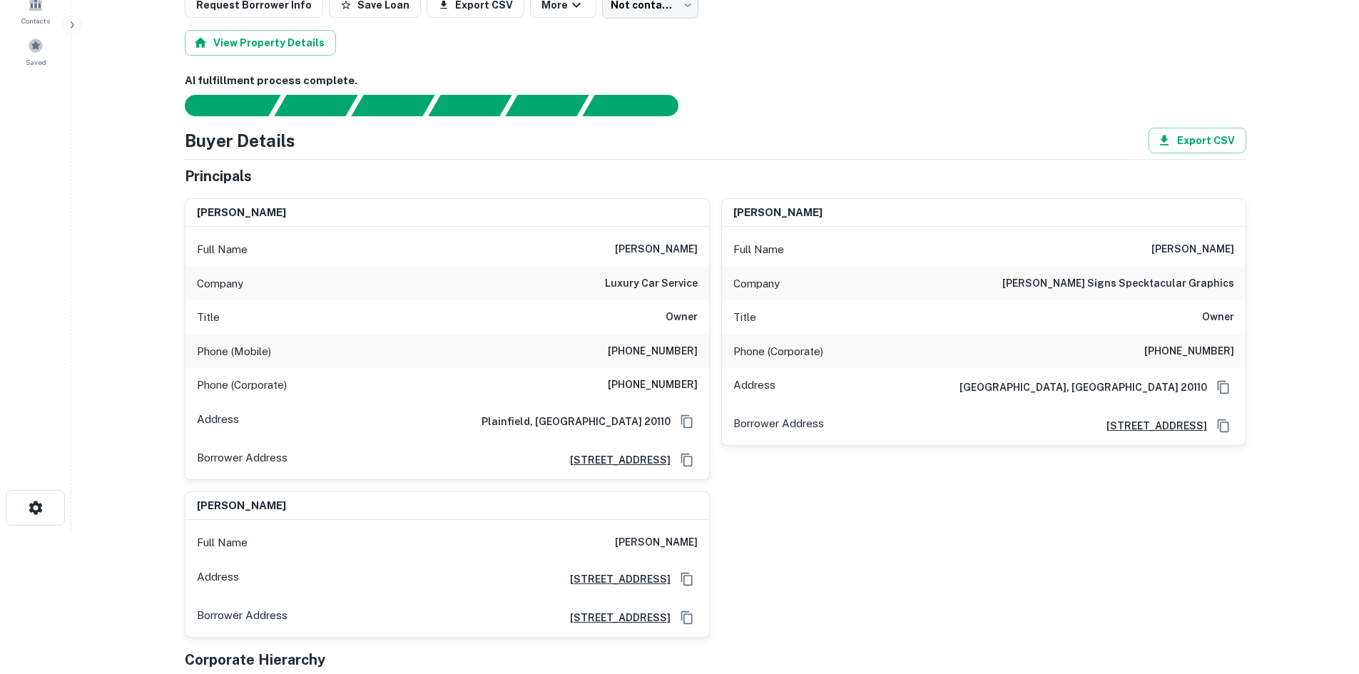
click at [659, 352] on h6 "(630) 710-0202" at bounding box center [653, 351] width 90 height 17
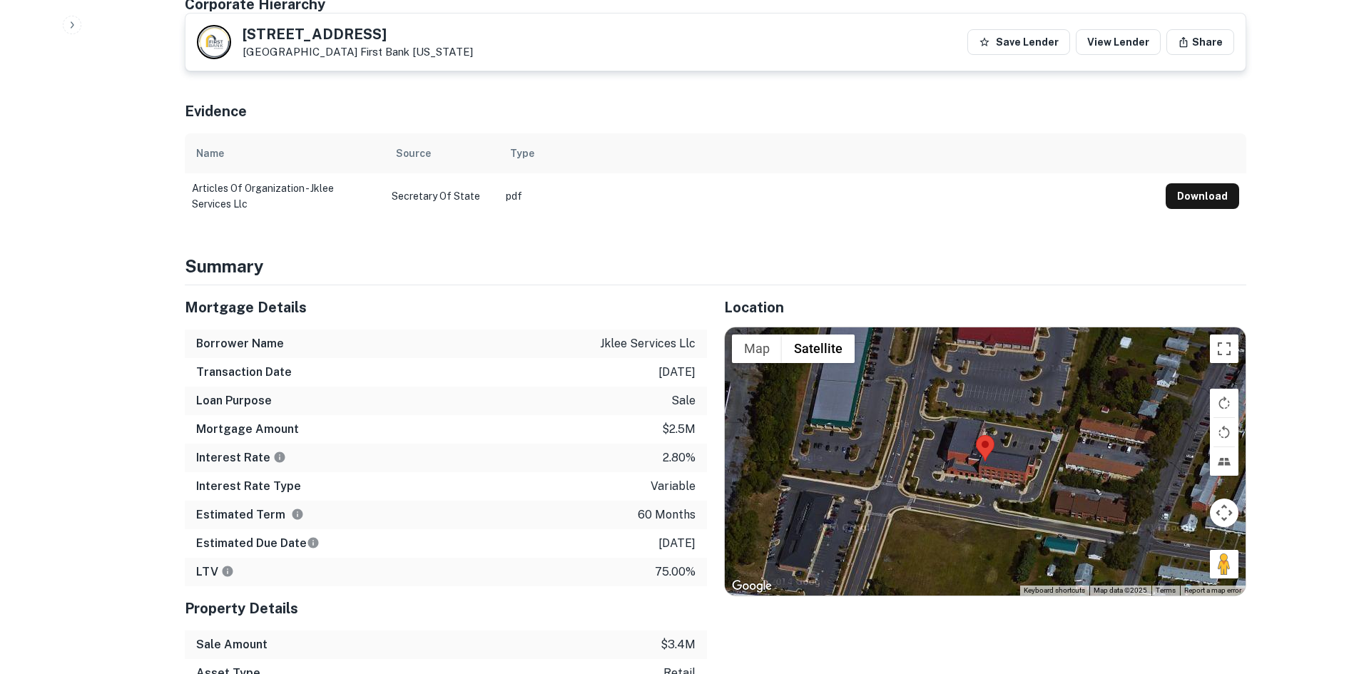
scroll to position [928, 0]
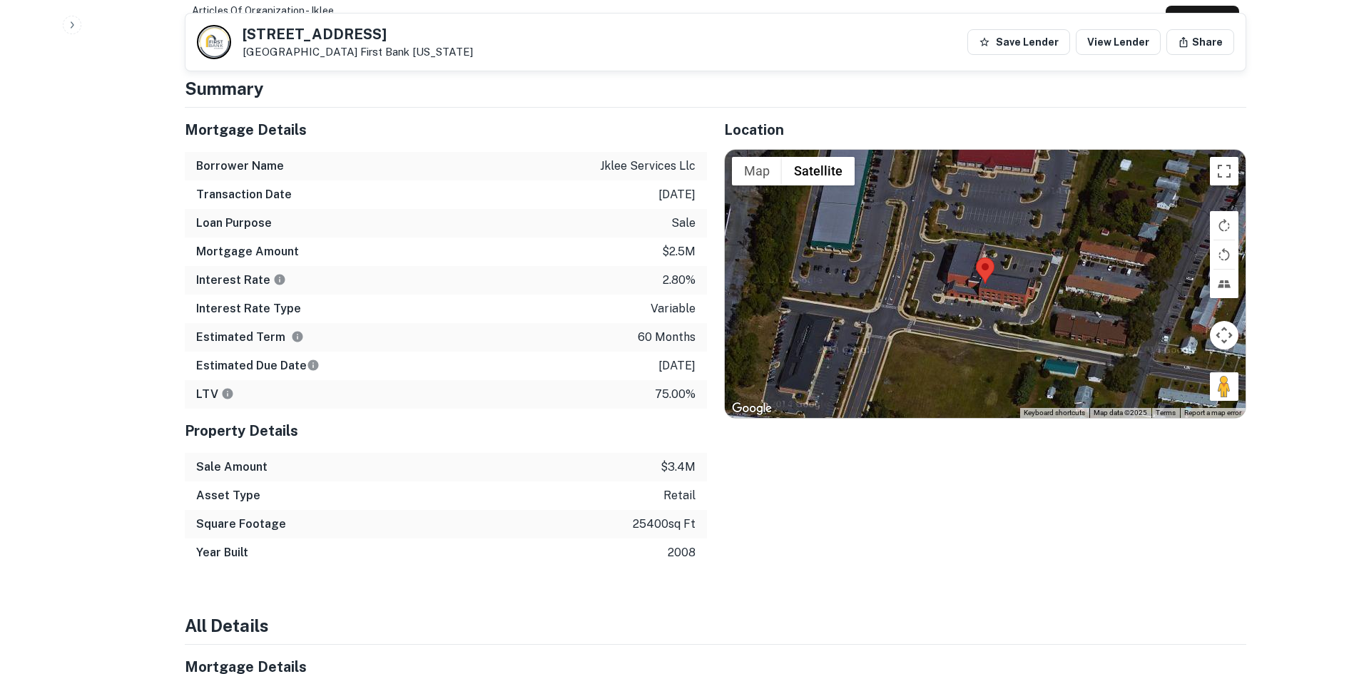
drag, startPoint x: 1216, startPoint y: 382, endPoint x: 1072, endPoint y: 349, distance: 147.8
click at [995, 327] on div "Map Terrain Satellite Labels Keyboard shortcuts Map Data Map data ©2025 Map dat…" at bounding box center [985, 284] width 521 height 268
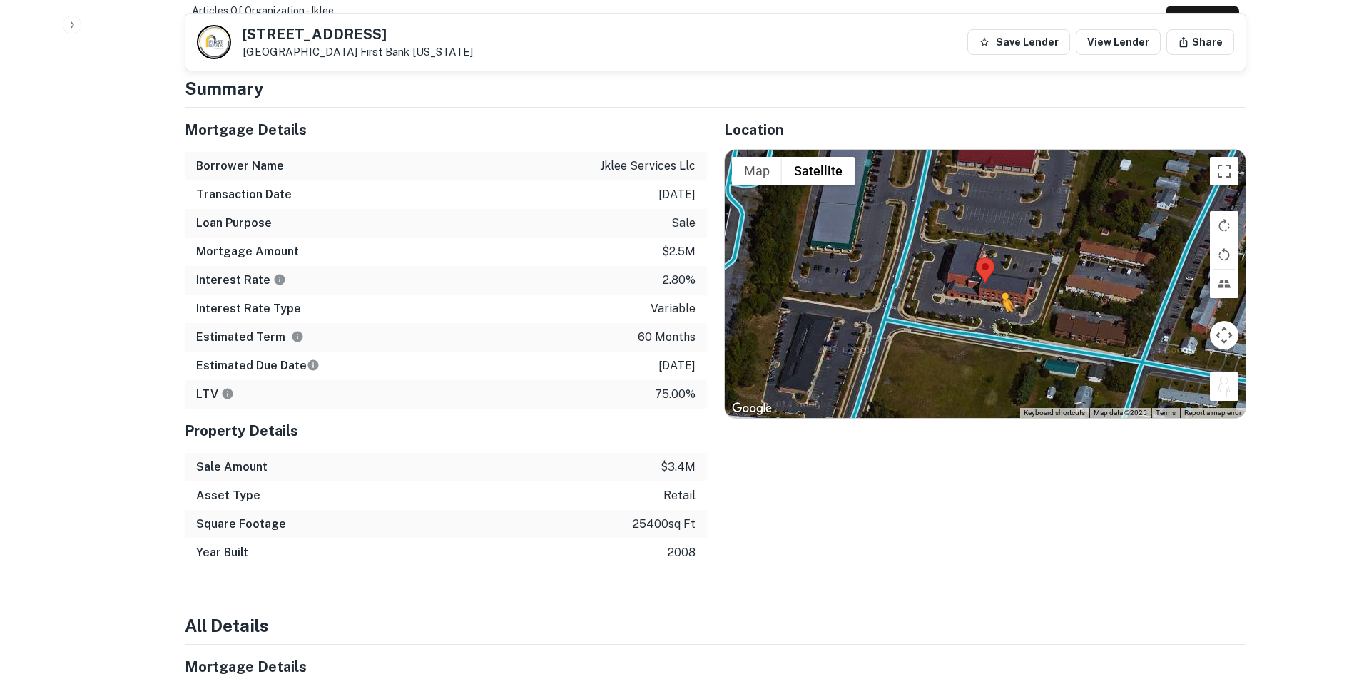
drag, startPoint x: 1219, startPoint y: 385, endPoint x: 999, endPoint y: 326, distance: 228.3
click at [999, 326] on div "To activate drag with keyboard, press Alt + Enter. Once in keyboard drag state,…" at bounding box center [985, 284] width 521 height 268
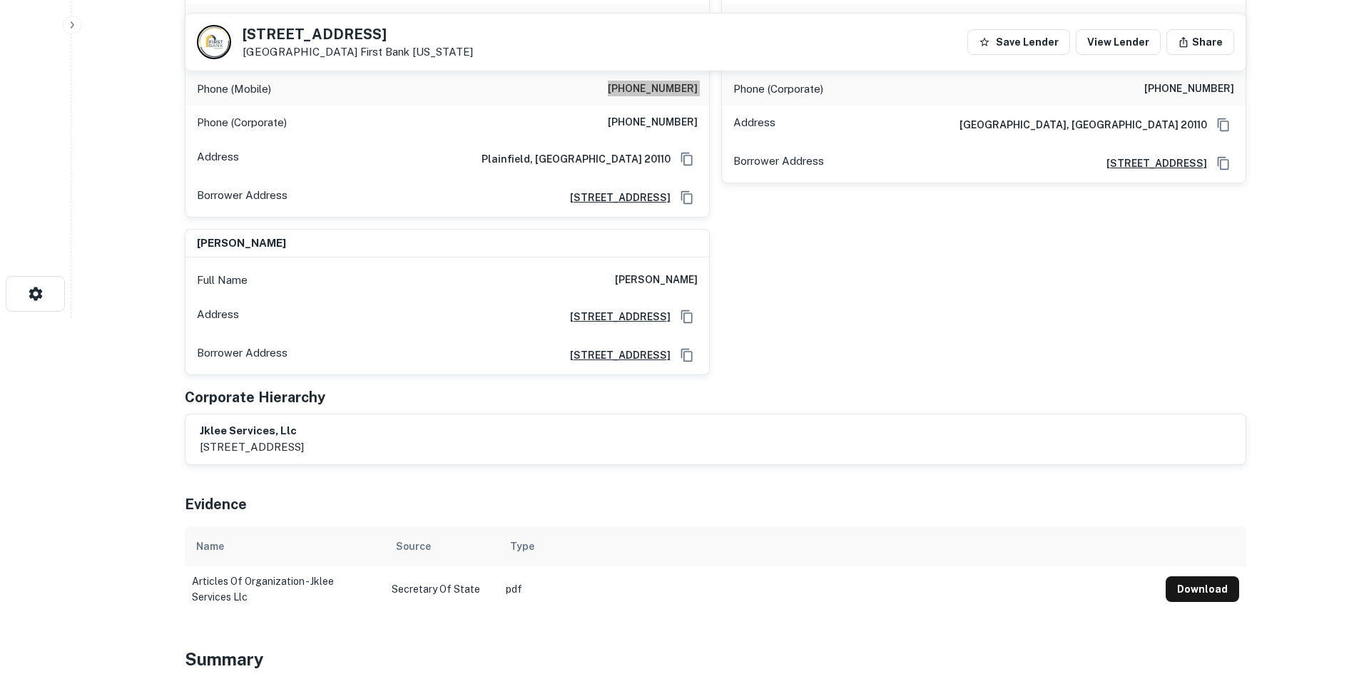
scroll to position [71, 0]
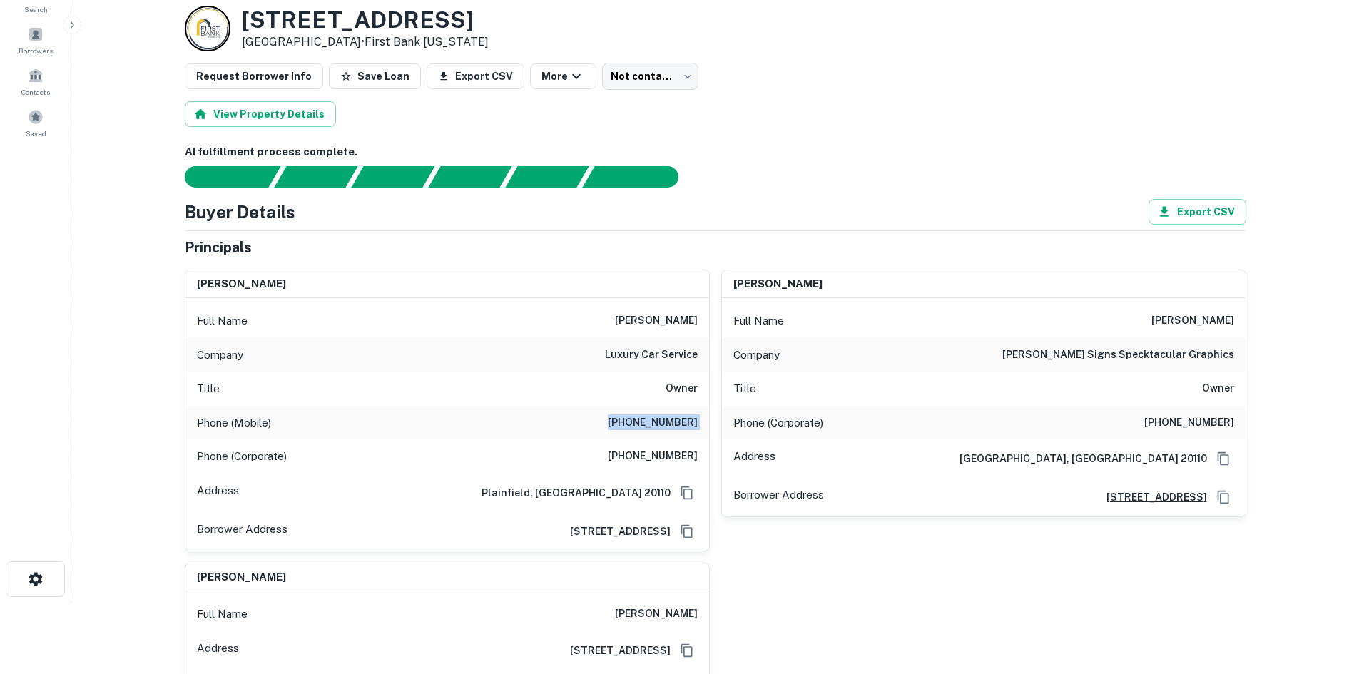
click at [651, 425] on h6 "(630) 710-0202" at bounding box center [653, 423] width 90 height 17
click at [650, 423] on h6 "(630) 710-0202" at bounding box center [653, 423] width 90 height 17
click at [649, 423] on h6 "(630) 710-0202" at bounding box center [653, 423] width 90 height 17
click at [646, 423] on h6 "(630) 710-0202" at bounding box center [653, 423] width 90 height 17
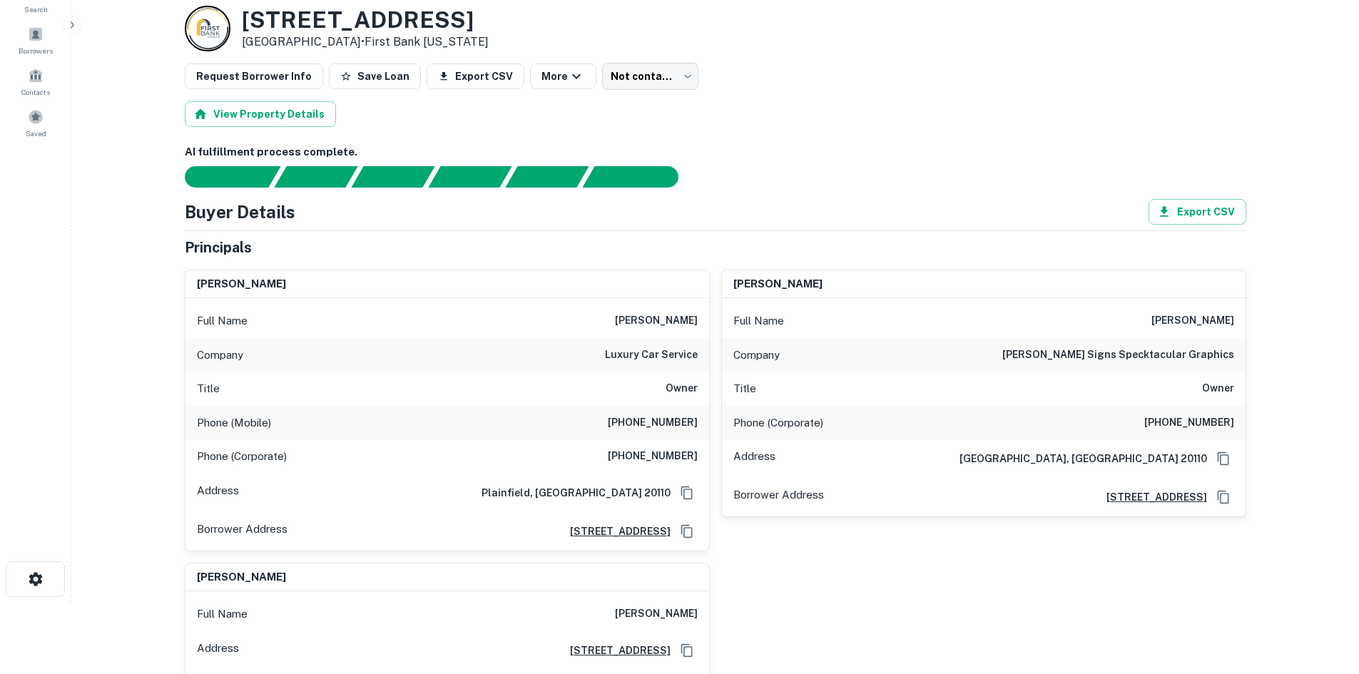
click at [641, 423] on h6 "(630) 710-0202" at bounding box center [653, 423] width 90 height 17
click at [640, 423] on h6 "(630) 710-0202" at bounding box center [653, 423] width 90 height 17
click at [1178, 418] on h6 "(901) 774-7747" at bounding box center [1189, 423] width 90 height 17
click at [1178, 417] on h6 "(901) 774-7747" at bounding box center [1189, 423] width 90 height 17
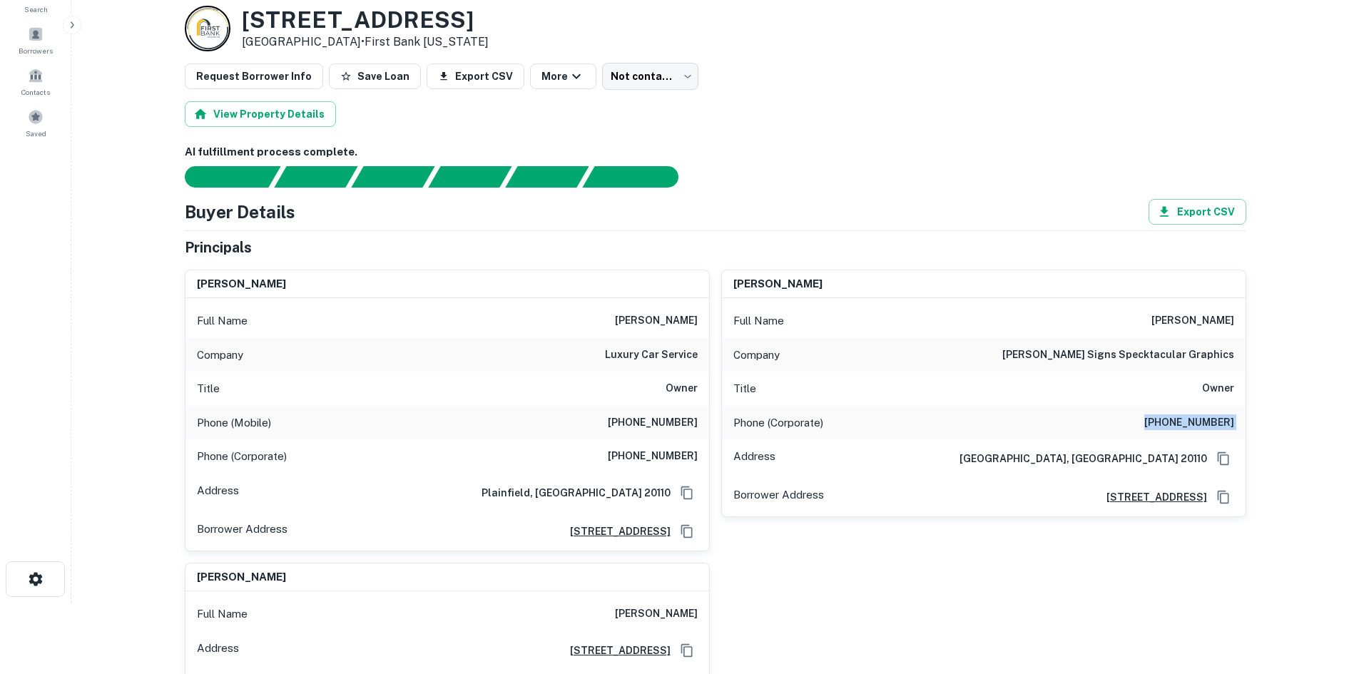
click at [1178, 417] on h6 "(901) 774-7747" at bounding box center [1189, 423] width 90 height 17
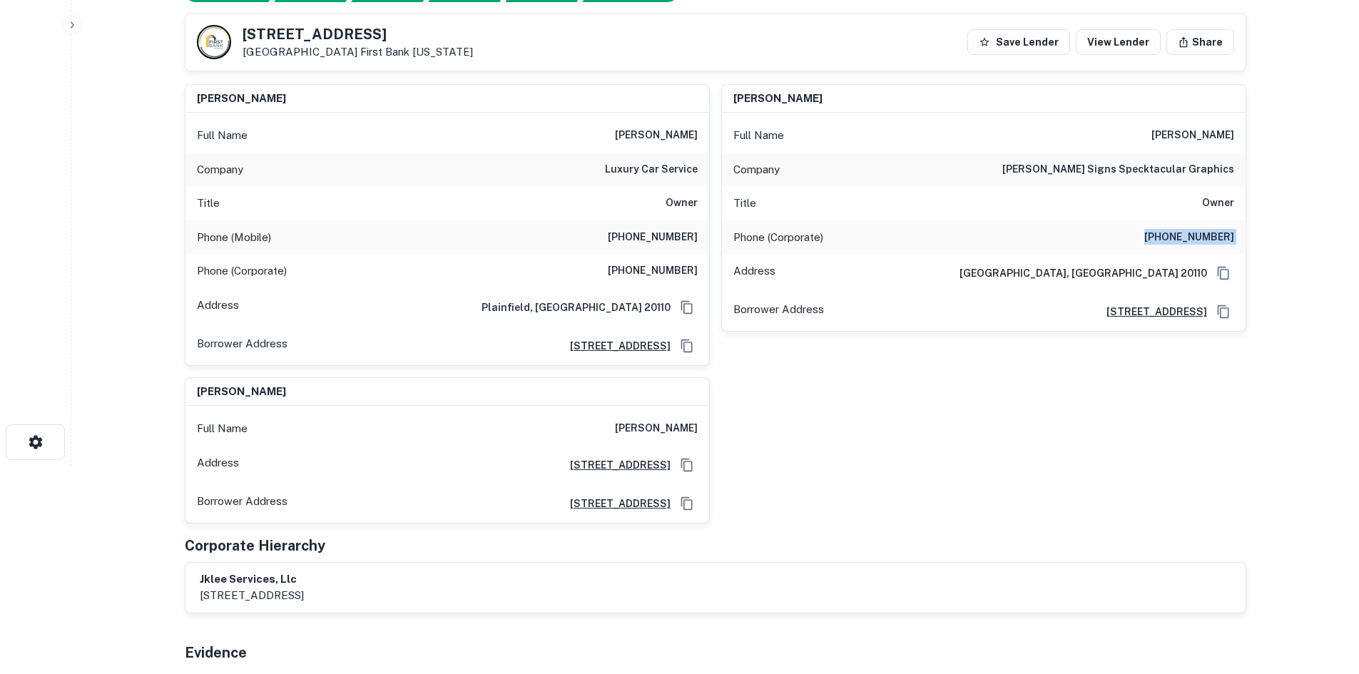
scroll to position [214, 0]
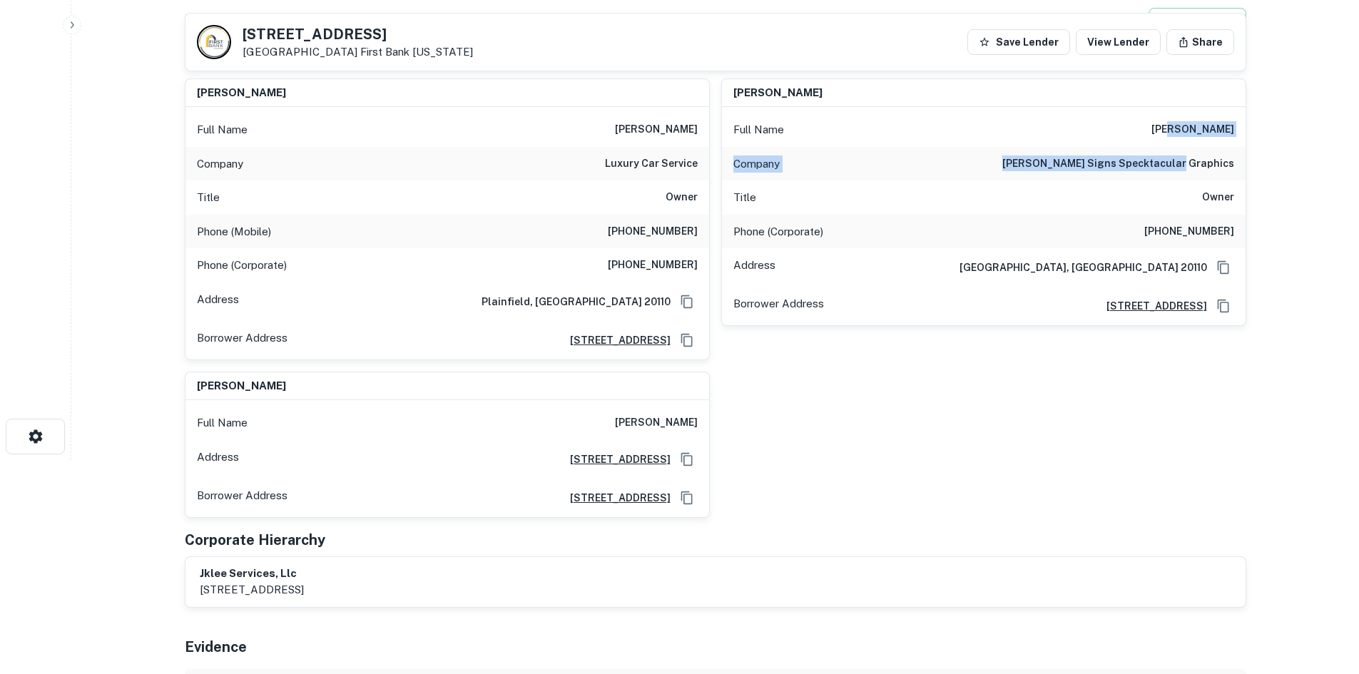
drag, startPoint x: 1209, startPoint y: 116, endPoint x: 1237, endPoint y: 168, distance: 58.1
click at [1237, 168] on div "Full Name joel peck Company peck signs specktacular graphics Title Owner Phone …" at bounding box center [984, 216] width 524 height 218
drag, startPoint x: 1212, startPoint y: 151, endPoint x: 1203, endPoint y: 147, distance: 9.9
click at [1211, 150] on div "Company peck signs specktacular graphics" at bounding box center [984, 164] width 524 height 34
click at [1170, 131] on div "Full Name joel peck" at bounding box center [984, 130] width 524 height 34
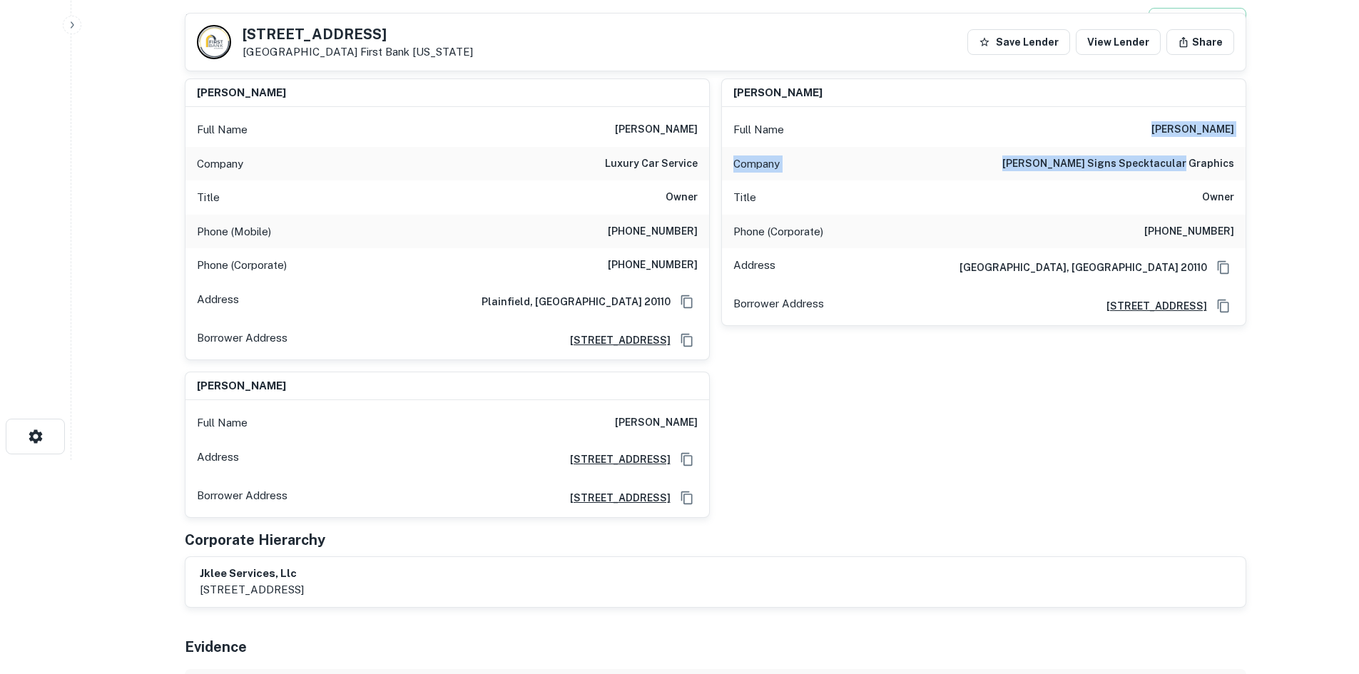
drag, startPoint x: 1206, startPoint y: 135, endPoint x: 1233, endPoint y: 167, distance: 42.0
click at [1233, 167] on div "Full Name joel peck Company peck signs specktacular graphics Title Owner Phone …" at bounding box center [984, 216] width 524 height 218
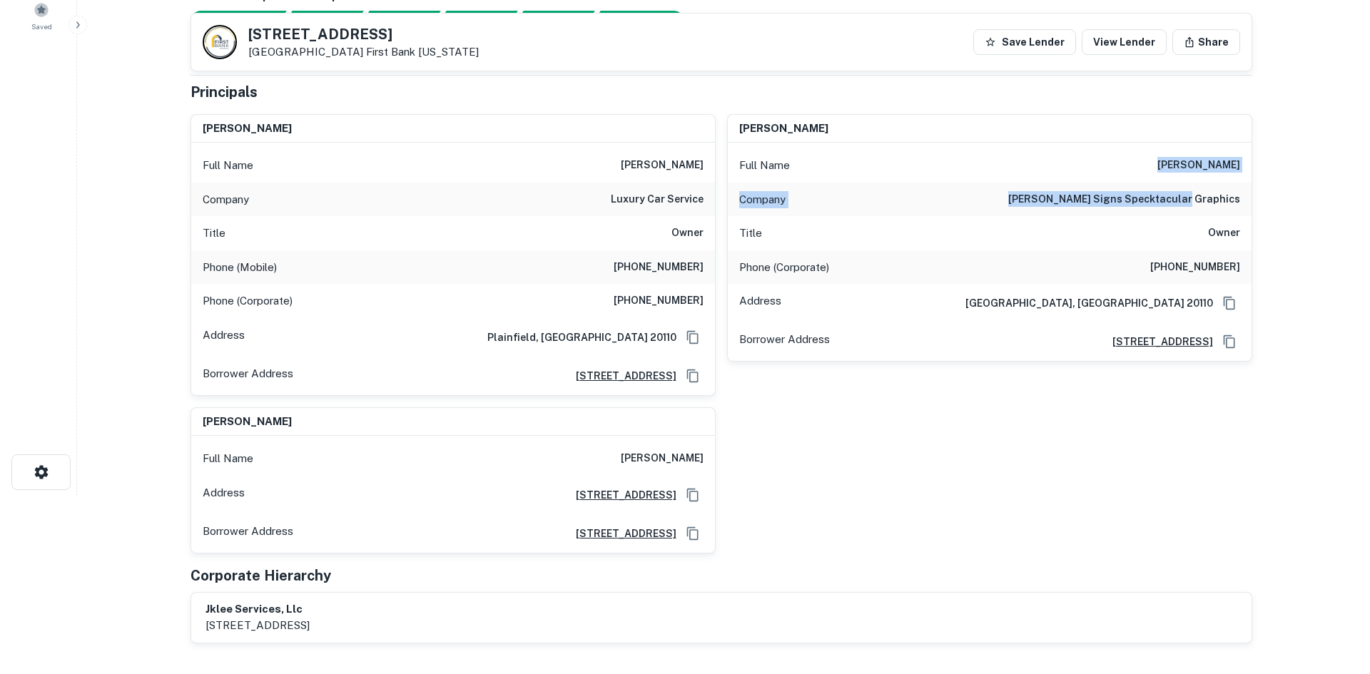
scroll to position [0, 0]
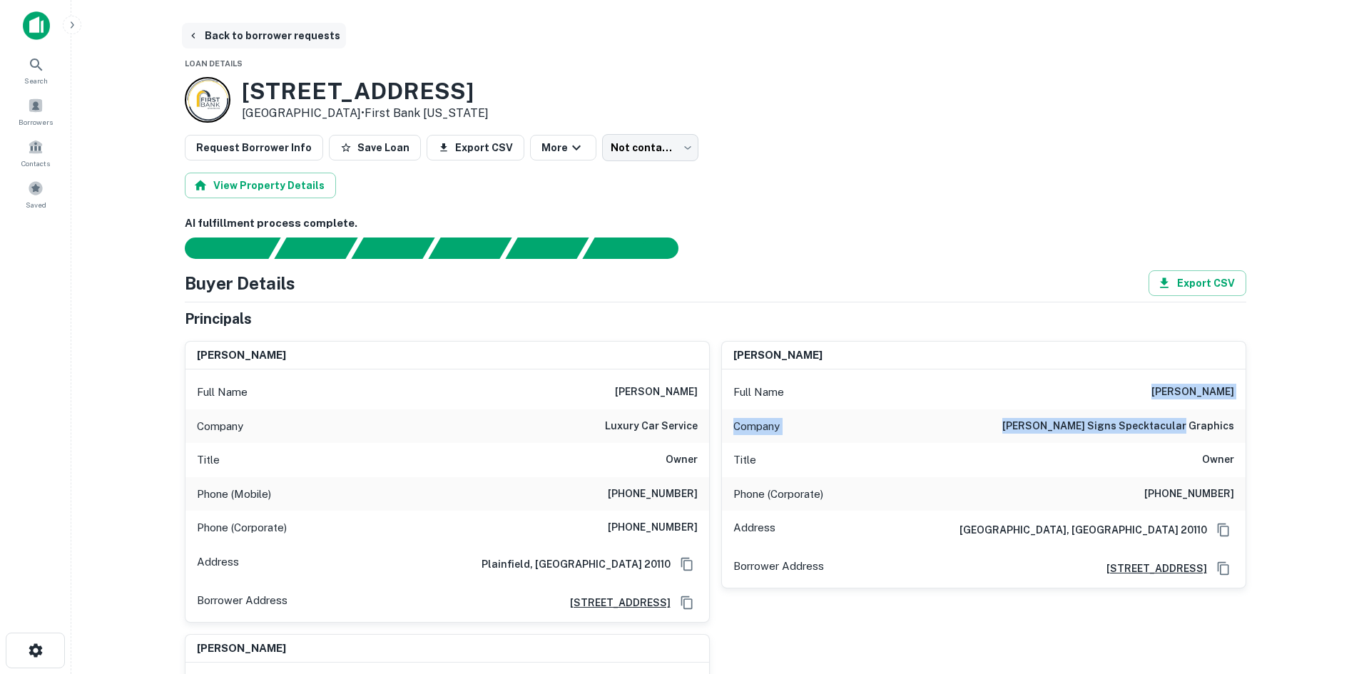
click at [269, 41] on button "Back to borrower requests" at bounding box center [264, 36] width 164 height 26
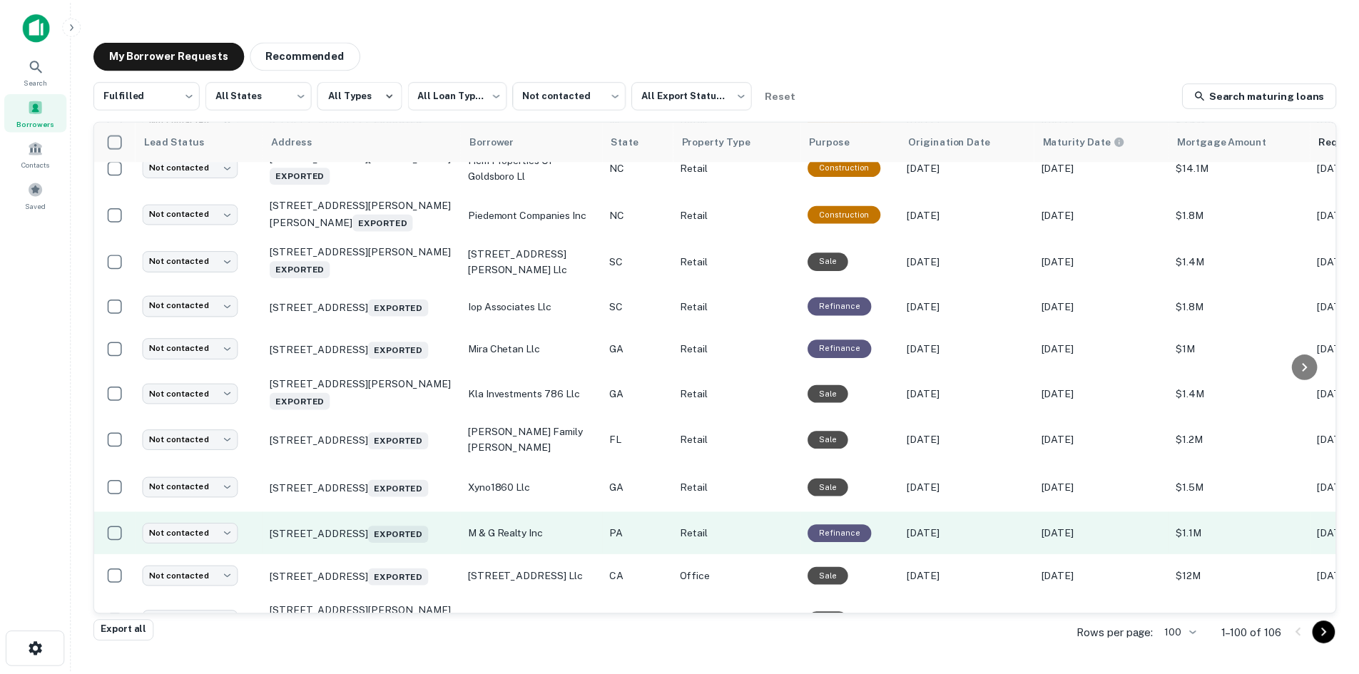
scroll to position [1625, 0]
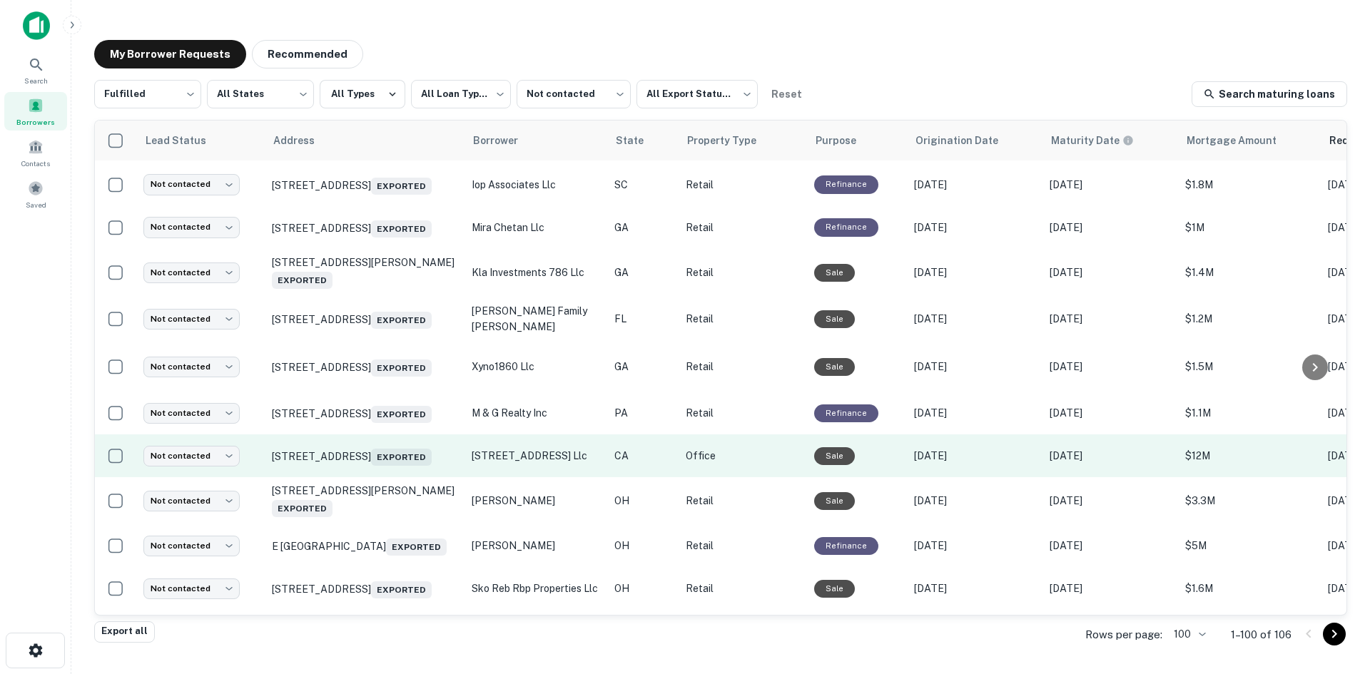
click at [379, 477] on td "7001 East Pkwy Sacramento, CA 95823 Exported" at bounding box center [365, 456] width 200 height 43
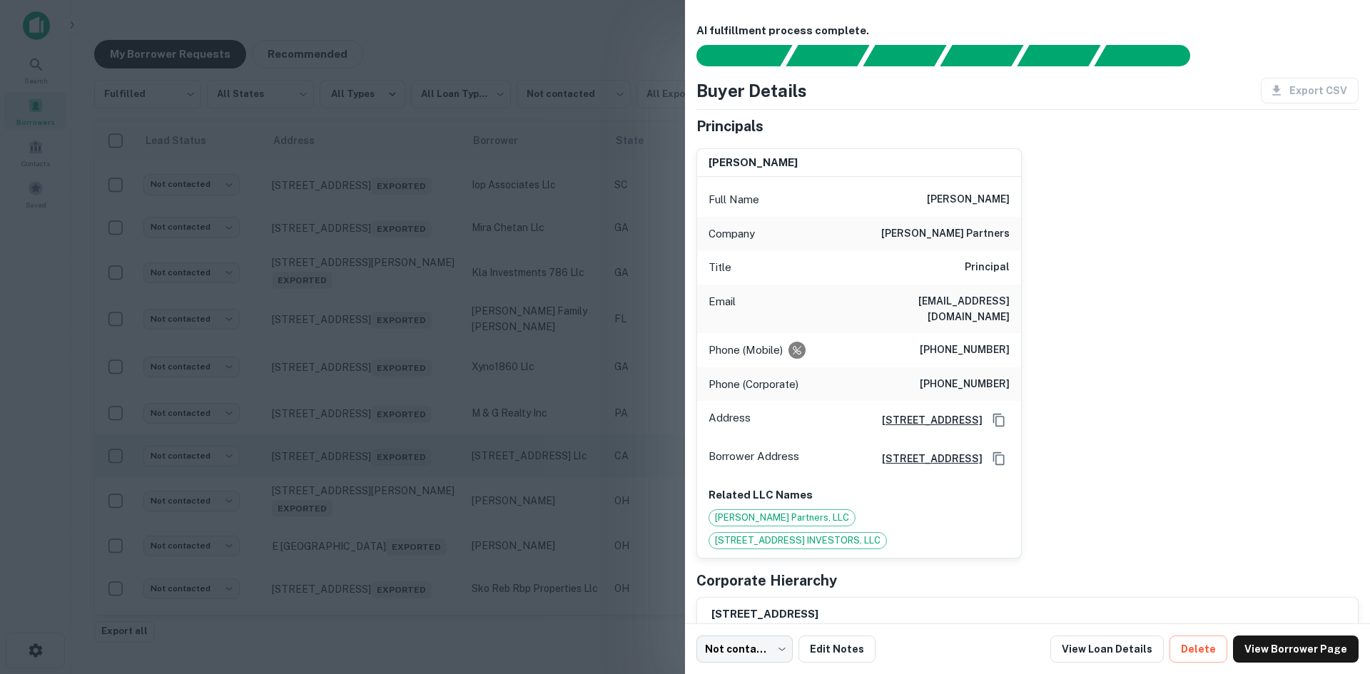
click at [375, 522] on div at bounding box center [685, 337] width 1370 height 674
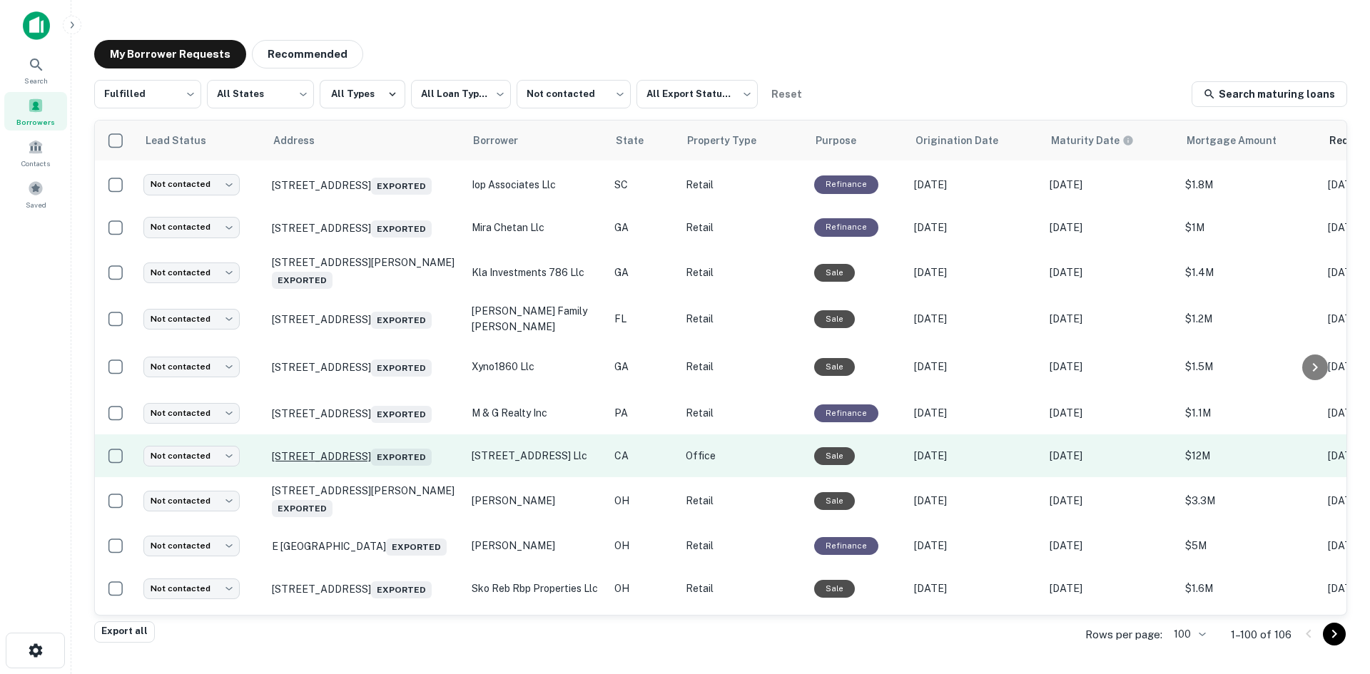
click at [375, 466] on p "7001 East Pkwy Sacramento, CA 95823 Exported" at bounding box center [365, 456] width 186 height 20
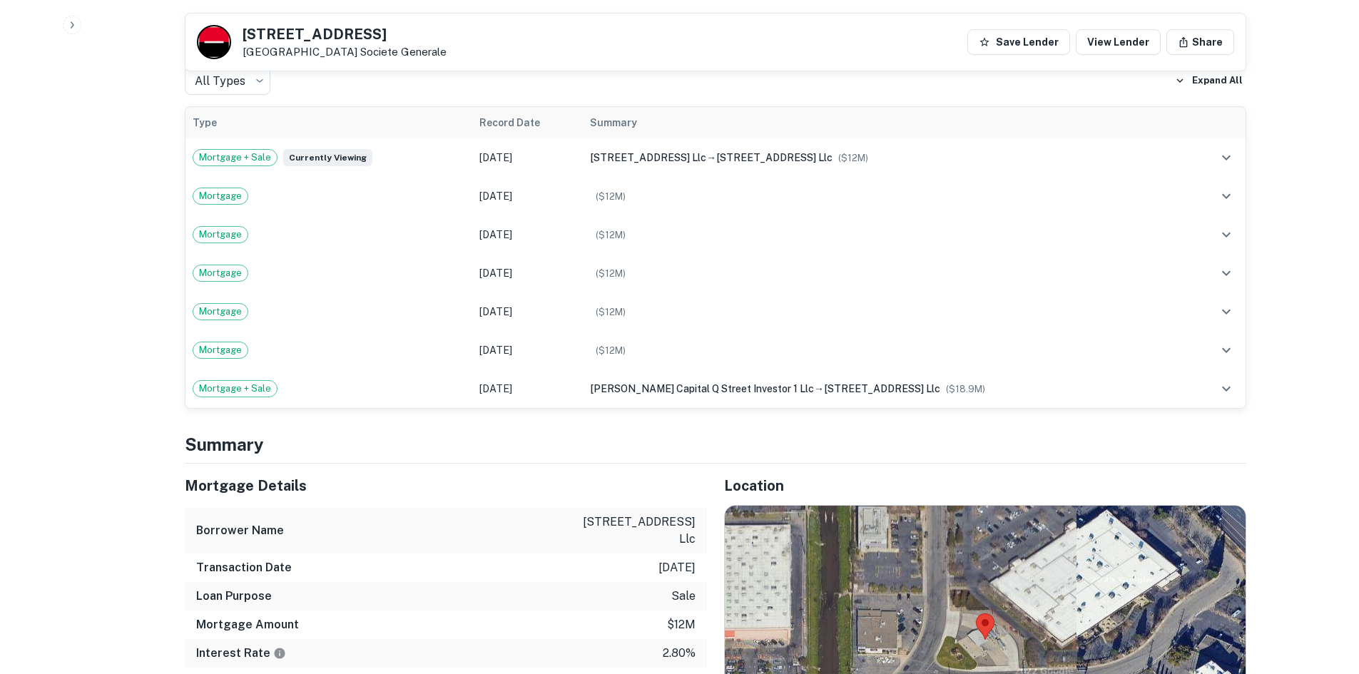
scroll to position [1070, 0]
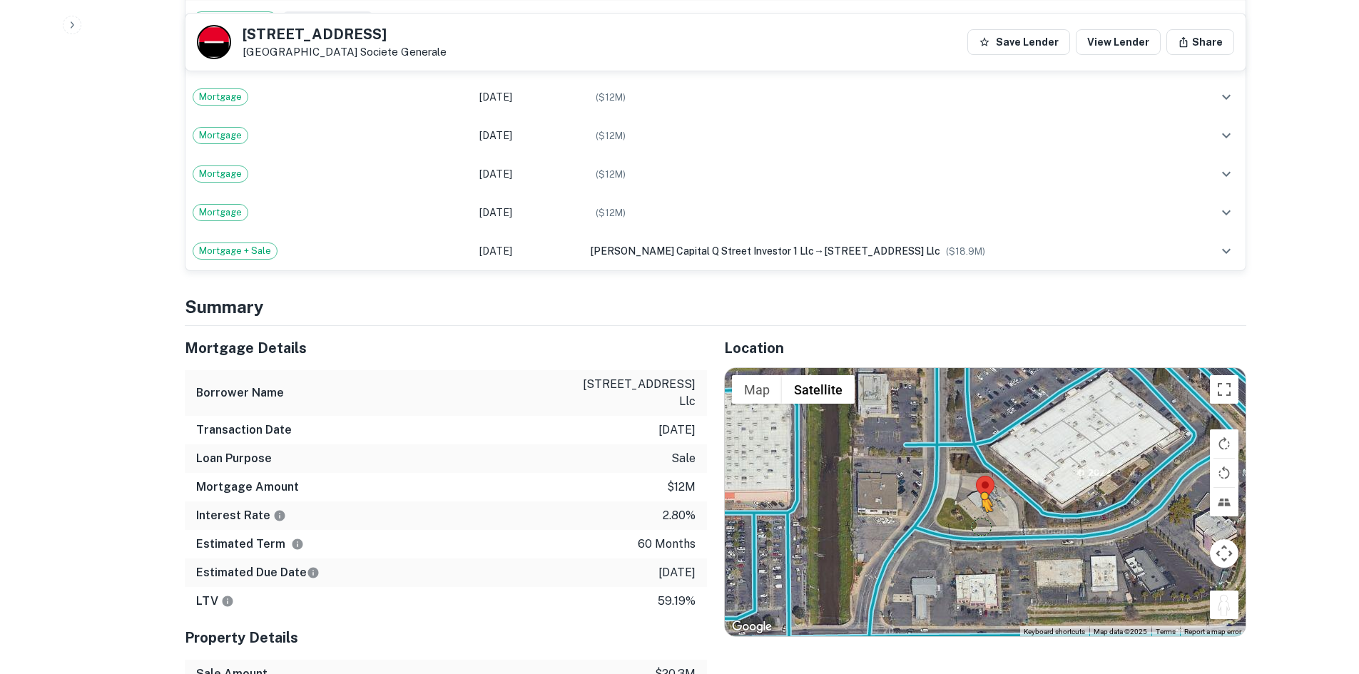
drag, startPoint x: 1209, startPoint y: 589, endPoint x: 980, endPoint y: 514, distance: 241.0
click at [980, 514] on div "To activate drag with keyboard, press Alt + Enter. Once in keyboard drag state,…" at bounding box center [985, 502] width 521 height 268
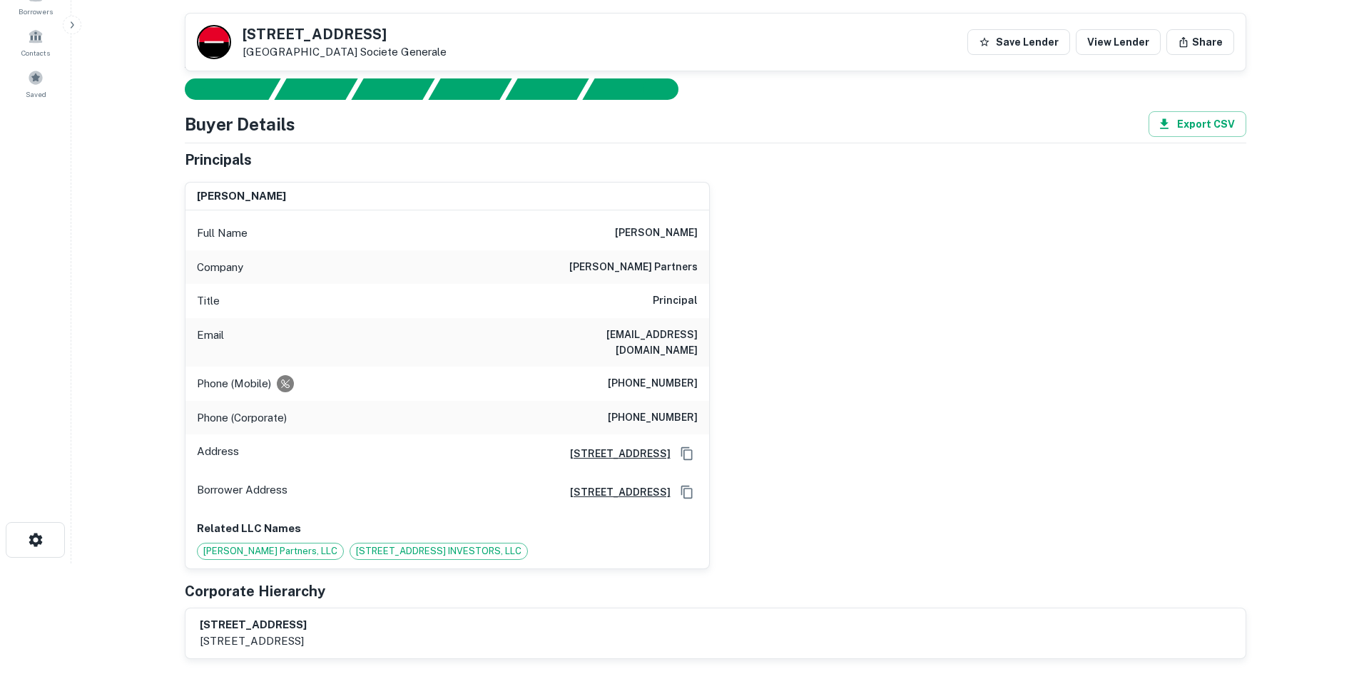
scroll to position [0, 0]
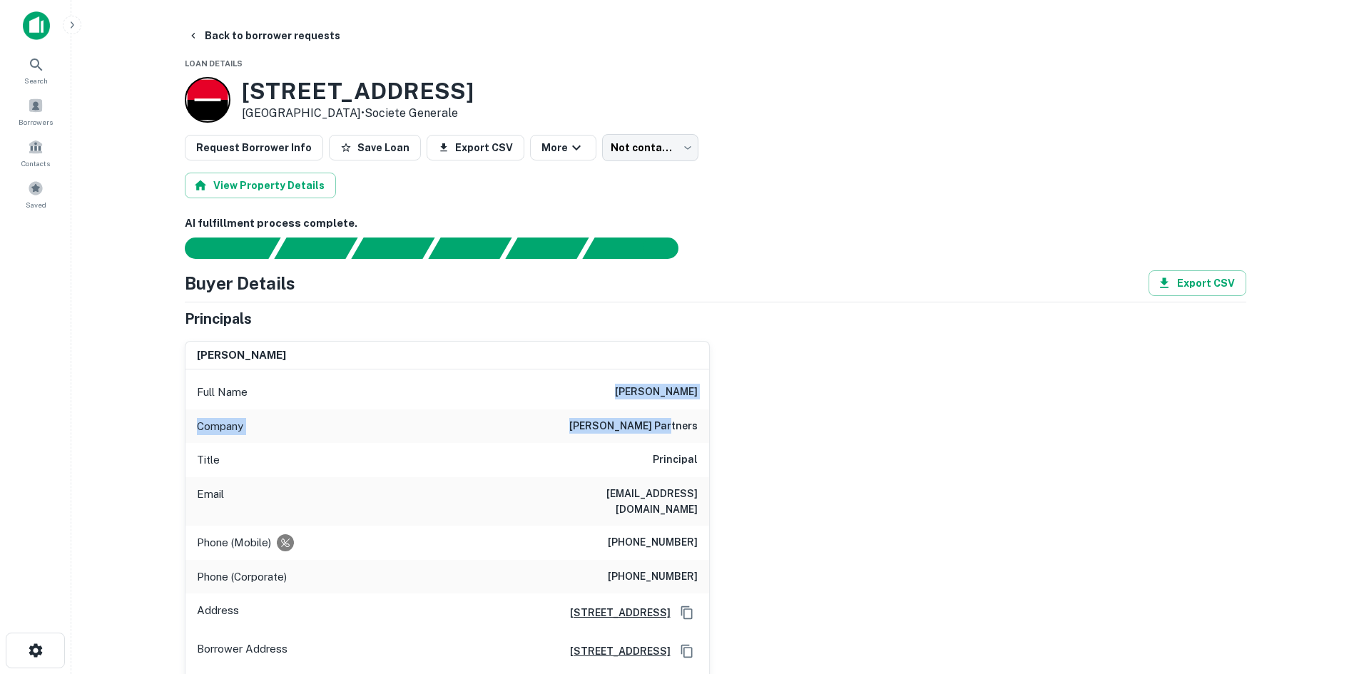
drag, startPoint x: 616, startPoint y: 397, endPoint x: 724, endPoint y: 430, distance: 112.6
click at [724, 430] on div "wilbur h. smith Full Name wilbur h. smith Company greenlaw partners Title Princ…" at bounding box center [709, 529] width 1073 height 399
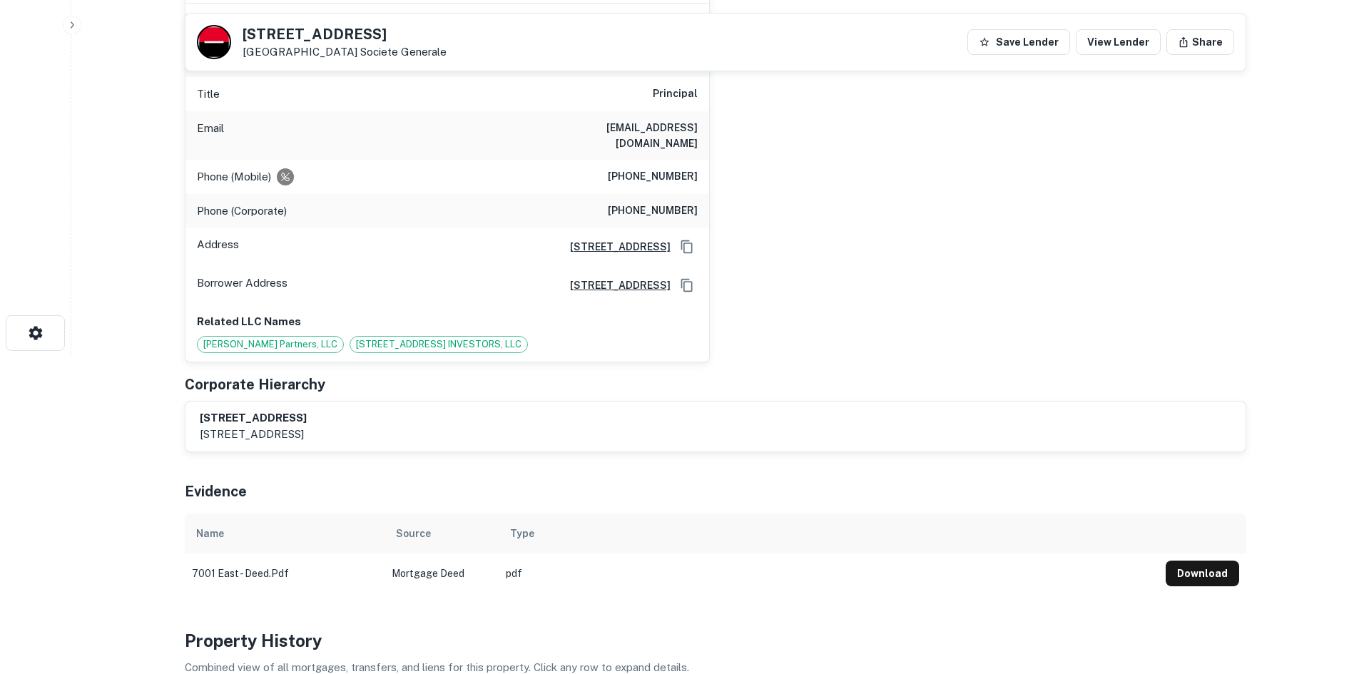
scroll to position [143, 0]
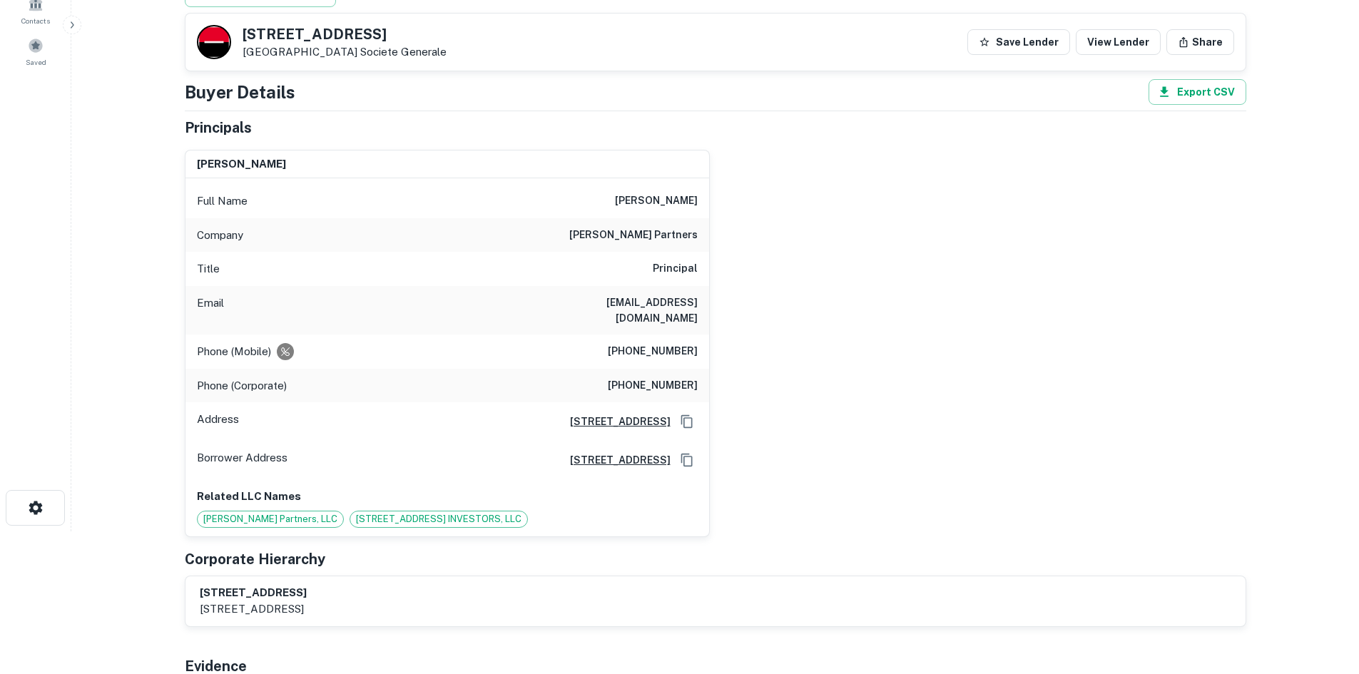
click at [660, 335] on div "Phone (Mobile) (949) 735-9826" at bounding box center [448, 352] width 524 height 34
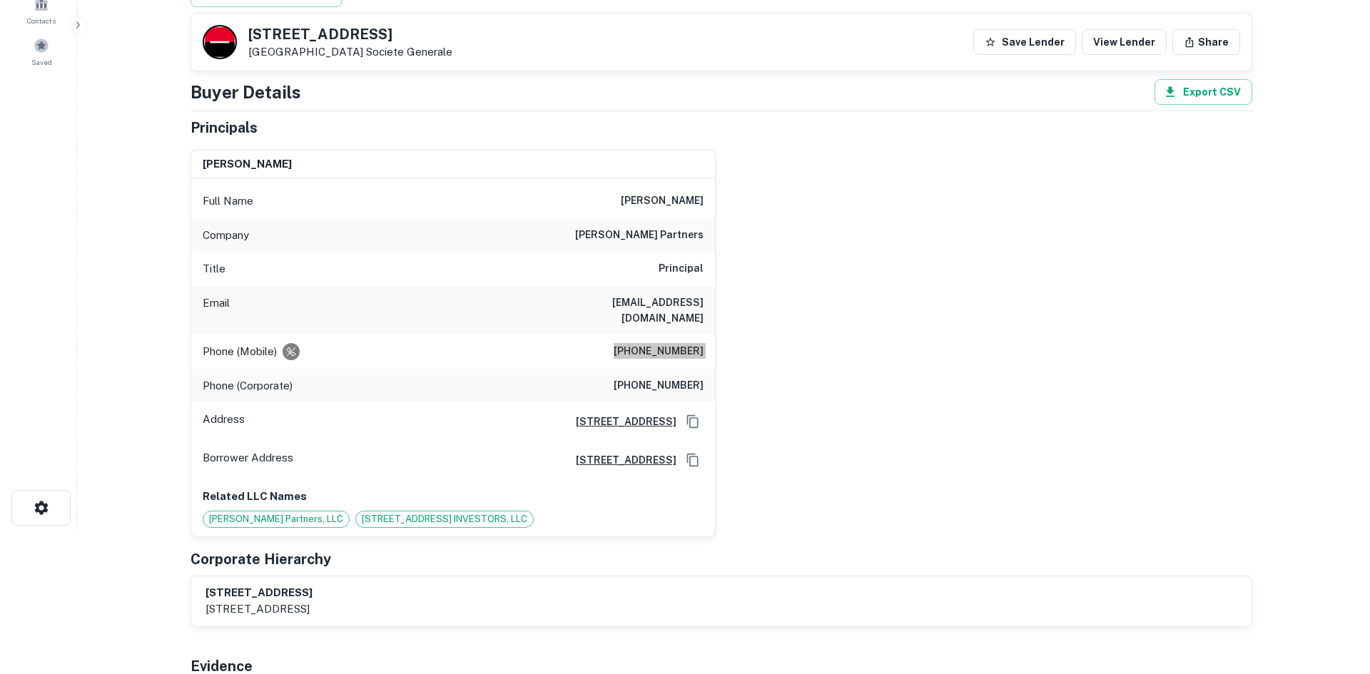
scroll to position [0, 0]
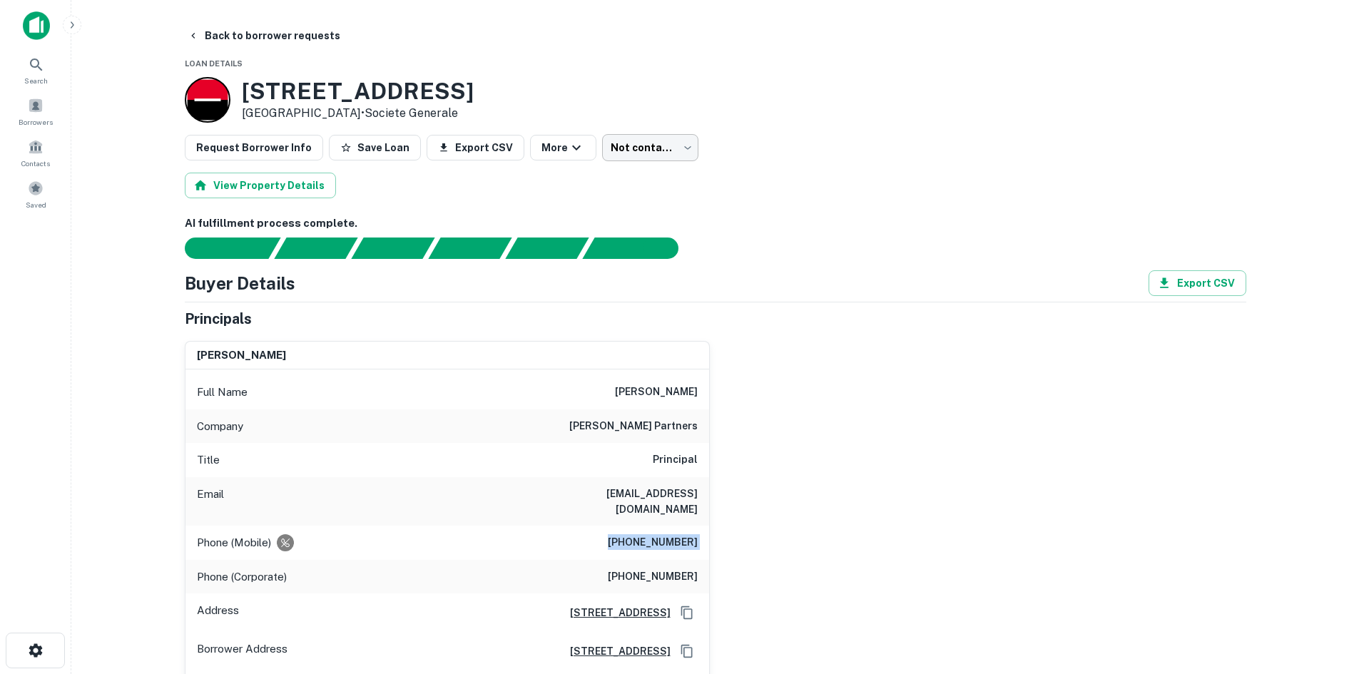
click at [611, 143] on body "Search Borrowers Contacts Saved Back to borrower requests Loan Details 7001 Eas…" at bounding box center [679, 337] width 1359 height 674
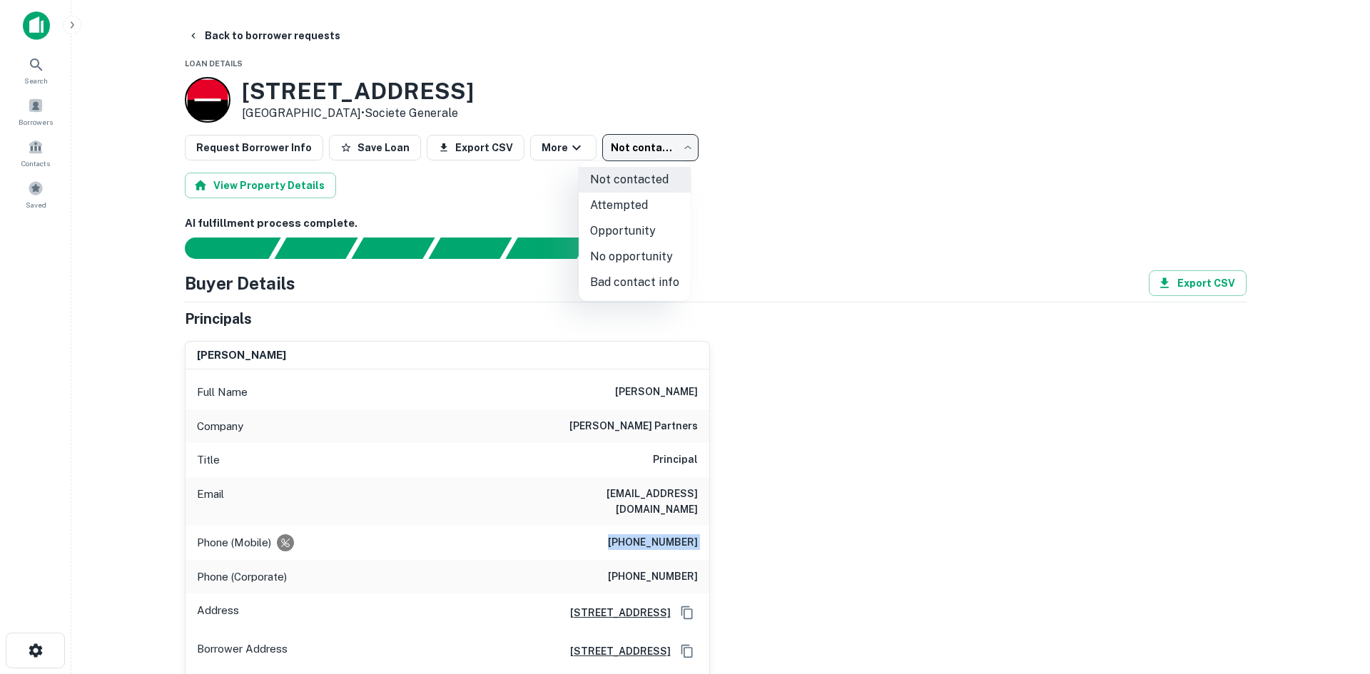
click at [630, 199] on li "Attempted" at bounding box center [635, 206] width 112 height 26
type input "*********"
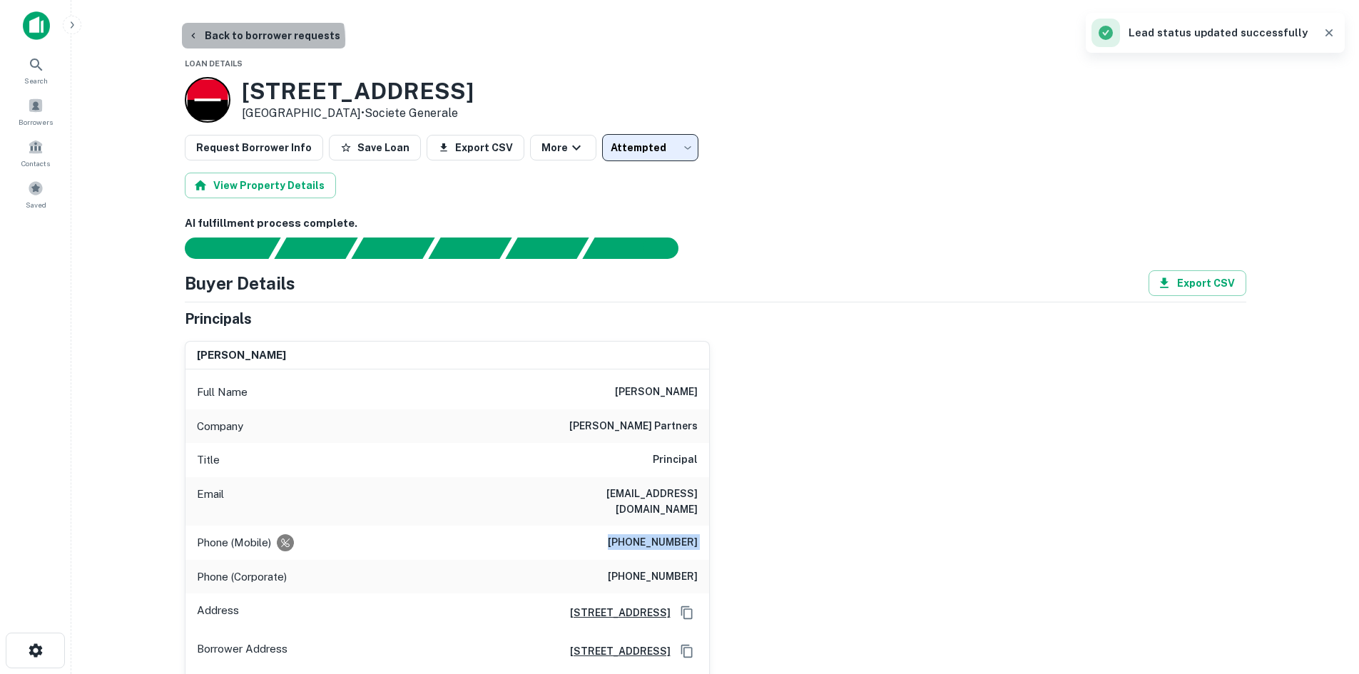
click at [262, 39] on button "Back to borrower requests" at bounding box center [264, 36] width 164 height 26
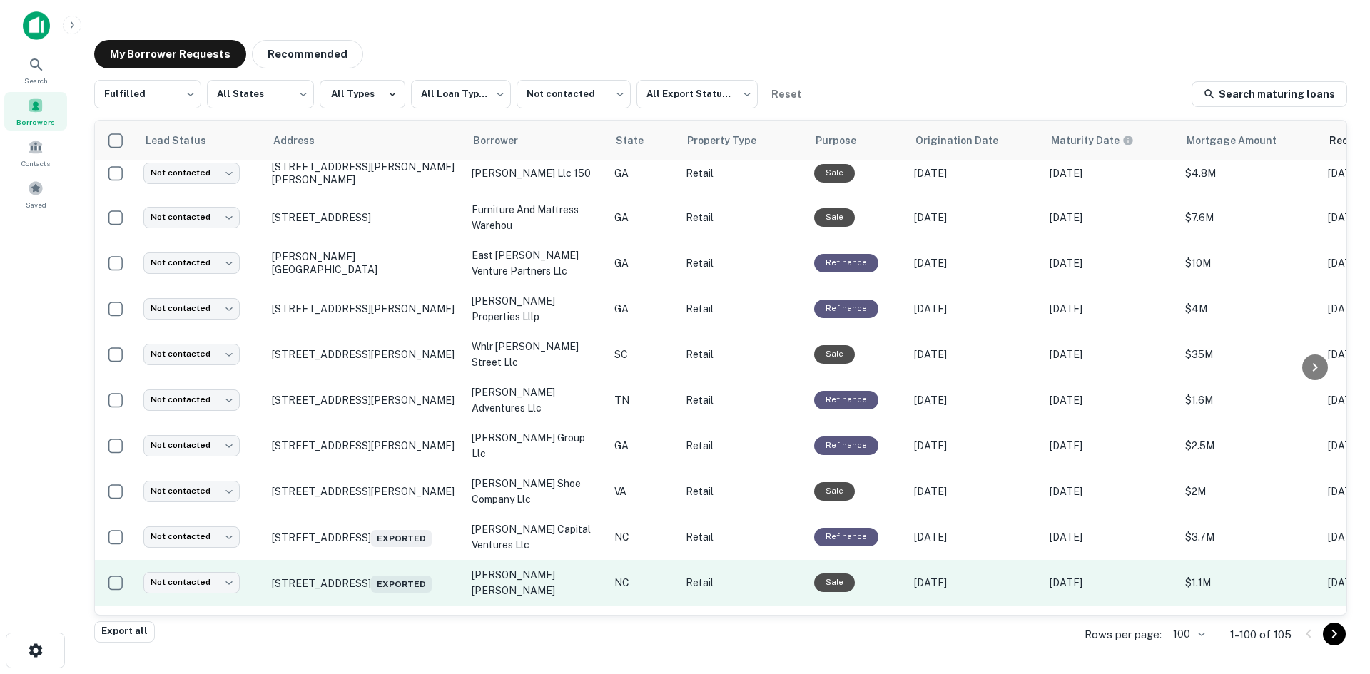
scroll to position [698, 0]
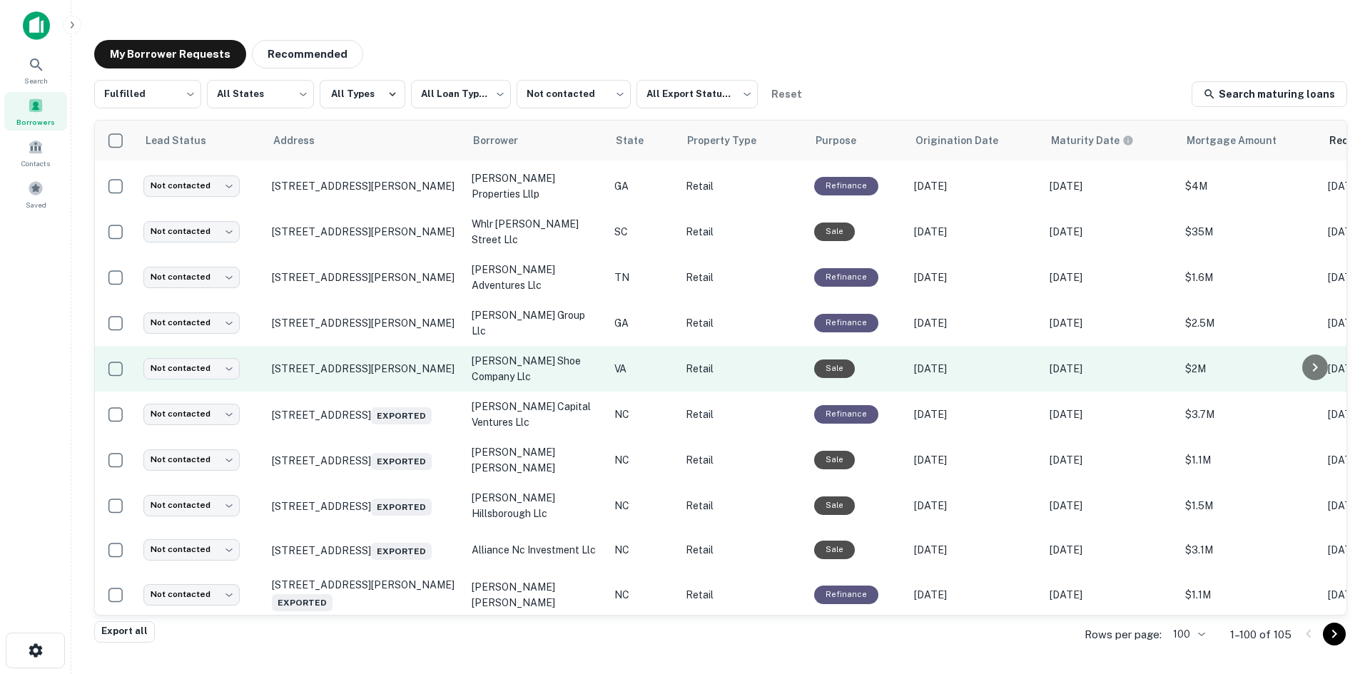
click at [395, 392] on td "224 Industrial Dr Gretna, VA 24557" at bounding box center [365, 369] width 200 height 46
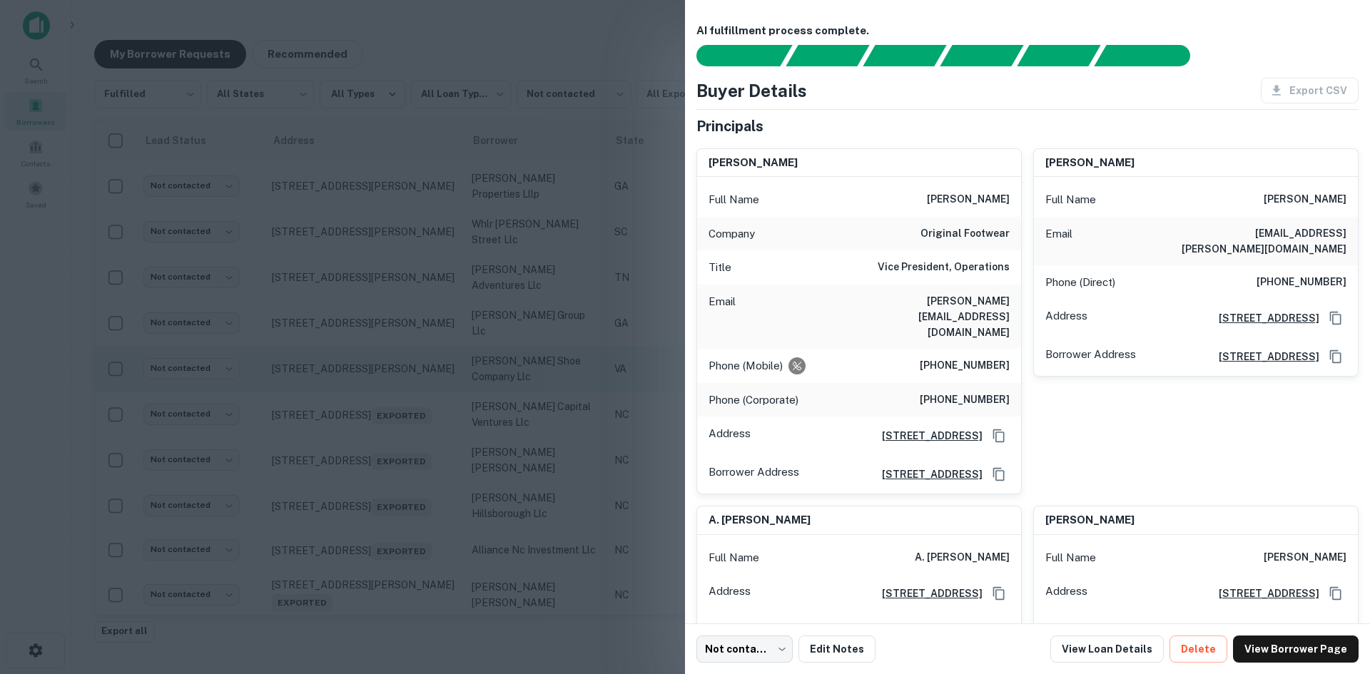
click at [395, 396] on div at bounding box center [685, 337] width 1370 height 674
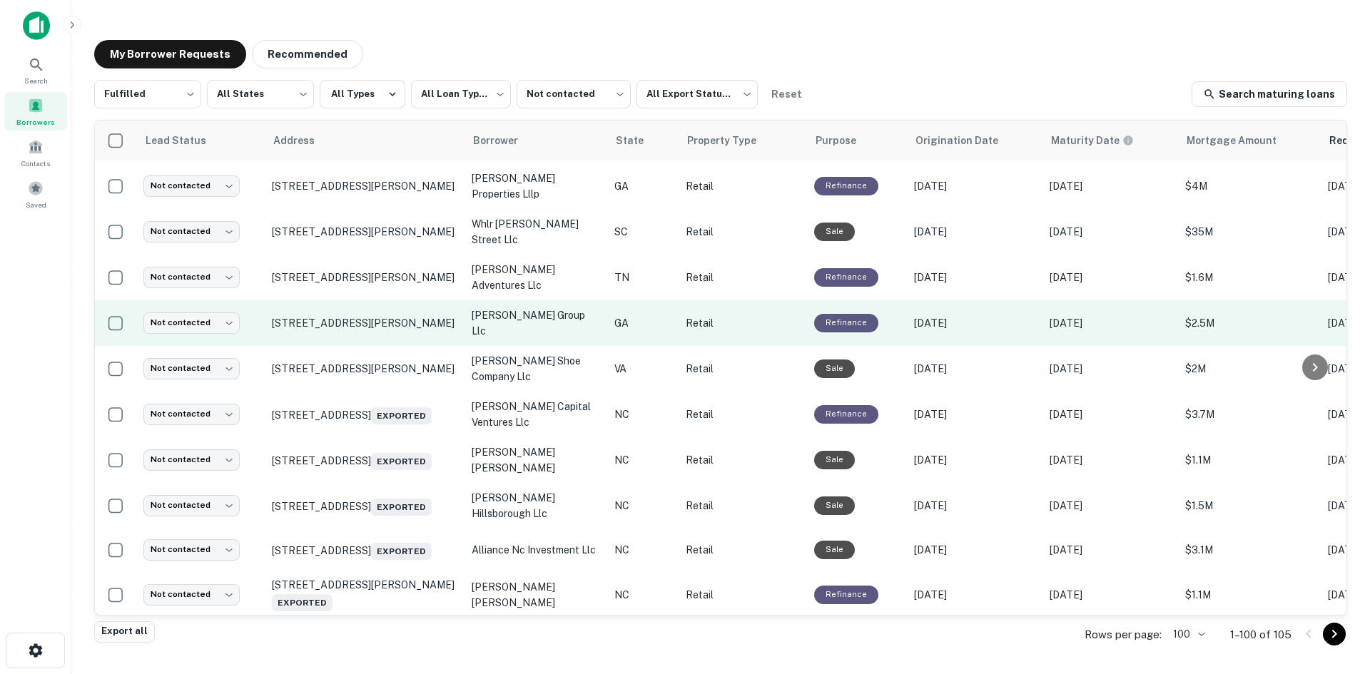
click at [397, 346] on td "450 Pio Nono Ave Macon, GA 31204" at bounding box center [365, 323] width 200 height 46
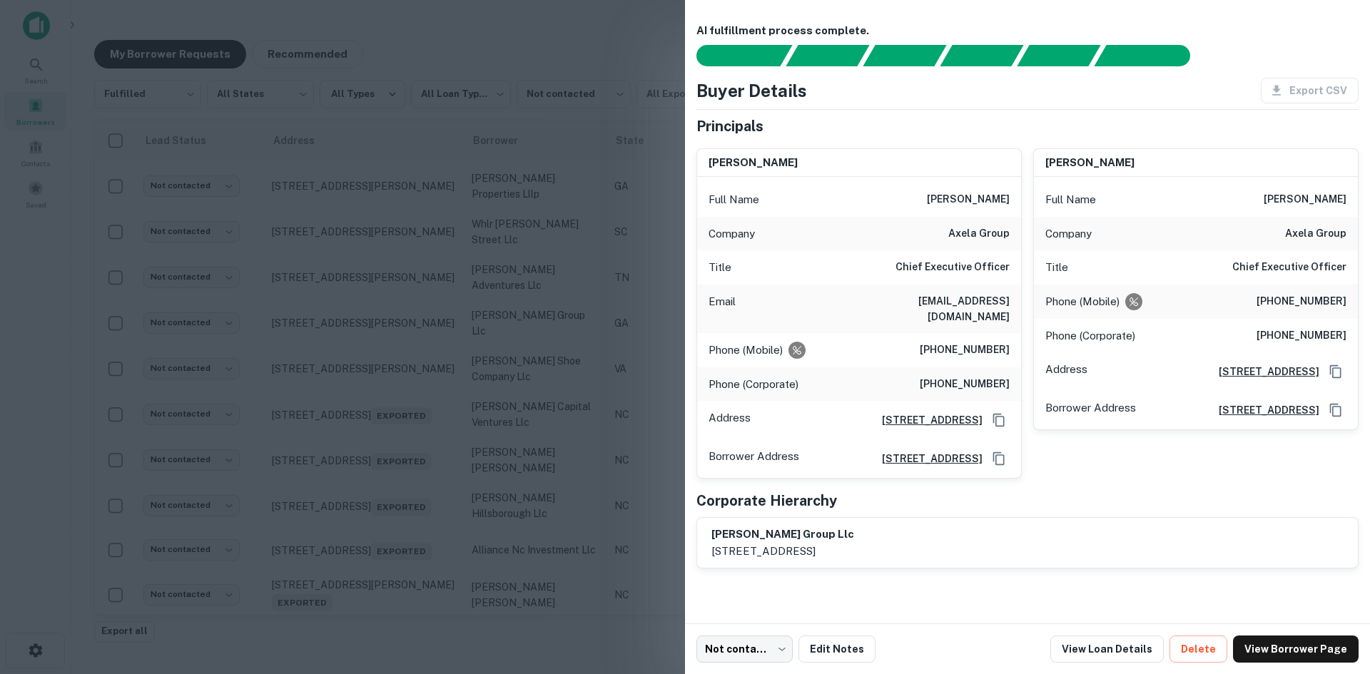
click at [388, 357] on div at bounding box center [685, 337] width 1370 height 674
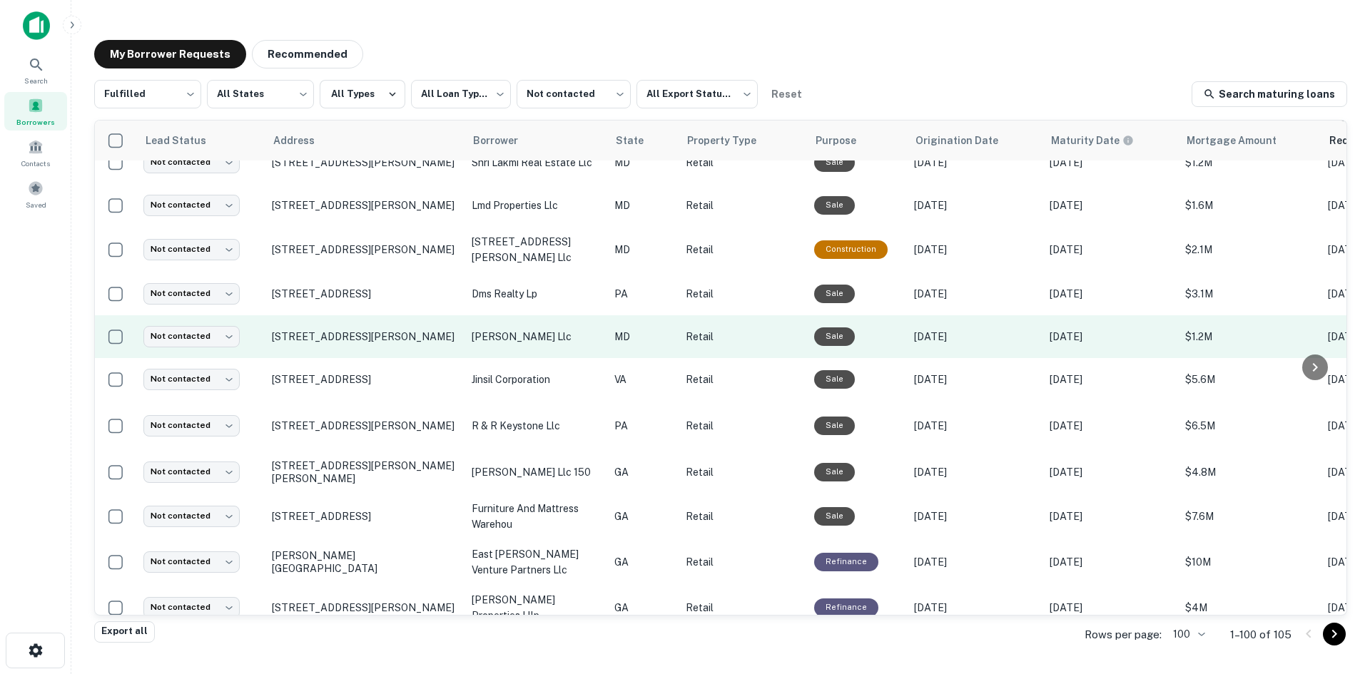
scroll to position [270, 0]
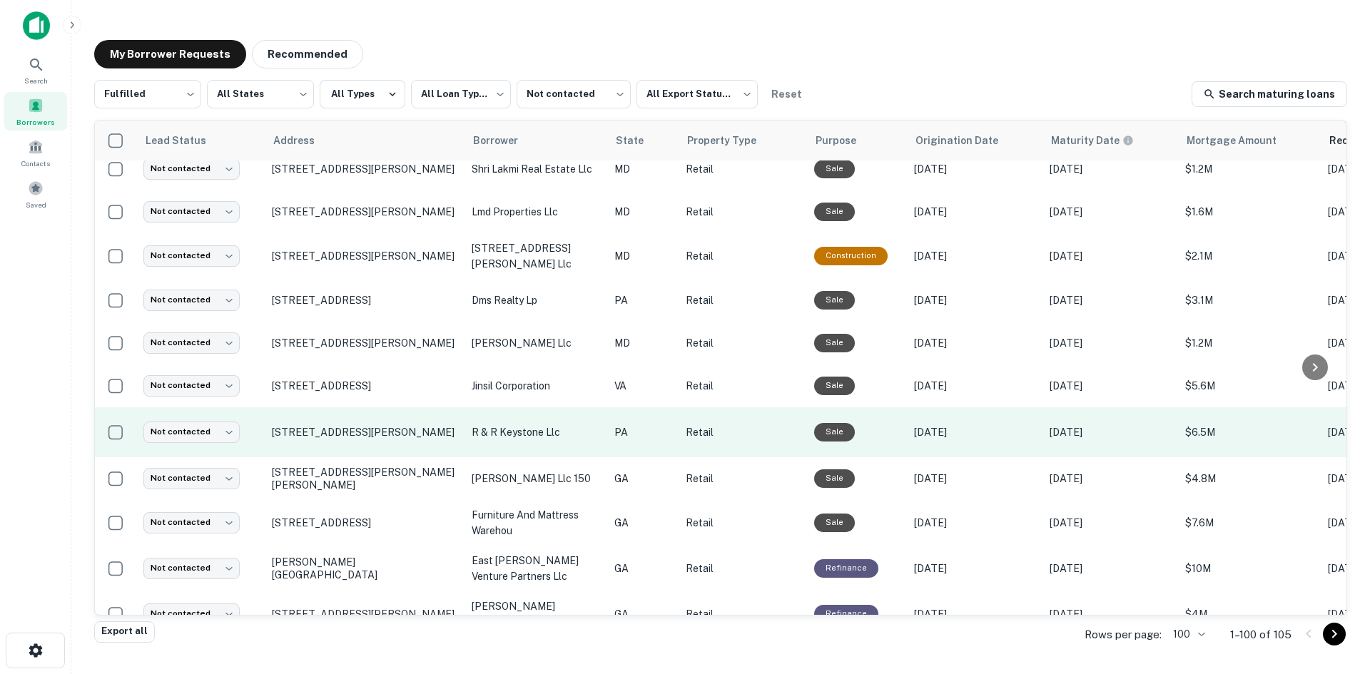
click at [416, 457] on td "8003 Old York Rd Elkins Park, PA 19027" at bounding box center [365, 432] width 200 height 50
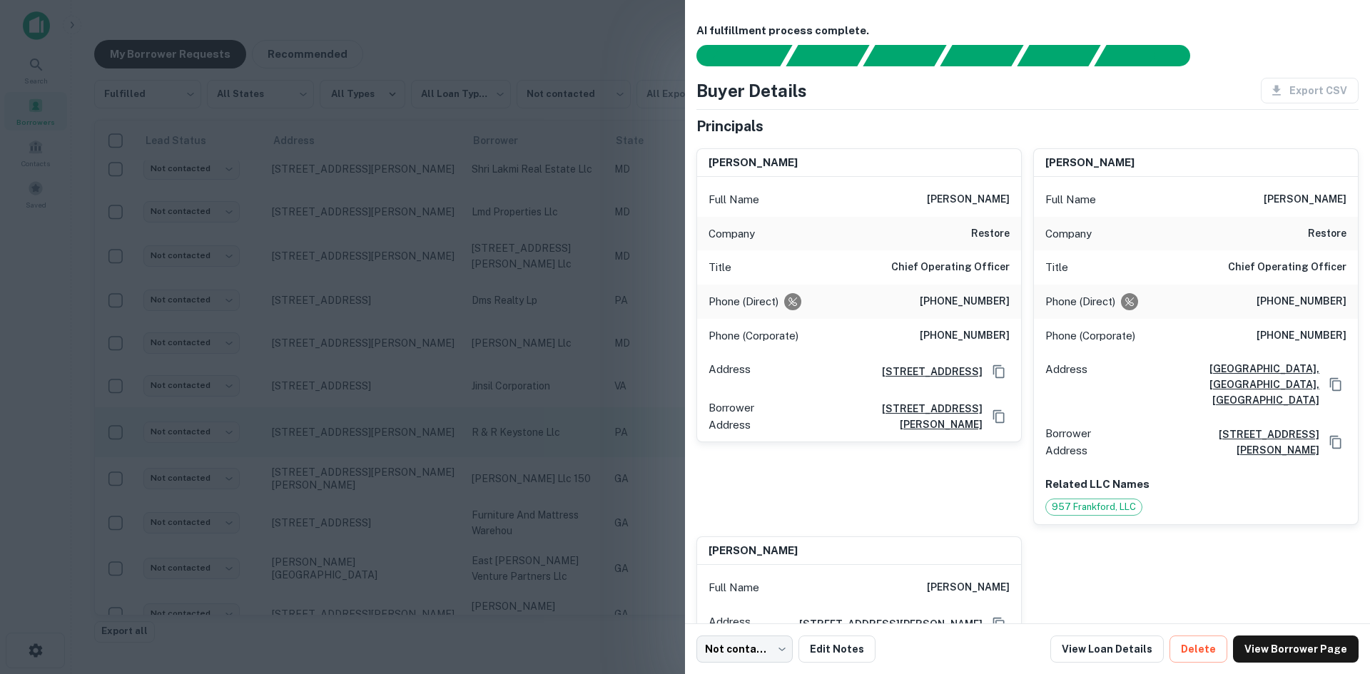
click at [416, 460] on div at bounding box center [685, 337] width 1370 height 674
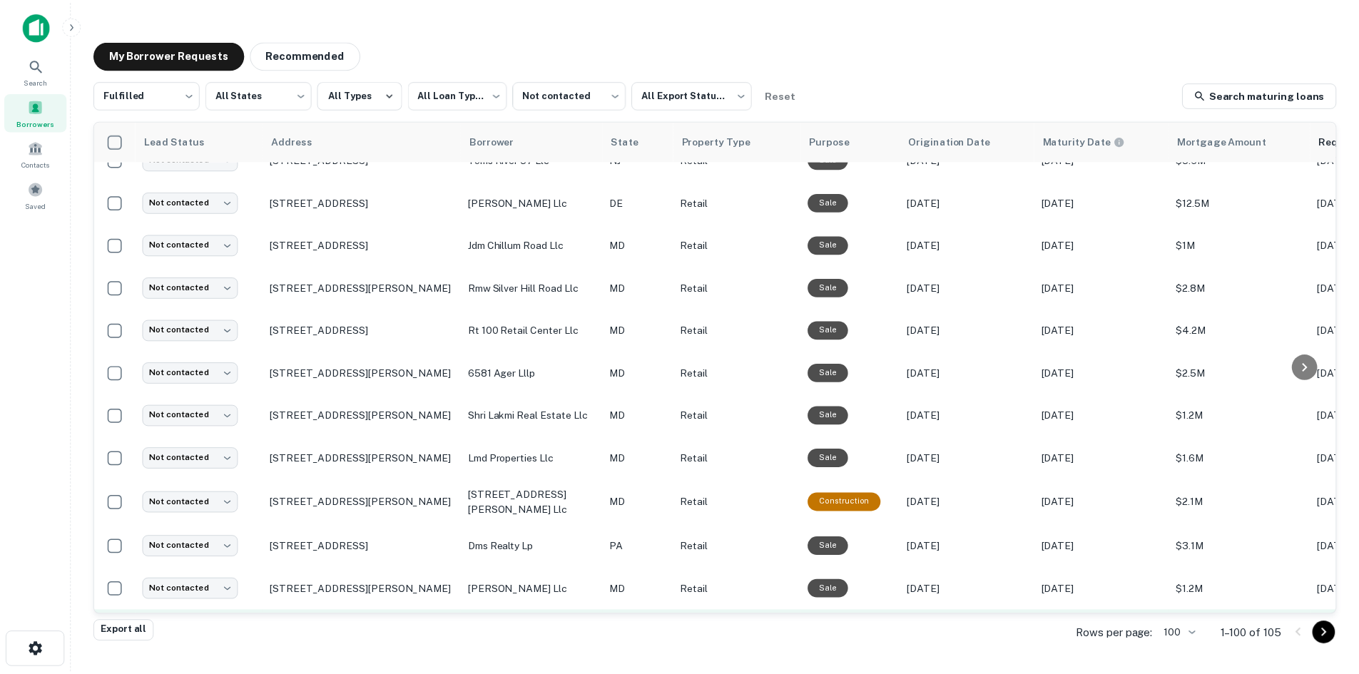
scroll to position [0, 0]
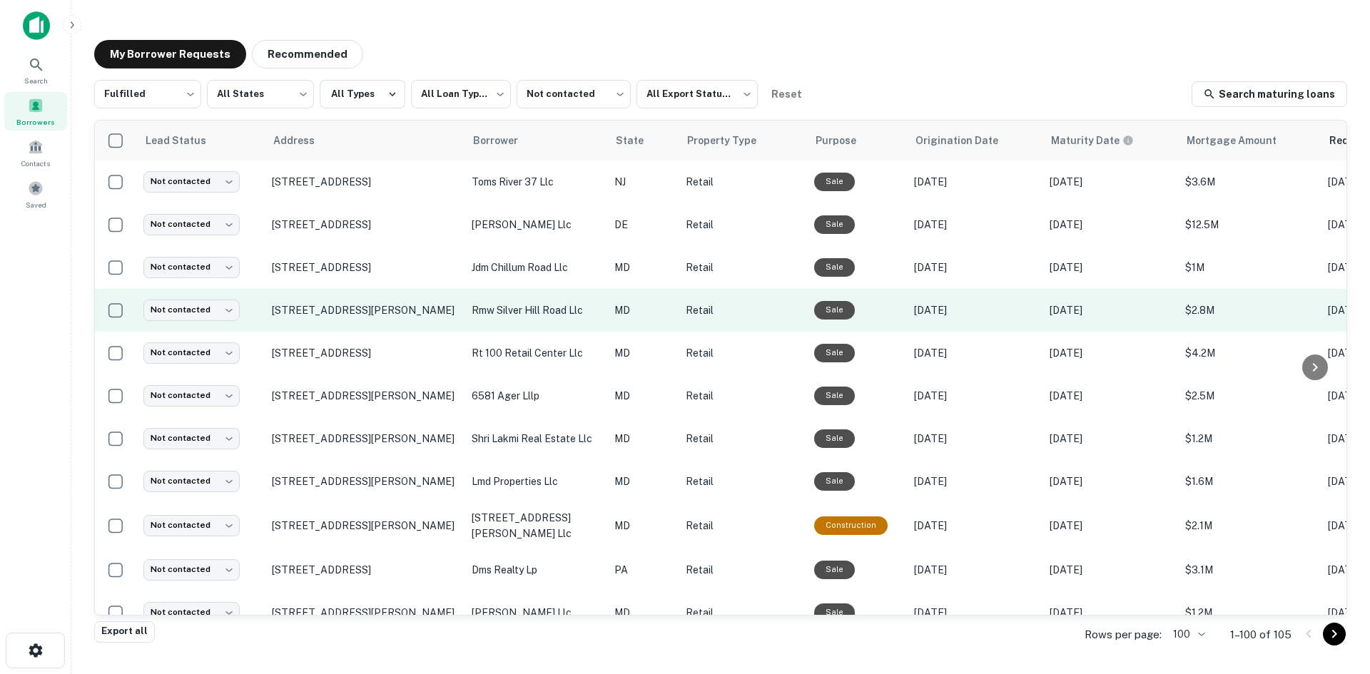
click at [420, 323] on td "4025 Silver Hill Rd Suitland, MD 20746" at bounding box center [365, 310] width 200 height 43
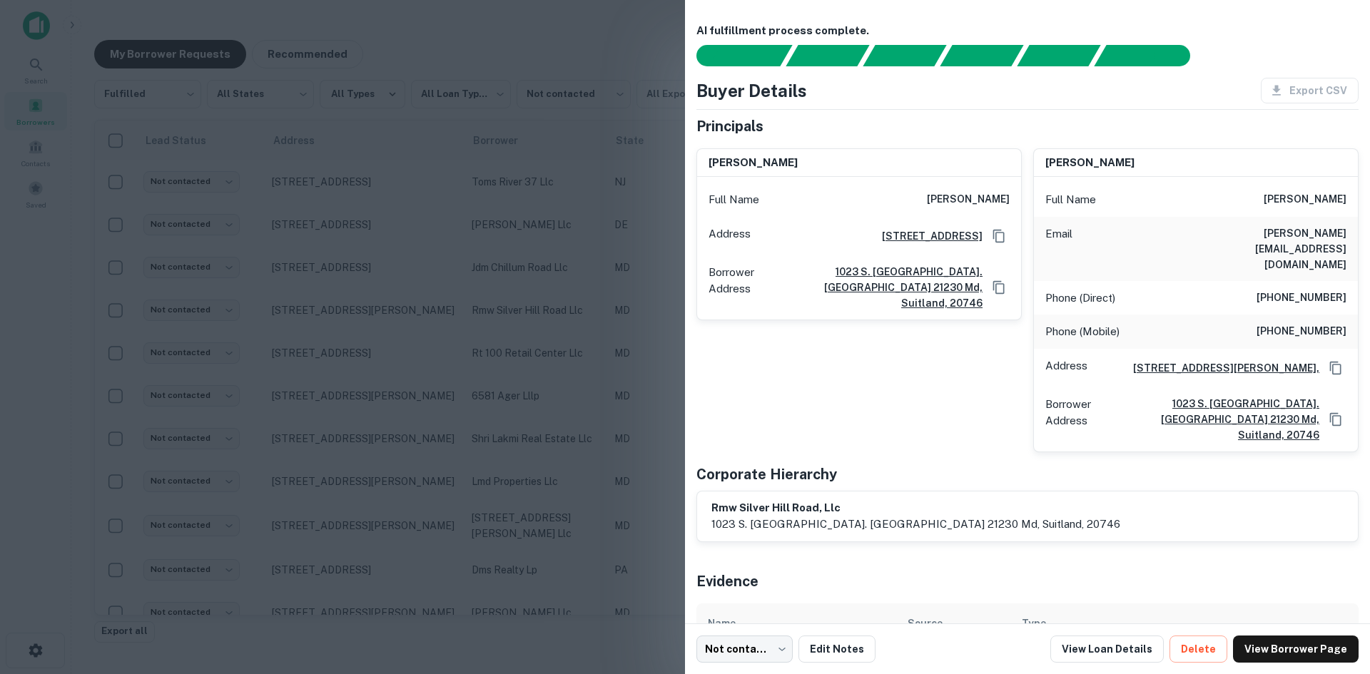
click at [402, 347] on div at bounding box center [685, 337] width 1370 height 674
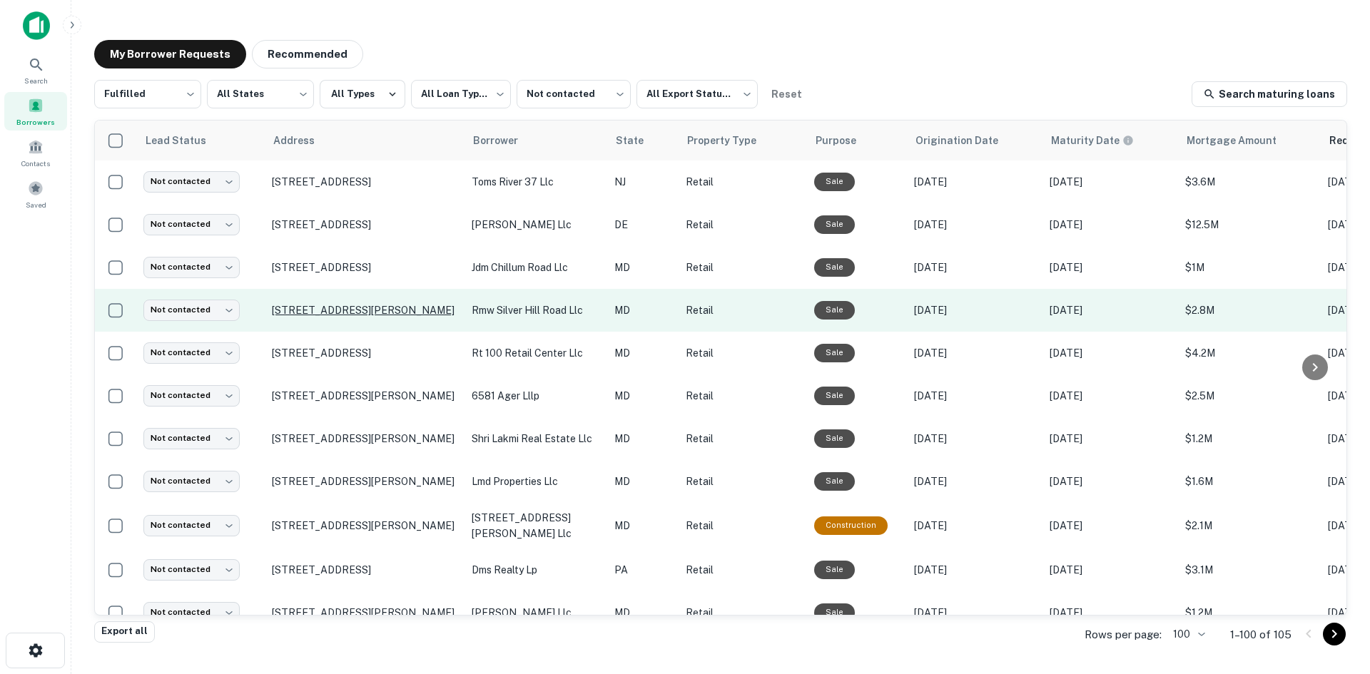
click at [402, 305] on p "4025 Silver Hill Rd Suitland, MD 20746" at bounding box center [365, 310] width 186 height 13
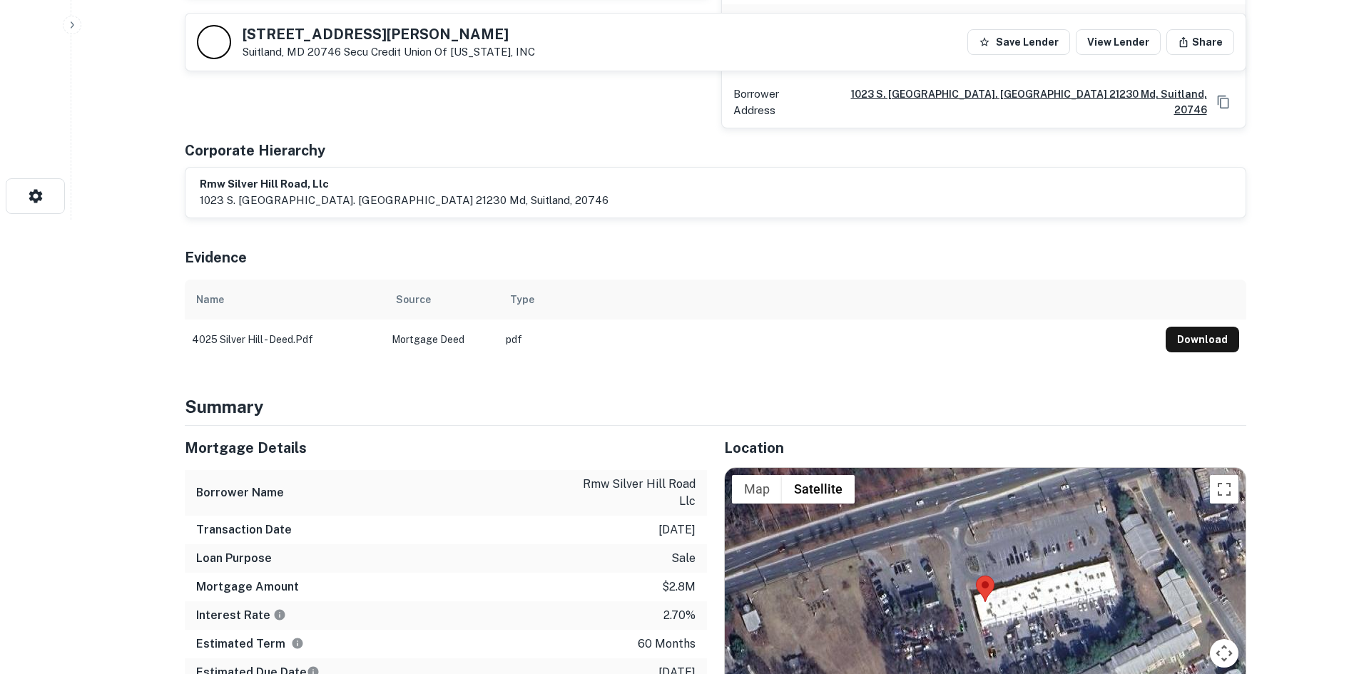
scroll to position [642, 0]
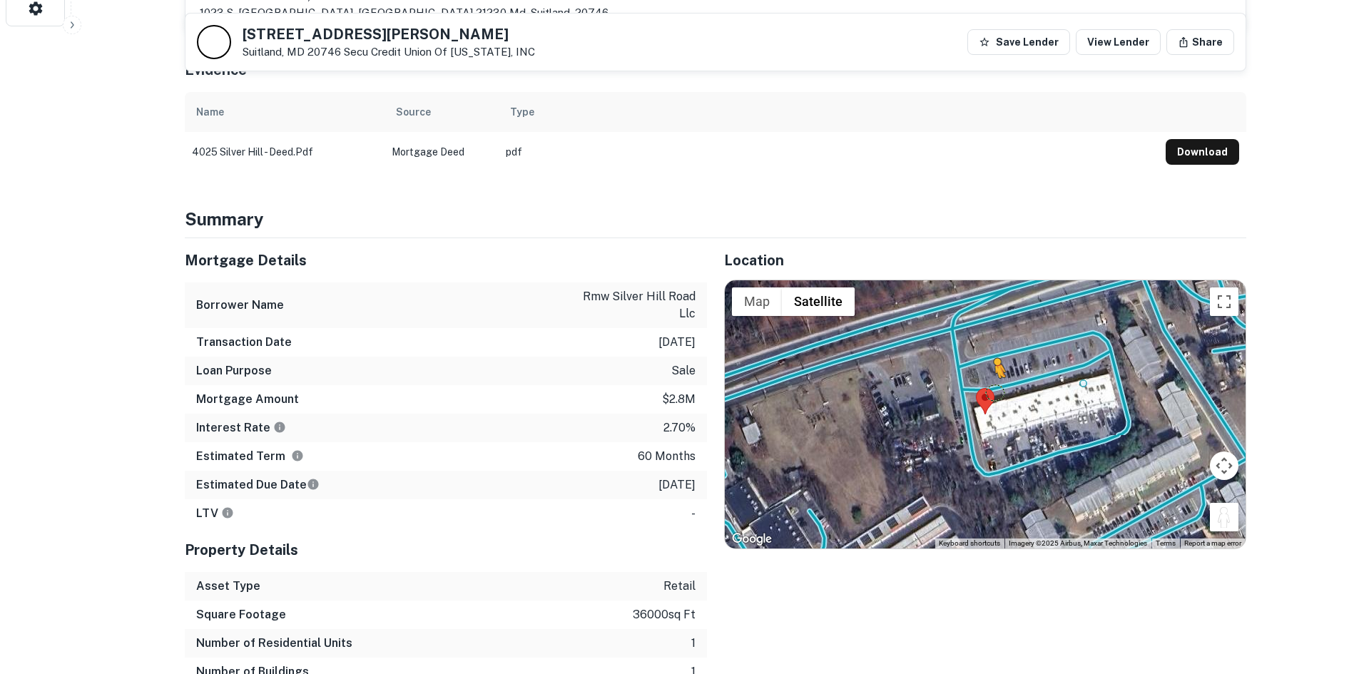
drag, startPoint x: 1219, startPoint y: 479, endPoint x: 994, endPoint y: 335, distance: 267.6
click at [994, 335] on div "To activate drag with keyboard, press Alt + Enter. Once in keyboard drag state,…" at bounding box center [985, 414] width 521 height 268
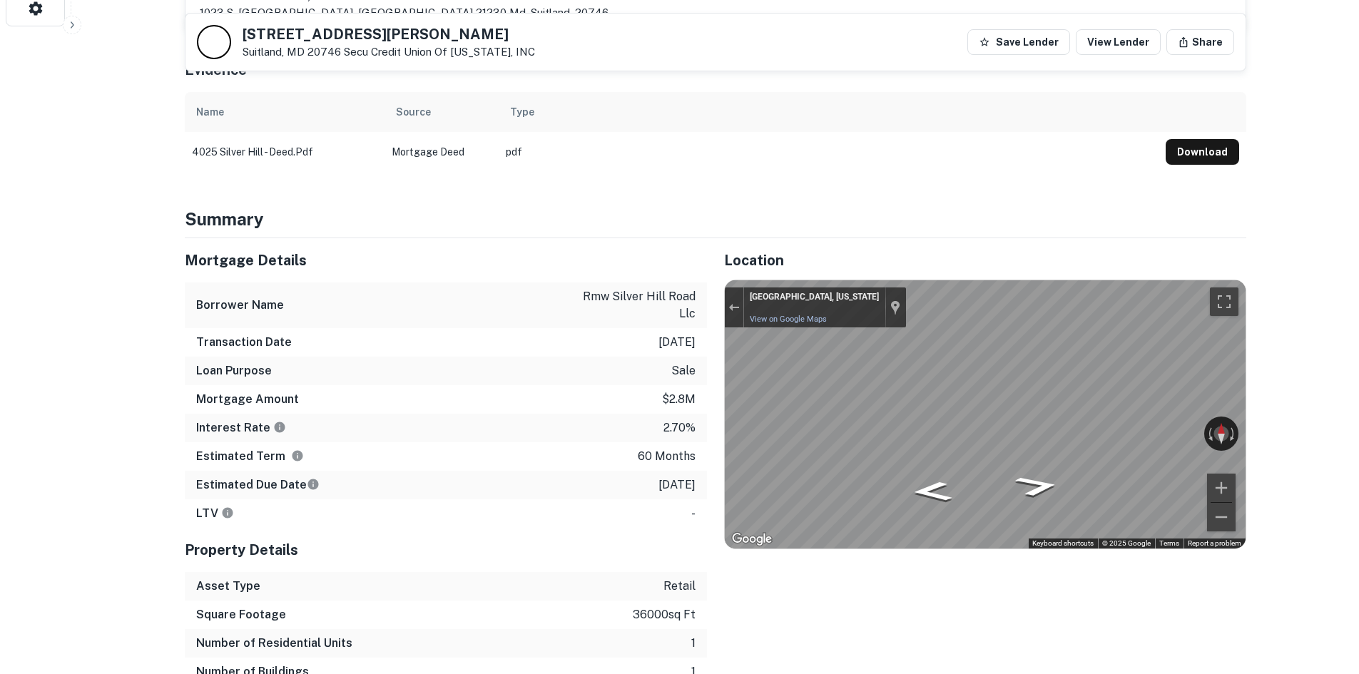
click at [681, 300] on div "Mortgage Details Borrower Name rmw silver hill road llc Transaction Date 3/8/20…" at bounding box center [707, 476] width 1079 height 477
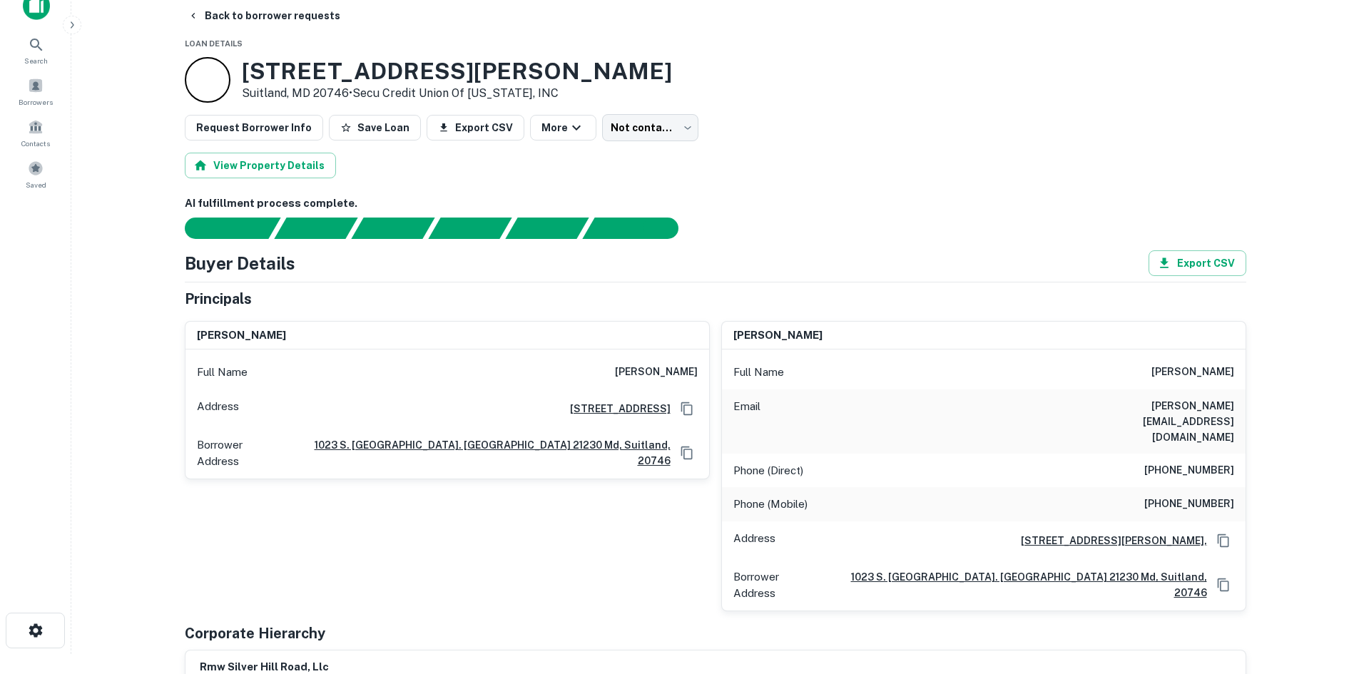
scroll to position [0, 0]
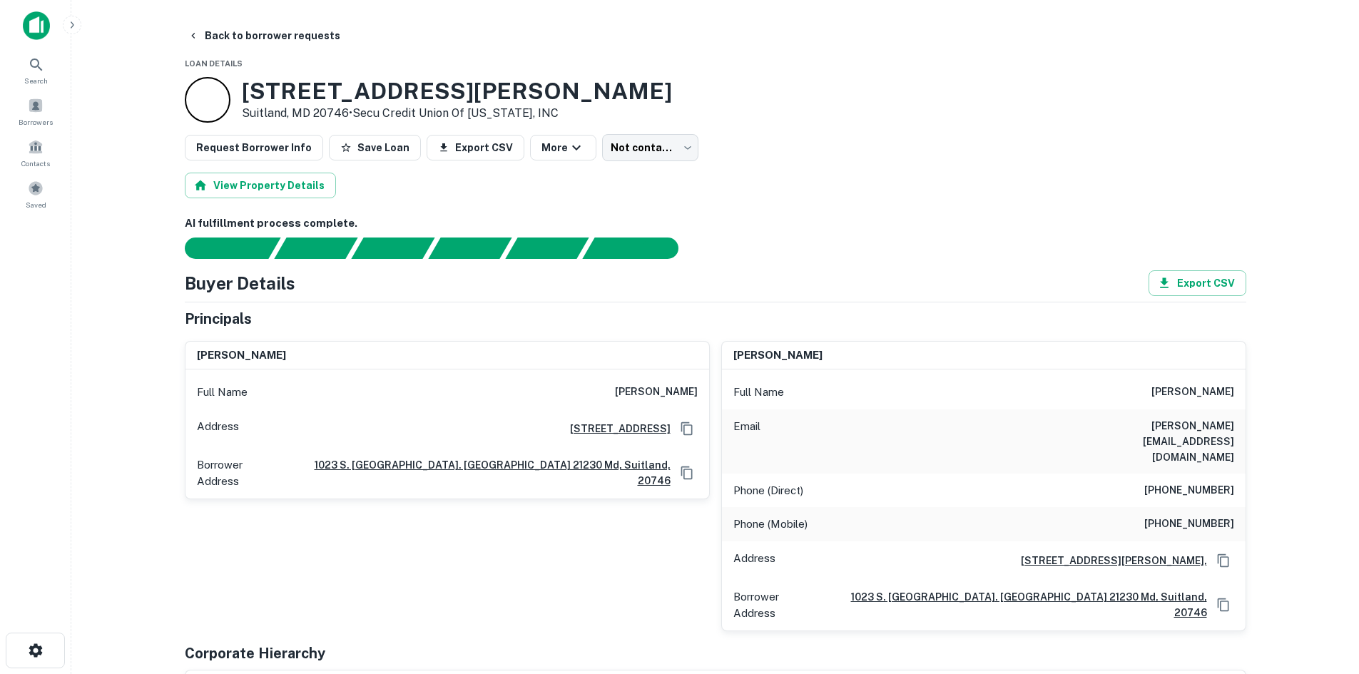
click at [1200, 482] on h6 "(301) 854-0213" at bounding box center [1189, 490] width 90 height 17
click at [1204, 507] on div "Phone (Mobile) (301) 854-0780" at bounding box center [984, 524] width 524 height 34
click at [1202, 507] on div "Phone (Mobile) (301) 854-0780" at bounding box center [984, 524] width 524 height 34
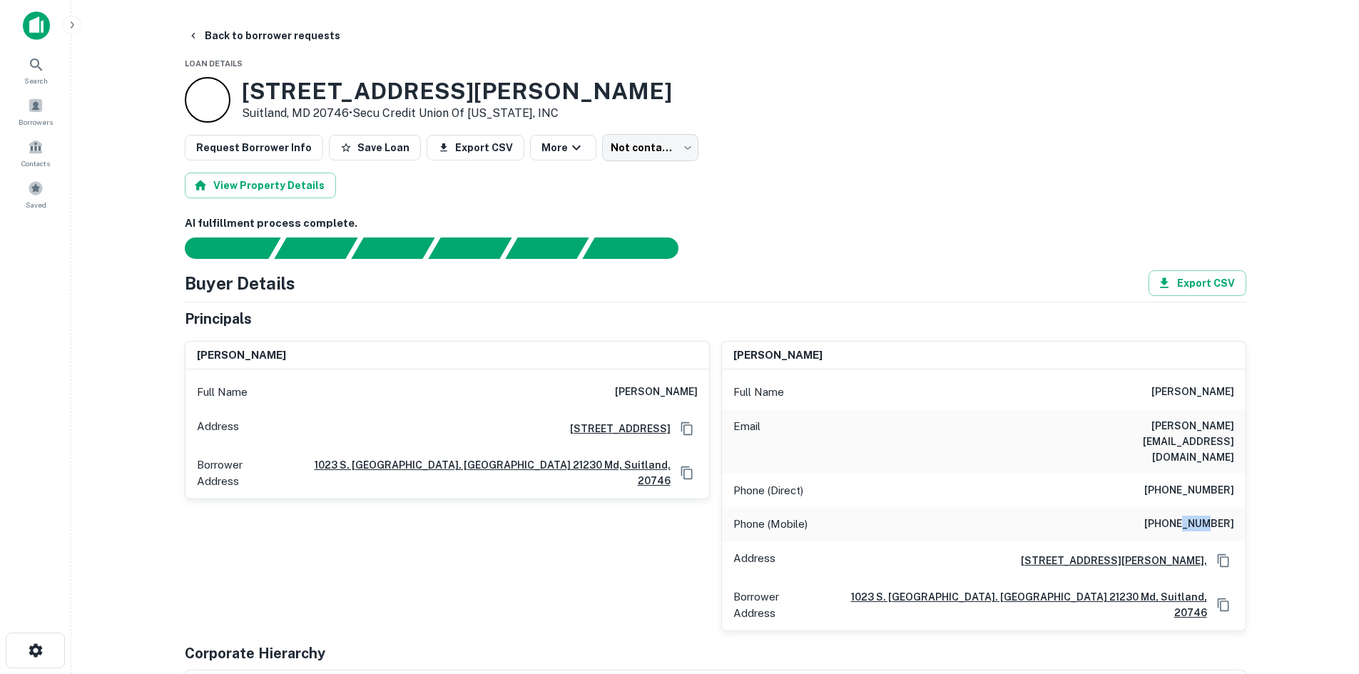
click at [1202, 507] on div "Phone (Mobile) (301) 854-0780" at bounding box center [984, 524] width 524 height 34
click at [1206, 482] on h6 "(301) 854-0213" at bounding box center [1189, 490] width 90 height 17
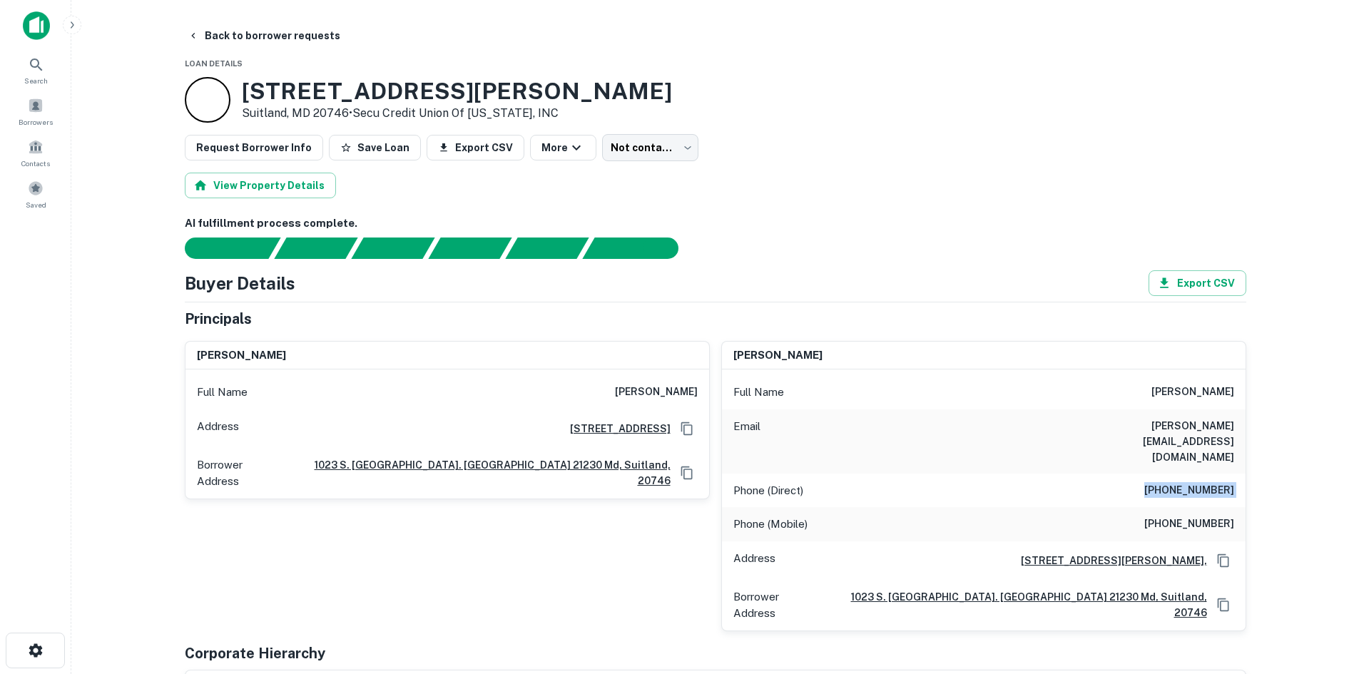
click at [1206, 482] on h6 "(301) 854-0213" at bounding box center [1189, 490] width 90 height 17
click at [662, 382] on div "Full Name henry s. kim" at bounding box center [448, 392] width 524 height 34
click at [666, 382] on div "Full Name henry s. kim" at bounding box center [448, 392] width 524 height 34
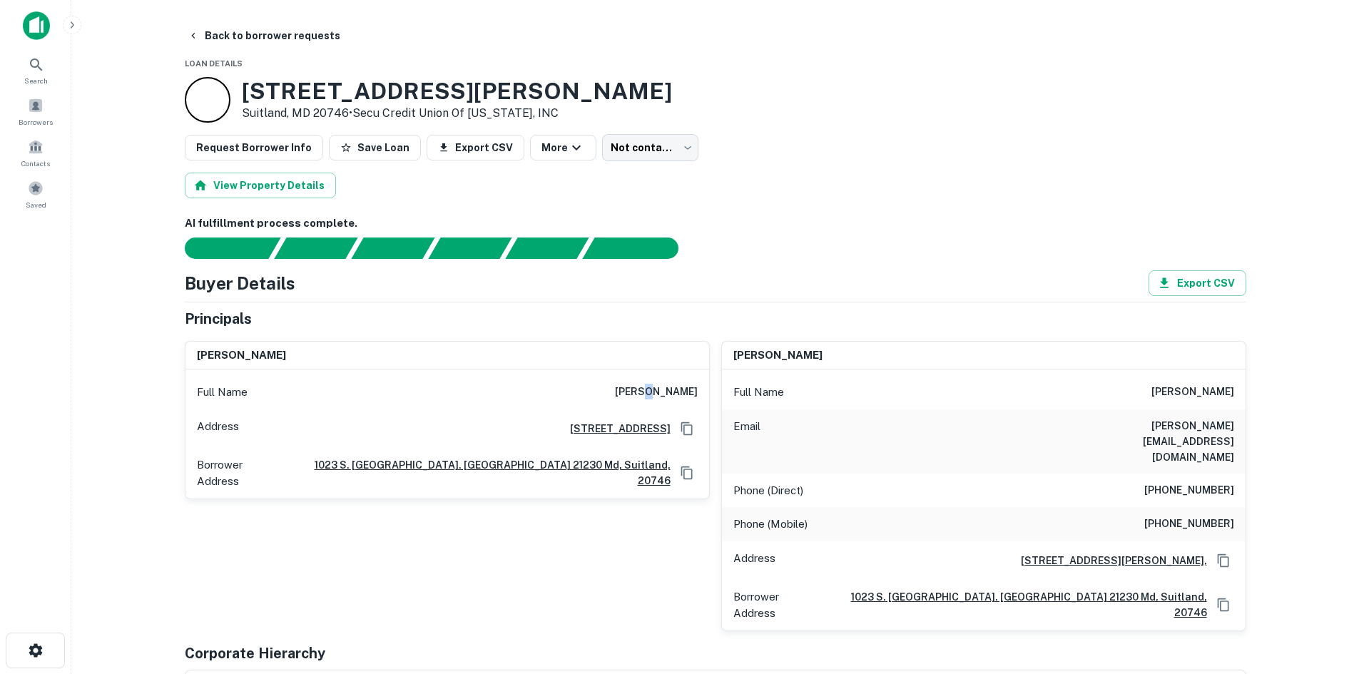
click at [666, 382] on div "Full Name henry s. kim" at bounding box center [448, 392] width 524 height 34
click at [262, 31] on button "Back to borrower requests" at bounding box center [264, 36] width 164 height 26
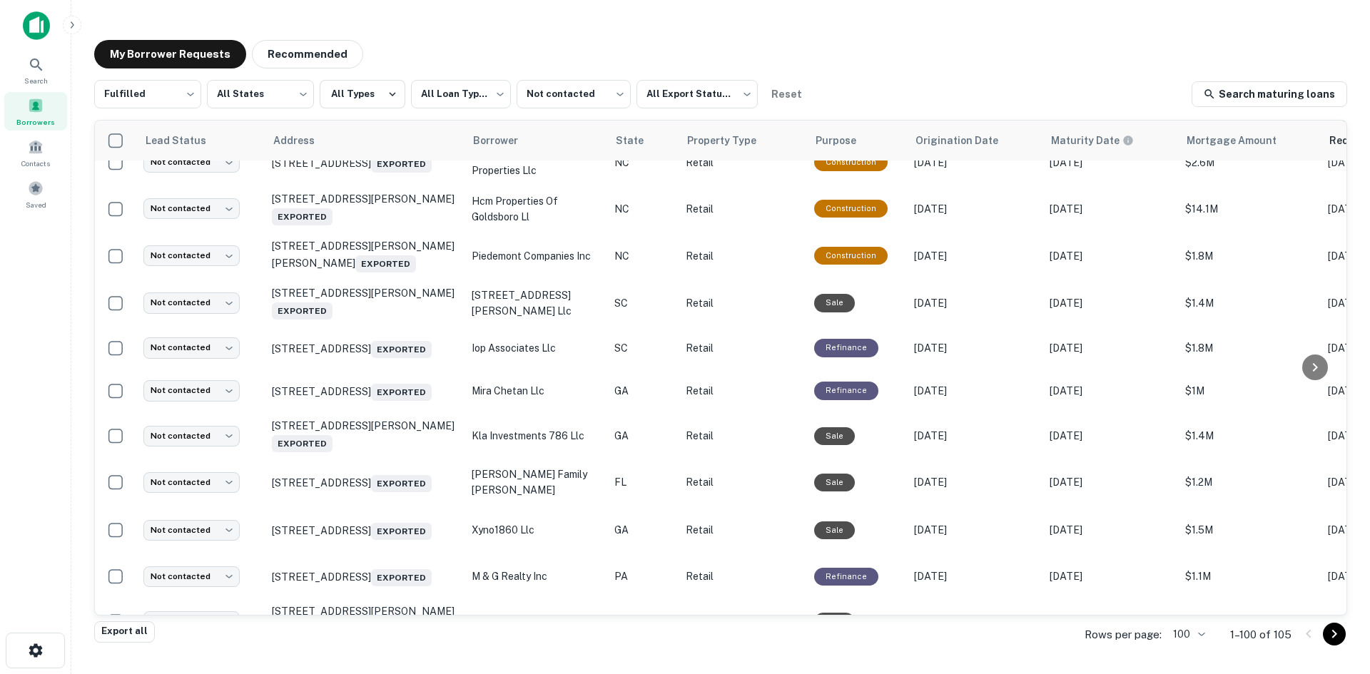
scroll to position [1641, 0]
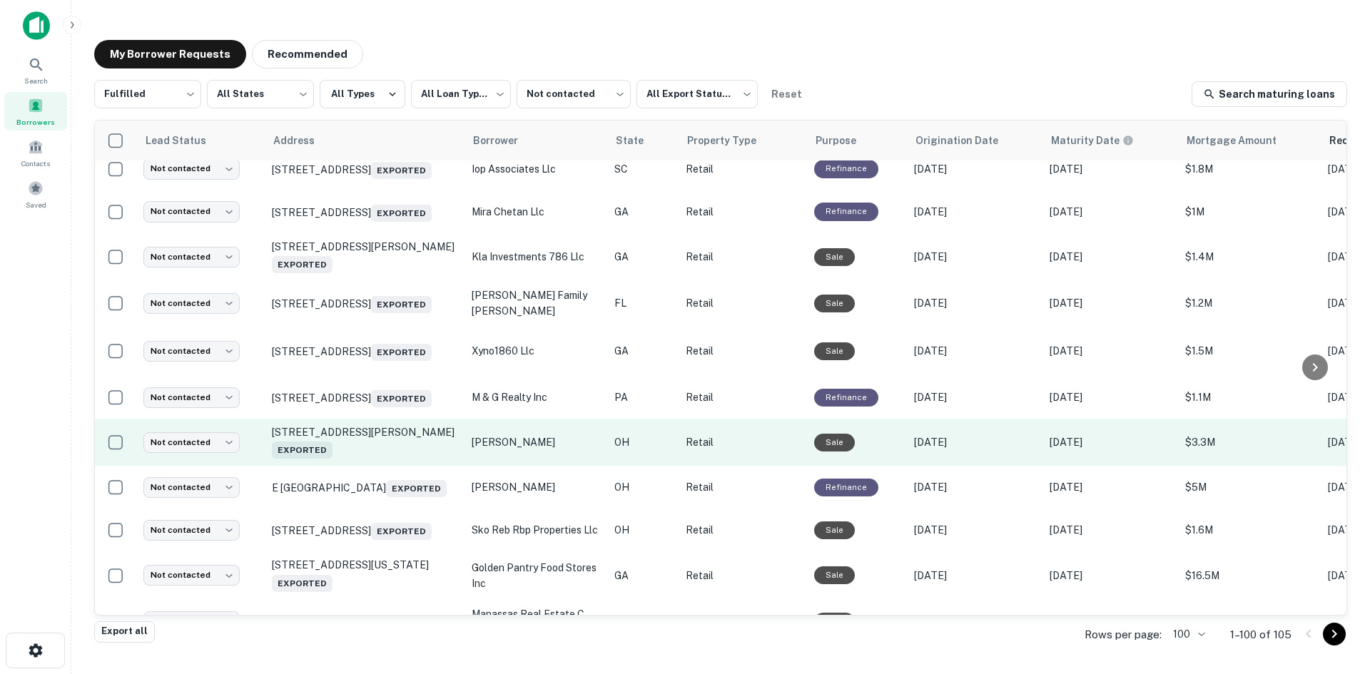
click at [379, 466] on td "217 W Emmitt Ave Waverly, OH 45690 Exported" at bounding box center [365, 442] width 200 height 47
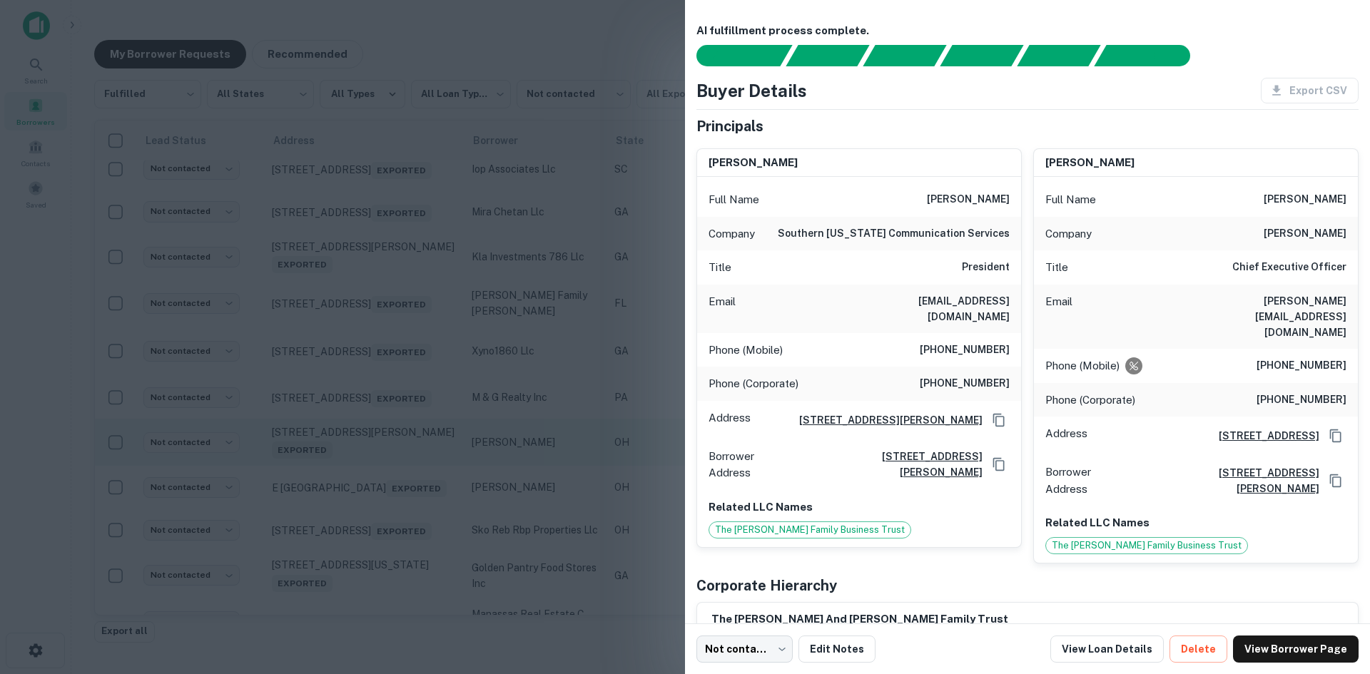
click at [379, 505] on div at bounding box center [685, 337] width 1370 height 674
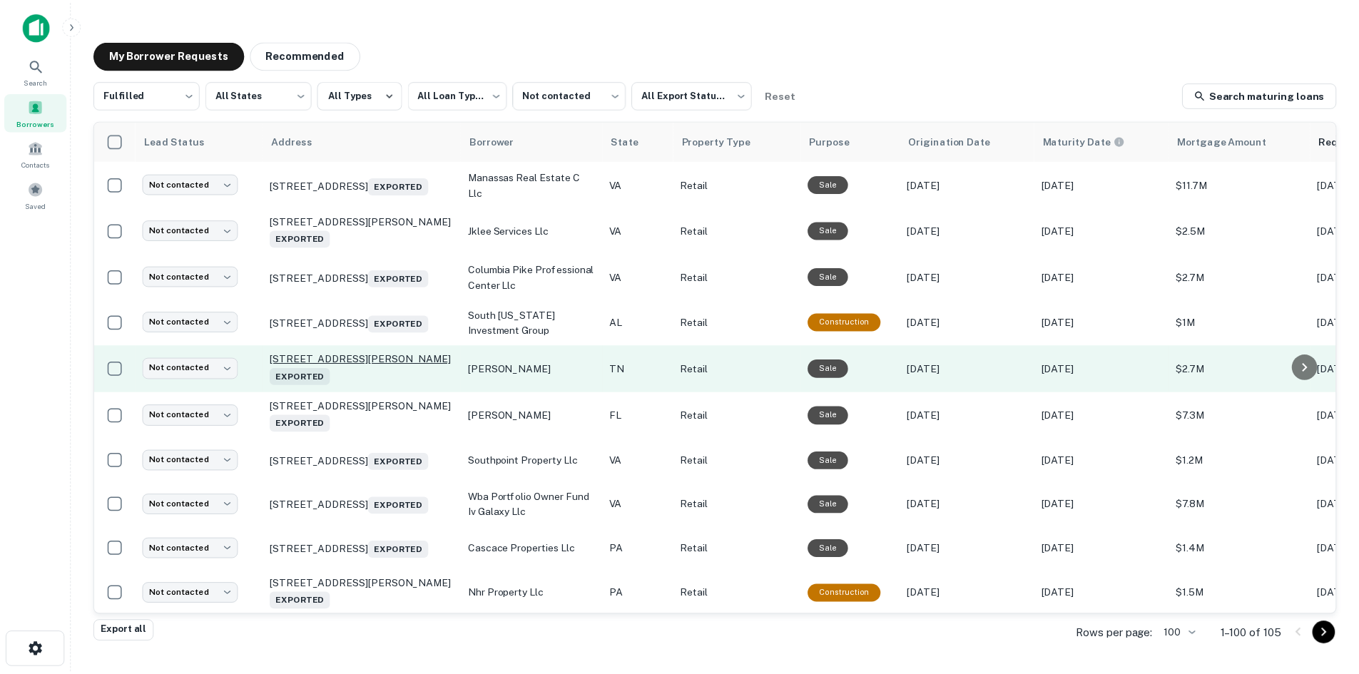
scroll to position [2212, 0]
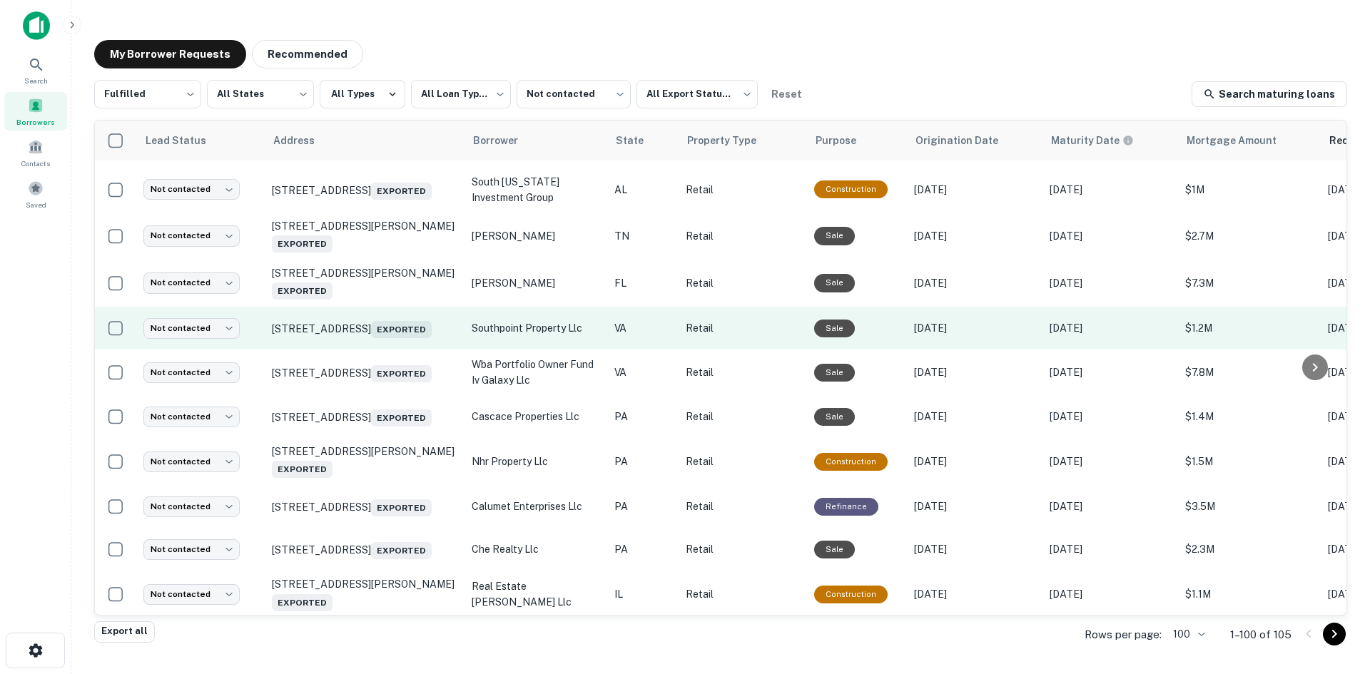
click at [415, 350] on td "9901 Southpoint Pkwy Fredericksburg, VA 22407 Exported" at bounding box center [365, 328] width 200 height 43
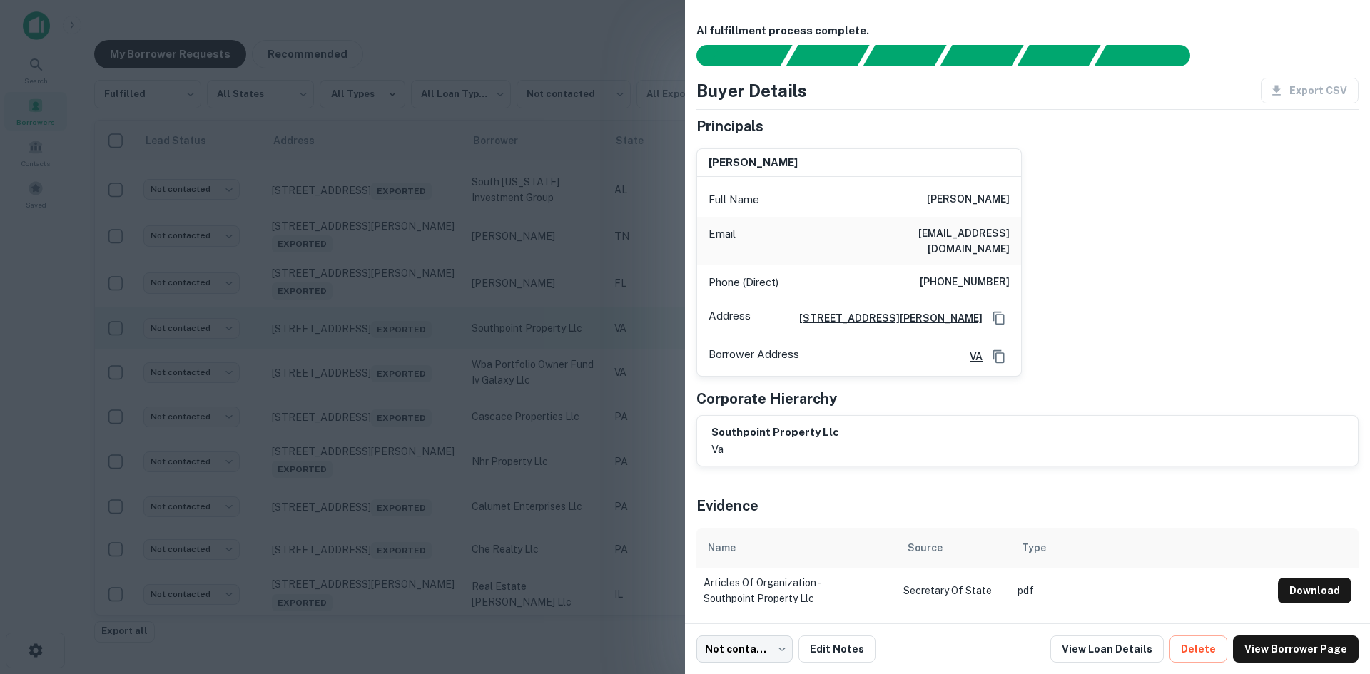
click at [411, 403] on div at bounding box center [685, 337] width 1370 height 674
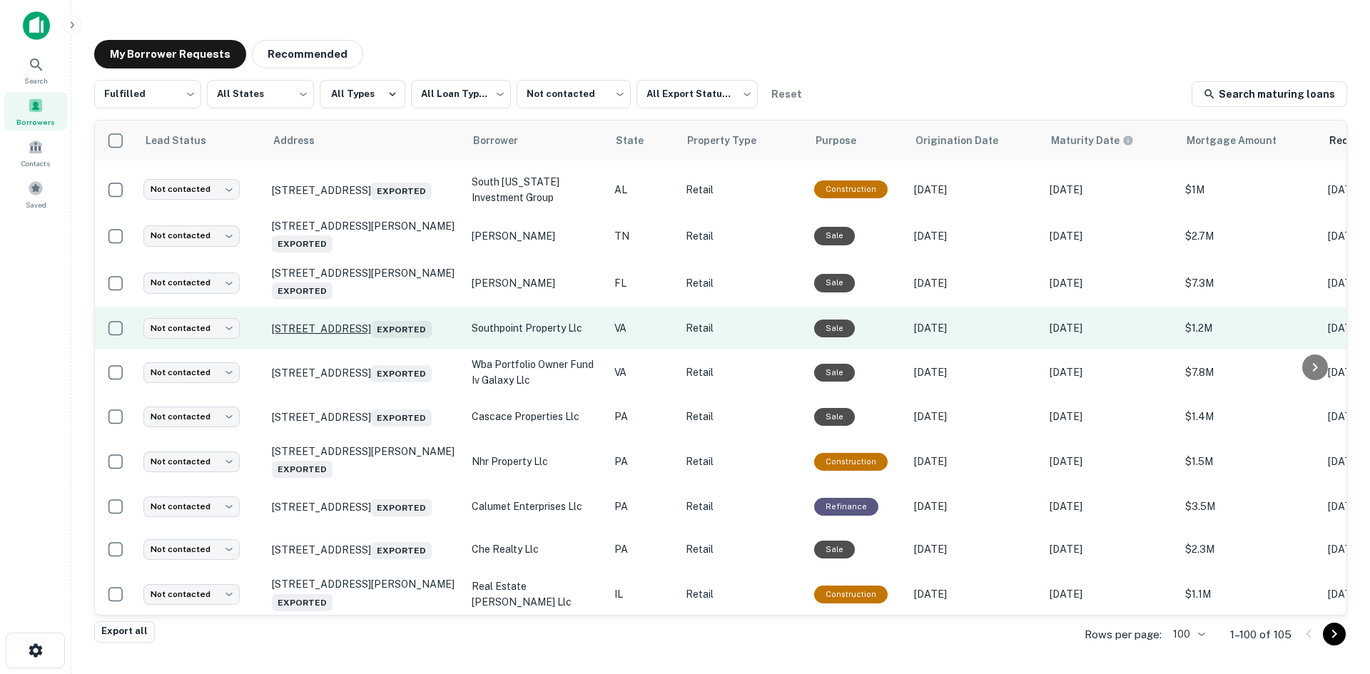
click at [416, 338] on p "9901 Southpoint Pkwy Fredericksburg, VA 22407 Exported" at bounding box center [365, 328] width 186 height 20
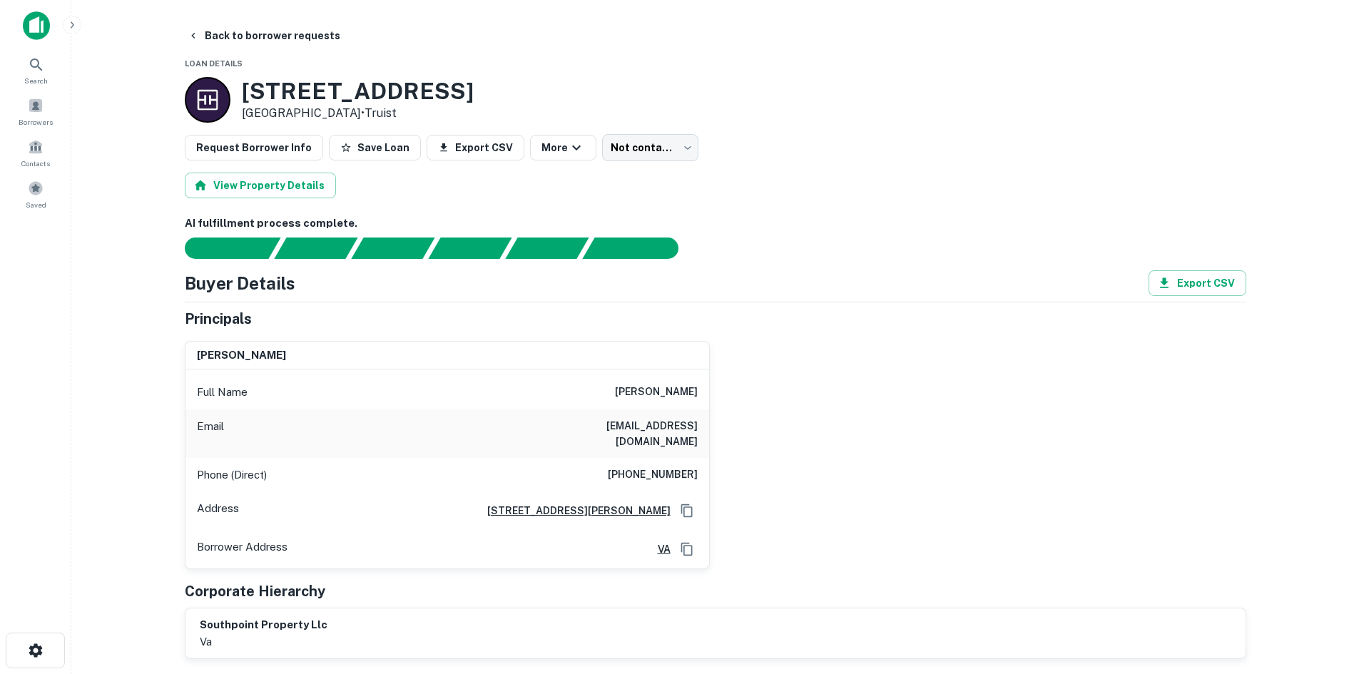
click at [520, 405] on div "Full Name nancy b kamel" at bounding box center [448, 392] width 524 height 34
click at [622, 397] on div "Full Name nancy b kamel" at bounding box center [448, 392] width 524 height 34
click at [604, 430] on h6 "michealkamel86@yahoo.com" at bounding box center [612, 433] width 171 height 31
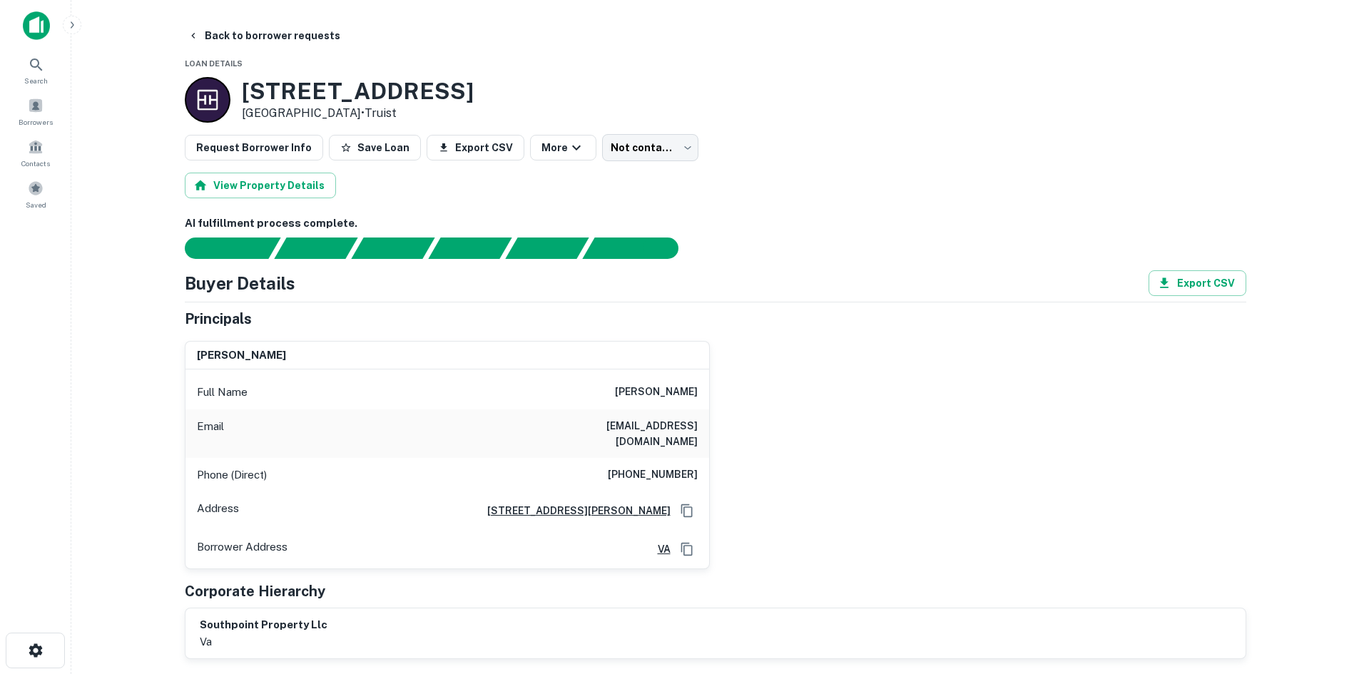
click at [607, 458] on div "Phone (Direct) (540) 850-4900" at bounding box center [448, 475] width 524 height 34
click at [637, 467] on h6 "(540) 850-4900" at bounding box center [653, 475] width 90 height 17
click at [666, 467] on h6 "(540) 850-4900" at bounding box center [653, 475] width 90 height 17
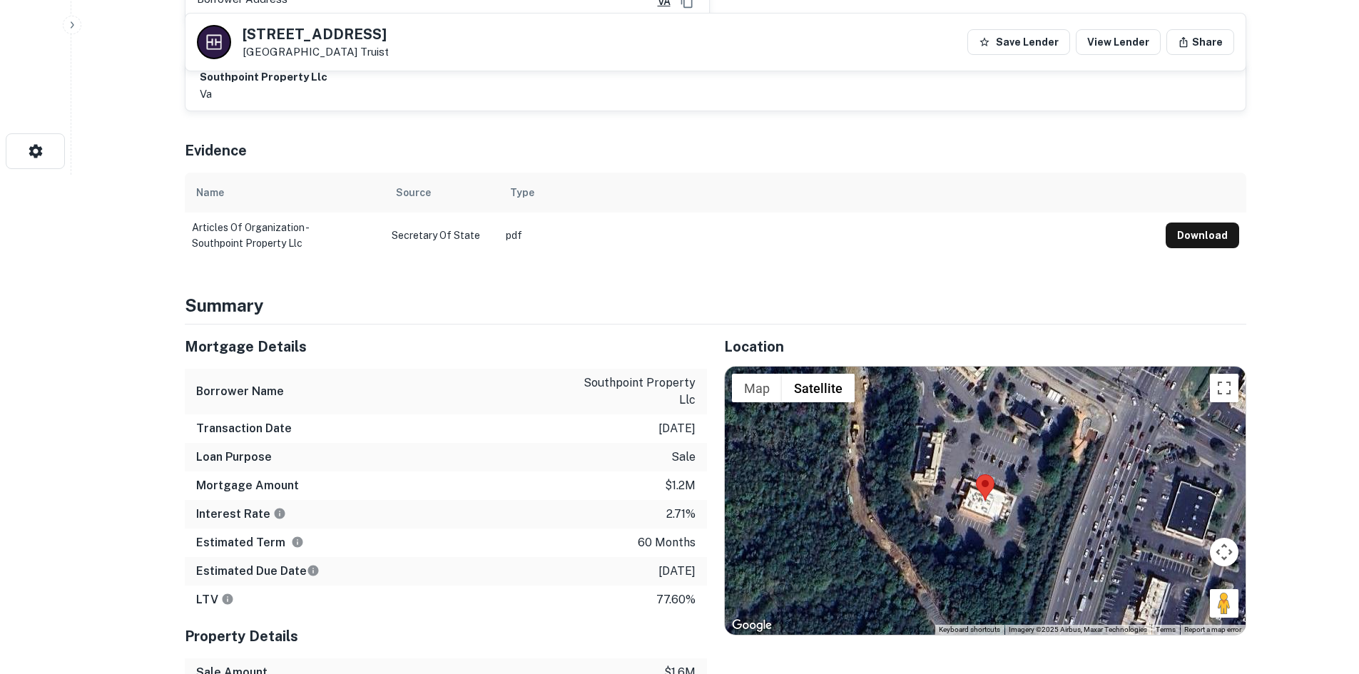
scroll to position [714, 0]
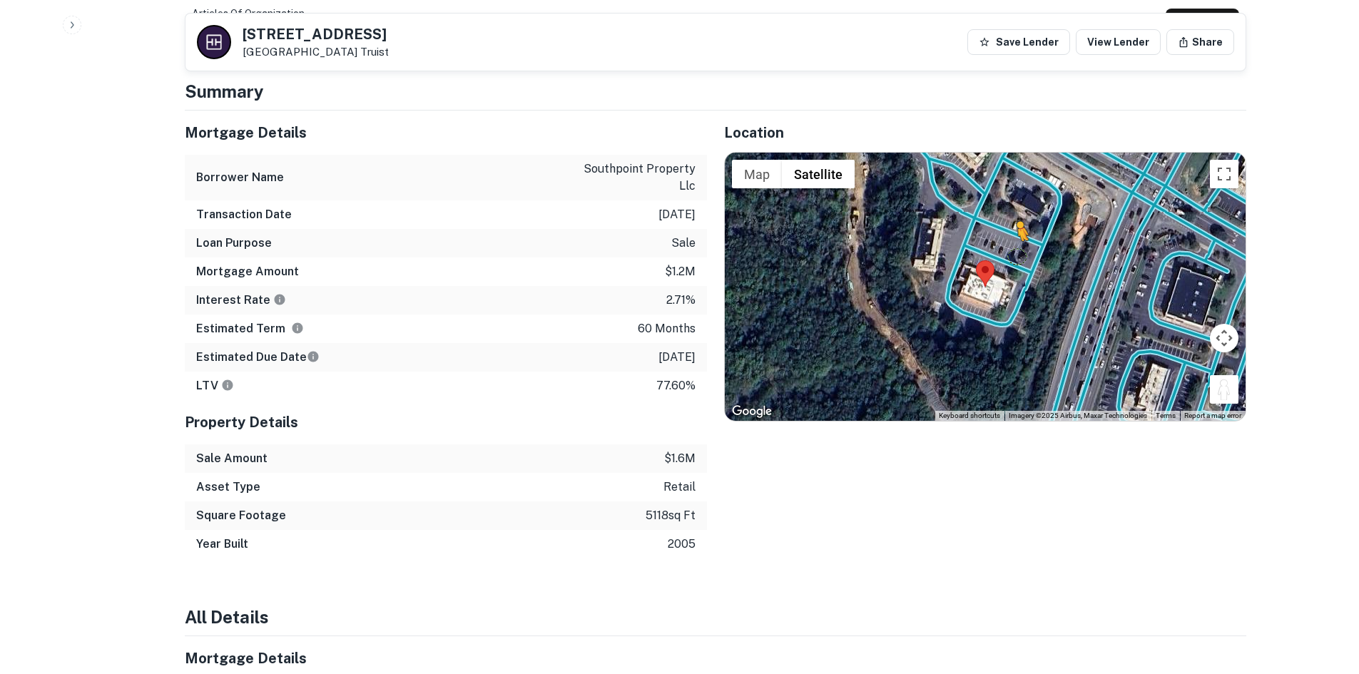
drag, startPoint x: 1232, startPoint y: 374, endPoint x: 1003, endPoint y: 238, distance: 266.2
click at [1004, 238] on div "To activate drag with keyboard, press Alt + Enter. Once in keyboard drag state,…" at bounding box center [985, 287] width 521 height 268
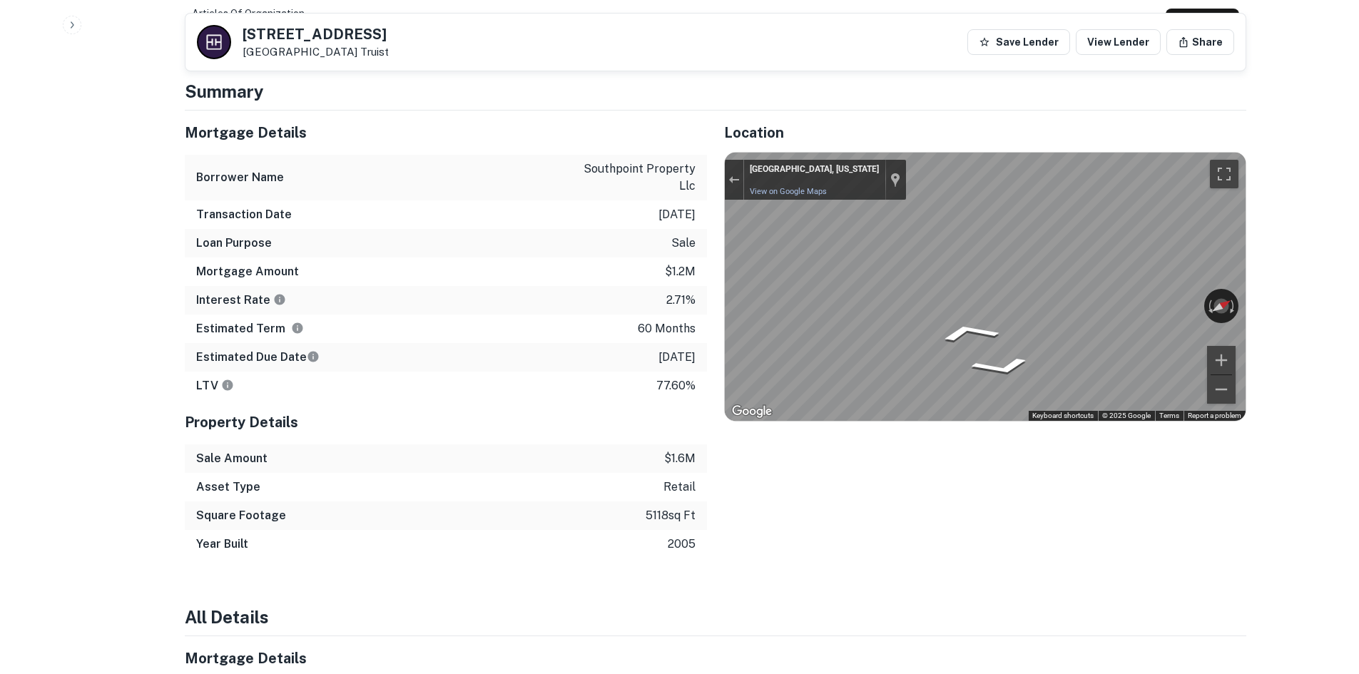
click at [1247, 225] on div "Back to borrower requests 9901 Southpoint Pkwy Fredericksburg, VA 22407 Truist …" at bounding box center [716, 586] width 1096 height 2554
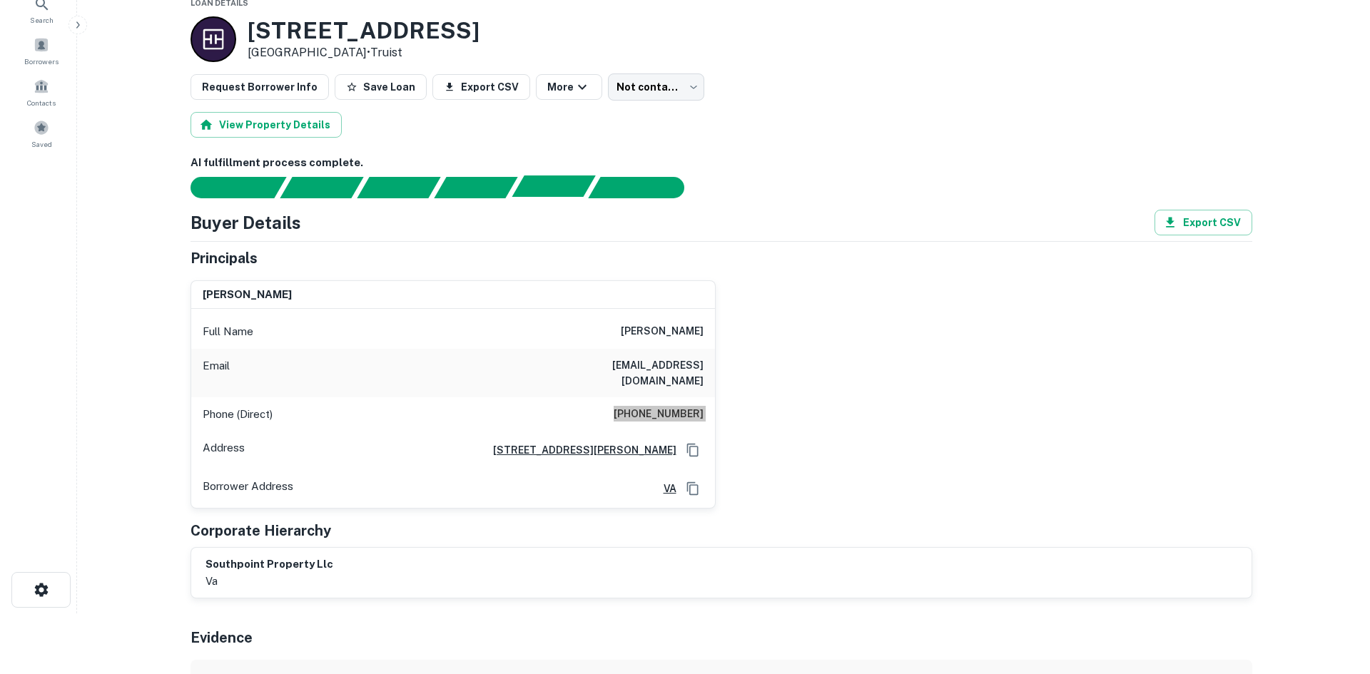
scroll to position [0, 0]
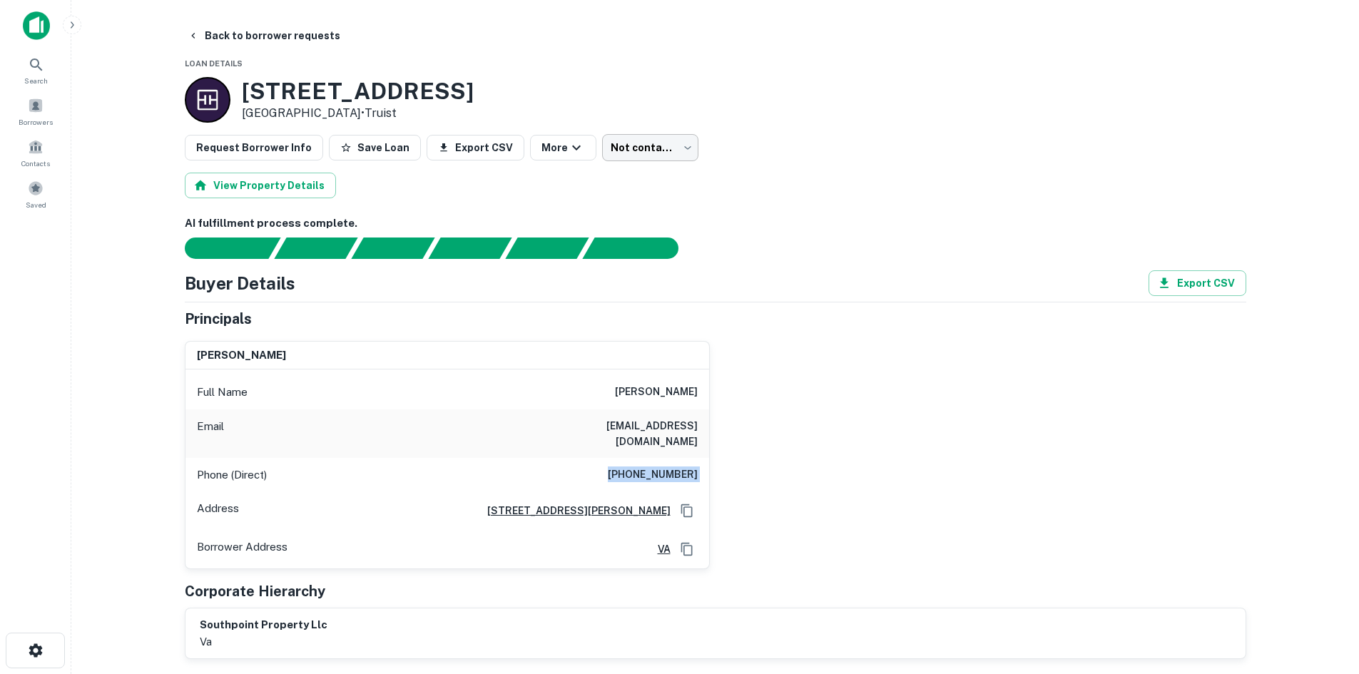
click at [609, 143] on body "Search Borrowers Contacts Saved Back to borrower requests Loan Details 9901 Sou…" at bounding box center [679, 337] width 1359 height 674
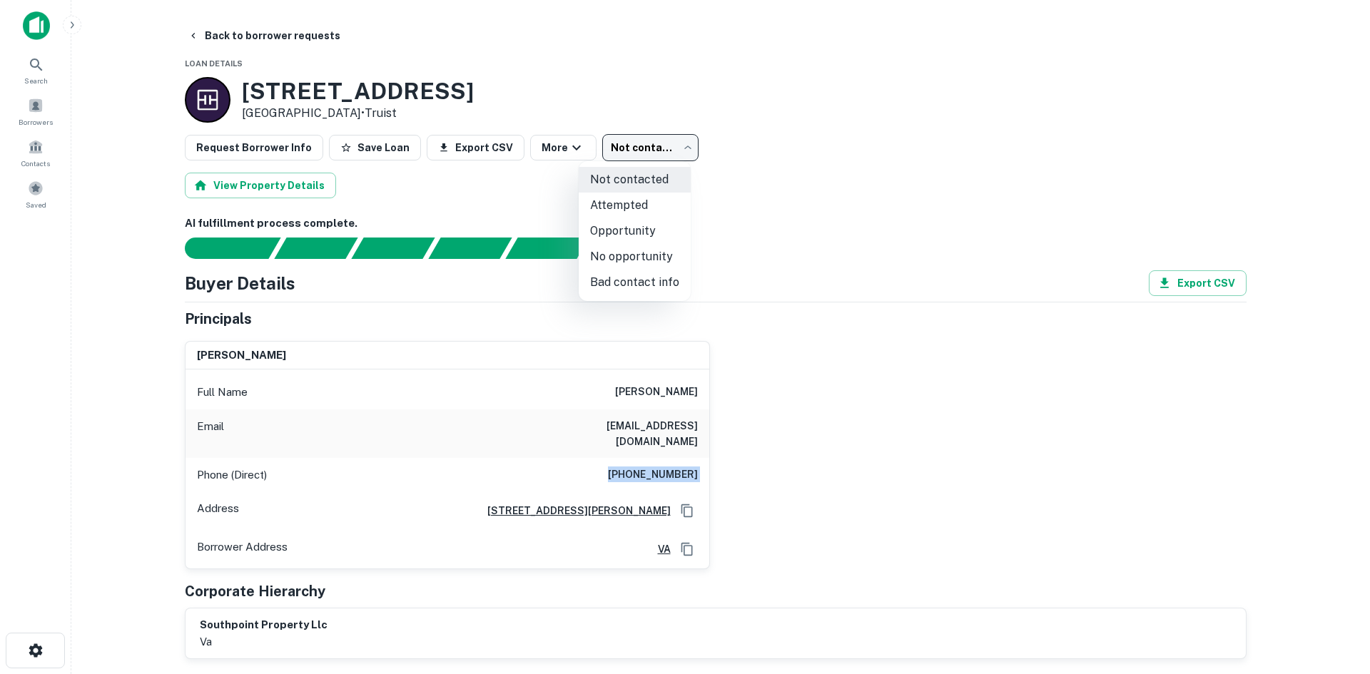
click at [602, 198] on li "Attempted" at bounding box center [635, 206] width 112 height 26
type input "*********"
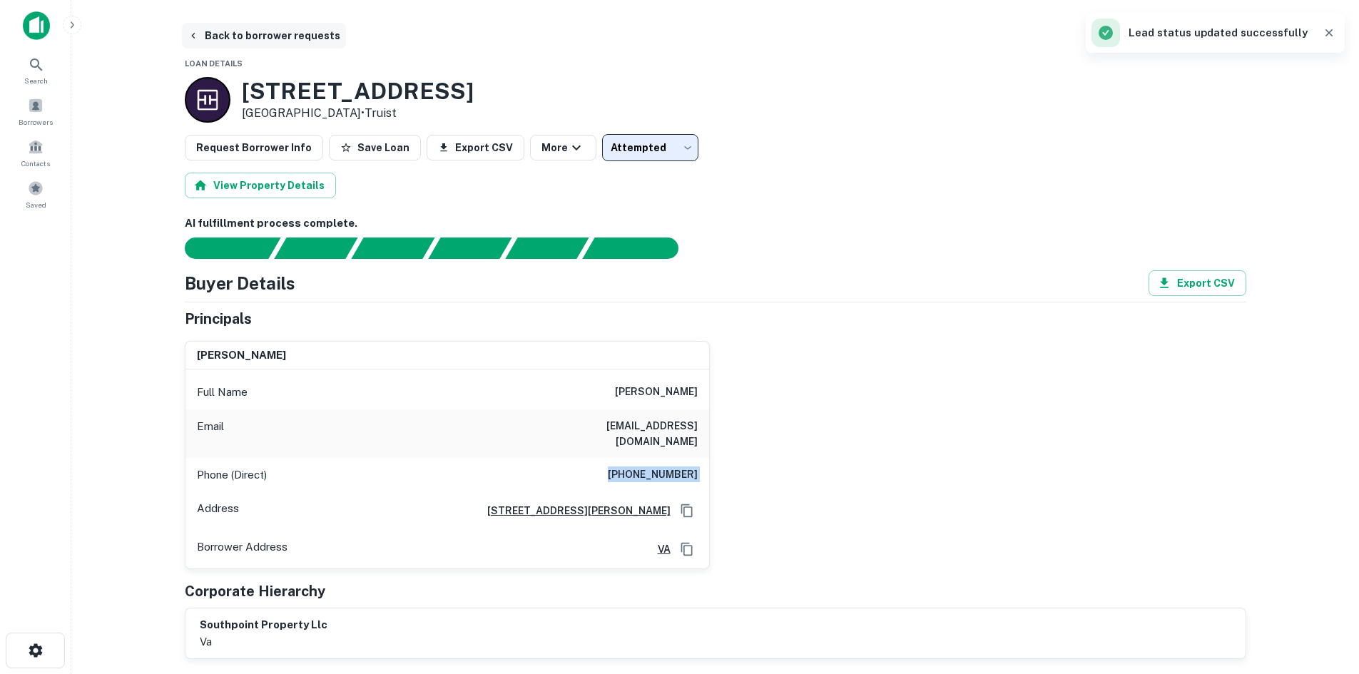
click at [275, 32] on button "Back to borrower requests" at bounding box center [264, 36] width 164 height 26
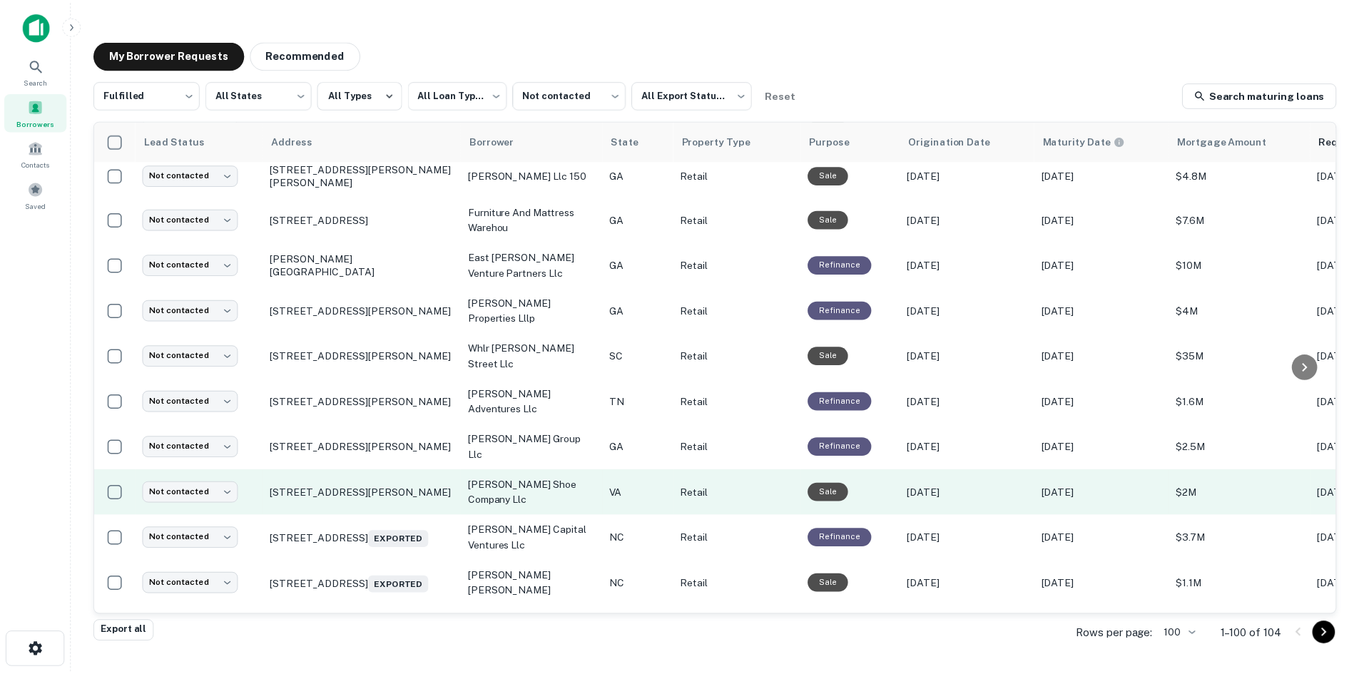
scroll to position [626, 0]
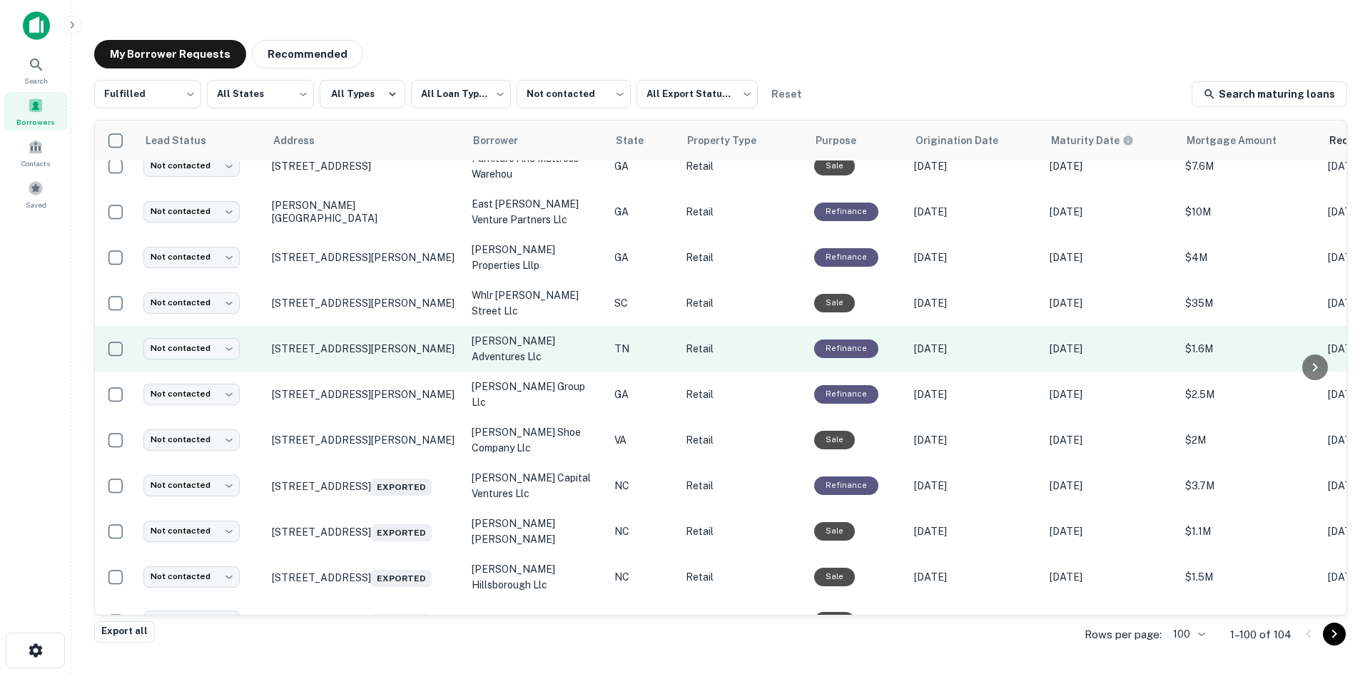
click at [396, 372] on td "1201 Rock Creek Rd Erwin, TN 37650" at bounding box center [365, 349] width 200 height 46
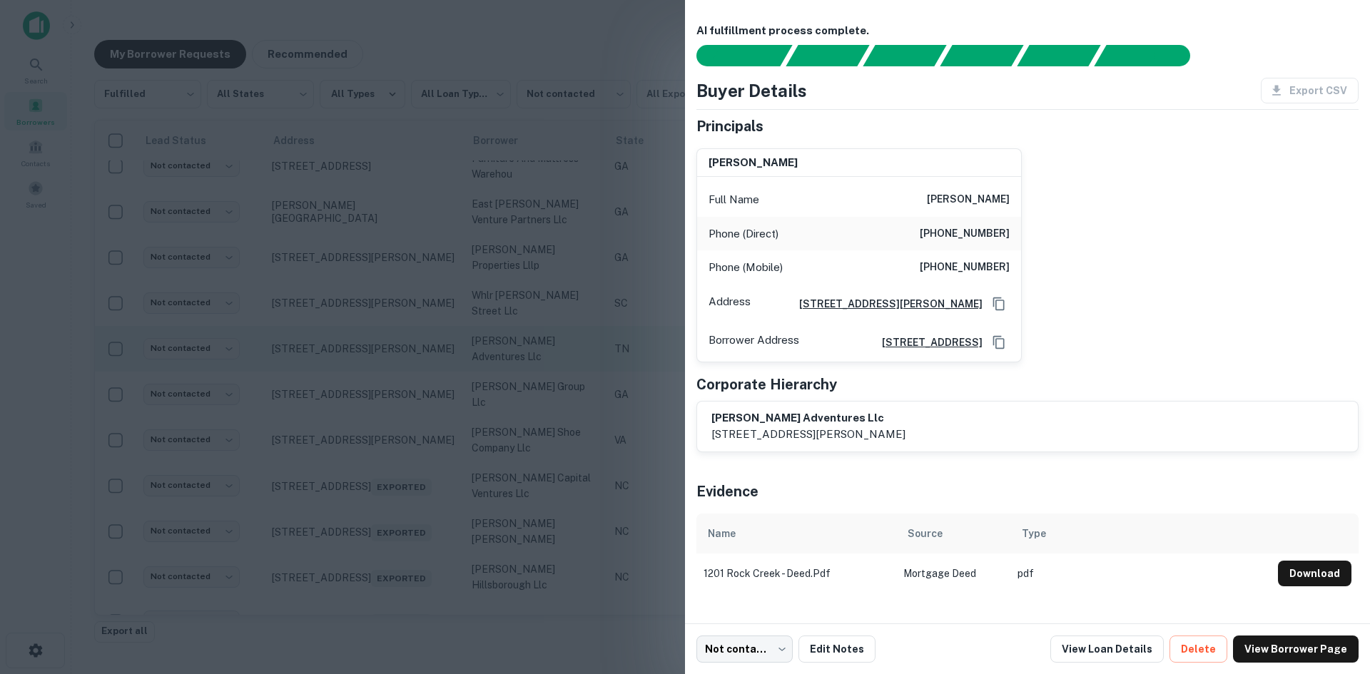
click at [396, 383] on div at bounding box center [685, 337] width 1370 height 674
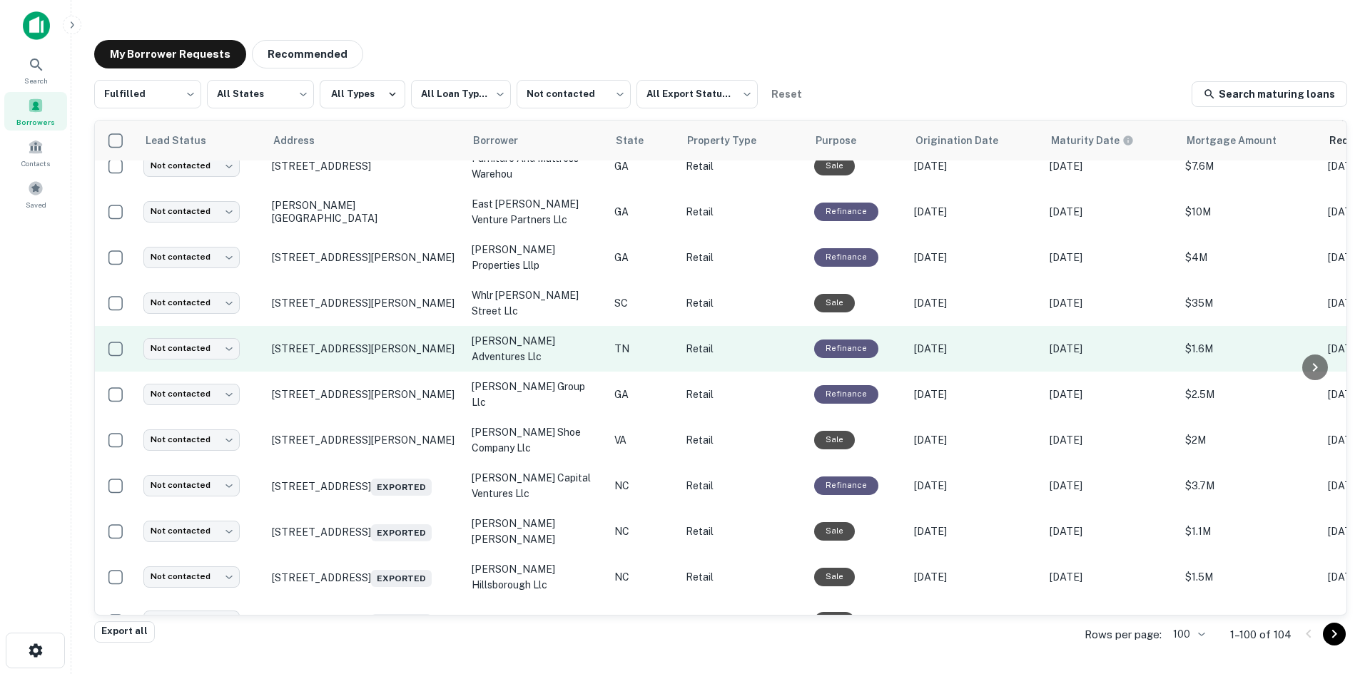
click at [396, 372] on td "1201 Rock Creek Rd Erwin, TN 37650" at bounding box center [365, 349] width 200 height 46
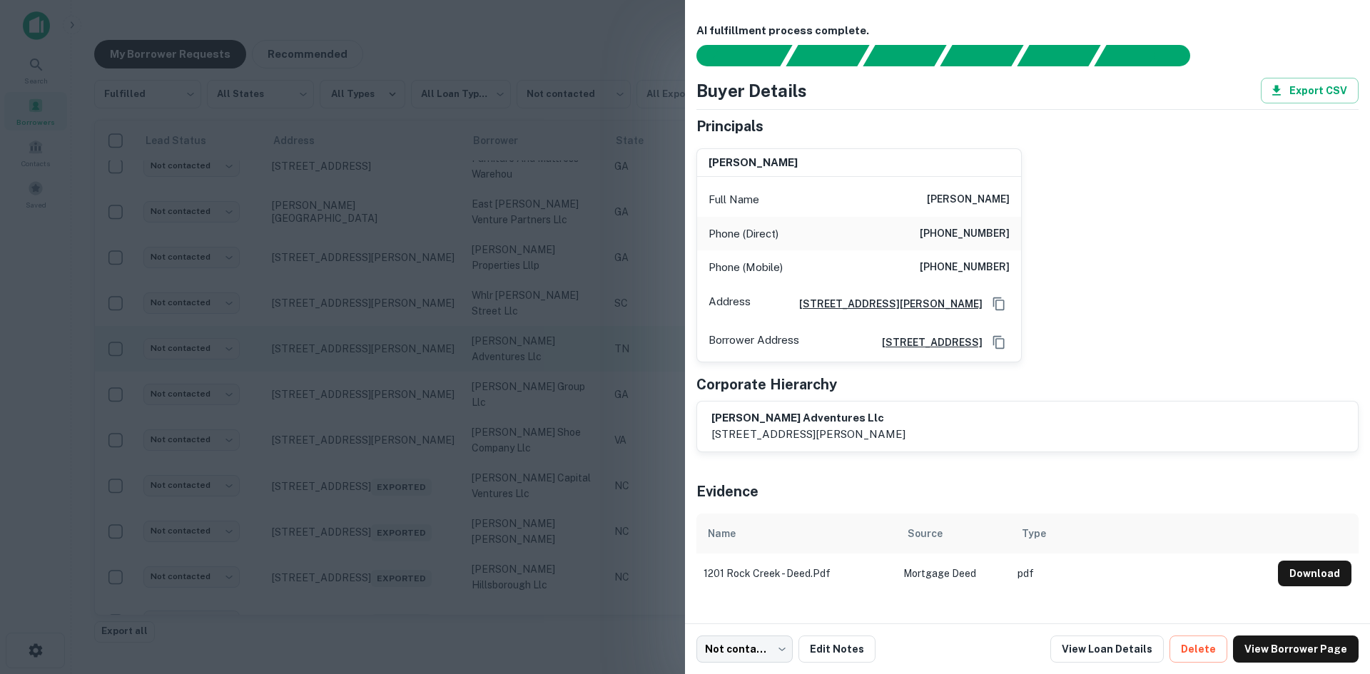
click at [396, 383] on div at bounding box center [685, 337] width 1370 height 674
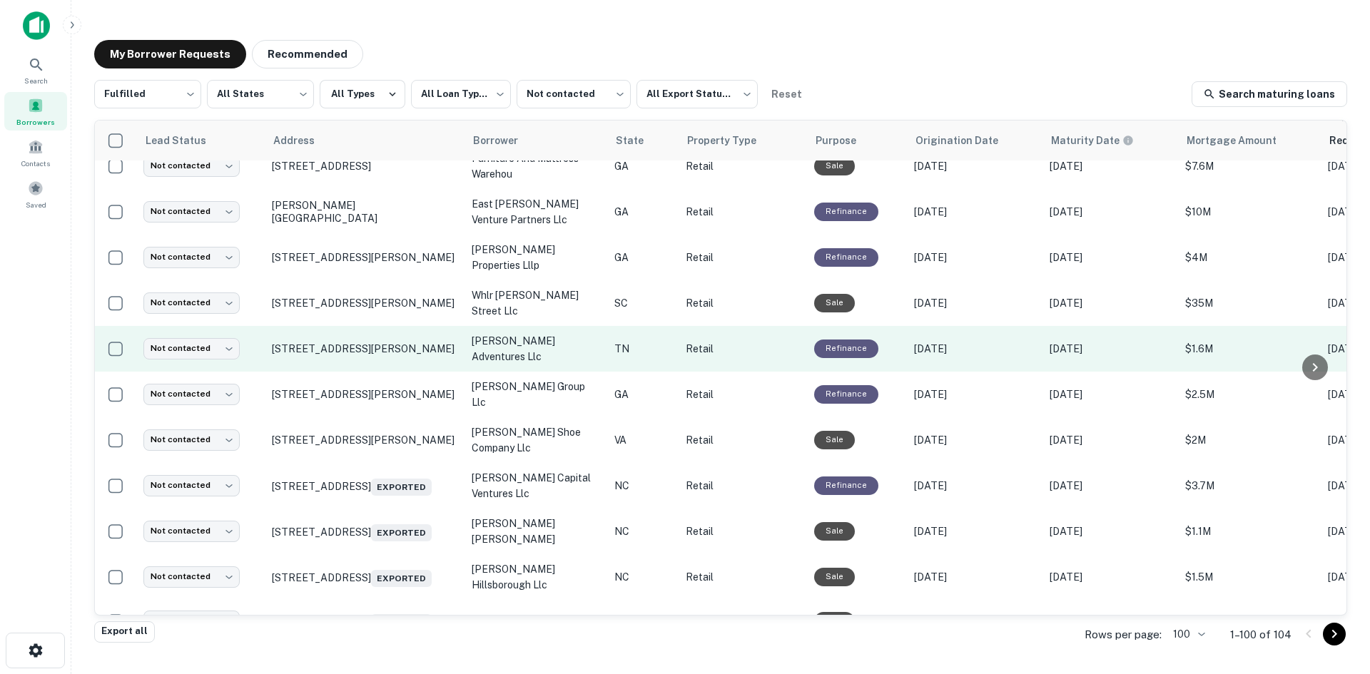
click at [395, 372] on td "1201 Rock Creek Rd Erwin, TN 37650" at bounding box center [365, 349] width 200 height 46
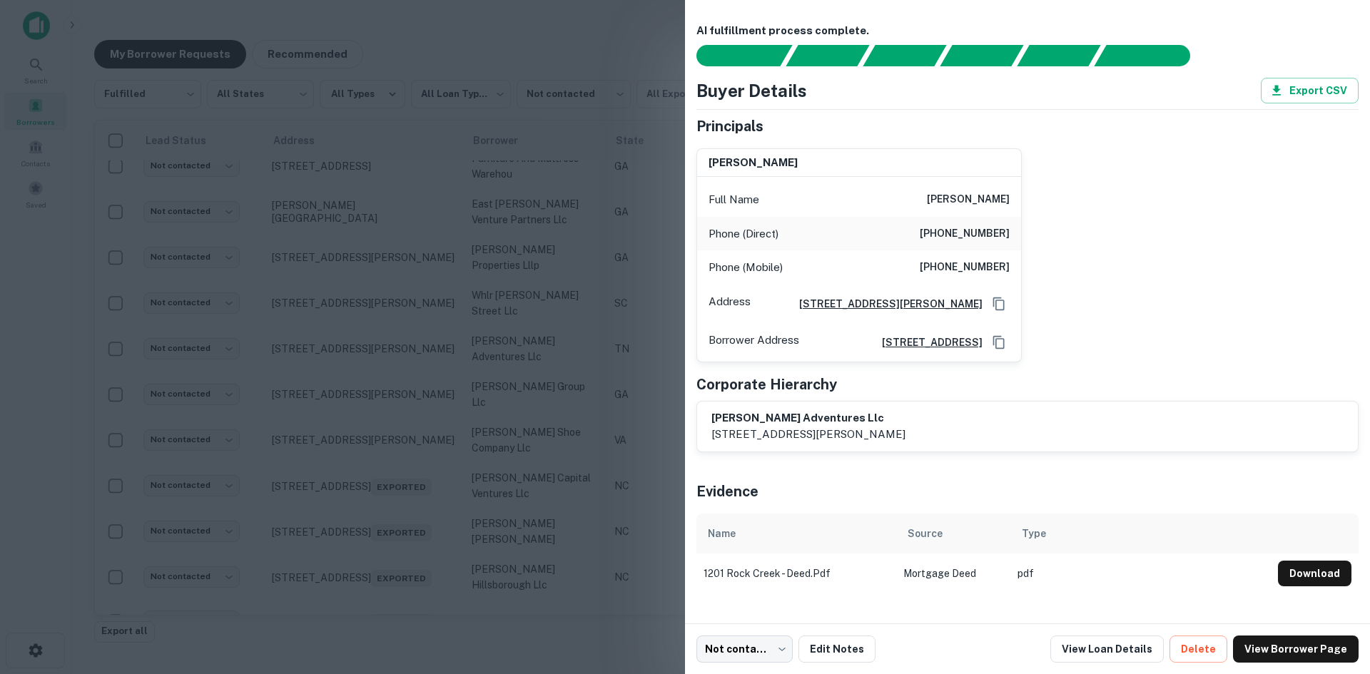
click at [396, 371] on div at bounding box center [685, 337] width 1370 height 674
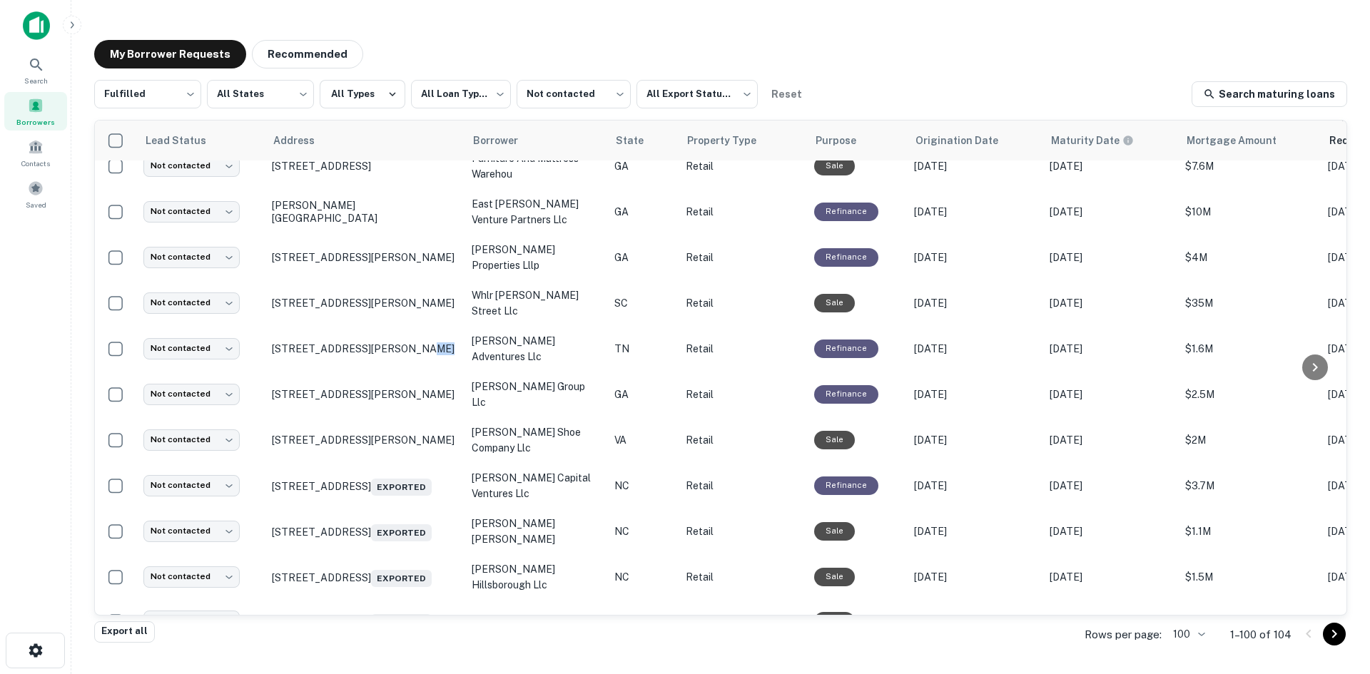
click at [396, 355] on p "1201 Rock Creek Rd Erwin, TN 37650" at bounding box center [365, 348] width 186 height 13
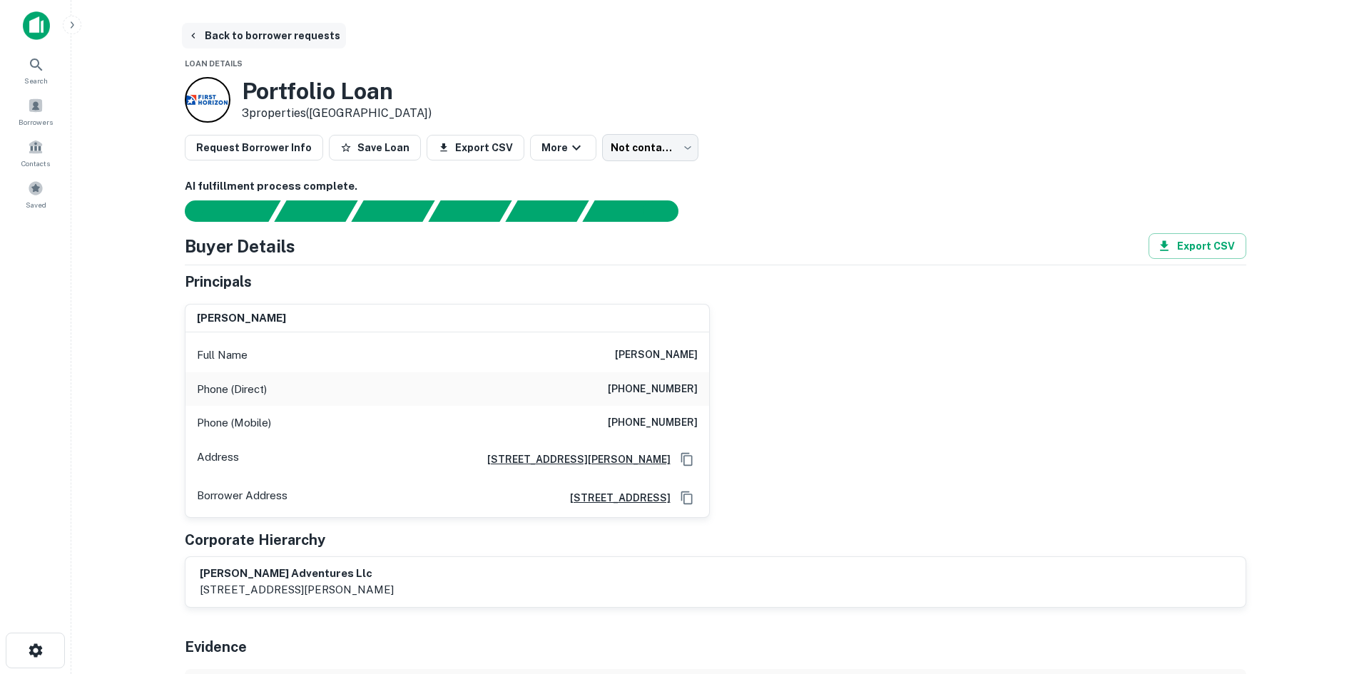
click at [256, 36] on button "Back to borrower requests" at bounding box center [264, 36] width 164 height 26
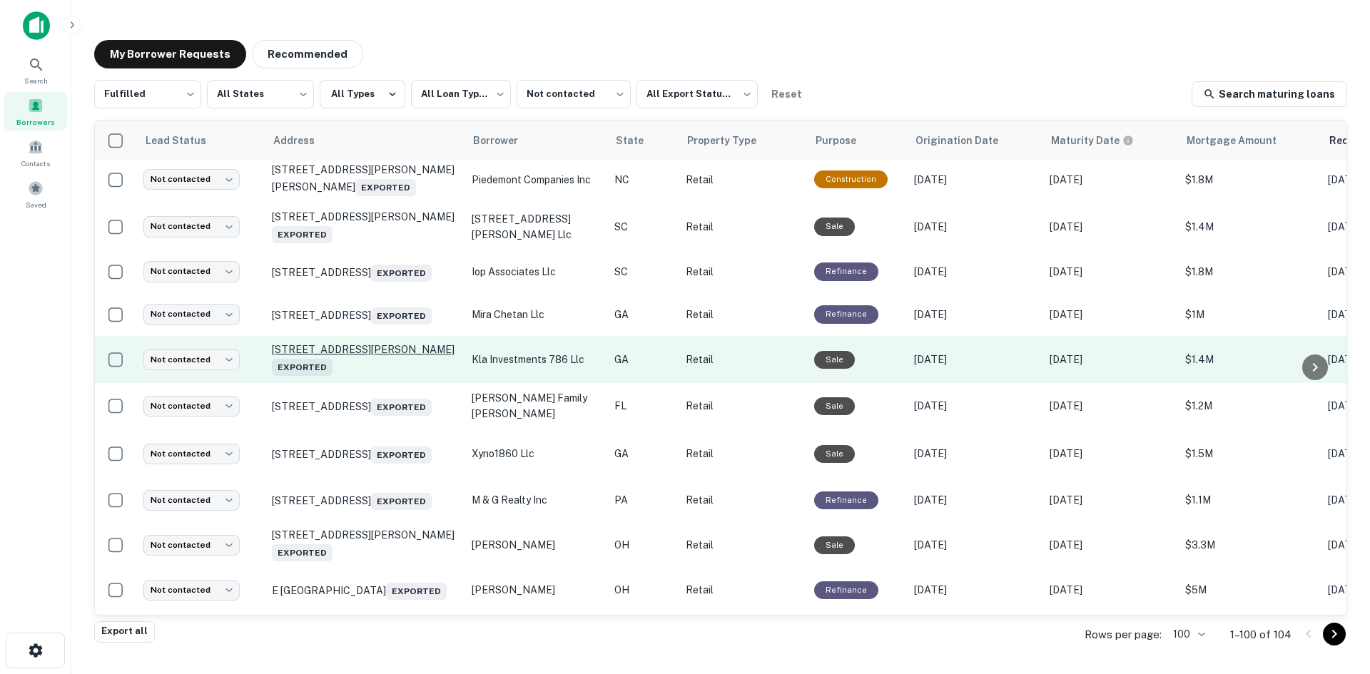
scroll to position [1554, 0]
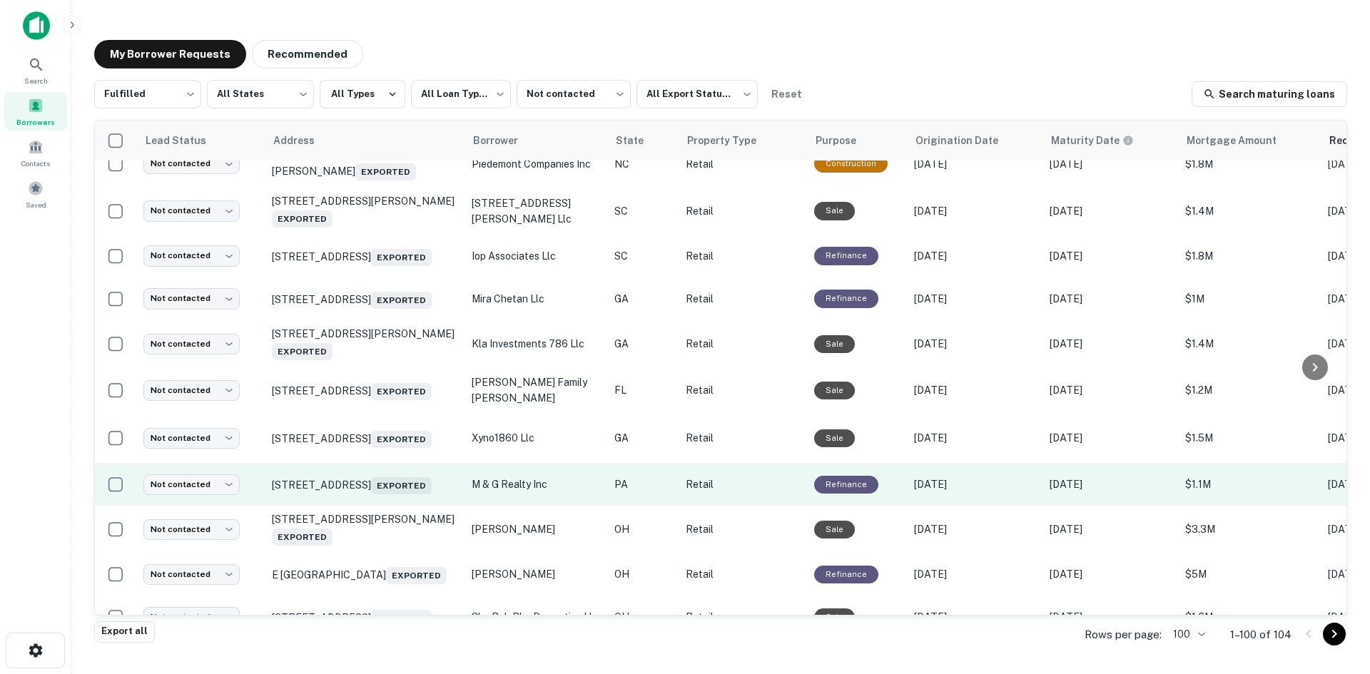
click at [385, 506] on td "1655 W Cumberland St Lebanon, PA 17042 Exported" at bounding box center [365, 484] width 200 height 43
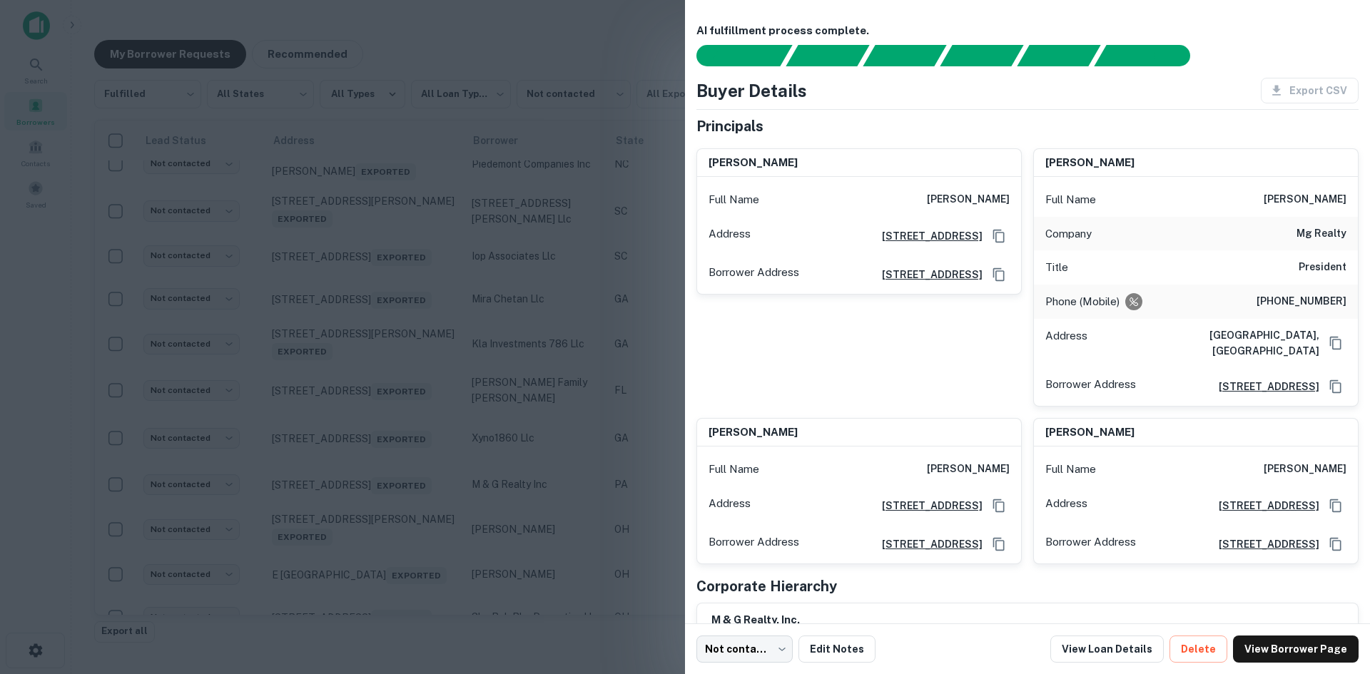
click at [385, 543] on div at bounding box center [685, 337] width 1370 height 674
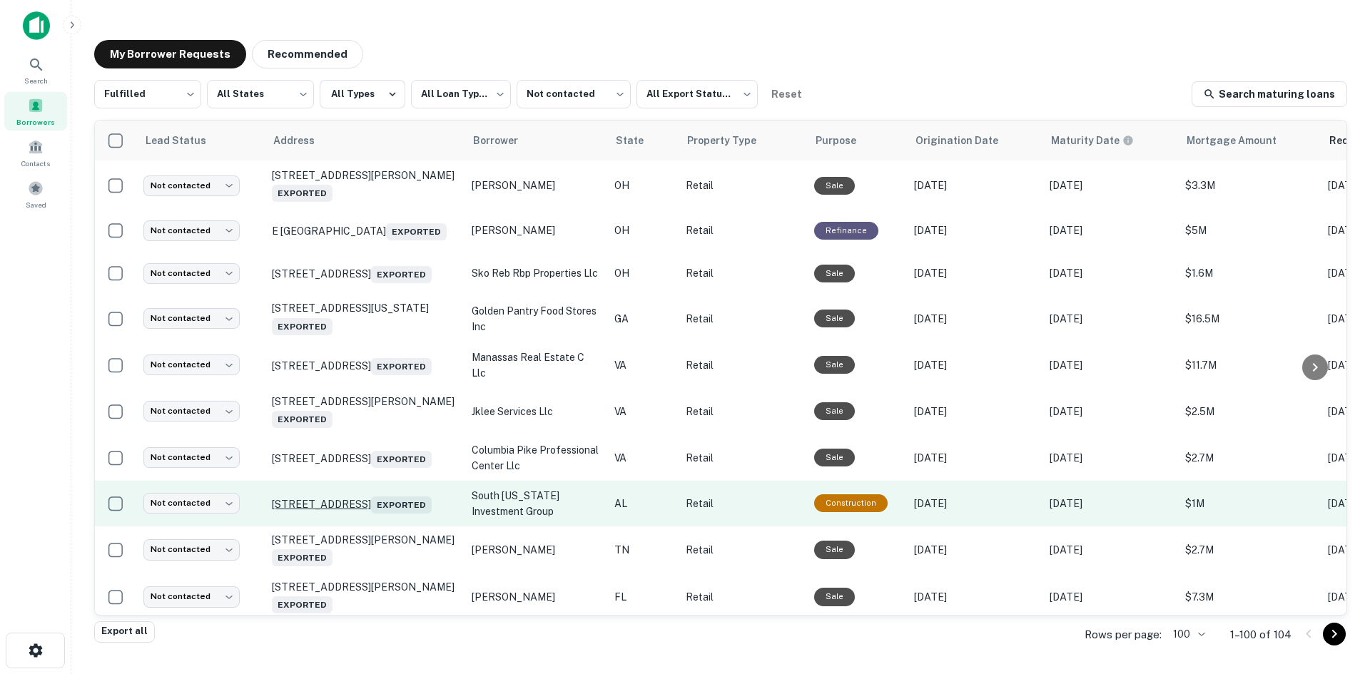
scroll to position [1911, 0]
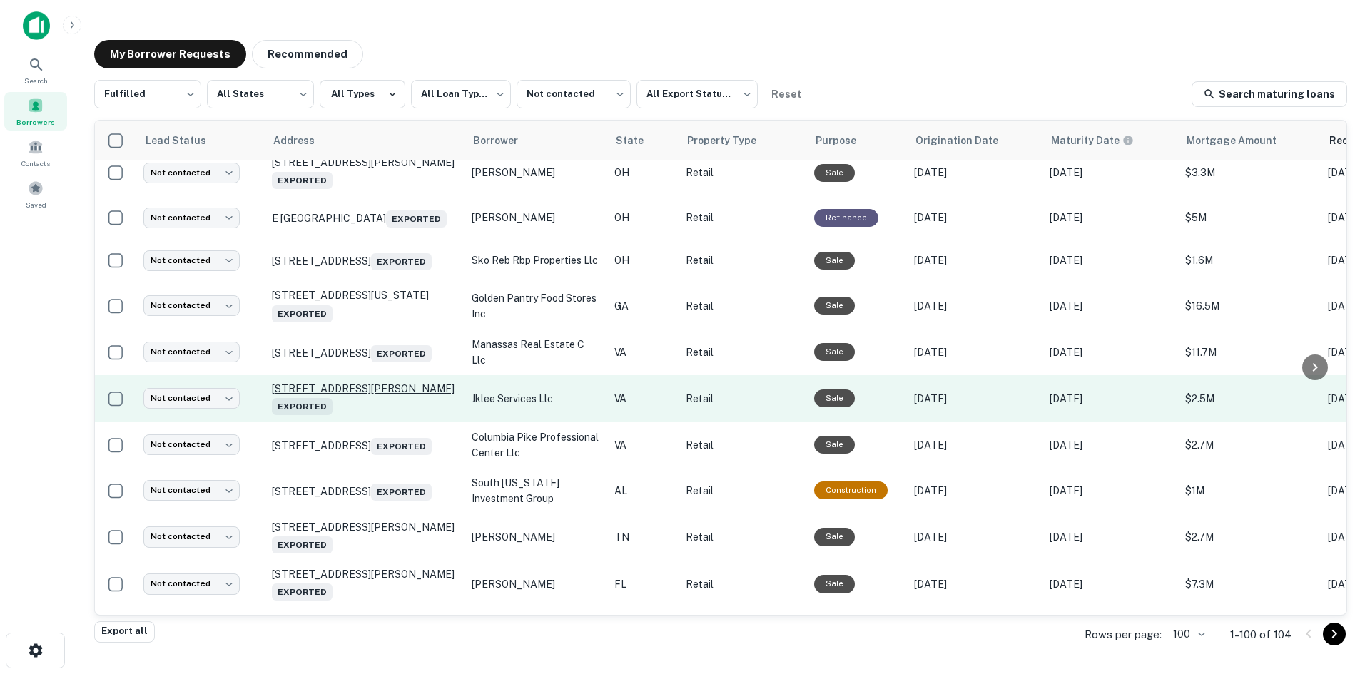
click at [390, 415] on p "2270 Valor Dr Winchester, VA 22601 Exported" at bounding box center [365, 398] width 186 height 33
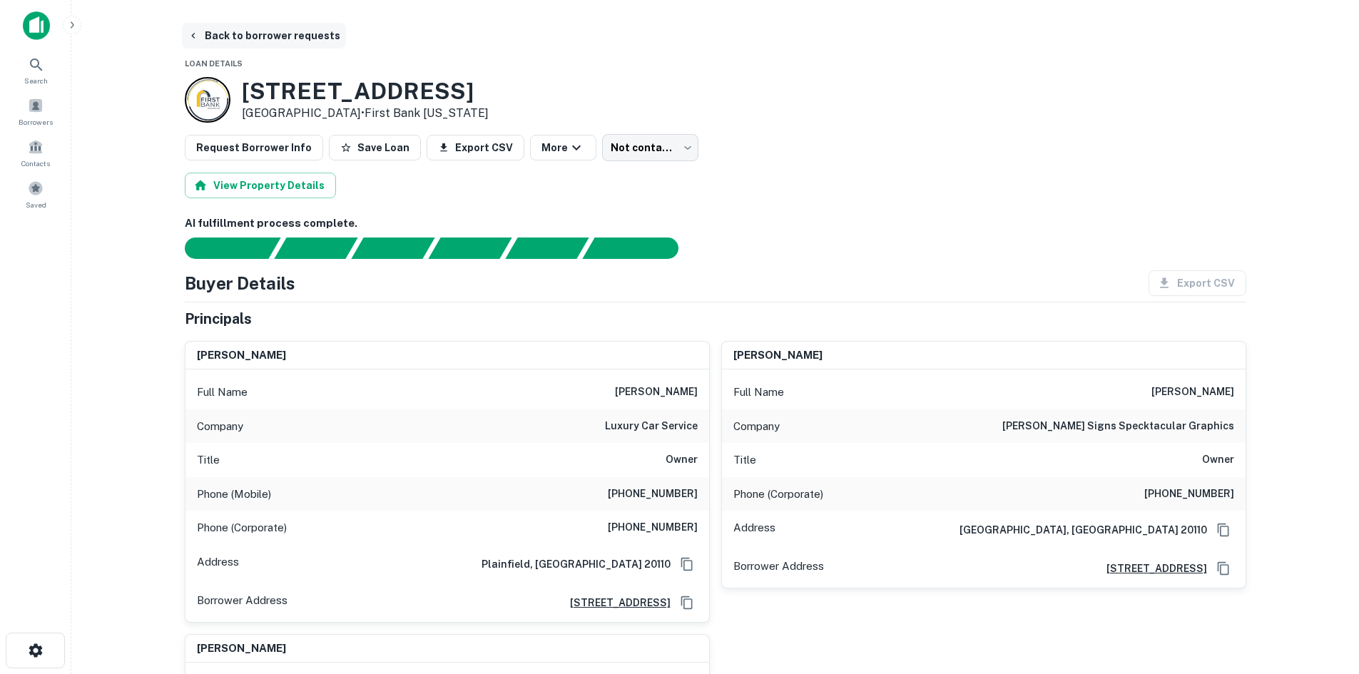
drag, startPoint x: 265, startPoint y: 22, endPoint x: 261, endPoint y: 33, distance: 11.3
click at [263, 24] on main "Back to borrower requests Loan Details 2270 Valor Dr Winchester, VA 22601 • Fir…" at bounding box center [715, 337] width 1288 height 674
click at [261, 33] on button "Back to borrower requests" at bounding box center [264, 36] width 164 height 26
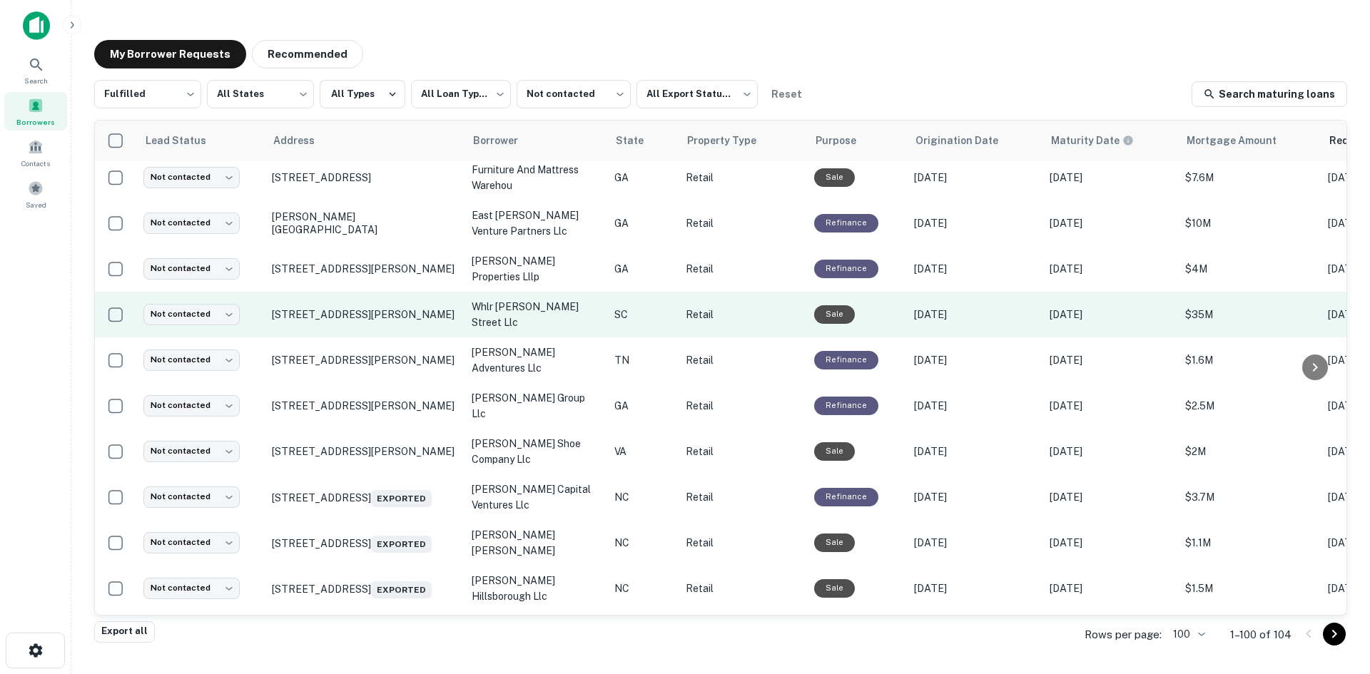
scroll to position [626, 0]
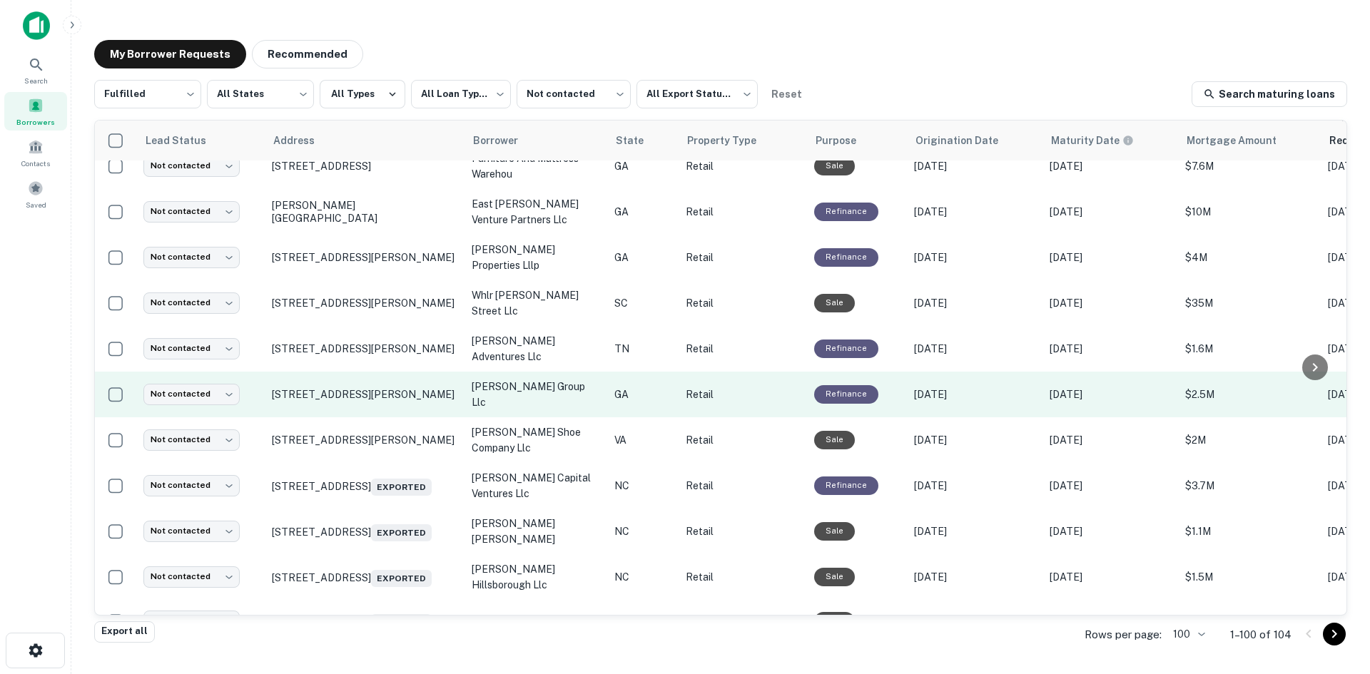
click at [348, 417] on td "450 Pio Nono Ave Macon, GA 31204" at bounding box center [365, 395] width 200 height 46
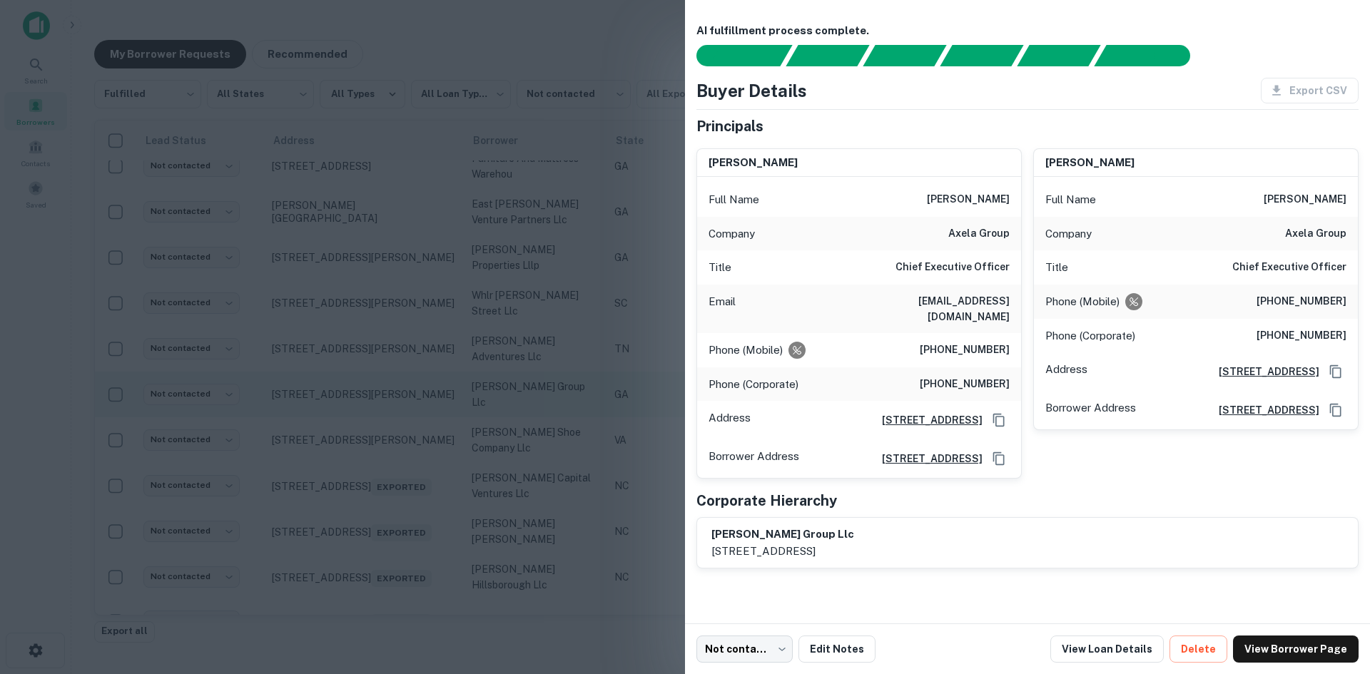
click at [348, 423] on div at bounding box center [685, 337] width 1370 height 674
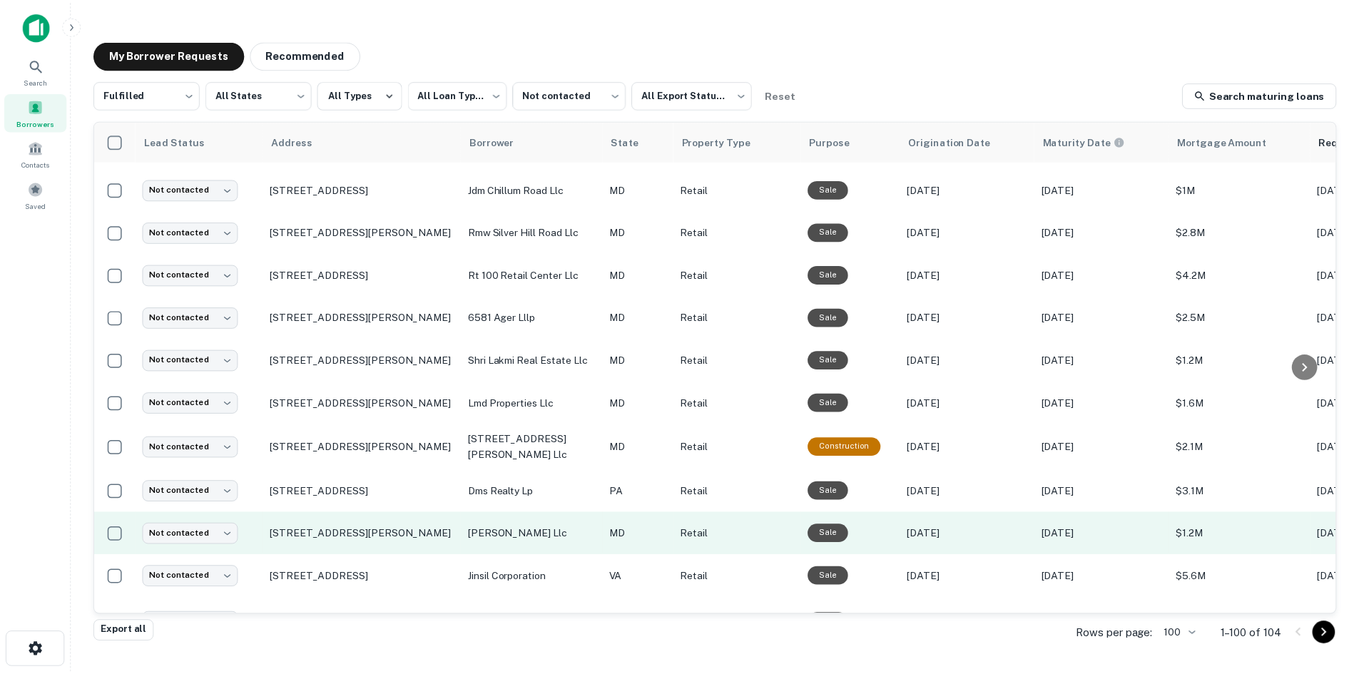
scroll to position [0, 0]
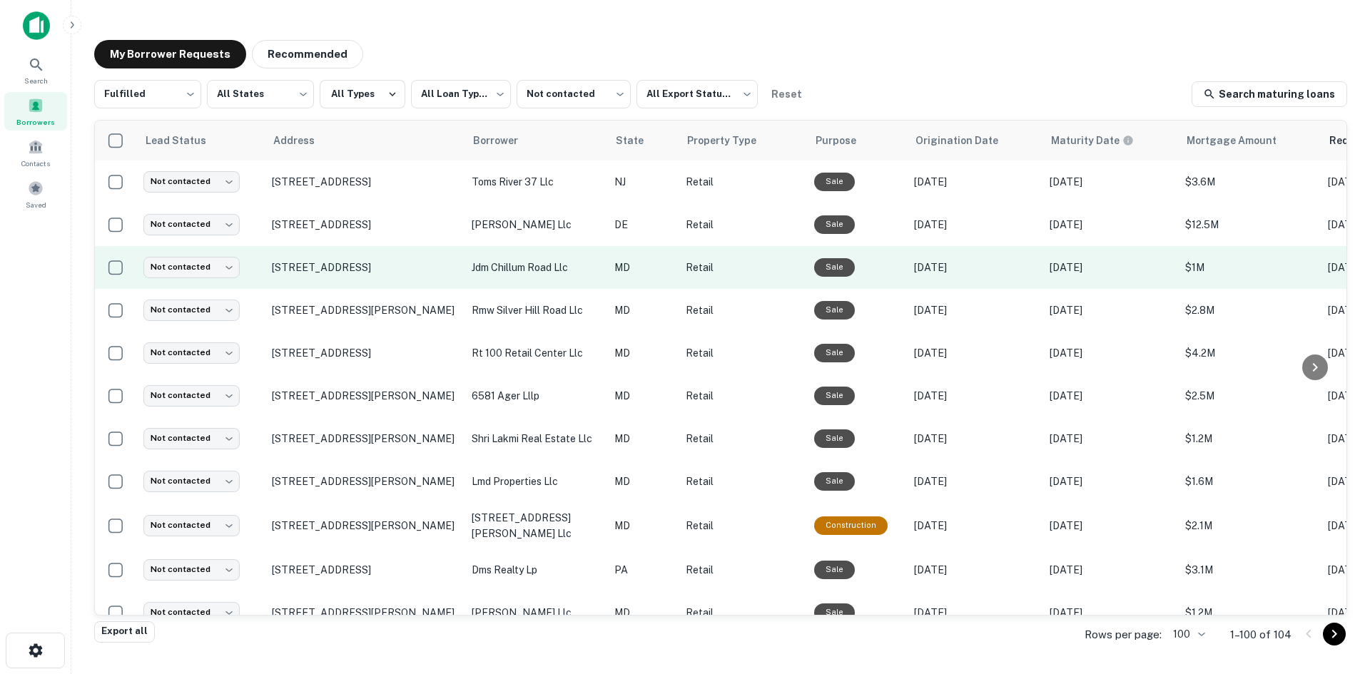
click at [330, 286] on td "2460 Chillum Rd Hyattsville, MD 20782" at bounding box center [365, 267] width 200 height 43
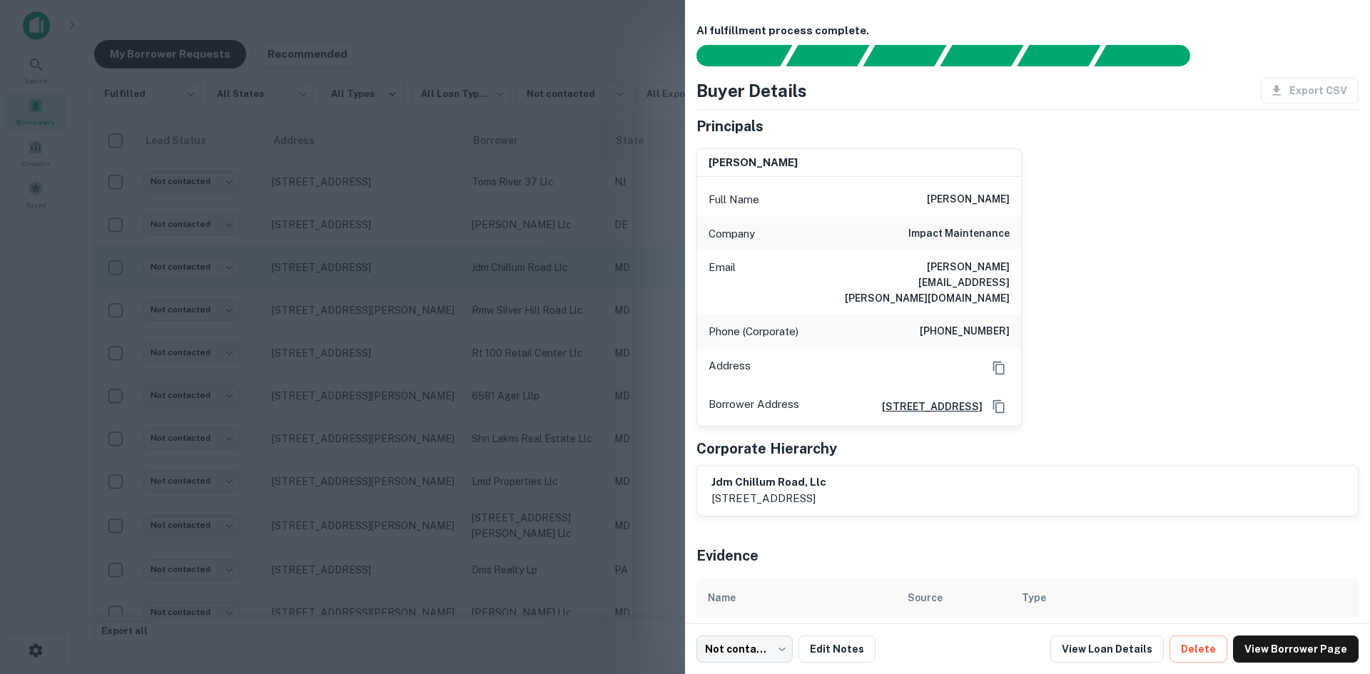
click at [330, 286] on div at bounding box center [685, 337] width 1370 height 674
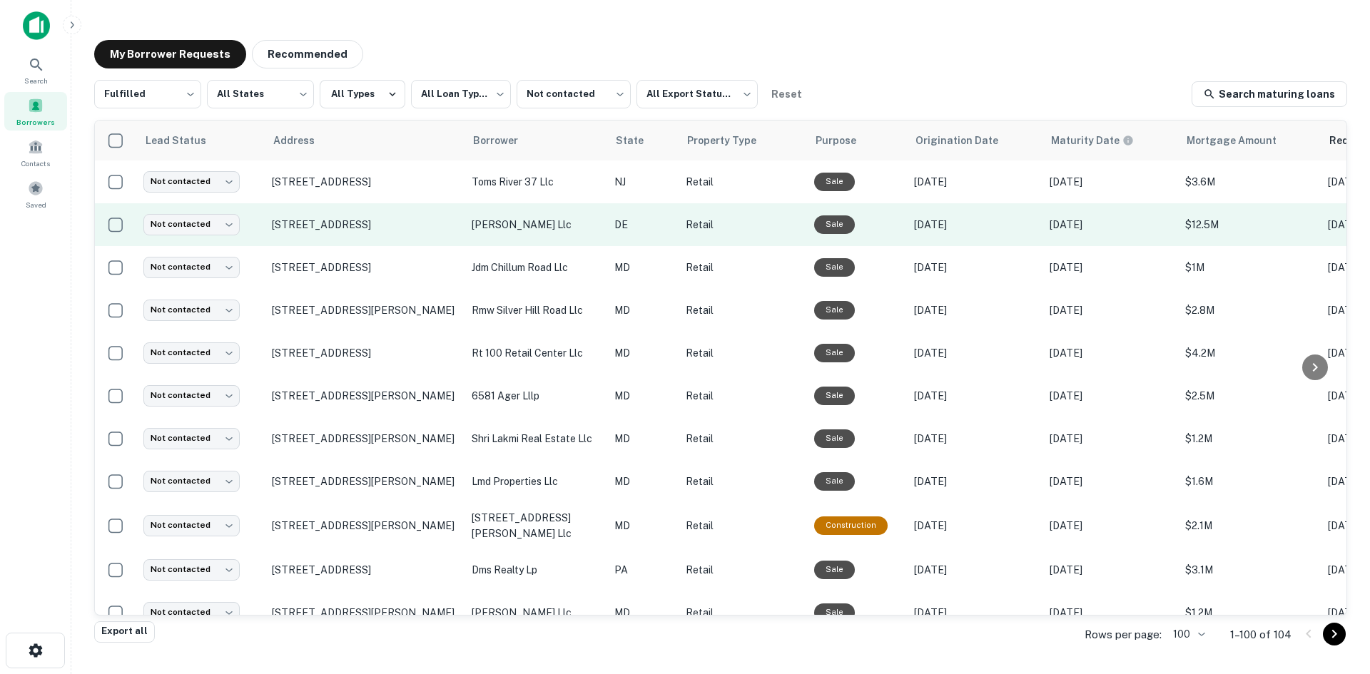
click at [332, 243] on td "999 S Dupont Blvd Milford, DE 19963" at bounding box center [365, 224] width 200 height 43
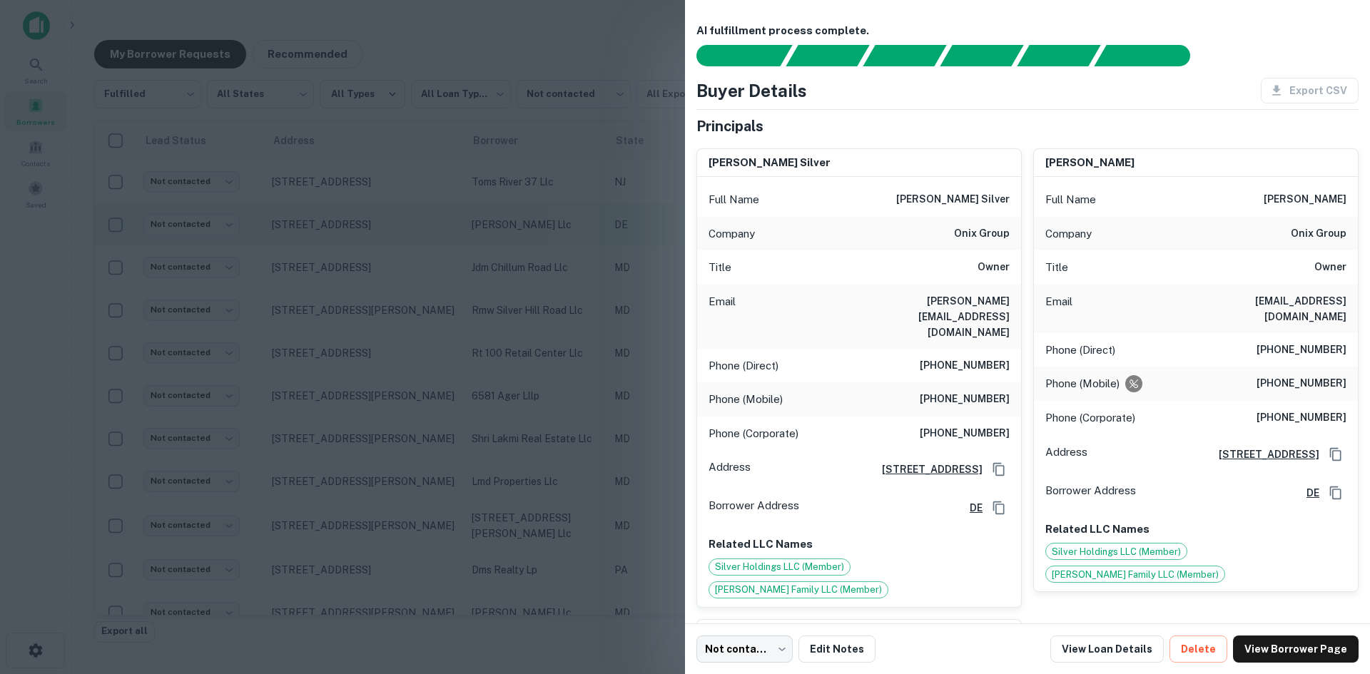
click at [332, 243] on div at bounding box center [685, 337] width 1370 height 674
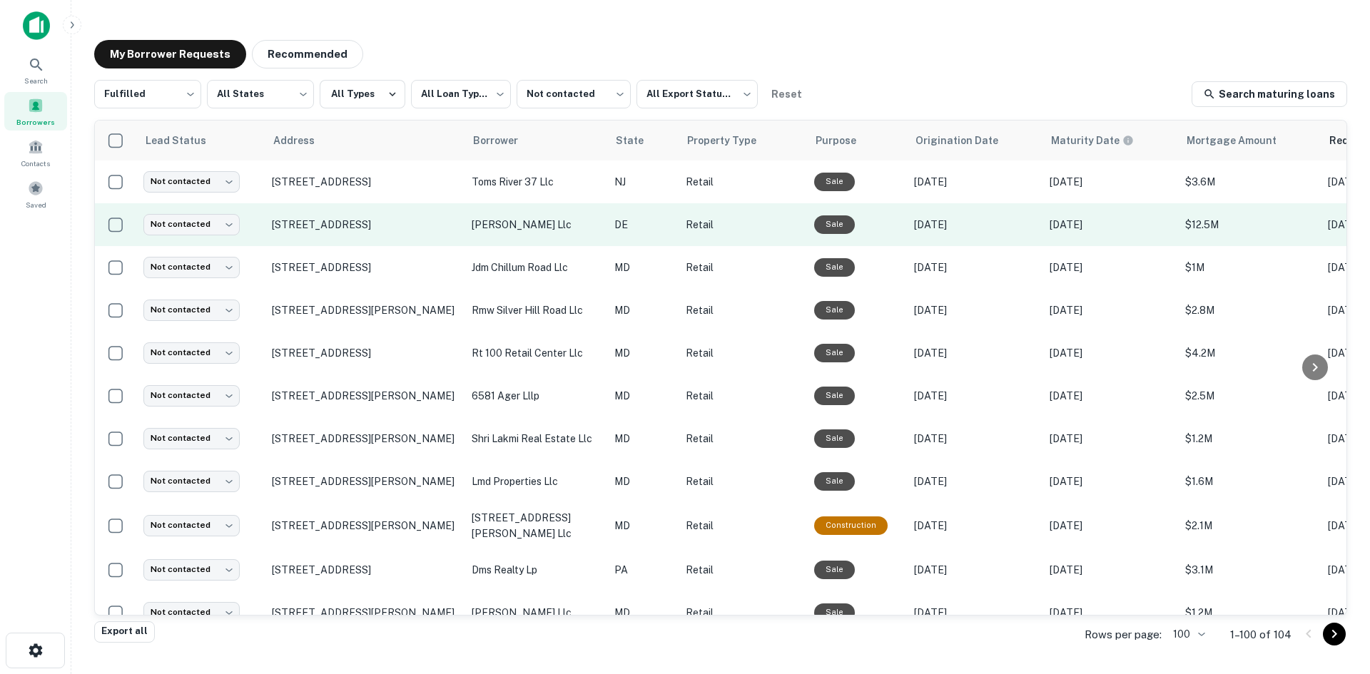
click at [335, 232] on td "999 S Dupont Blvd Milford, DE 19963" at bounding box center [365, 224] width 200 height 43
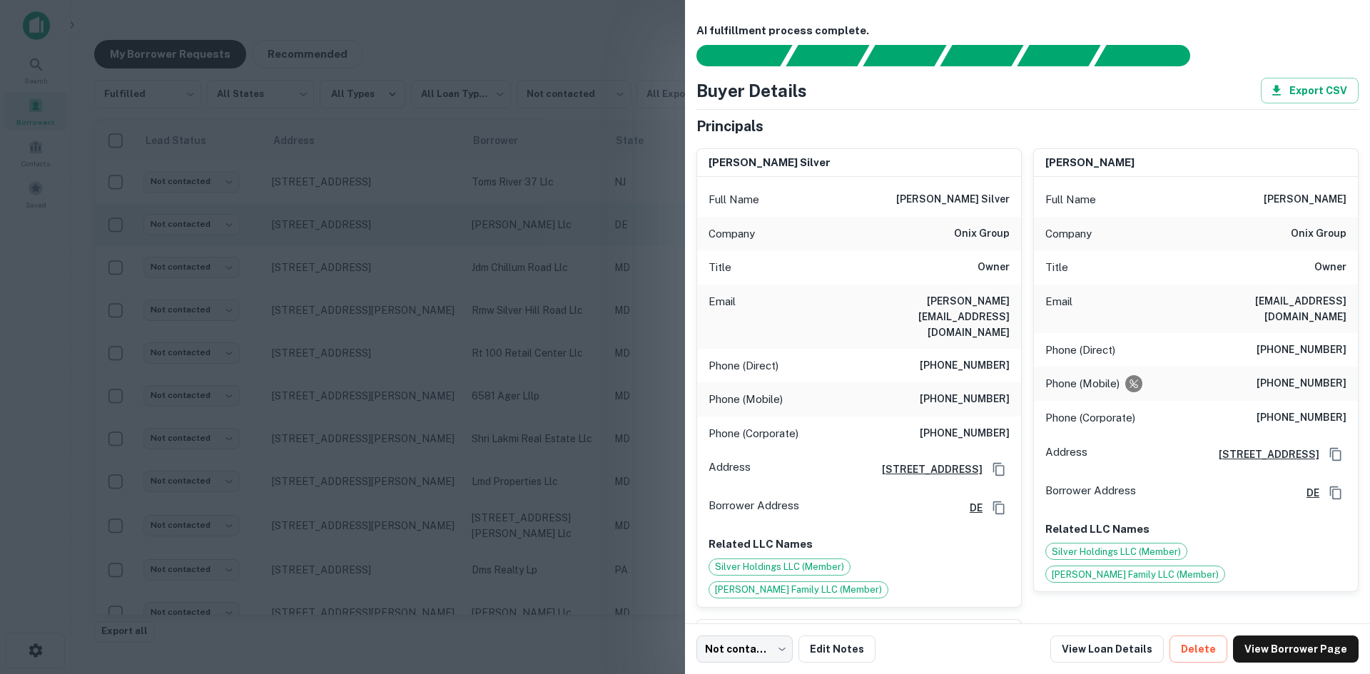
click at [335, 232] on div at bounding box center [685, 337] width 1370 height 674
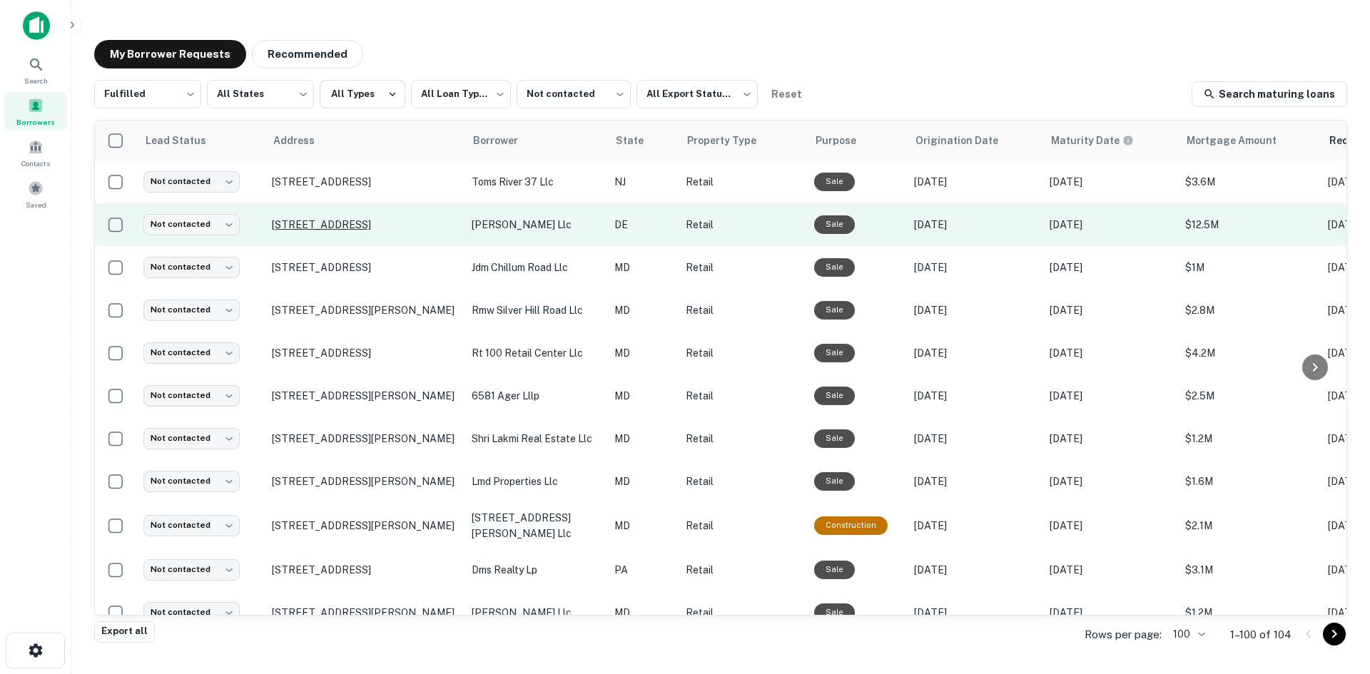
click at [337, 230] on p "999 S Dupont Blvd Milford, DE 19963" at bounding box center [365, 224] width 186 height 13
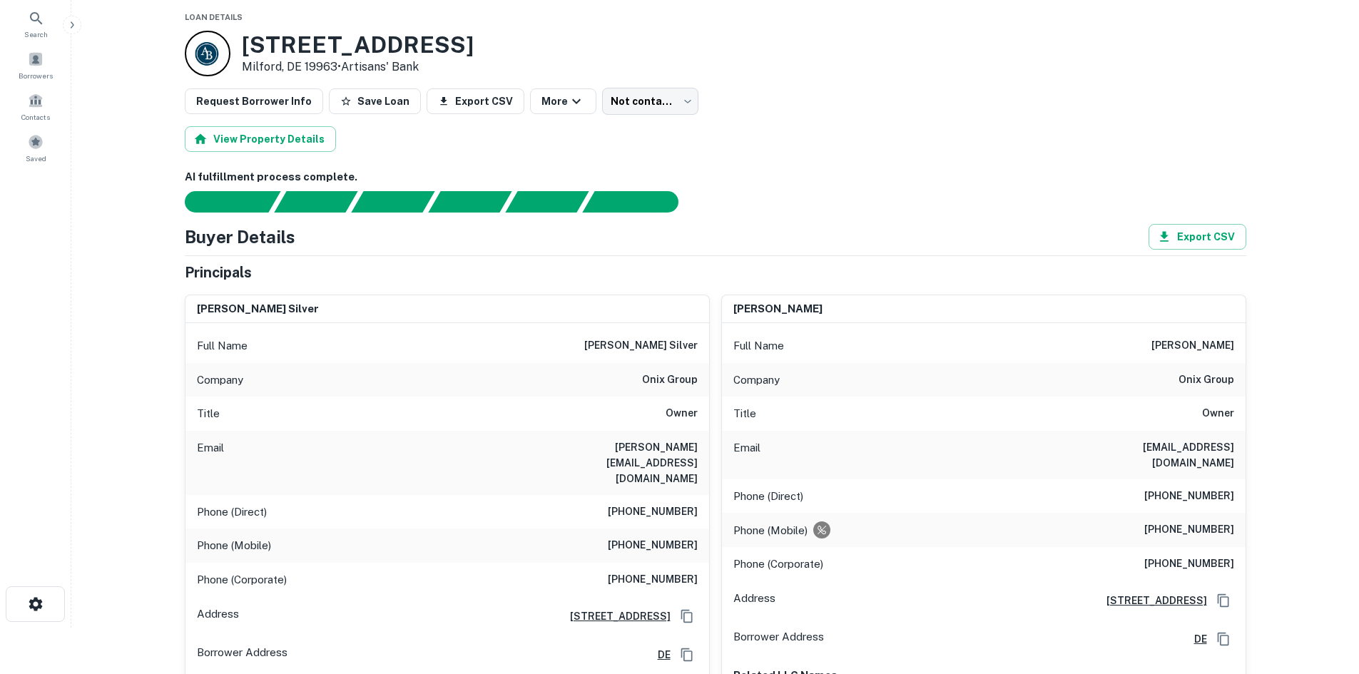
scroll to position [71, 0]
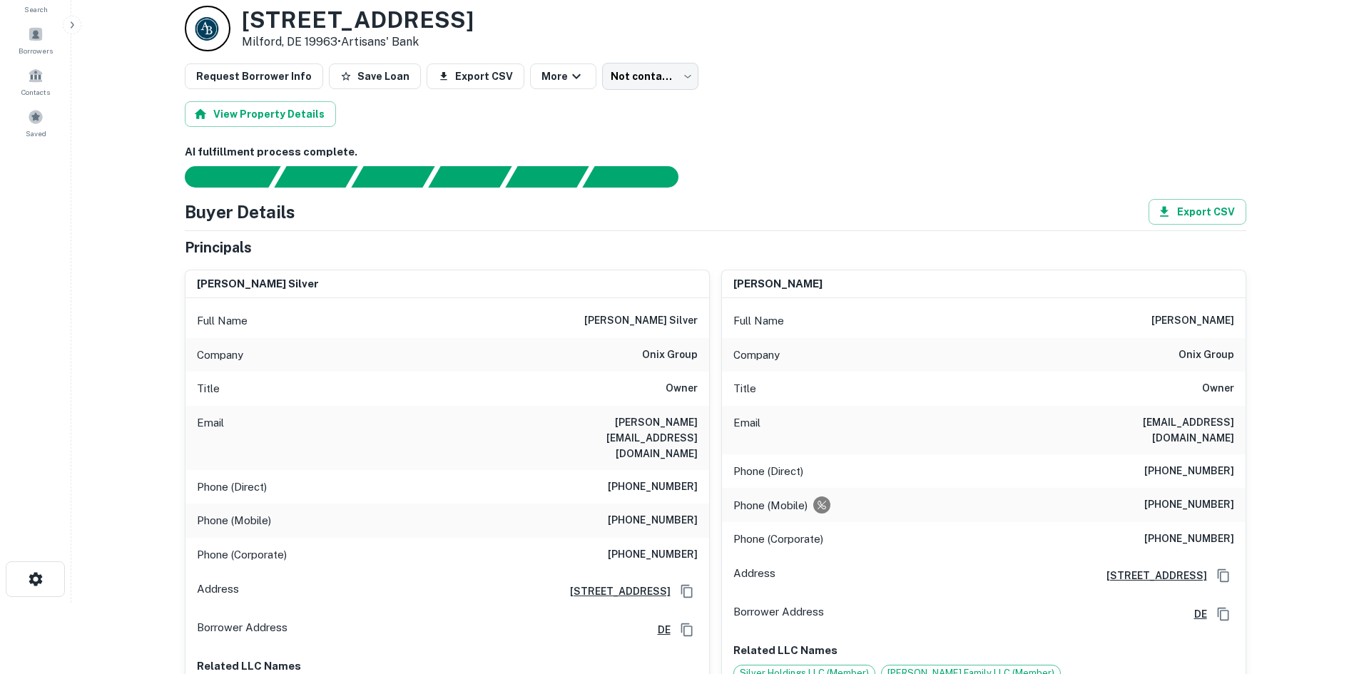
click at [654, 424] on h6 "stephen.silver@onixgroup.com" at bounding box center [612, 438] width 171 height 47
click at [656, 325] on h6 "stephen s. silver" at bounding box center [640, 321] width 113 height 17
click at [641, 318] on h6 "stephen s. silver" at bounding box center [640, 321] width 113 height 17
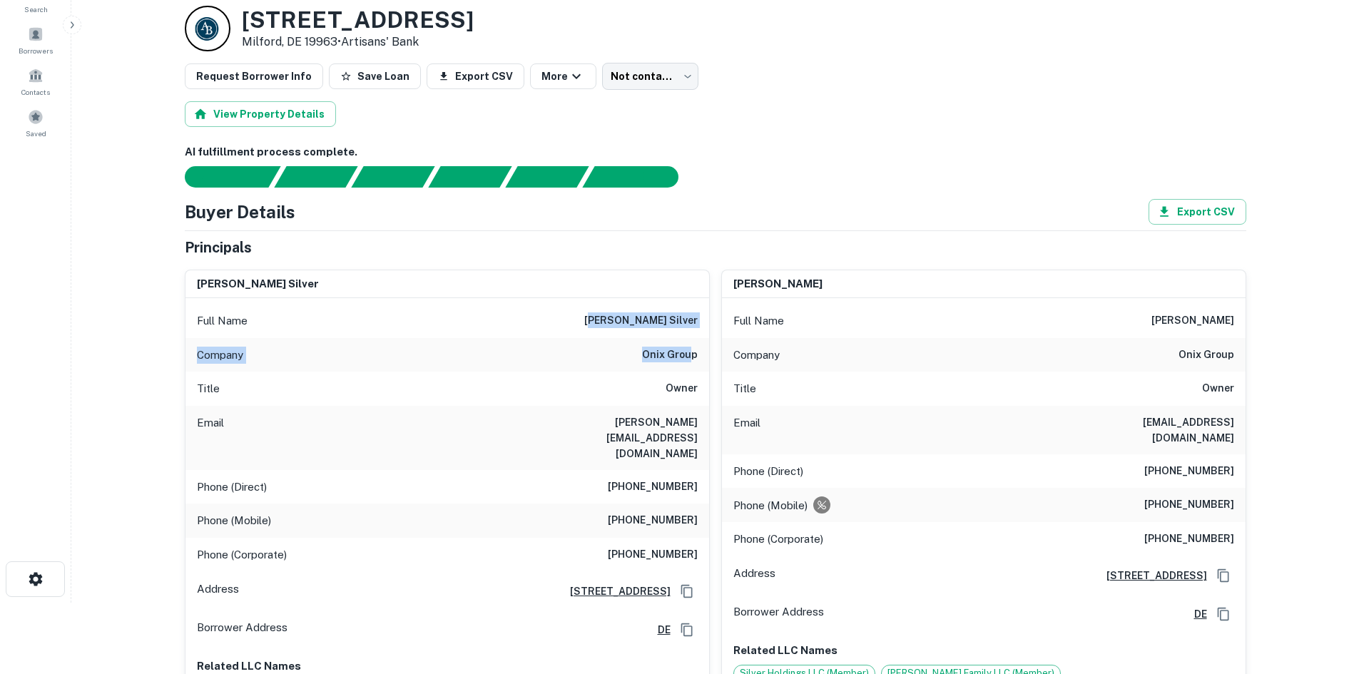
drag, startPoint x: 622, startPoint y: 321, endPoint x: 690, endPoint y: 343, distance: 71.3
click at [690, 343] on div "Full Name stephen s. silver Company onix group Title Owner Email stephen.silver…" at bounding box center [448, 501] width 524 height 407
drag, startPoint x: 668, startPoint y: 337, endPoint x: 633, endPoint y: 325, distance: 37.0
click at [667, 337] on div "Full Name stephen s. silver Company onix group Title Owner Email stephen.silver…" at bounding box center [448, 501] width 524 height 407
click at [610, 316] on div "Full Name stephen s. silver" at bounding box center [448, 321] width 524 height 34
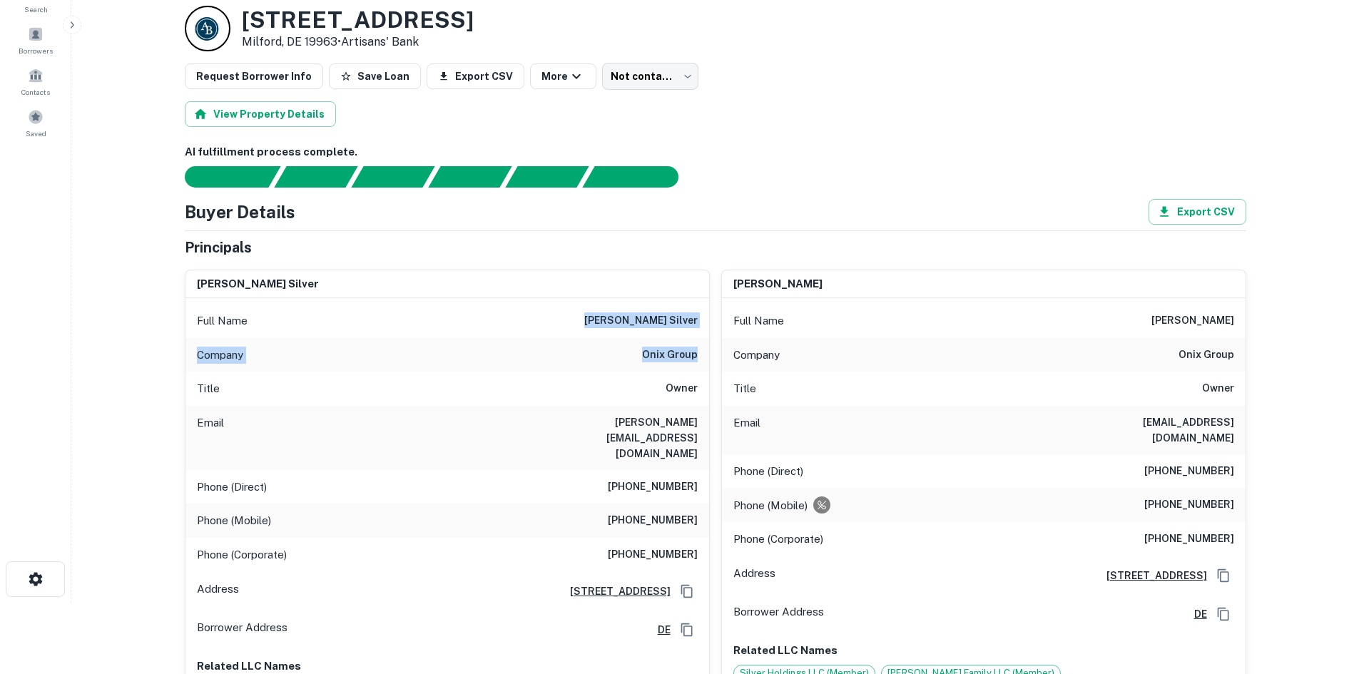
drag, startPoint x: 610, startPoint y: 316, endPoint x: 692, endPoint y: 354, distance: 90.4
click at [692, 354] on div "Full Name stephen s. silver Company onix group Title Owner Email stephen.silver…" at bounding box center [448, 501] width 524 height 407
click at [651, 504] on div "Phone (Mobile) (302) 354-2266" at bounding box center [448, 521] width 524 height 34
click at [656, 504] on div "Phone (Mobile) (302) 354-2266" at bounding box center [448, 521] width 524 height 34
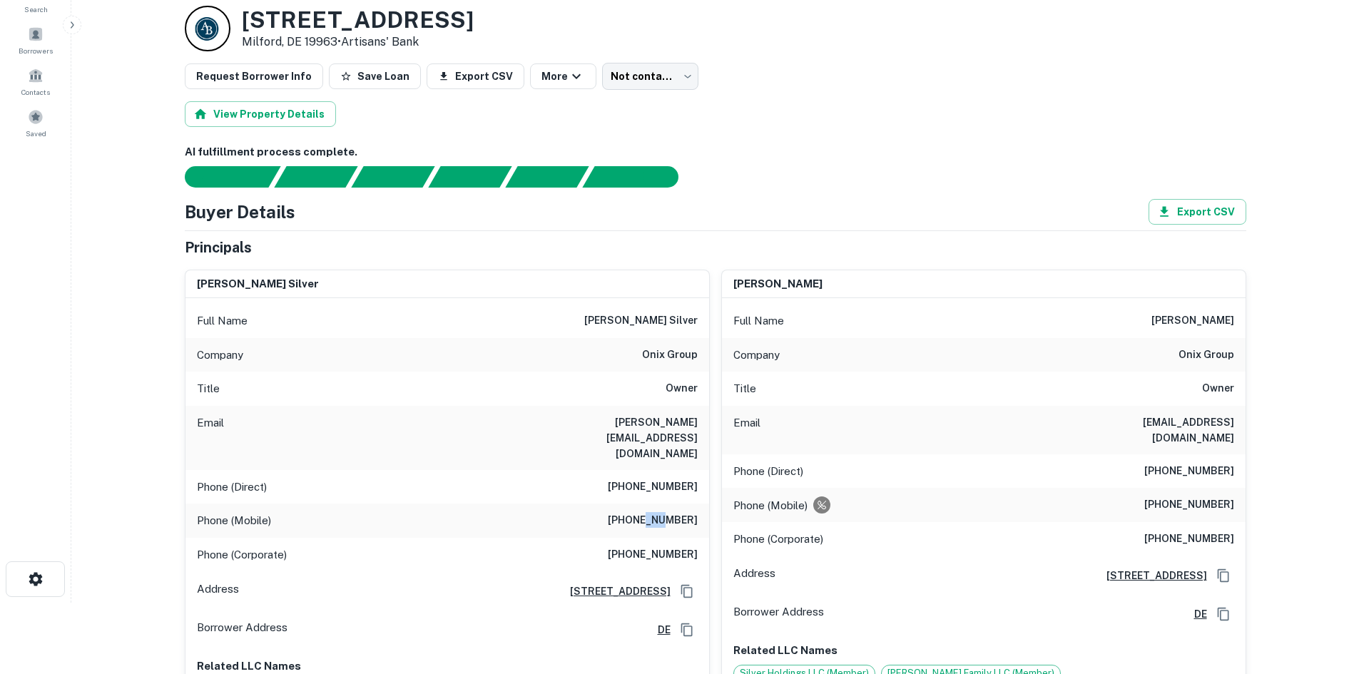
click at [651, 504] on div "Phone (Mobile) (302) 354-2266" at bounding box center [448, 521] width 524 height 34
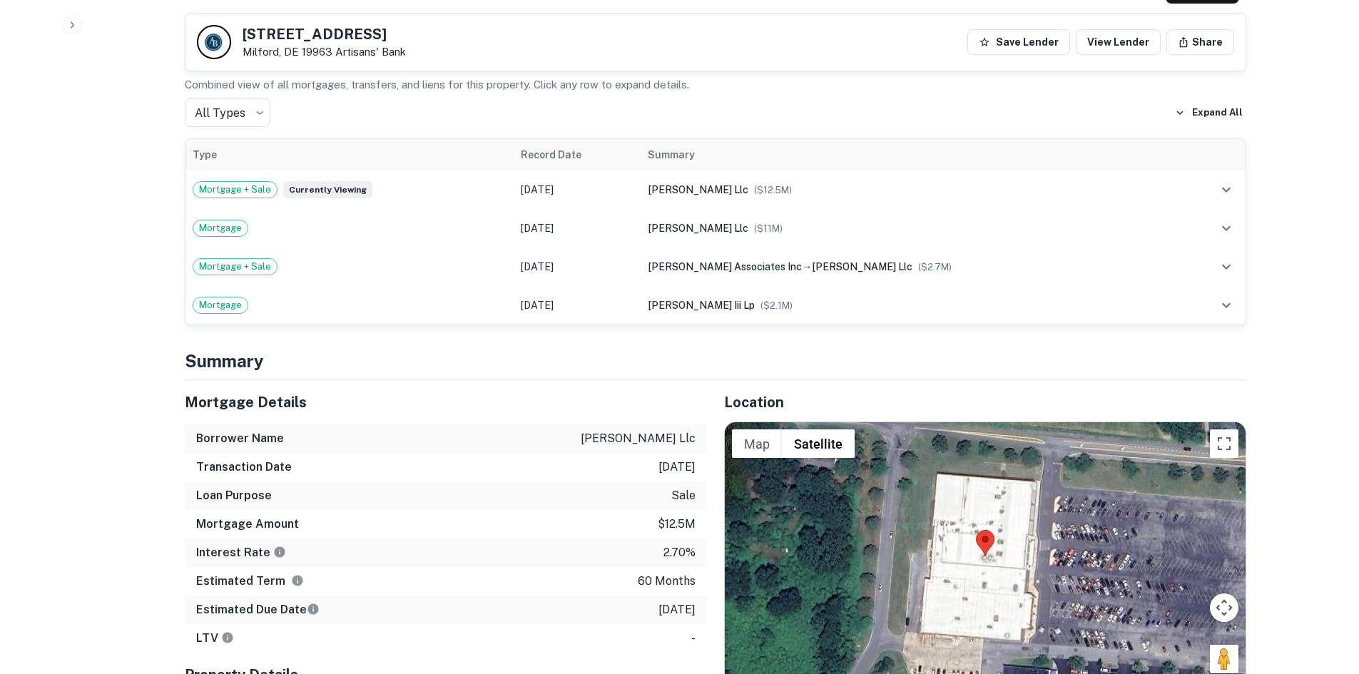
scroll to position [1356, 0]
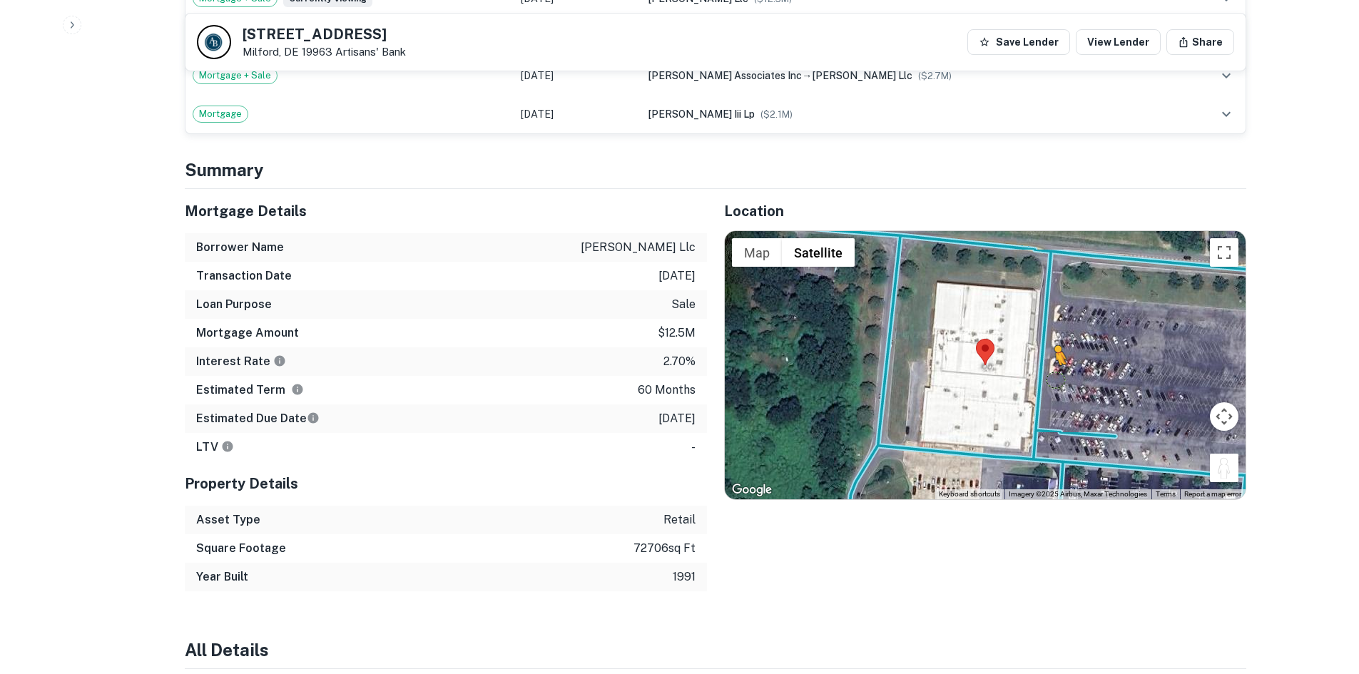
drag, startPoint x: 1216, startPoint y: 433, endPoint x: 1050, endPoint y: 341, distance: 190.0
click at [1050, 342] on div "To activate drag with keyboard, press Alt + Enter. Once in keyboard drag state,…" at bounding box center [985, 365] width 521 height 268
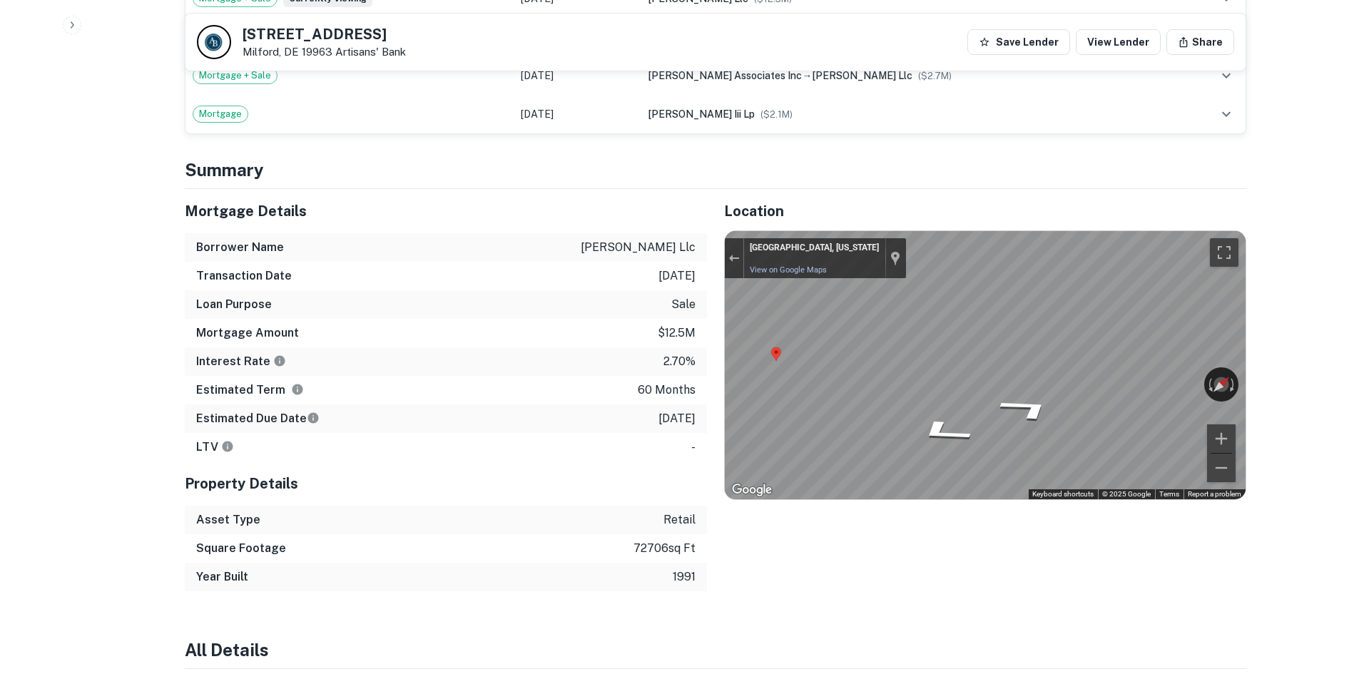
click at [904, 189] on div "Location ← Move left → Move right ↑ Move up ↓ Move down + Zoom in - Zoom out Ho…" at bounding box center [976, 390] width 539 height 402
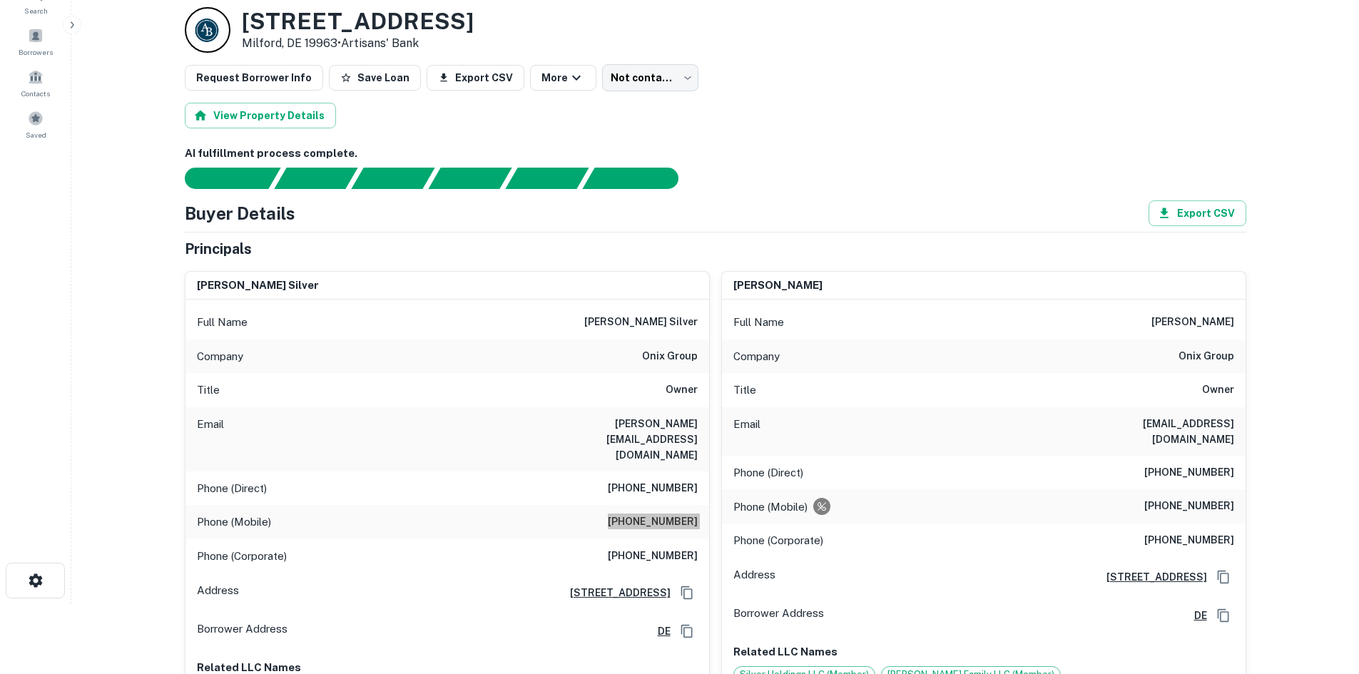
scroll to position [0, 0]
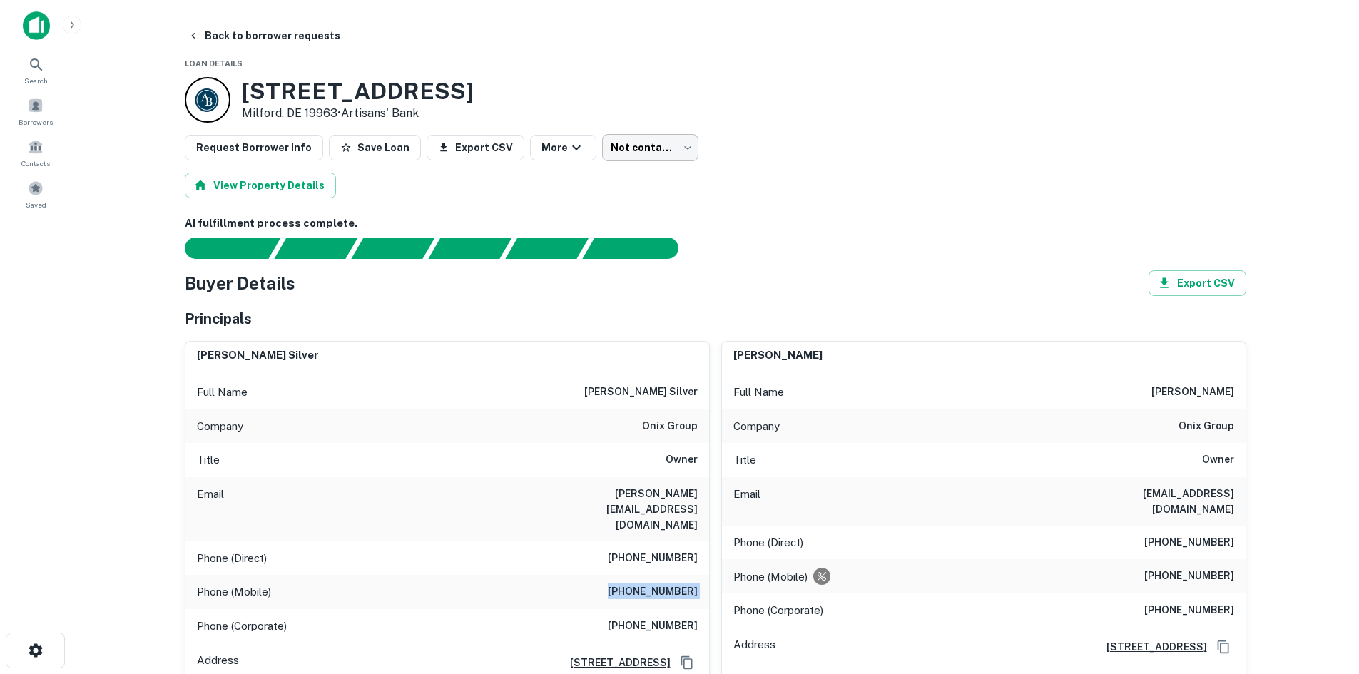
click at [638, 149] on body "Search Borrowers Contacts Saved Back to borrower requests Loan Details 999 S Du…" at bounding box center [679, 337] width 1359 height 674
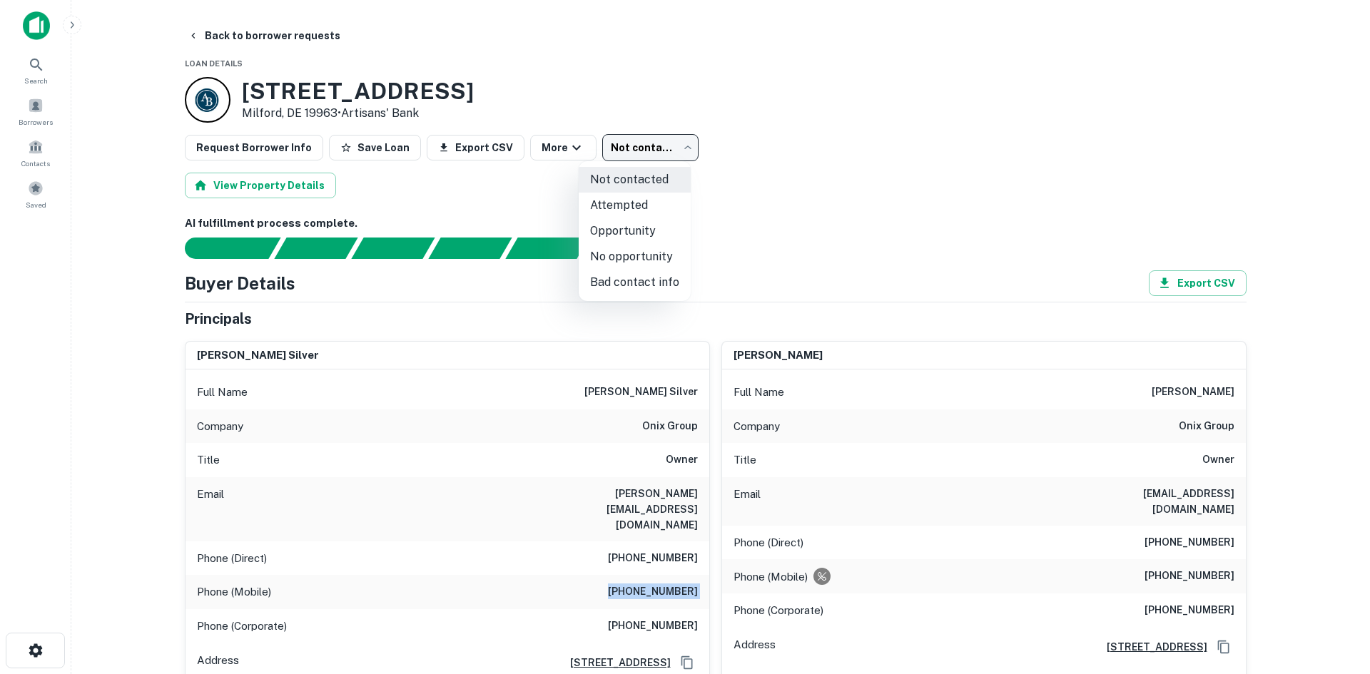
click at [641, 200] on li "Attempted" at bounding box center [635, 206] width 112 height 26
type input "*********"
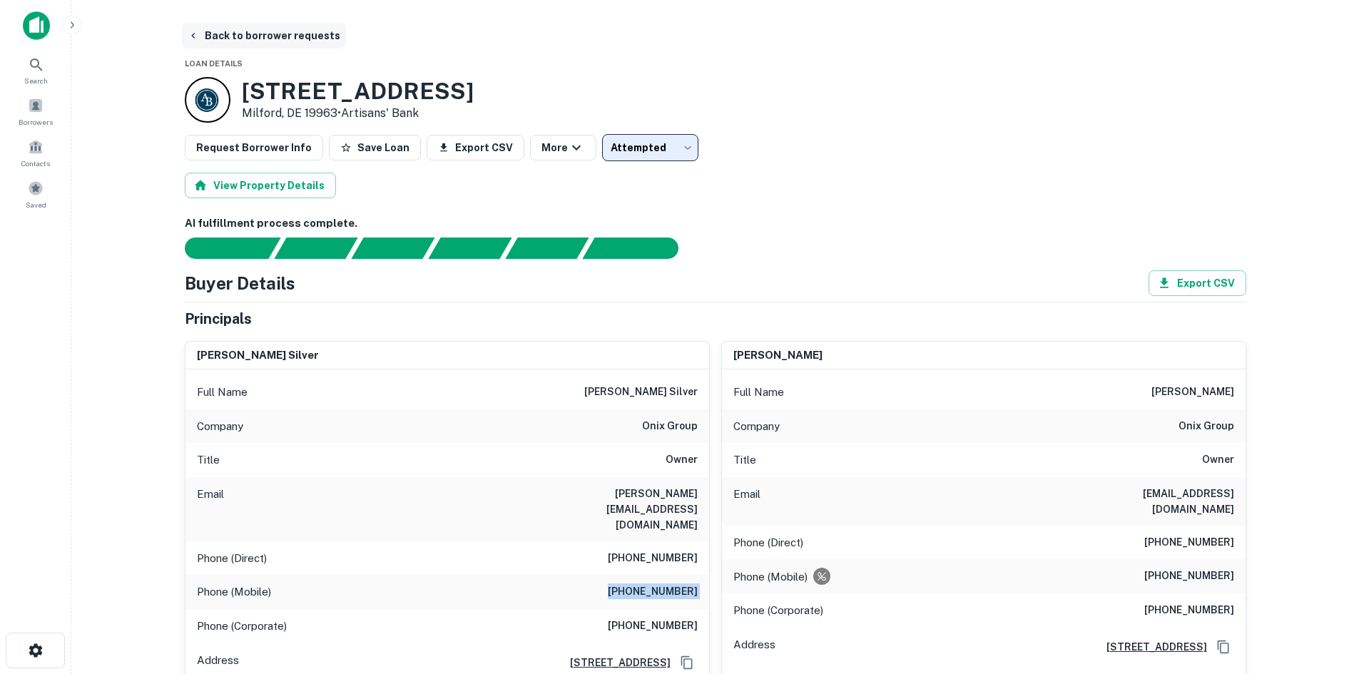
click at [296, 39] on button "Back to borrower requests" at bounding box center [264, 36] width 164 height 26
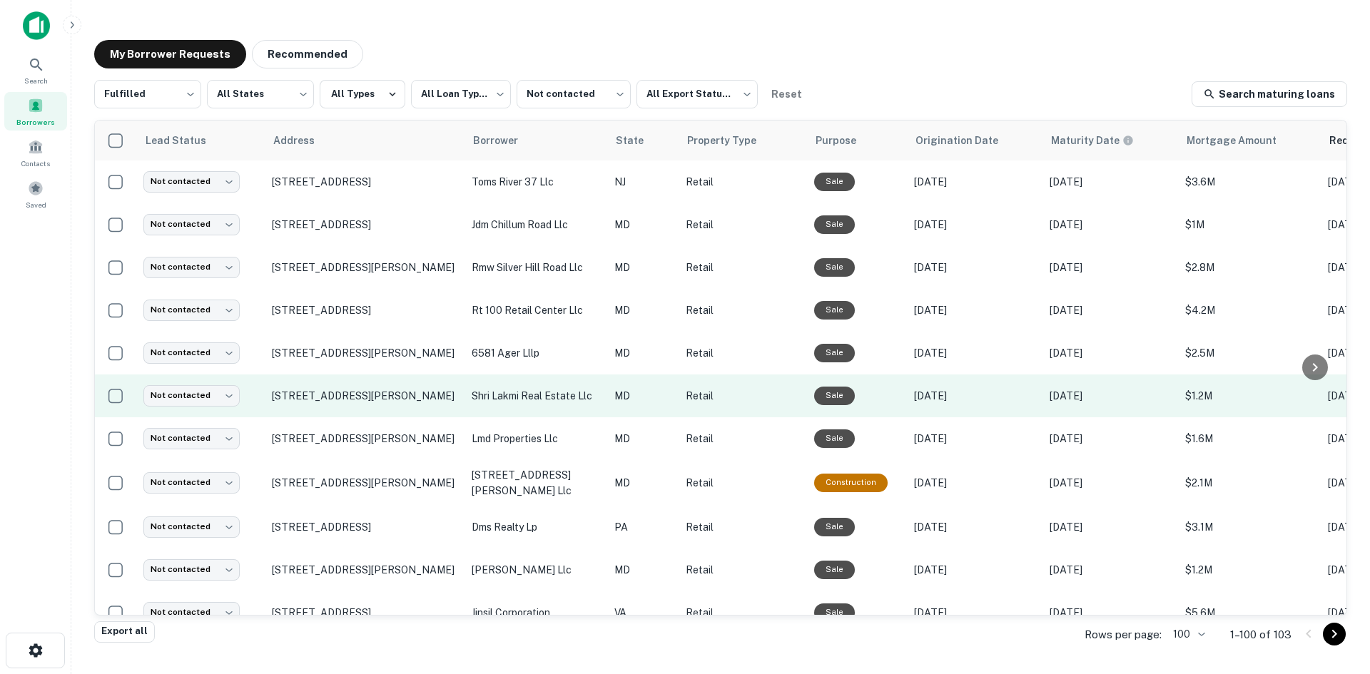
click at [378, 415] on td "21730 Great Mills Rd Lexington Park, MD 20653" at bounding box center [365, 396] width 200 height 43
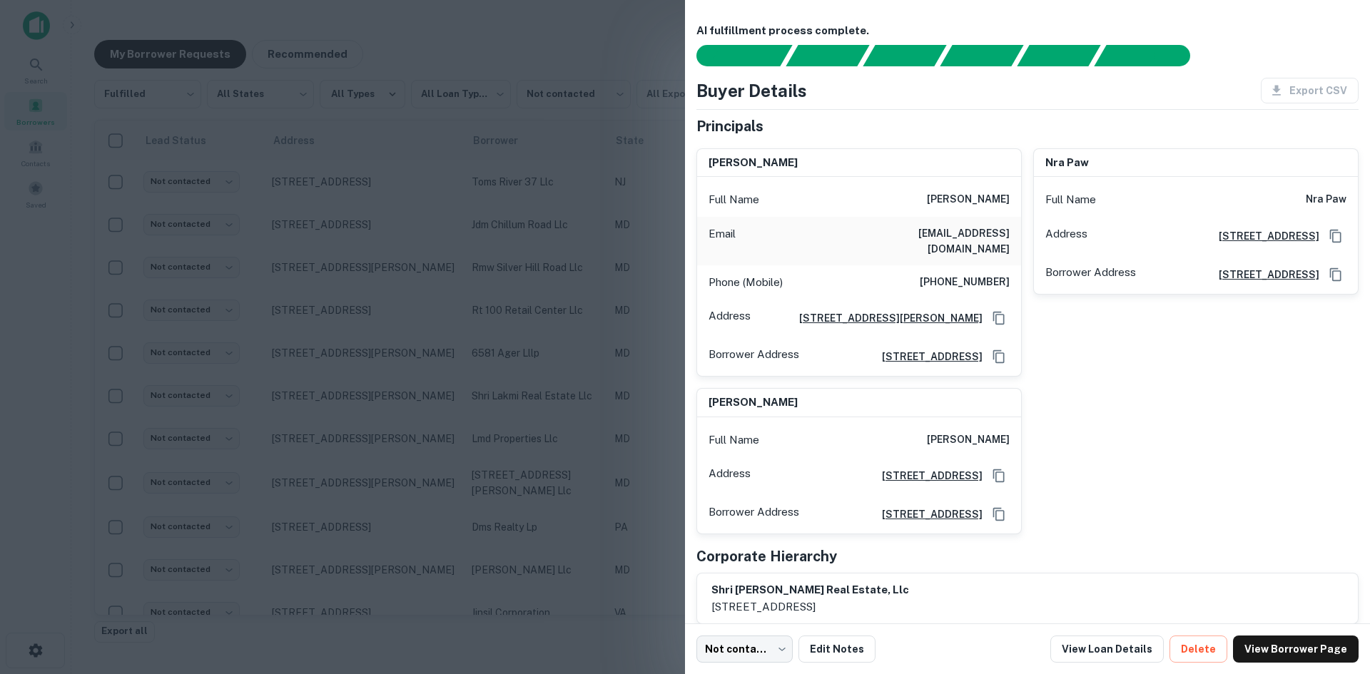
click at [370, 417] on div at bounding box center [685, 337] width 1370 height 674
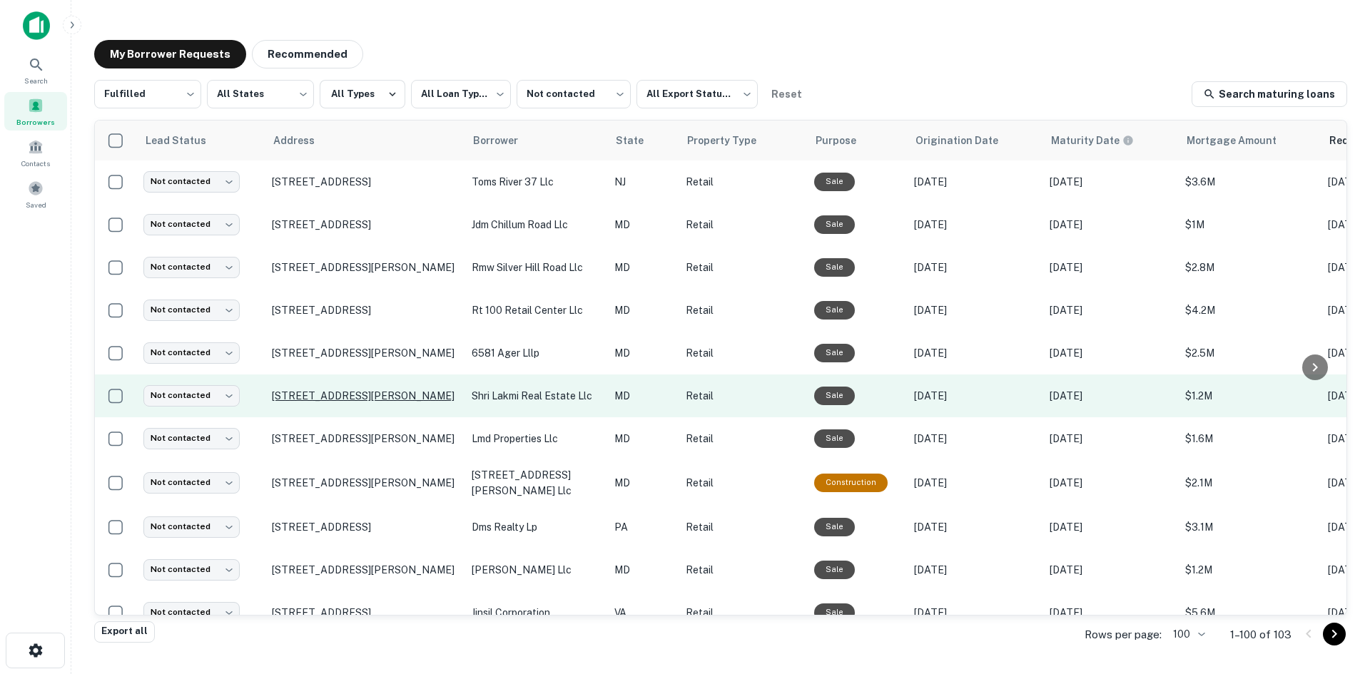
click at [346, 392] on p "21730 Great Mills Rd Lexington Park, MD 20653" at bounding box center [365, 396] width 186 height 13
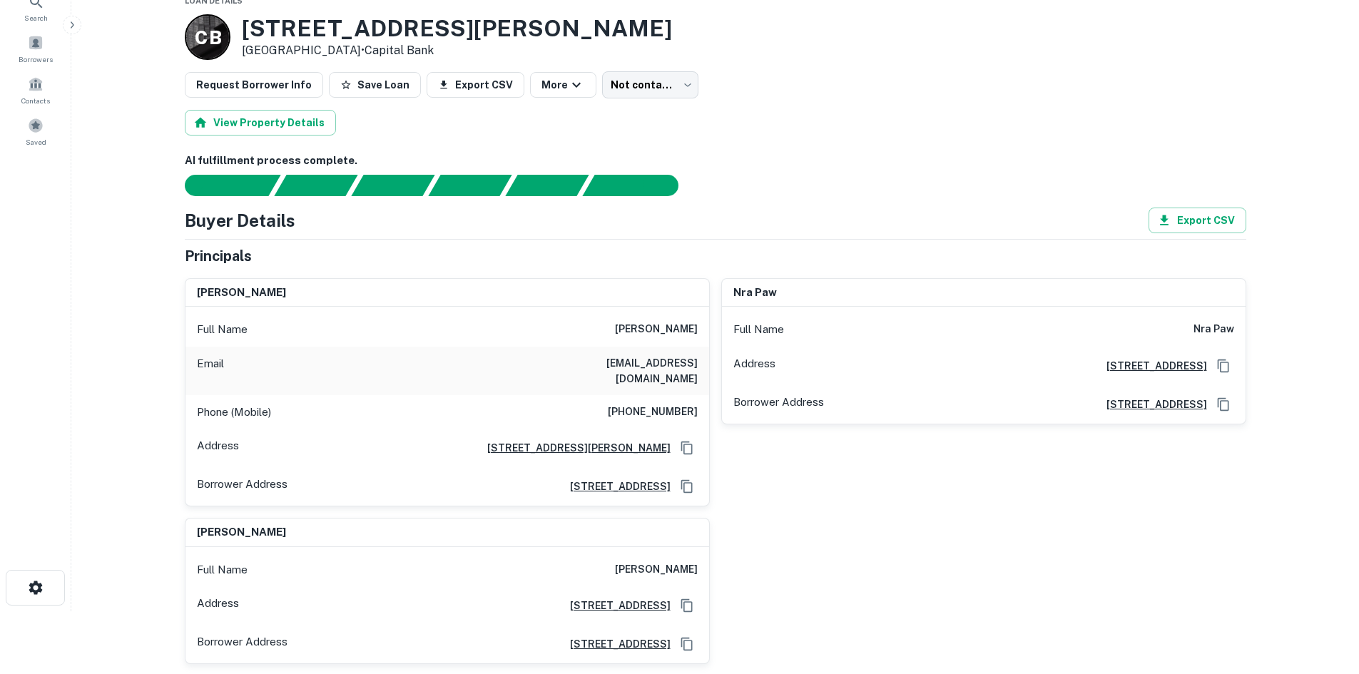
scroll to position [71, 0]
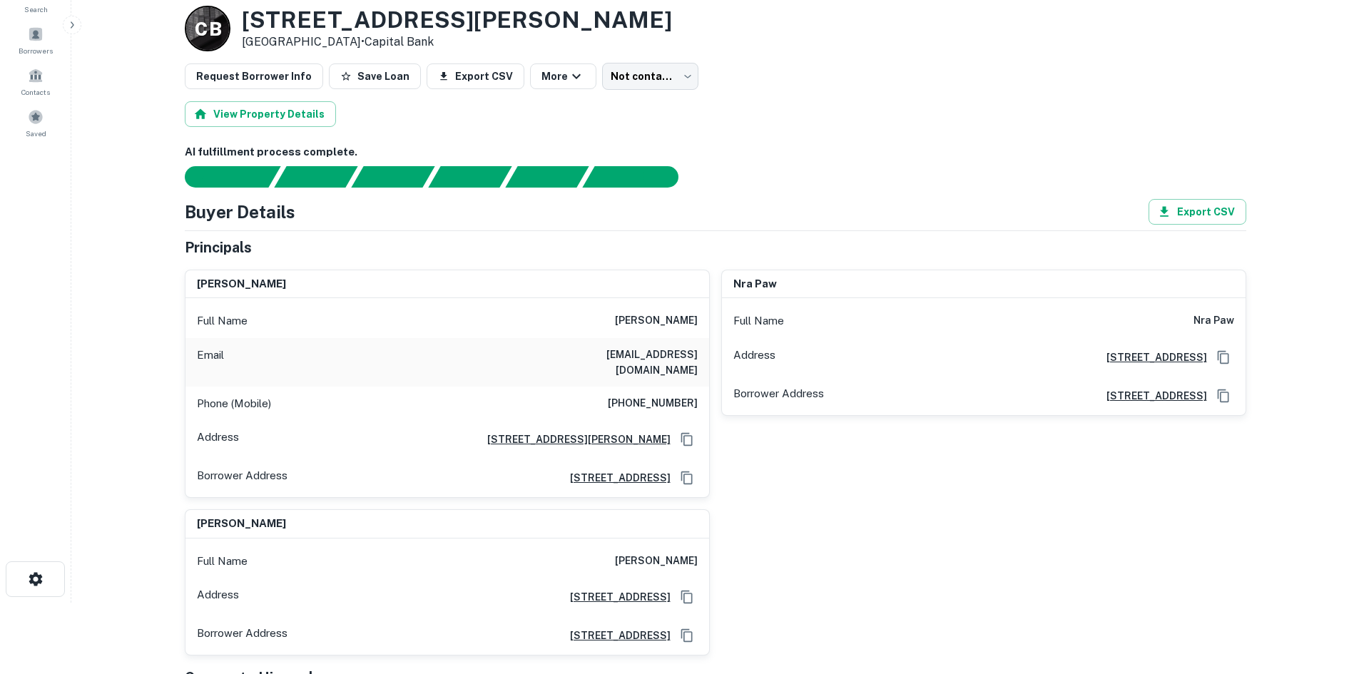
click at [664, 395] on h6 "(215) 450-3988" at bounding box center [653, 403] width 90 height 17
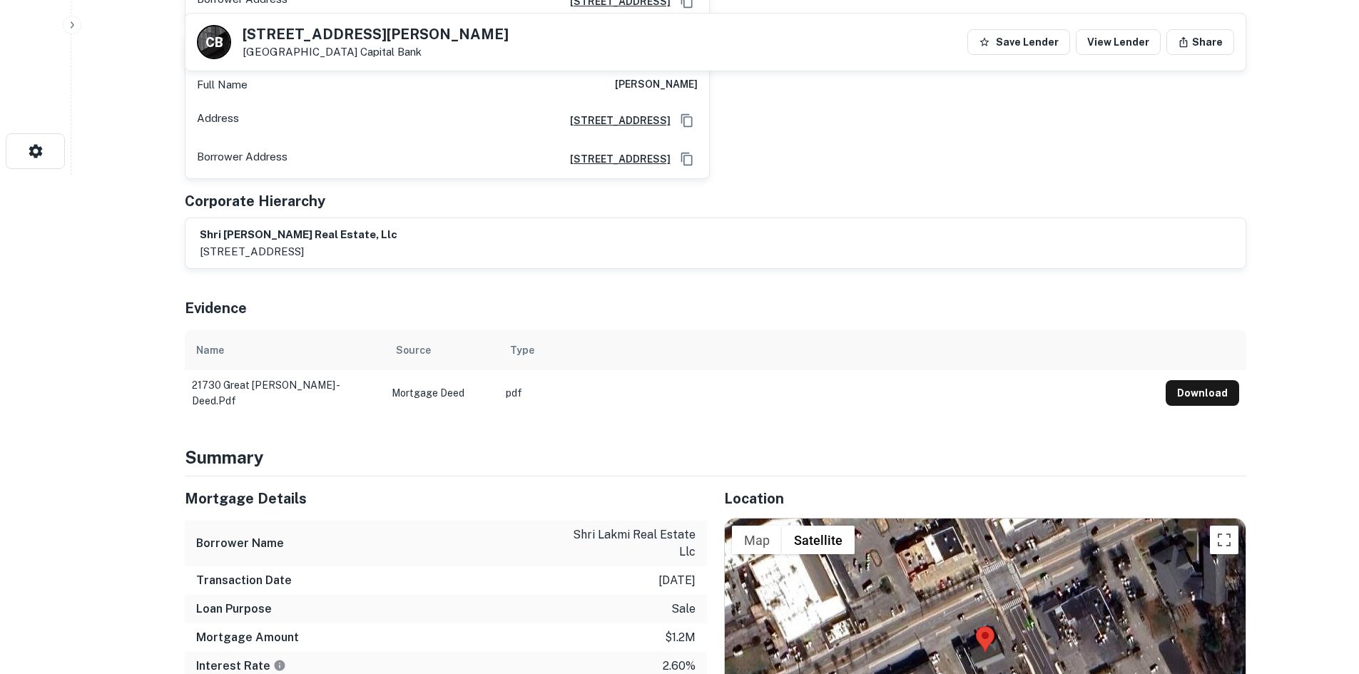
scroll to position [714, 0]
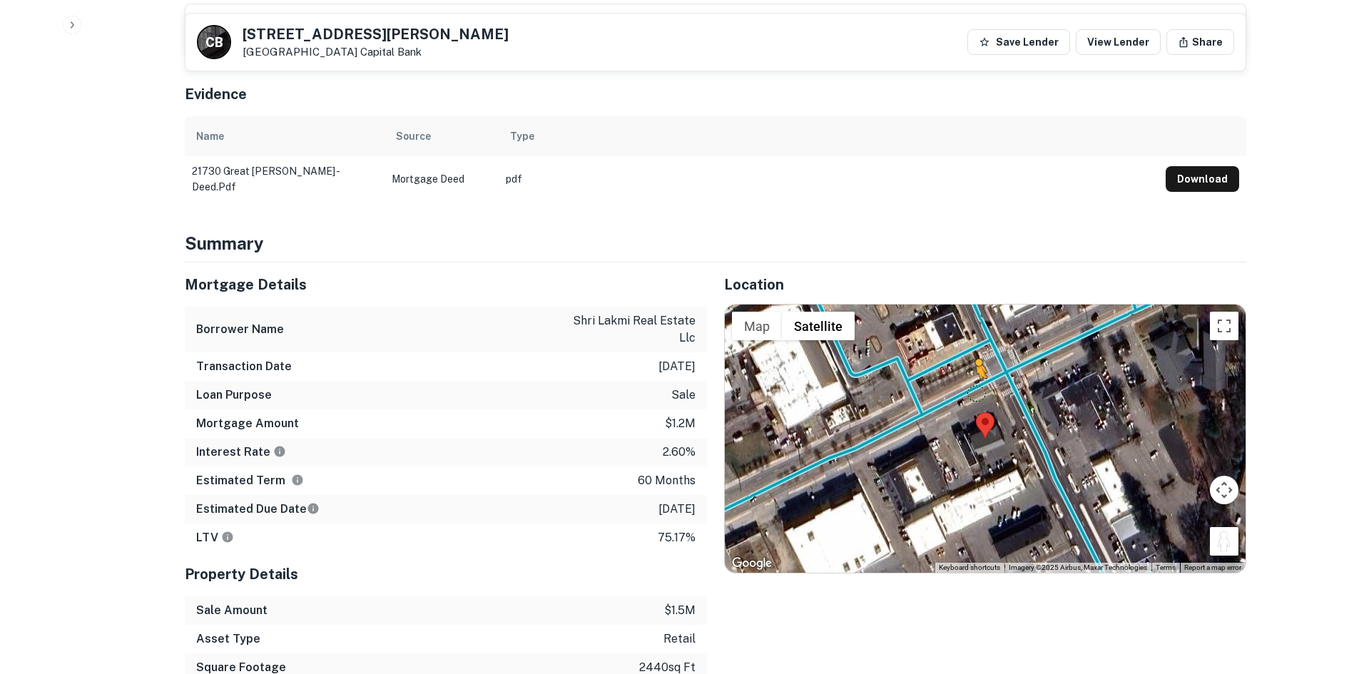
drag, startPoint x: 1222, startPoint y: 532, endPoint x: 975, endPoint y: 379, distance: 290.9
click at [975, 379] on div "To activate drag with keyboard, press Alt + Enter. Once in keyboard drag state,…" at bounding box center [985, 439] width 521 height 268
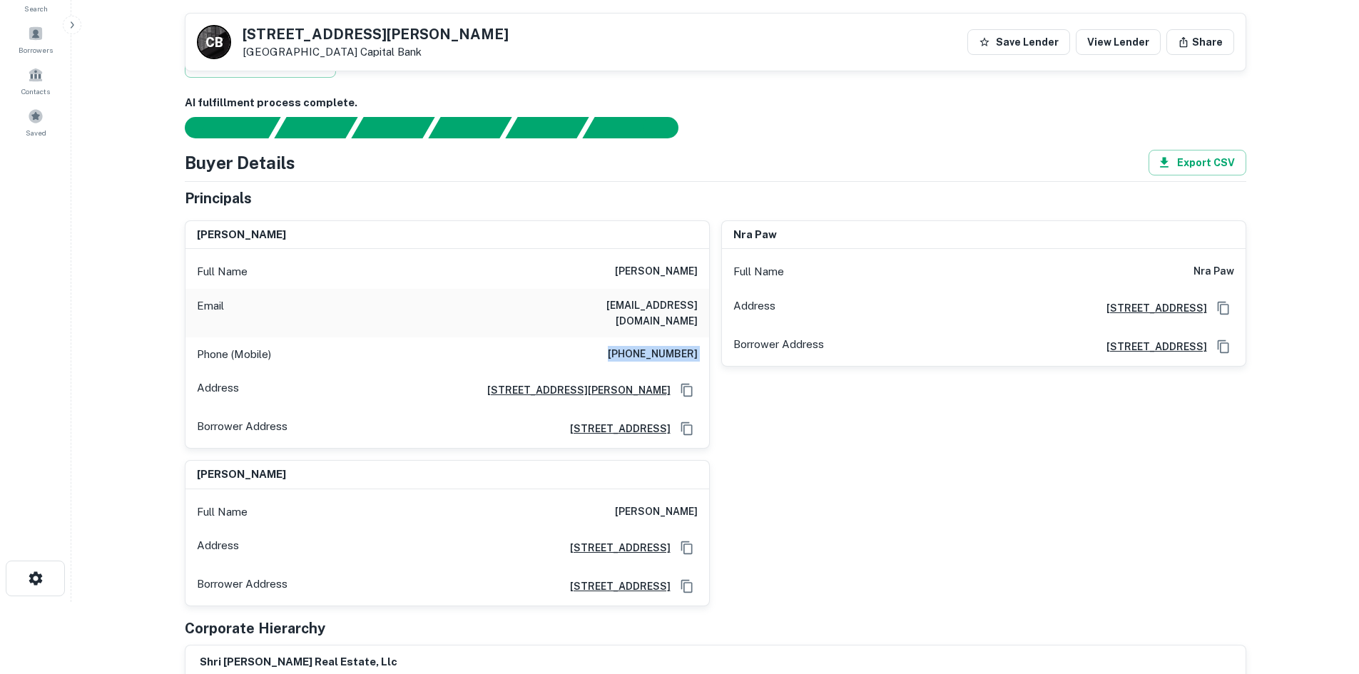
scroll to position [71, 0]
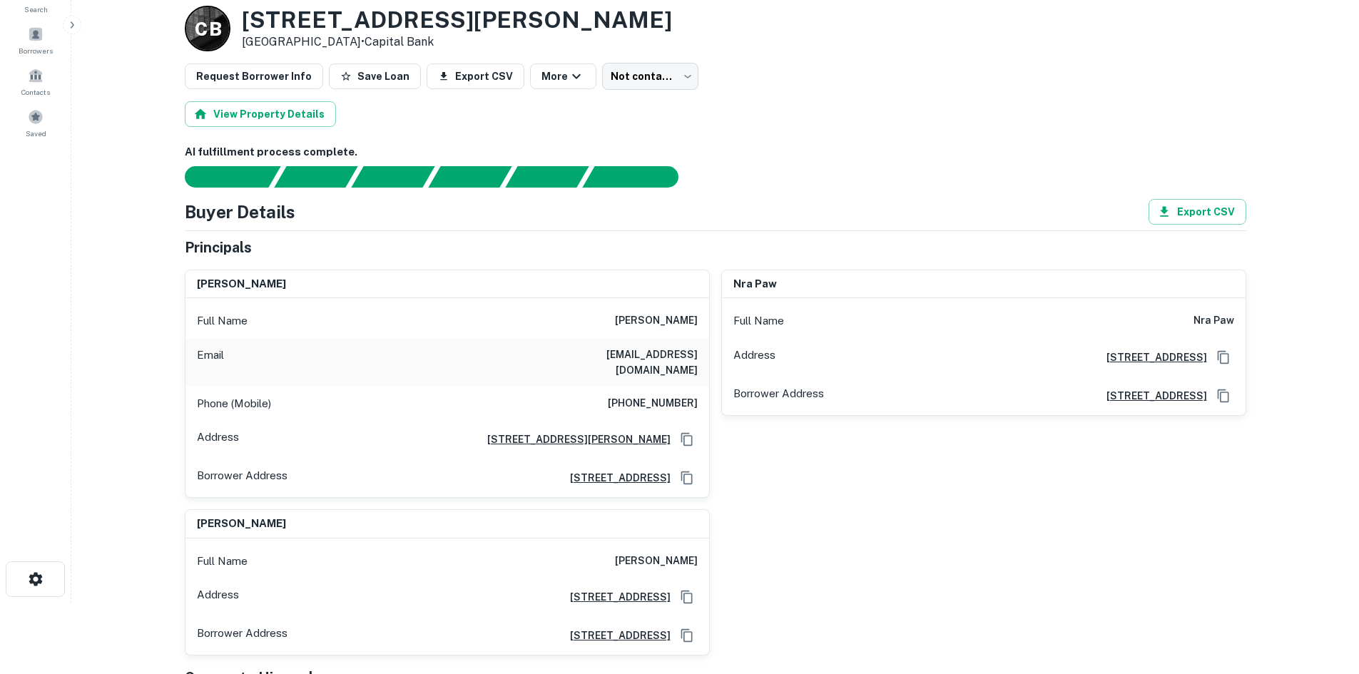
click at [684, 355] on h6 "drvishanupatel@gmail.com" at bounding box center [612, 362] width 171 height 31
click at [1199, 333] on div "Full Name nra paw" at bounding box center [984, 321] width 524 height 34
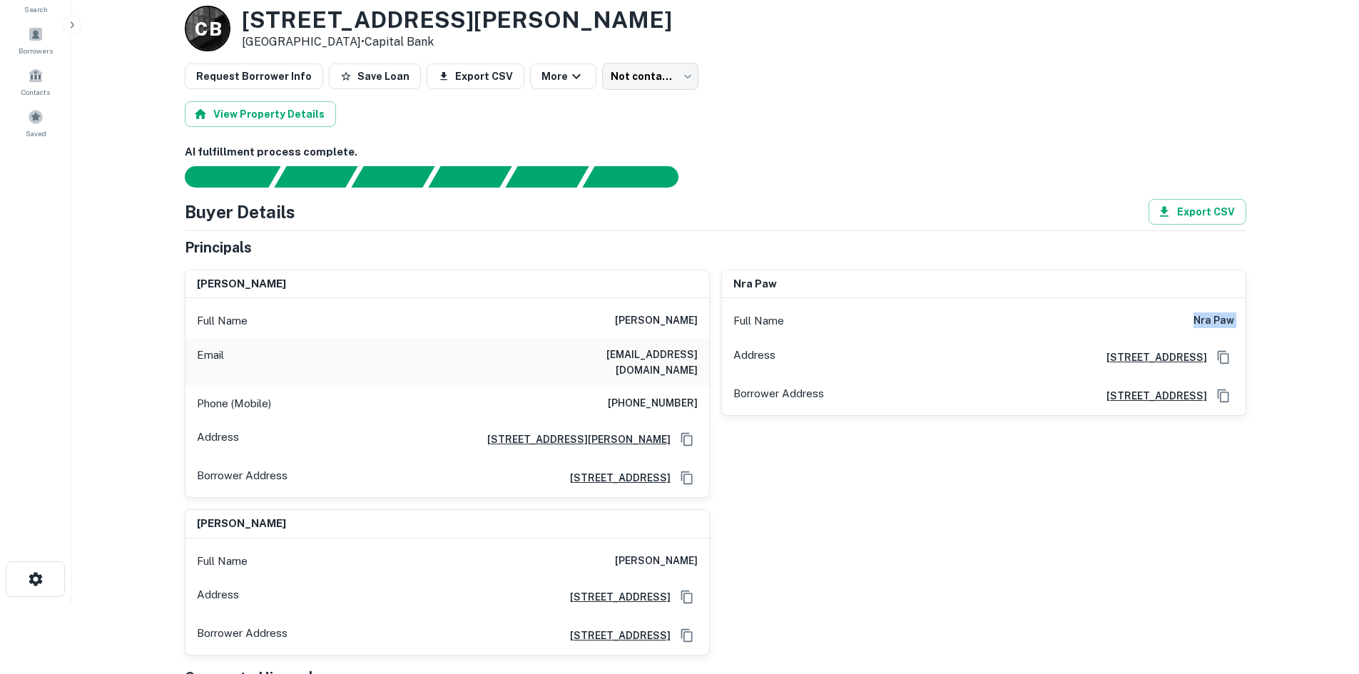
click at [1199, 333] on div "Full Name nra paw" at bounding box center [984, 321] width 524 height 34
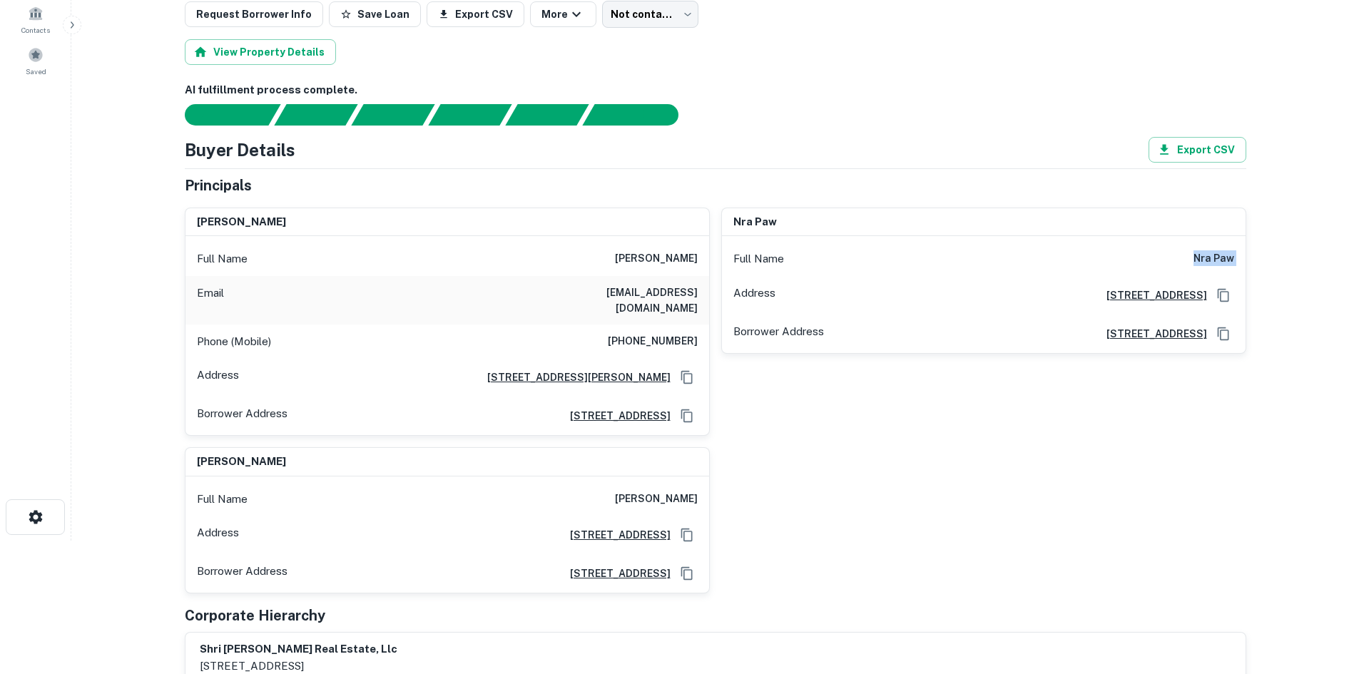
scroll to position [214, 0]
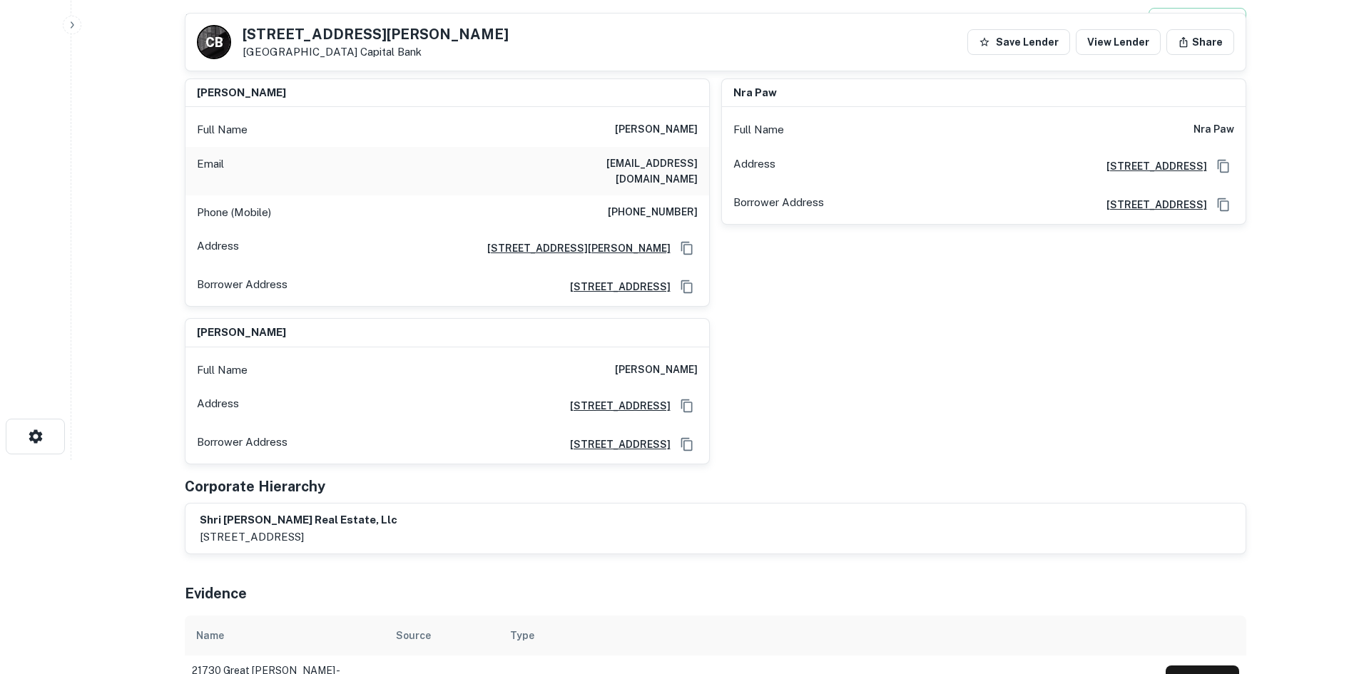
click at [689, 362] on h6 "nira patel" at bounding box center [656, 370] width 83 height 17
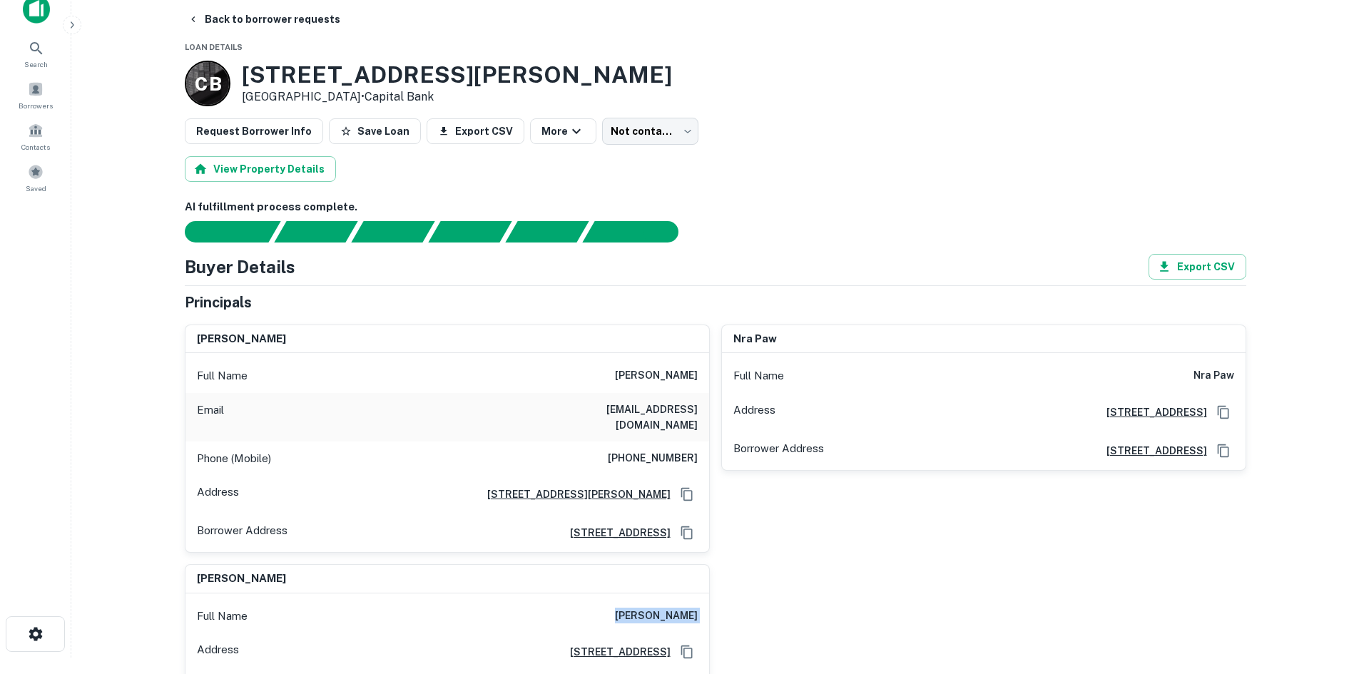
scroll to position [0, 0]
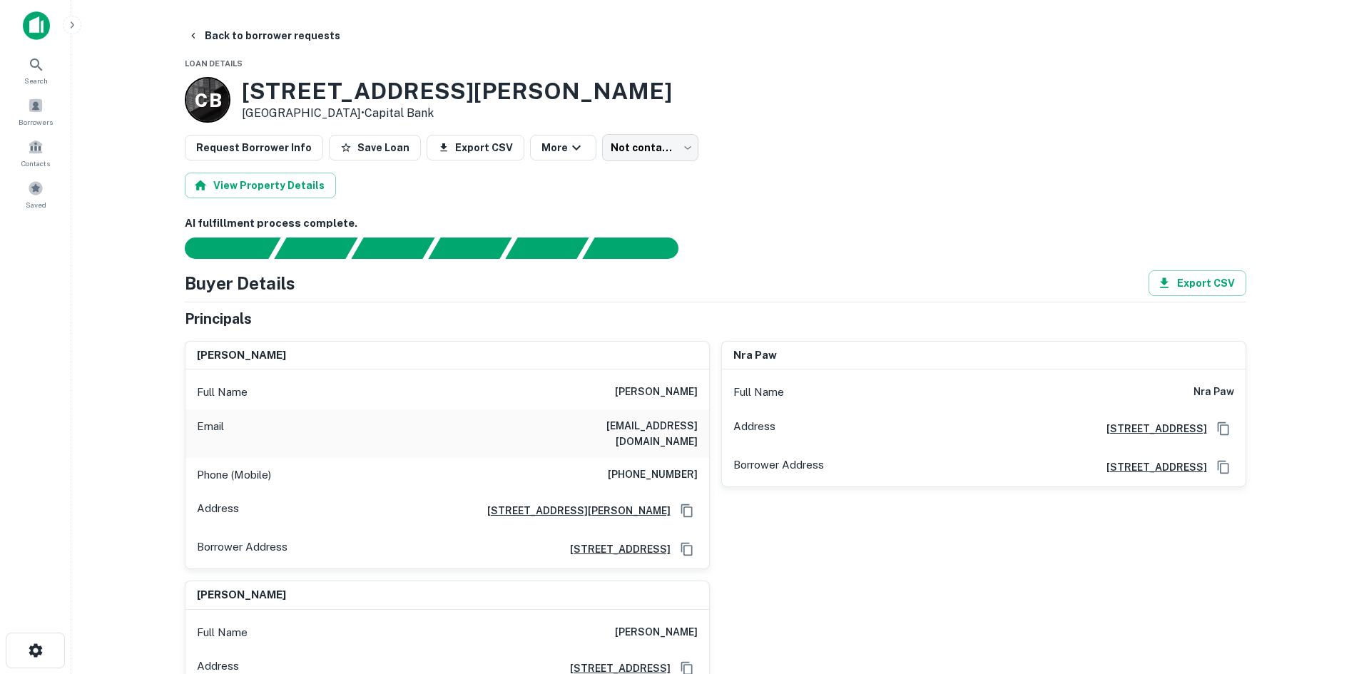
click at [660, 395] on h6 "anuj g patel" at bounding box center [656, 392] width 83 height 17
click at [280, 34] on button "Back to borrower requests" at bounding box center [264, 36] width 164 height 26
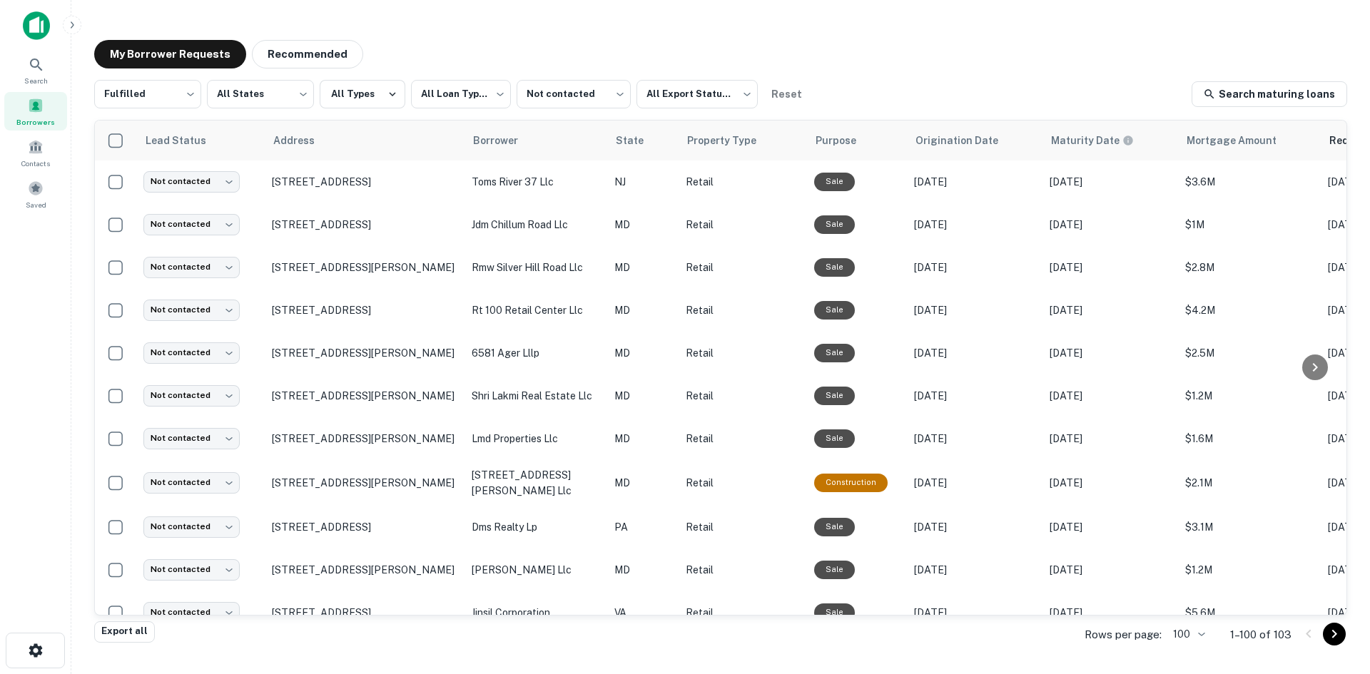
scroll to position [214, 0]
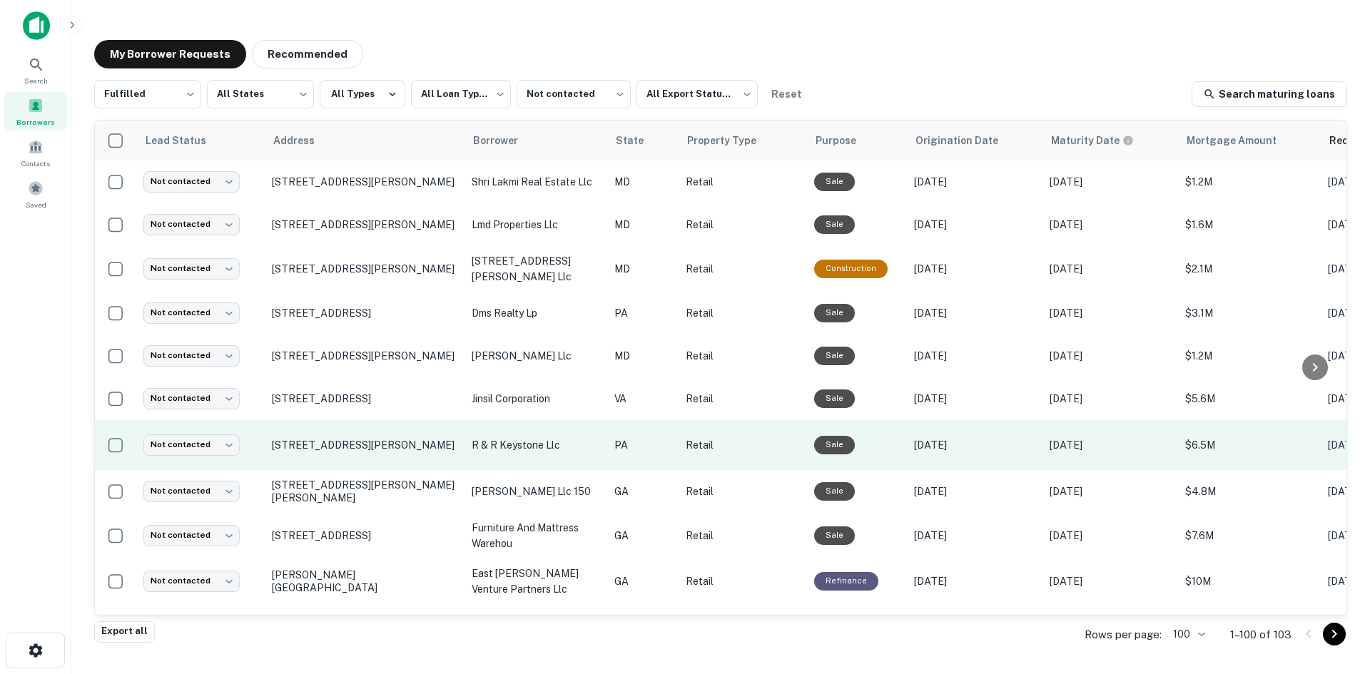
click at [442, 470] on td "8003 Old York Rd Elkins Park, PA 19027" at bounding box center [365, 445] width 200 height 50
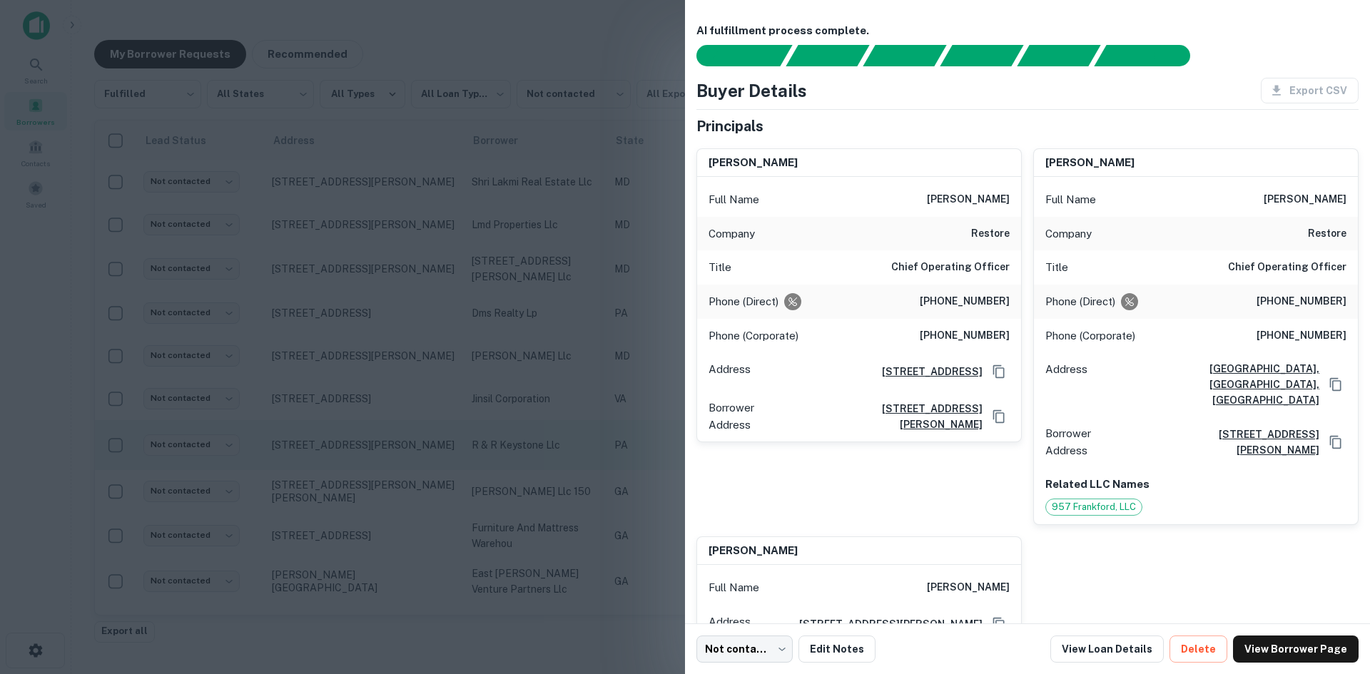
click at [442, 487] on div at bounding box center [685, 337] width 1370 height 674
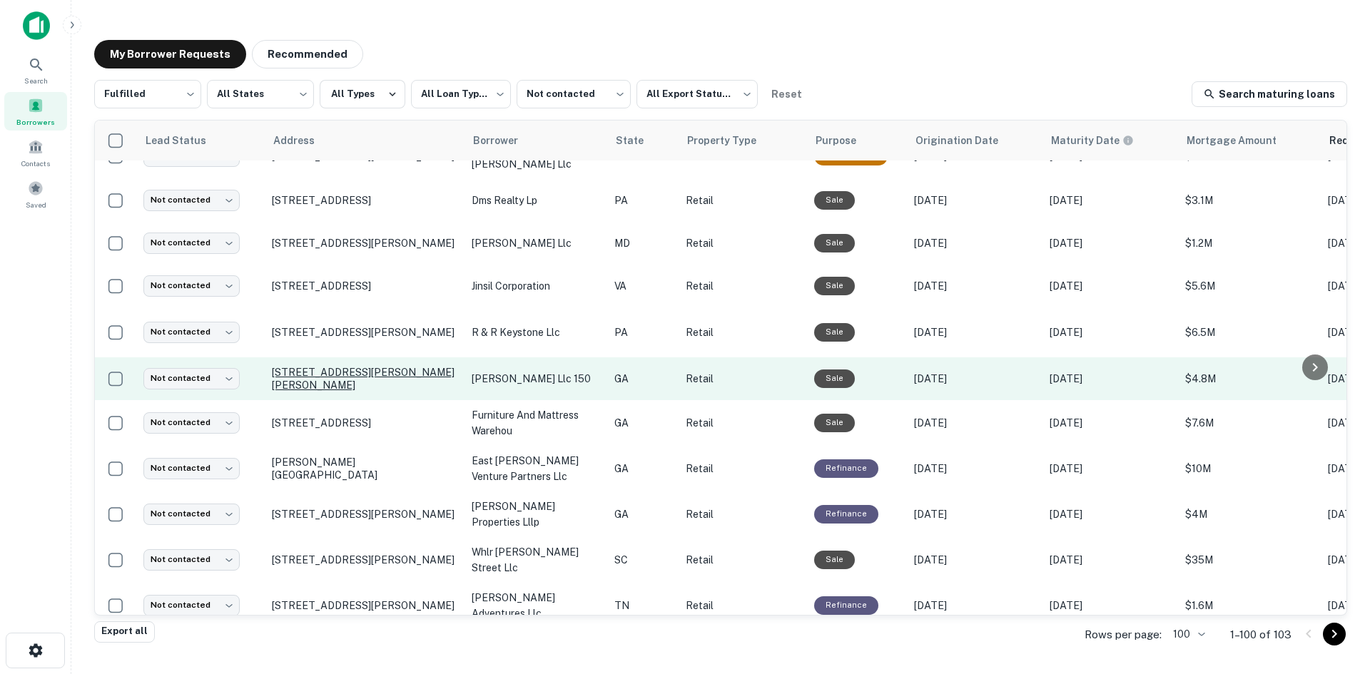
scroll to position [499, 0]
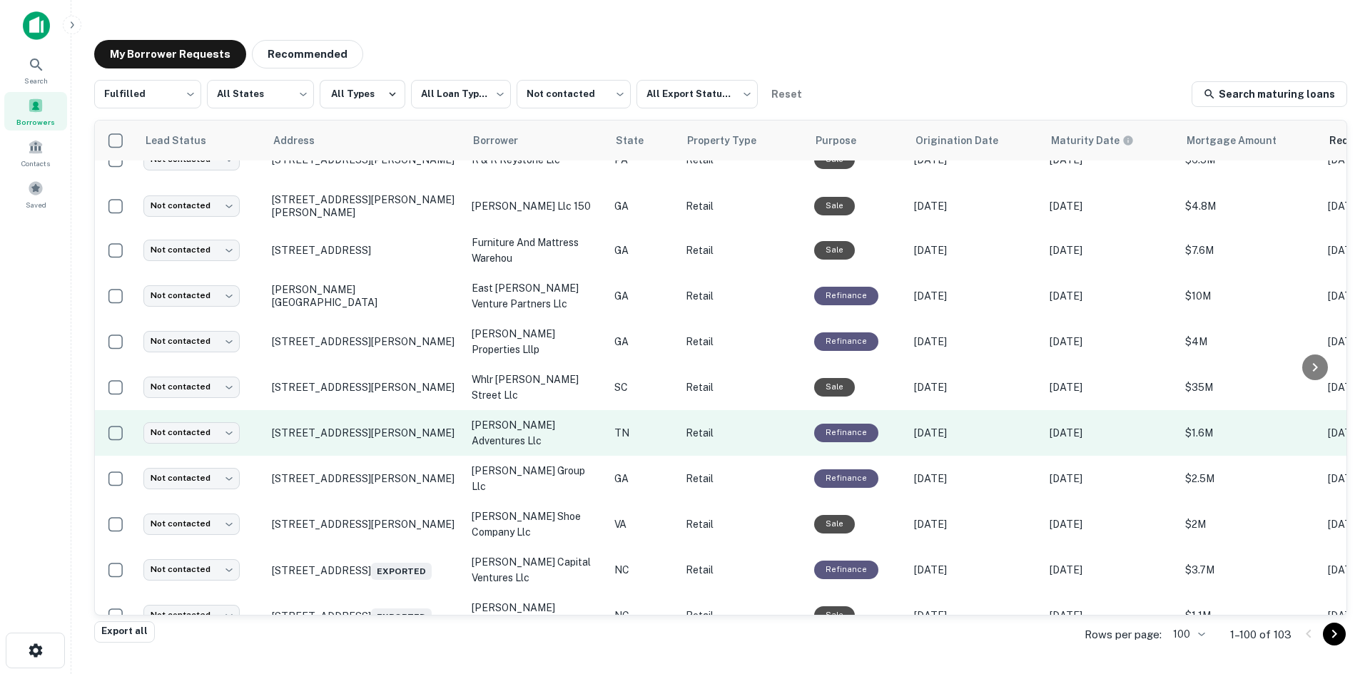
click at [412, 456] on td "1201 Rock Creek Rd Erwin, TN 37650" at bounding box center [365, 433] width 200 height 46
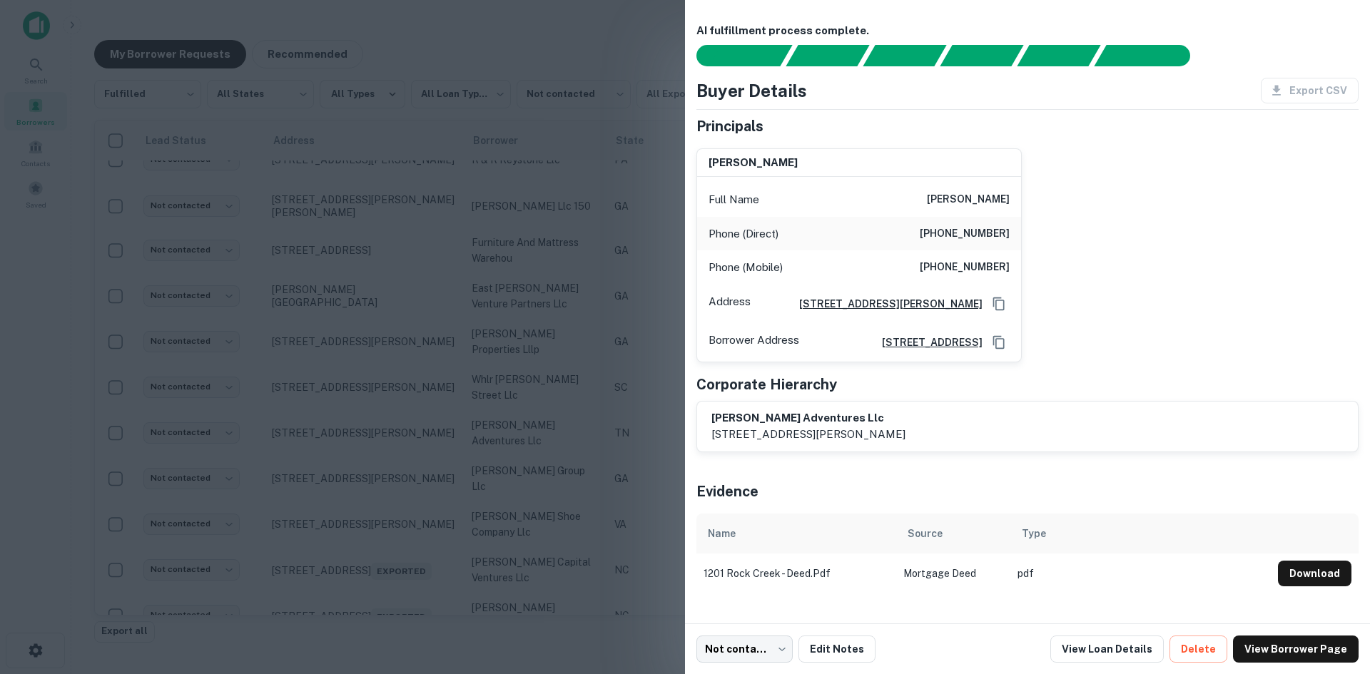
click at [412, 469] on div at bounding box center [685, 337] width 1370 height 674
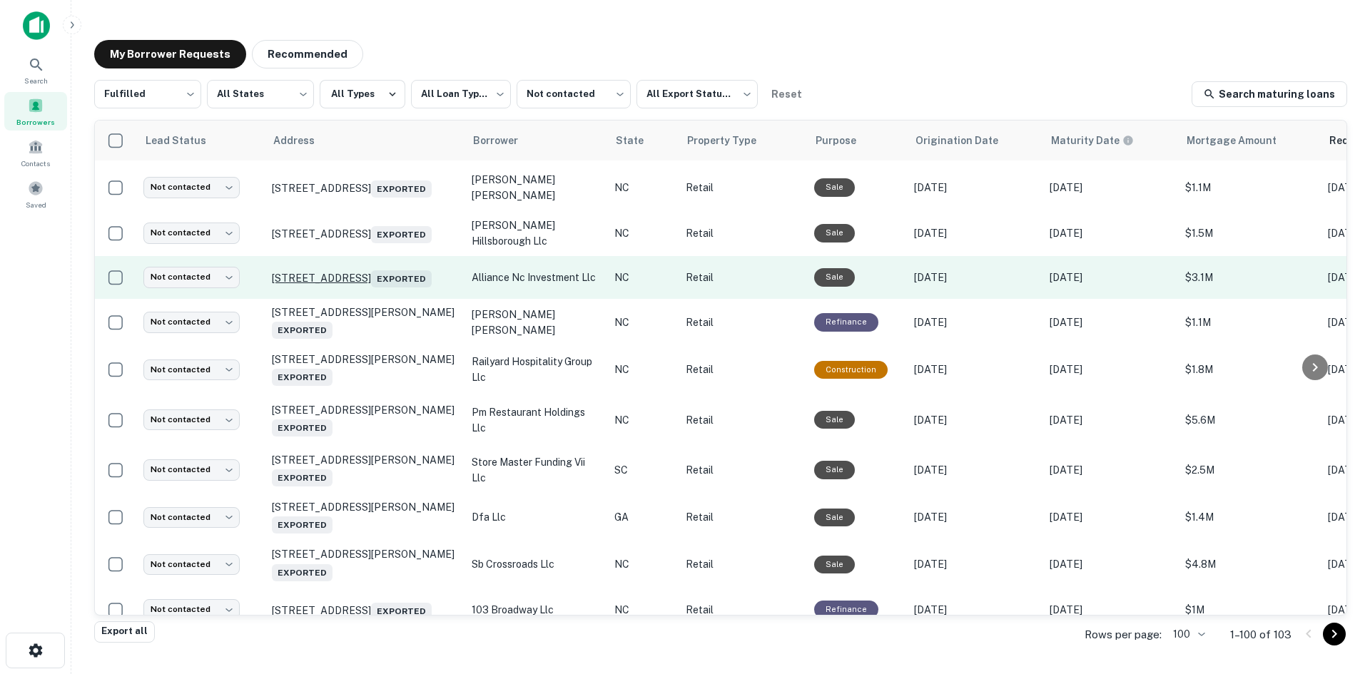
scroll to position [1070, 0]
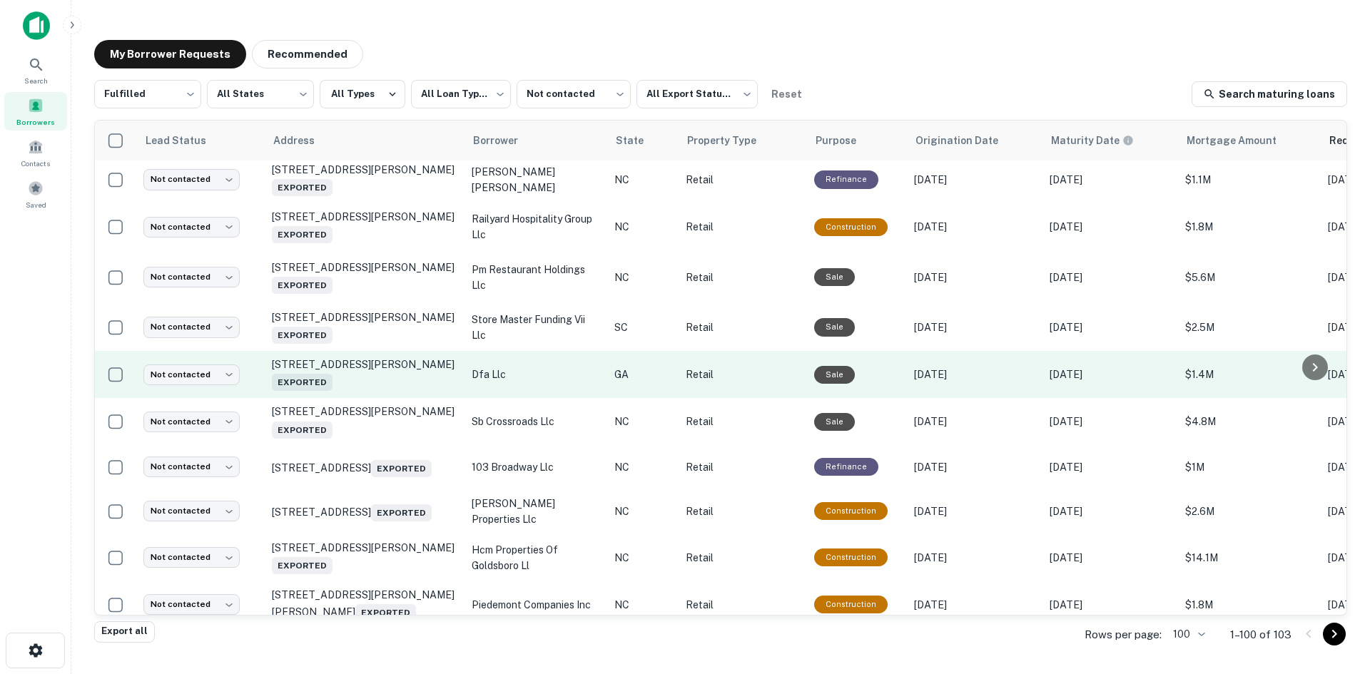
click at [385, 398] on td "1363 Dean Forest Rd Savannah, GA 31405 Exported" at bounding box center [365, 374] width 200 height 47
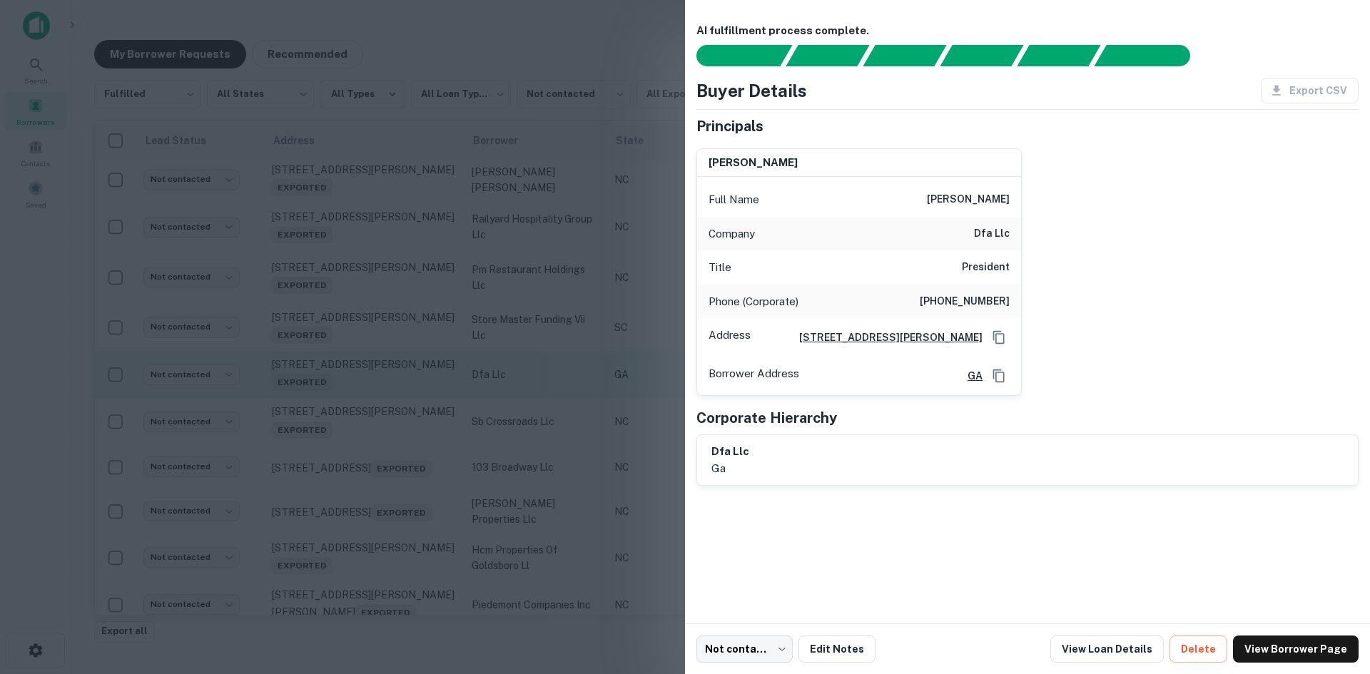
click at [385, 415] on div at bounding box center [685, 337] width 1370 height 674
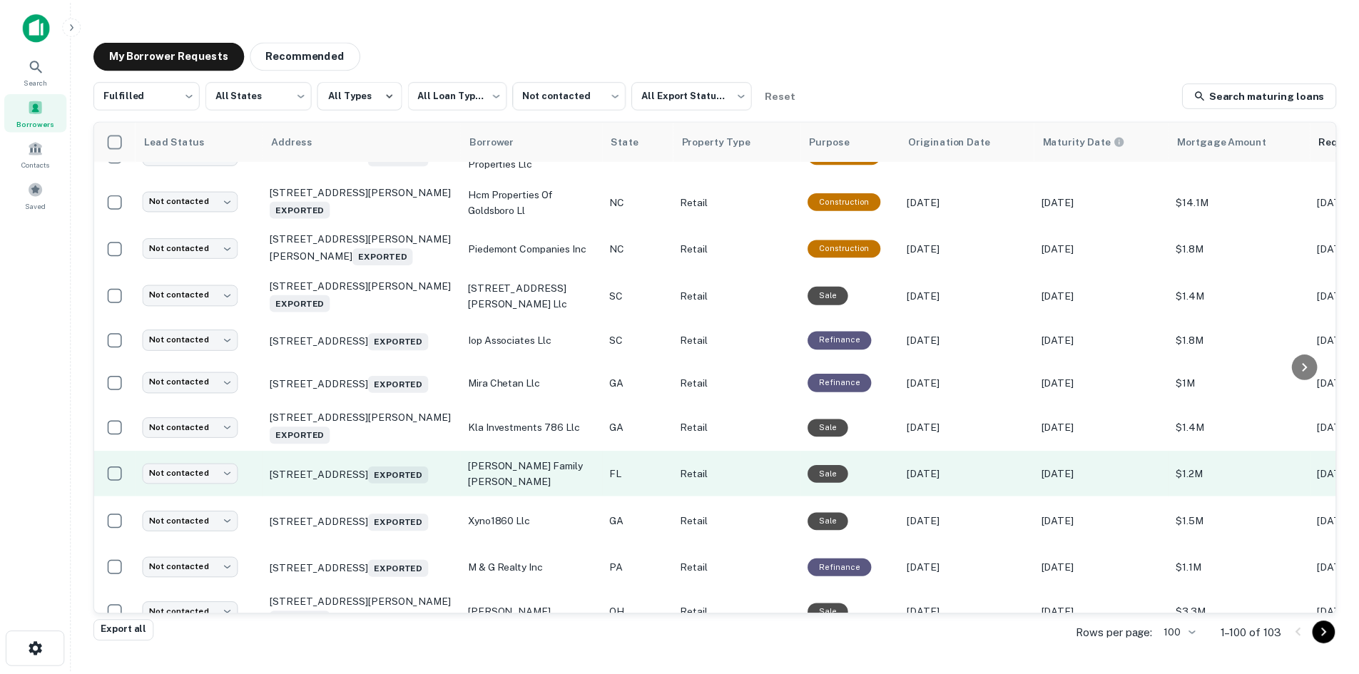
scroll to position [1712, 0]
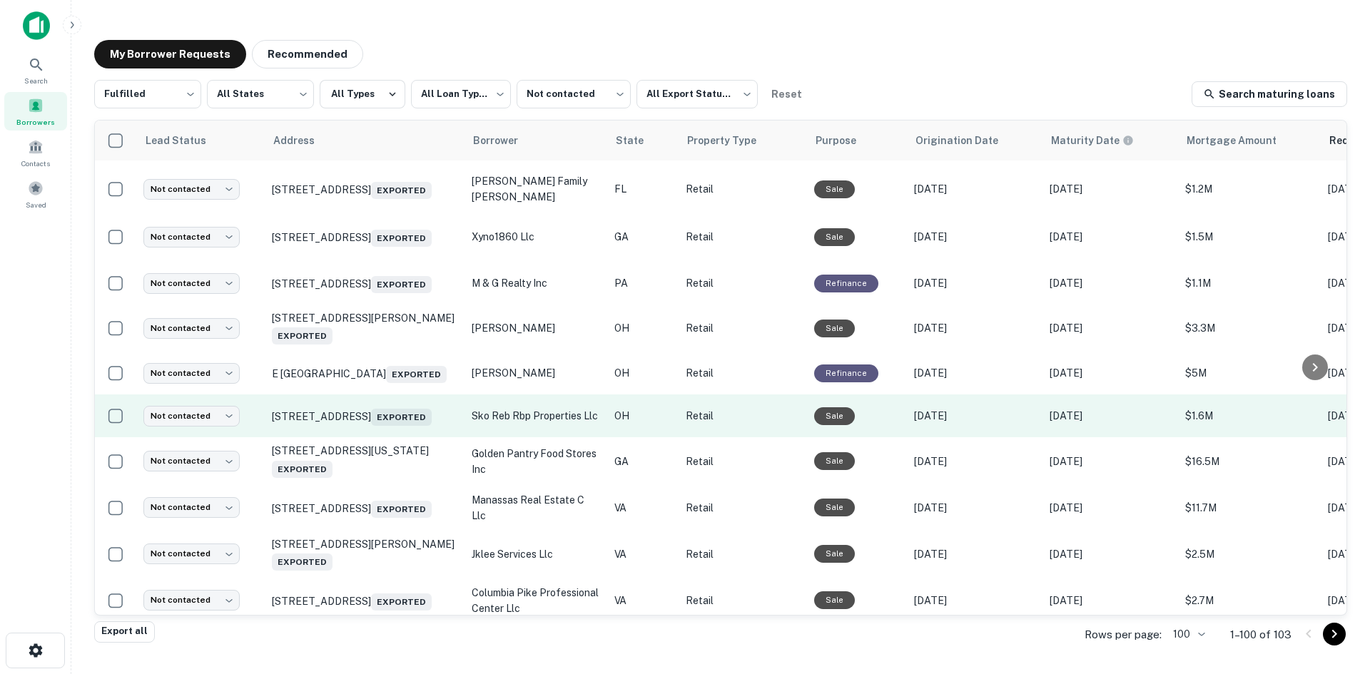
click at [398, 437] on td "737 Bethel Rd Columbus, OH 43214 Exported" at bounding box center [365, 416] width 200 height 43
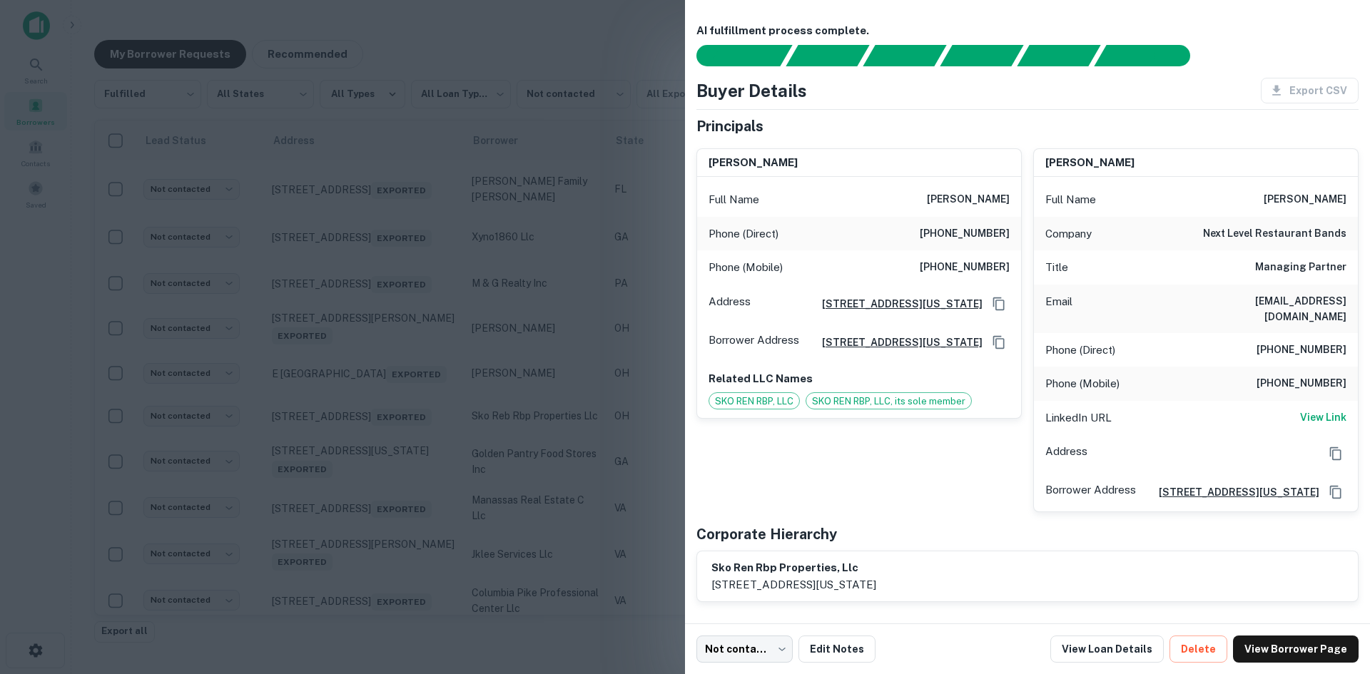
click at [398, 489] on div at bounding box center [685, 337] width 1370 height 674
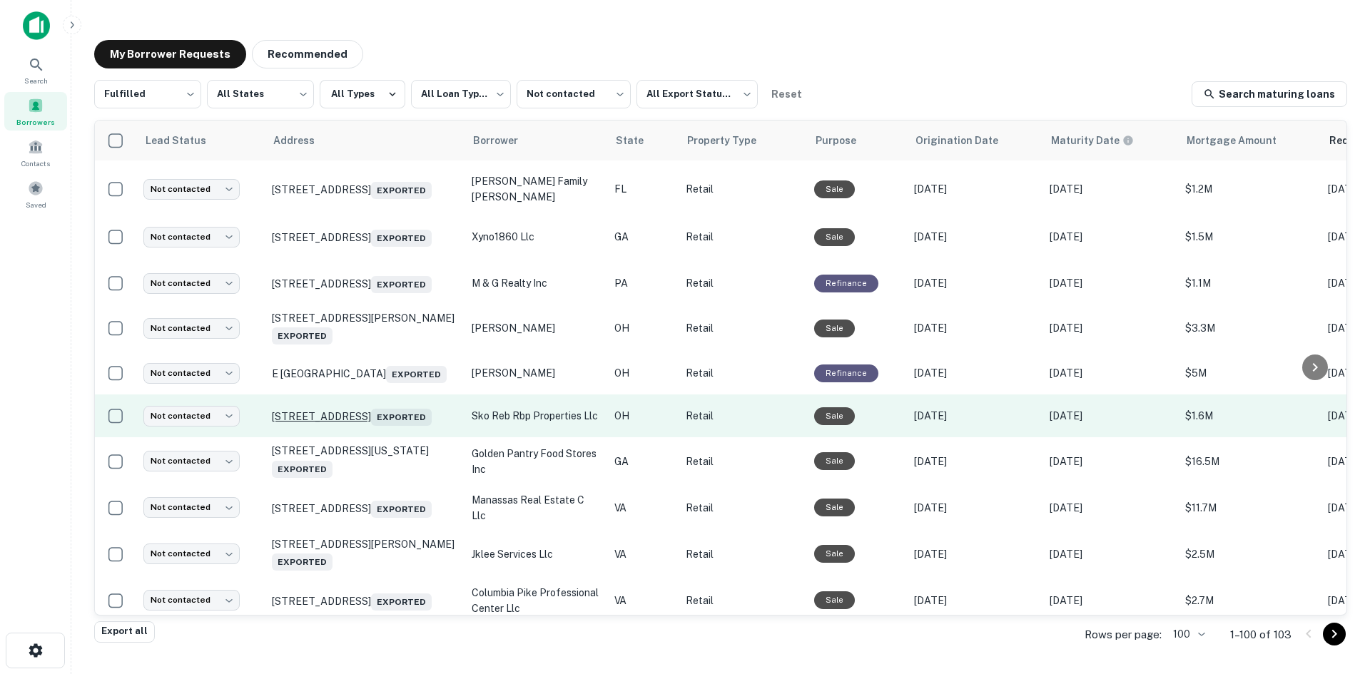
click at [403, 426] on p "737 Bethel Rd Columbus, OH 43214 Exported" at bounding box center [365, 416] width 186 height 20
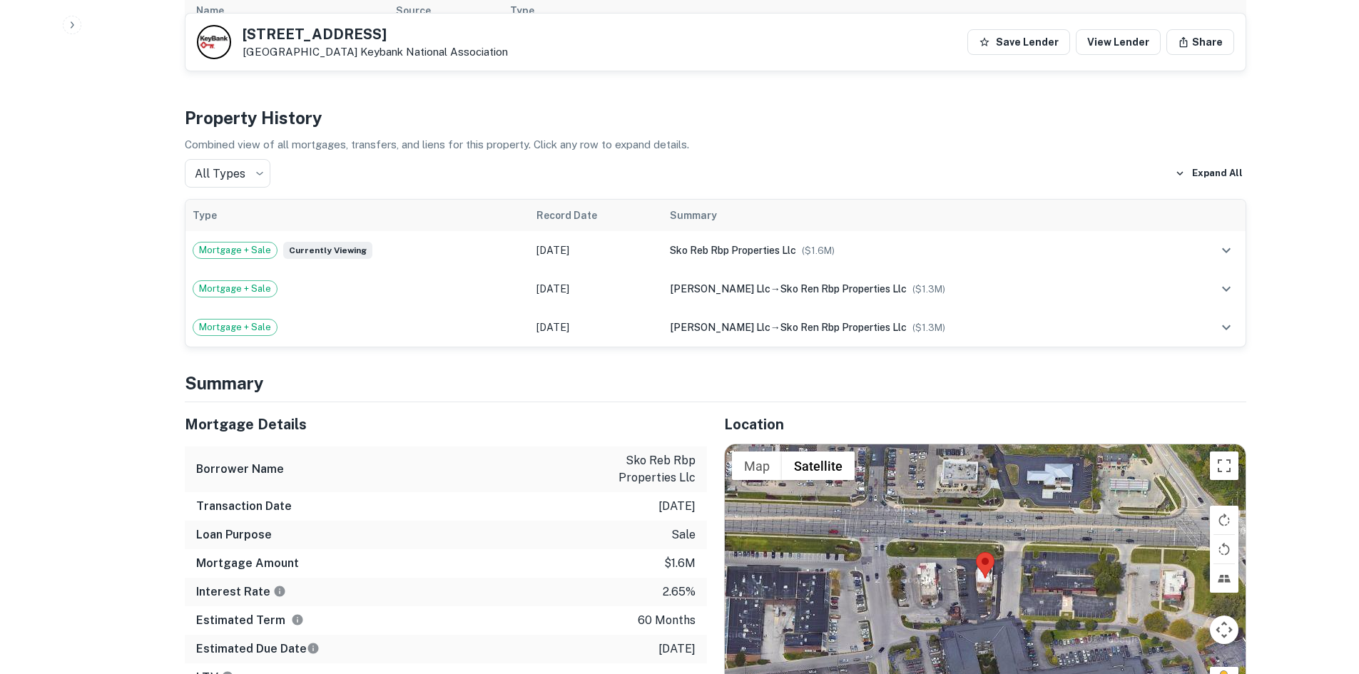
scroll to position [999, 0]
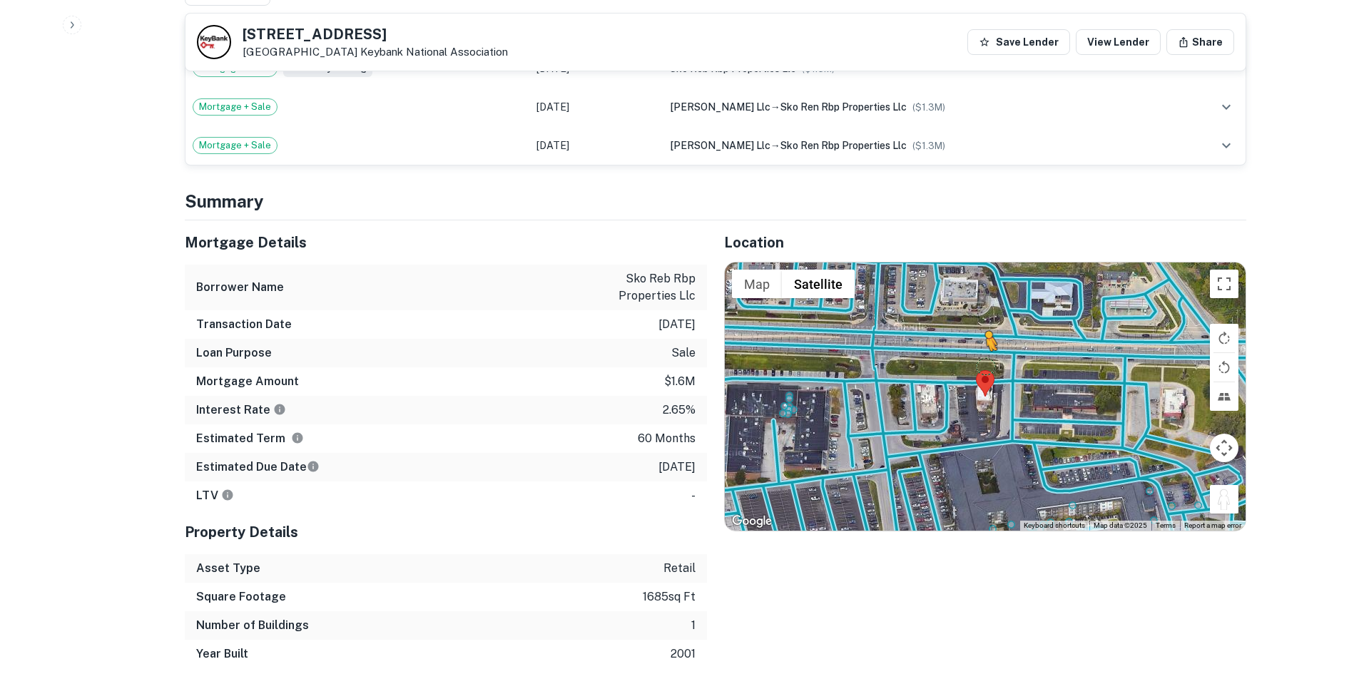
drag, startPoint x: 1226, startPoint y: 481, endPoint x: 985, endPoint y: 351, distance: 273.9
click at [985, 351] on div "To activate drag with keyboard, press Alt + Enter. Once in keyboard drag state,…" at bounding box center [985, 397] width 521 height 268
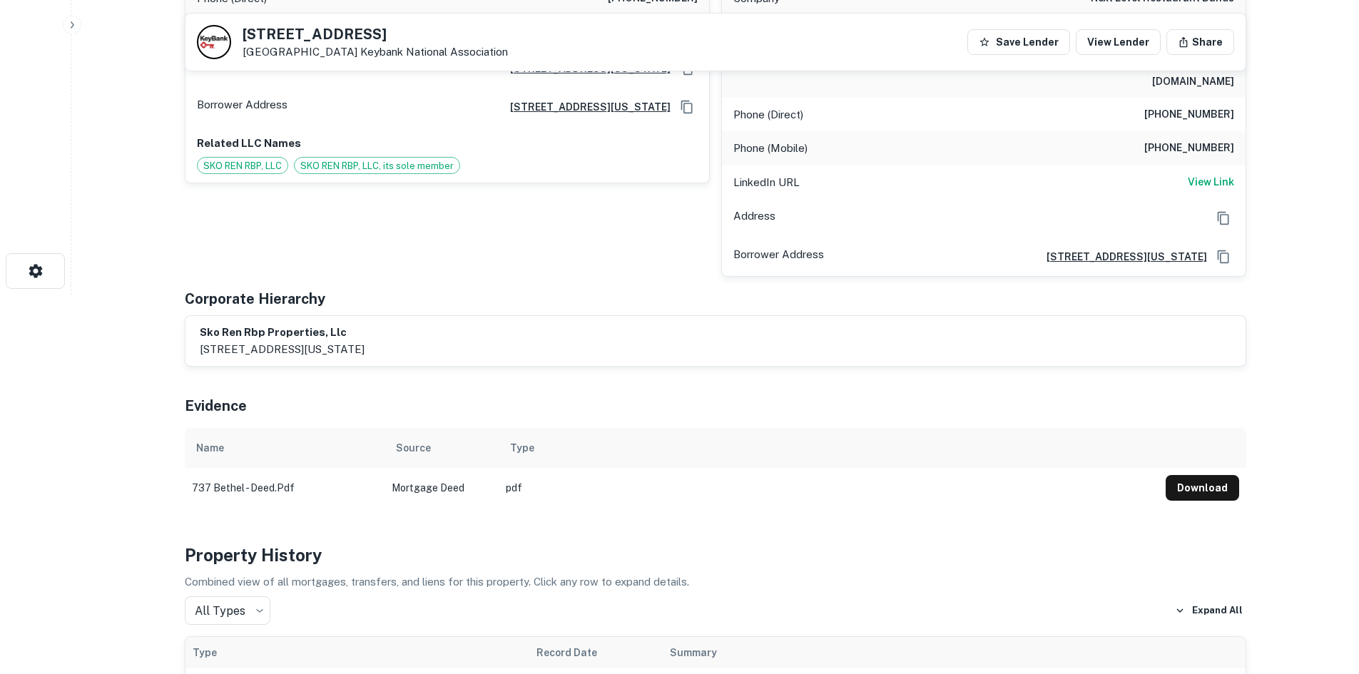
scroll to position [214, 0]
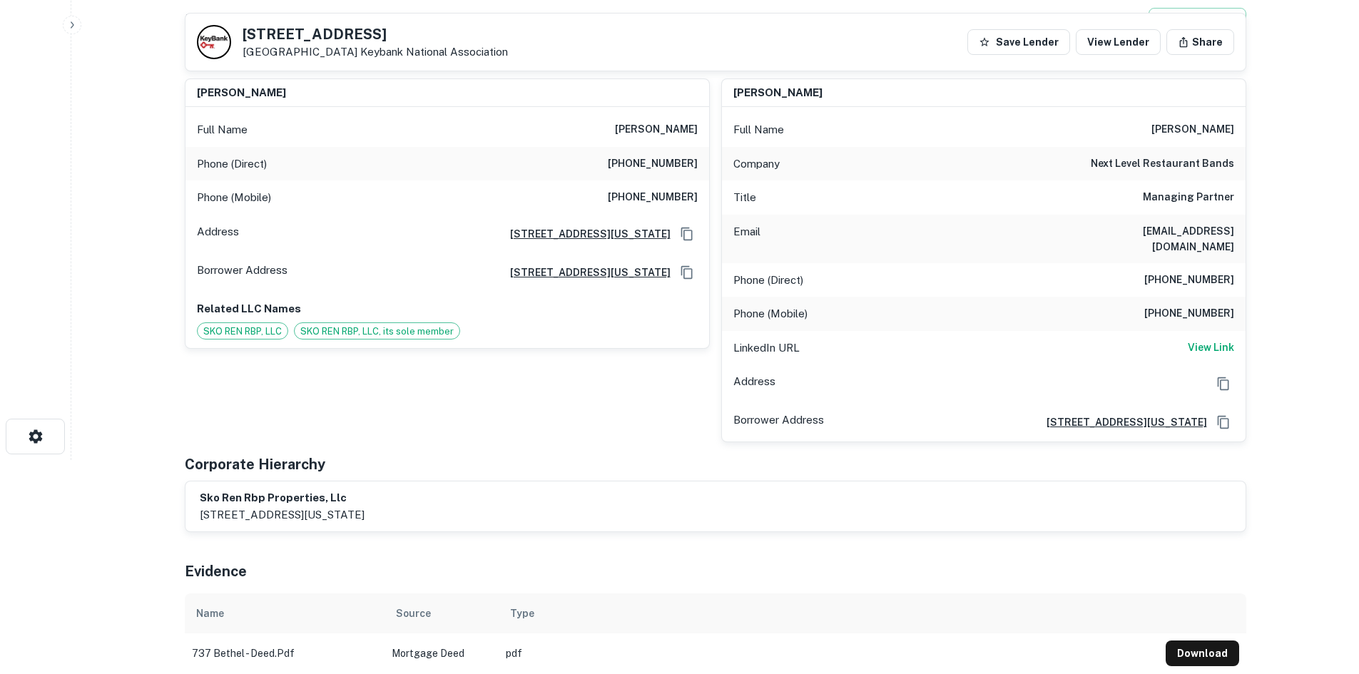
click at [653, 156] on h6 "(716) 751-3641" at bounding box center [653, 164] width 90 height 17
click at [651, 202] on h6 "(614) 352-4287" at bounding box center [653, 197] width 90 height 17
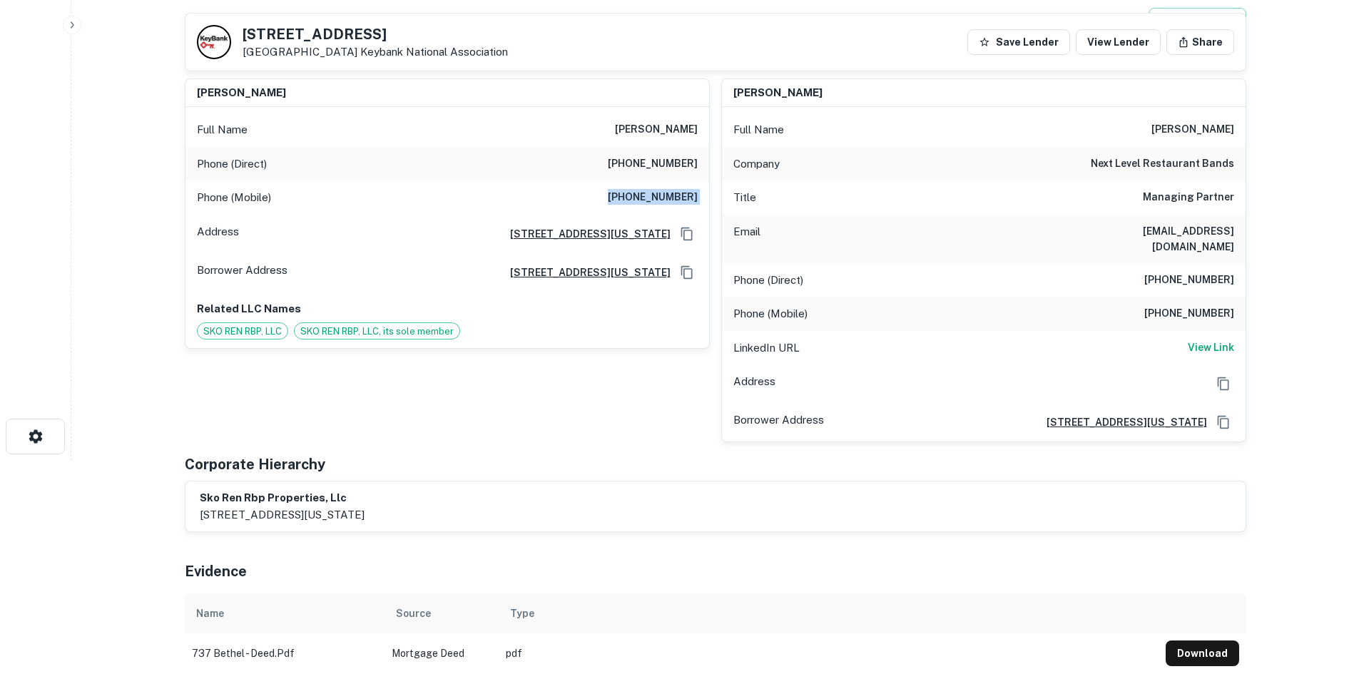
click at [651, 202] on h6 "(614) 352-4287" at bounding box center [653, 197] width 90 height 17
click at [618, 119] on div "Full Name donald a. reninger" at bounding box center [448, 130] width 524 height 34
click at [1188, 263] on div "Phone (Direct) (716) 685-3174" at bounding box center [984, 280] width 524 height 34
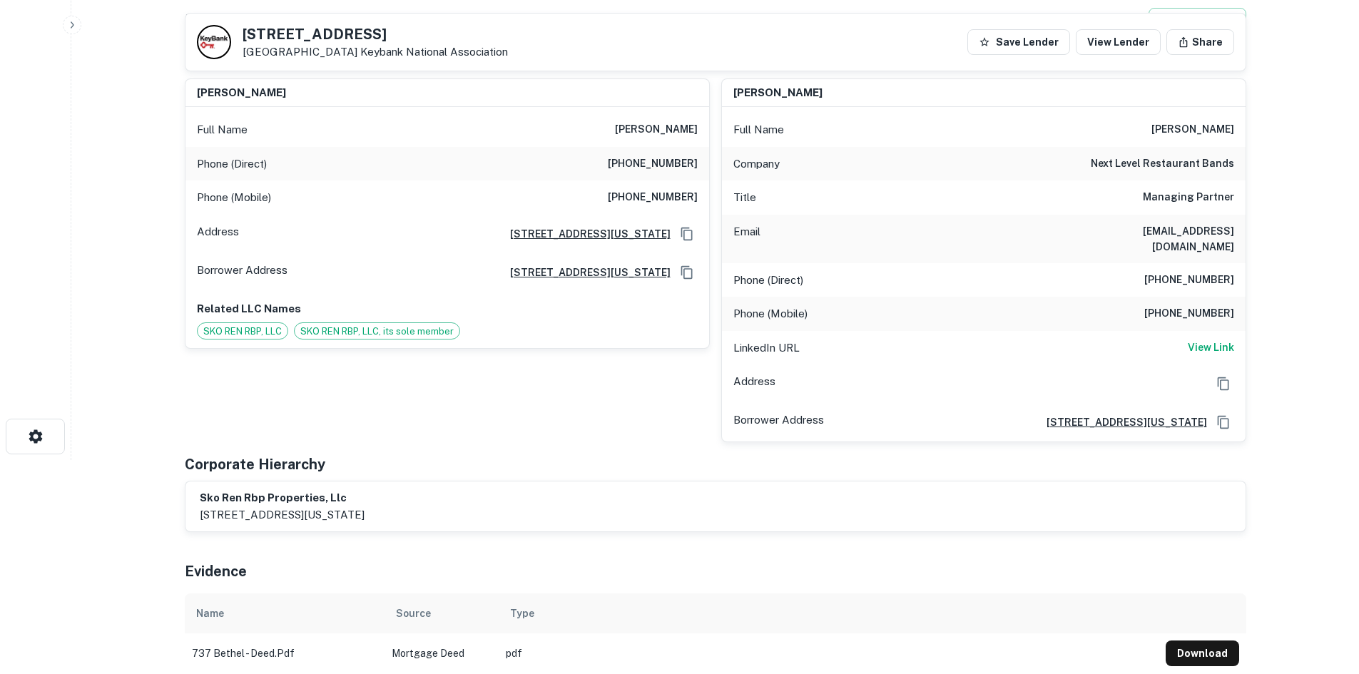
click at [1187, 263] on div "Phone (Direct) (716) 685-3174" at bounding box center [984, 280] width 524 height 34
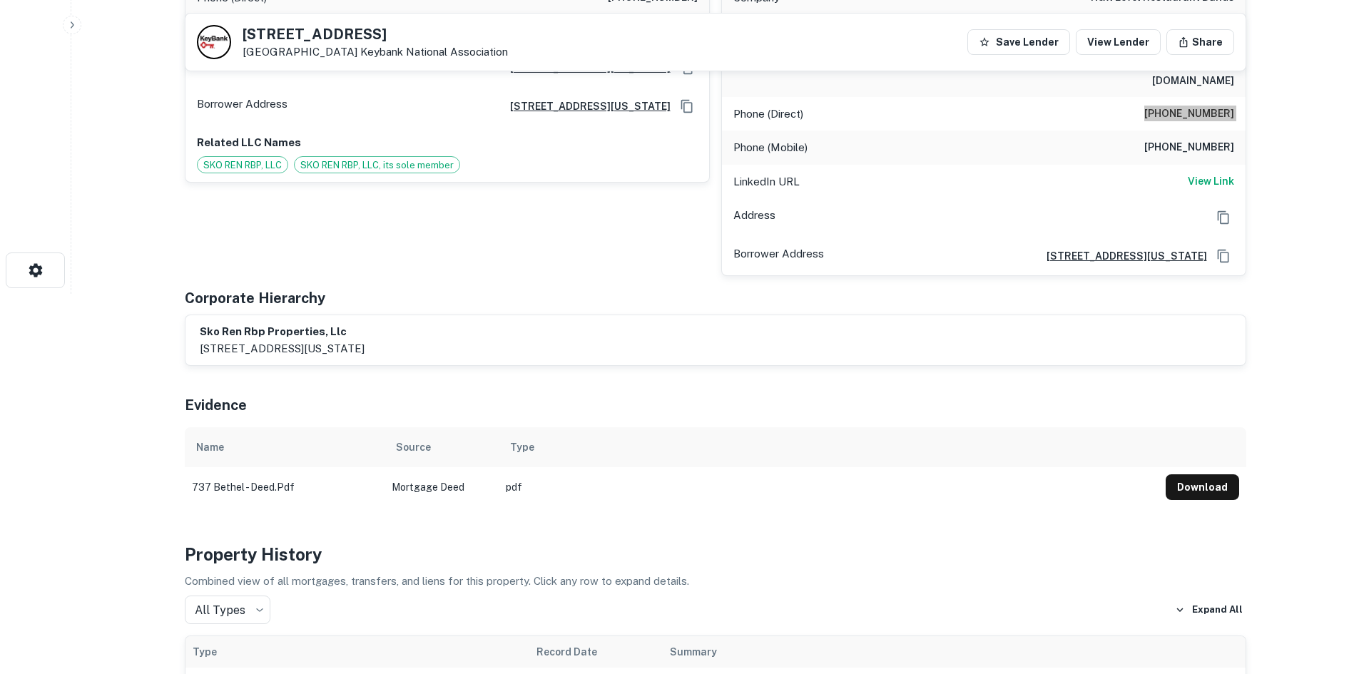
scroll to position [285, 0]
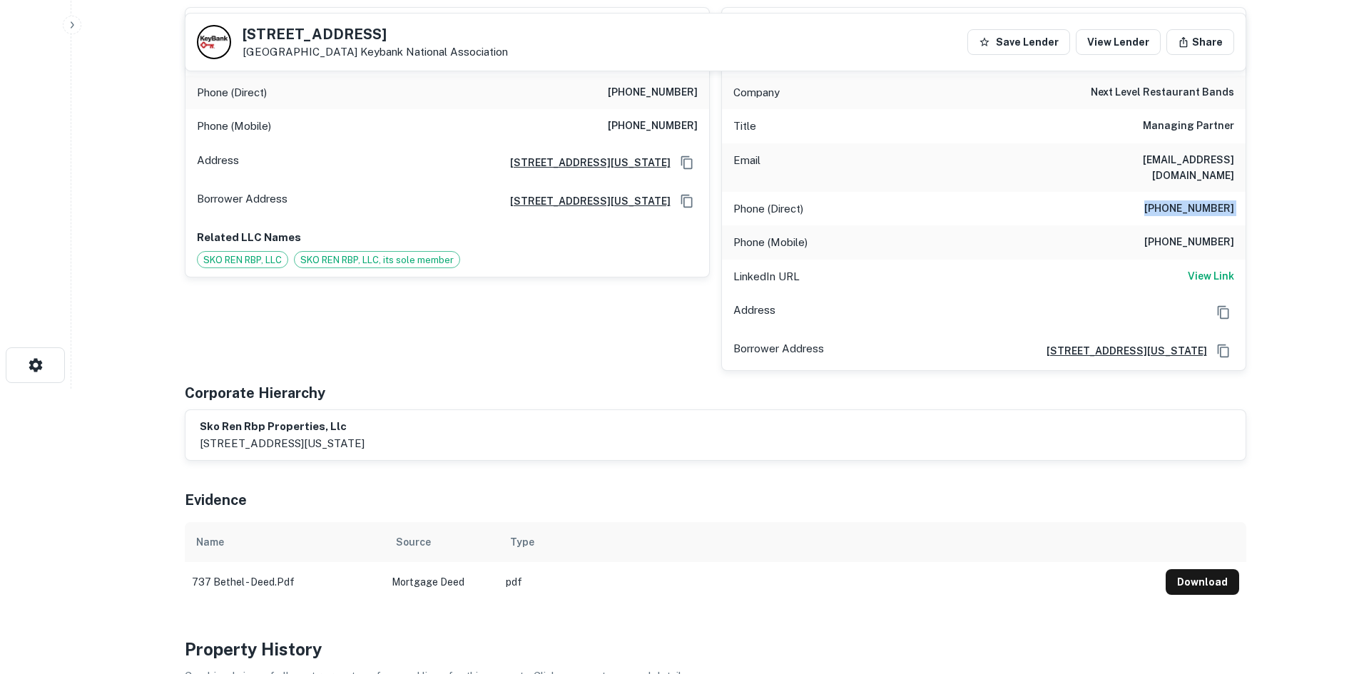
click at [1196, 234] on h6 "(614) 327-6148" at bounding box center [1189, 242] width 90 height 17
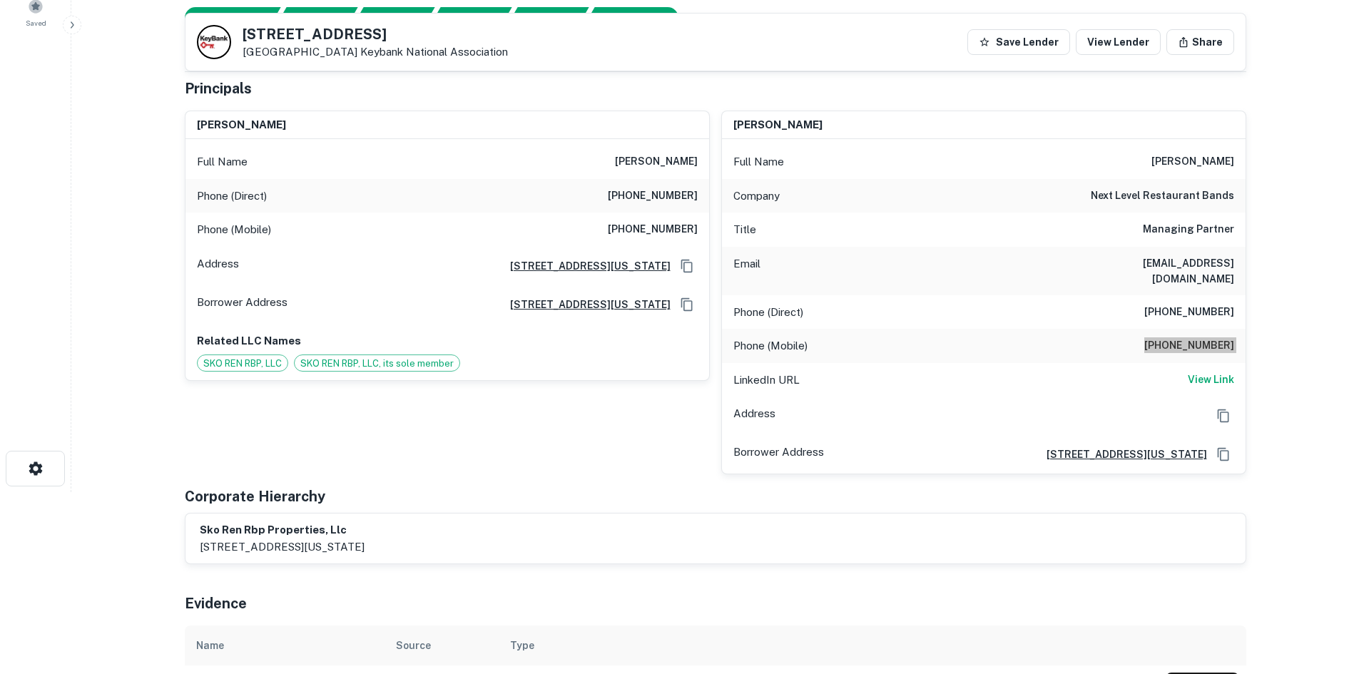
scroll to position [0, 0]
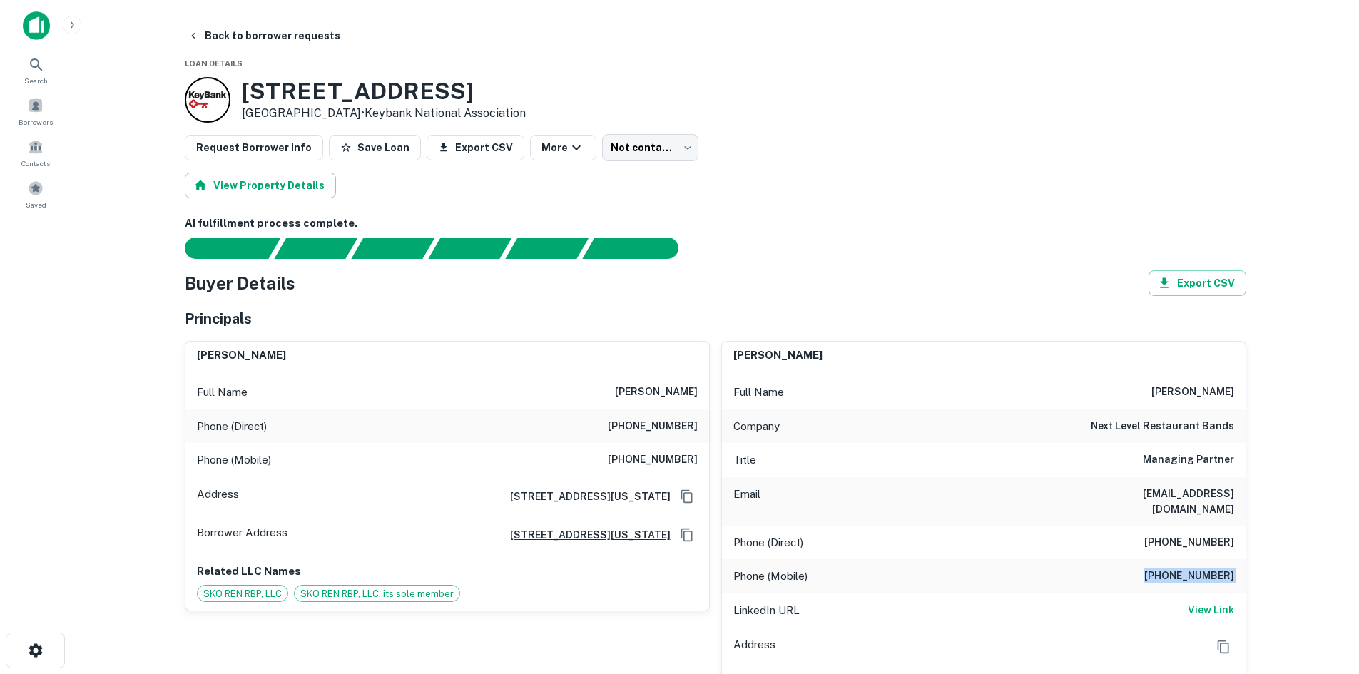
click at [1204, 536] on h6 "(716) 685-3174" at bounding box center [1189, 542] width 90 height 17
click at [1175, 493] on h6 "jenines@gmail.com" at bounding box center [1148, 501] width 171 height 31
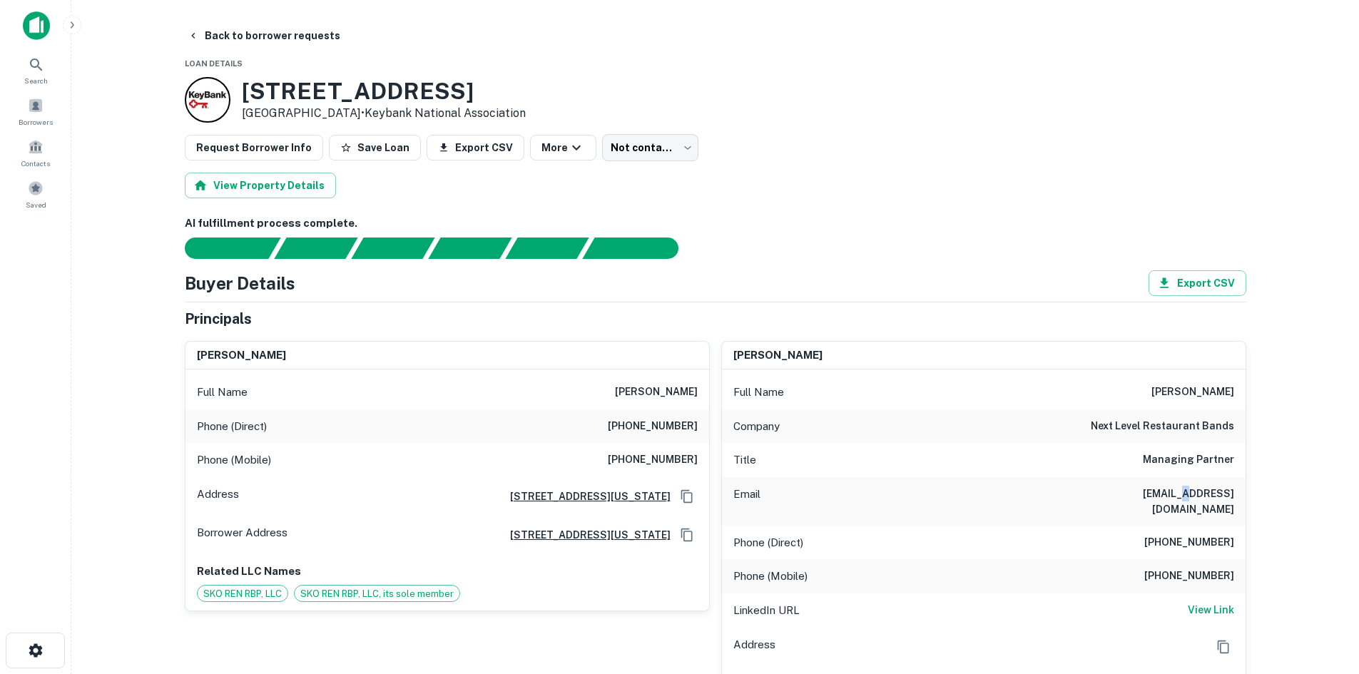
click at [1175, 493] on h6 "jenines@gmail.com" at bounding box center [1148, 501] width 171 height 31
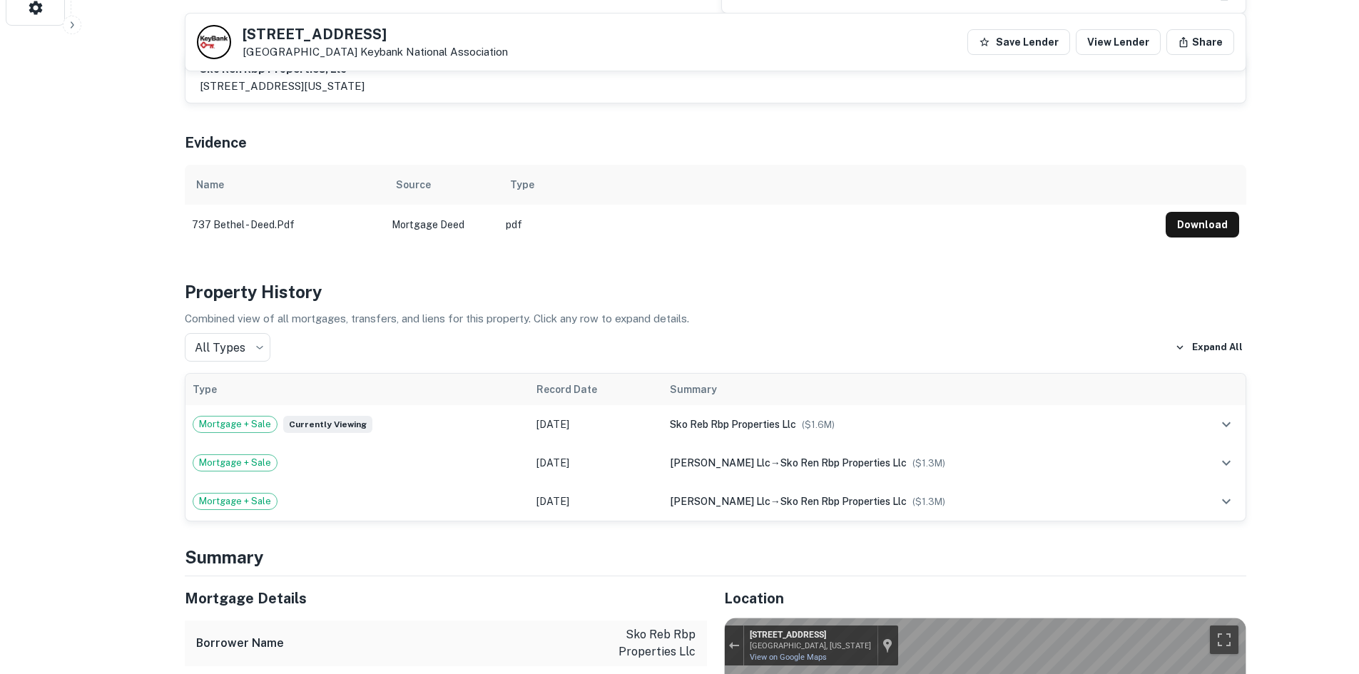
scroll to position [928, 0]
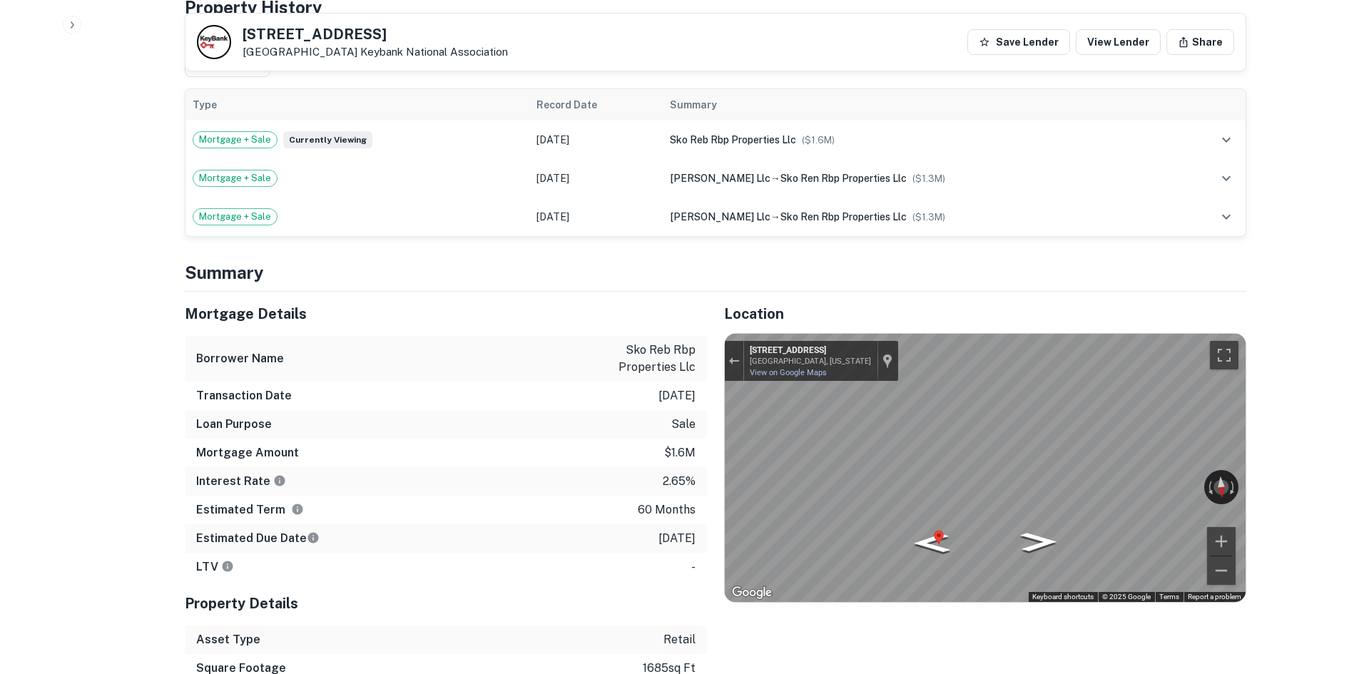
drag, startPoint x: 241, startPoint y: 33, endPoint x: 346, endPoint y: 50, distance: 106.3
click at [346, 50] on div "737 Bethel Rd Columbus, OH 43214 Keybank National Association" at bounding box center [352, 42] width 311 height 34
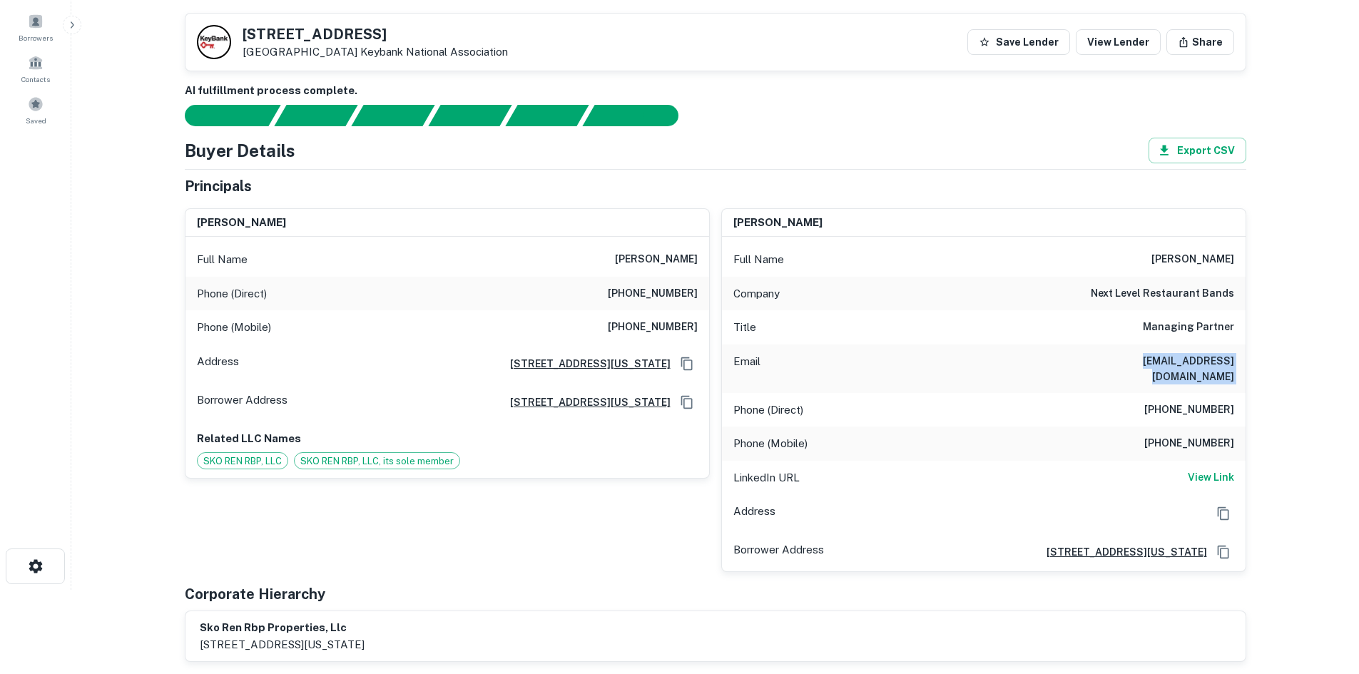
scroll to position [0, 0]
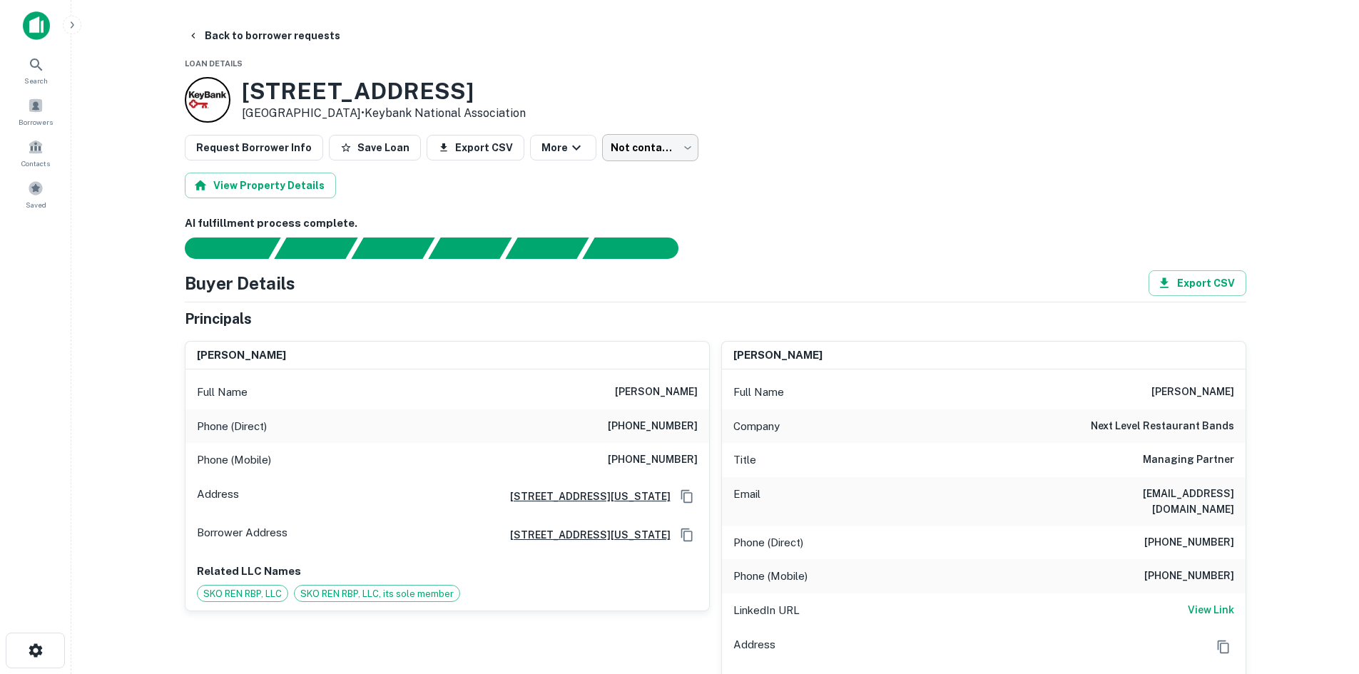
click at [626, 158] on body "Search Borrowers Contacts Saved Back to borrower requests Loan Details 737 Beth…" at bounding box center [679, 337] width 1359 height 674
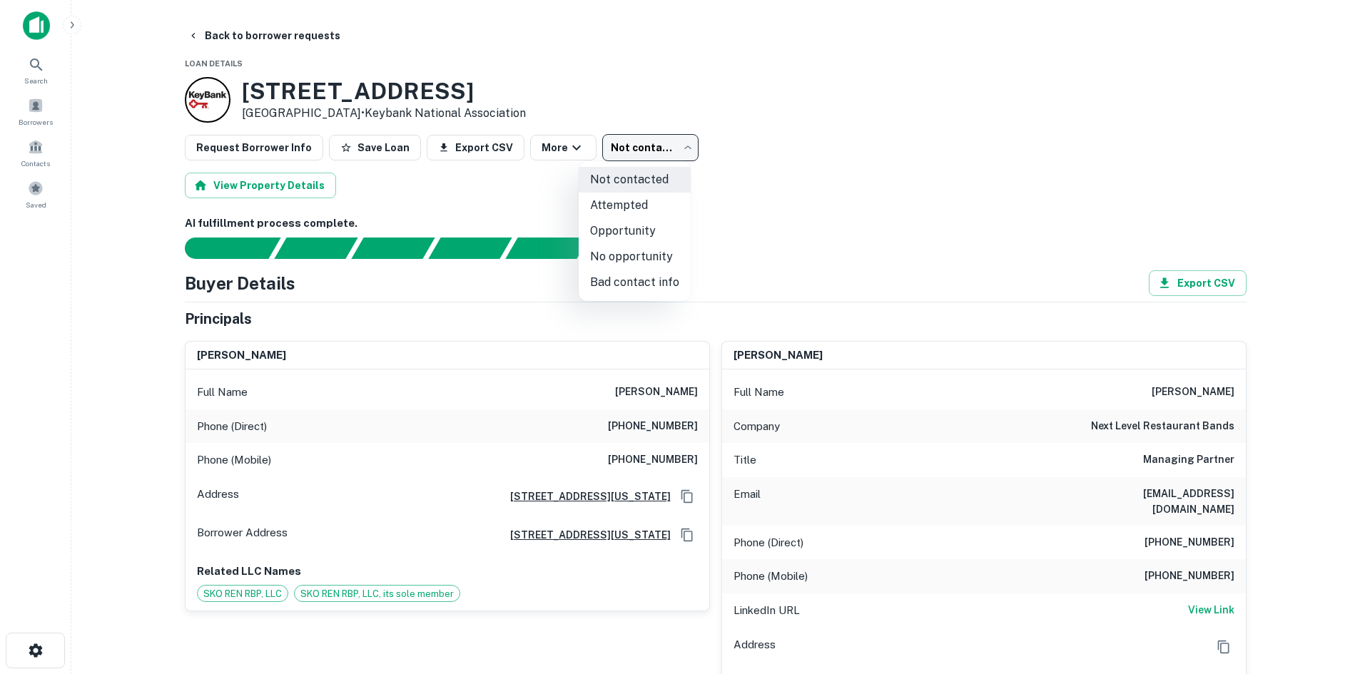
click at [634, 207] on li "Attempted" at bounding box center [635, 206] width 112 height 26
type input "*********"
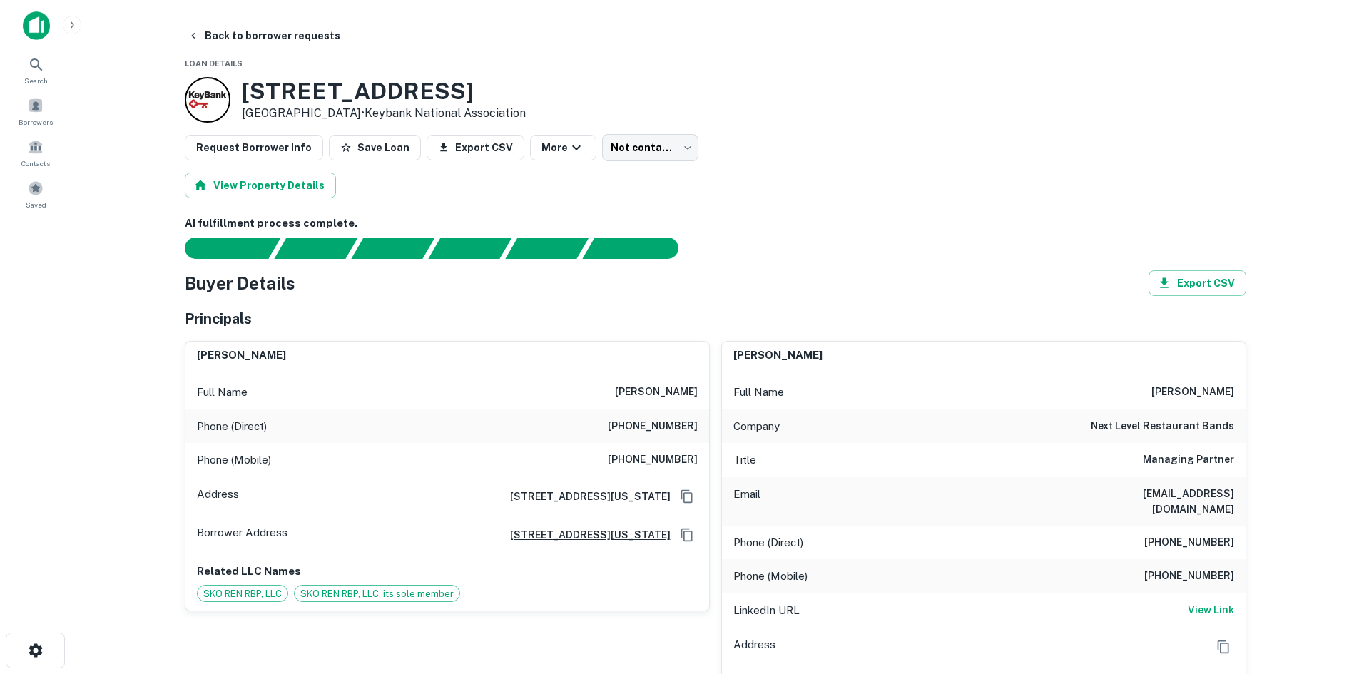
click at [263, 45] on button "Back to borrower requests" at bounding box center [264, 36] width 164 height 26
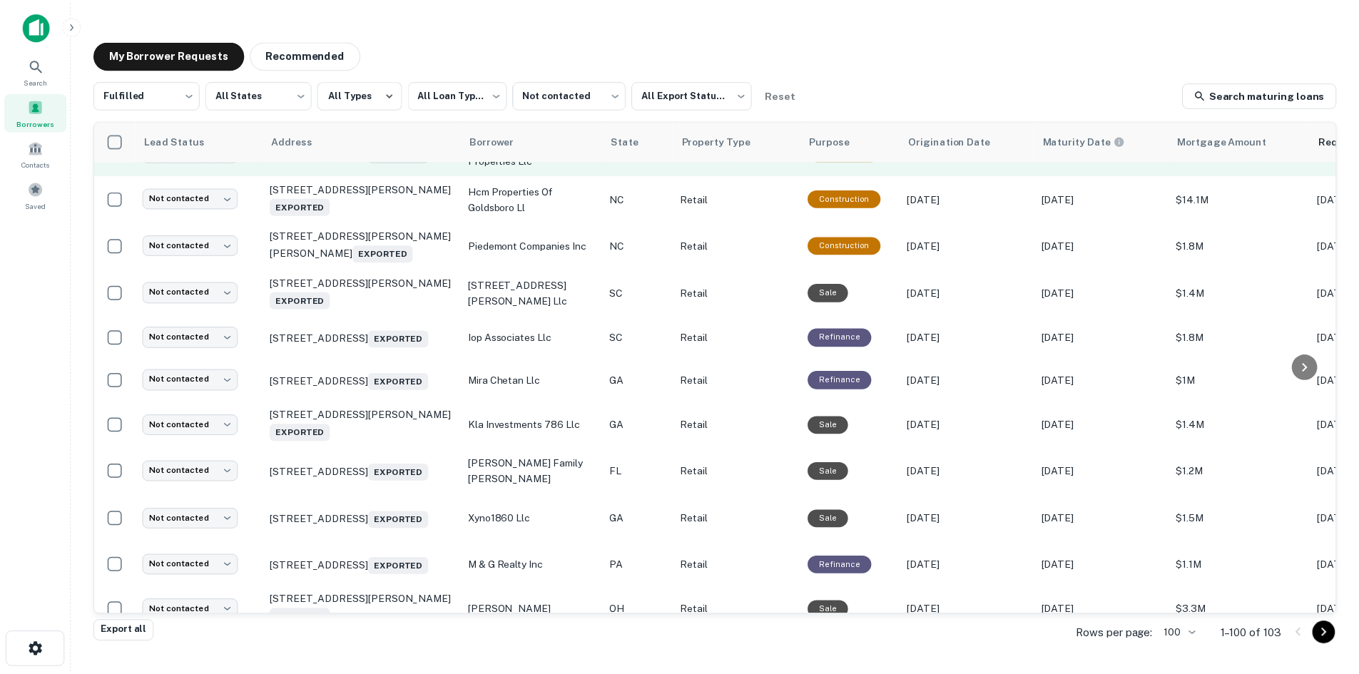
scroll to position [1554, 0]
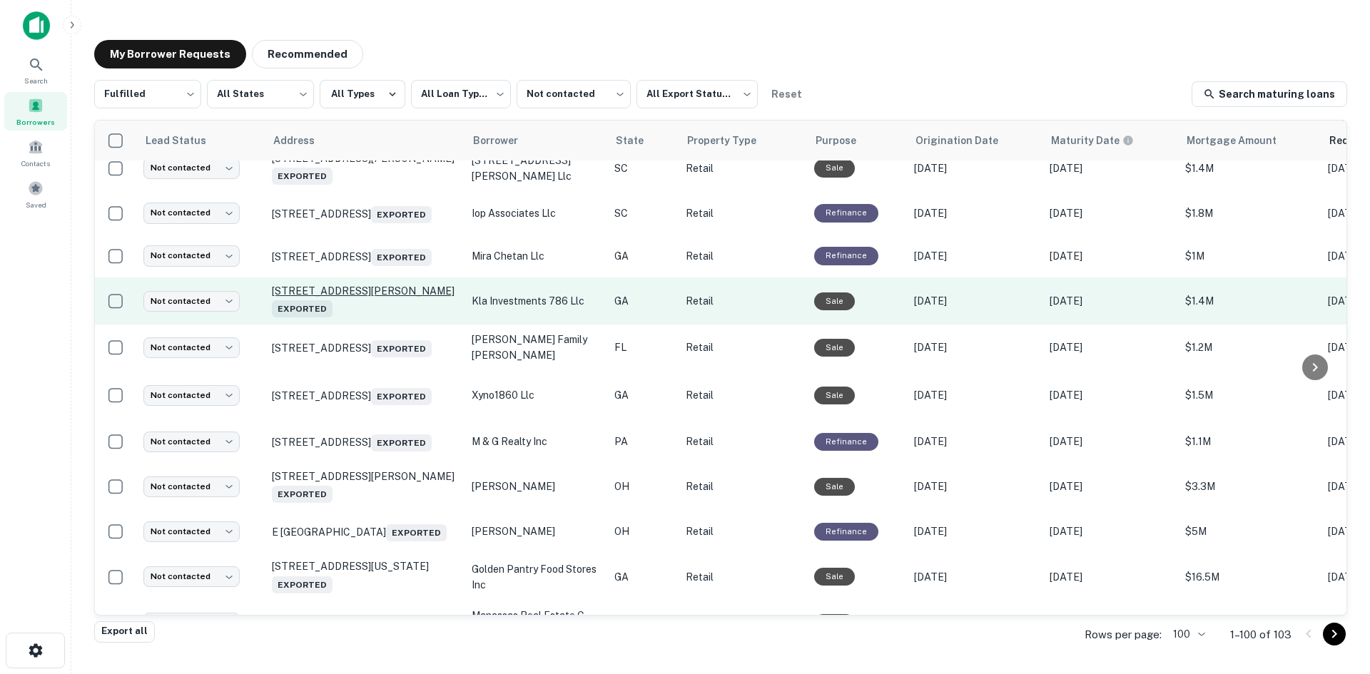
click at [395, 318] on p "2668 Mize Rd Toccoa, GA 30577 Exported" at bounding box center [365, 301] width 186 height 33
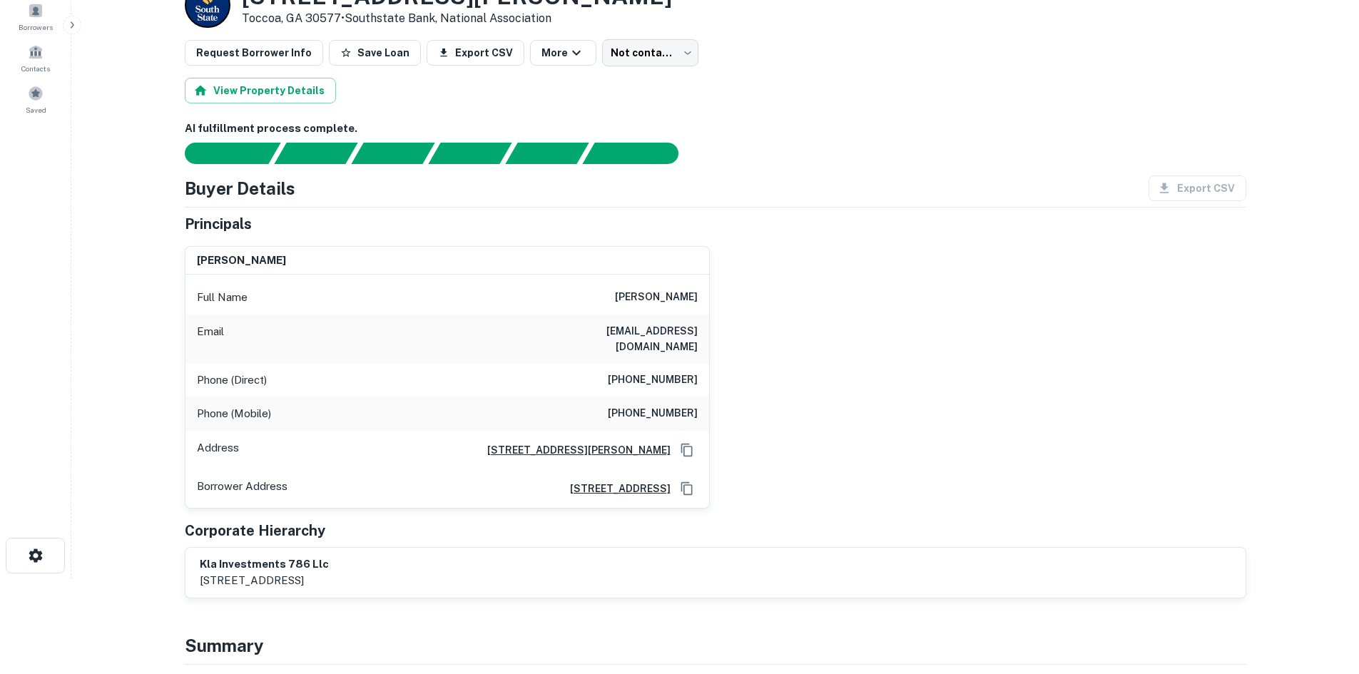
scroll to position [71, 0]
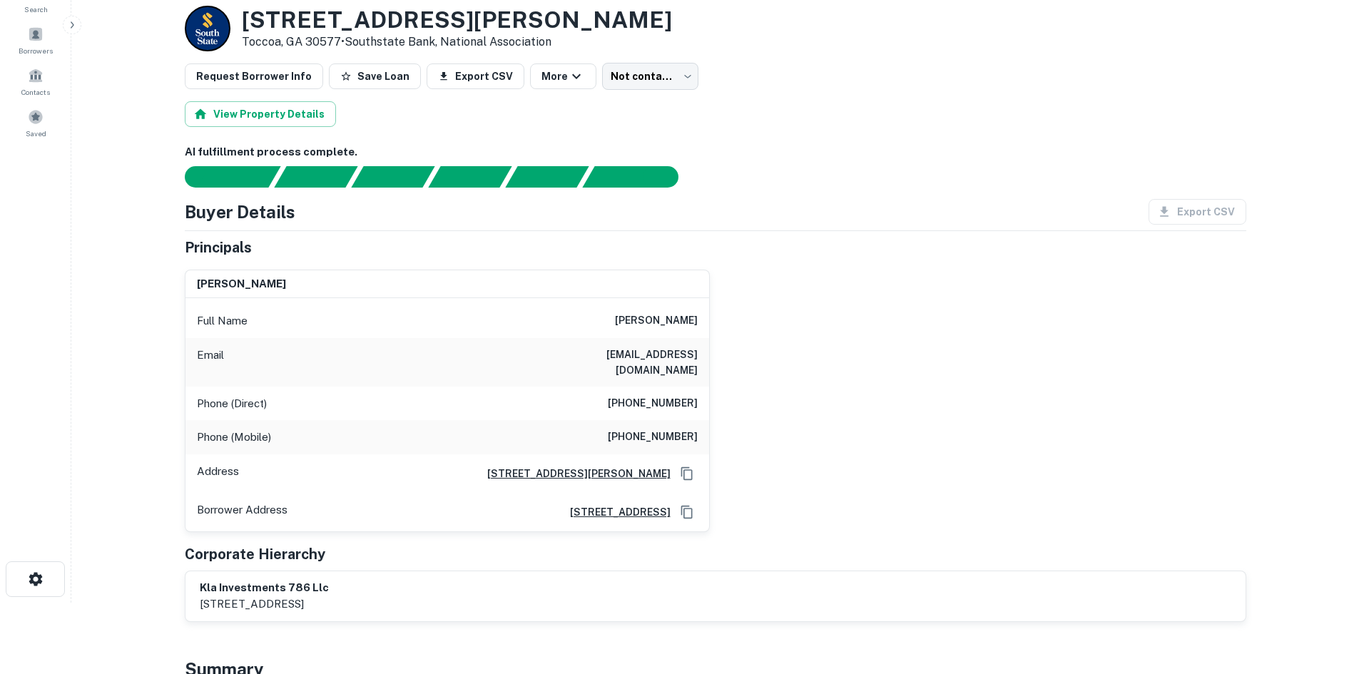
click at [634, 395] on h6 "(504) 835-1128" at bounding box center [653, 403] width 90 height 17
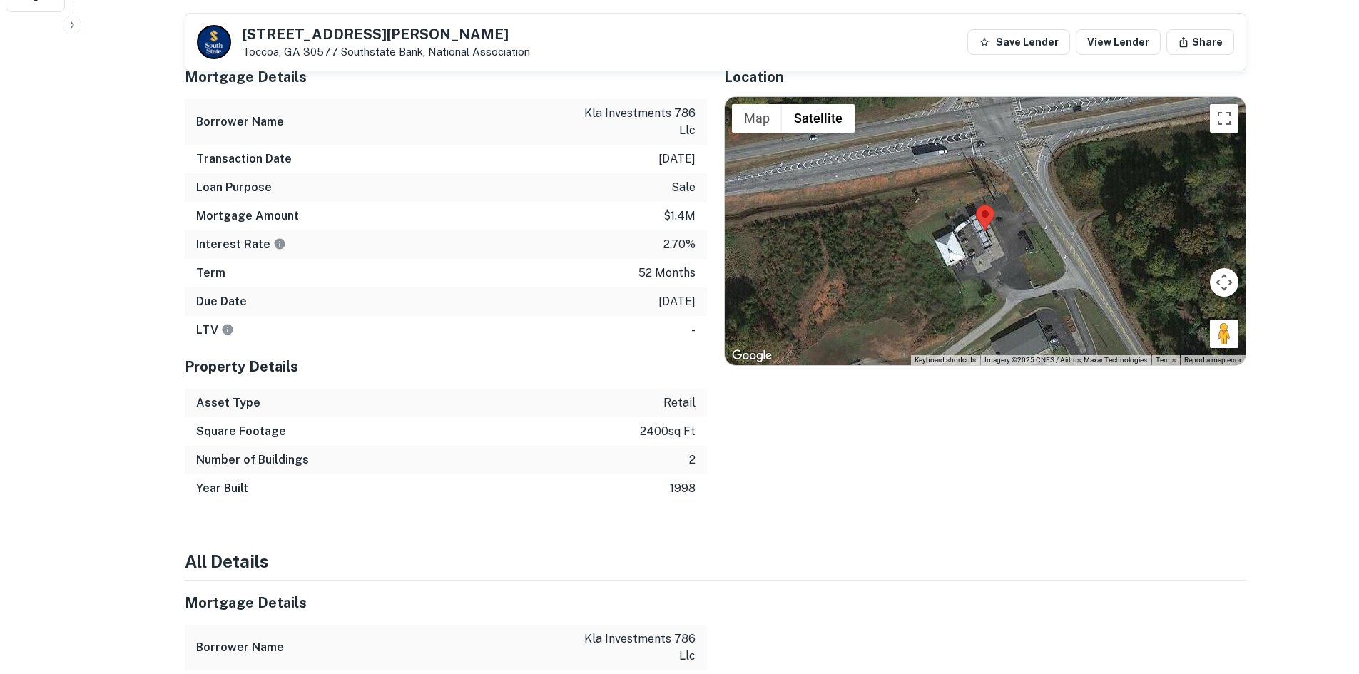
scroll to position [571, 0]
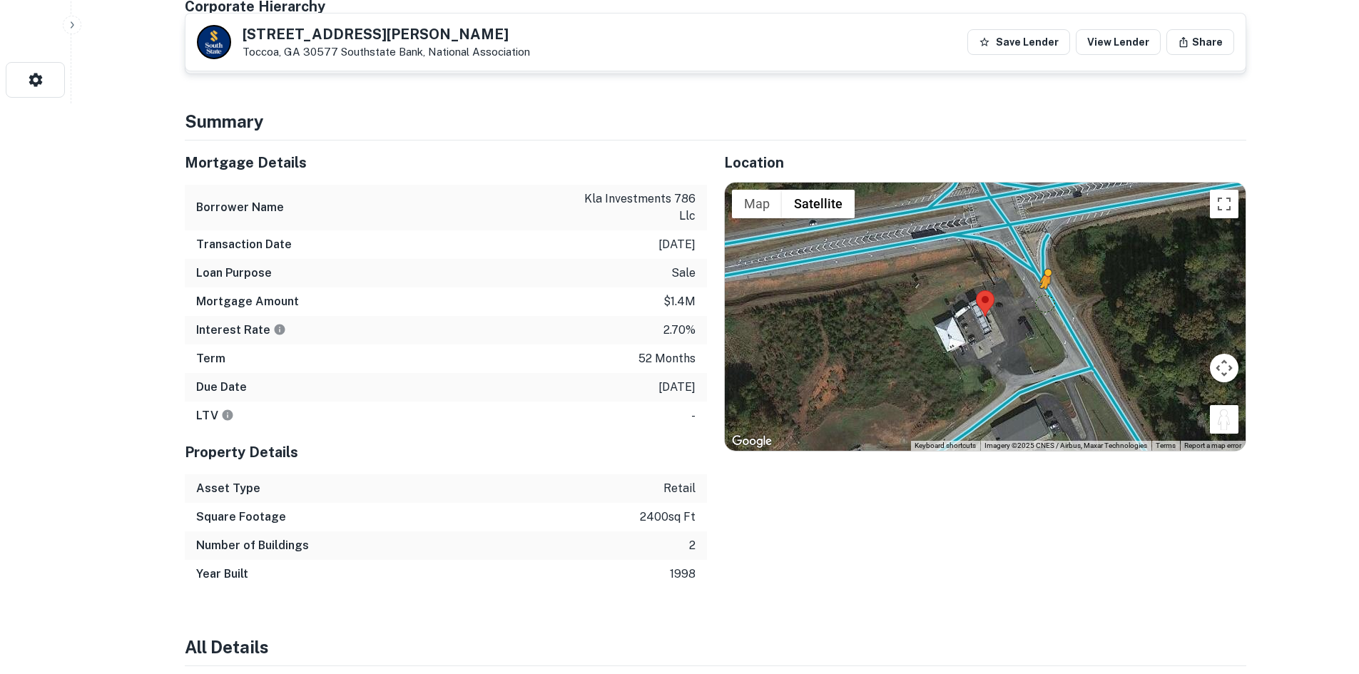
drag, startPoint x: 1218, startPoint y: 412, endPoint x: 1045, endPoint y: 287, distance: 213.1
click at [1045, 287] on div "To activate drag with keyboard, press Alt + Enter. Once in keyboard drag state,…" at bounding box center [985, 317] width 521 height 268
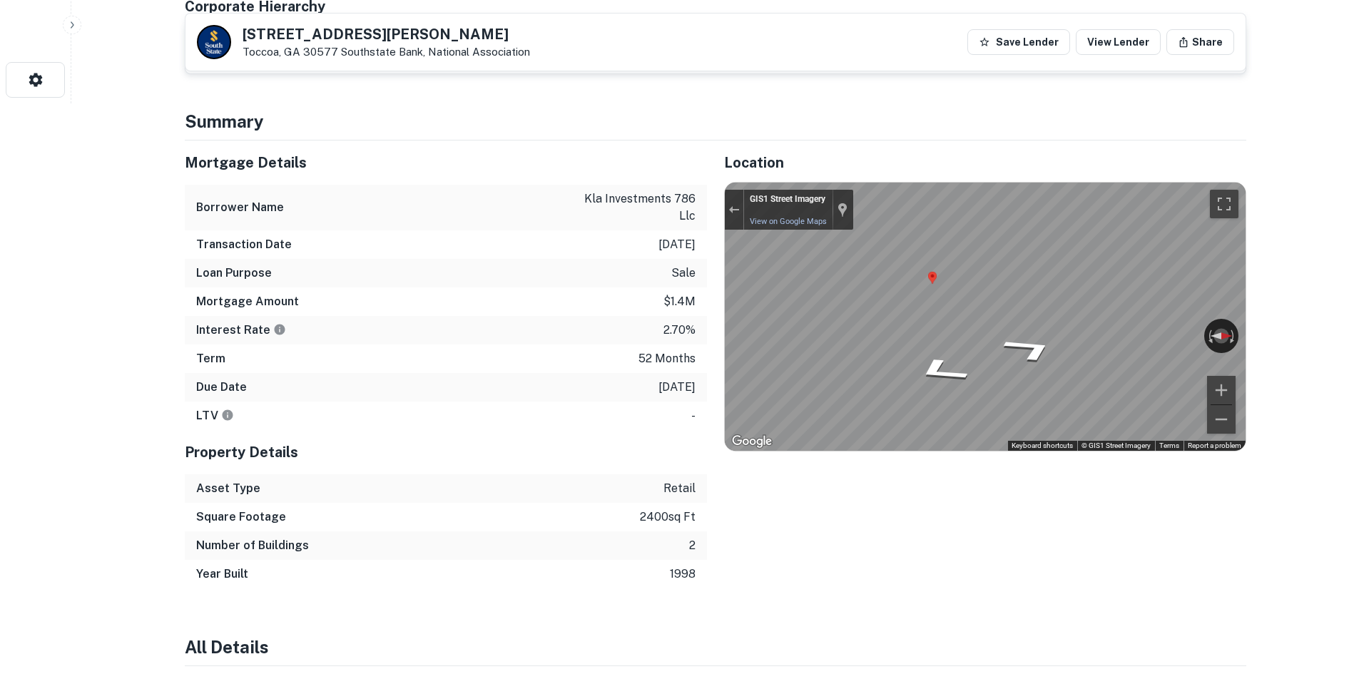
scroll to position [214, 0]
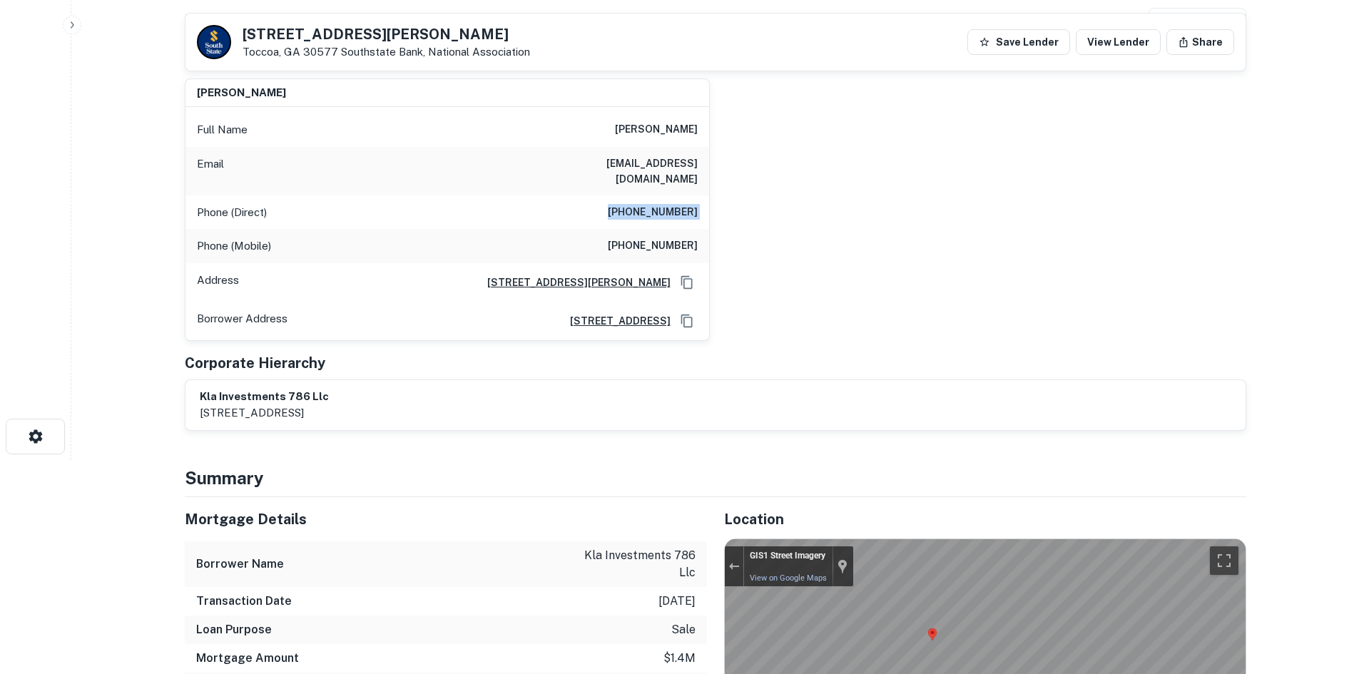
click at [661, 238] on h6 "(757) 420-7291" at bounding box center [653, 246] width 90 height 17
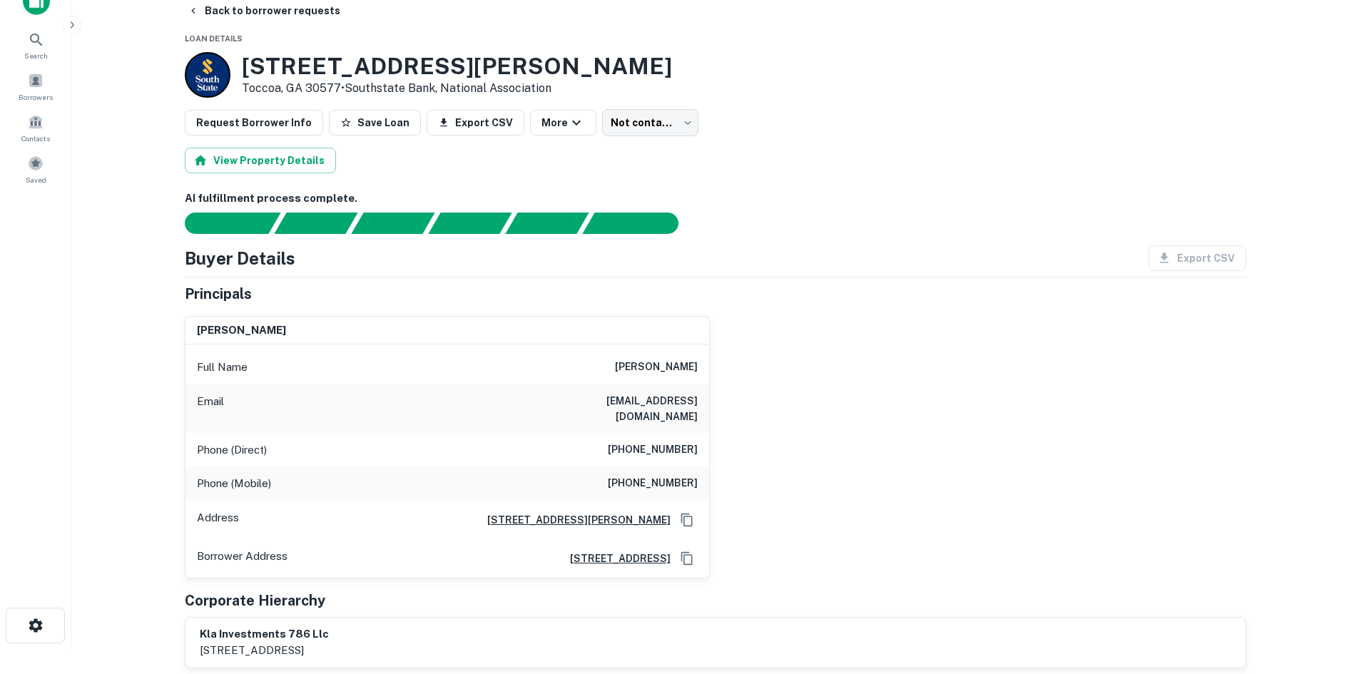
scroll to position [0, 0]
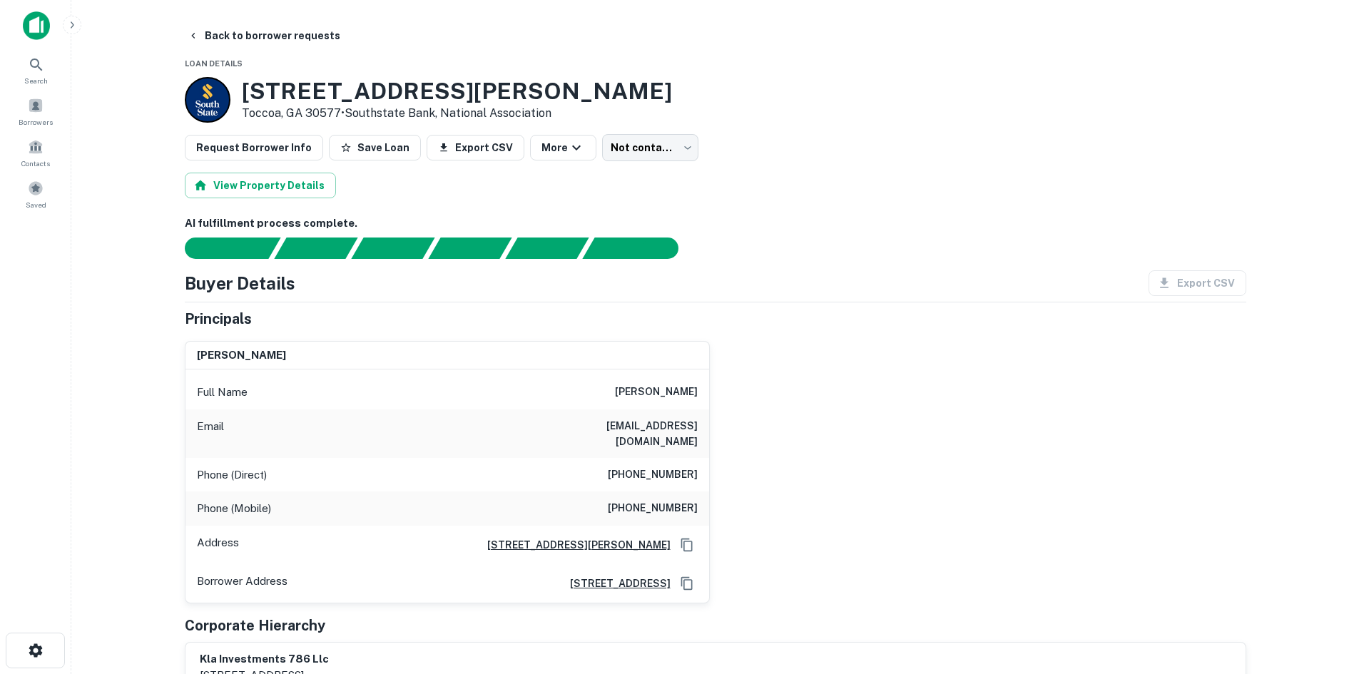
click at [686, 420] on h6 "gjturnejr75@jtlaw.us" at bounding box center [612, 433] width 171 height 31
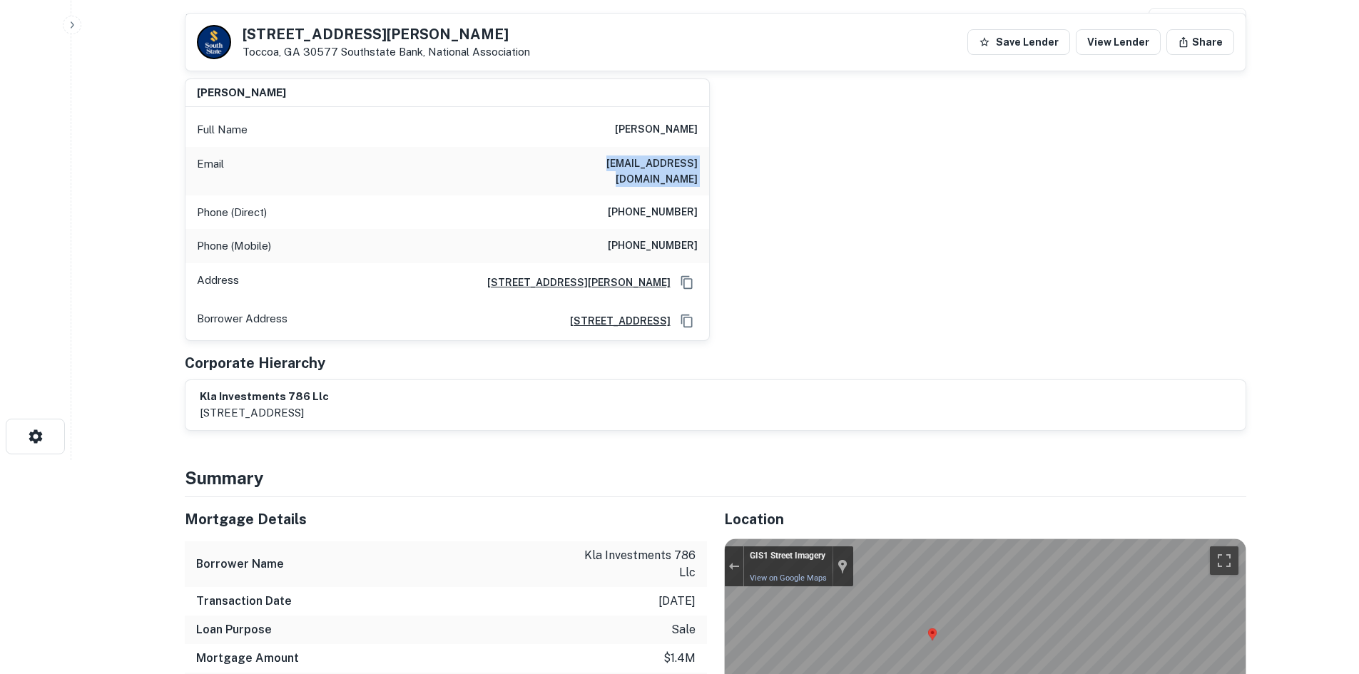
scroll to position [143, 0]
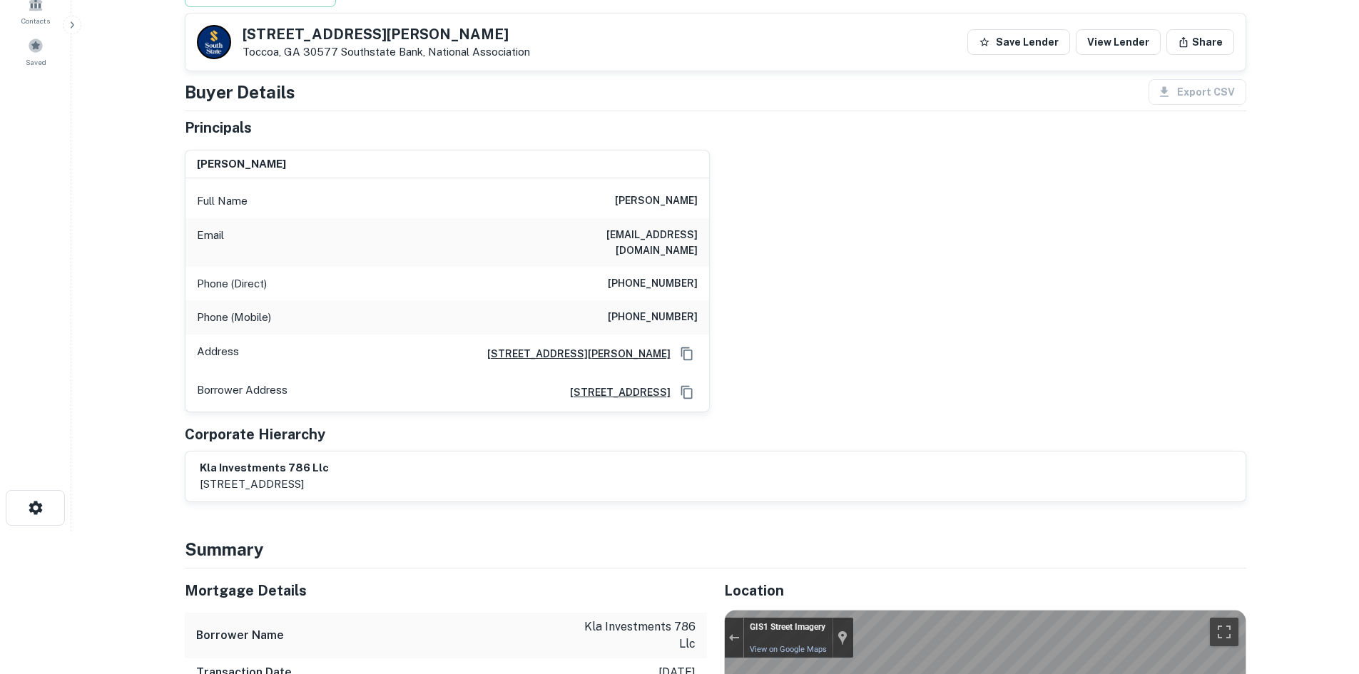
click at [675, 193] on h6 "joseph turner" at bounding box center [656, 201] width 83 height 17
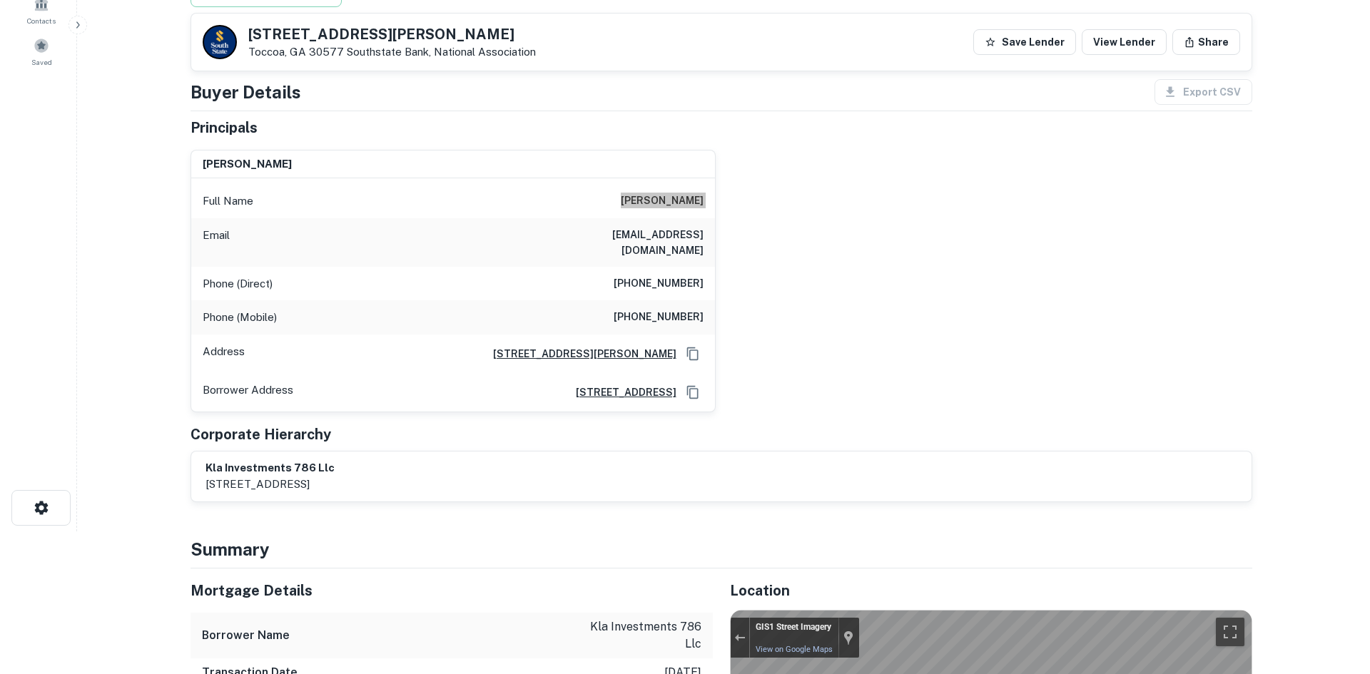
scroll to position [0, 0]
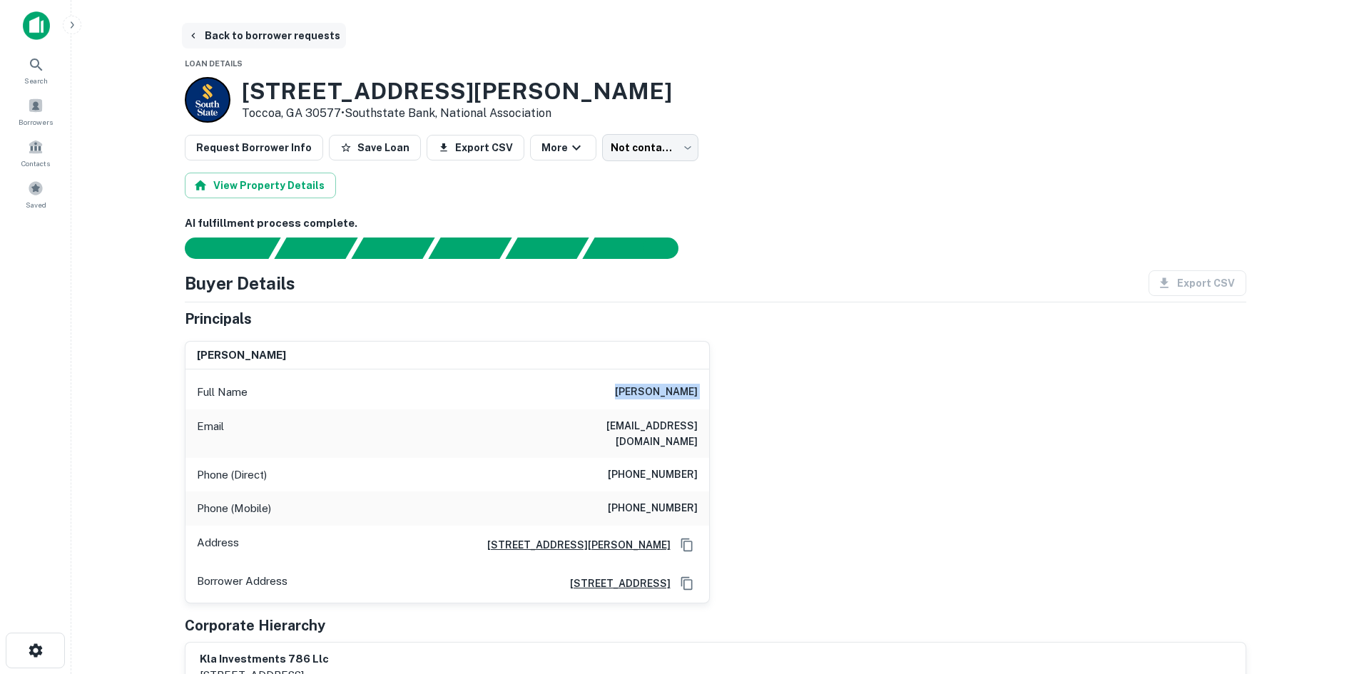
click at [264, 32] on button "Back to borrower requests" at bounding box center [264, 36] width 164 height 26
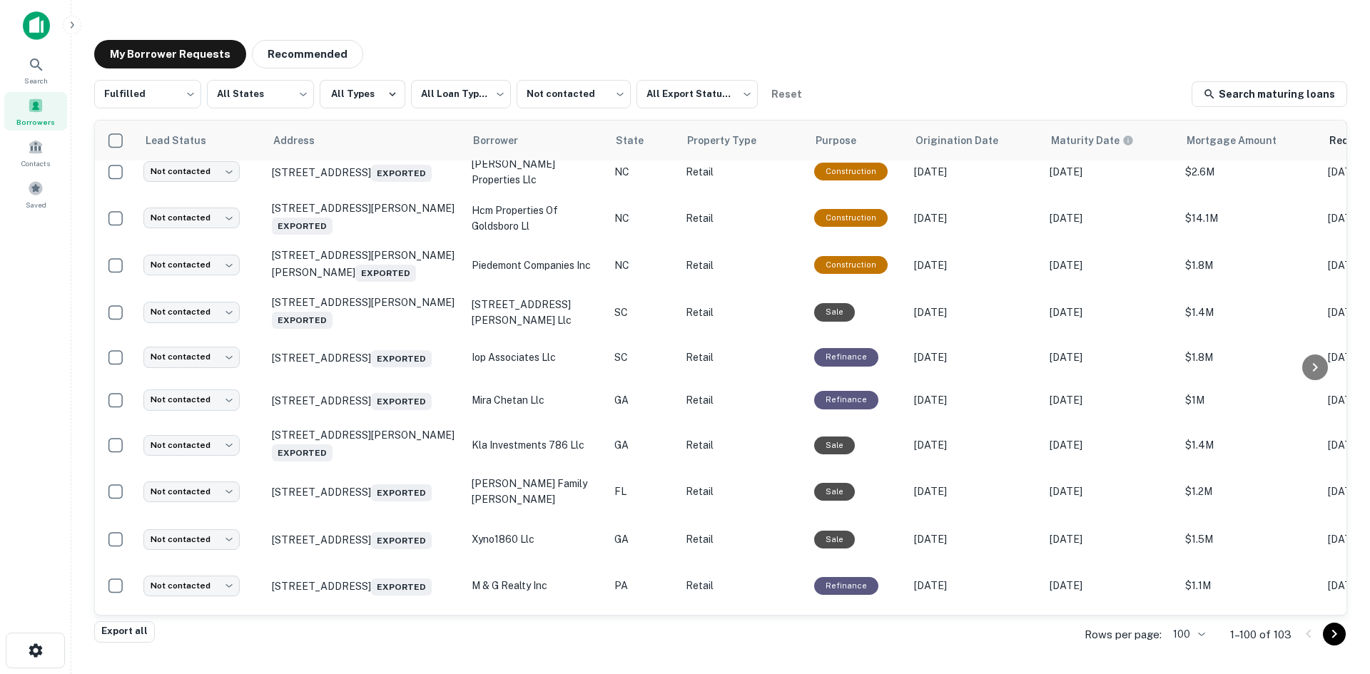
scroll to position [1411, 0]
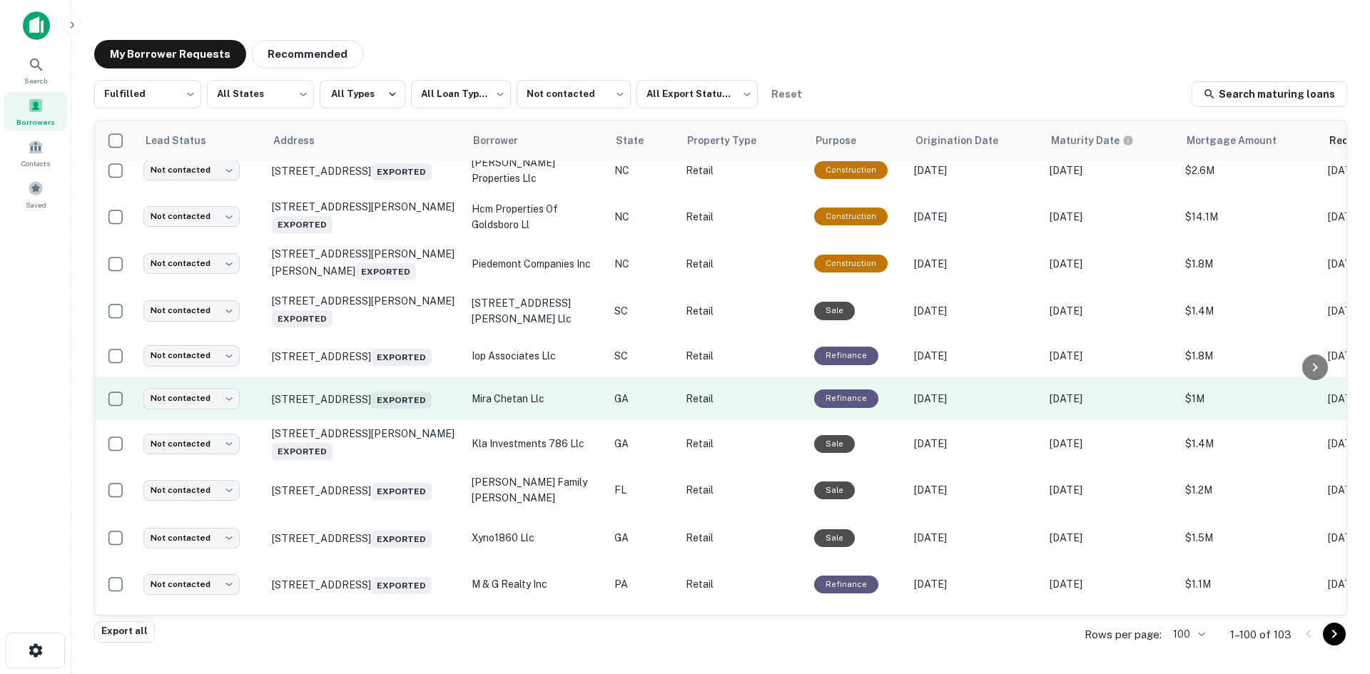
click at [398, 420] on td "9509 Highway 98 W Commerce, GA 30530 Exported" at bounding box center [365, 398] width 200 height 43
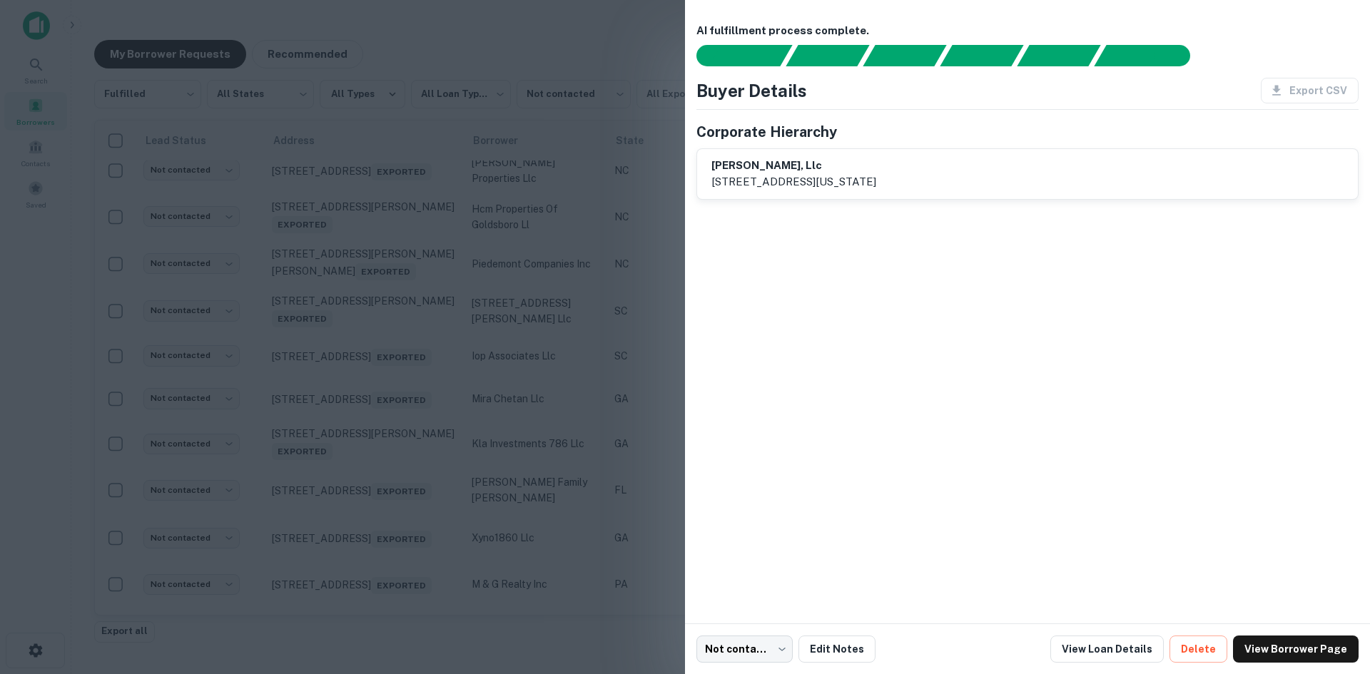
click at [395, 439] on div at bounding box center [685, 337] width 1370 height 674
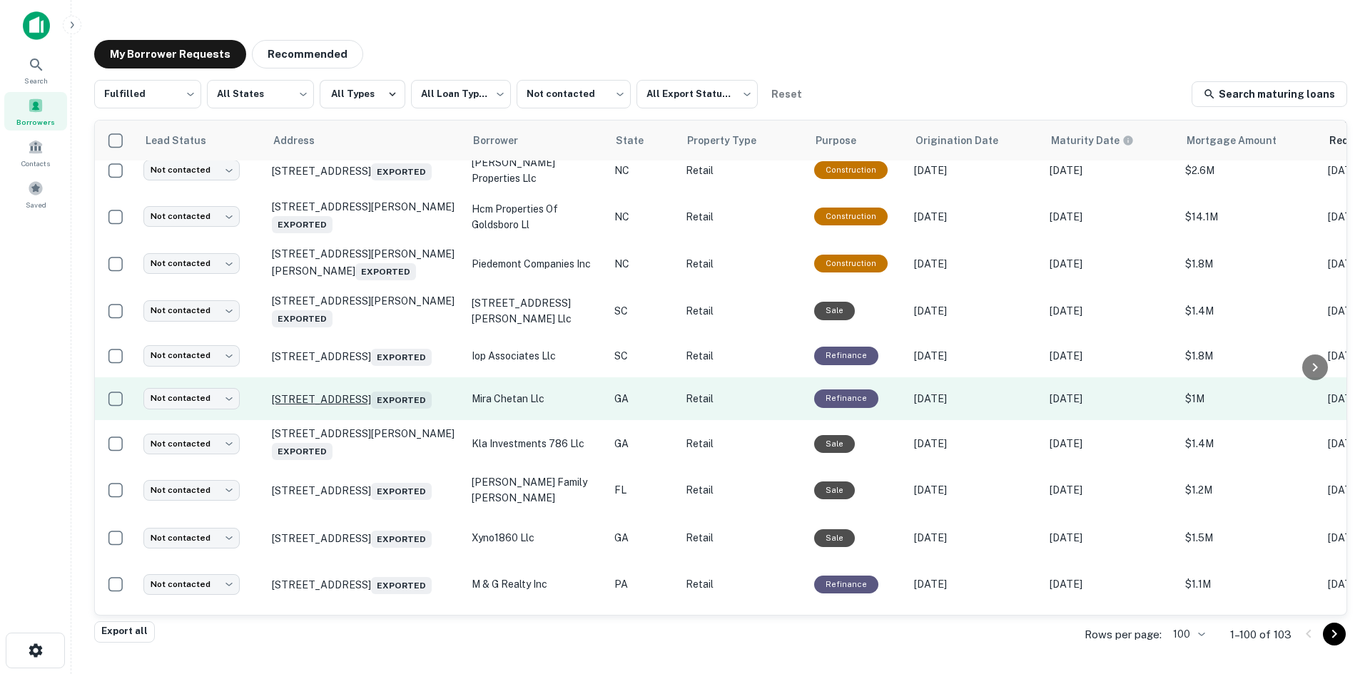
click at [395, 409] on p "9509 Highway 98 W Commerce, GA 30530 Exported" at bounding box center [365, 399] width 186 height 20
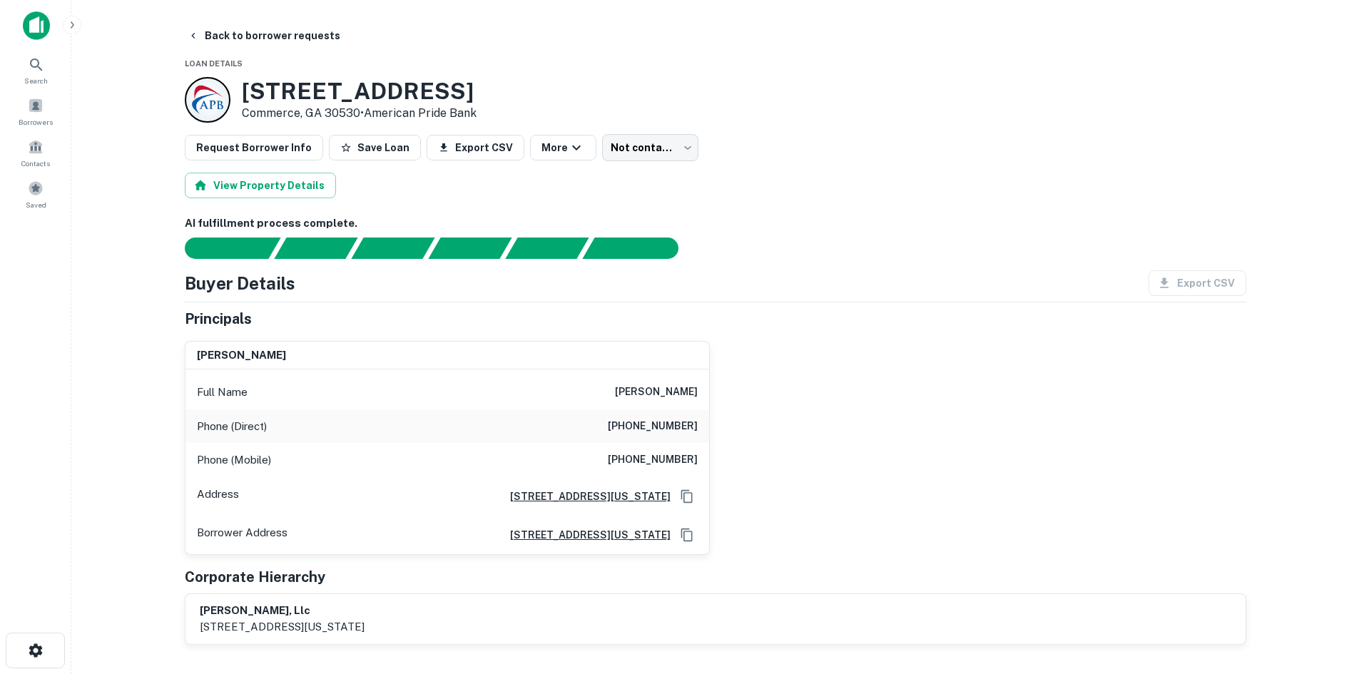
click at [638, 415] on div "Phone (Direct) (678) 753-0850" at bounding box center [448, 427] width 524 height 34
click at [629, 458] on h6 "(706) 296-6517" at bounding box center [653, 460] width 90 height 17
click at [633, 457] on h6 "(706) 296-6517" at bounding box center [653, 460] width 90 height 17
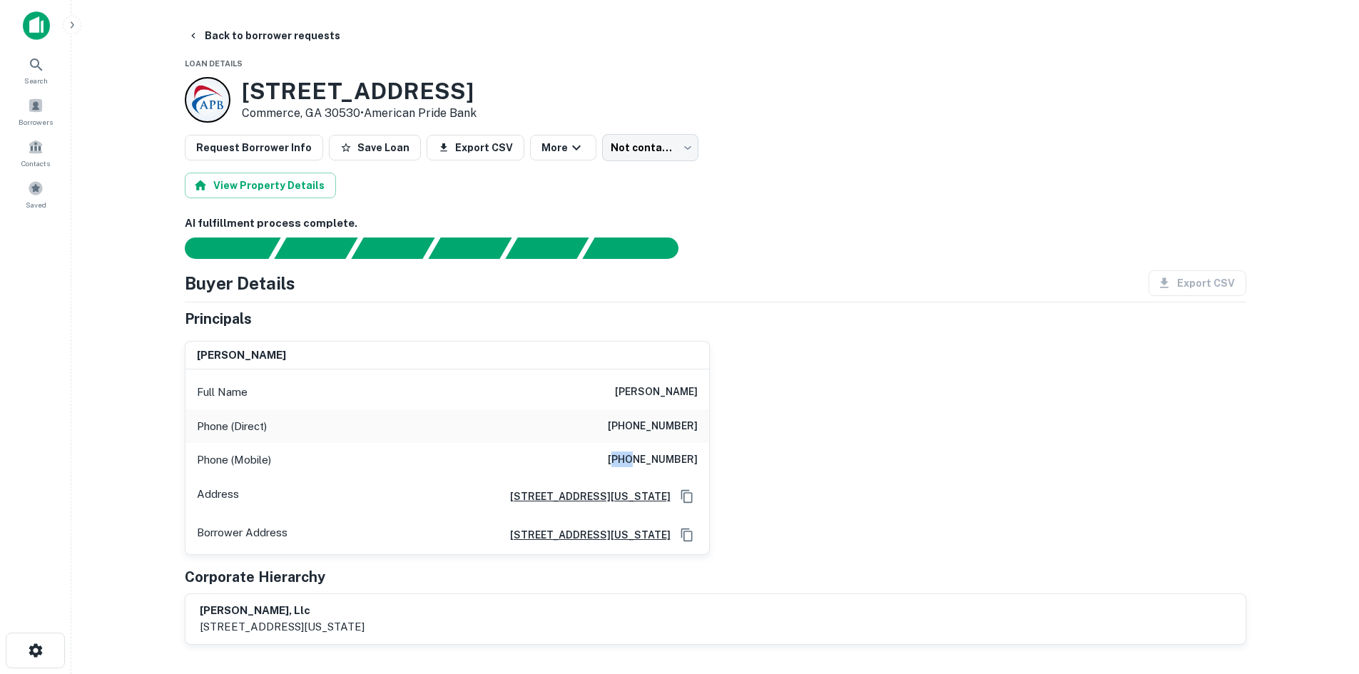
click at [633, 457] on h6 "(706) 296-6517" at bounding box center [653, 460] width 90 height 17
click at [682, 461] on h6 "(706) 296-6517" at bounding box center [653, 460] width 90 height 17
click at [273, 38] on button "Back to borrower requests" at bounding box center [264, 36] width 164 height 26
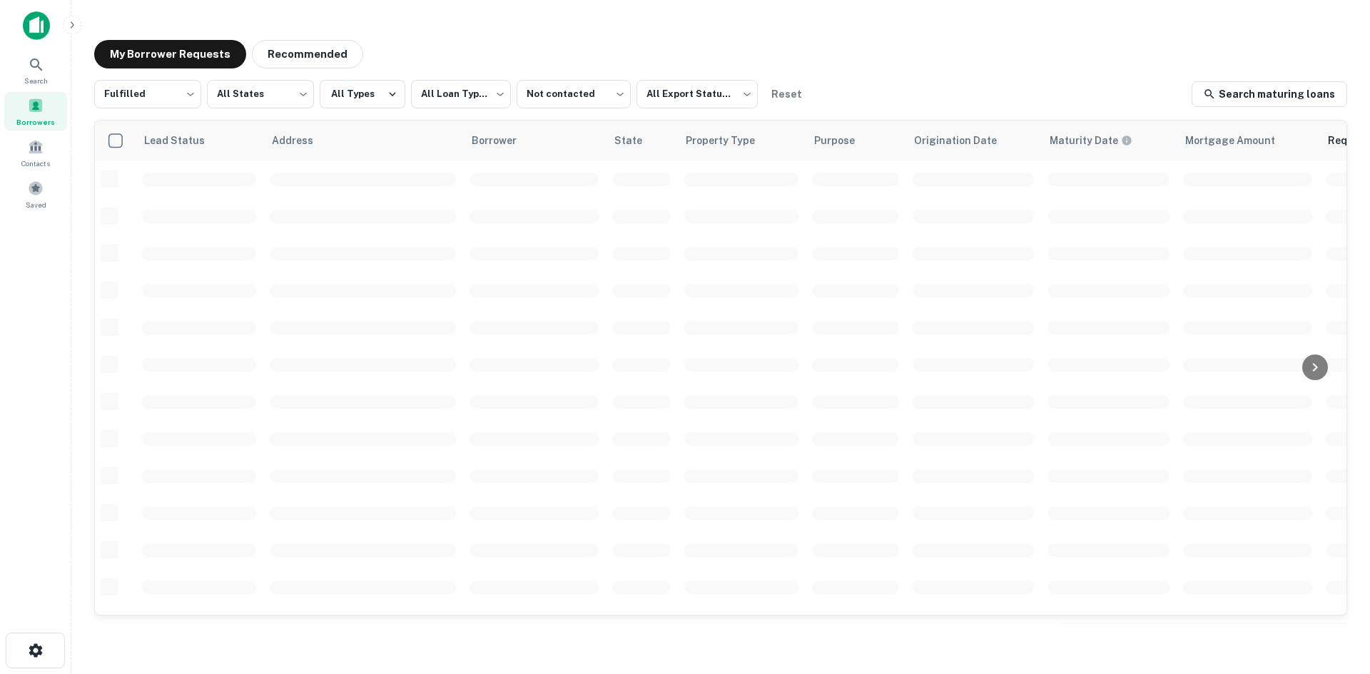
scroll to position [484, 0]
click at [293, 45] on button "Recommended" at bounding box center [307, 54] width 111 height 29
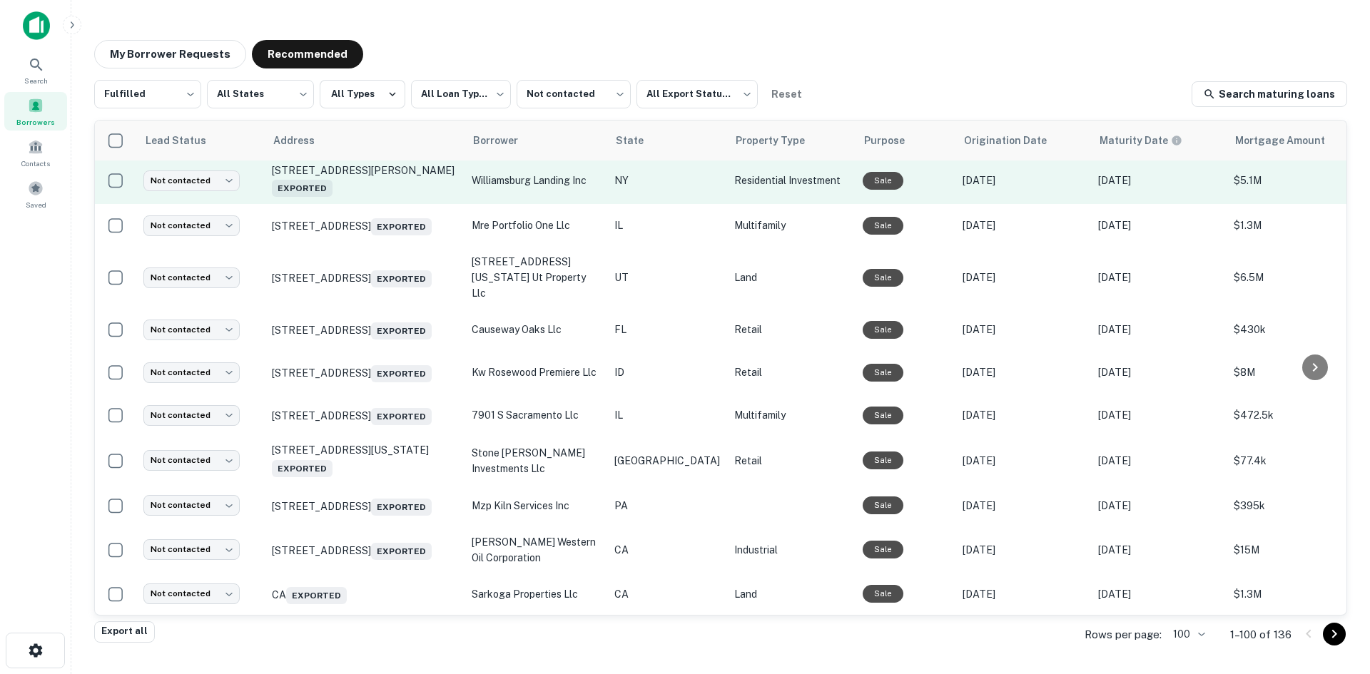
scroll to position [2997, 0]
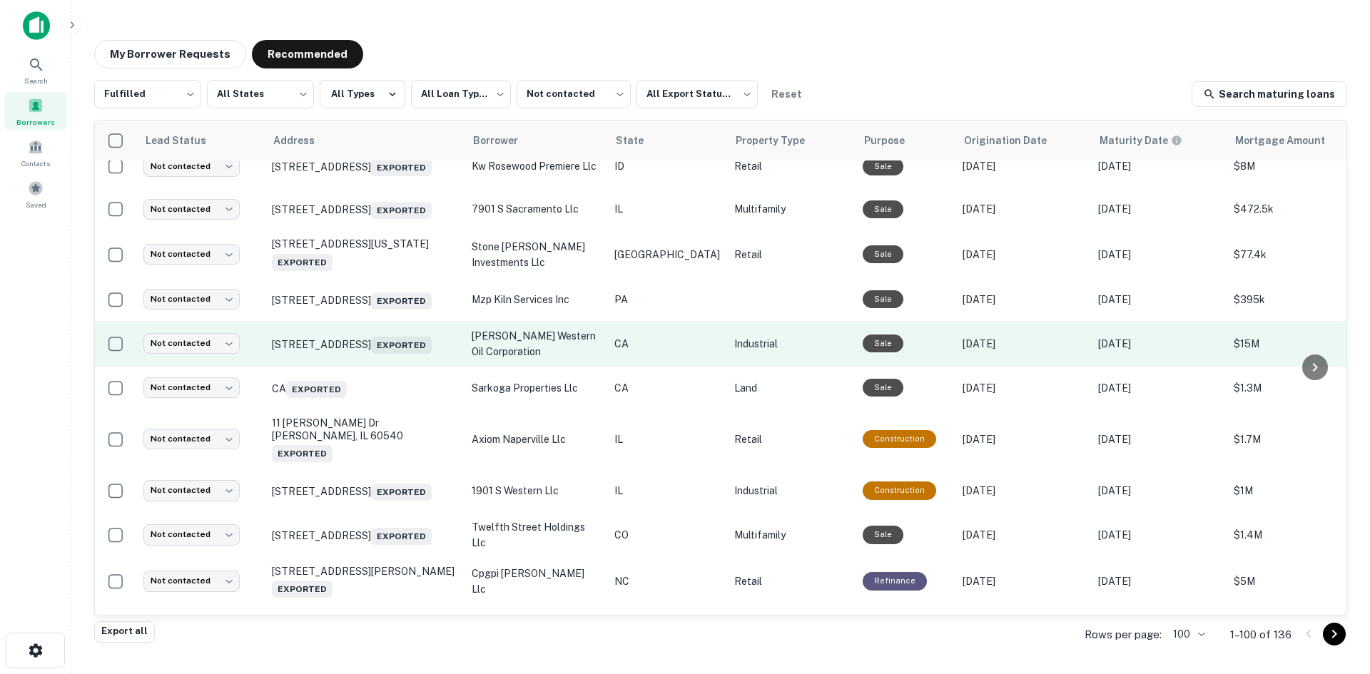
click at [353, 367] on td "1175 W Elm Ave Coalinga, CA 93210 Exported" at bounding box center [365, 344] width 200 height 46
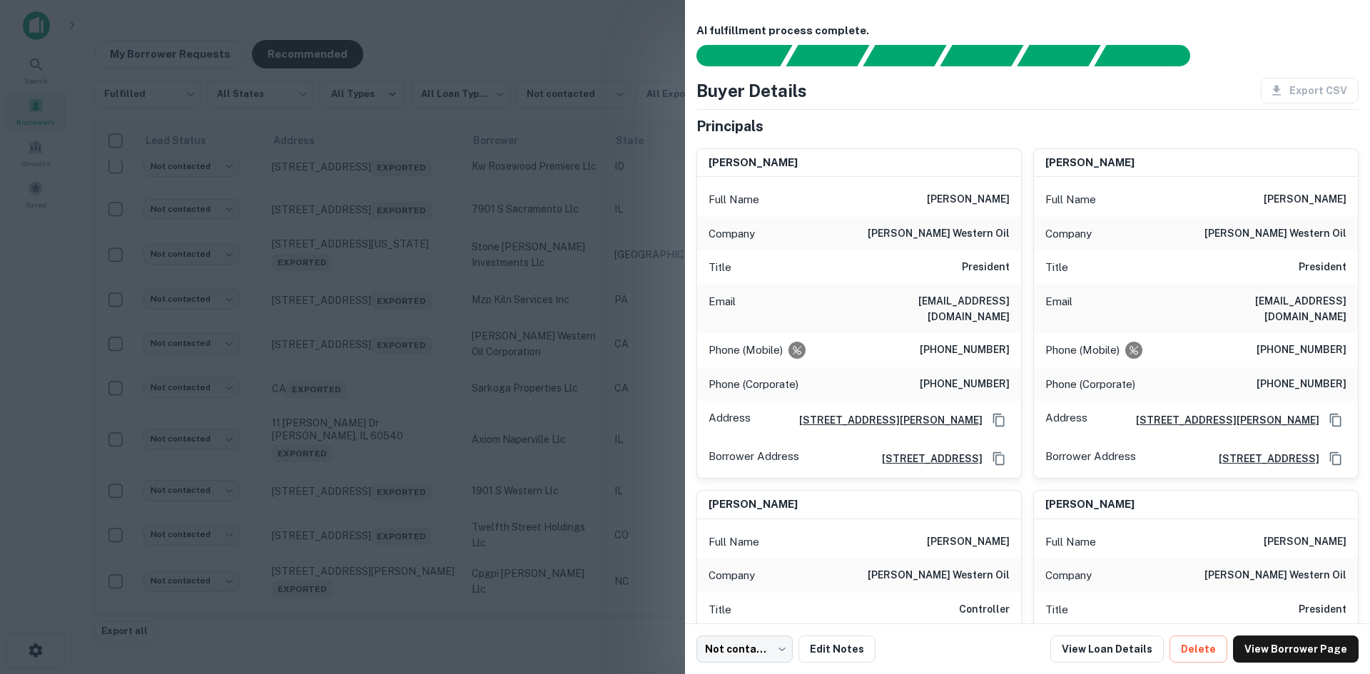
click at [391, 214] on div at bounding box center [685, 337] width 1370 height 674
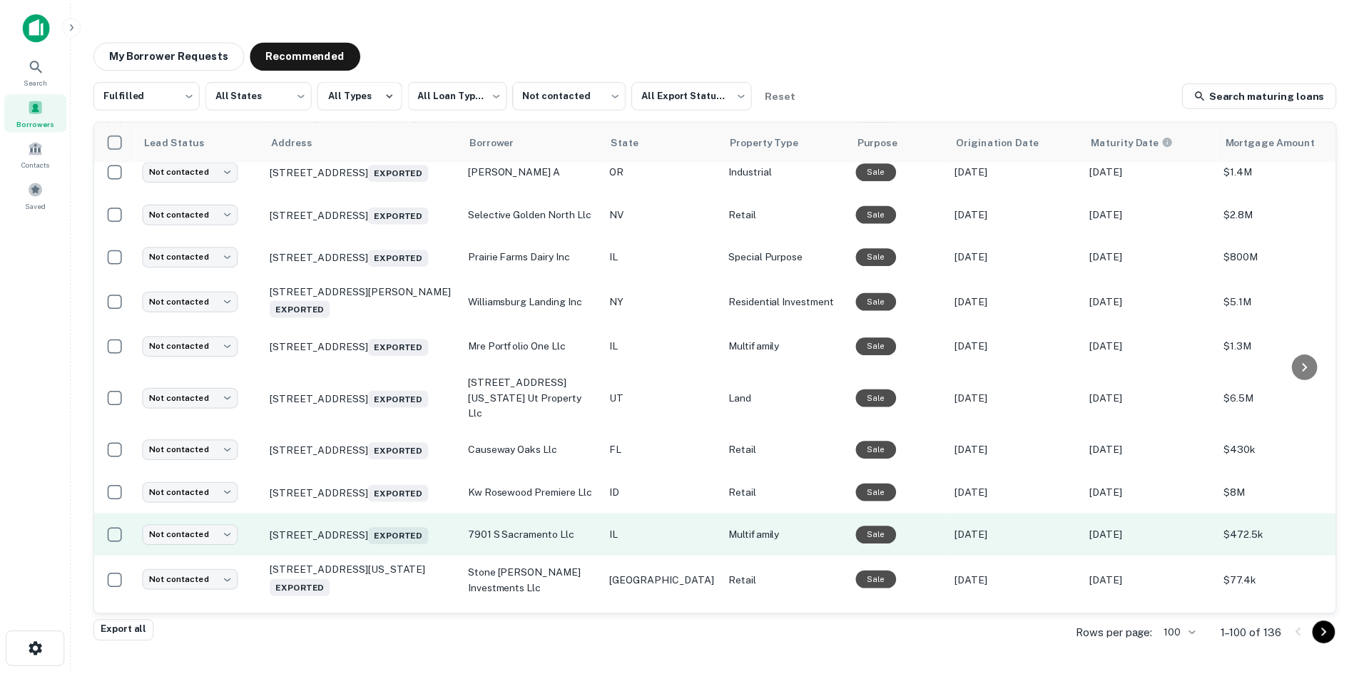
scroll to position [2569, 0]
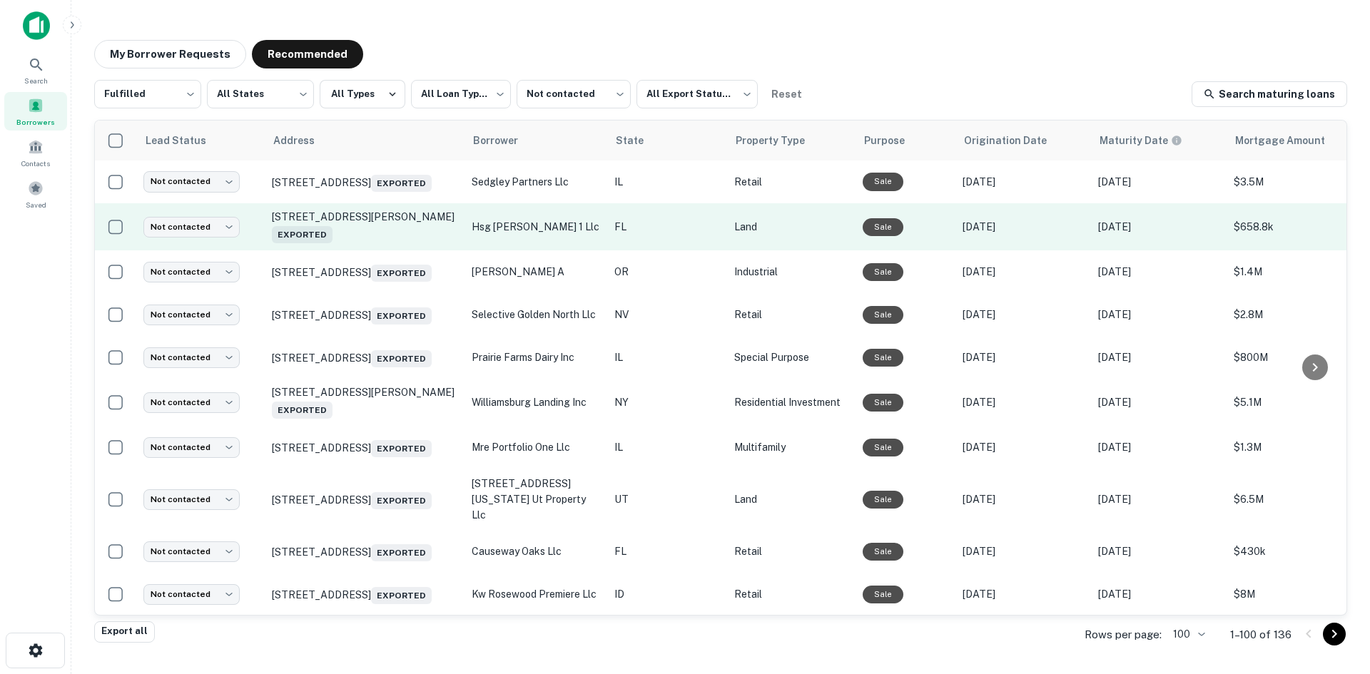
click at [395, 250] on td "5144 E Busch Blvd Tampa, FL 33617 Exported" at bounding box center [365, 226] width 200 height 47
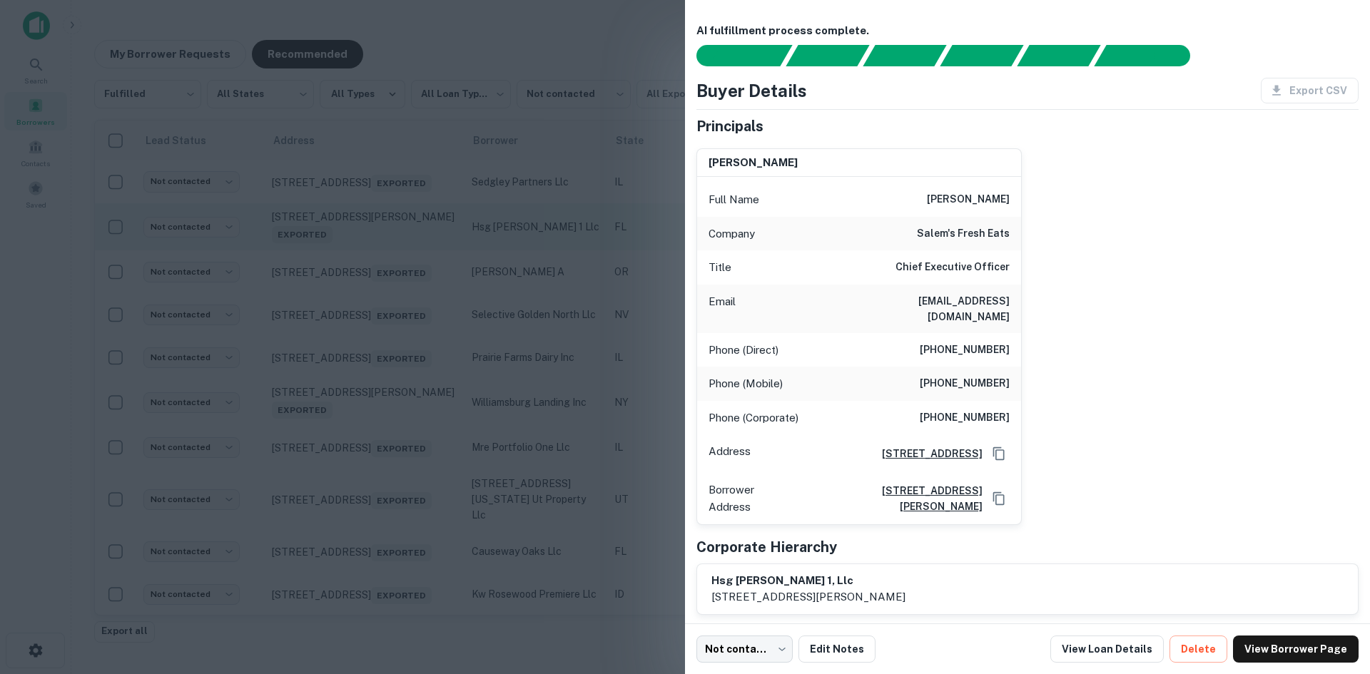
click at [395, 367] on div at bounding box center [685, 337] width 1370 height 674
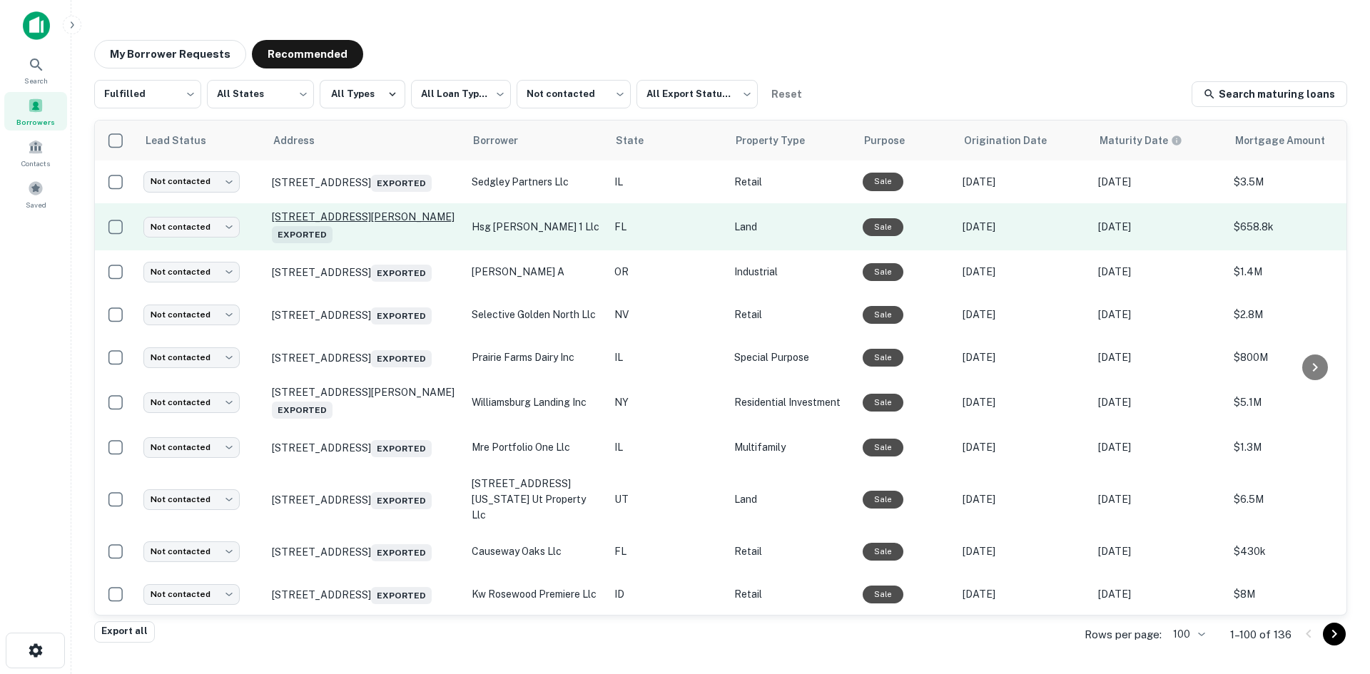
click at [409, 243] on p "5144 E Busch Blvd Tampa, FL 33617 Exported" at bounding box center [365, 226] width 186 height 33
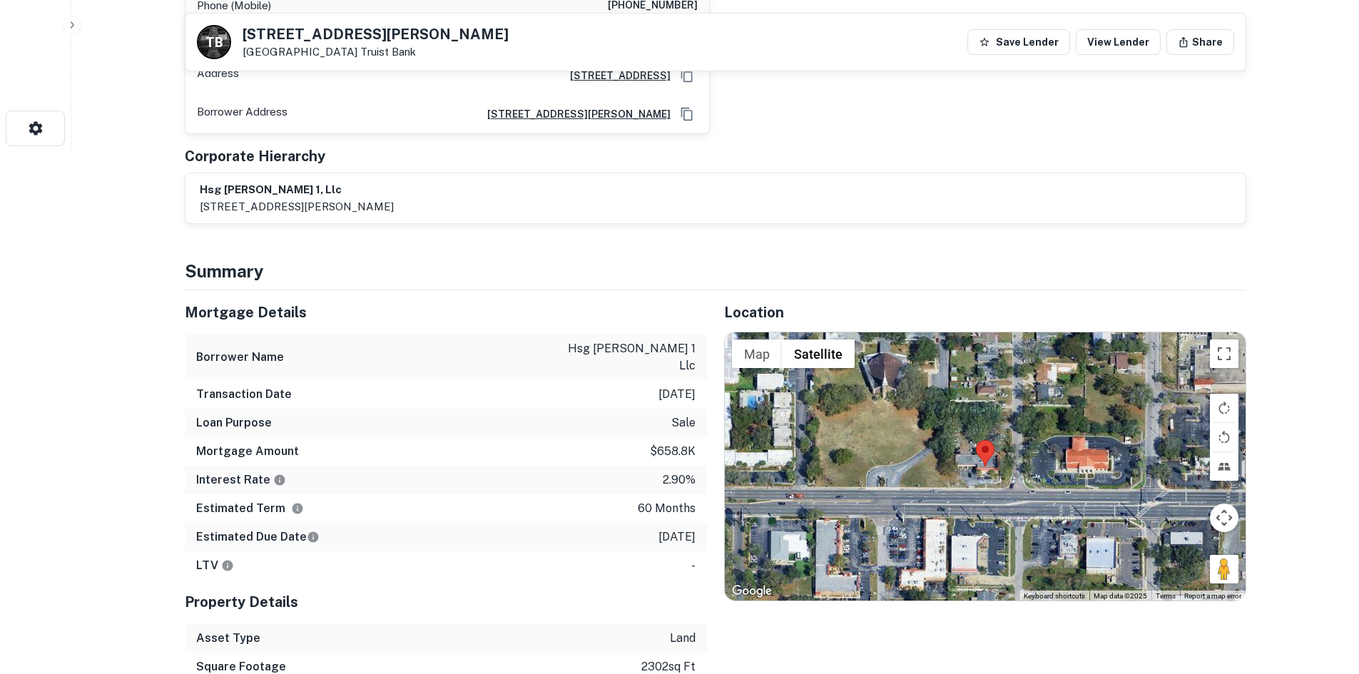
scroll to position [642, 0]
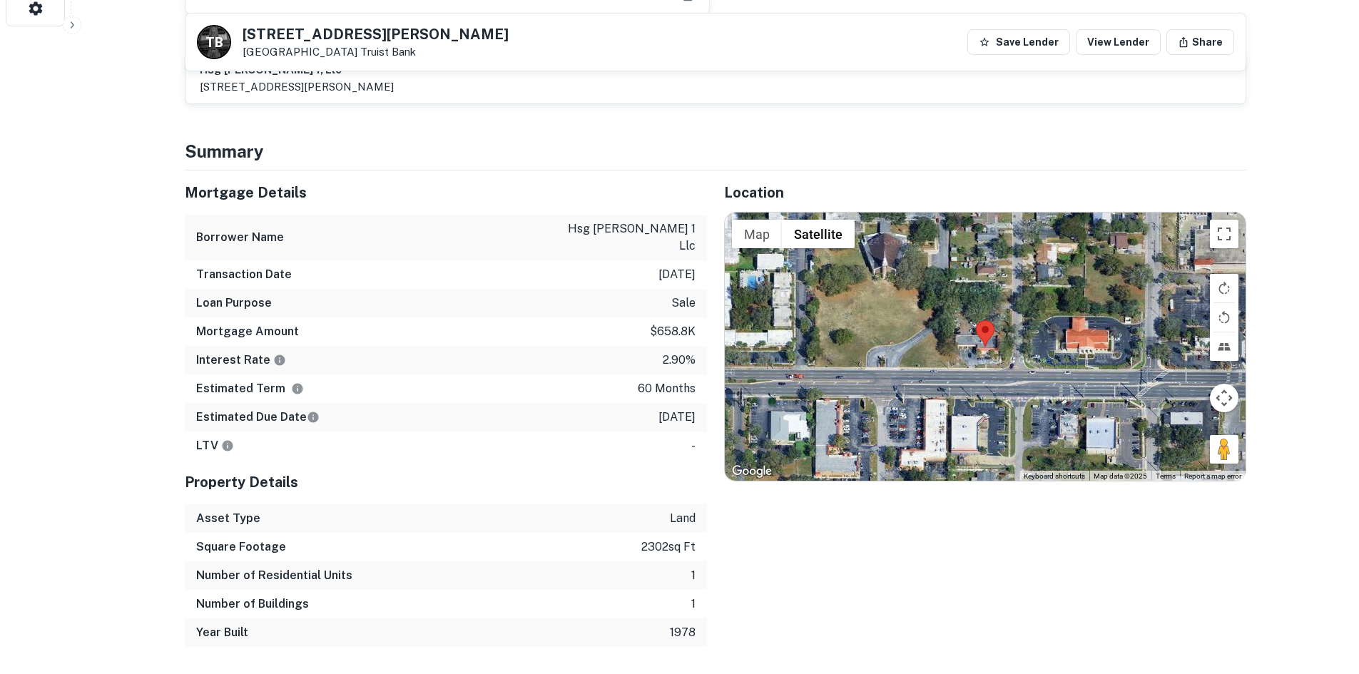
drag, startPoint x: 1212, startPoint y: 435, endPoint x: 1014, endPoint y: 393, distance: 202.8
click at [1014, 393] on div "Map Terrain Satellite Labels Keyboard shortcuts Map Data Map data ©2025 Map dat…" at bounding box center [985, 347] width 521 height 268
drag, startPoint x: 1213, startPoint y: 436, endPoint x: 1025, endPoint y: 361, distance: 202.1
click at [1025, 361] on div "Map Terrain Satellite Labels Keyboard shortcuts Map Data Map data ©2025 Map dat…" at bounding box center [985, 347] width 521 height 268
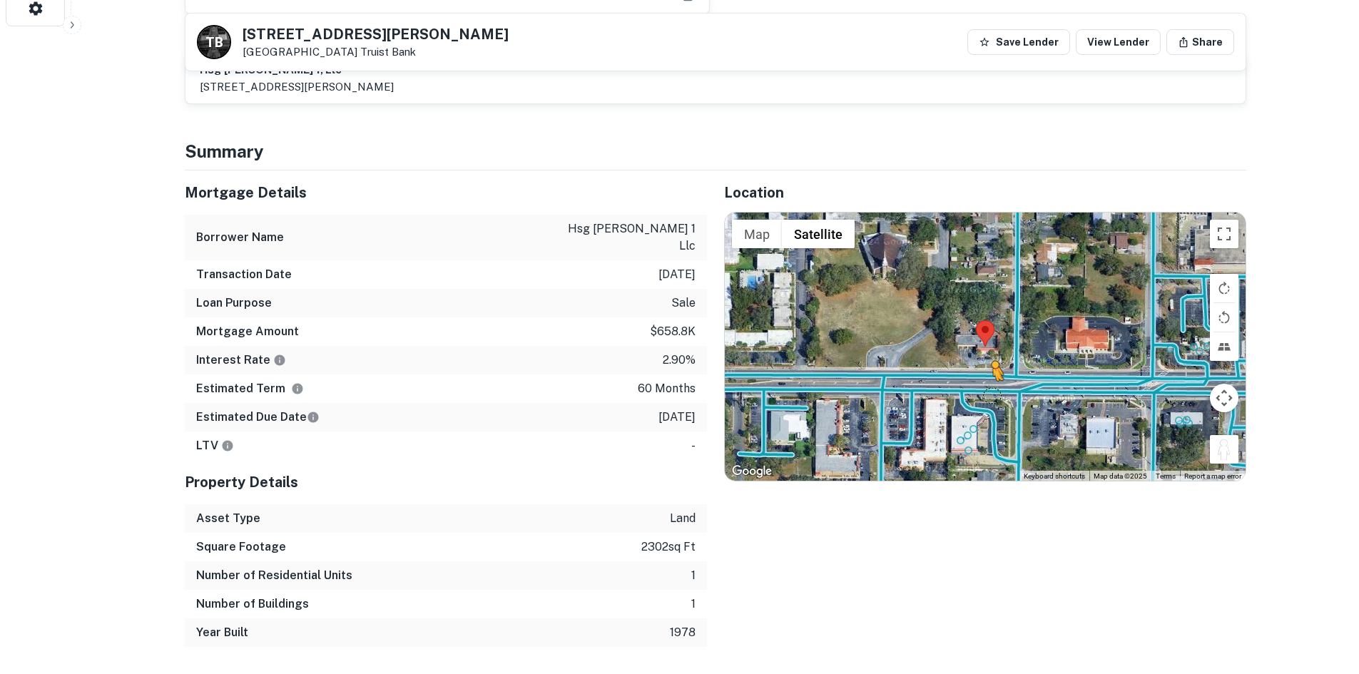
drag, startPoint x: 1224, startPoint y: 440, endPoint x: 976, endPoint y: 367, distance: 258.8
click at [976, 367] on div "To activate drag with keyboard, press Alt + Enter. Once in keyboard drag state,…" at bounding box center [985, 347] width 521 height 268
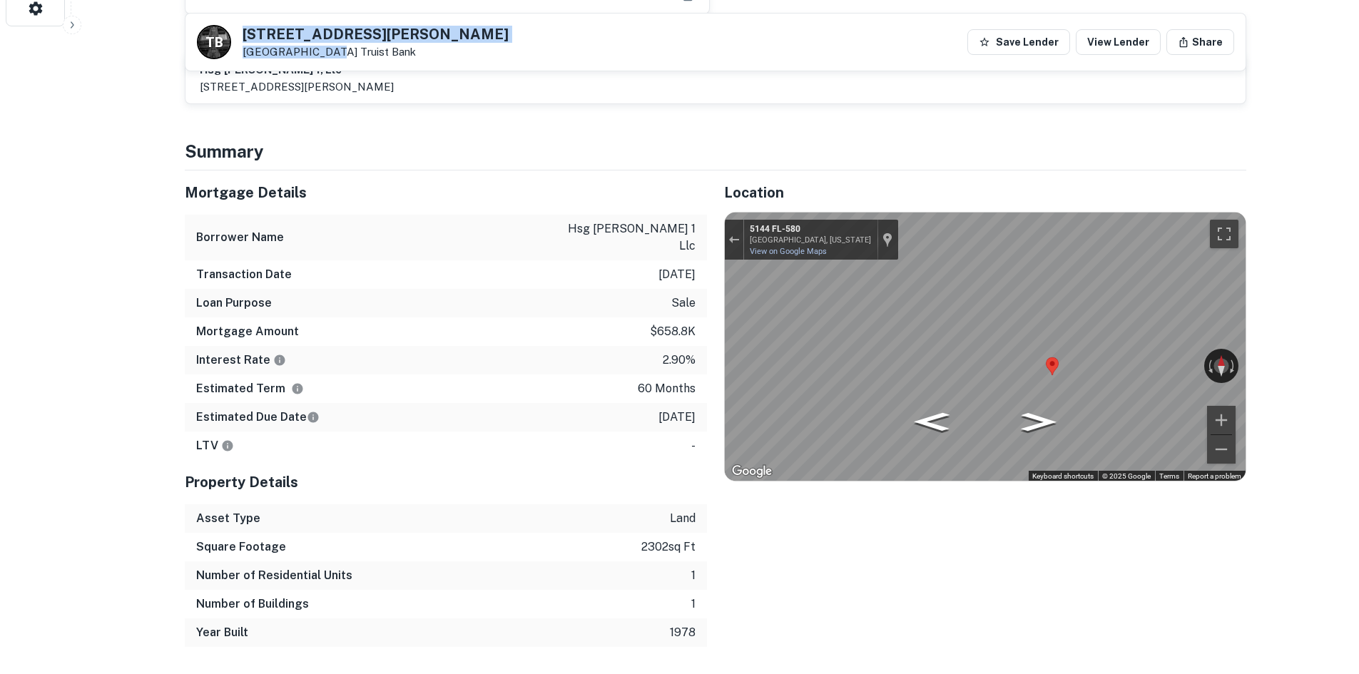
drag, startPoint x: 238, startPoint y: 31, endPoint x: 328, endPoint y: 49, distance: 90.8
click at [328, 49] on div "T B 5144 E Busch Blvd Tampa, FL 33617 Truist Bank" at bounding box center [353, 42] width 312 height 34
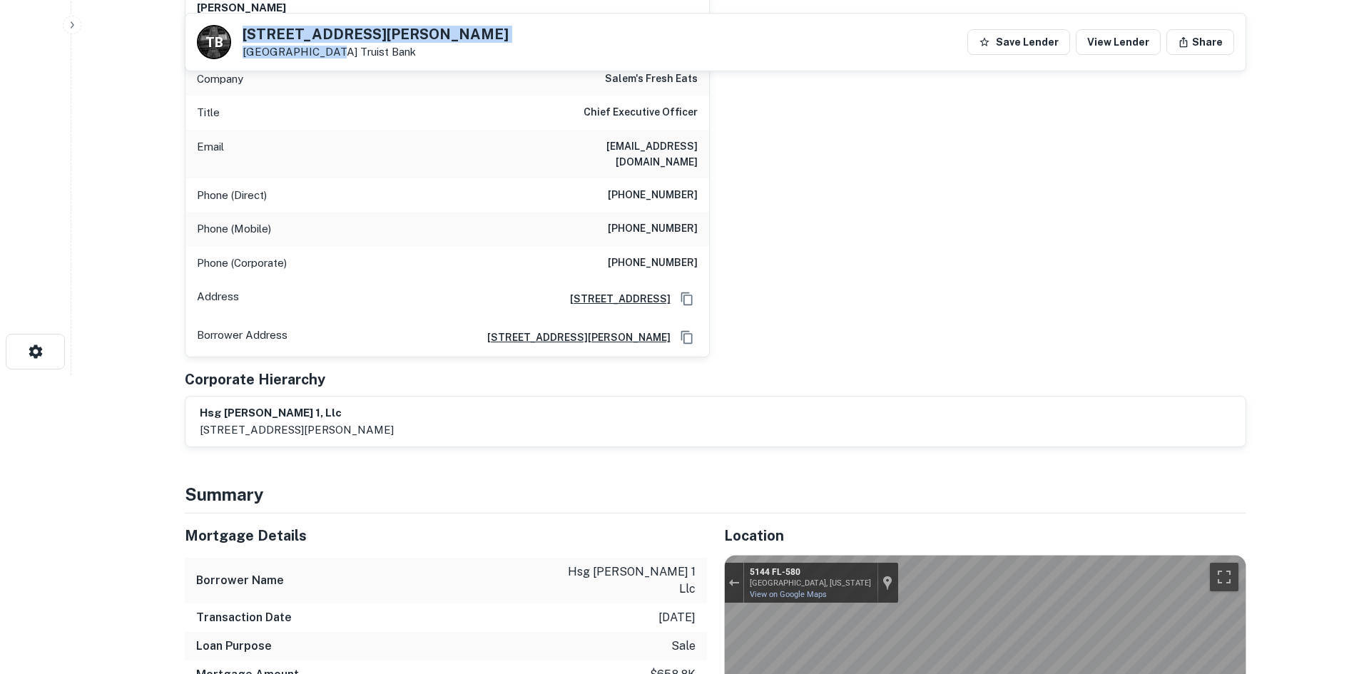
scroll to position [214, 0]
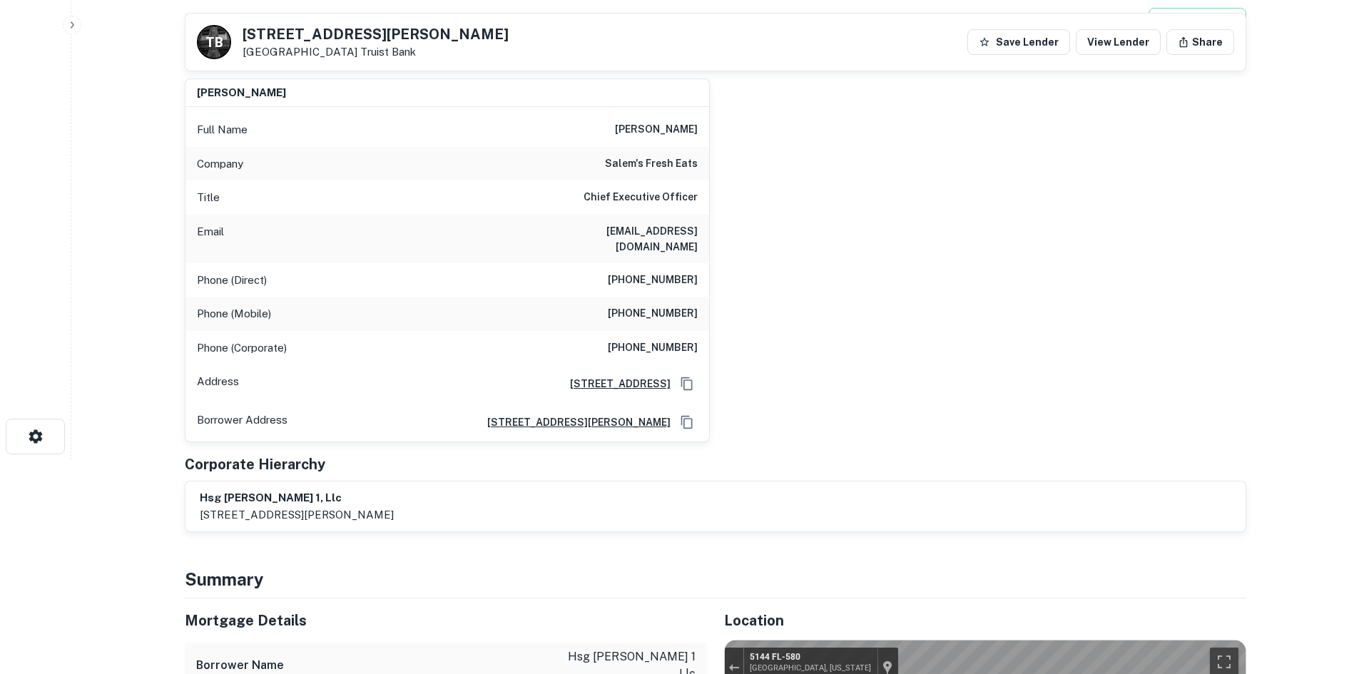
click at [677, 305] on h6 "(813) 309-2525" at bounding box center [653, 313] width 90 height 17
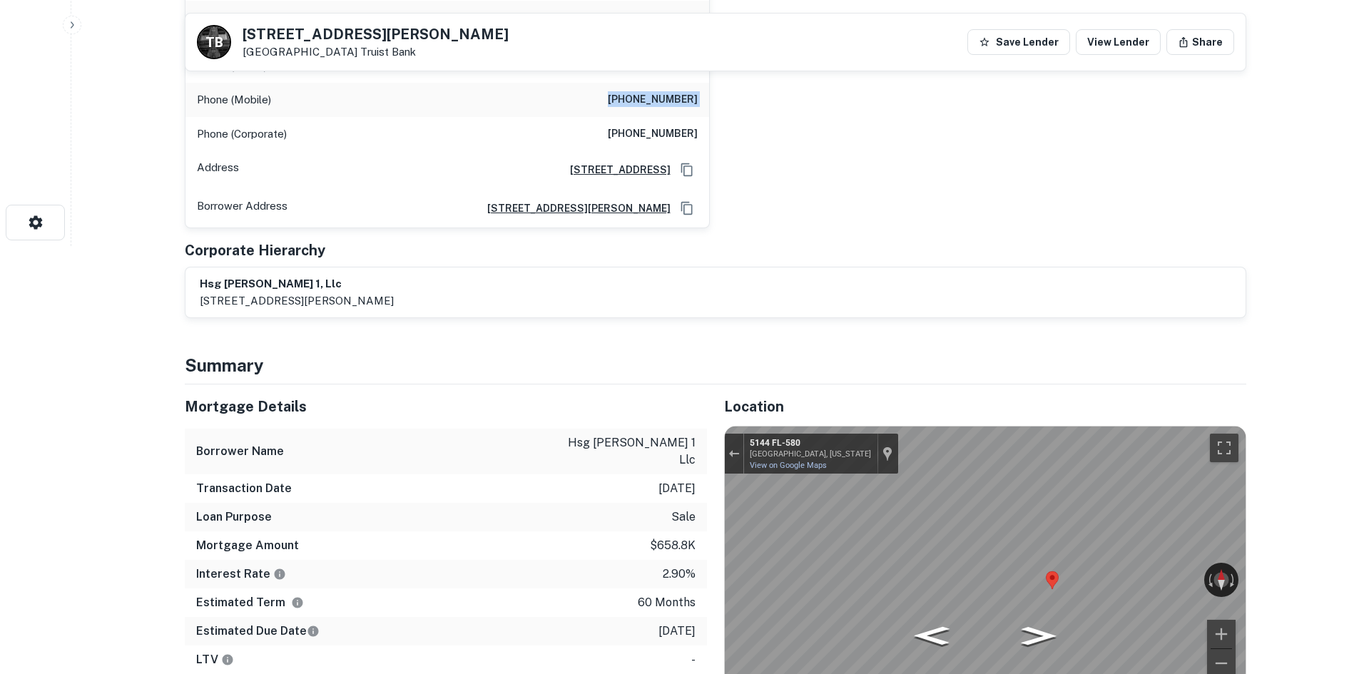
scroll to position [571, 0]
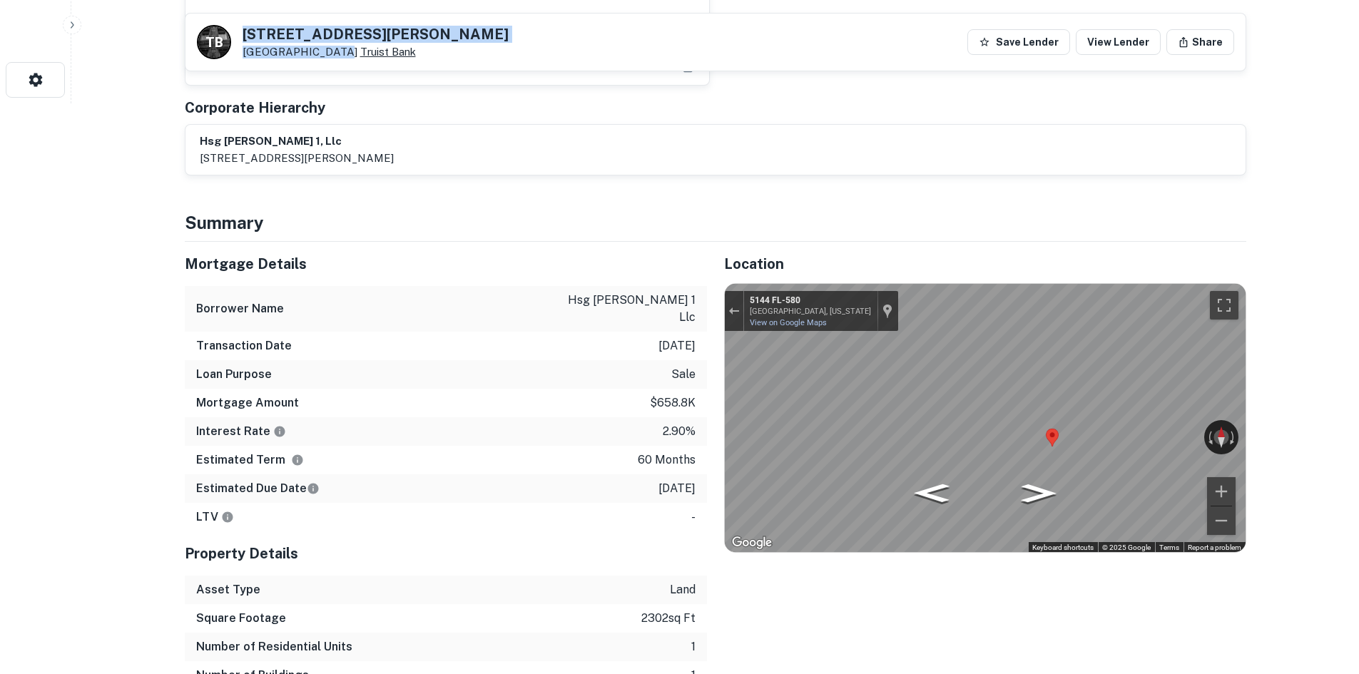
drag, startPoint x: 243, startPoint y: 34, endPoint x: 330, endPoint y: 57, distance: 89.5
click at [330, 57] on div "5144 E Busch Blvd Tampa, FL 33617 Truist Bank" at bounding box center [376, 42] width 266 height 31
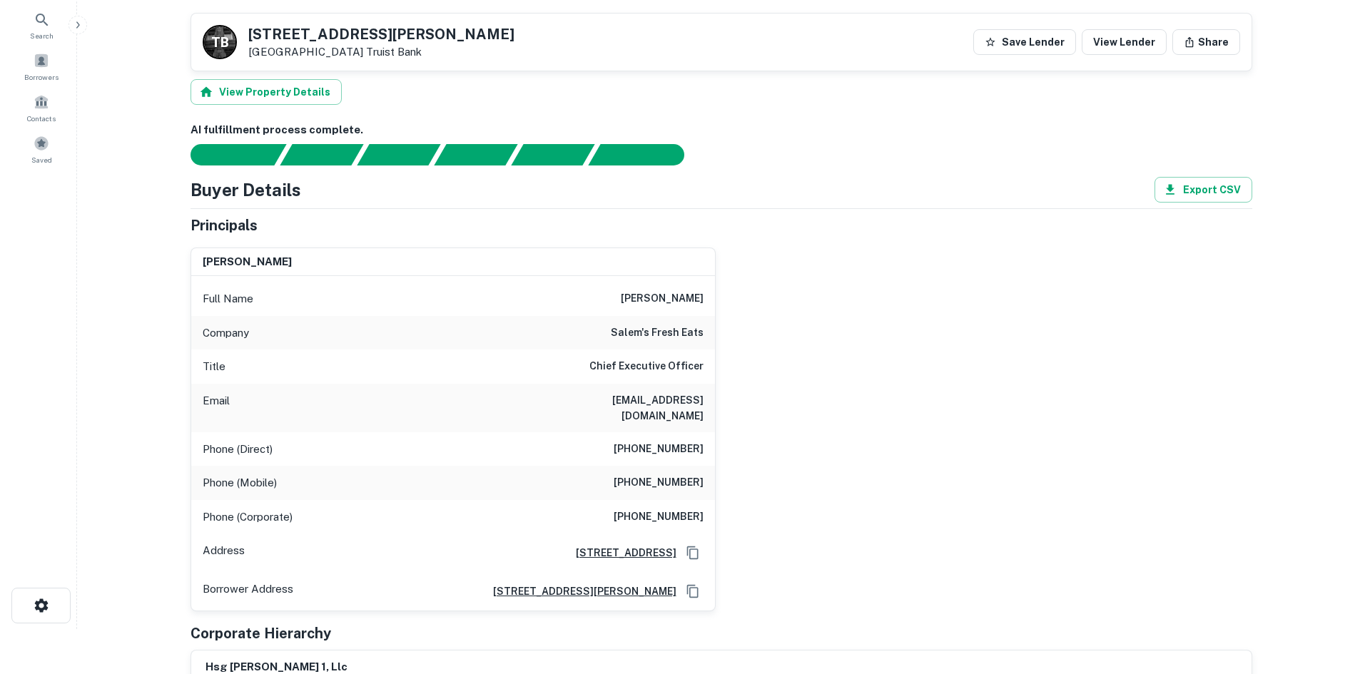
scroll to position [0, 0]
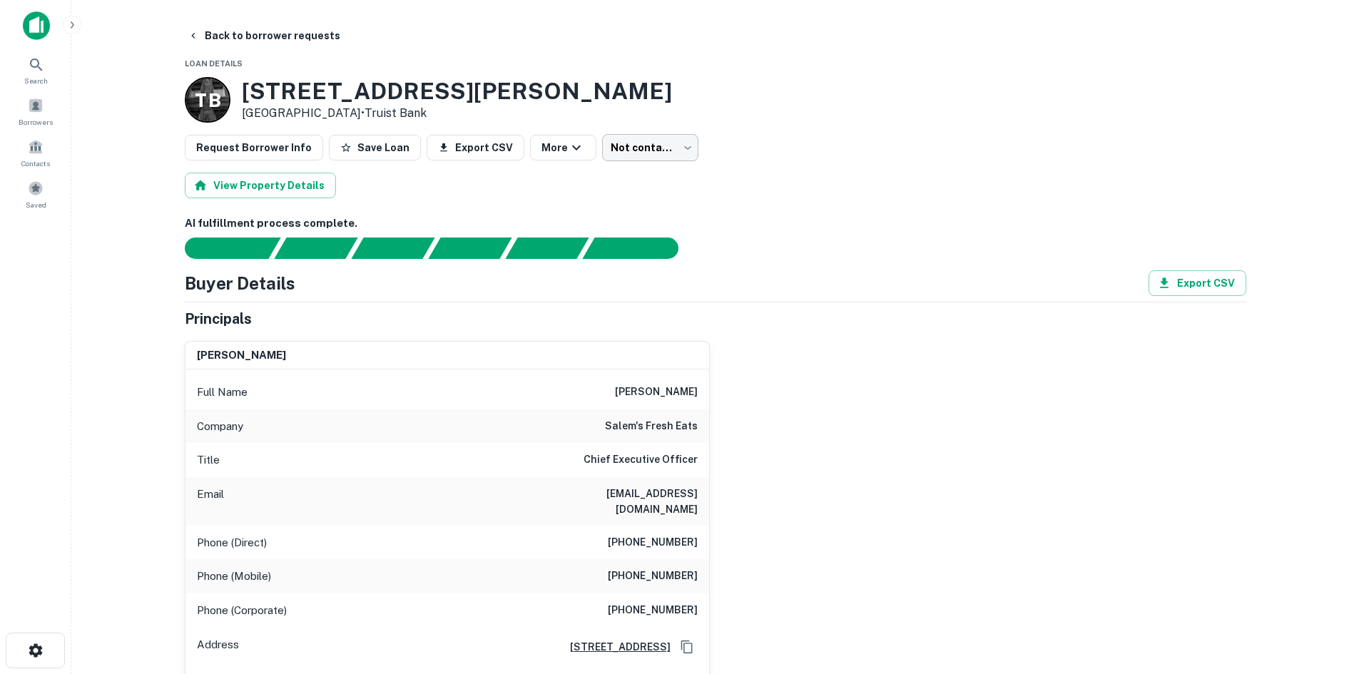
click at [633, 143] on body "Search Borrowers Contacts Saved Back to borrower requests Loan Details T B 5144…" at bounding box center [679, 337] width 1359 height 674
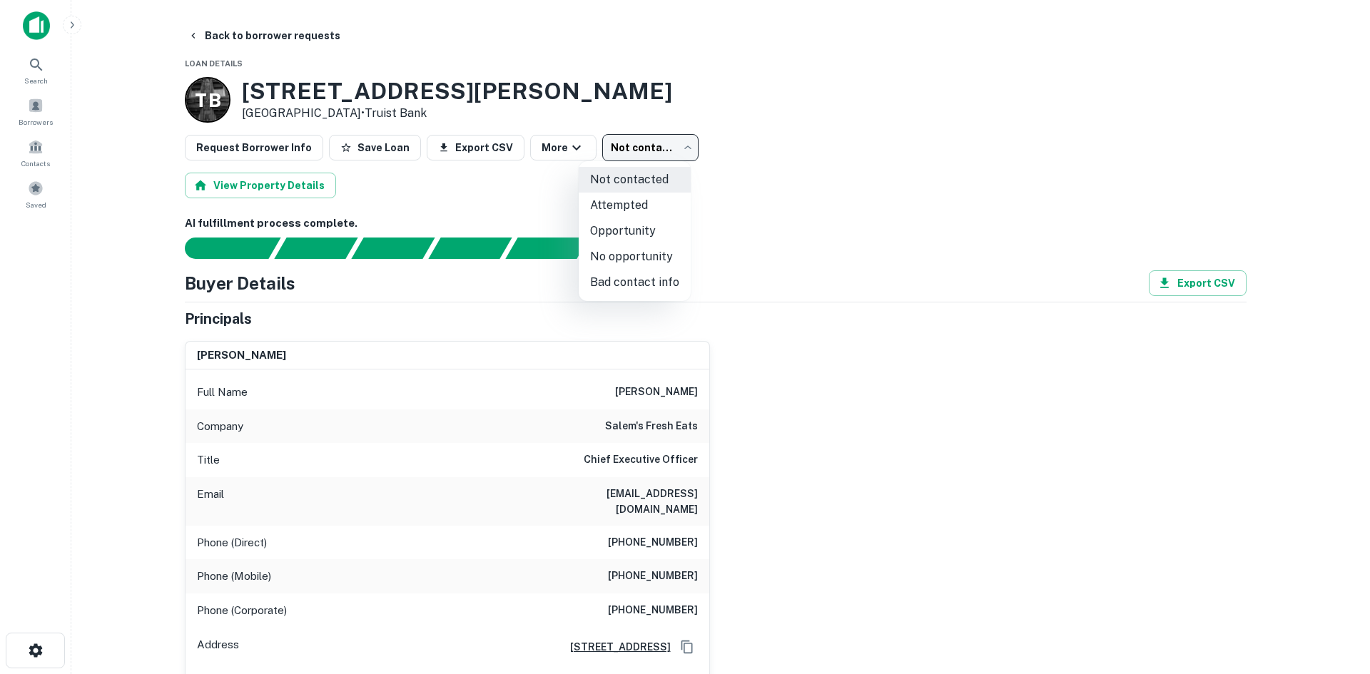
click at [621, 201] on li "Attempted" at bounding box center [635, 206] width 112 height 26
type input "*********"
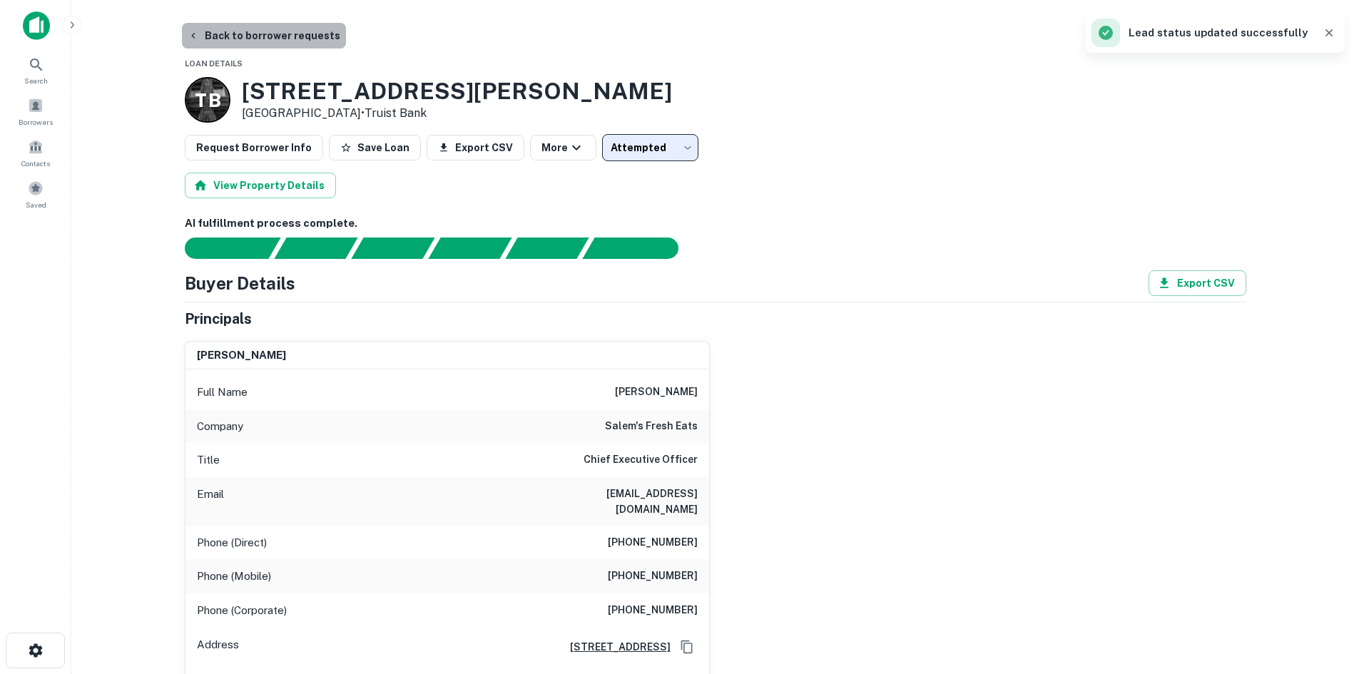
click at [270, 37] on button "Back to borrower requests" at bounding box center [264, 36] width 164 height 26
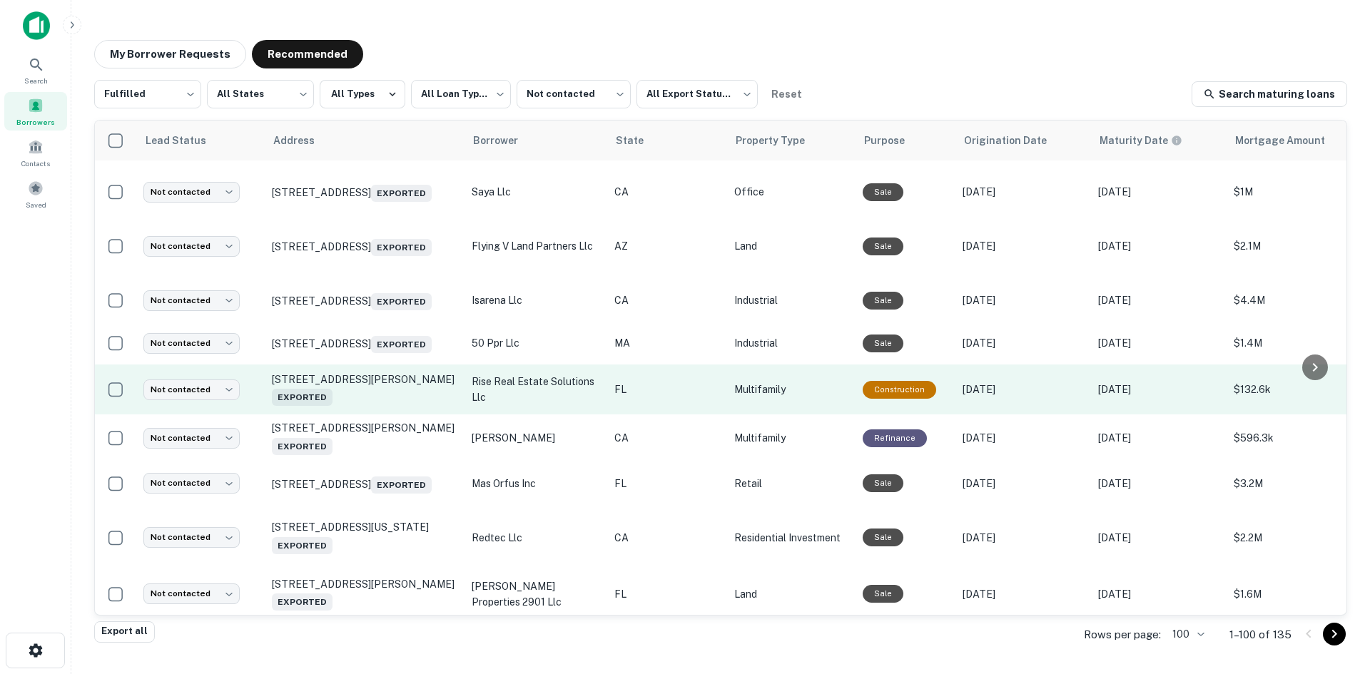
scroll to position [1055, 0]
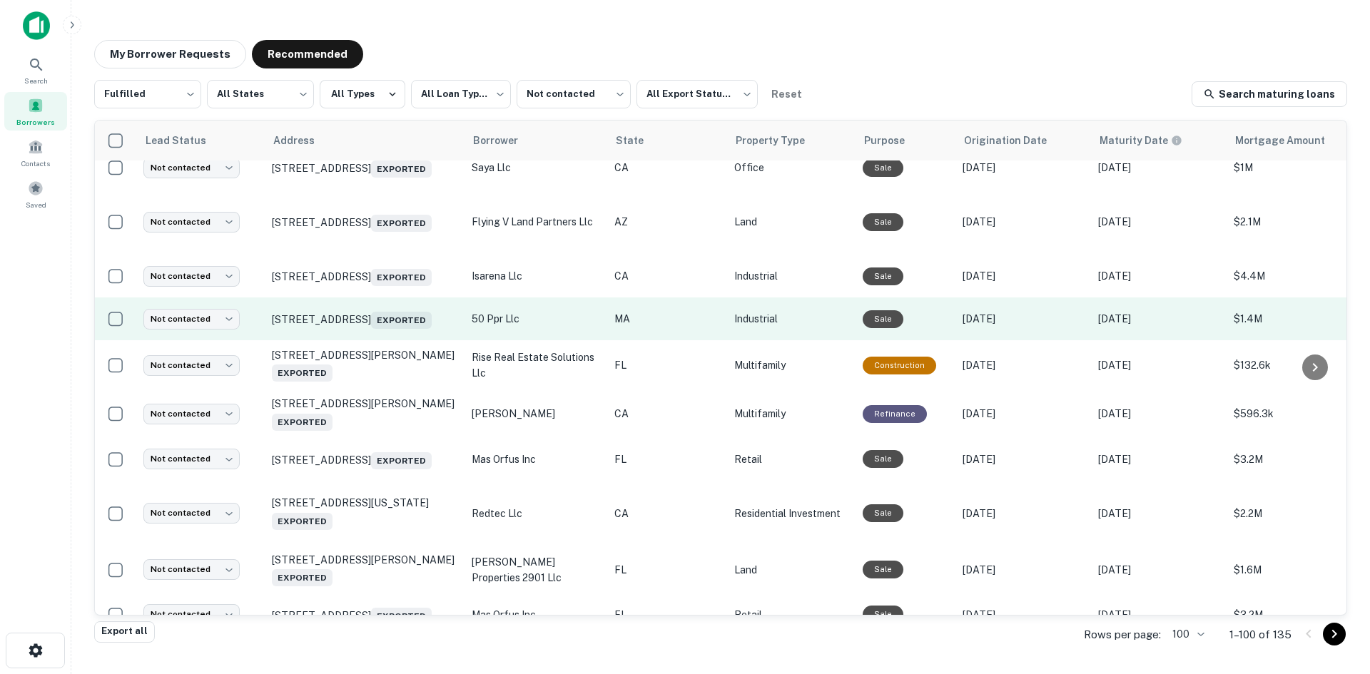
click at [412, 340] on td "50 Pleasant Park Rd Rockland, MA 02370 Exported" at bounding box center [365, 319] width 200 height 43
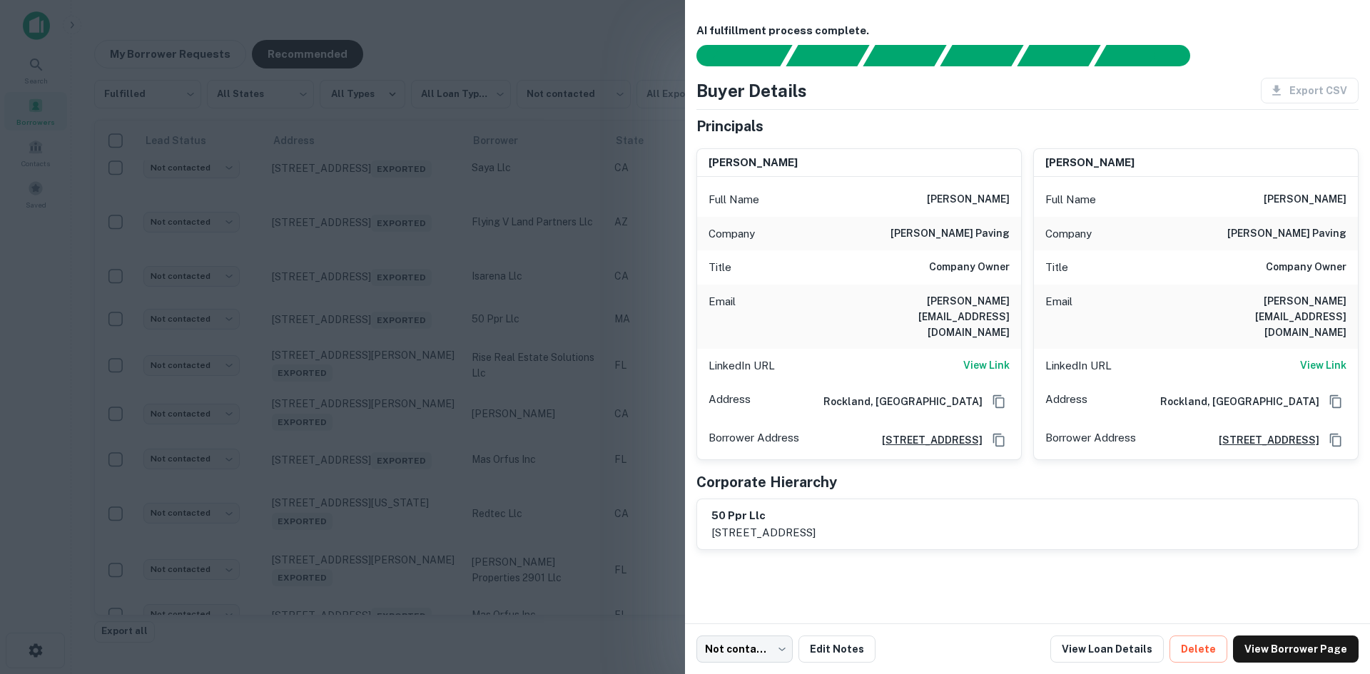
click at [414, 406] on div at bounding box center [685, 337] width 1370 height 674
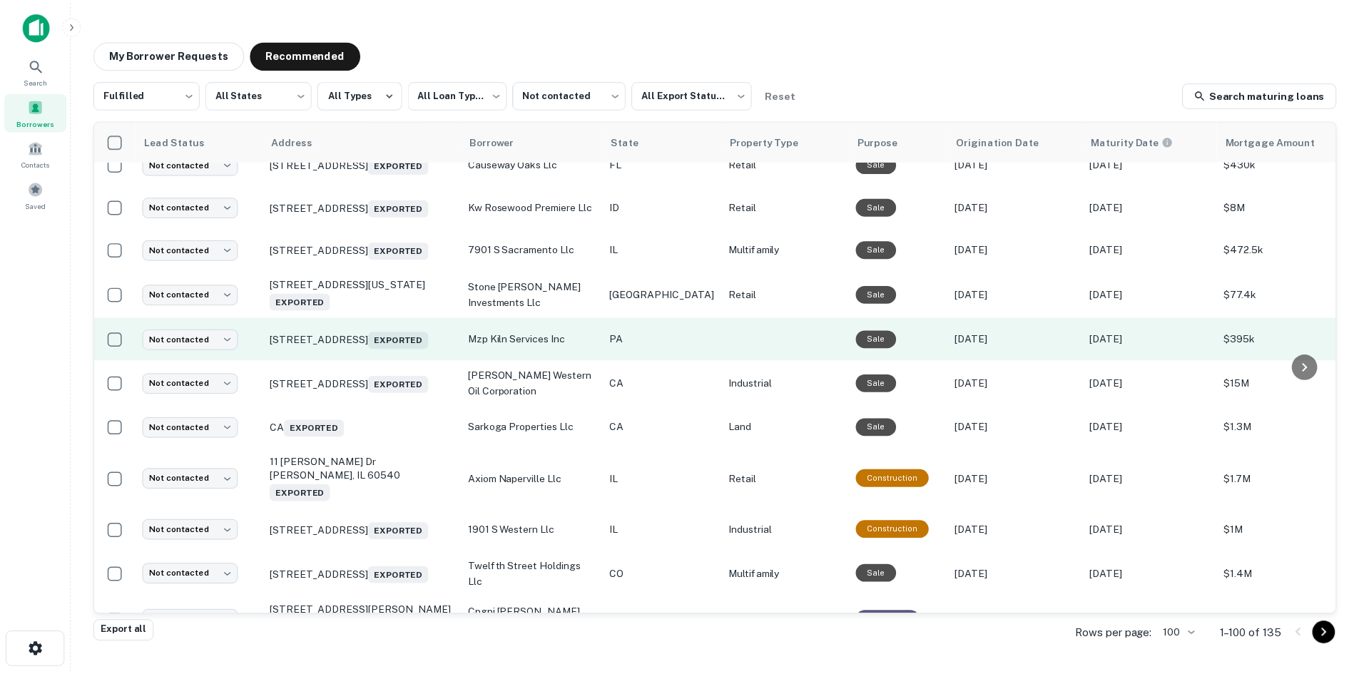
scroll to position [3267, 0]
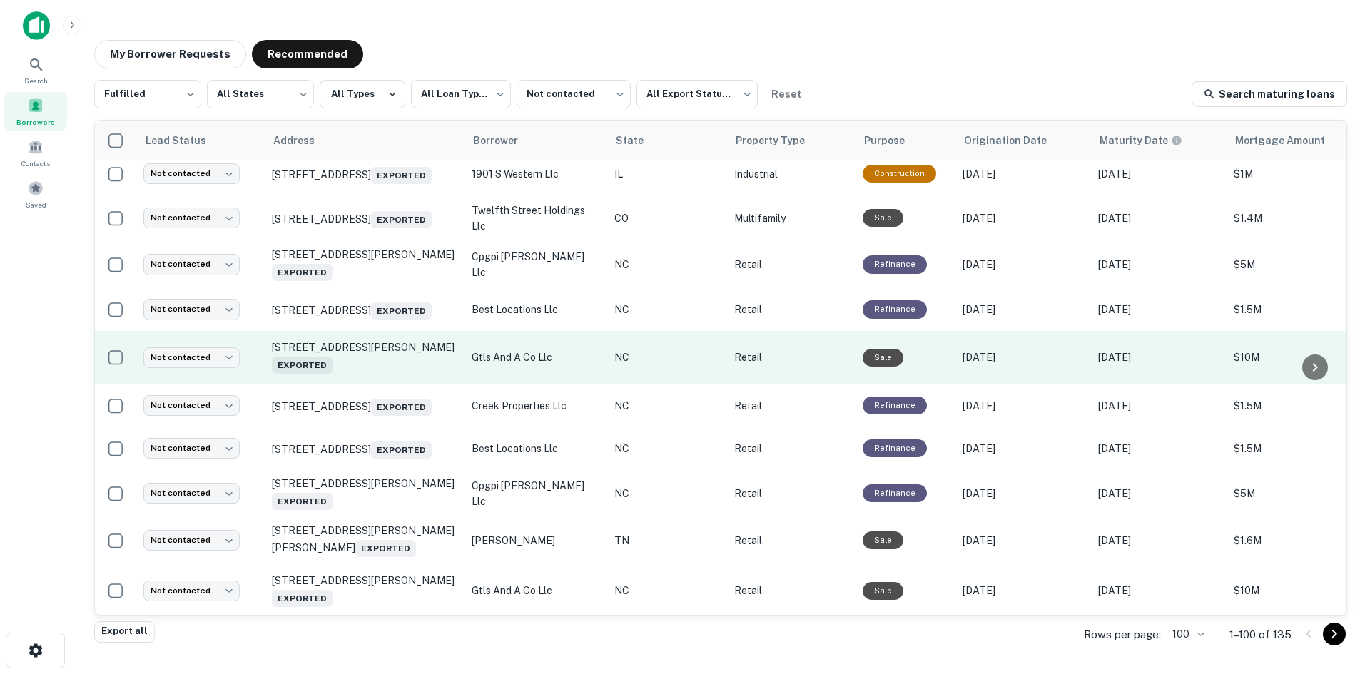
click at [369, 385] on td "38 Northcrest Dr Weaverville, NC 28787 Exported" at bounding box center [365, 358] width 200 height 54
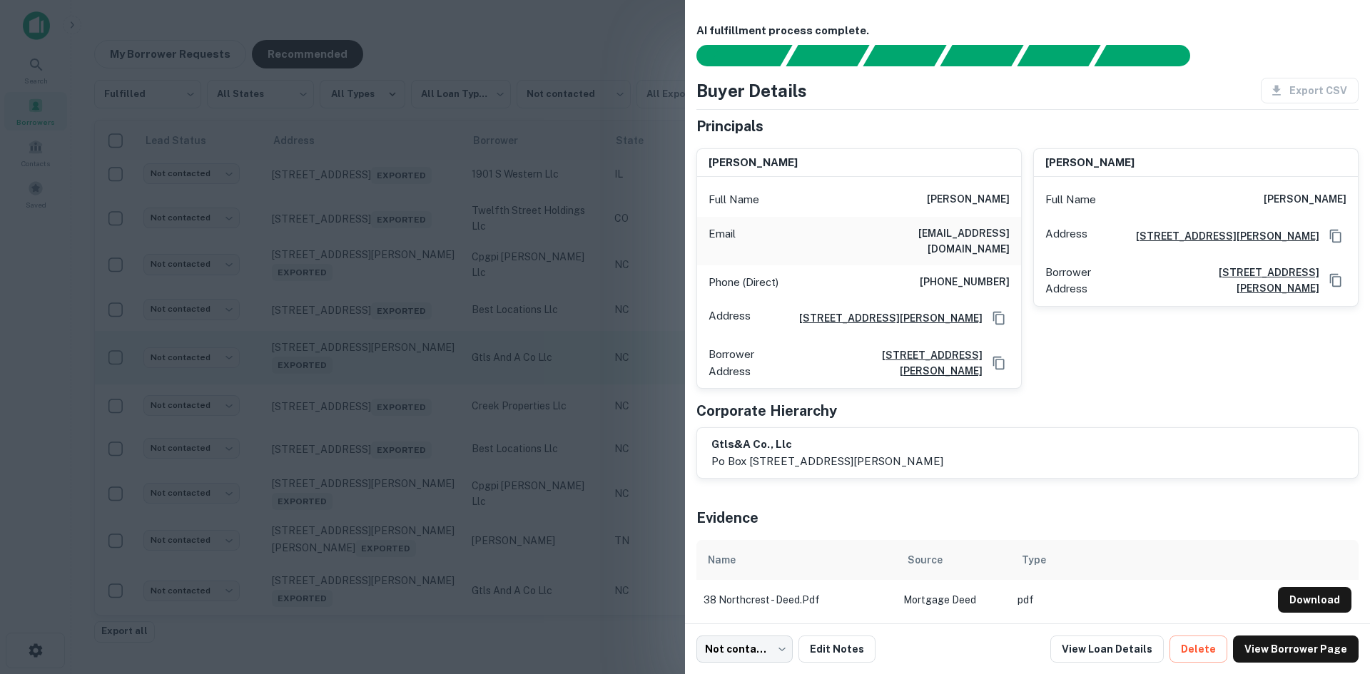
click at [369, 537] on div at bounding box center [685, 337] width 1370 height 674
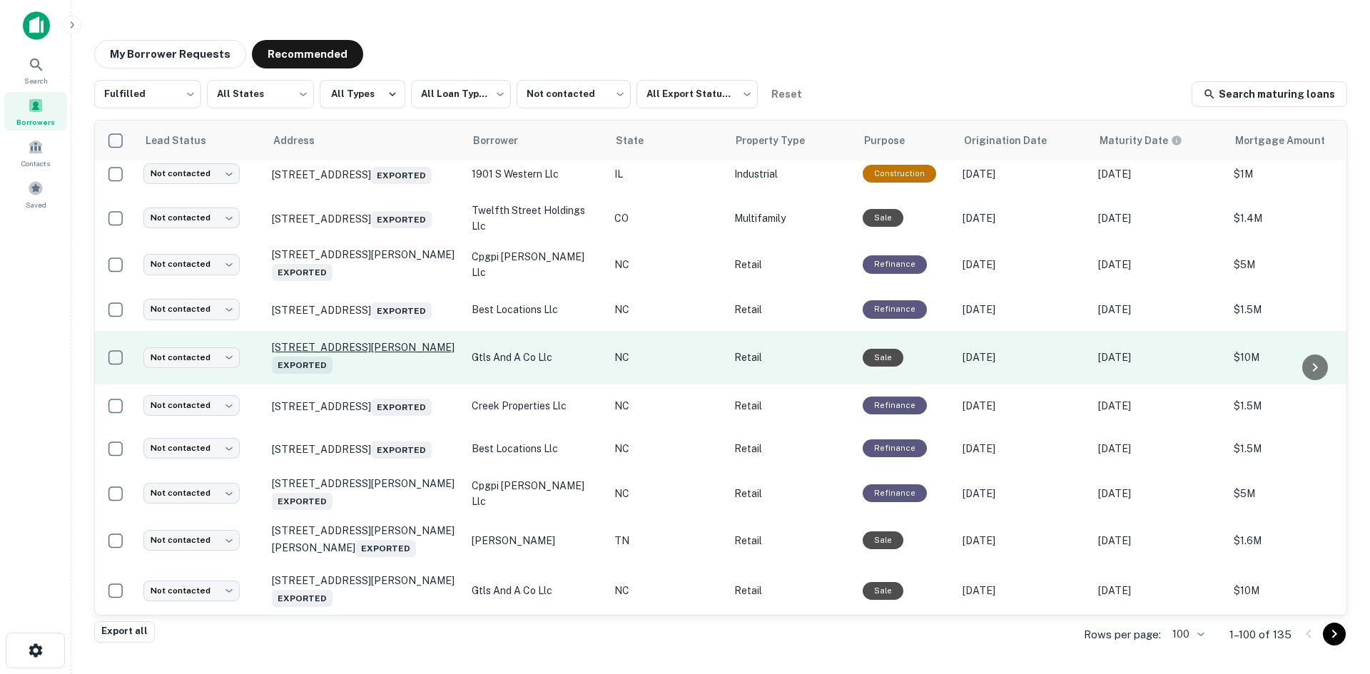
click at [360, 374] on p "38 Northcrest Dr Weaverville, NC 28787 Exported" at bounding box center [365, 357] width 186 height 33
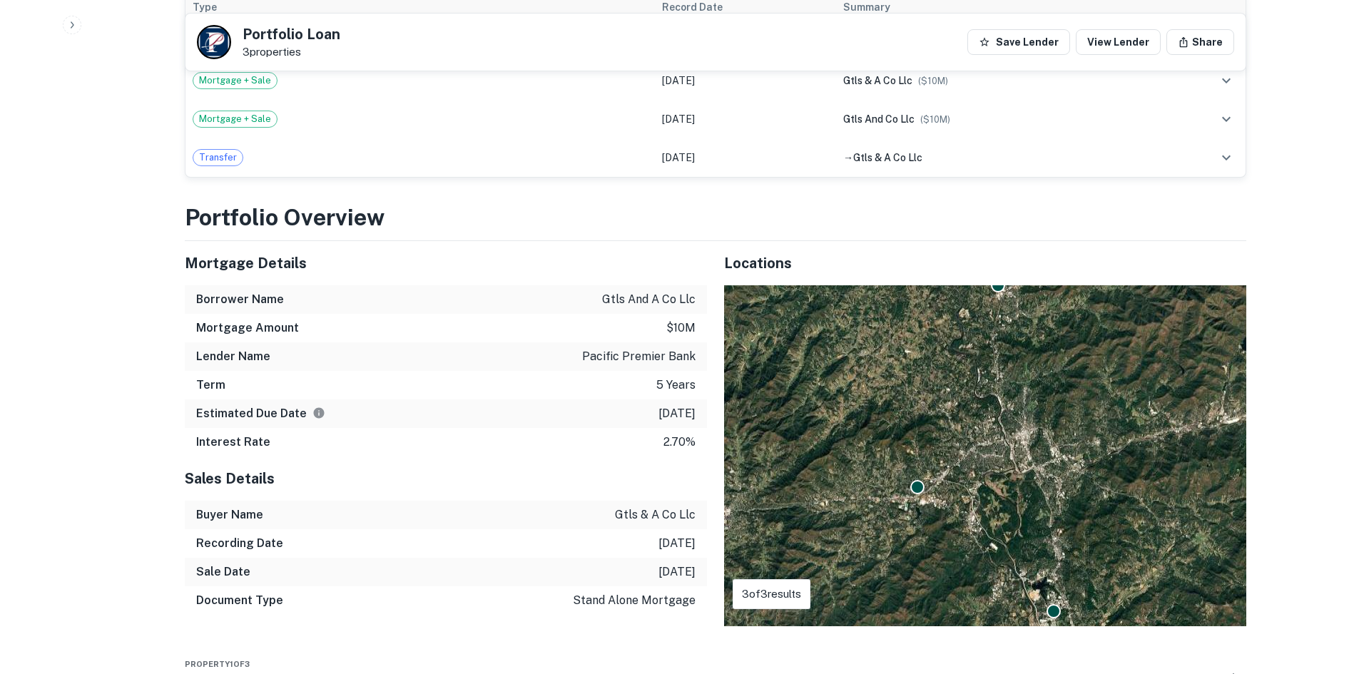
scroll to position [1180, 0]
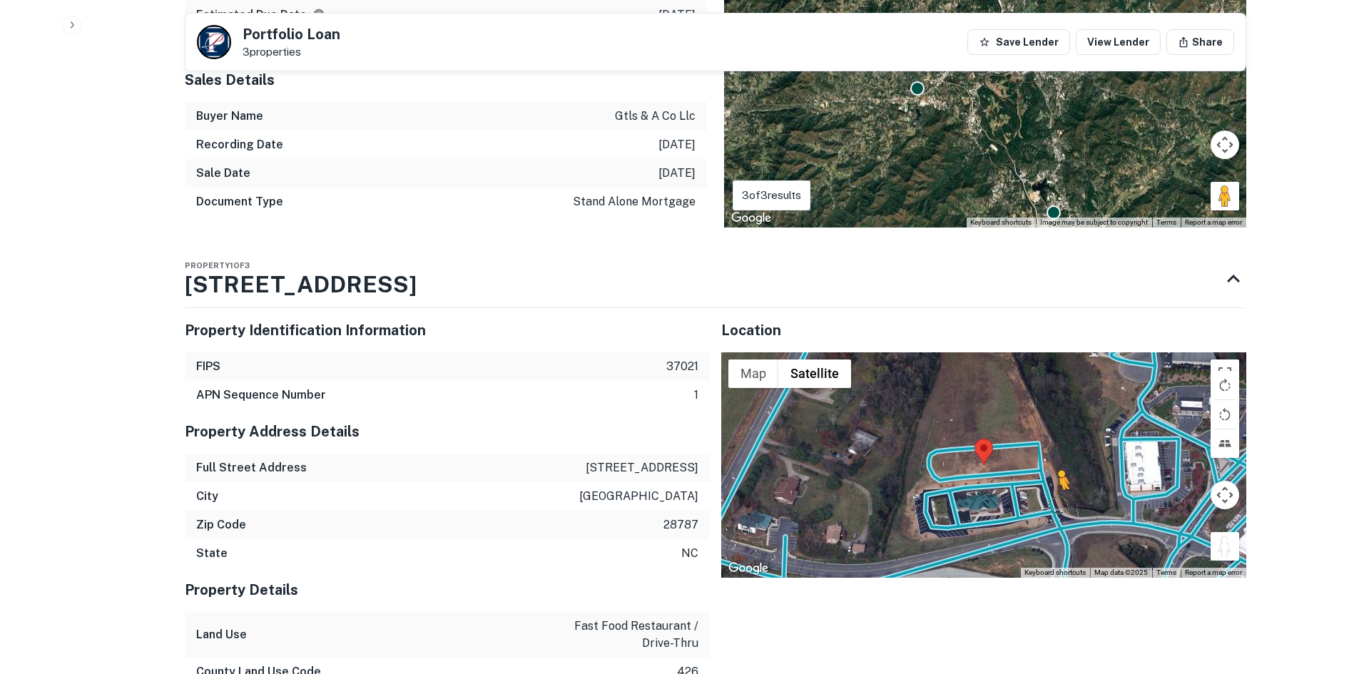
click at [1041, 494] on div "To activate drag with keyboard, press Alt + Enter. Once in keyboard drag state,…" at bounding box center [983, 464] width 525 height 225
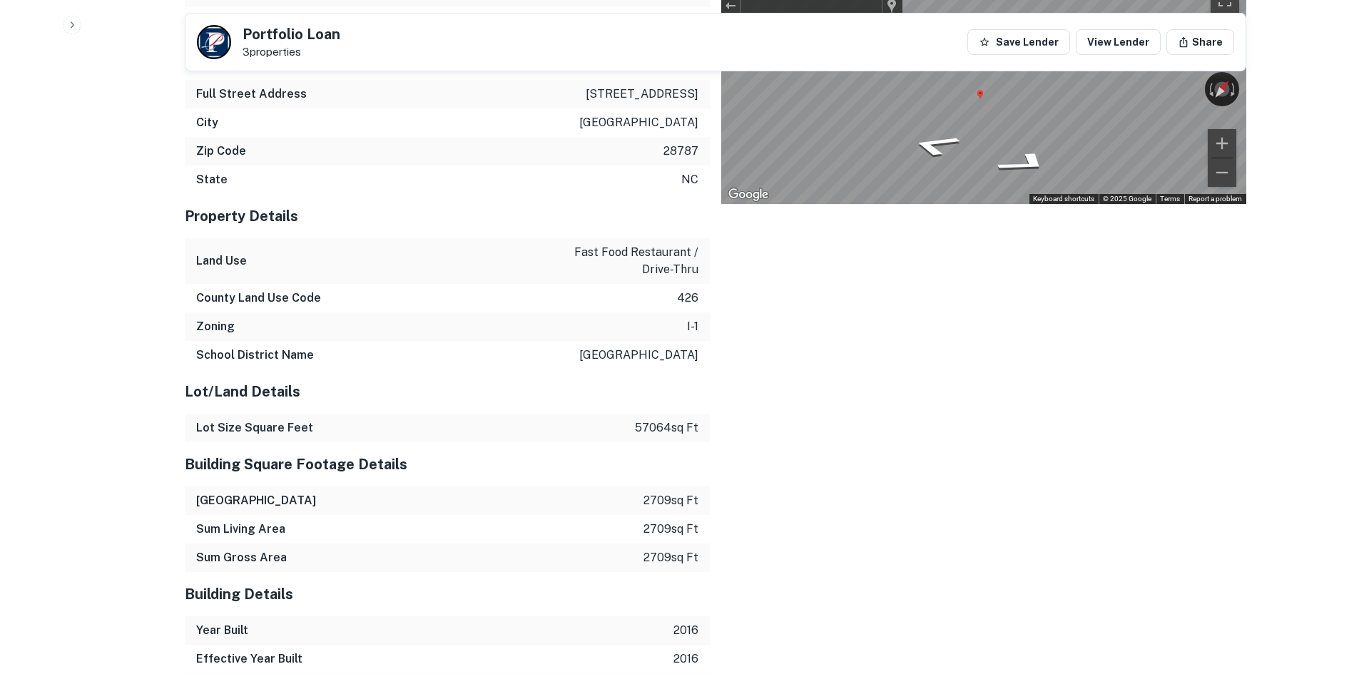
scroll to position [2099, 0]
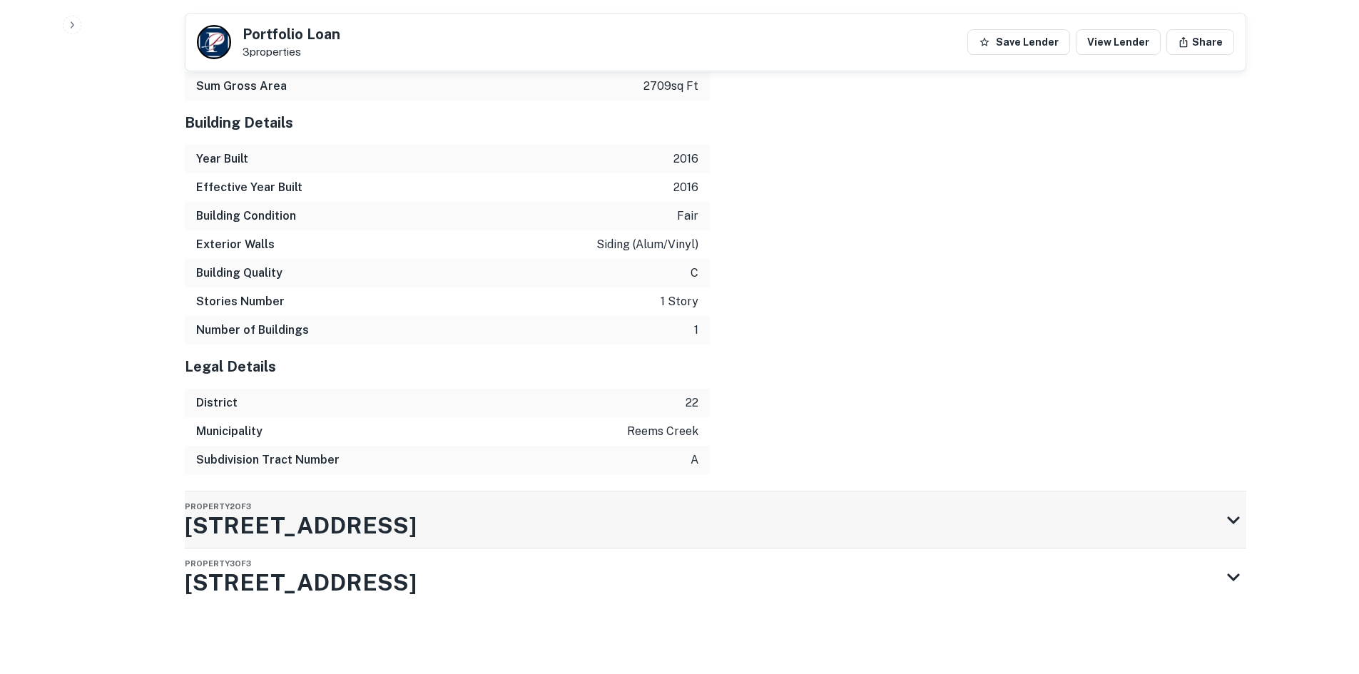
click at [489, 533] on div "Property 2 of [GEOGRAPHIC_DATA][STREET_ADDRESS]" at bounding box center [703, 520] width 1036 height 57
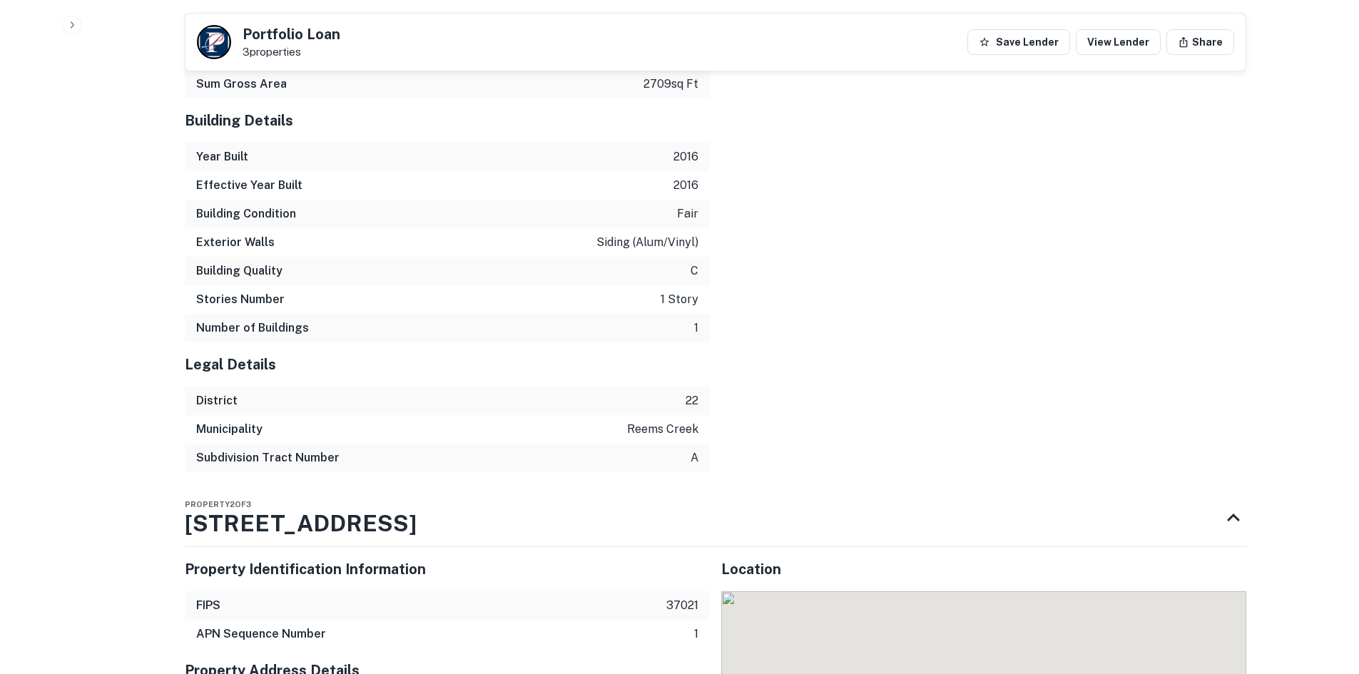
scroll to position [2283, 0]
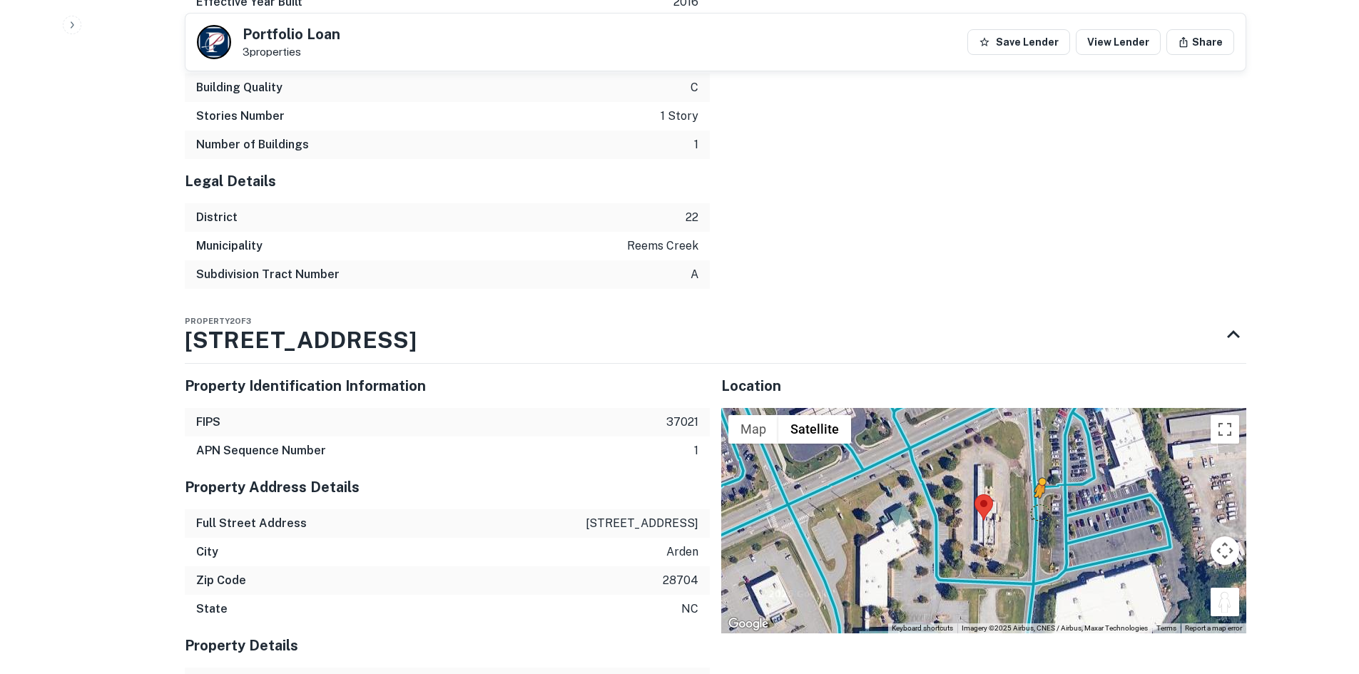
drag, startPoint x: 1223, startPoint y: 609, endPoint x: 1041, endPoint y: 518, distance: 203.6
click at [1041, 518] on div "To activate drag with keyboard, press Alt + Enter. Once in keyboard drag state,…" at bounding box center [983, 520] width 525 height 225
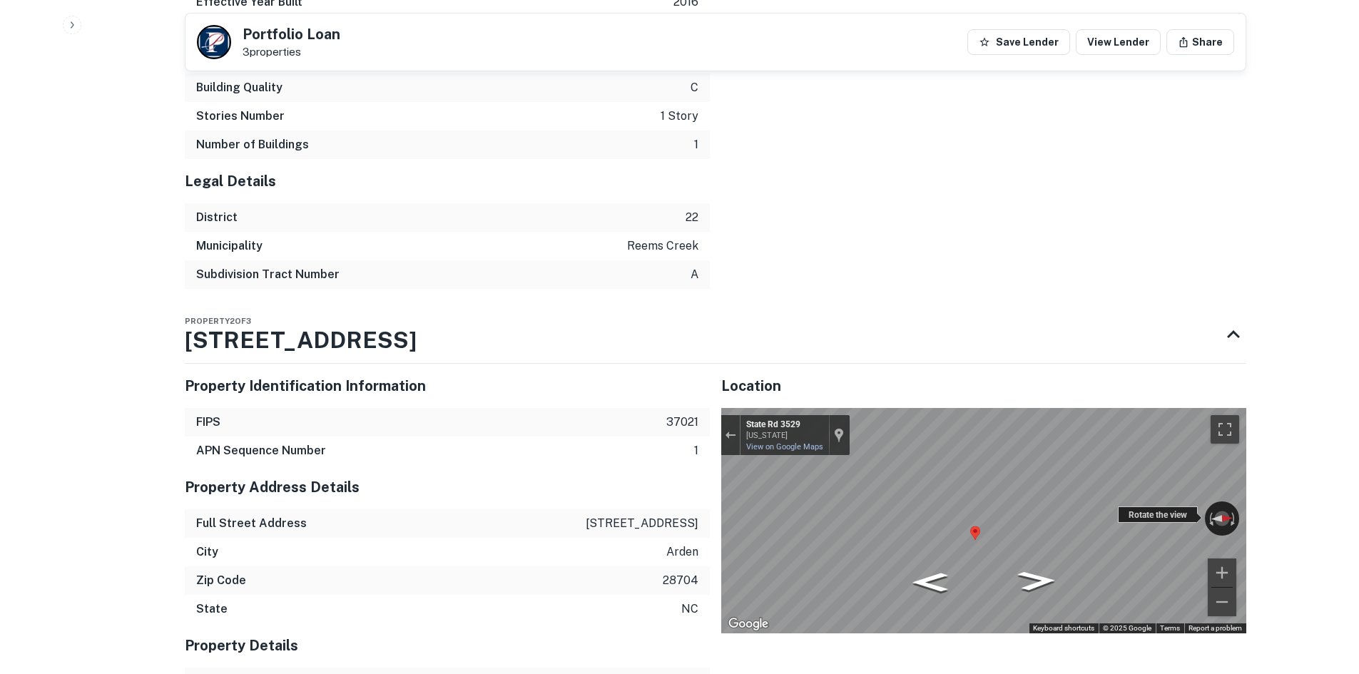
click at [1190, 525] on div "← Move left → Move right ↑ Move up ↓ Move down + Zoom in - Zoom out State Rd [S…" at bounding box center [983, 520] width 525 height 225
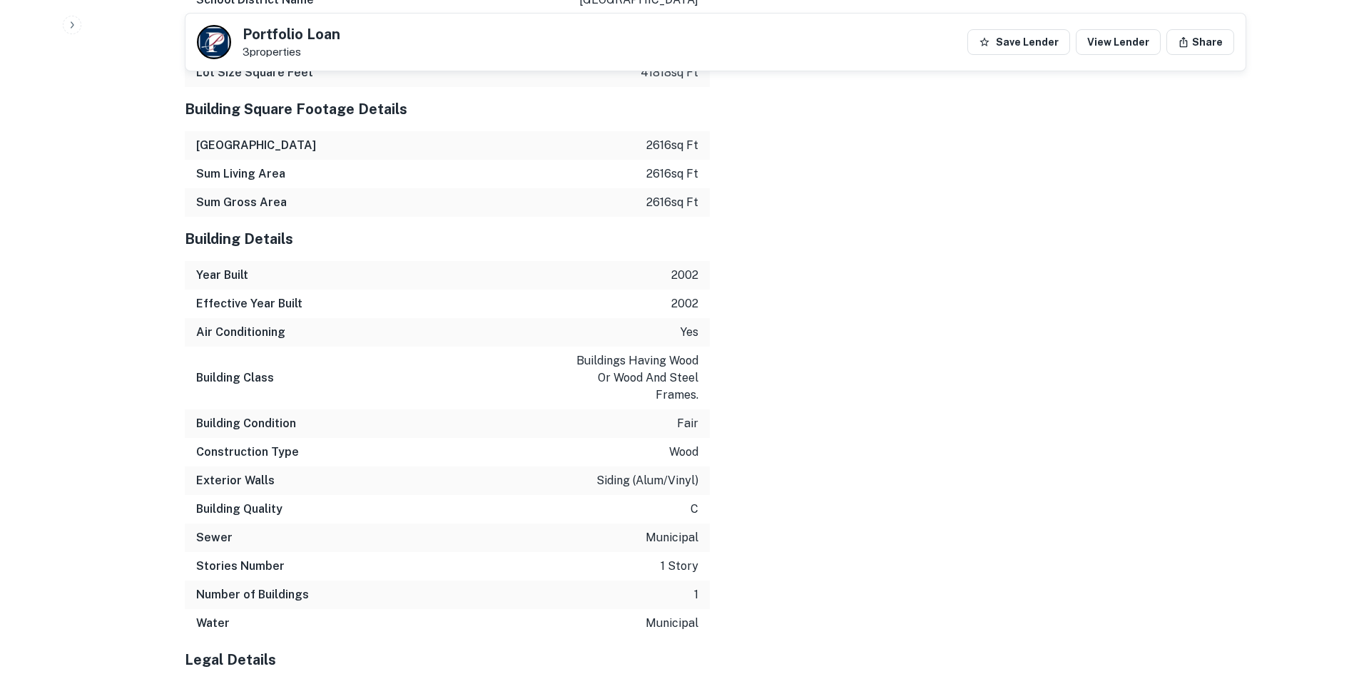
scroll to position [3323, 0]
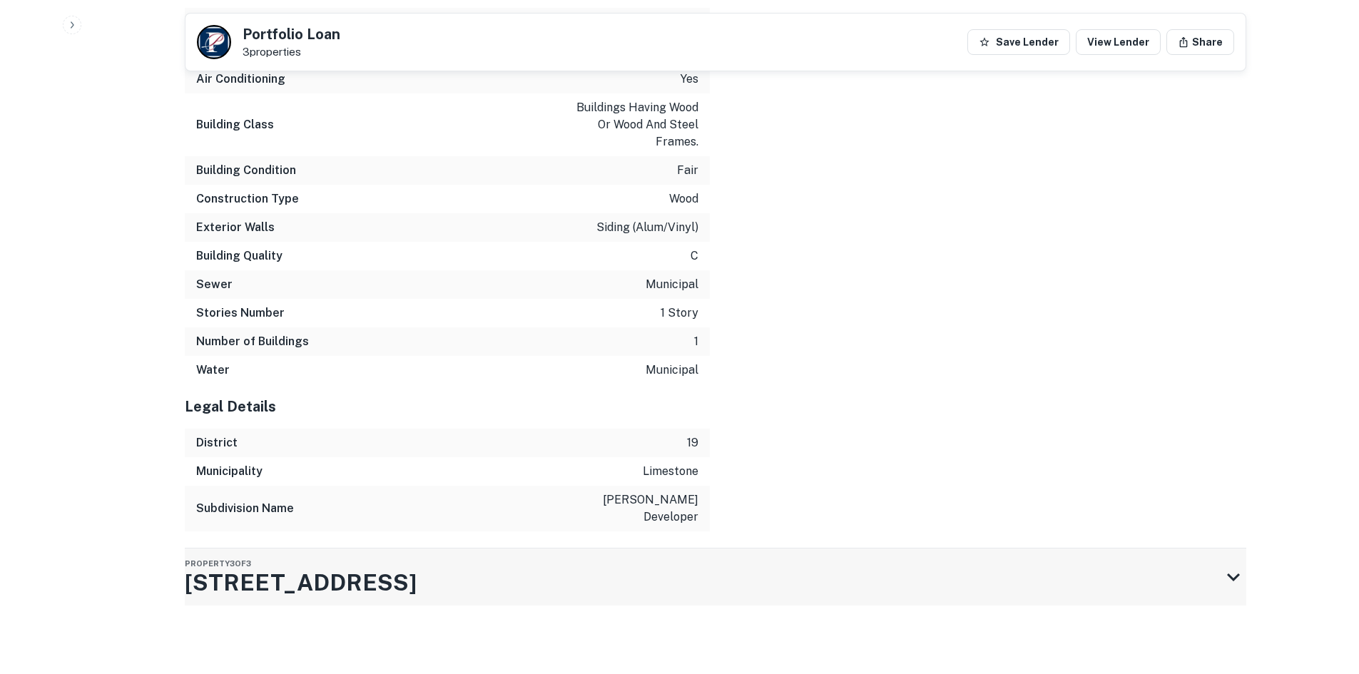
click at [621, 587] on div "Property 3 of 3 [STREET_ADDRESS]" at bounding box center [703, 577] width 1036 height 57
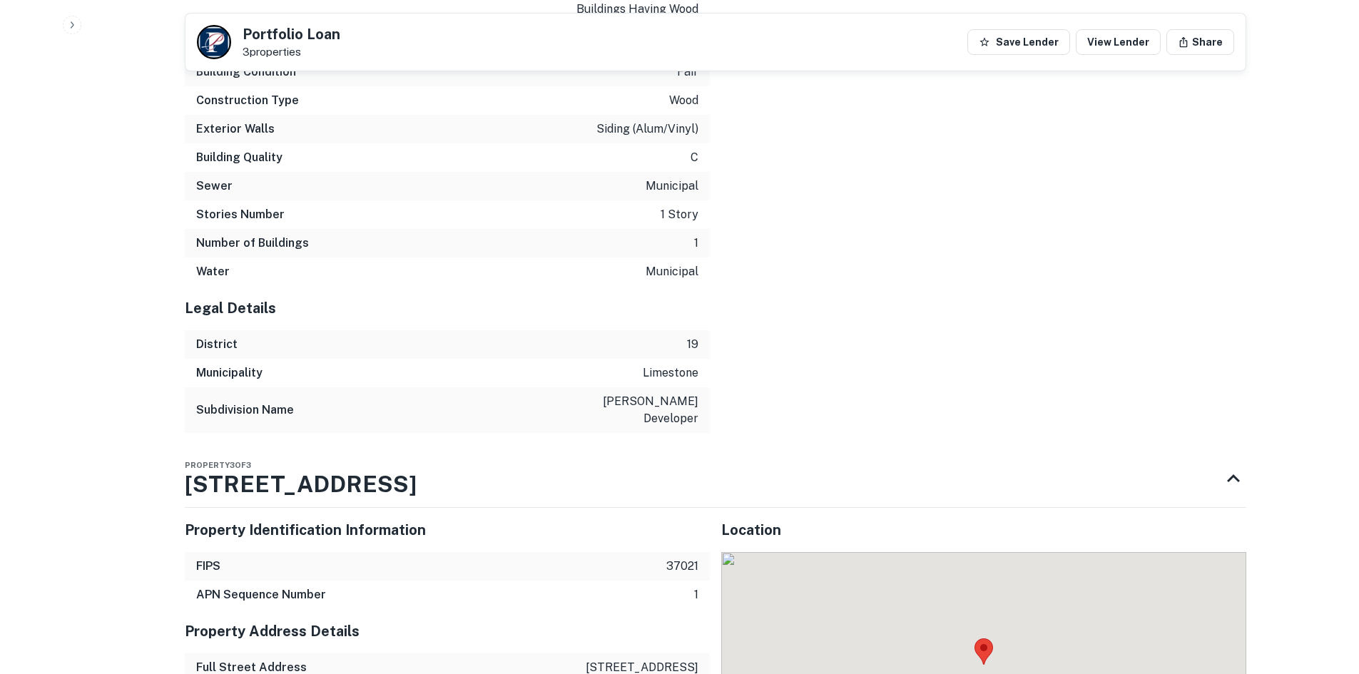
scroll to position [3506, 0]
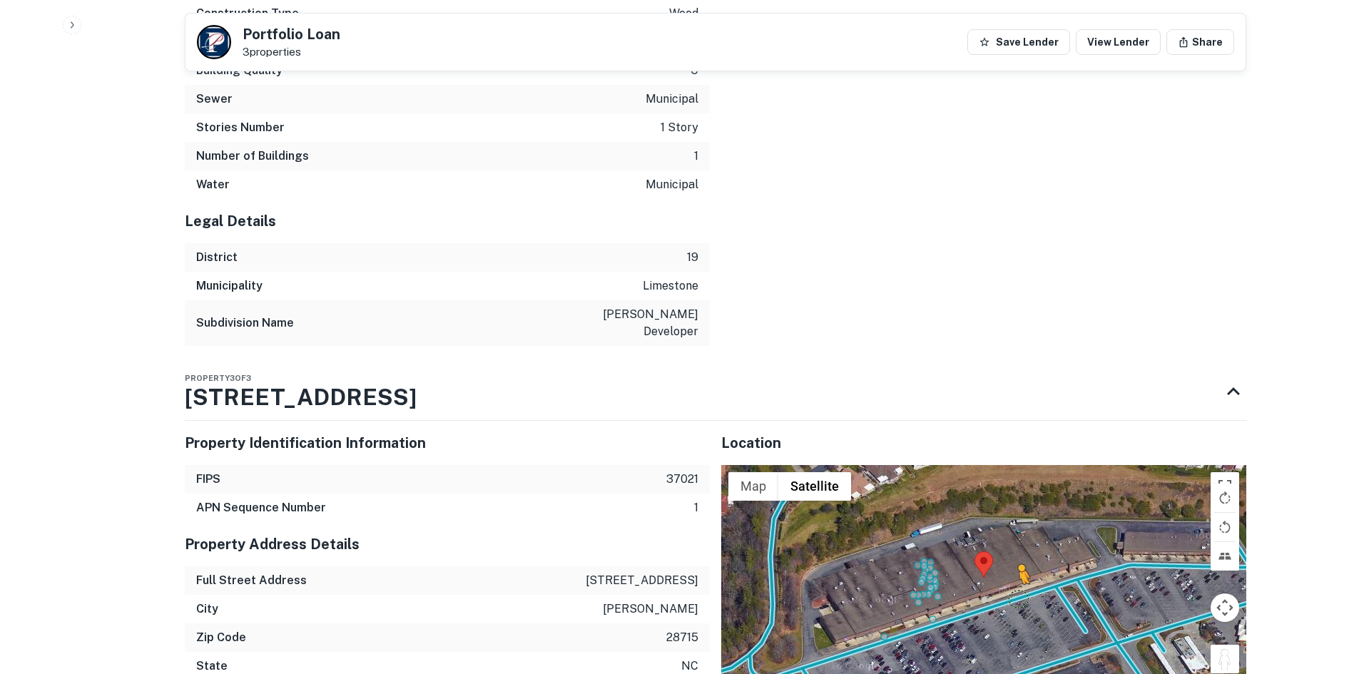
drag, startPoint x: 1216, startPoint y: 656, endPoint x: 1013, endPoint y: 601, distance: 210.0
click at [1013, 601] on div "To activate drag with keyboard, press Alt + Enter. Once in keyboard drag state,…" at bounding box center [983, 577] width 525 height 225
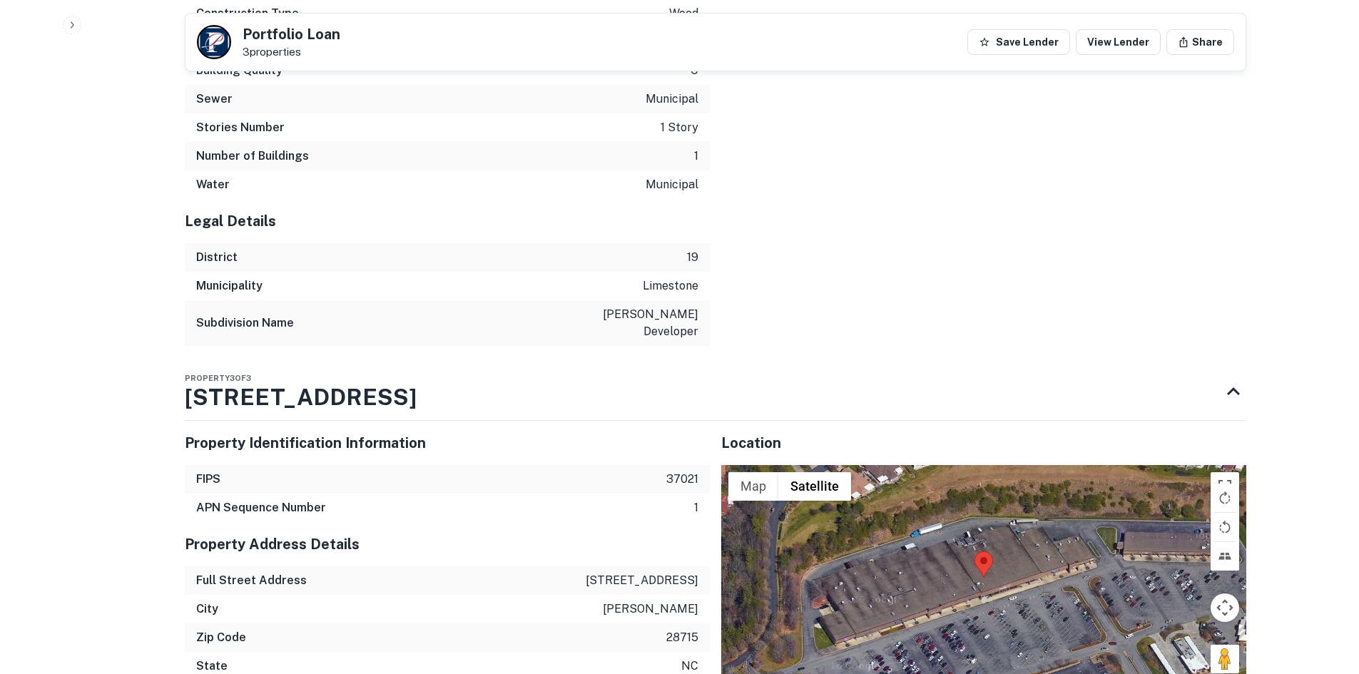
scroll to position [3525, 0]
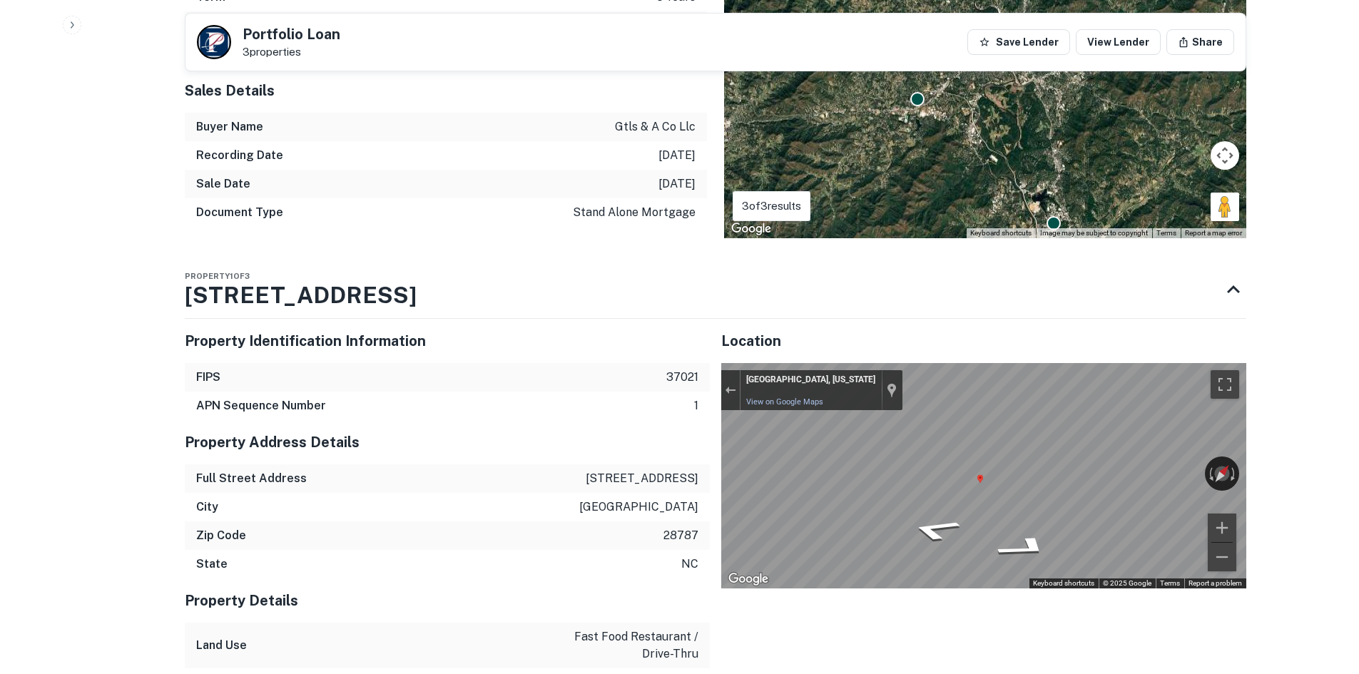
scroll to position [1242, 0]
click at [1118, 456] on div "← Move left → Move right ↑ Move up ↓ Move down + Zoom in - Zoom out Weaverville…" at bounding box center [983, 474] width 525 height 225
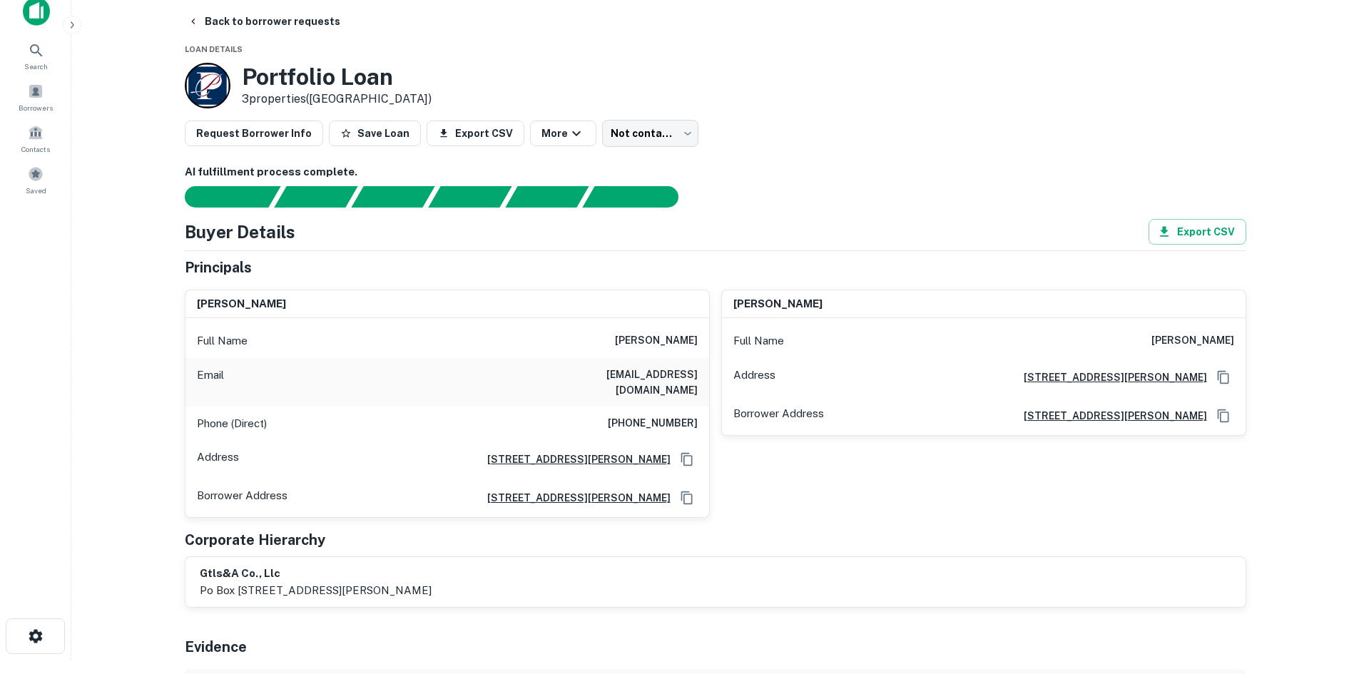
scroll to position [0, 0]
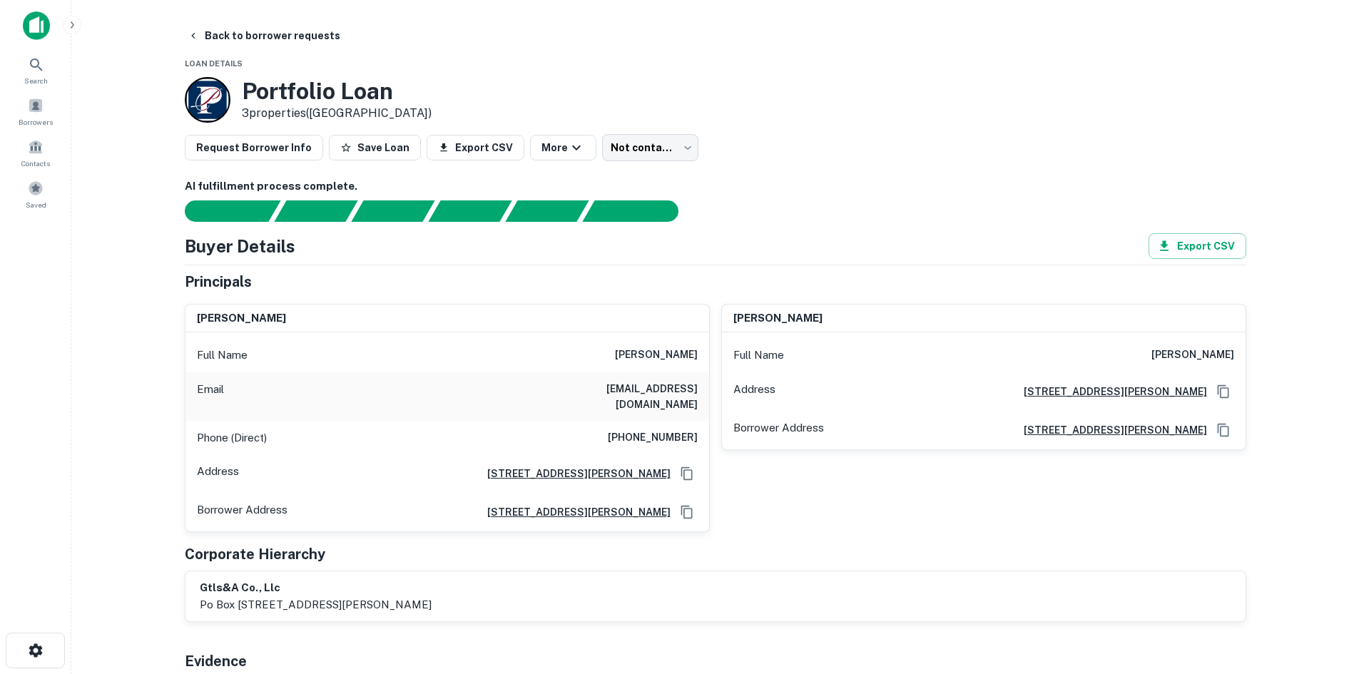
click at [640, 367] on div "Full Name augustus r morris" at bounding box center [448, 355] width 524 height 34
click at [644, 359] on h6 "augustus r morris" at bounding box center [656, 355] width 83 height 17
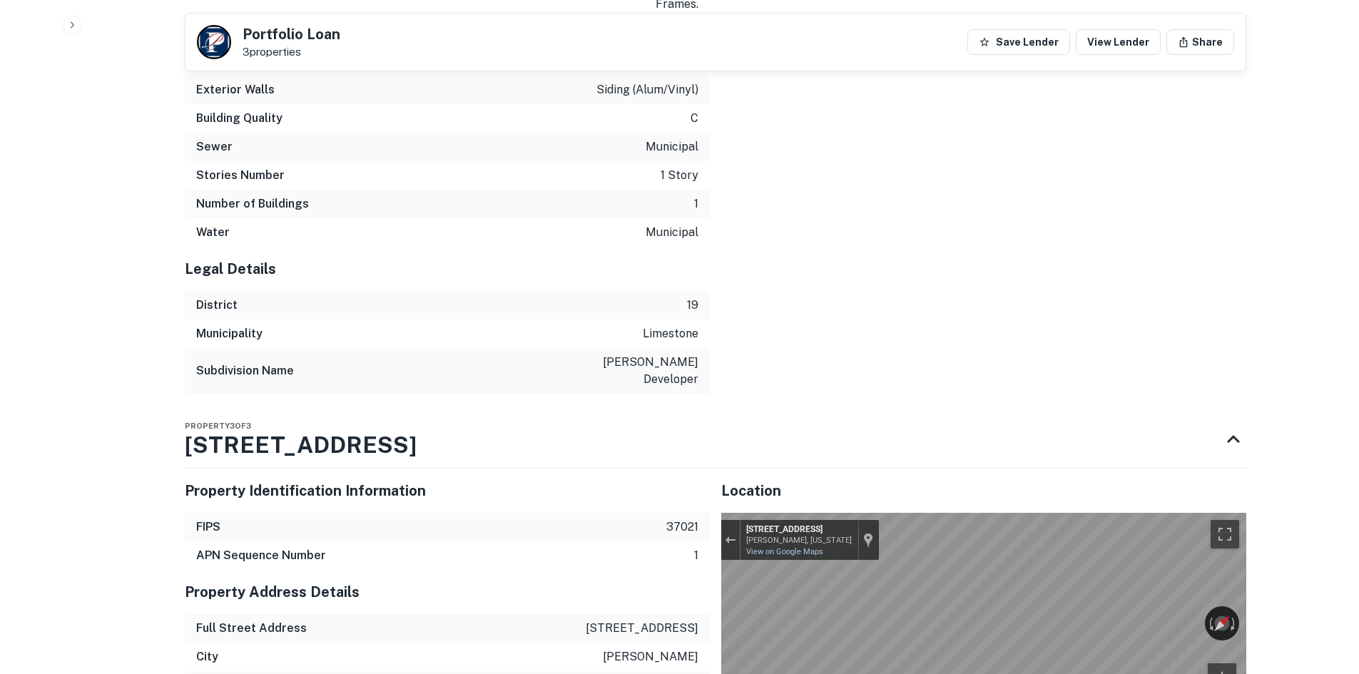
scroll to position [3710, 0]
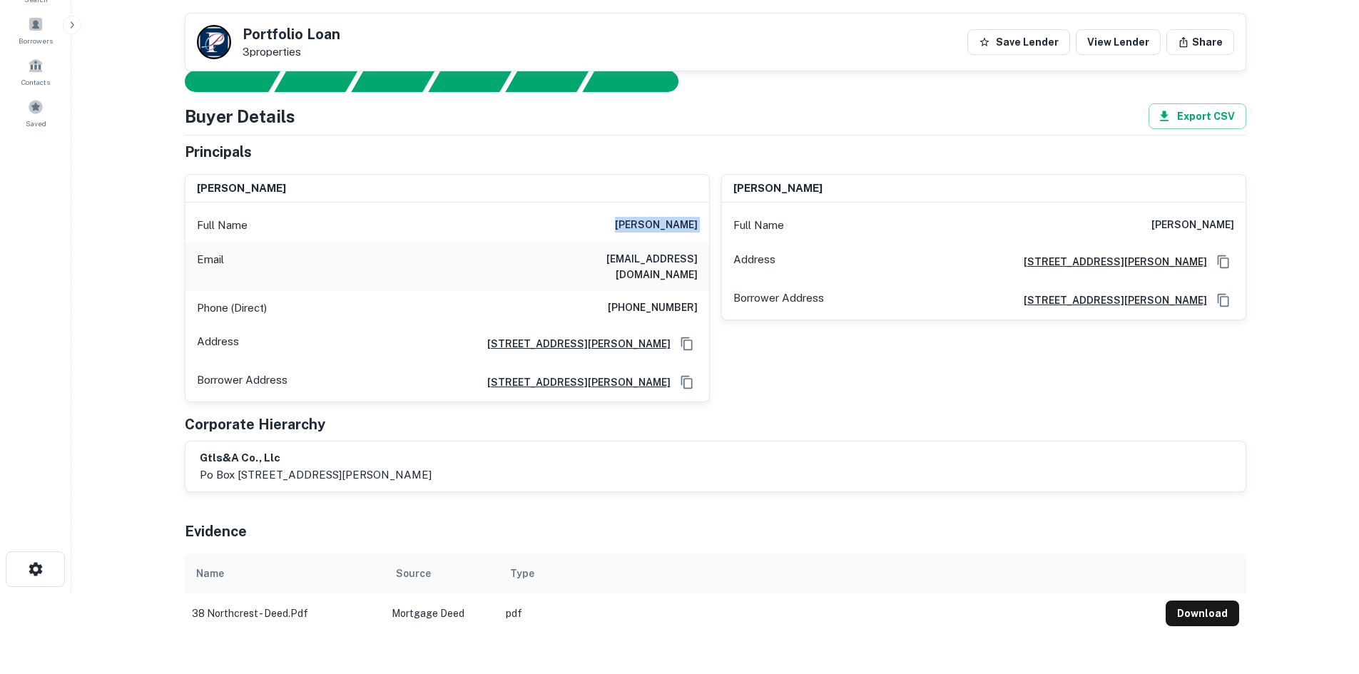
scroll to position [0, 0]
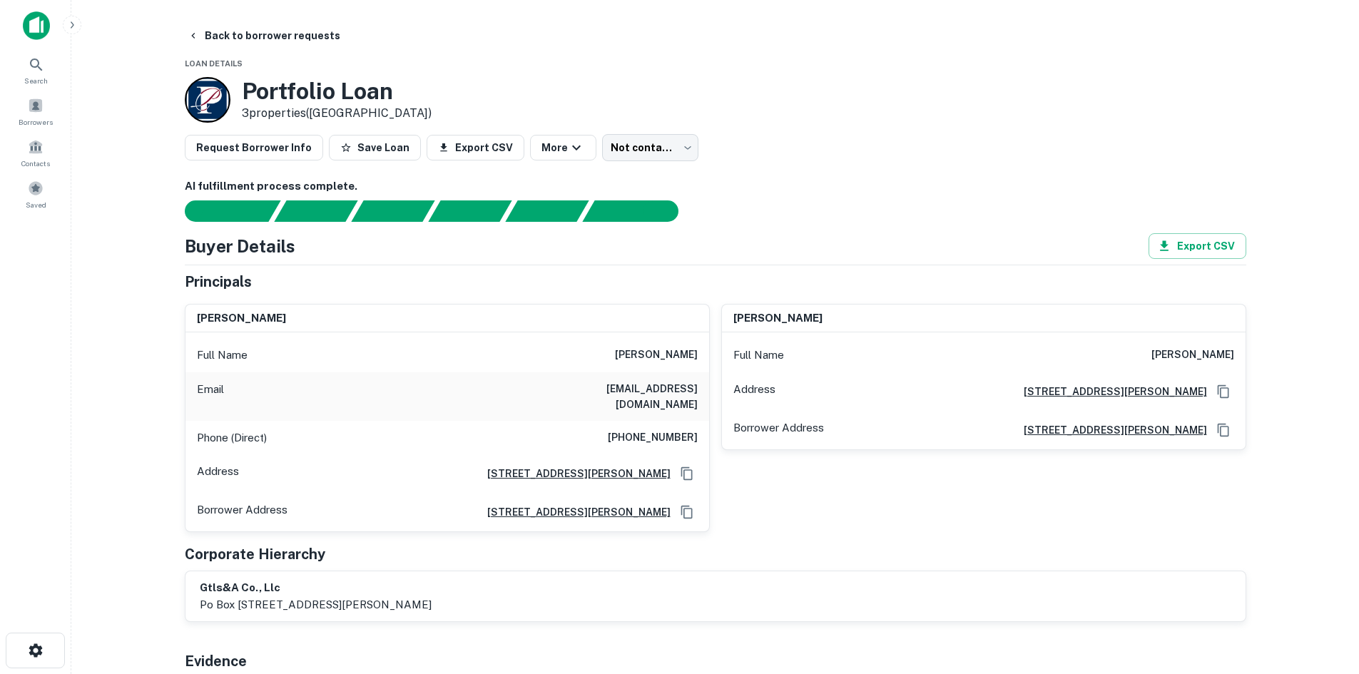
click at [665, 430] on h6 "(828) 273-6020" at bounding box center [653, 438] width 90 height 17
copy h6 "273"
click at [652, 430] on h6 "(828) 273-6020" at bounding box center [653, 438] width 90 height 17
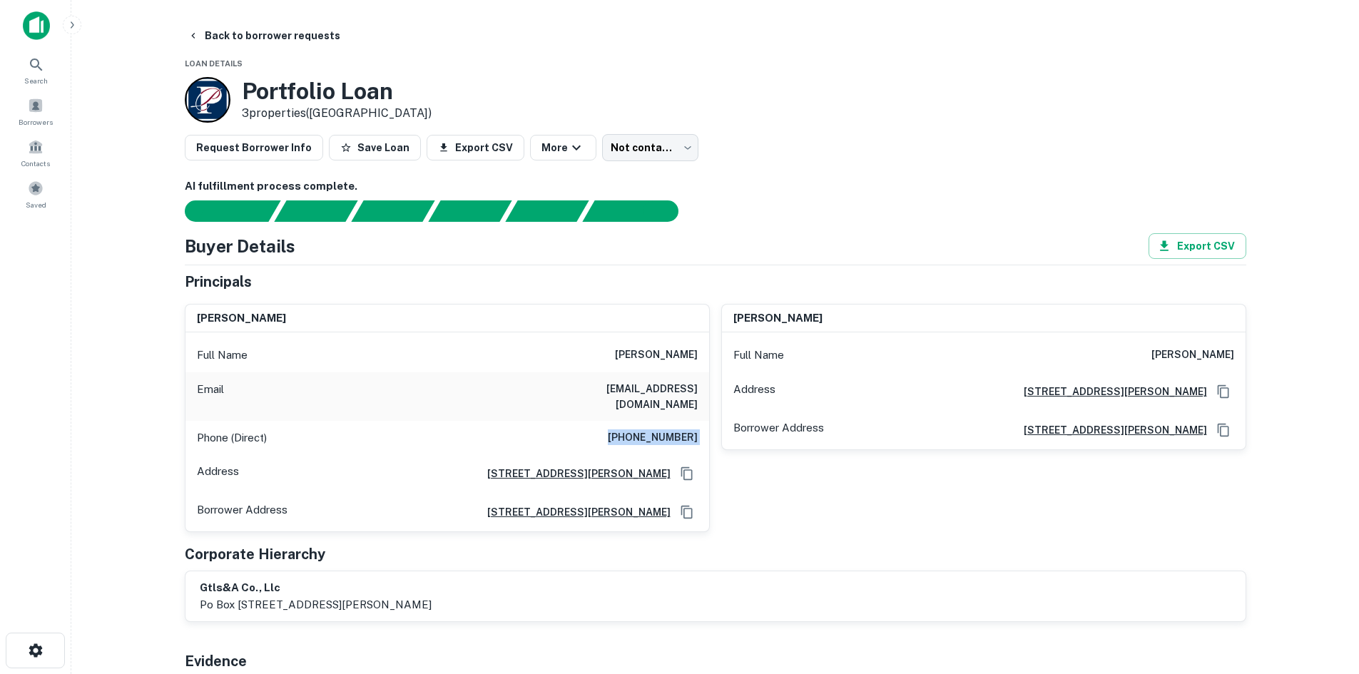
click at [652, 430] on h6 "(828) 273-6020" at bounding box center [653, 438] width 90 height 17
click at [650, 155] on body "Search Borrowers Contacts Saved Back to borrower requests Loan Details Portfoli…" at bounding box center [679, 337] width 1359 height 674
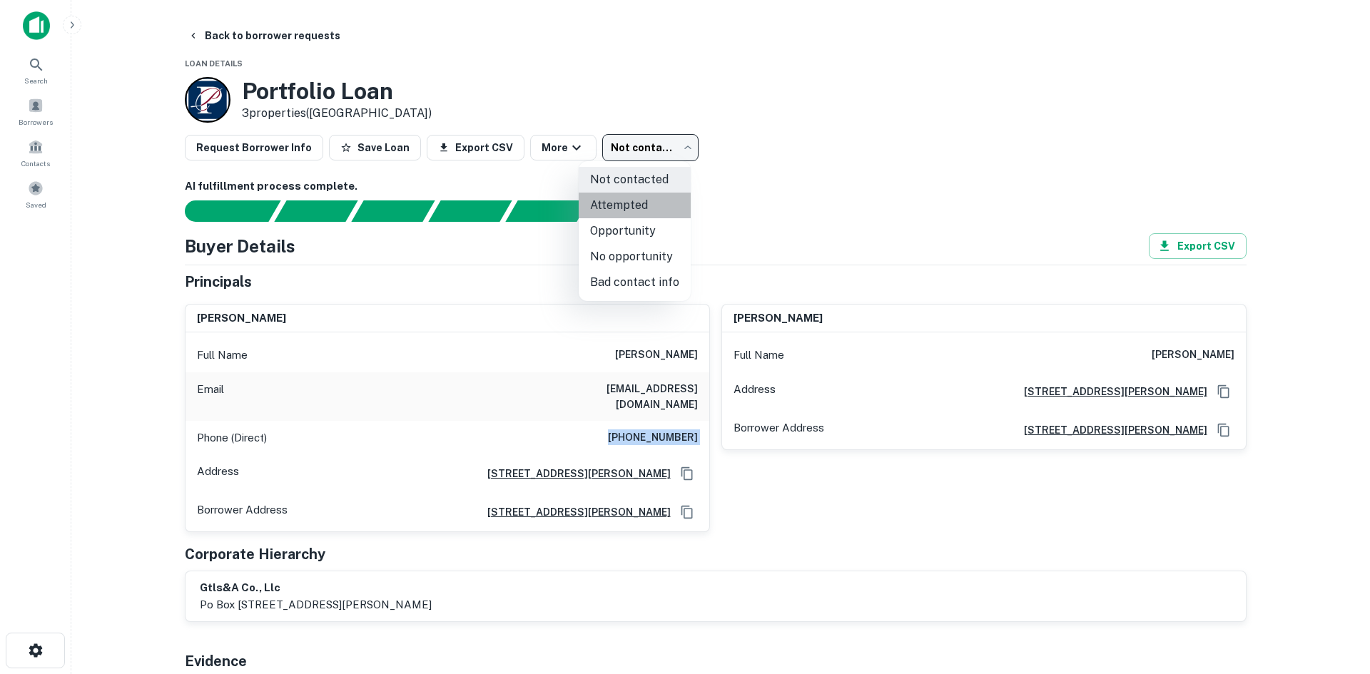
click at [674, 198] on li "Attempted" at bounding box center [635, 206] width 112 height 26
type input "*********"
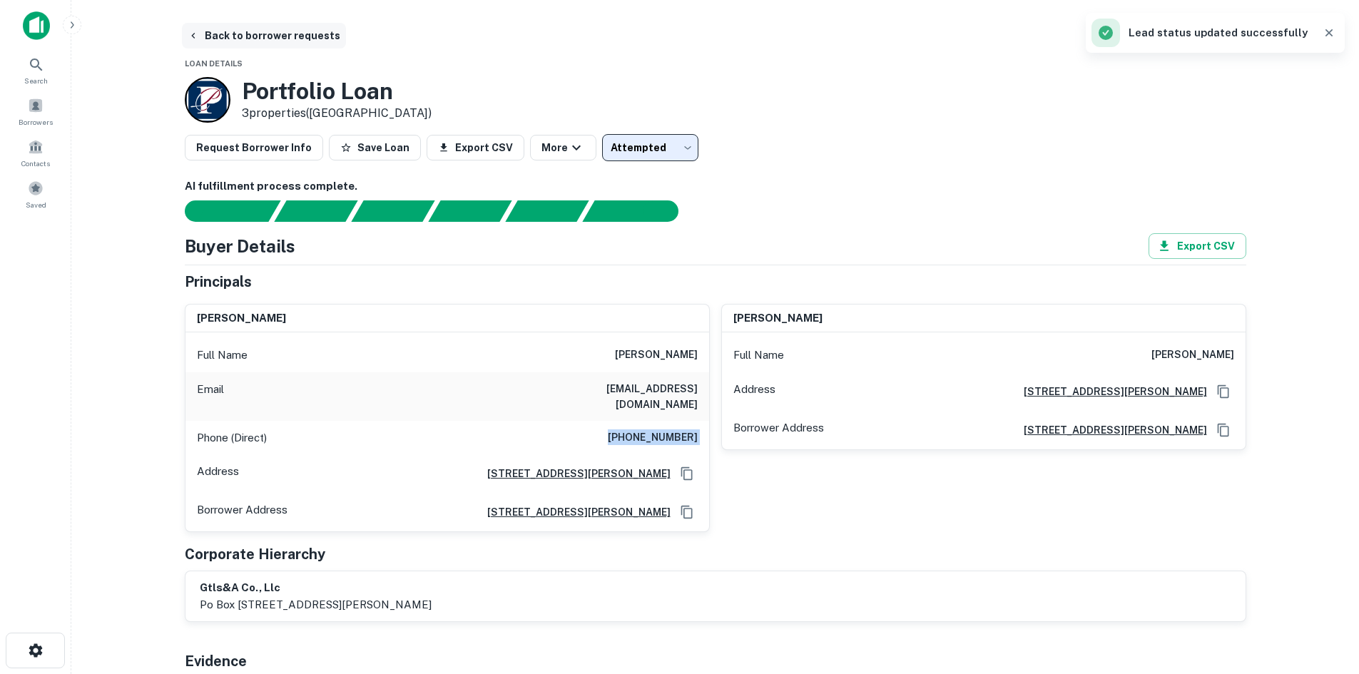
click at [298, 34] on button "Back to borrower requests" at bounding box center [264, 36] width 164 height 26
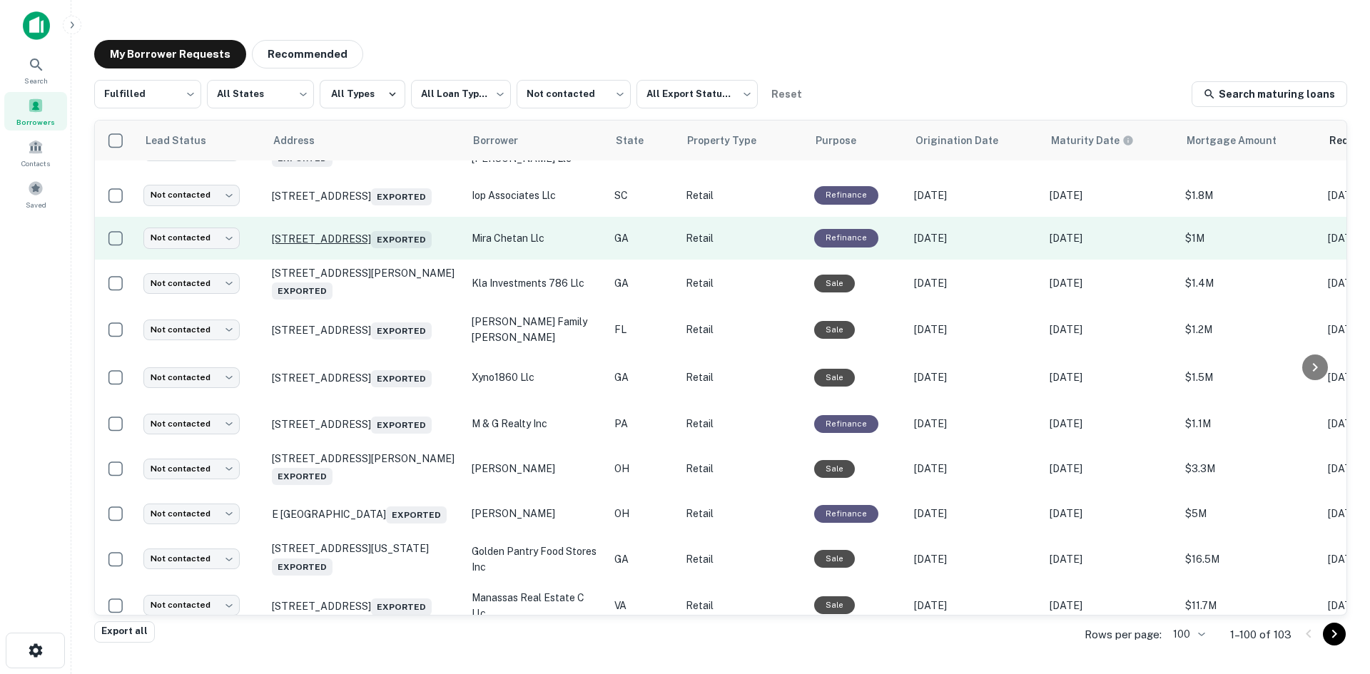
scroll to position [1625, 0]
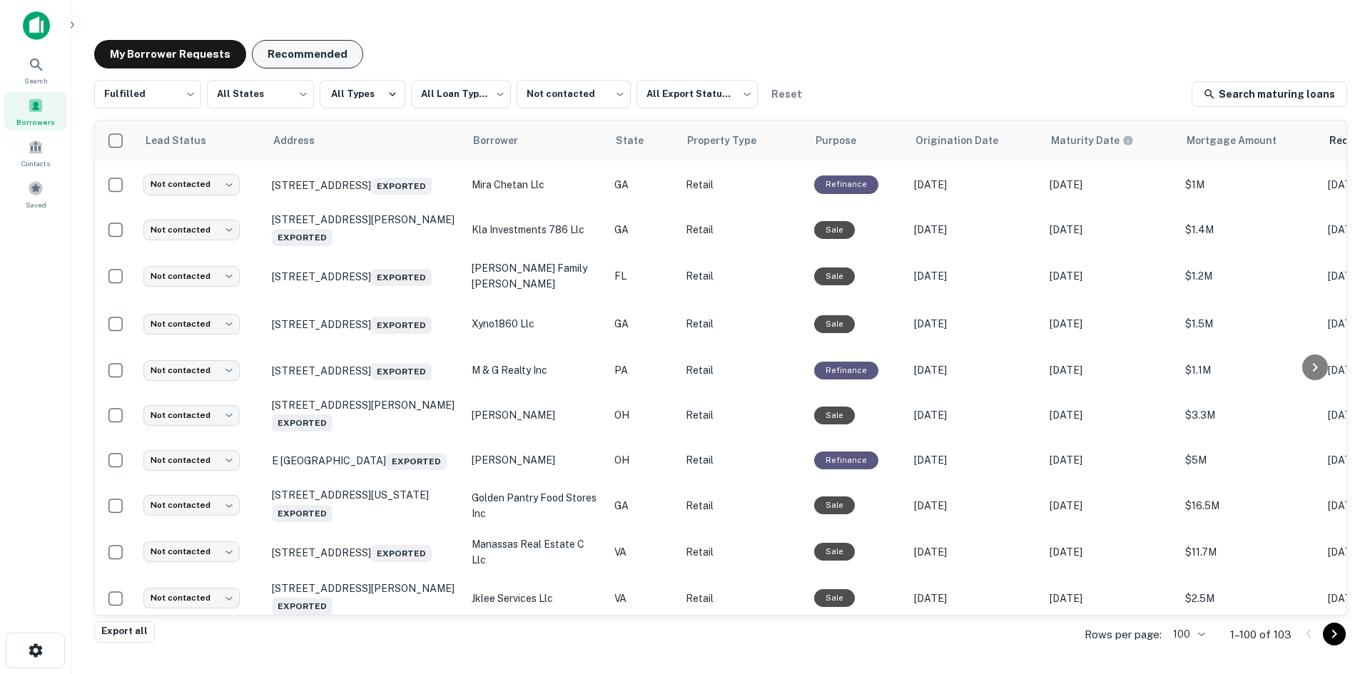
click at [319, 41] on button "Recommended" at bounding box center [307, 54] width 111 height 29
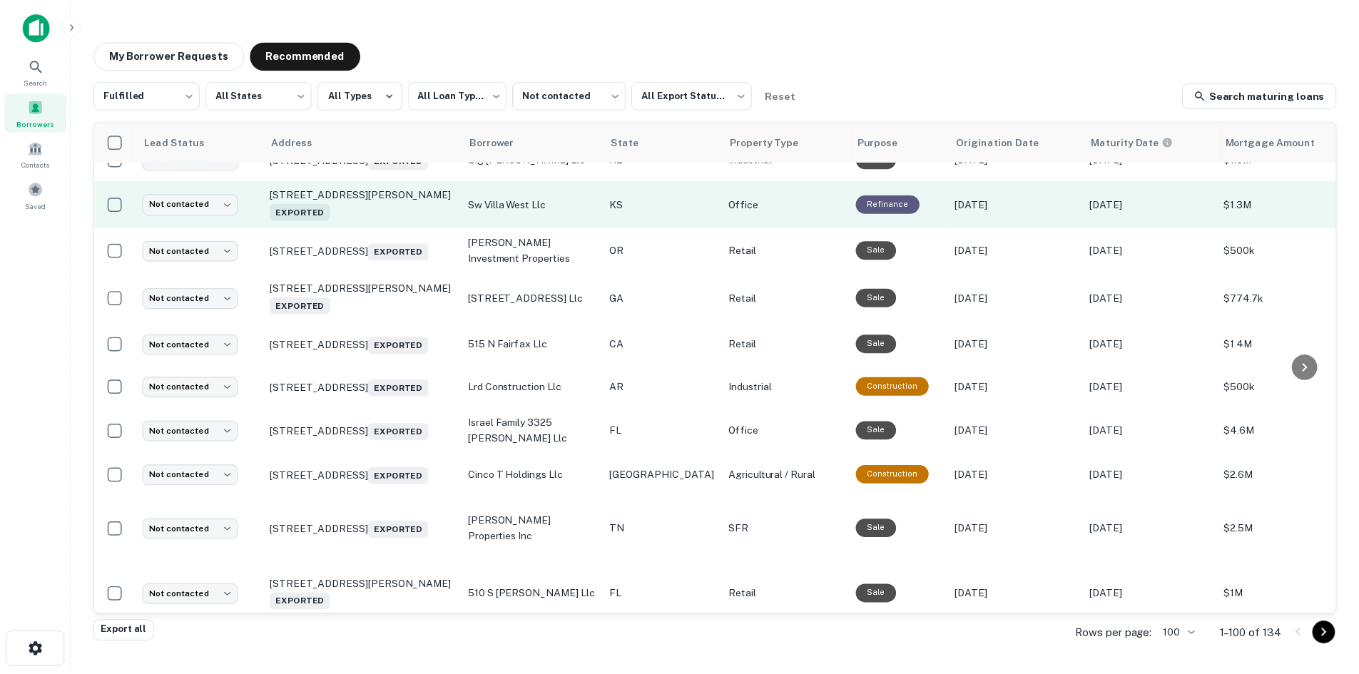
scroll to position [1839, 0]
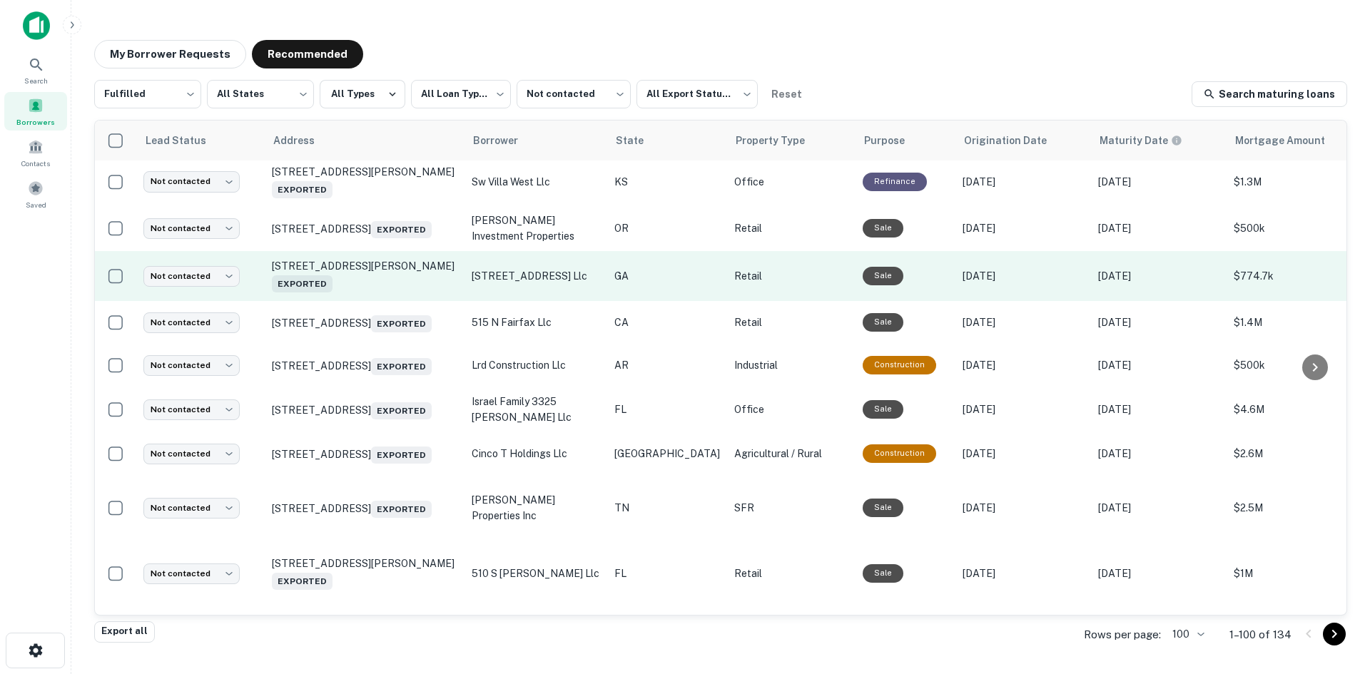
click at [374, 301] on td "4270 Lawrenceville Hwy Tucker, GA 30084 Exported" at bounding box center [365, 276] width 200 height 50
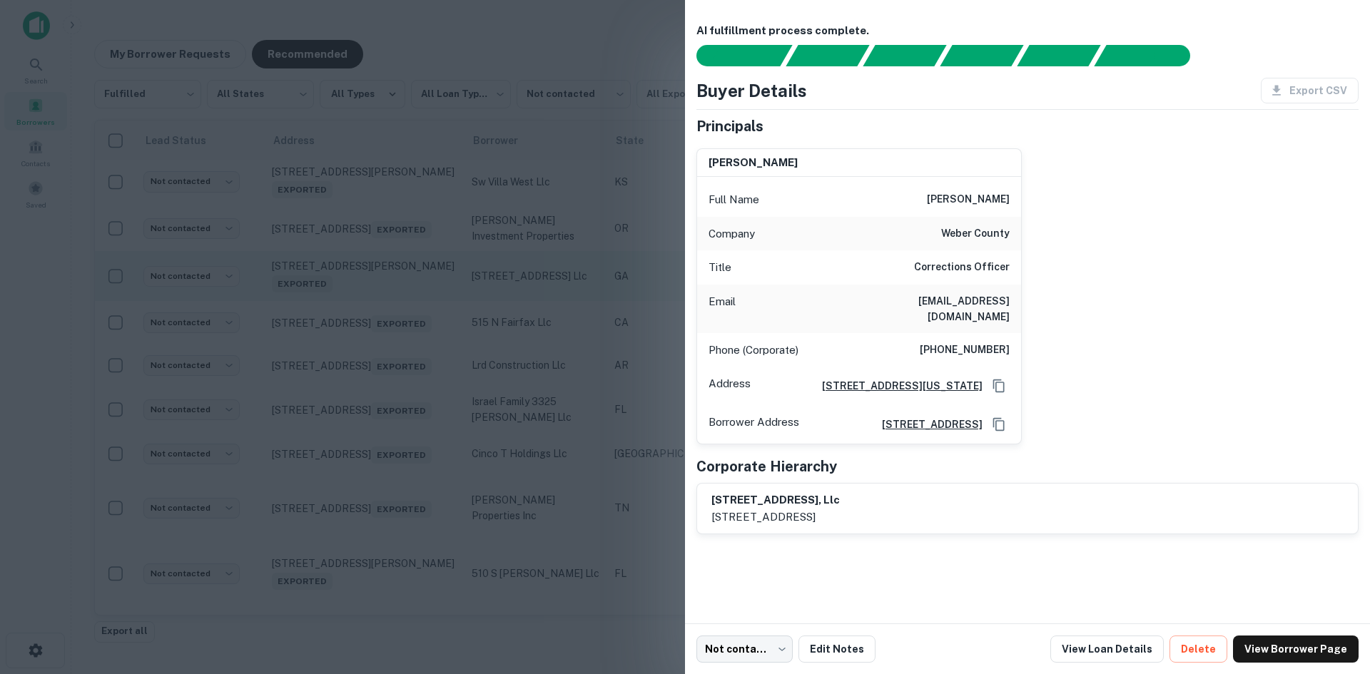
click at [374, 408] on div at bounding box center [685, 337] width 1370 height 674
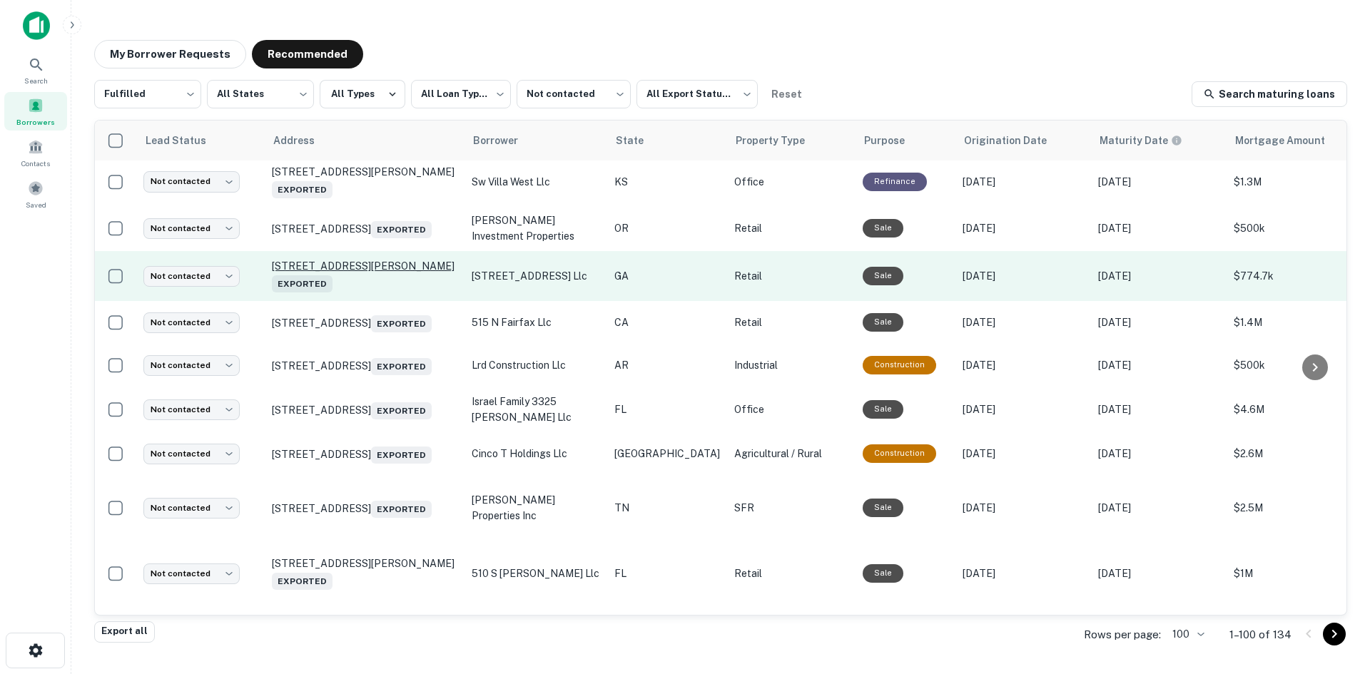
click at [367, 293] on p "4270 Lawrenceville Hwy Tucker, GA 30084 Exported" at bounding box center [365, 276] width 186 height 33
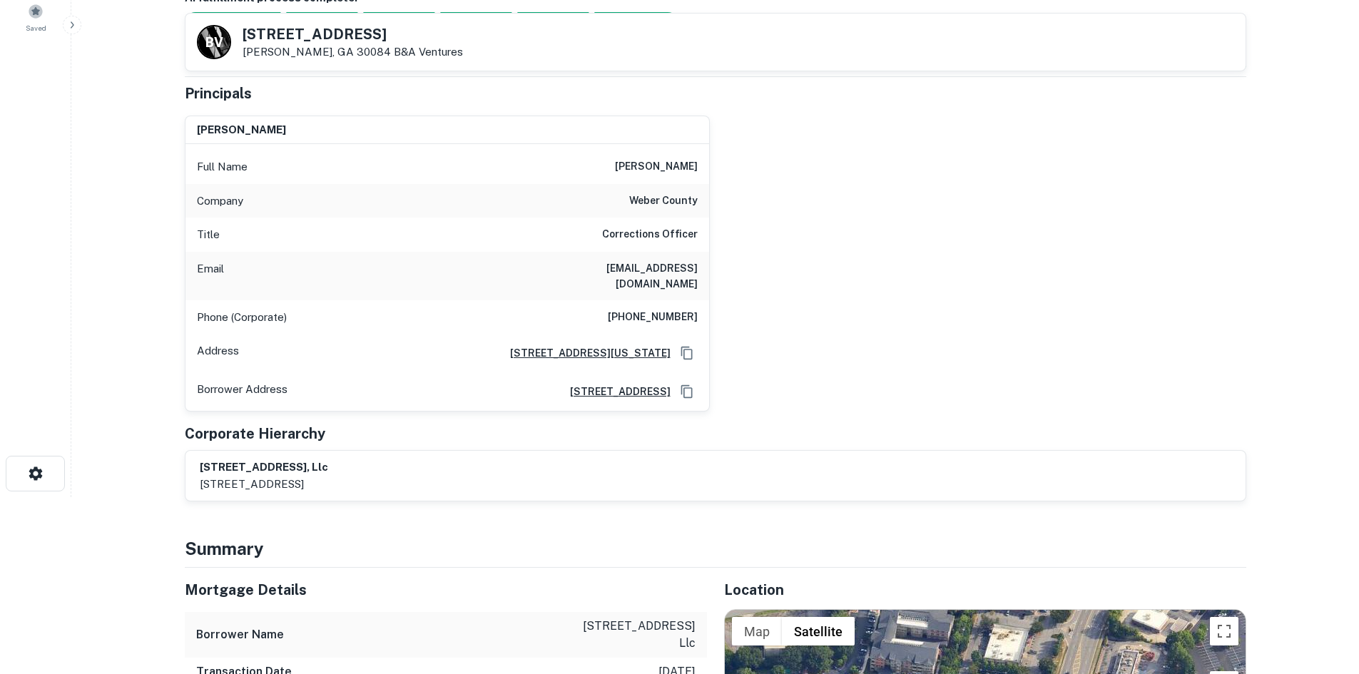
scroll to position [499, 0]
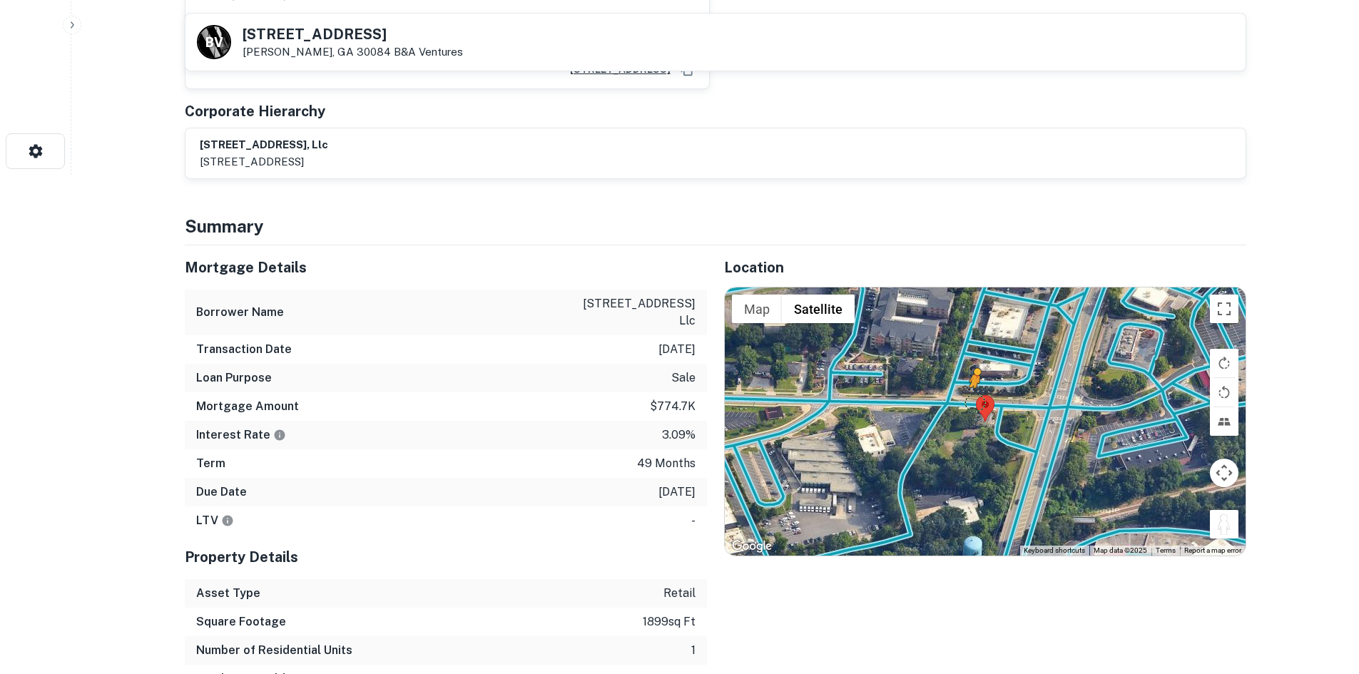
drag, startPoint x: 1222, startPoint y: 502, endPoint x: 977, endPoint y: 388, distance: 269.8
click at [977, 388] on div "To activate drag with keyboard, press Alt + Enter. Once in keyboard drag state,…" at bounding box center [985, 422] width 521 height 268
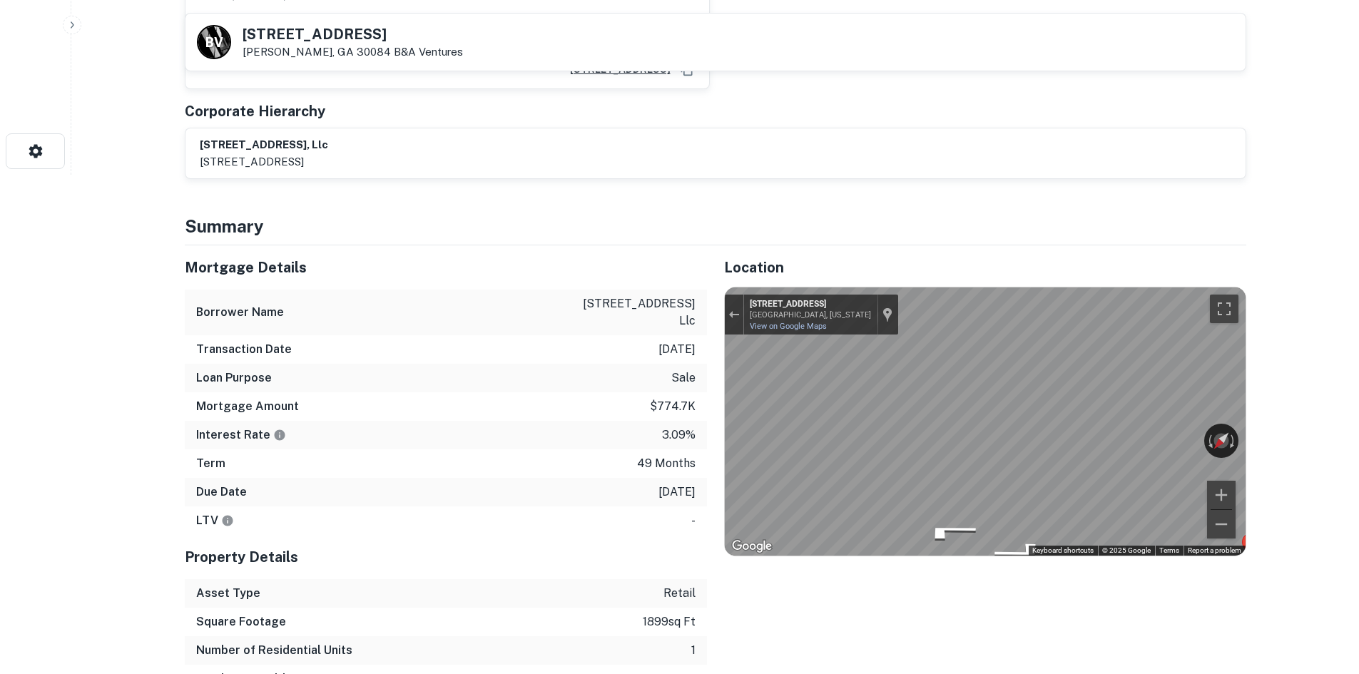
click at [851, 295] on div "← Move left → Move right ↑ Move up ↓ Move down + Zoom in - Zoom out 4377 Lynbur…" at bounding box center [985, 422] width 521 height 268
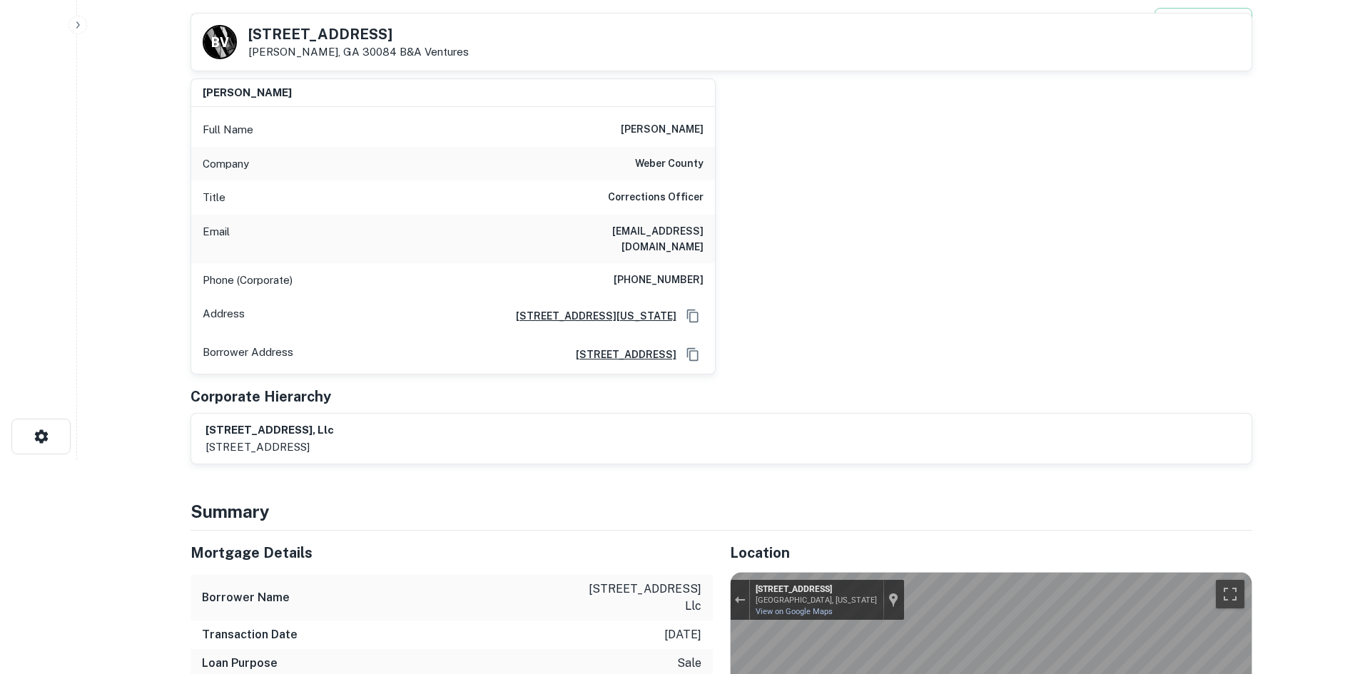
scroll to position [0, 0]
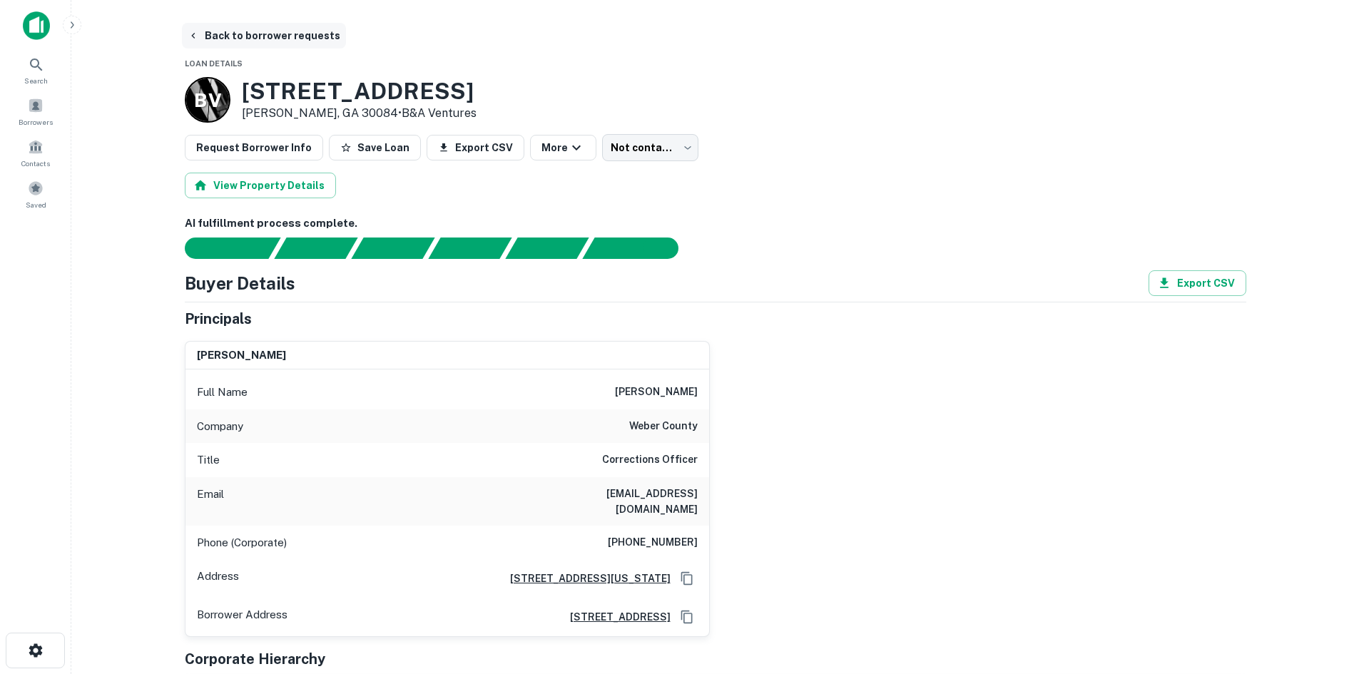
click at [252, 32] on button "Back to borrower requests" at bounding box center [264, 36] width 164 height 26
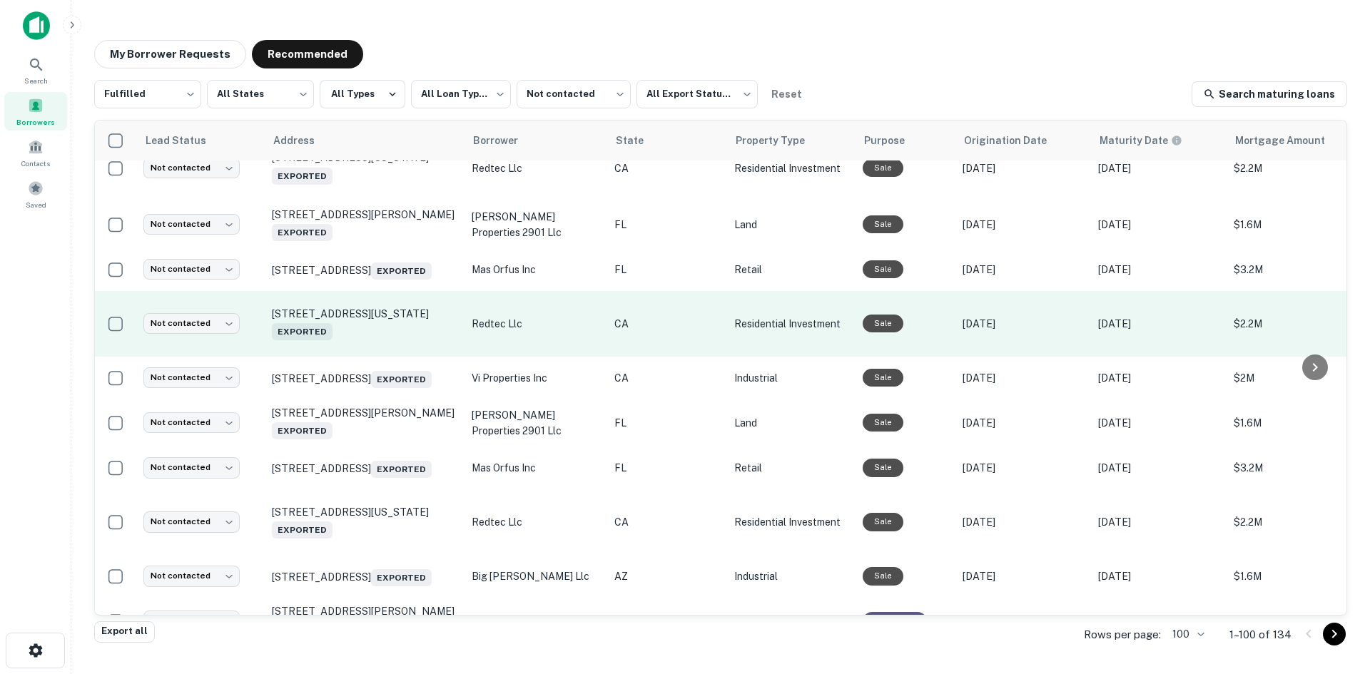
scroll to position [1411, 0]
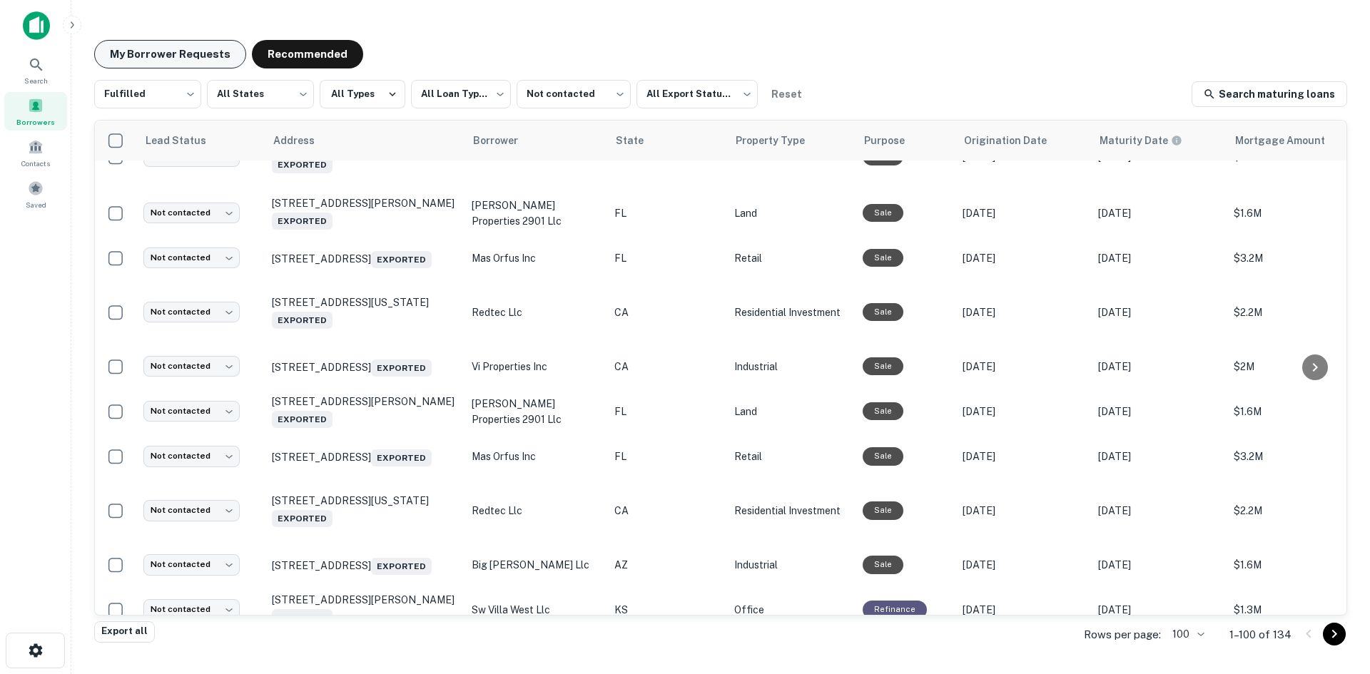
click at [205, 64] on button "My Borrower Requests" at bounding box center [170, 54] width 152 height 29
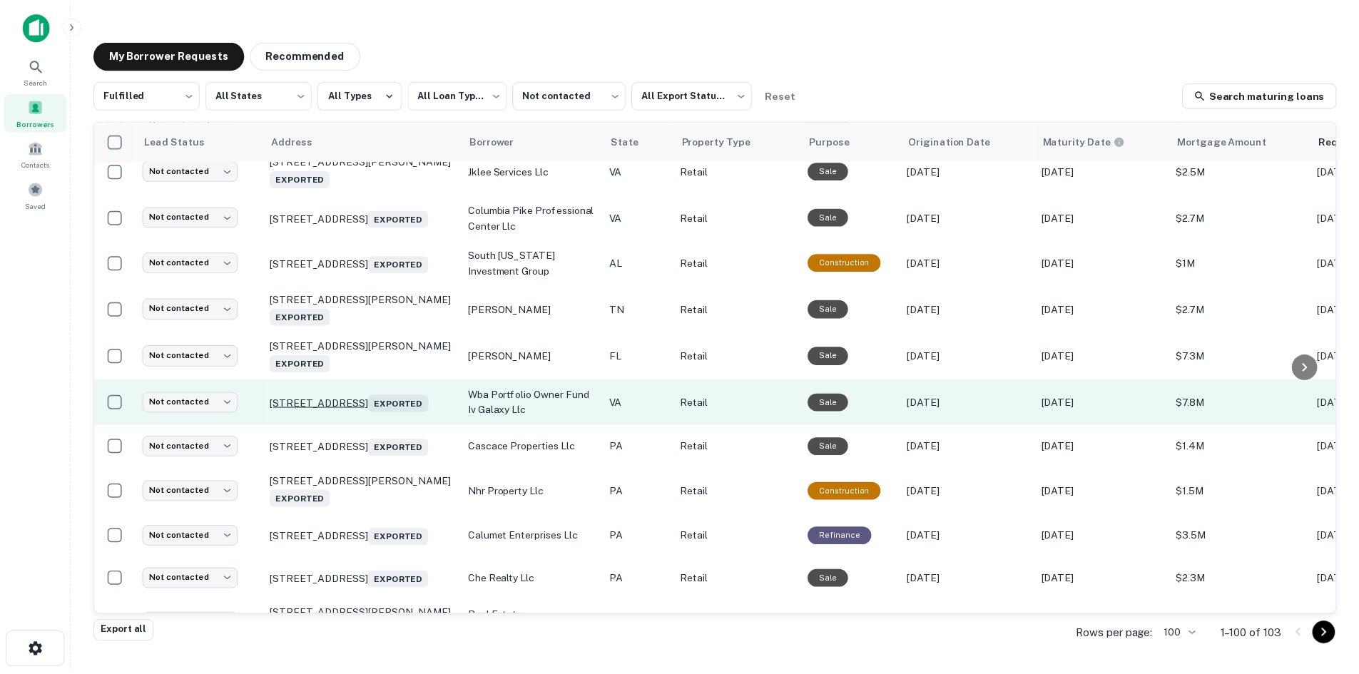
scroll to position [2339, 0]
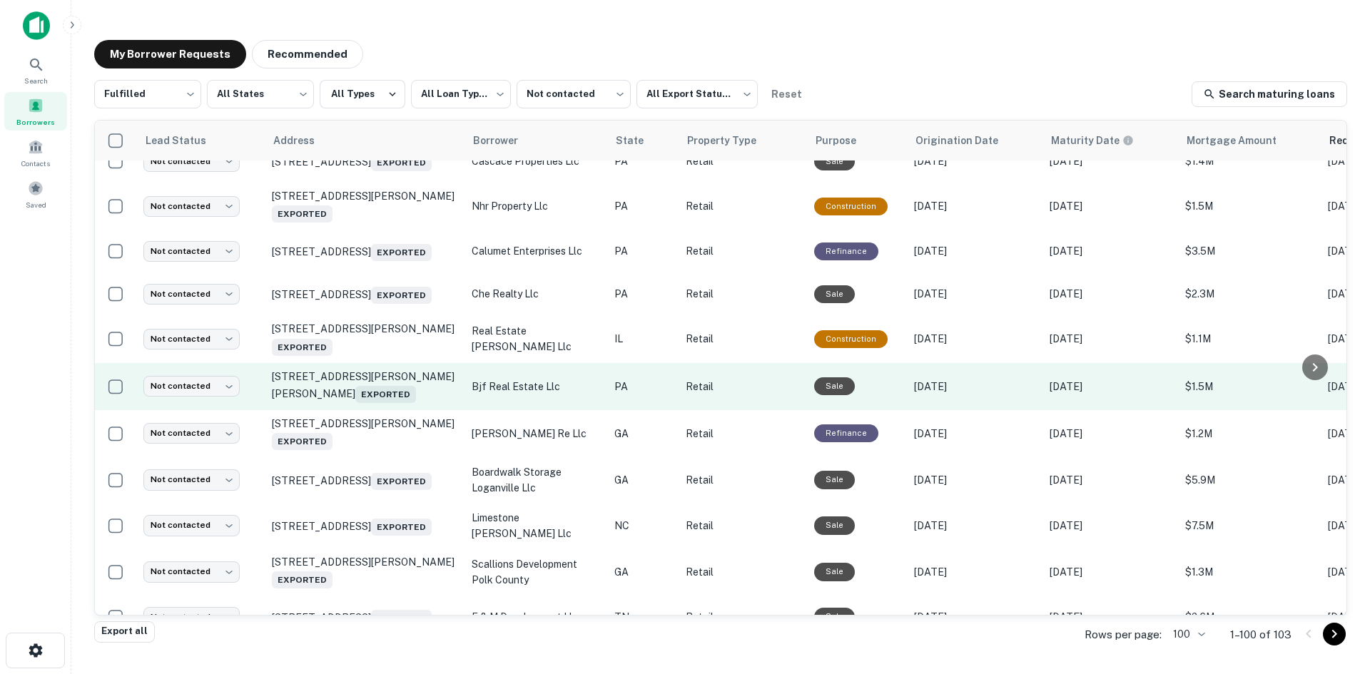
click at [412, 410] on td "232 Hartman Bridge Rd Strasburg, PA 17579 Exported" at bounding box center [365, 386] width 200 height 47
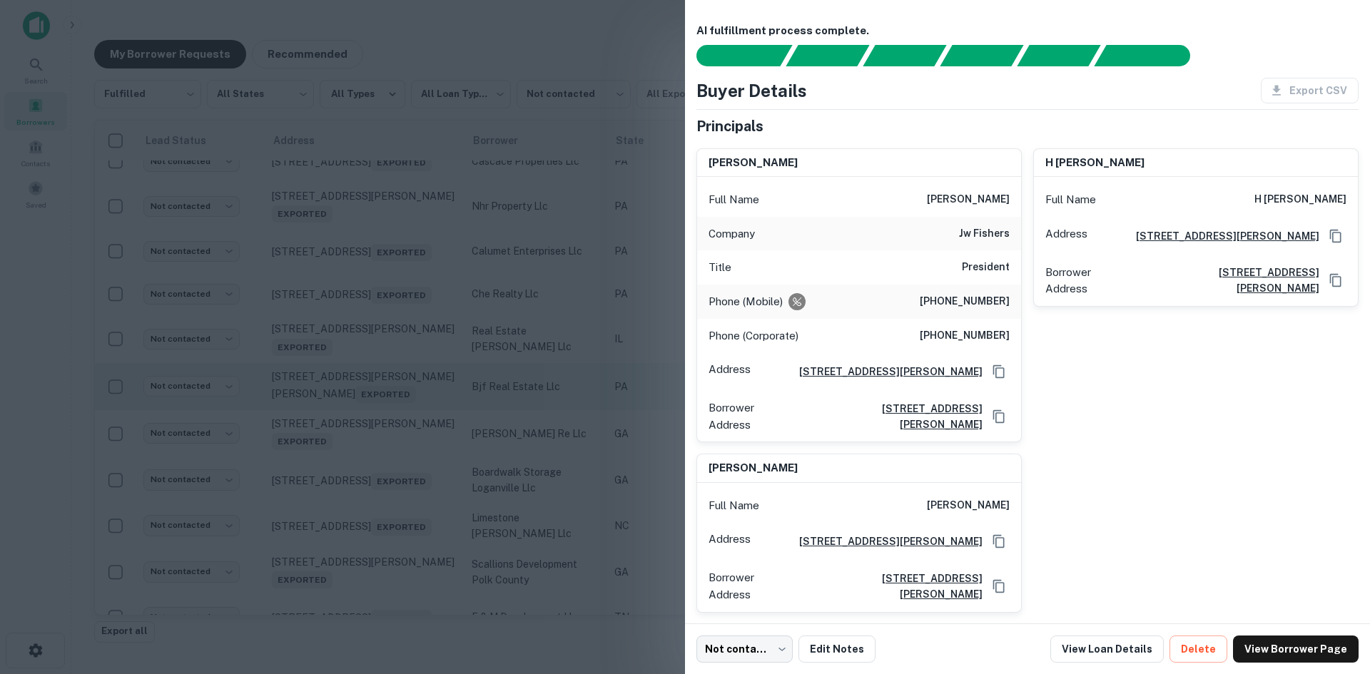
click at [412, 479] on div at bounding box center [685, 337] width 1370 height 674
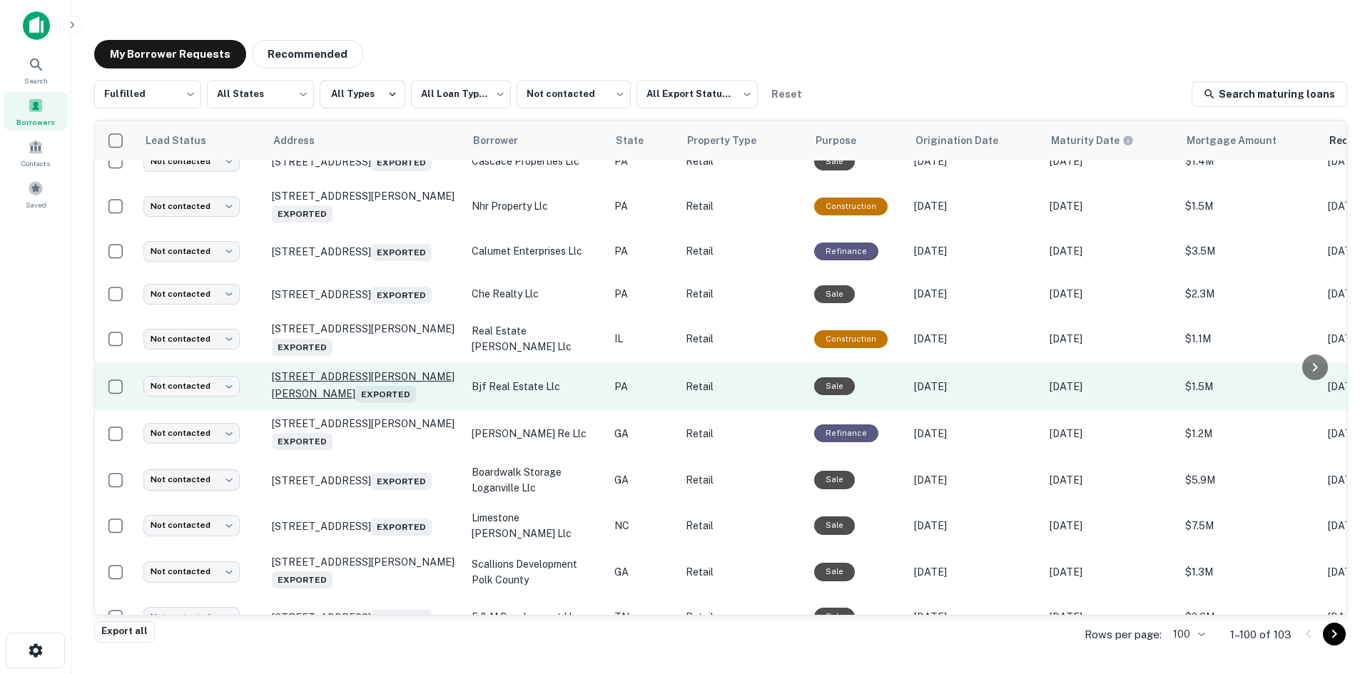
click at [405, 403] on p "232 Hartman Bridge Rd Strasburg, PA 17579 Exported" at bounding box center [365, 386] width 186 height 33
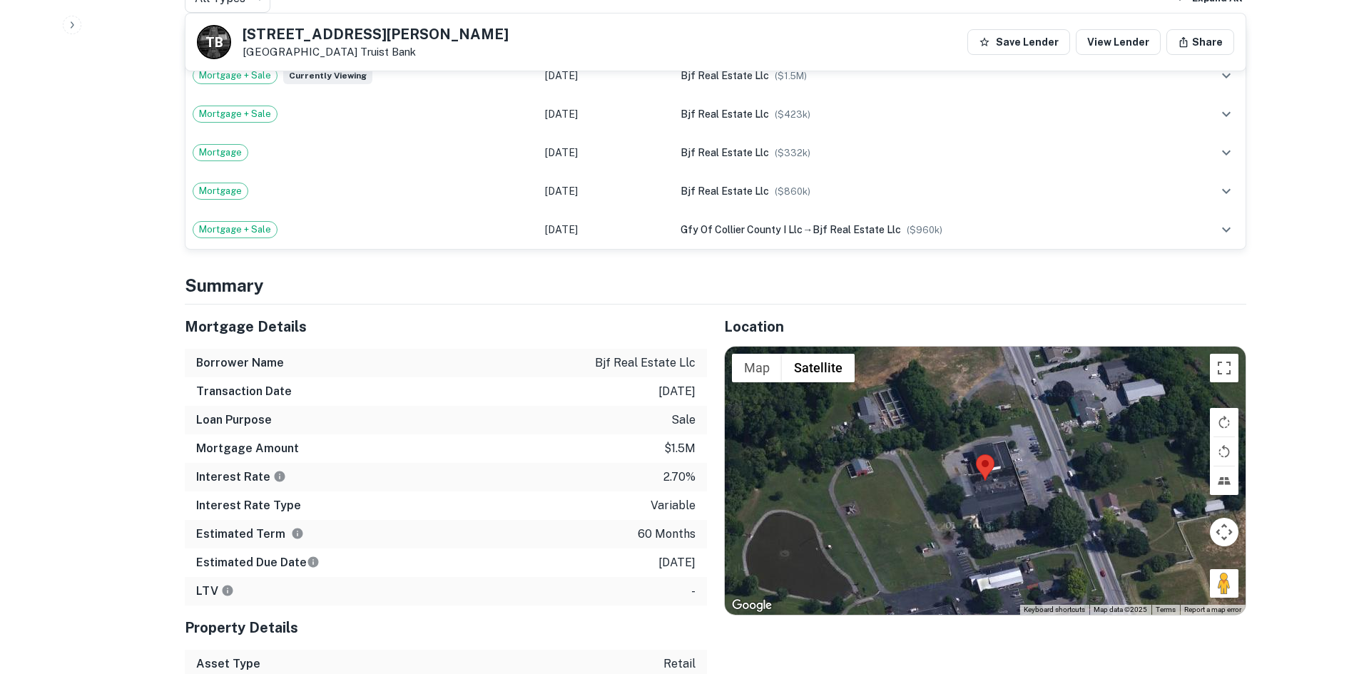
scroll to position [1070, 0]
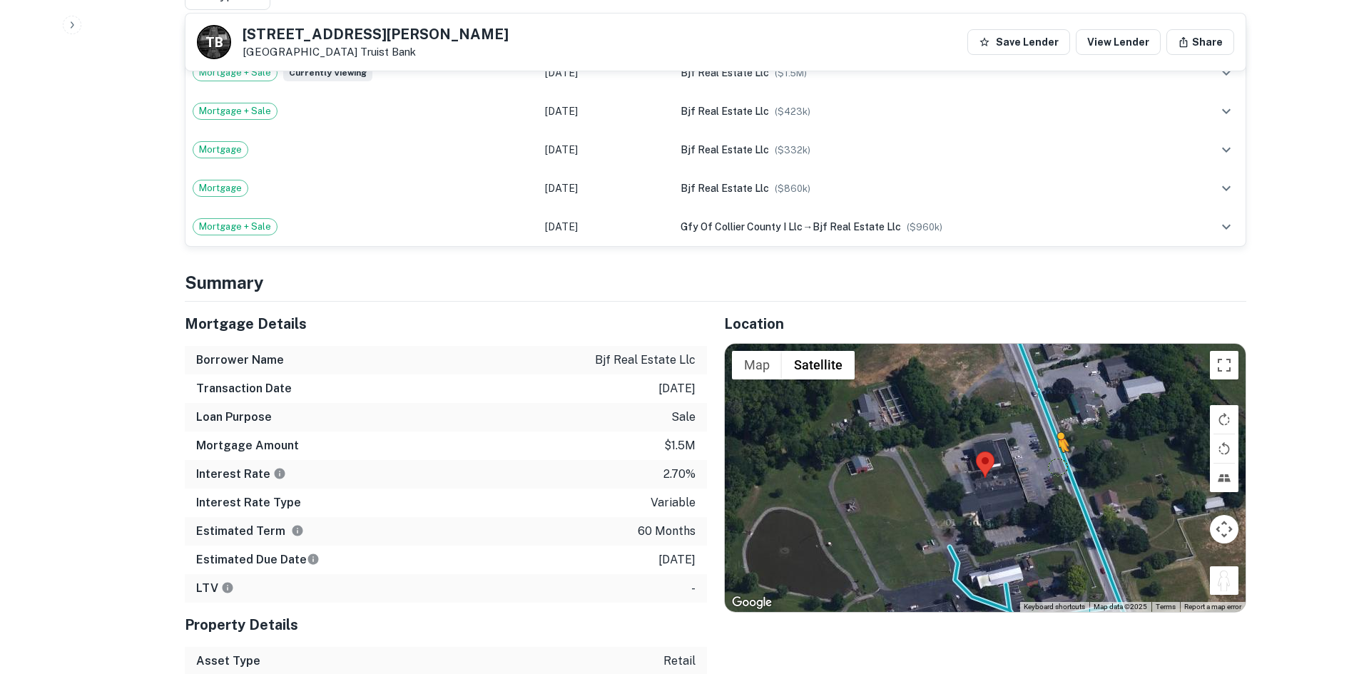
drag, startPoint x: 1217, startPoint y: 582, endPoint x: 1057, endPoint y: 460, distance: 201.2
click at [1057, 460] on div "To activate drag with keyboard, press Alt + Enter. Once in keyboard drag state,…" at bounding box center [985, 478] width 521 height 268
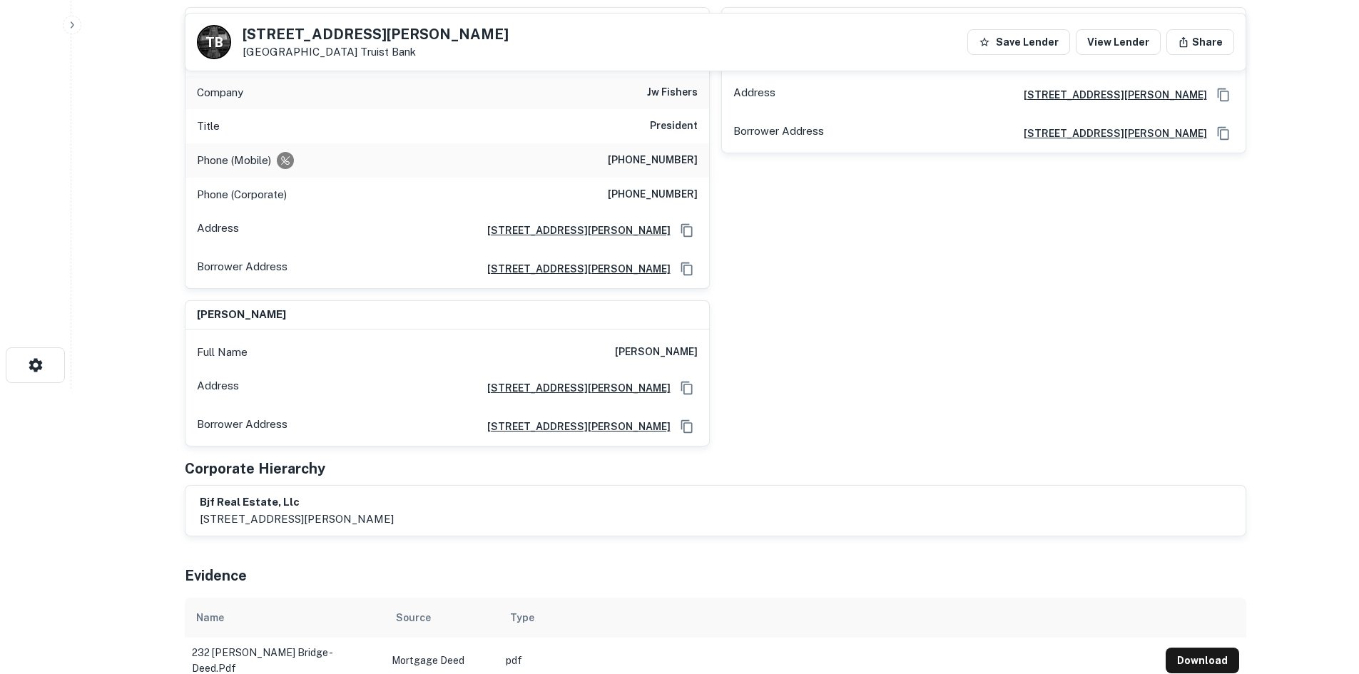
scroll to position [143, 0]
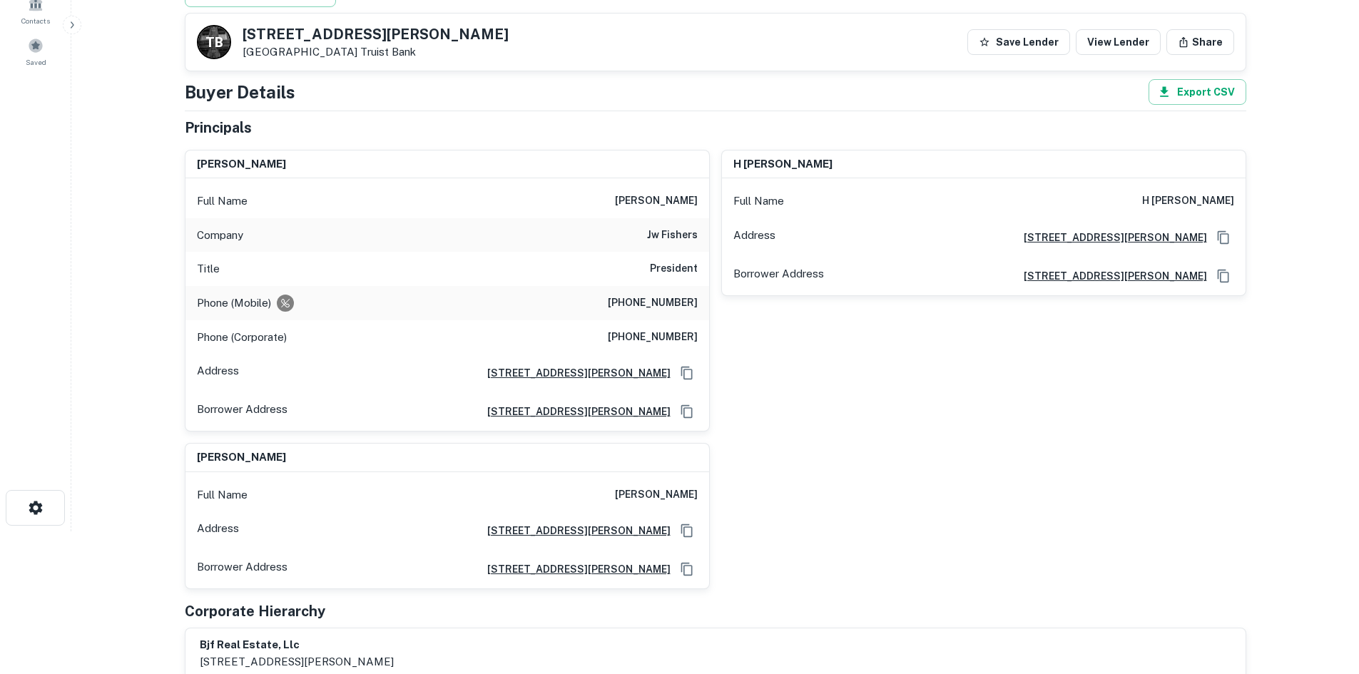
click at [647, 314] on div "Phone (Mobile) (813) 326-5698" at bounding box center [448, 303] width 524 height 34
copy h6 "(813) 326-5698"
click at [646, 330] on h6 "(508) 822-7330" at bounding box center [653, 337] width 90 height 17
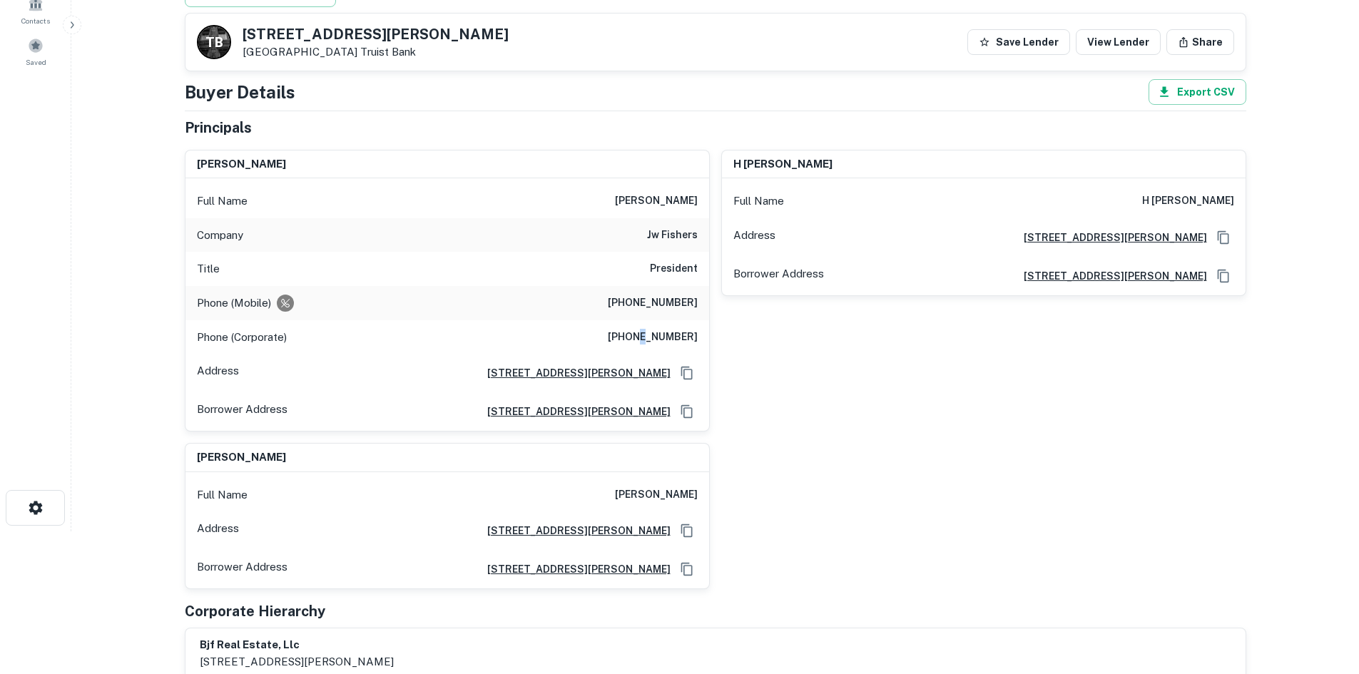
click at [648, 330] on h6 "(508) 822-7330" at bounding box center [653, 337] width 90 height 17
click at [647, 330] on h6 "(508) 822-7330" at bounding box center [653, 337] width 90 height 17
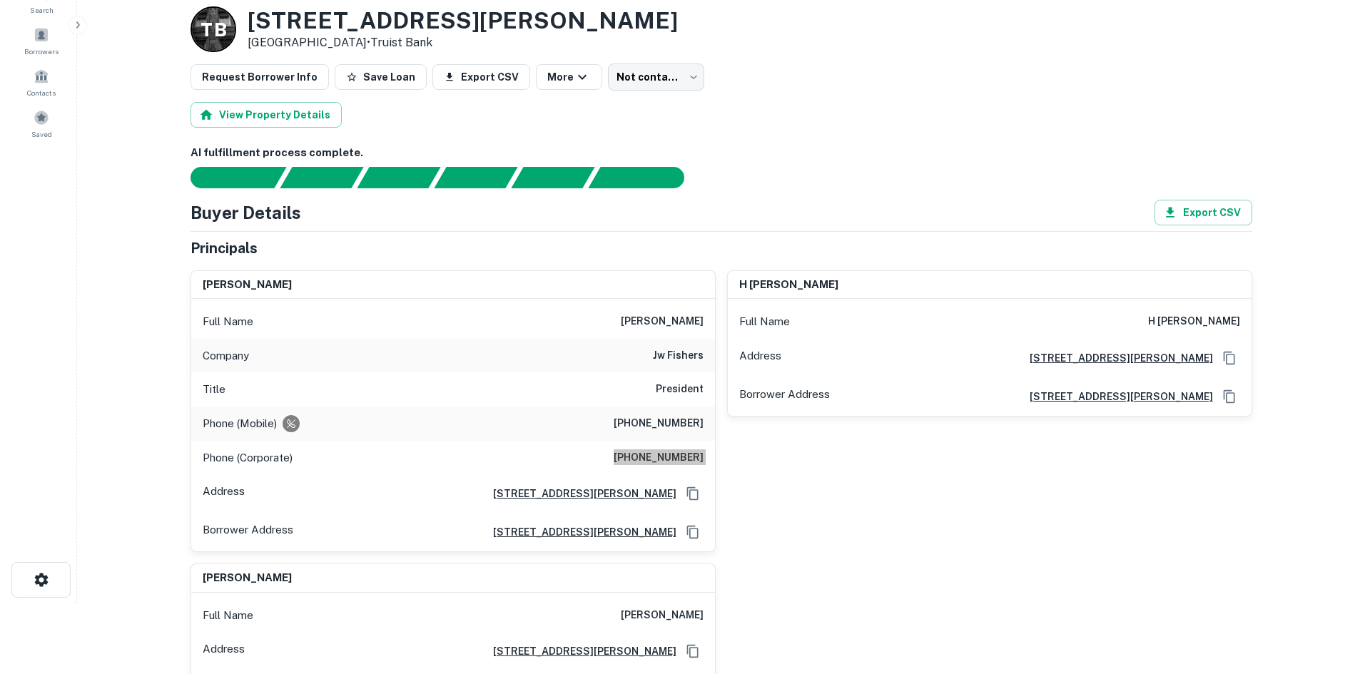
scroll to position [0, 0]
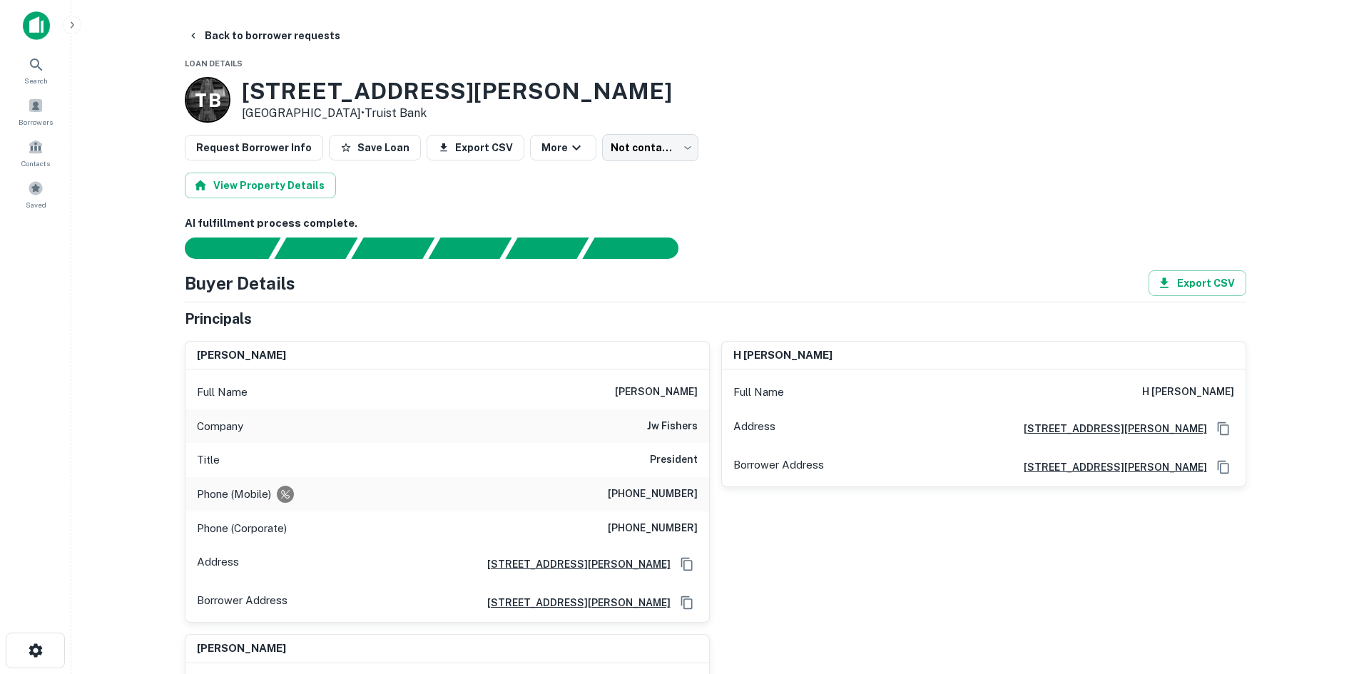
click at [636, 148] on body "Search Borrowers Contacts Saved Back to borrower requests Loan Details T B 232 …" at bounding box center [679, 337] width 1359 height 674
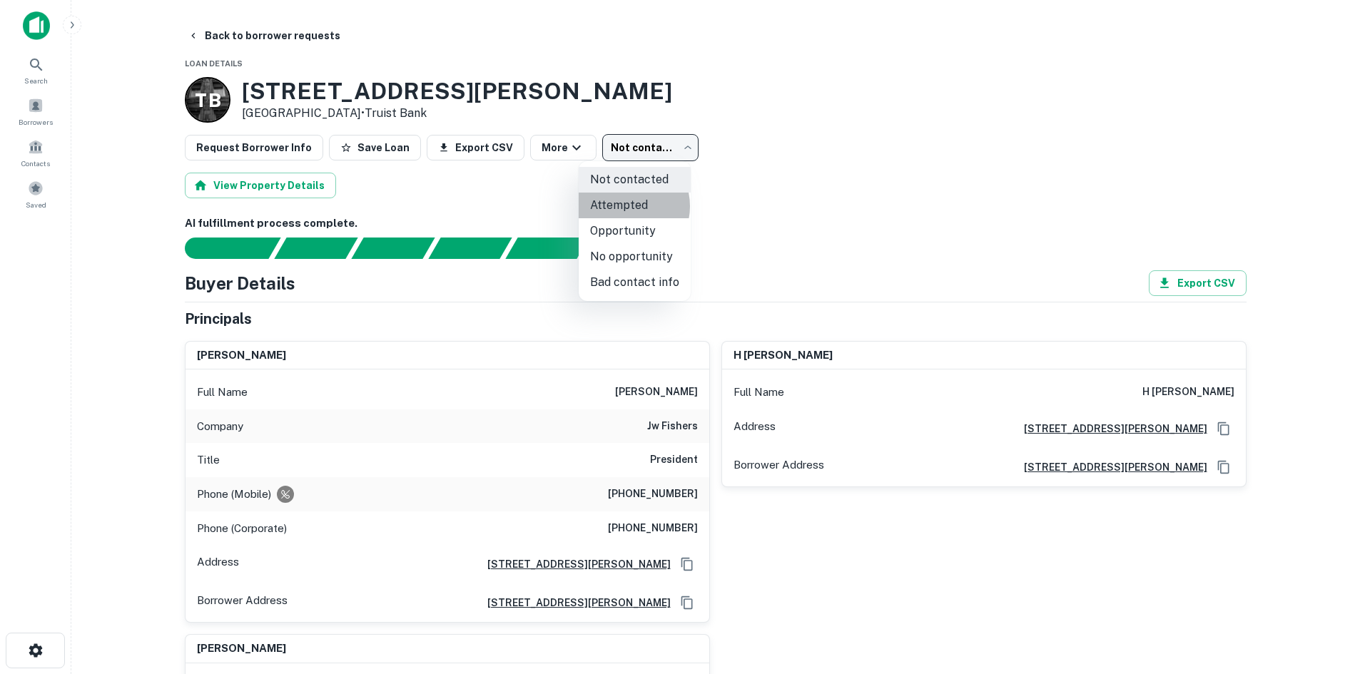
click at [623, 206] on li "Attempted" at bounding box center [635, 206] width 112 height 26
type input "*********"
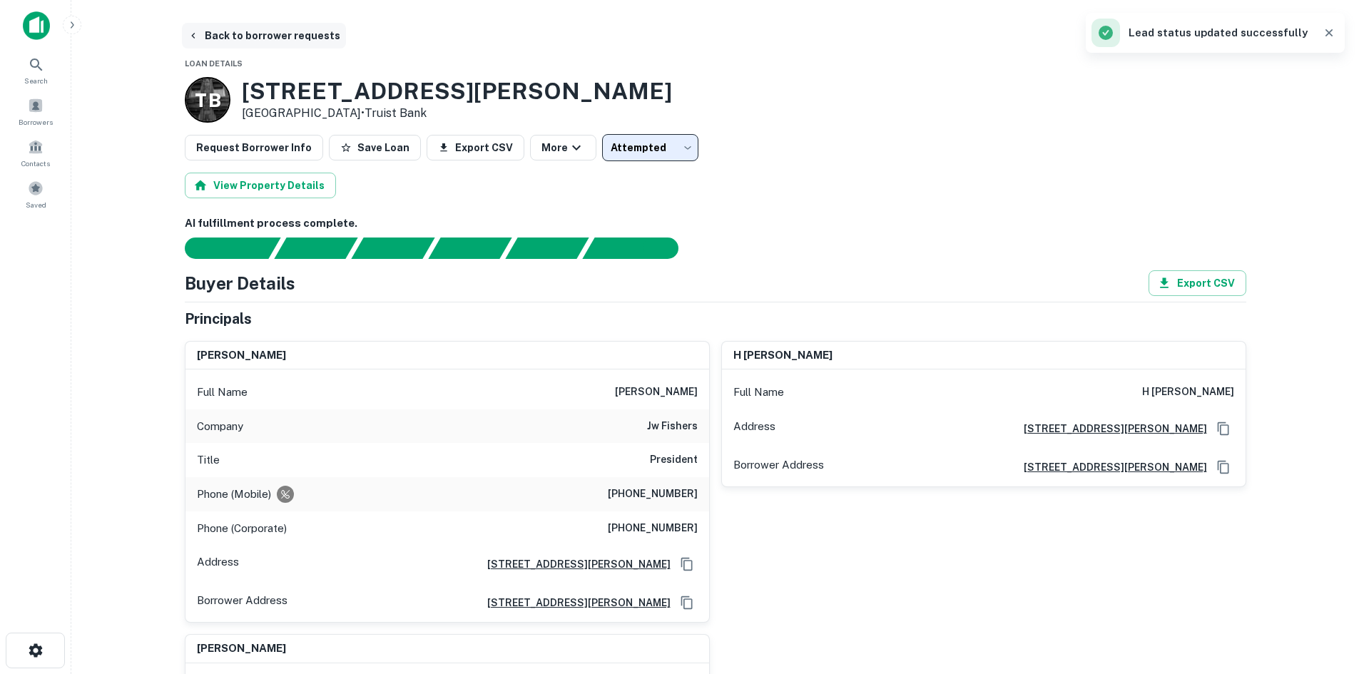
click at [265, 35] on button "Back to borrower requests" at bounding box center [264, 36] width 164 height 26
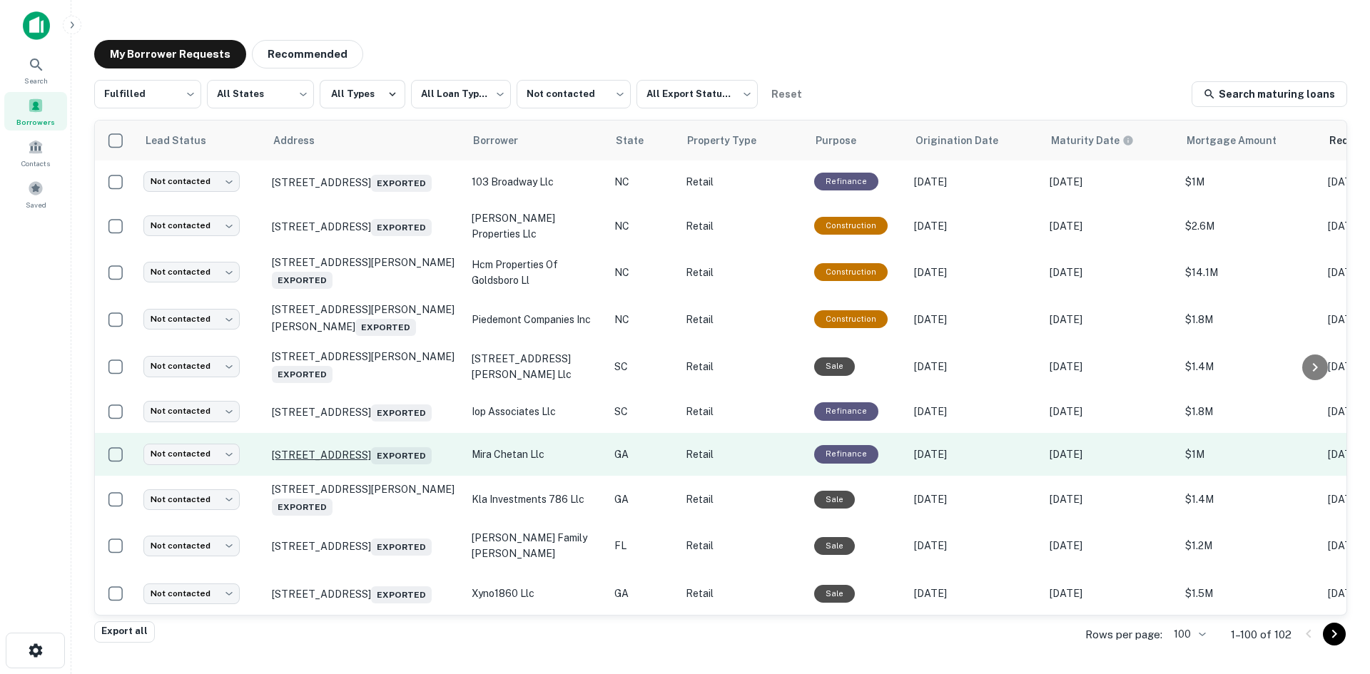
scroll to position [1498, 0]
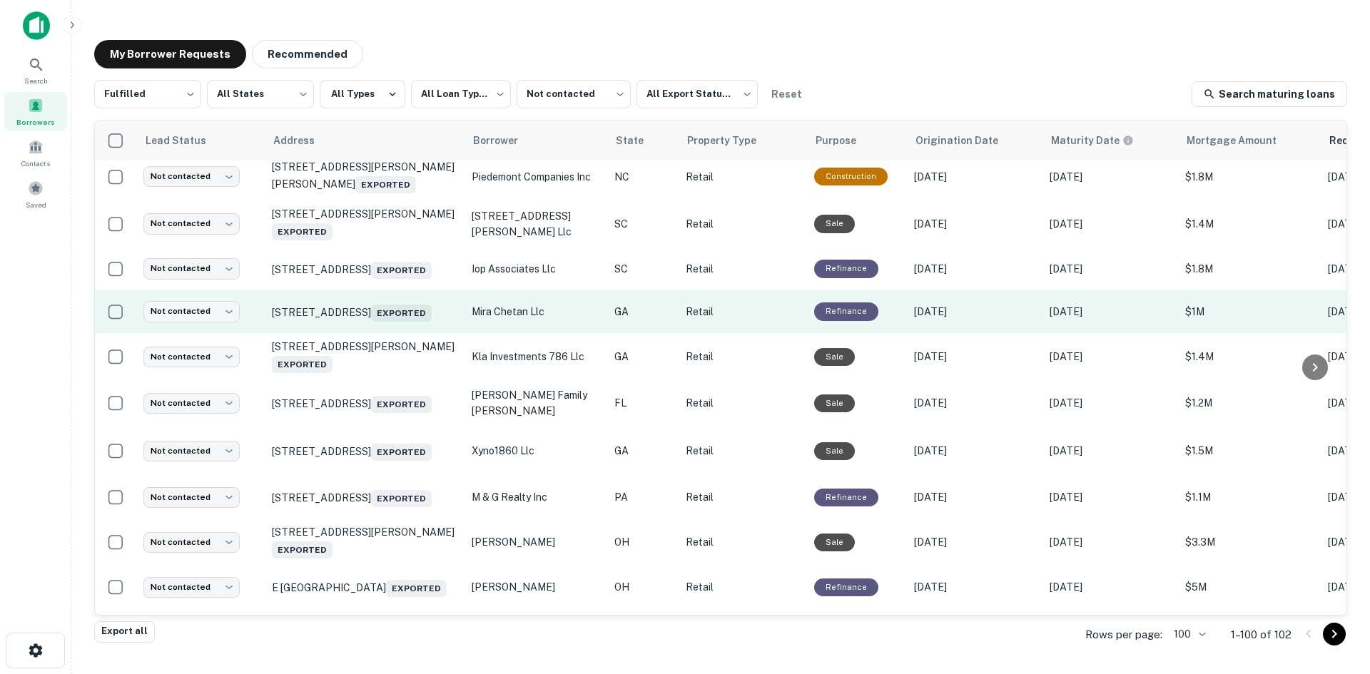
click at [408, 333] on td "9509 Highway 98 W Commerce, GA 30530 Exported" at bounding box center [365, 311] width 200 height 43
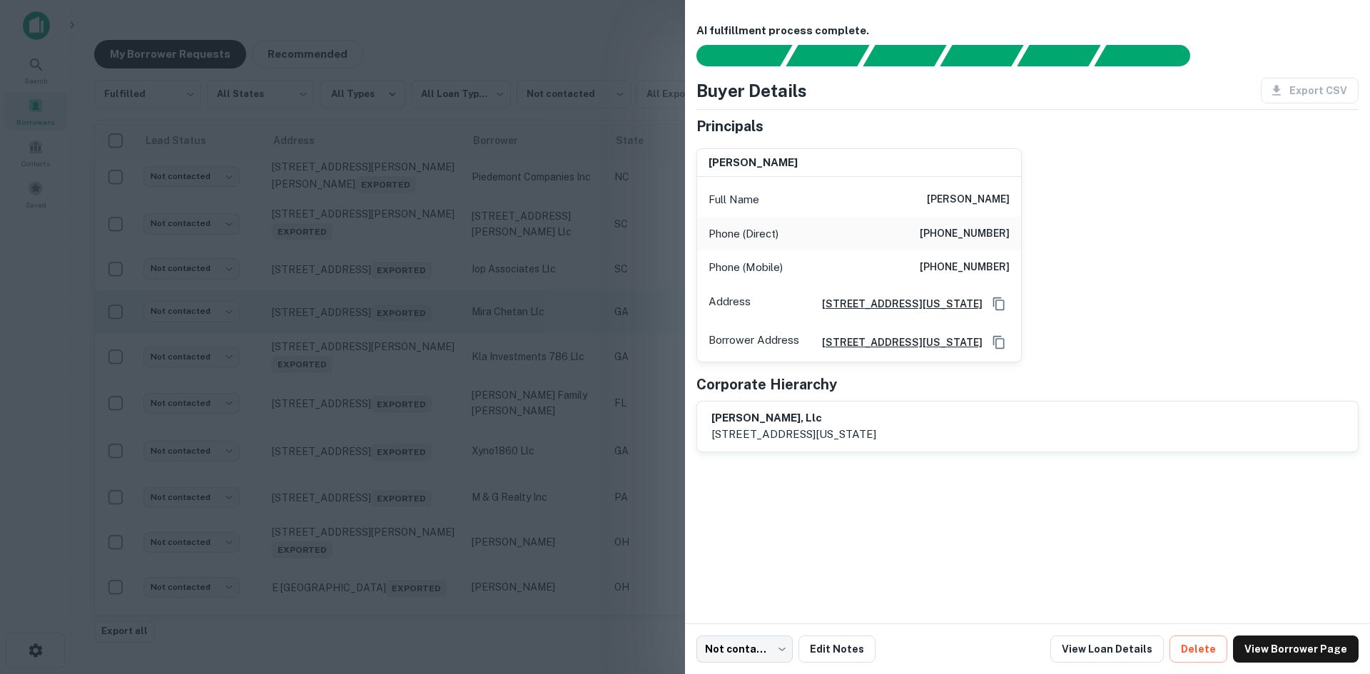
click at [408, 364] on div at bounding box center [685, 337] width 1370 height 674
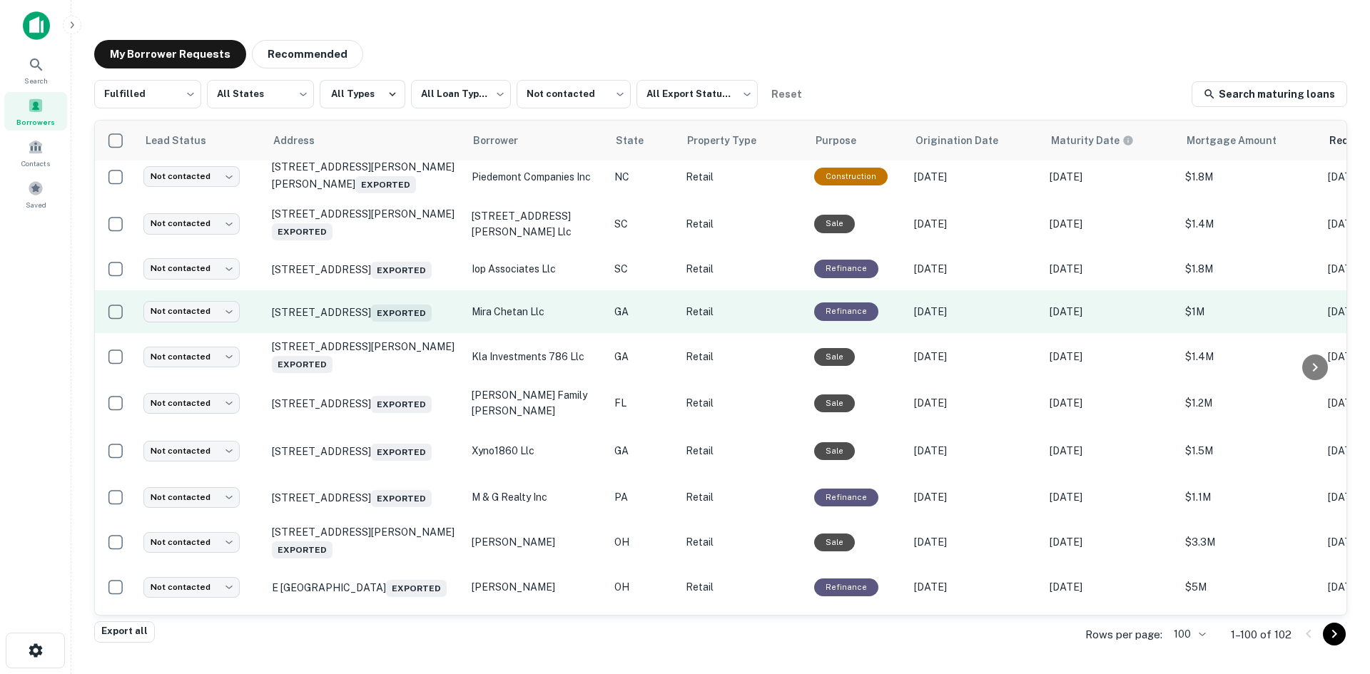
click at [408, 333] on td "9509 Highway 98 W Commerce, GA 30530 Exported" at bounding box center [365, 311] width 200 height 43
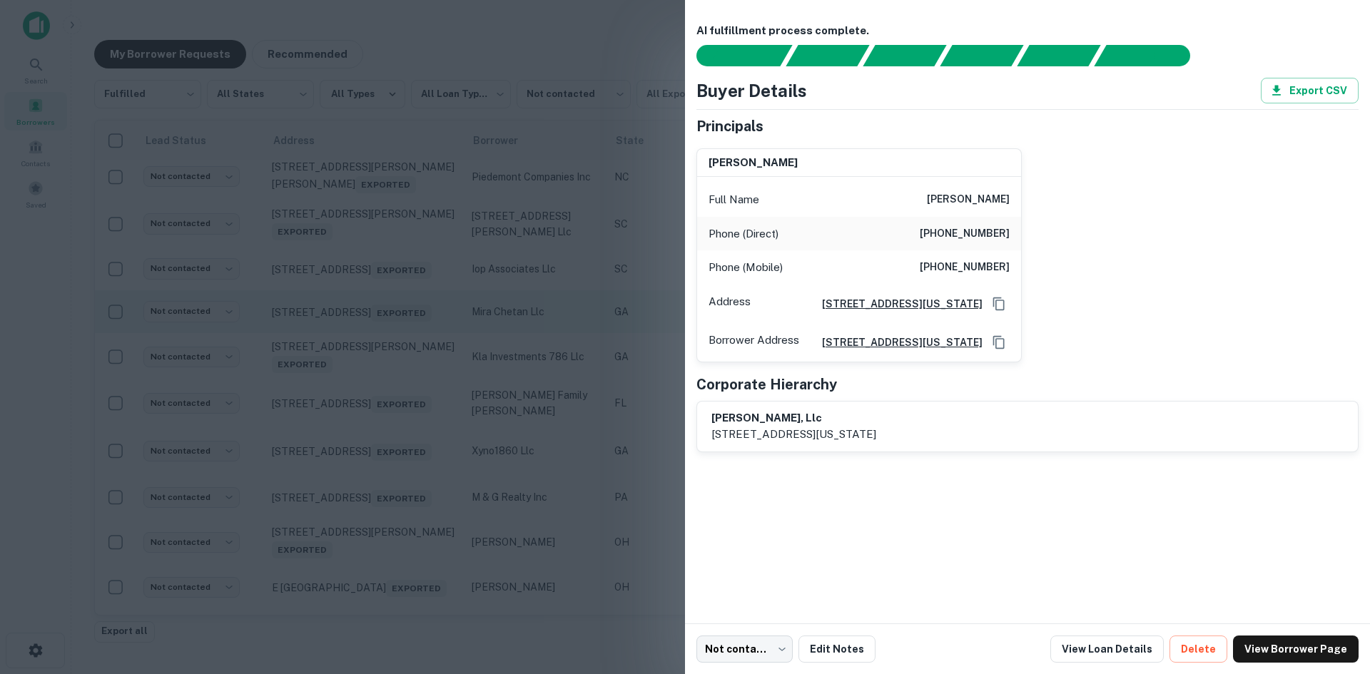
click at [408, 360] on div at bounding box center [685, 337] width 1370 height 674
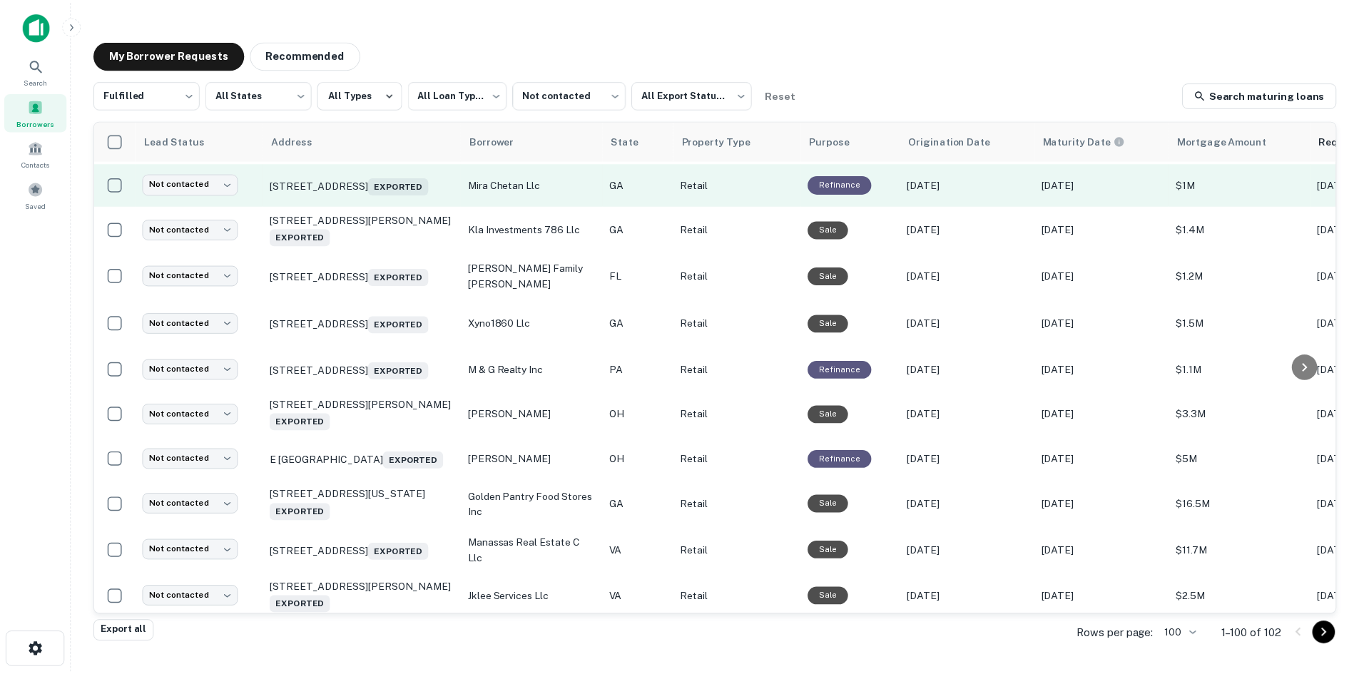
scroll to position [1641, 0]
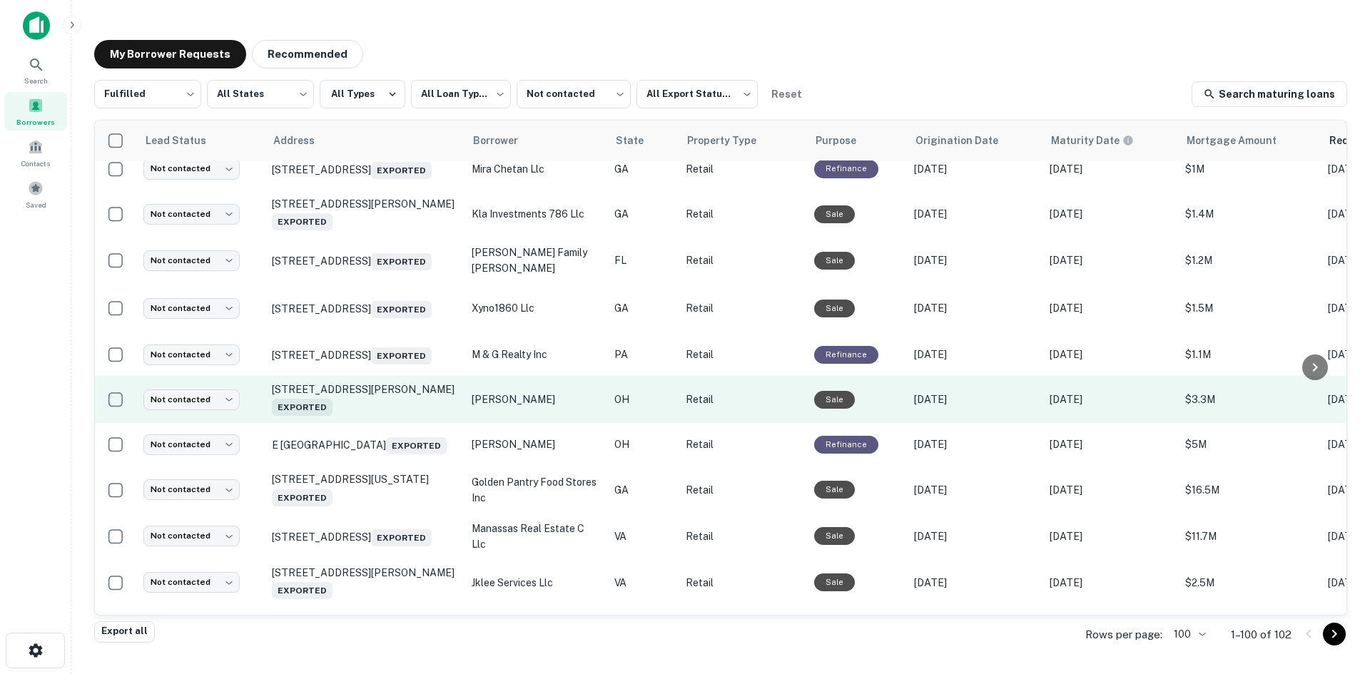
click at [400, 423] on td "217 W Emmitt Ave Waverly, OH 45690 Exported" at bounding box center [365, 399] width 200 height 47
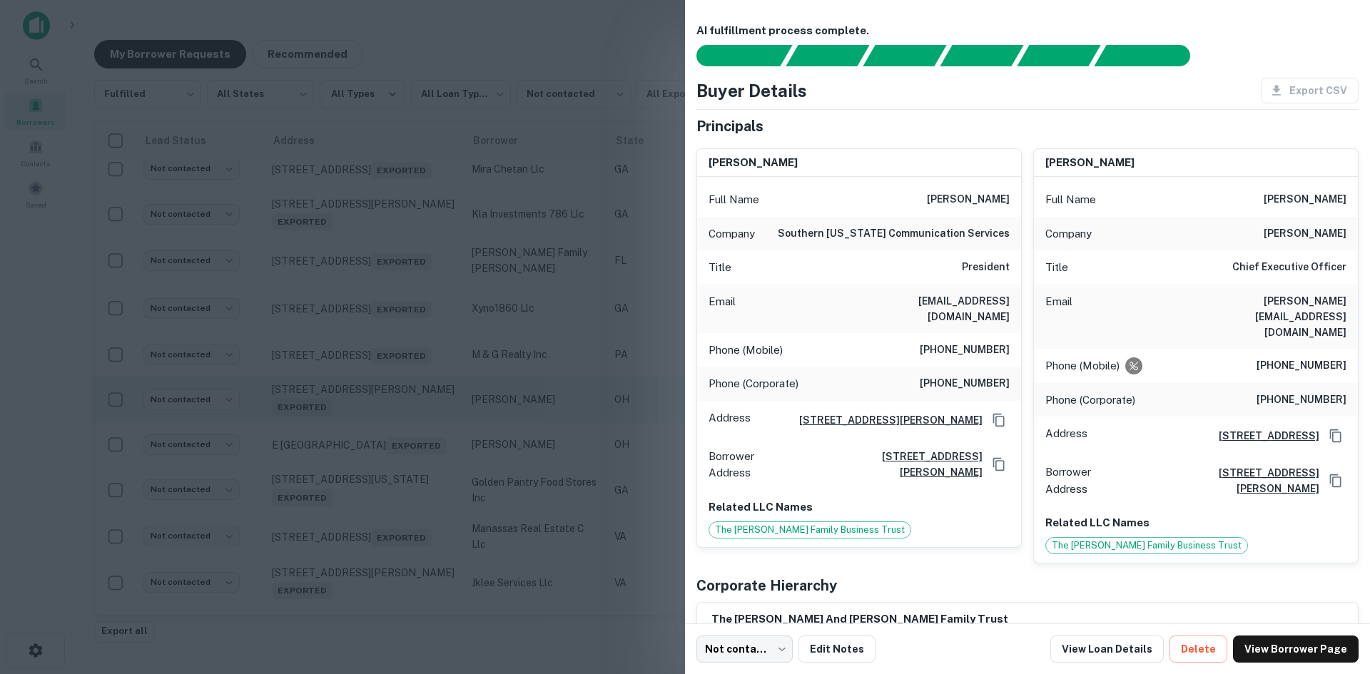
click at [400, 462] on div at bounding box center [685, 337] width 1370 height 674
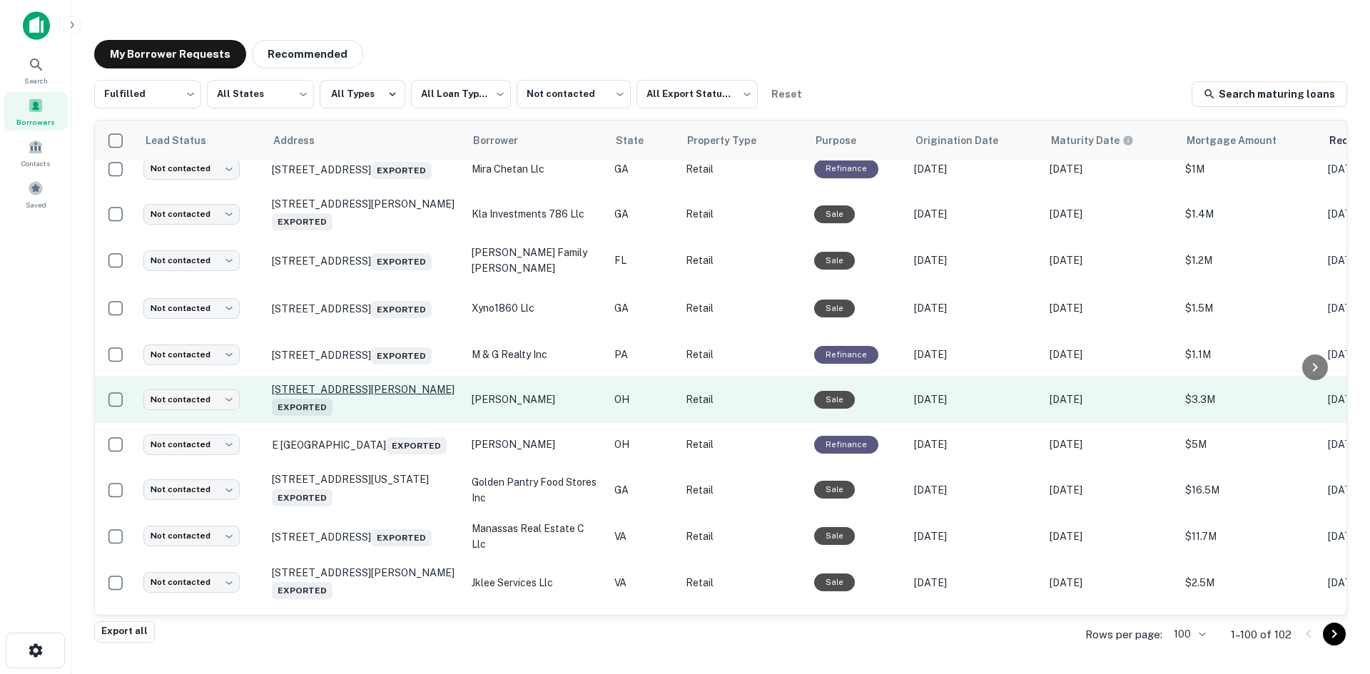
click at [405, 416] on p "217 W Emmitt Ave Waverly, OH 45690 Exported" at bounding box center [365, 399] width 186 height 33
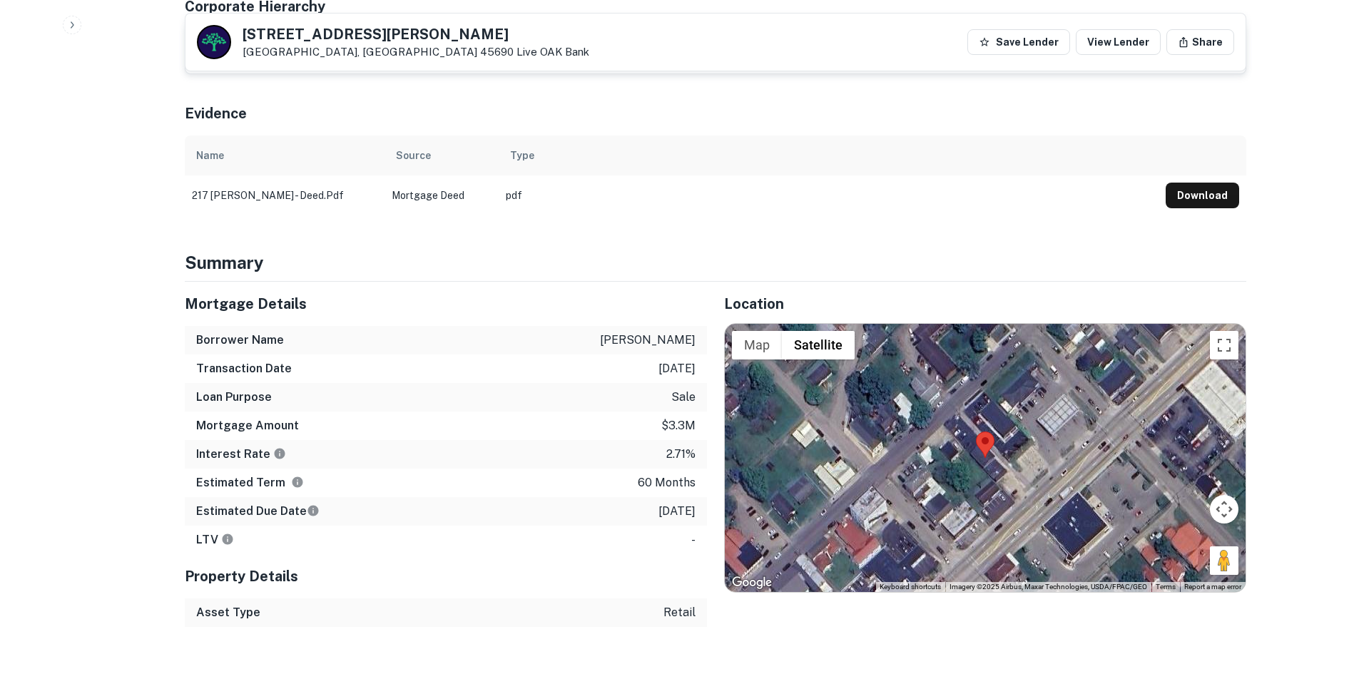
scroll to position [714, 0]
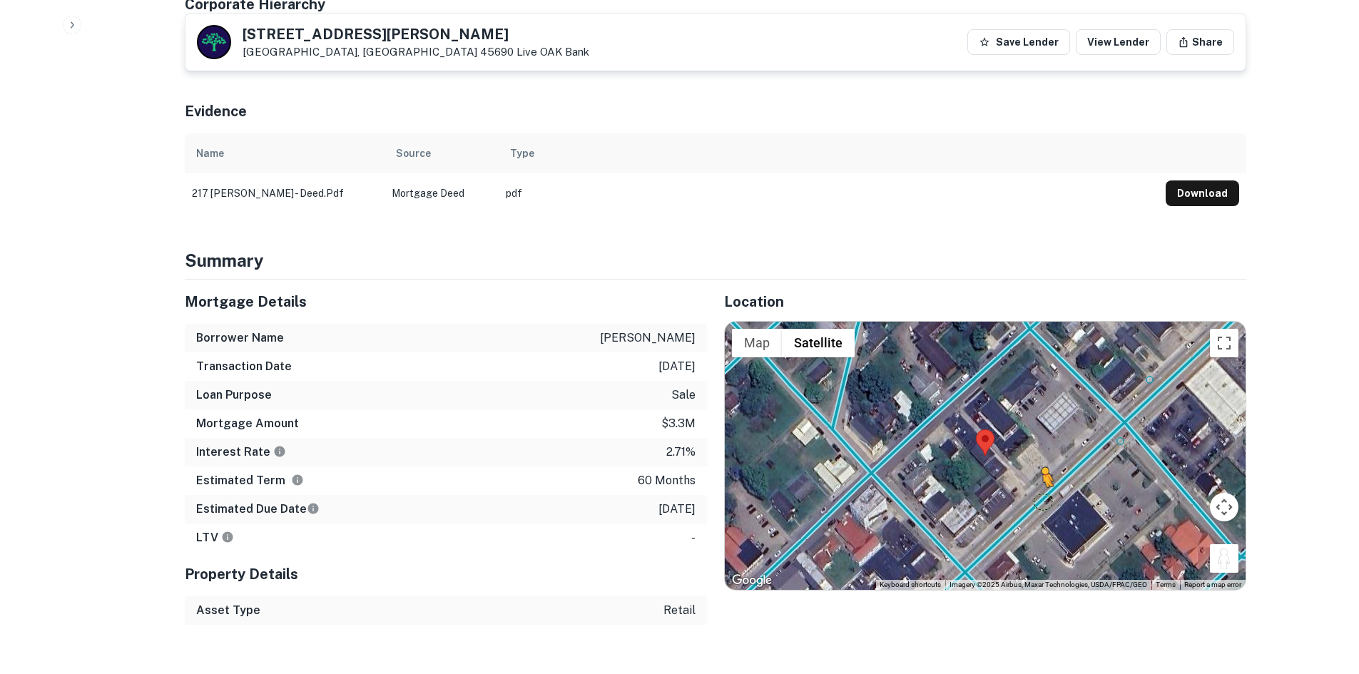
drag, startPoint x: 1217, startPoint y: 537, endPoint x: 1035, endPoint y: 466, distance: 194.8
click at [1035, 466] on div "To activate drag with keyboard, press Alt + Enter. Once in keyboard drag state,…" at bounding box center [985, 456] width 521 height 268
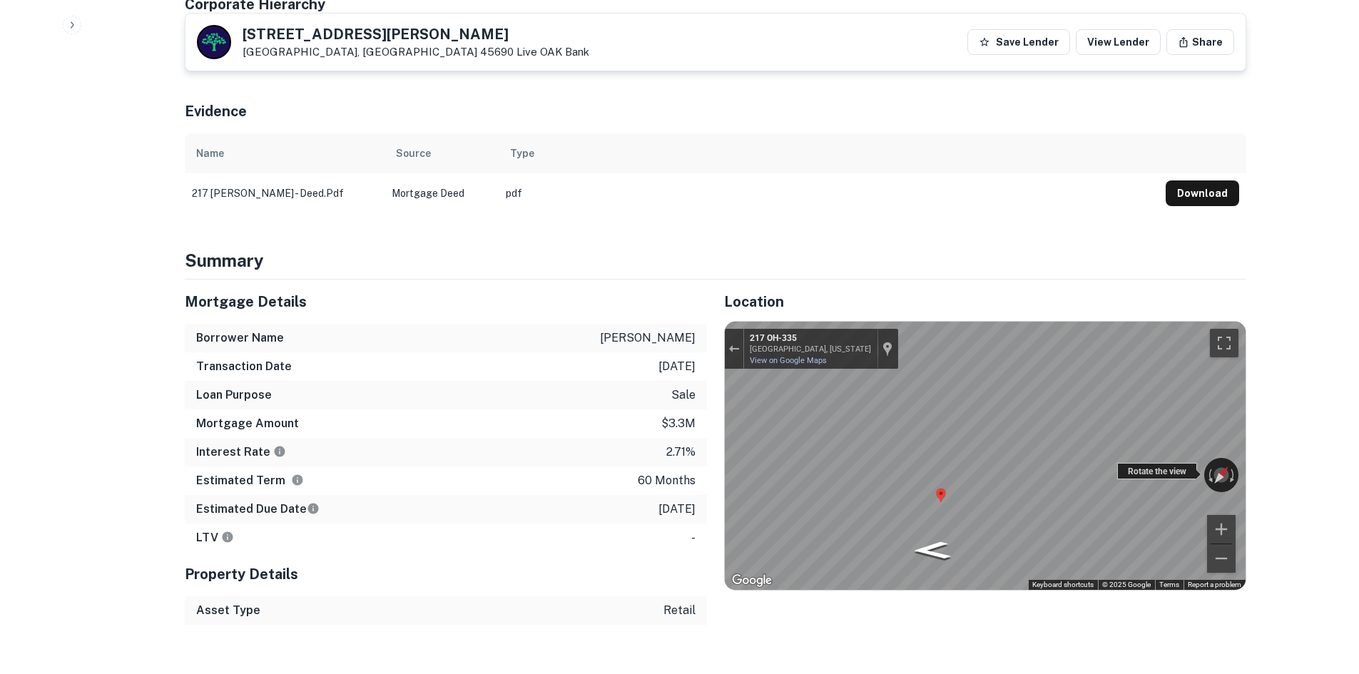
click at [1162, 442] on div "← Move left → Move right ↑ Move up ↓ Move down + Zoom in - Zoom out 217 OH-335 …" at bounding box center [985, 456] width 521 height 268
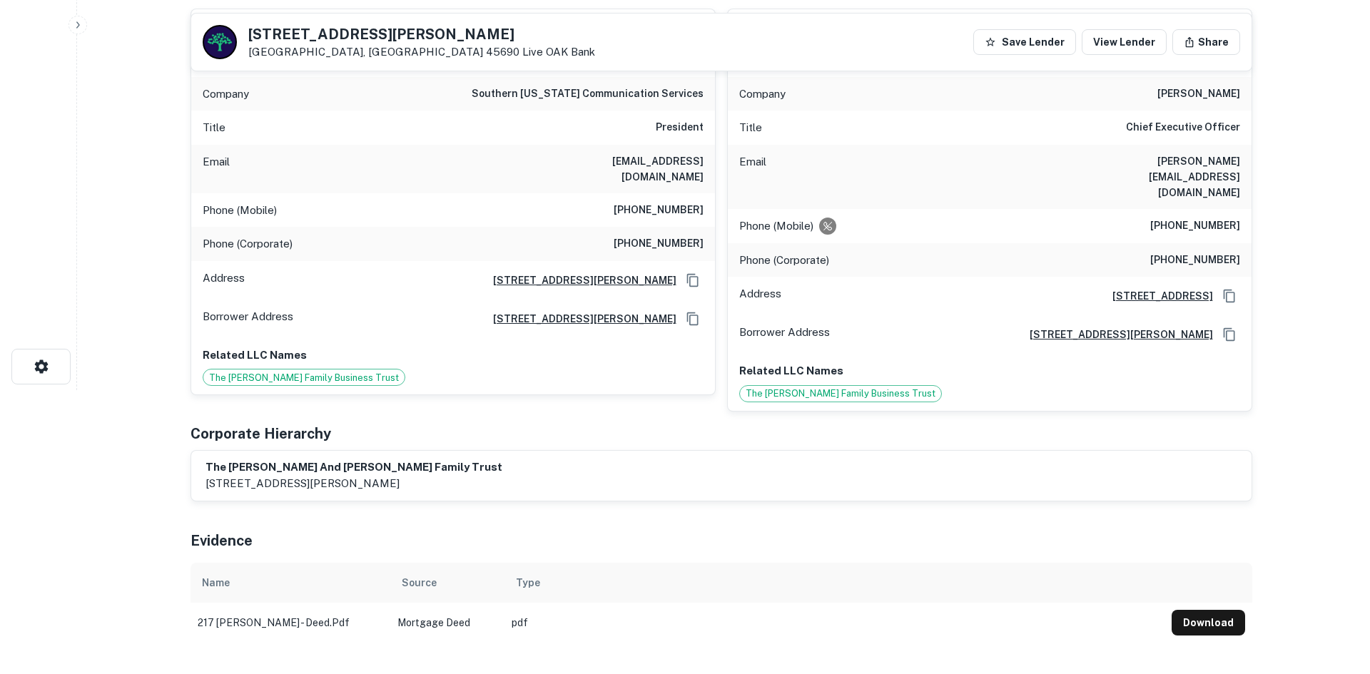
scroll to position [0, 0]
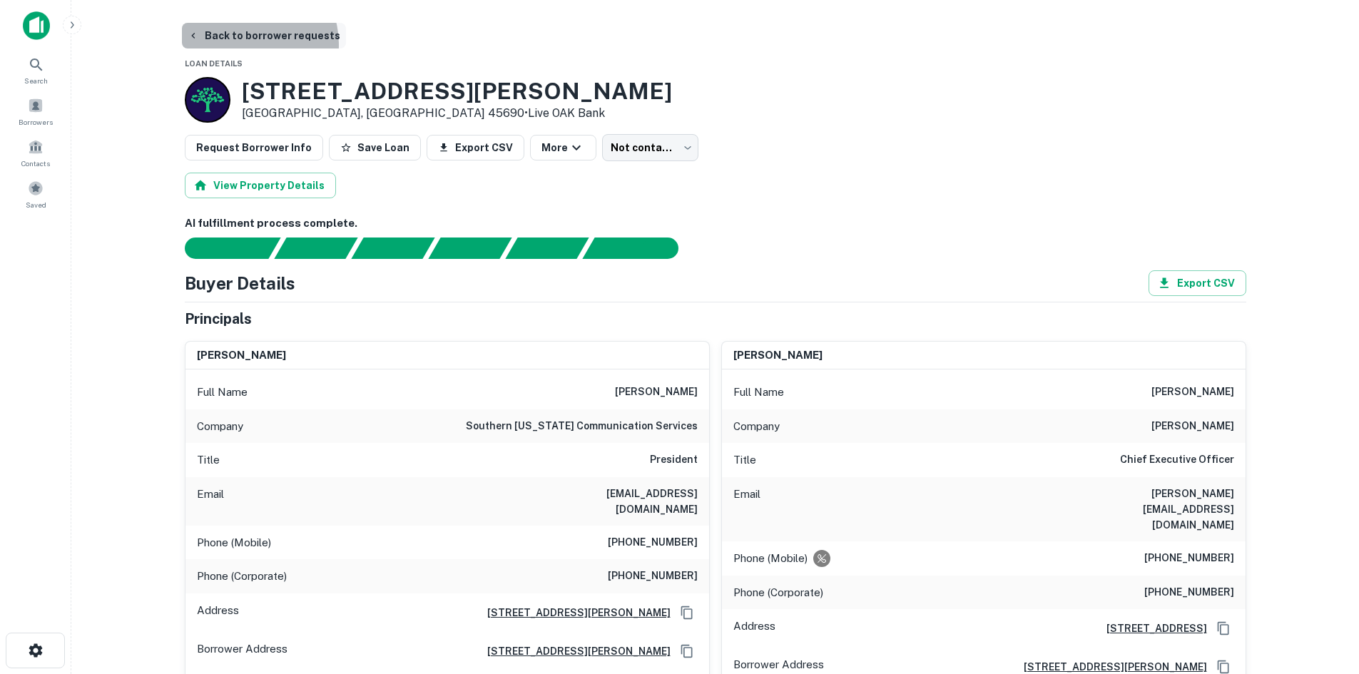
drag, startPoint x: 249, startPoint y: 44, endPoint x: 248, endPoint y: 33, distance: 11.4
click at [248, 36] on button "Back to borrower requests" at bounding box center [264, 36] width 164 height 26
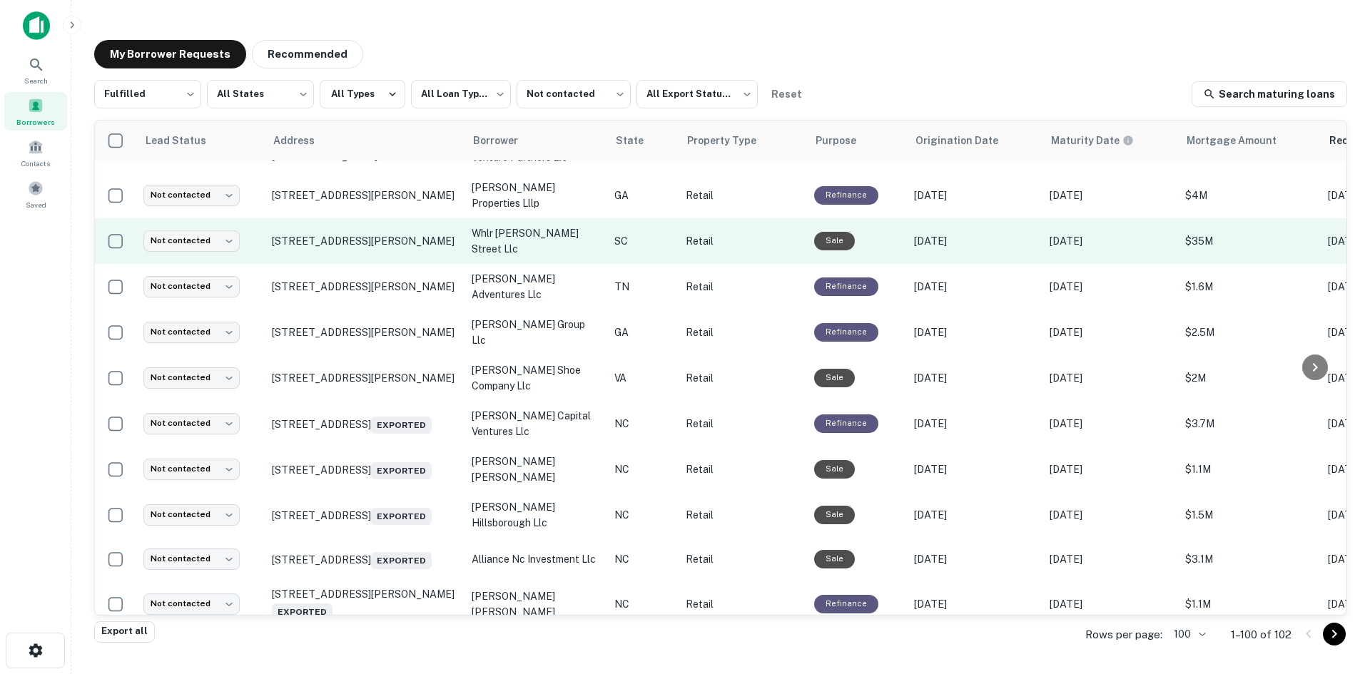
scroll to position [698, 0]
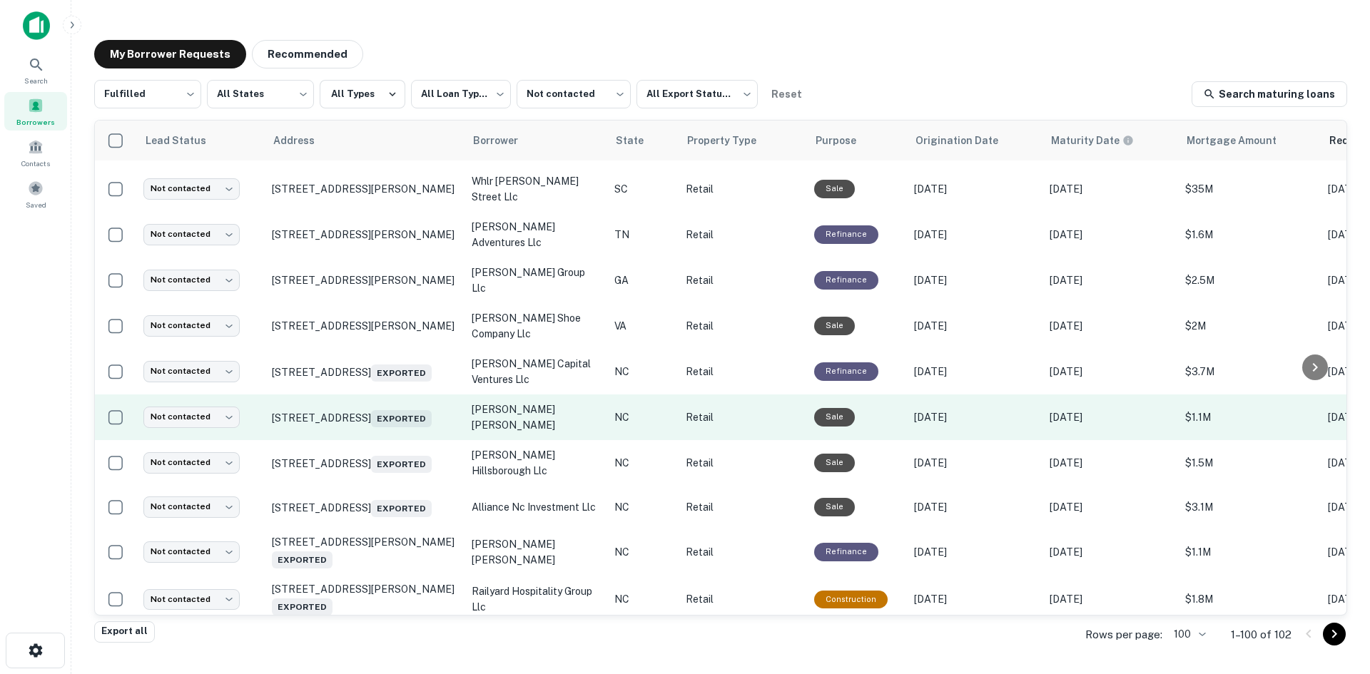
click at [424, 440] on td "3115 Raleigh Road Pkwy W Wilson, NC 27896 Exported" at bounding box center [365, 418] width 200 height 46
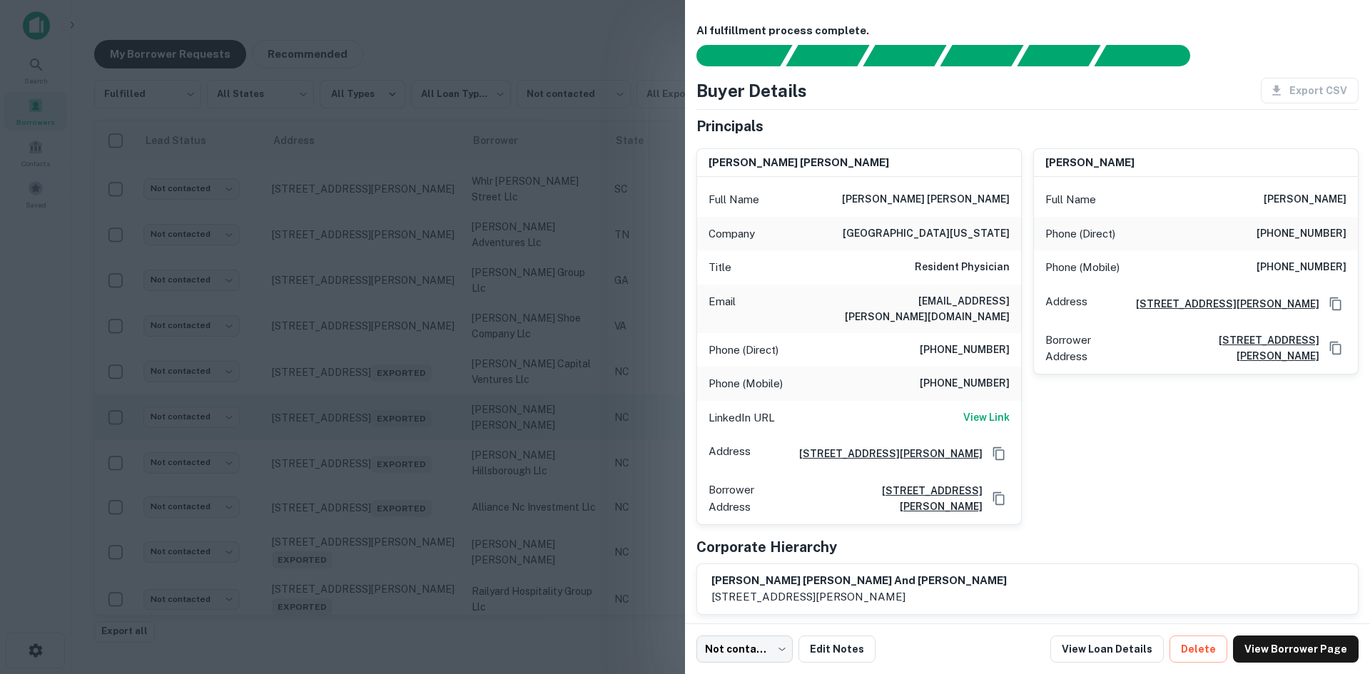
click at [420, 445] on div at bounding box center [685, 337] width 1370 height 674
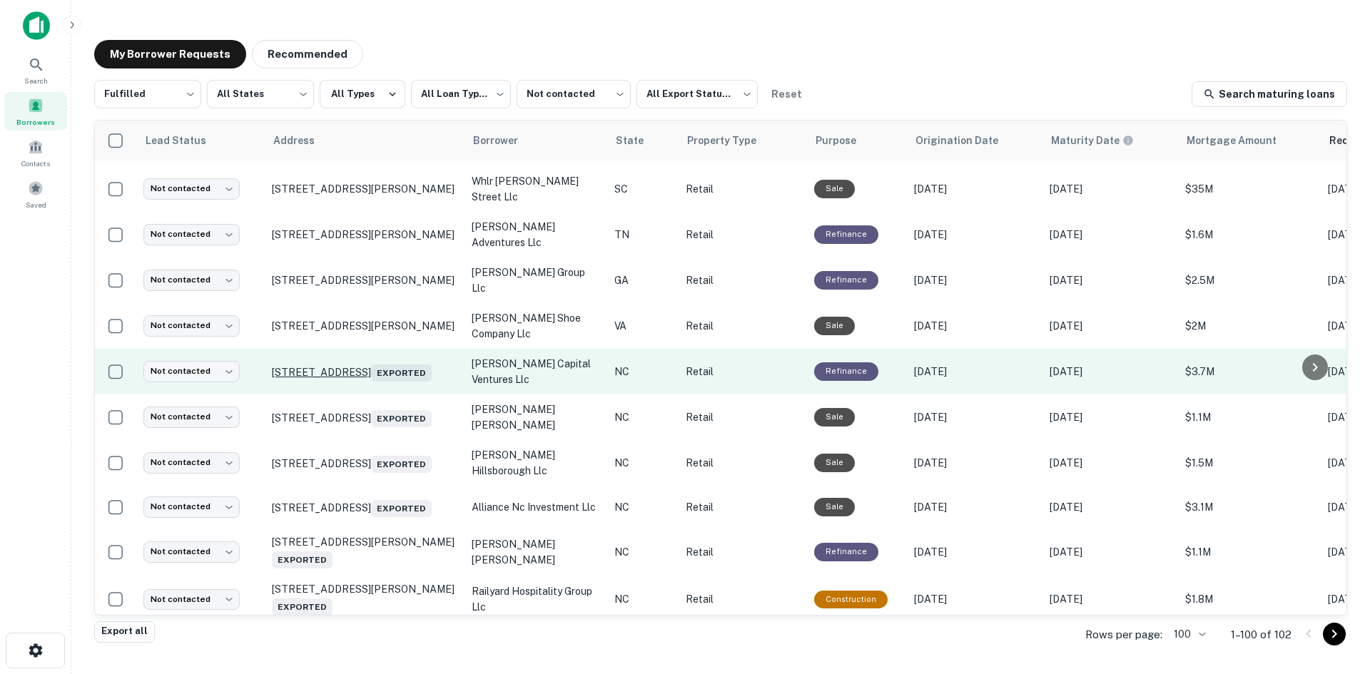
scroll to position [983, 0]
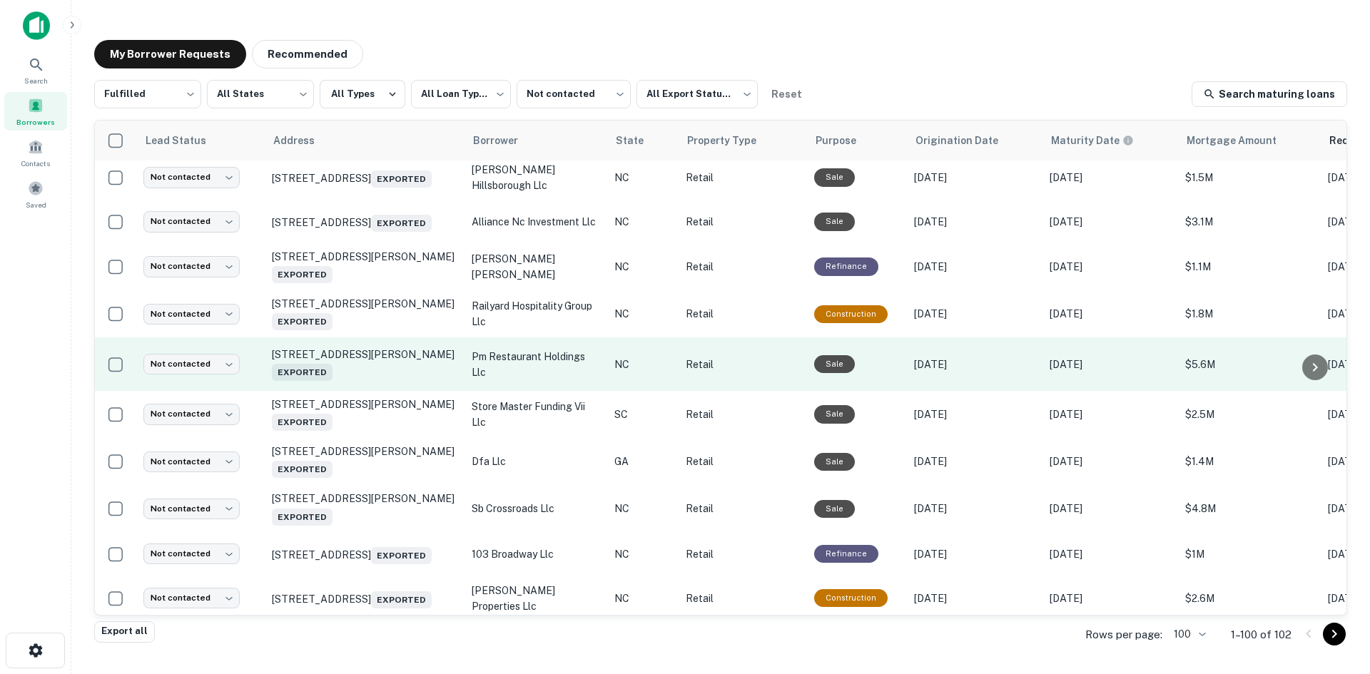
click at [406, 391] on td "602 N Jk Powell Blvd Whiteville, NC 28472 Exported" at bounding box center [365, 364] width 200 height 54
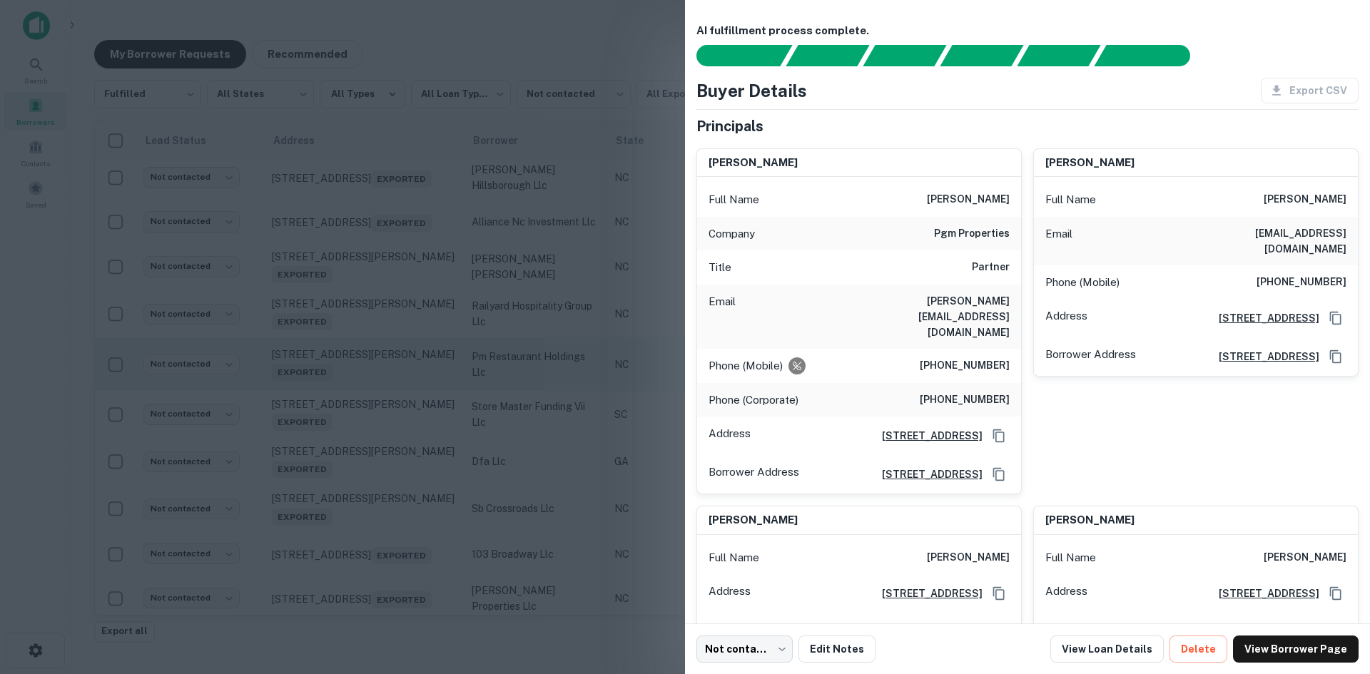
click at [406, 403] on div at bounding box center [685, 337] width 1370 height 674
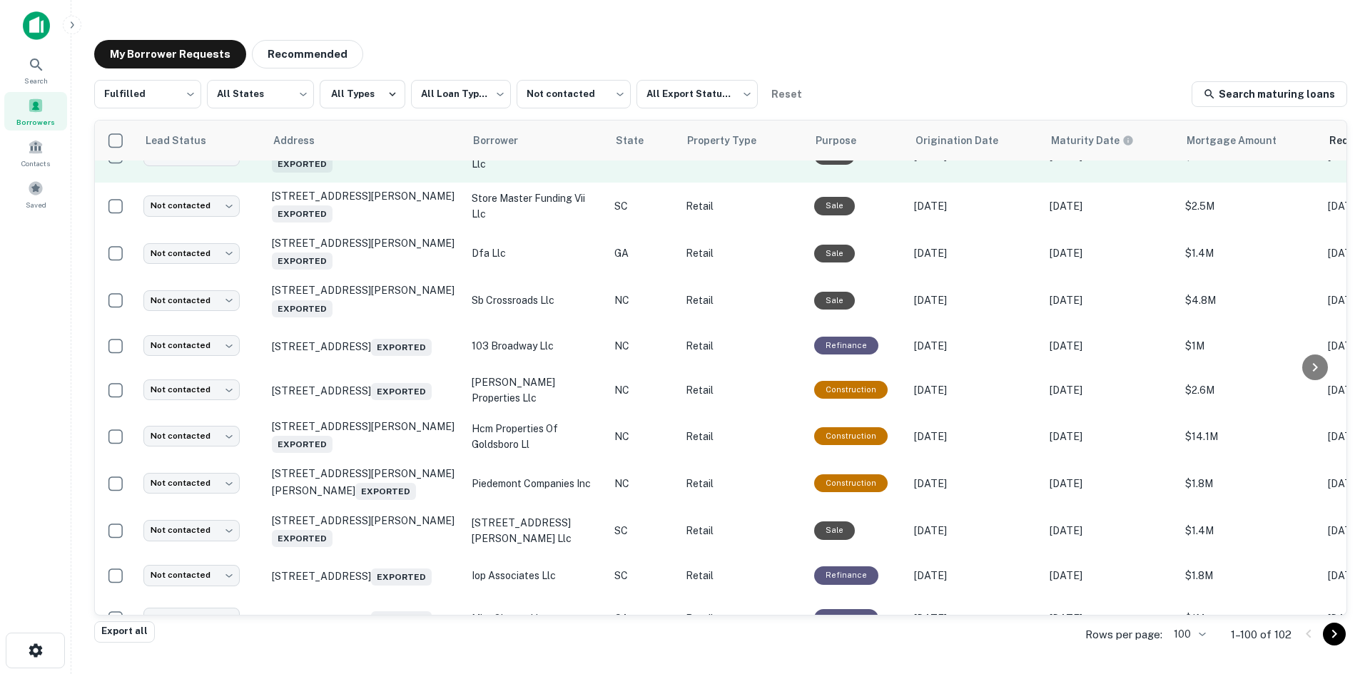
scroll to position [1197, 0]
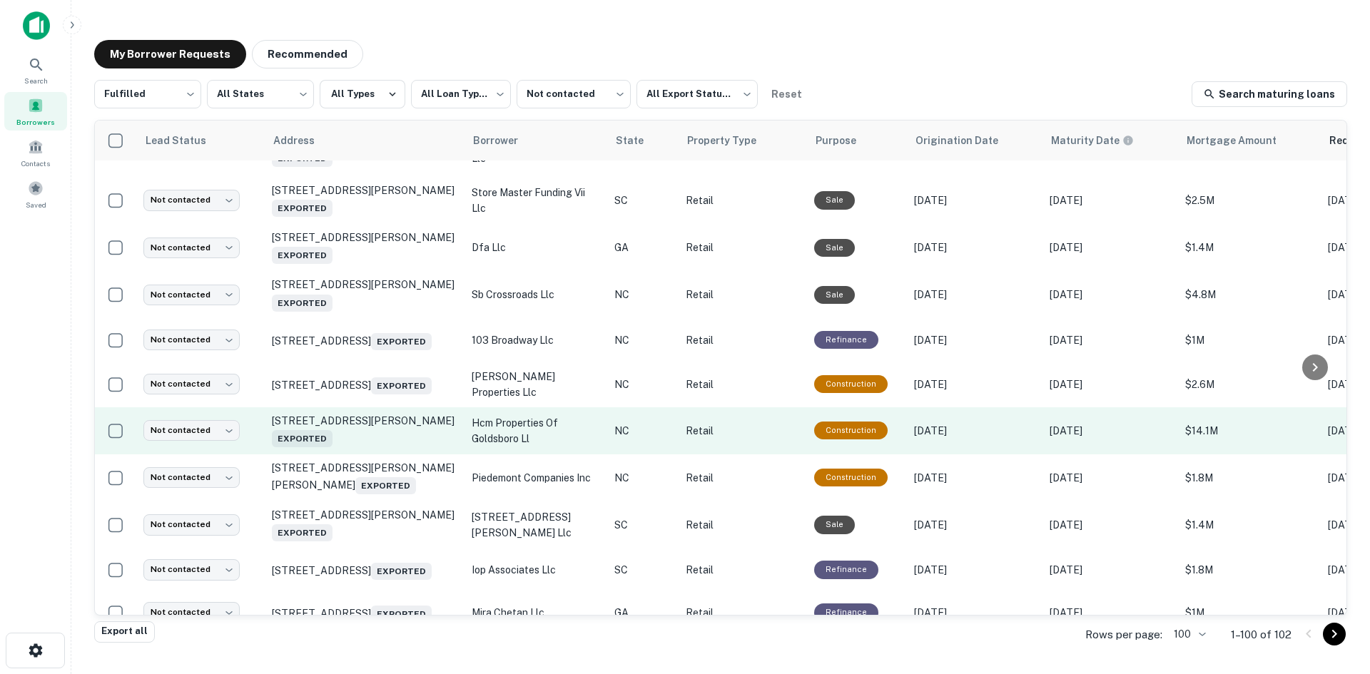
click at [382, 455] on td "3405 Mclain St Goldsboro, NC Exported" at bounding box center [365, 430] width 200 height 47
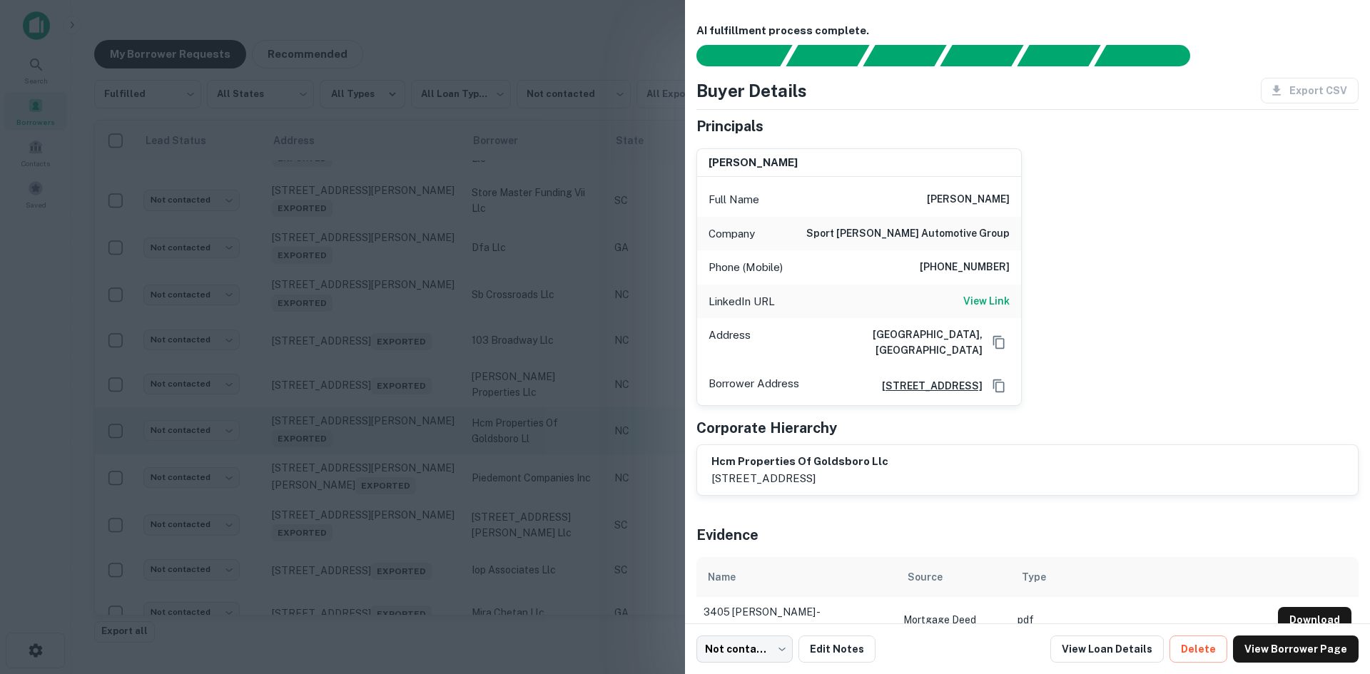
click at [382, 474] on div at bounding box center [685, 337] width 1370 height 674
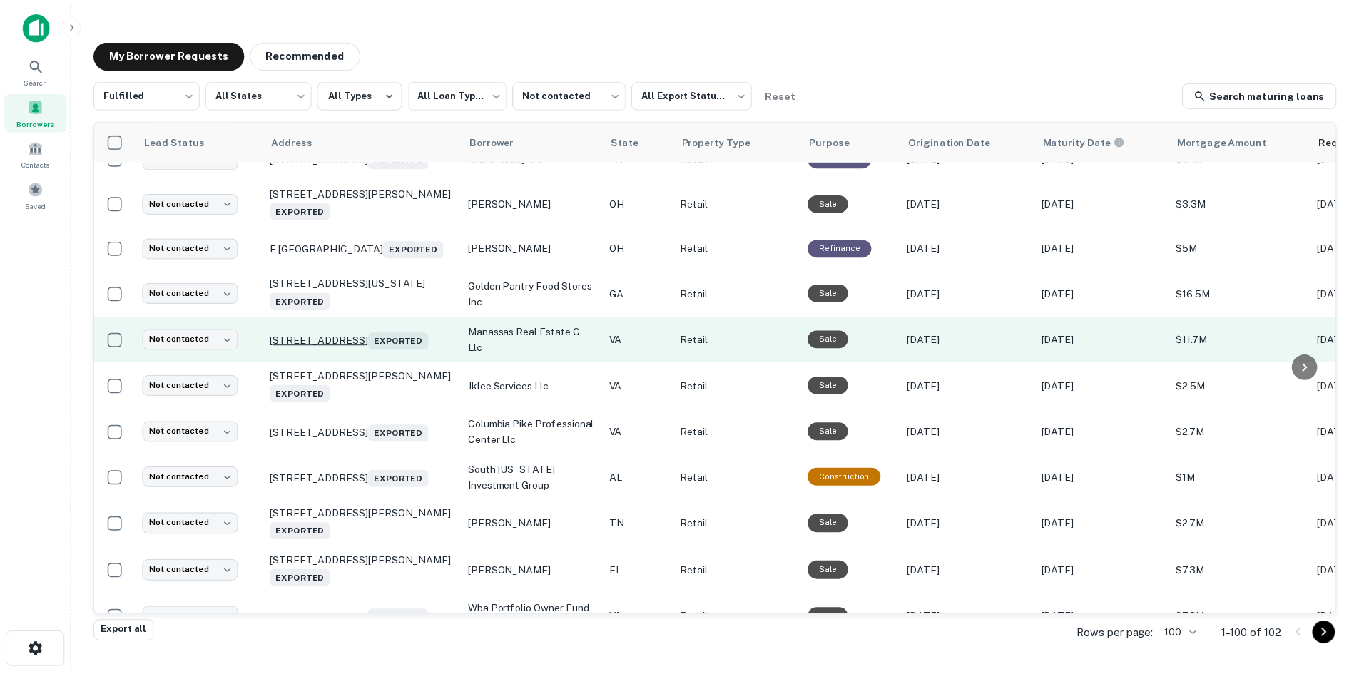
scroll to position [1839, 0]
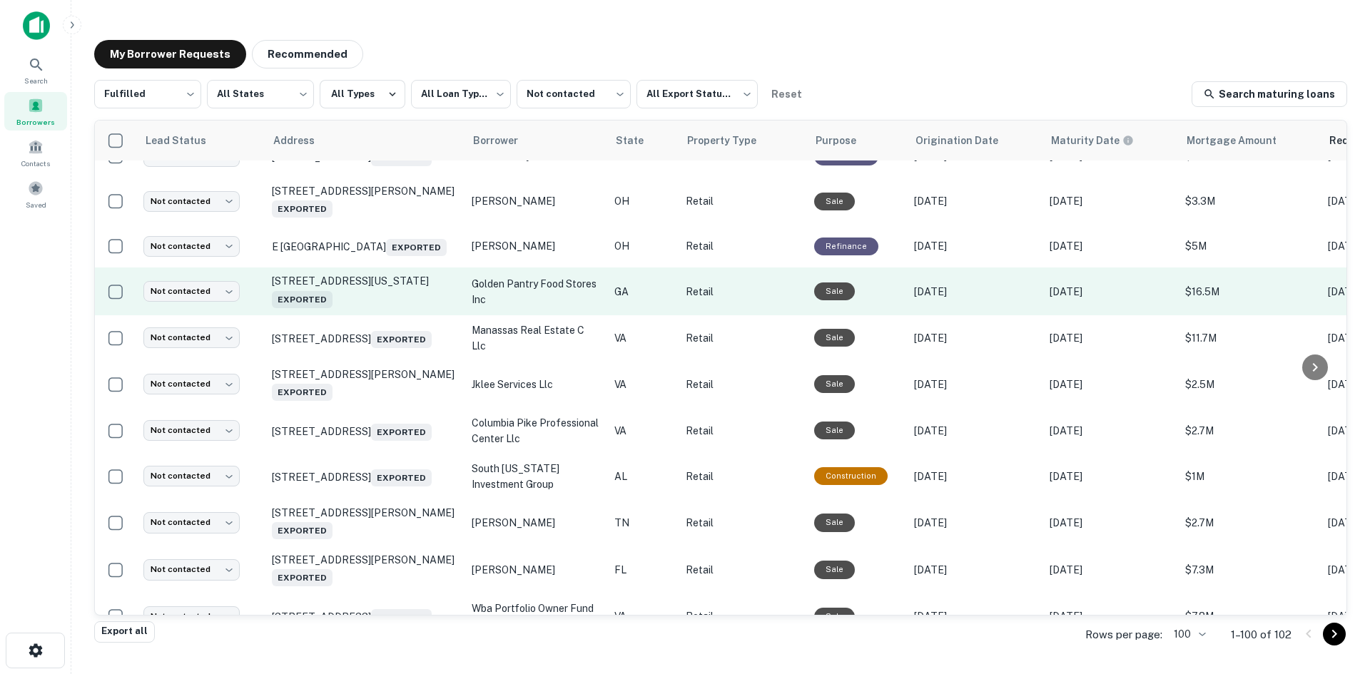
click at [411, 315] on td "620 N Washington St Lincolnton, GA 30817 Exported" at bounding box center [365, 291] width 200 height 47
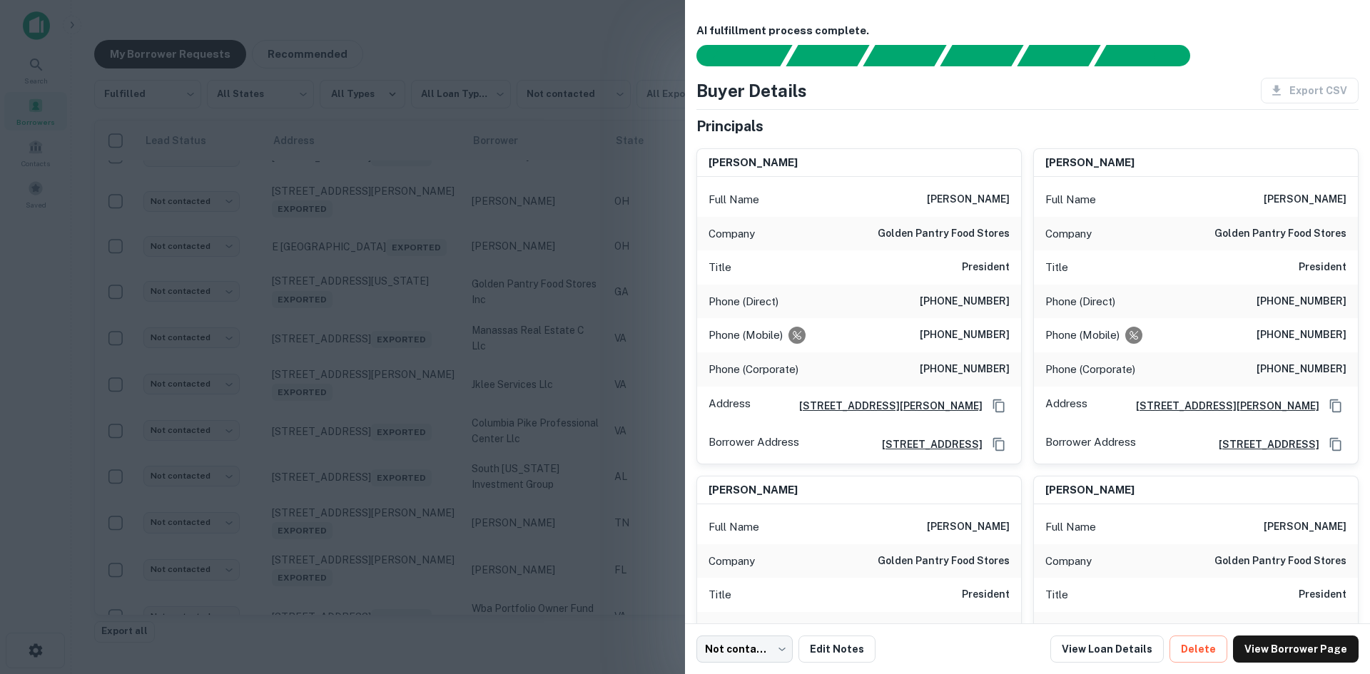
click at [411, 359] on div at bounding box center [685, 337] width 1370 height 674
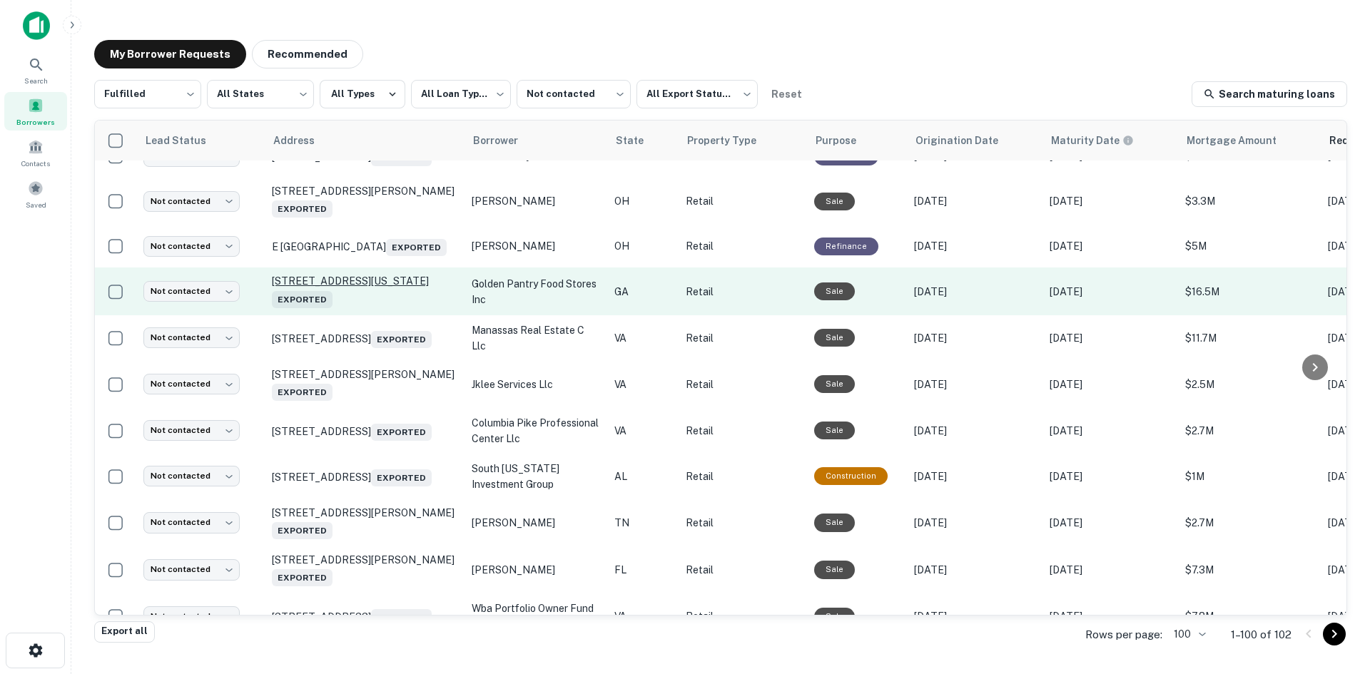
click at [411, 308] on p "620 N Washington St Lincolnton, GA 30817 Exported" at bounding box center [365, 291] width 186 height 33
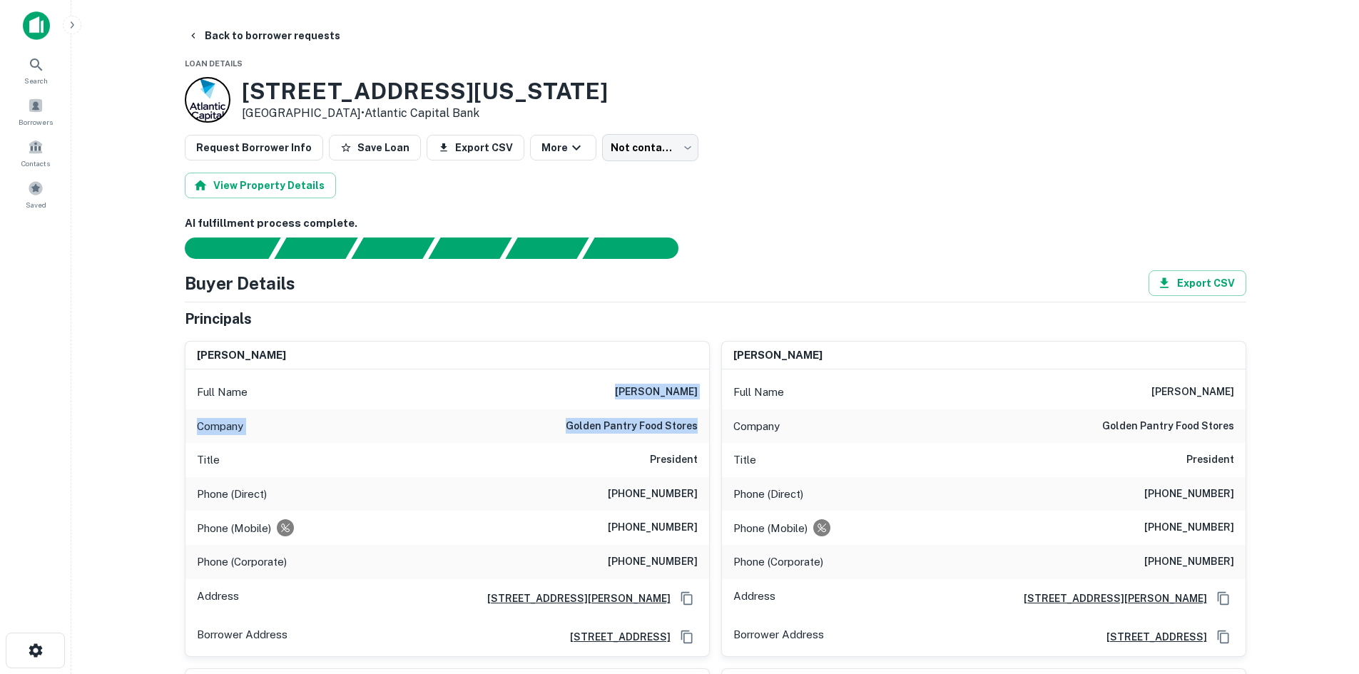
drag, startPoint x: 589, startPoint y: 378, endPoint x: 699, endPoint y: 419, distance: 117.8
click at [699, 419] on div "Full Name robert griffith Company golden pantry food stores Title President Pho…" at bounding box center [448, 513] width 524 height 287
copy div "robert griffith Company golden pantry food stores"
click at [40, 67] on icon at bounding box center [36, 64] width 17 height 17
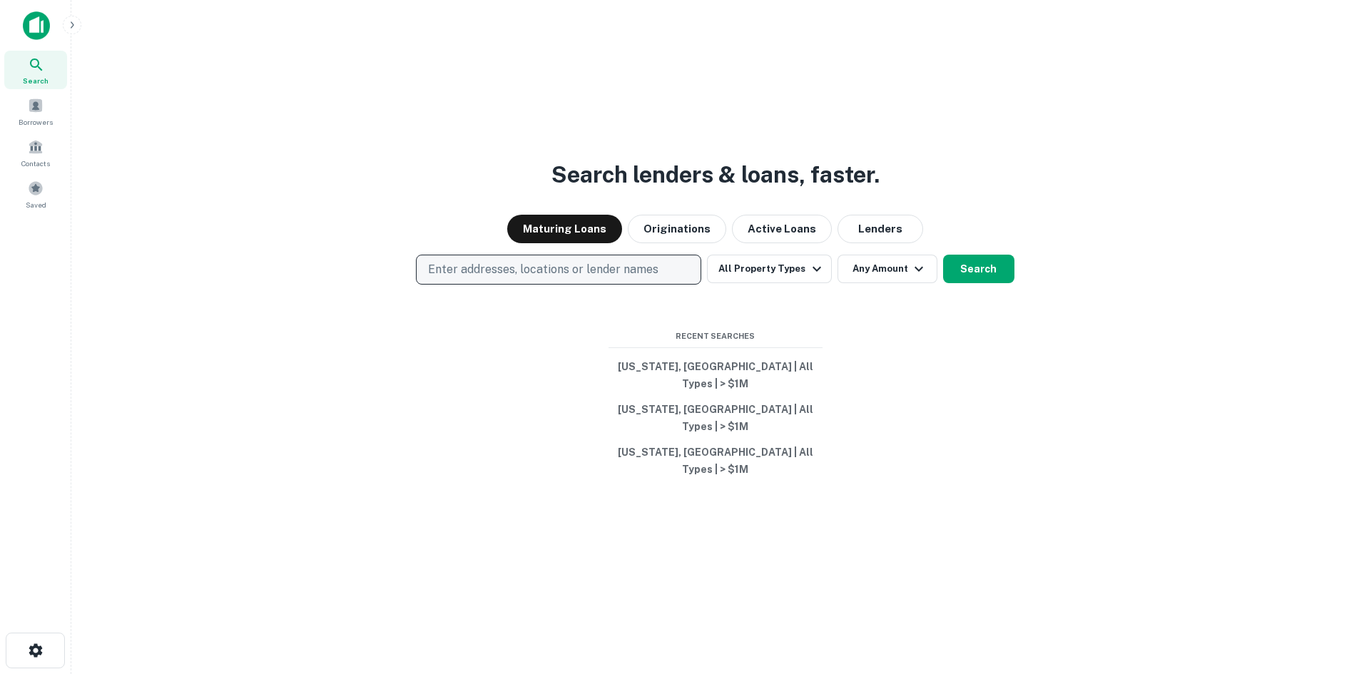
click at [494, 284] on button "Enter addresses, locations or lender names" at bounding box center [558, 270] width 285 height 30
type input "**********"
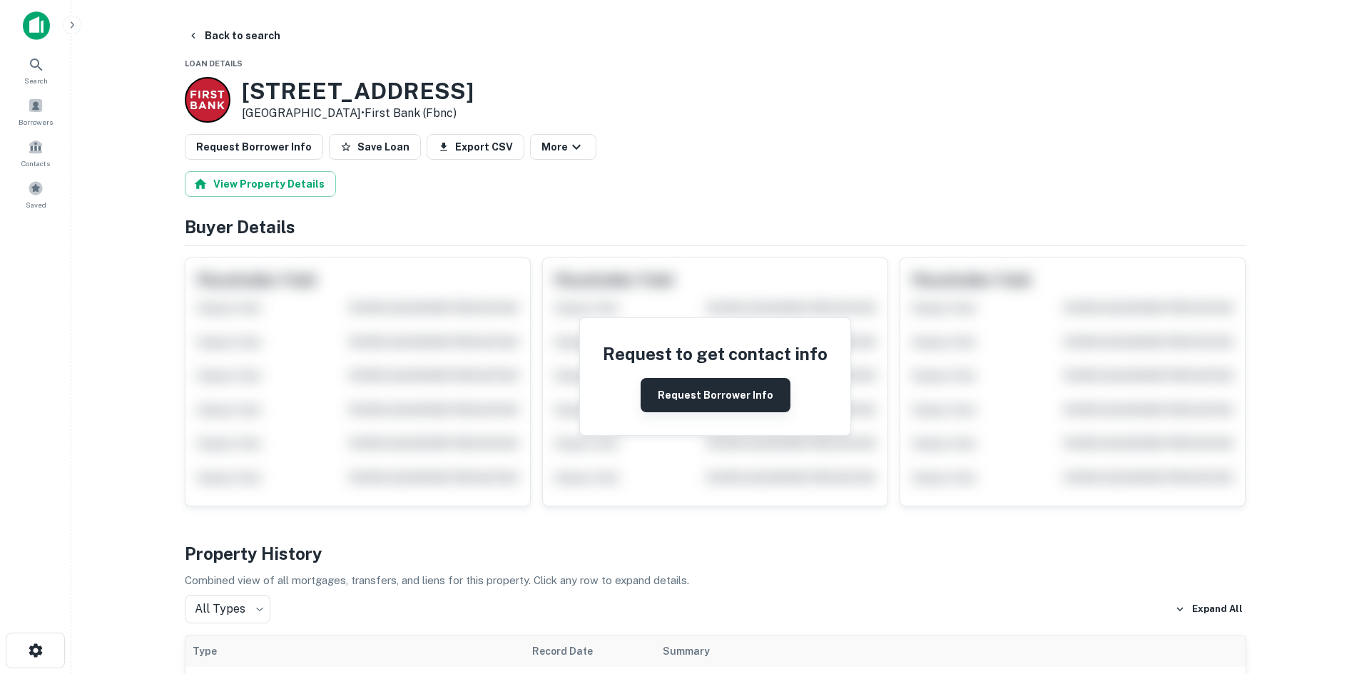
click at [724, 400] on button "Request Borrower Info" at bounding box center [716, 395] width 150 height 34
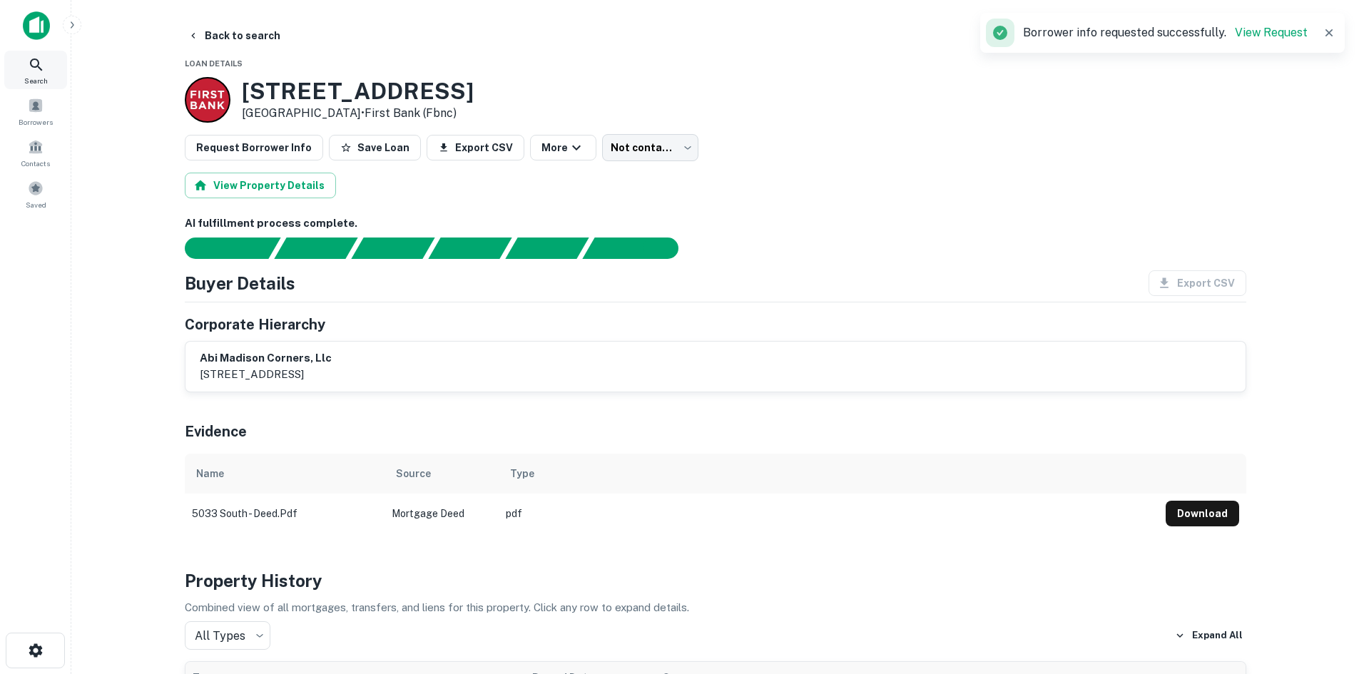
click at [34, 76] on span "Search" at bounding box center [36, 80] width 24 height 11
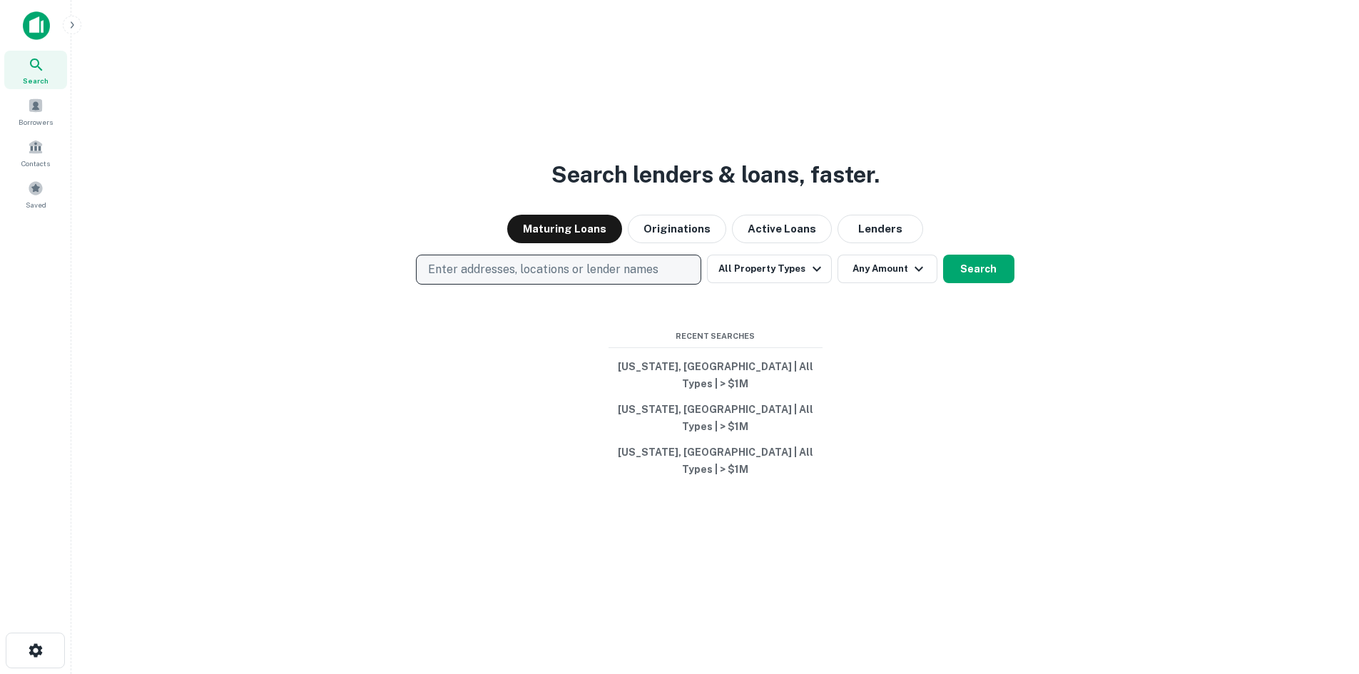
click at [504, 278] on p "Enter addresses, locations or lender names" at bounding box center [543, 269] width 230 height 17
type input "**********"
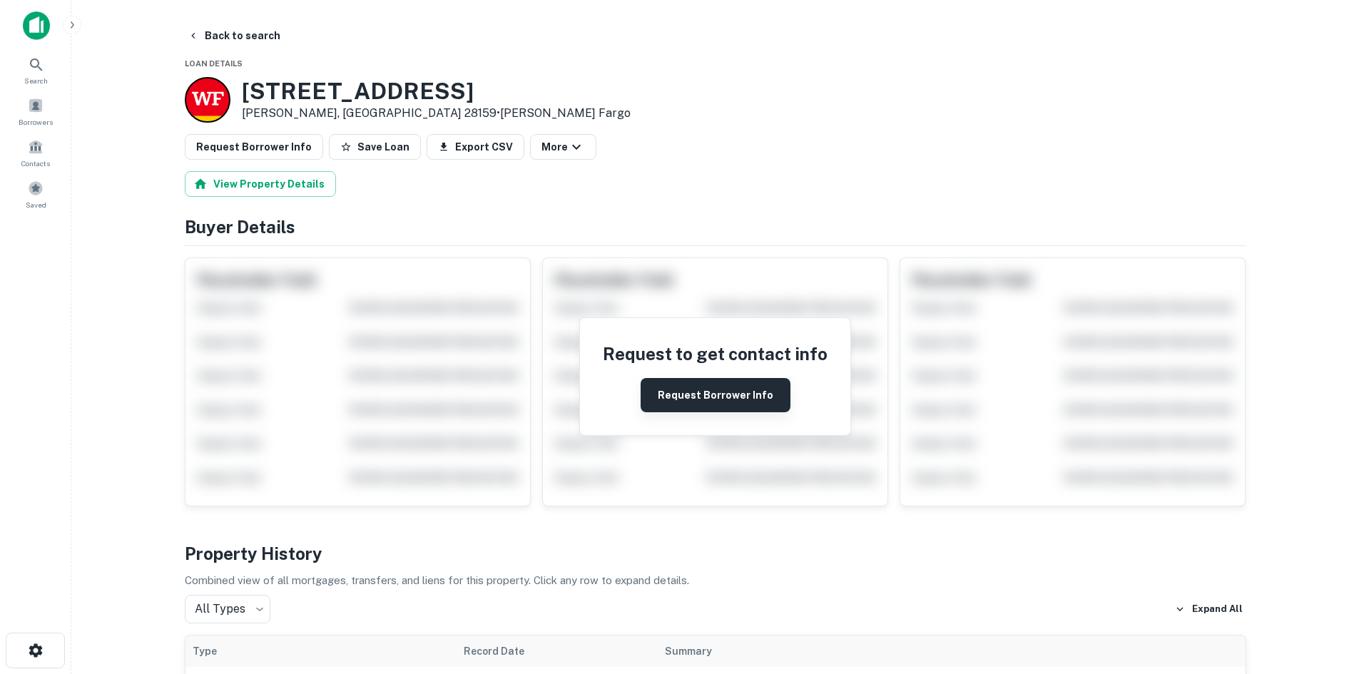
click at [740, 403] on button "Request Borrower Info" at bounding box center [716, 395] width 150 height 34
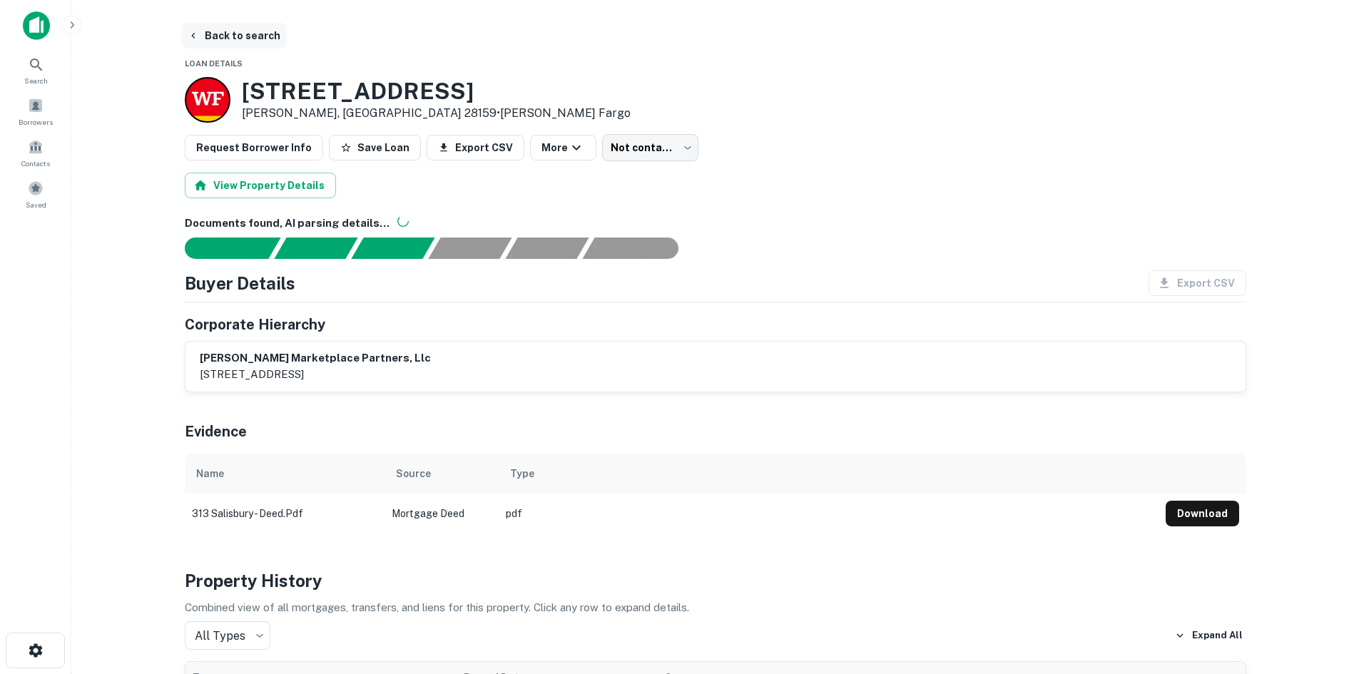
click at [230, 26] on button "Back to search" at bounding box center [234, 36] width 104 height 26
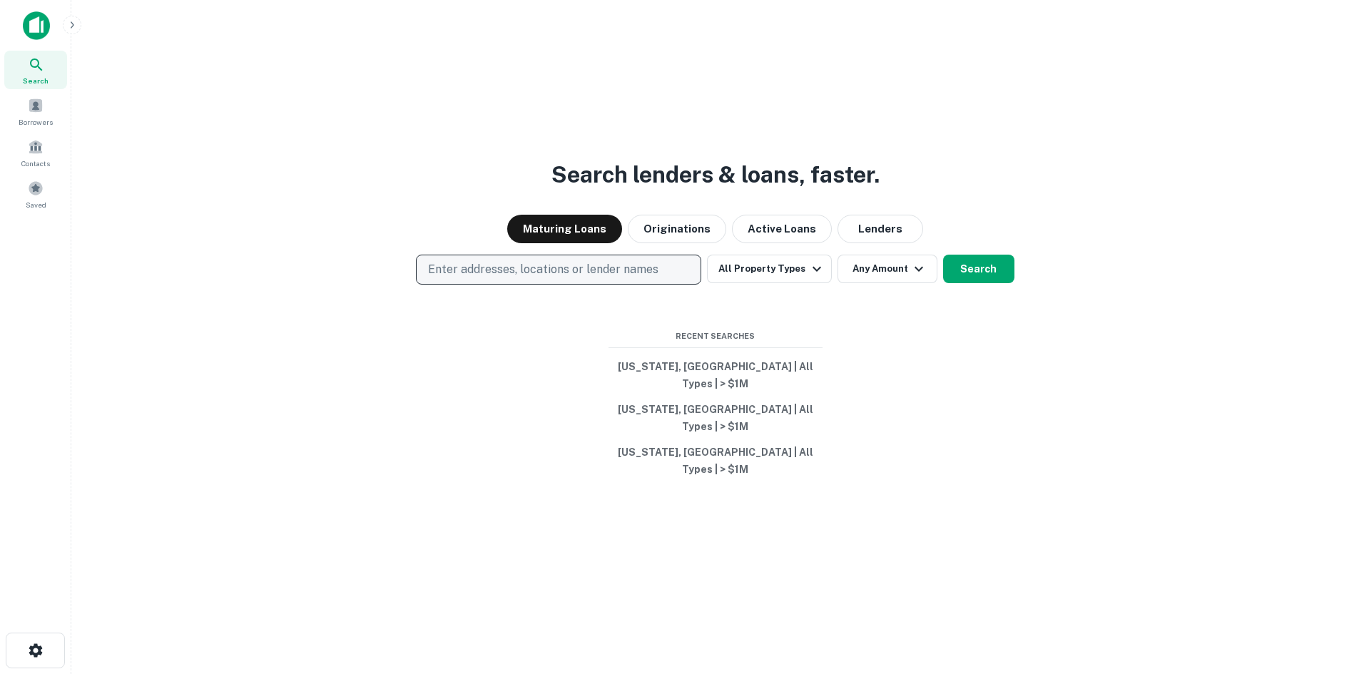
click at [487, 278] on p "Enter addresses, locations or lender names" at bounding box center [543, 269] width 230 height 17
click at [497, 278] on p "Enter addresses, locations or lender names" at bounding box center [543, 269] width 230 height 17
type input "**********"
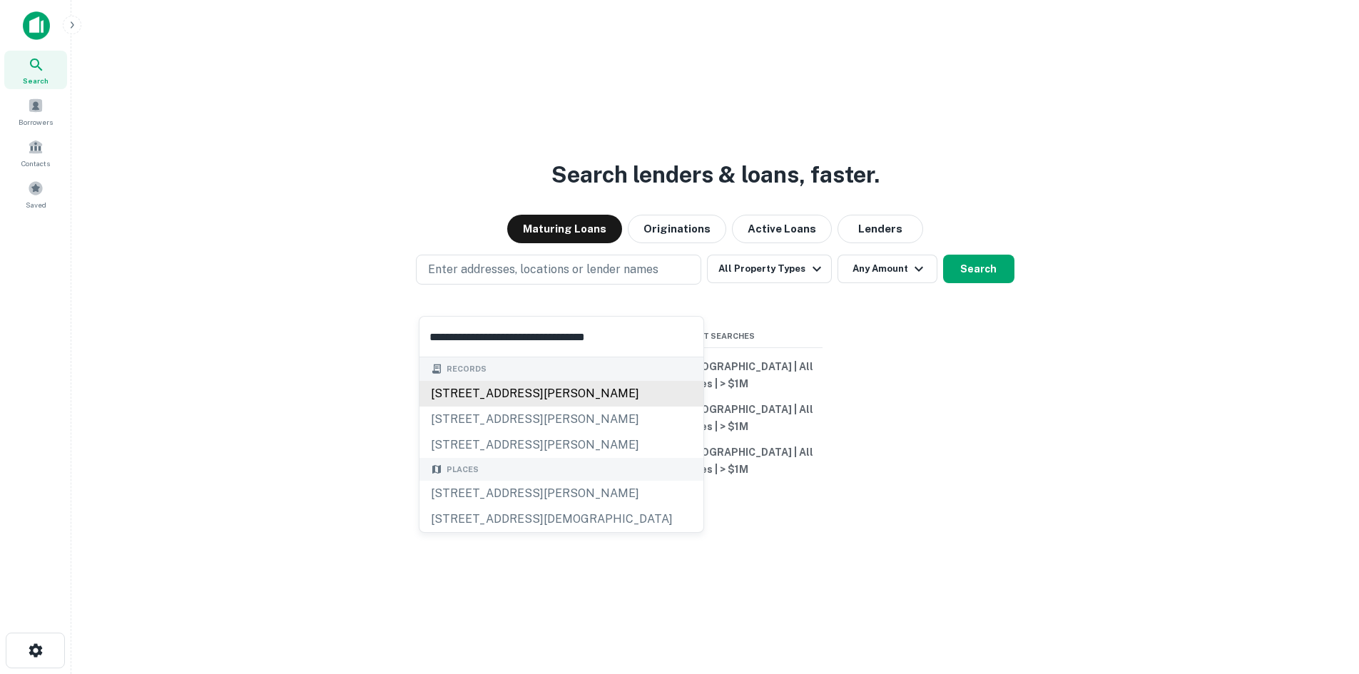
click at [457, 400] on div "[STREET_ADDRESS][PERSON_NAME]" at bounding box center [562, 394] width 284 height 26
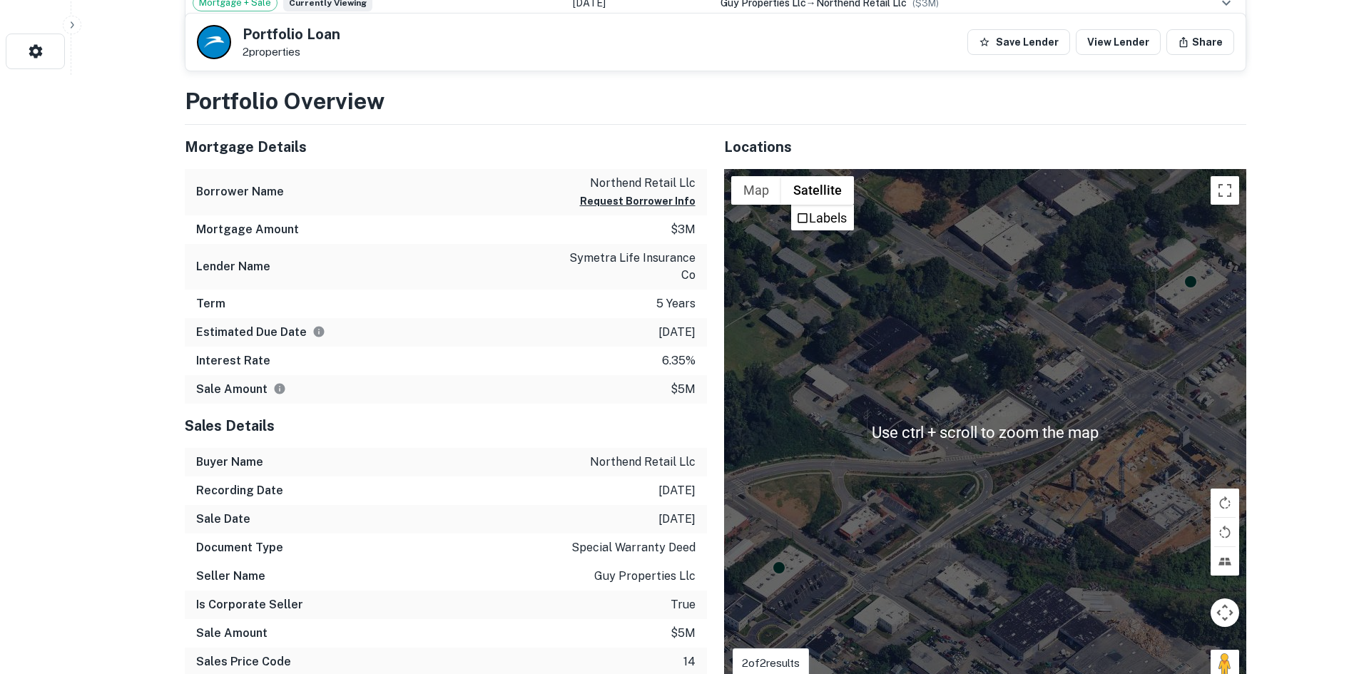
scroll to position [714, 0]
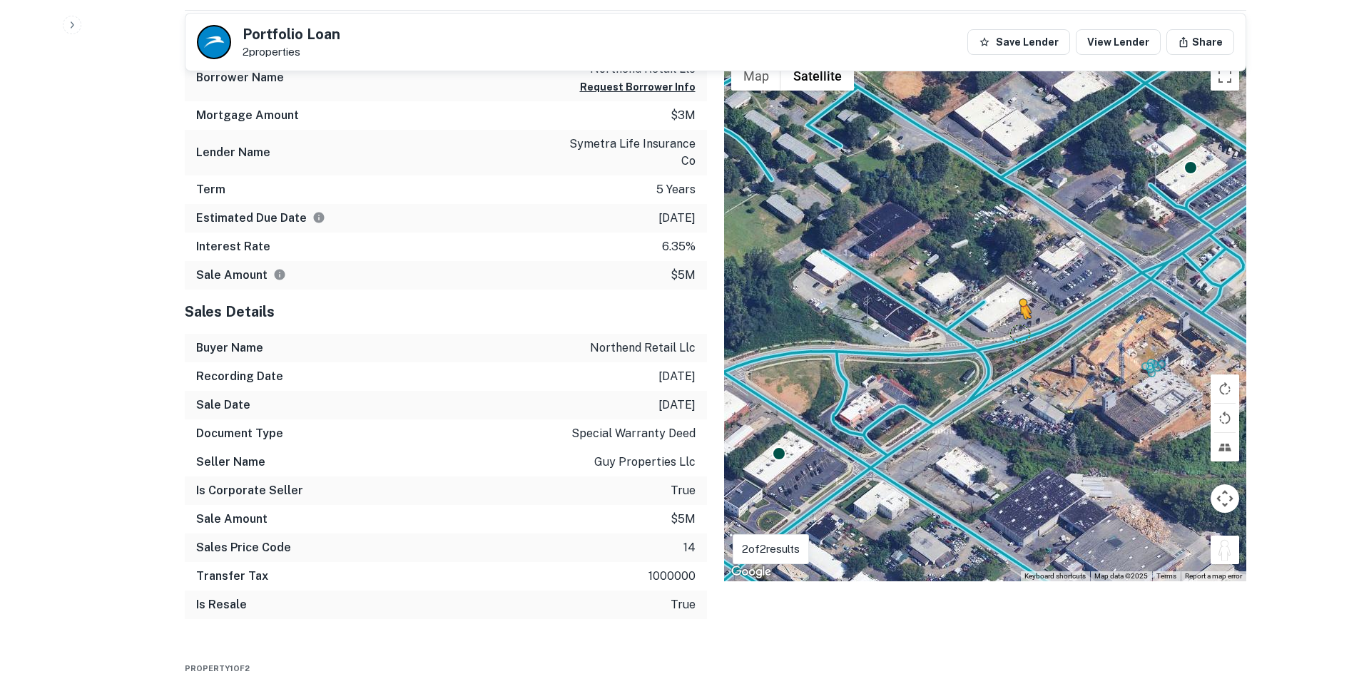
drag, startPoint x: 1219, startPoint y: 539, endPoint x: 1020, endPoint y: 333, distance: 287.6
click at [1020, 333] on div "To activate drag with keyboard, press Alt + Enter. Once in keyboard drag state,…" at bounding box center [985, 318] width 522 height 527
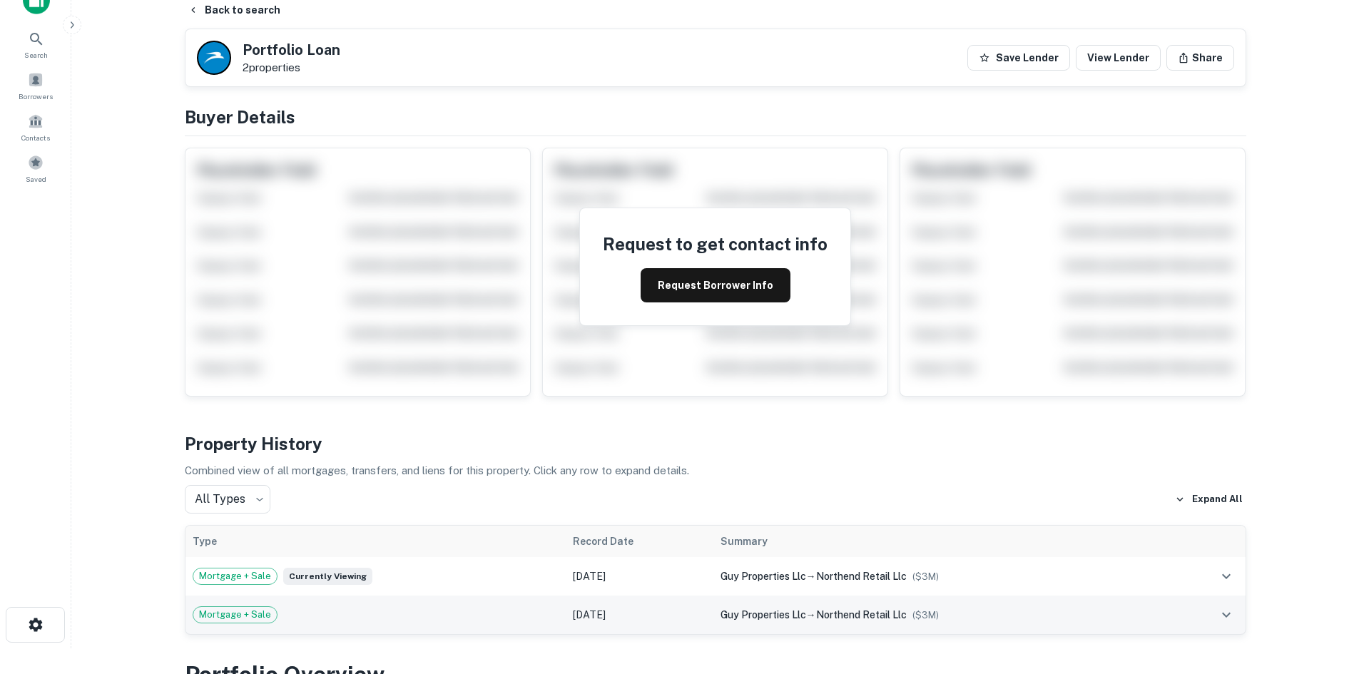
scroll to position [0, 0]
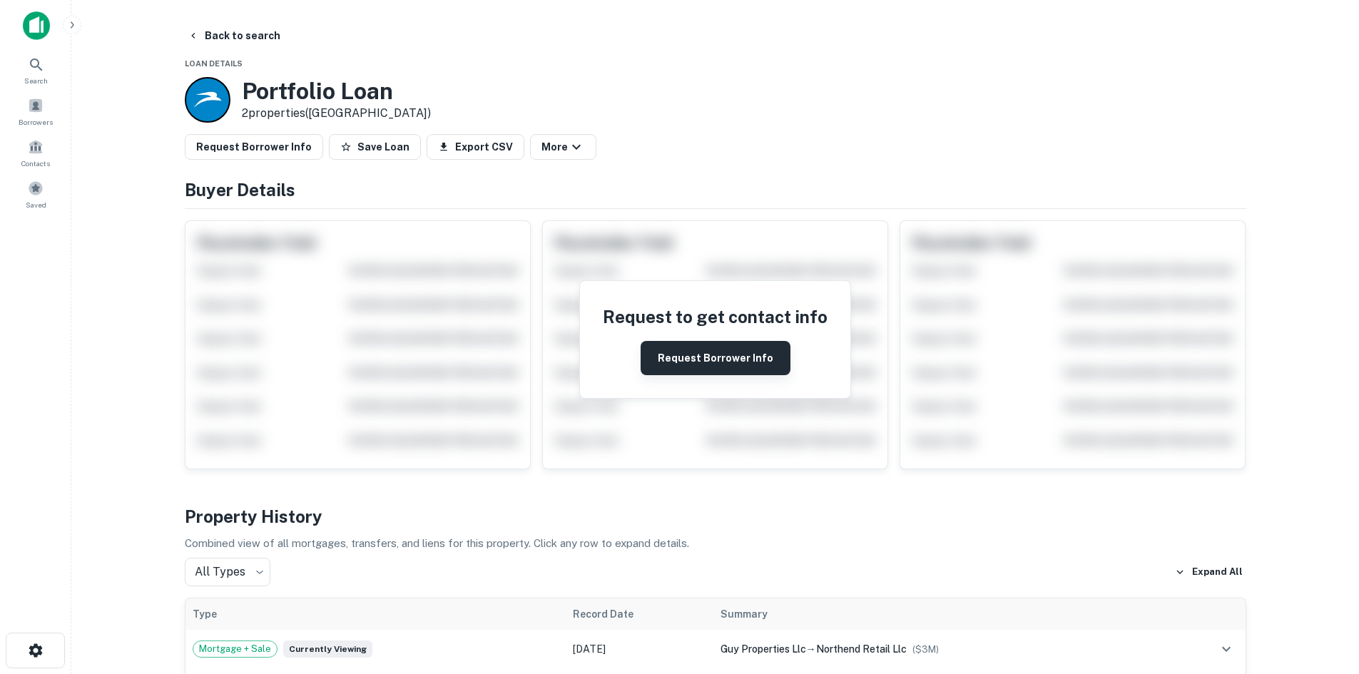
click at [689, 350] on button "Request Borrower Info" at bounding box center [716, 358] width 150 height 34
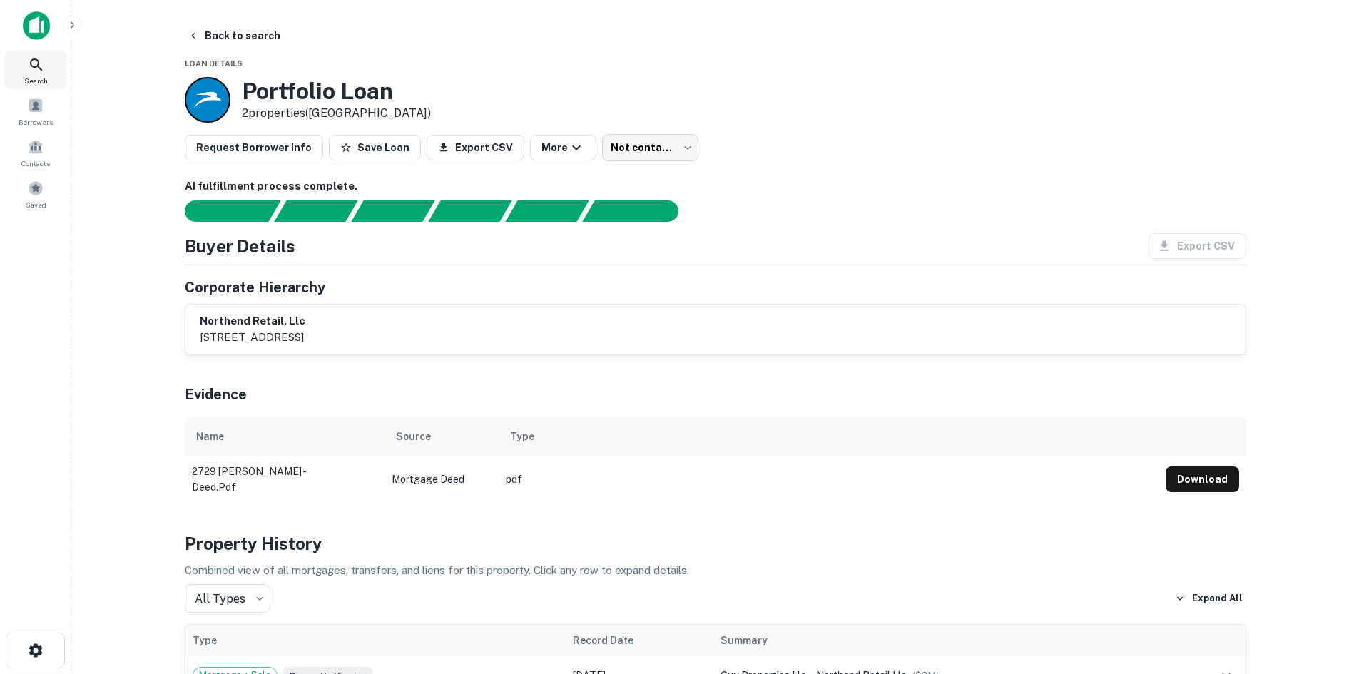
click at [38, 64] on icon at bounding box center [36, 65] width 12 height 12
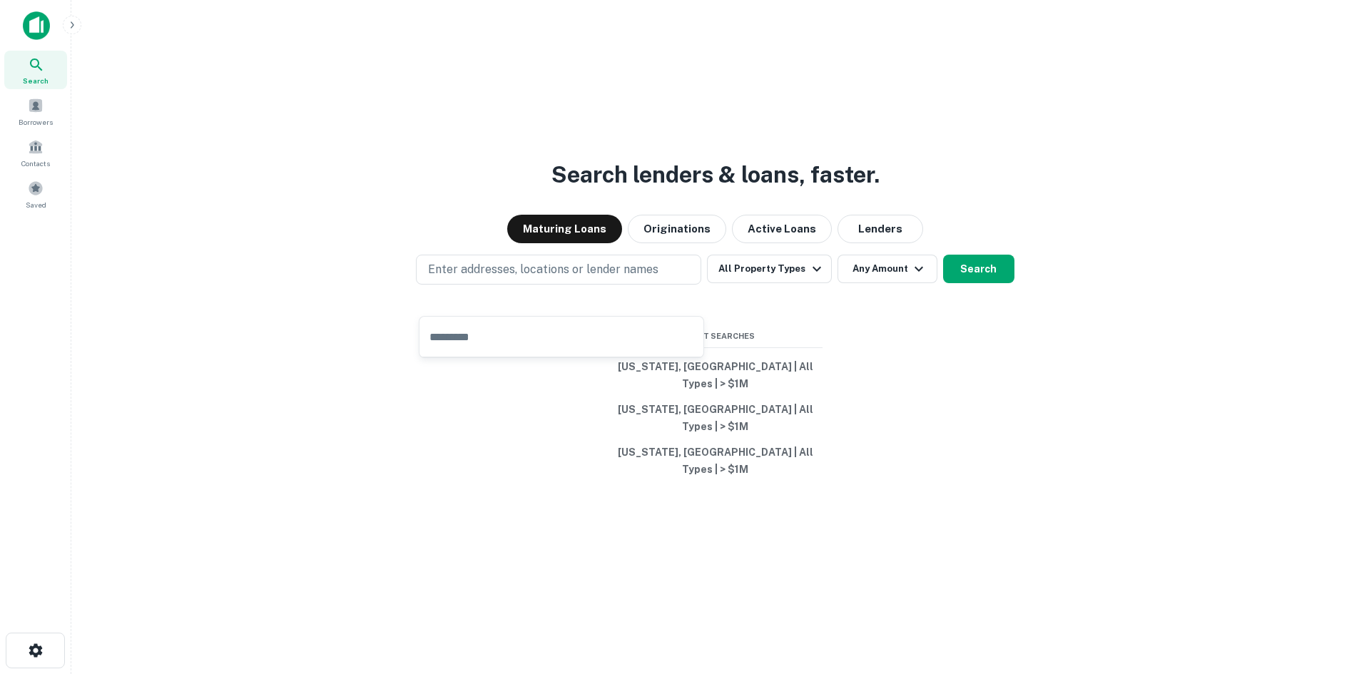
type input "**********"
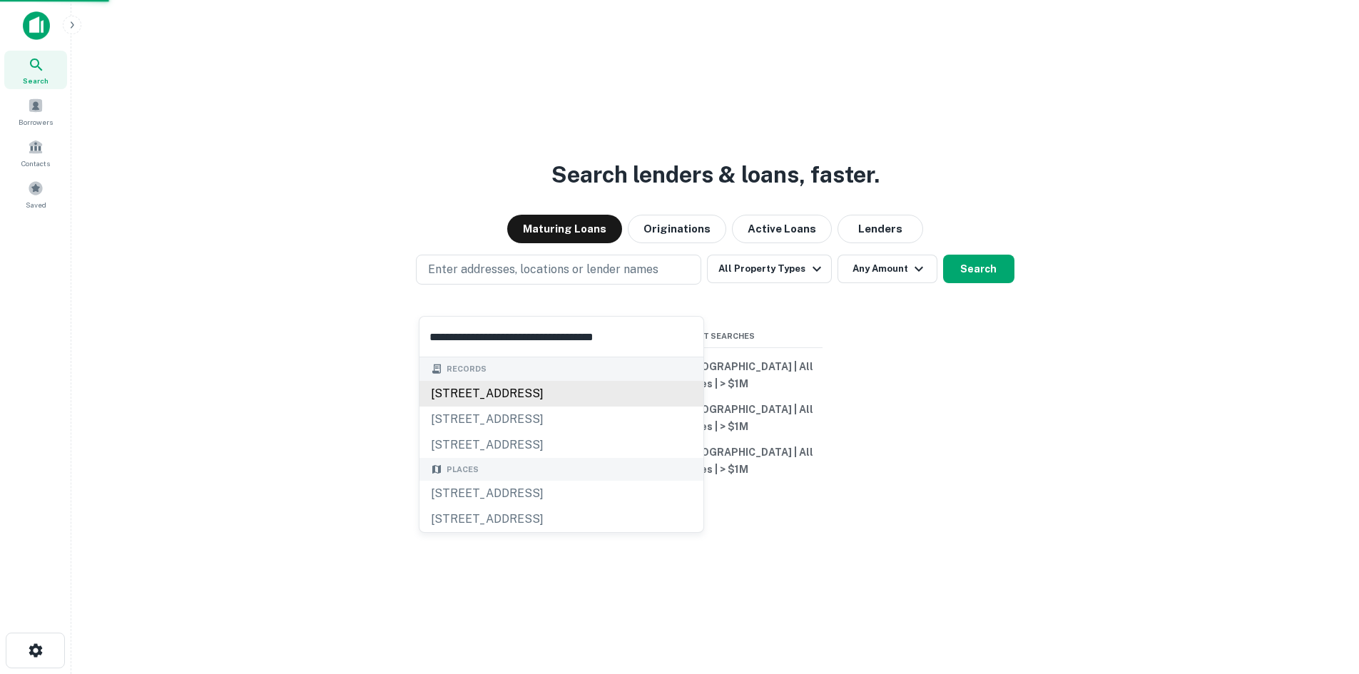
click at [521, 387] on div "[STREET_ADDRESS]" at bounding box center [562, 394] width 284 height 26
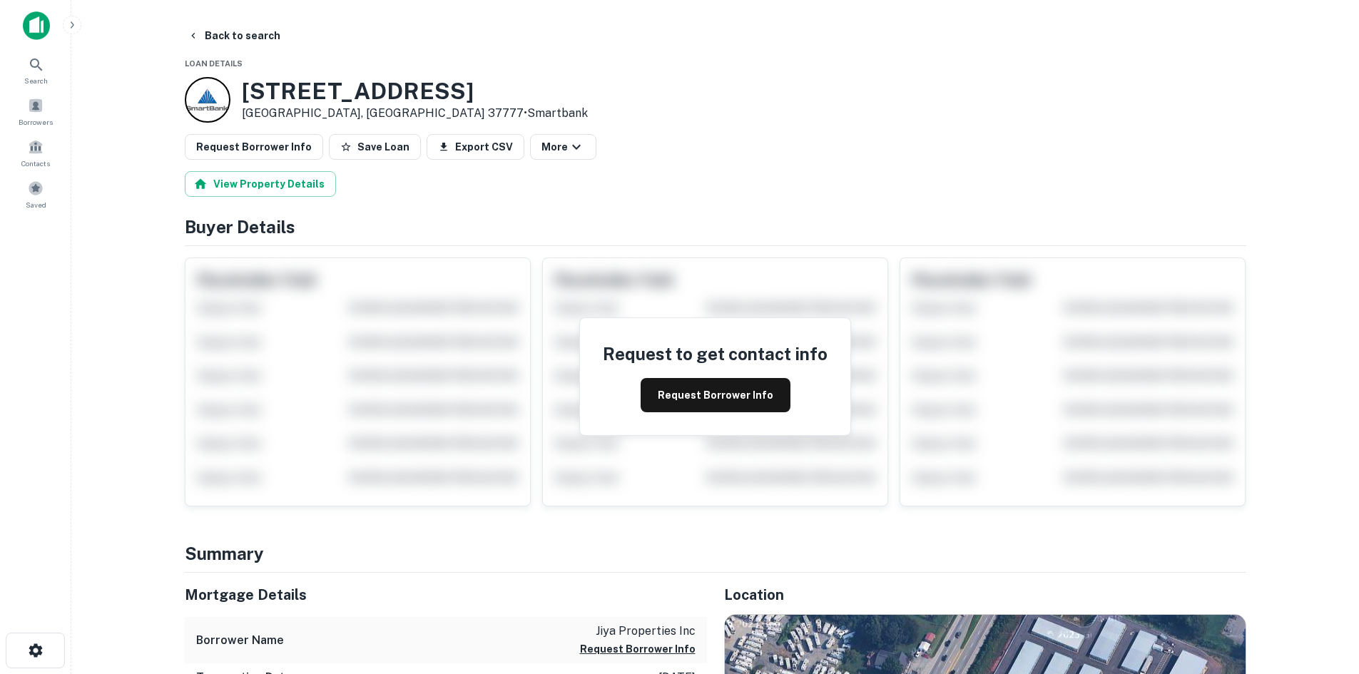
click at [689, 376] on div "Request to get contact info Request Borrower Info" at bounding box center [715, 376] width 270 height 117
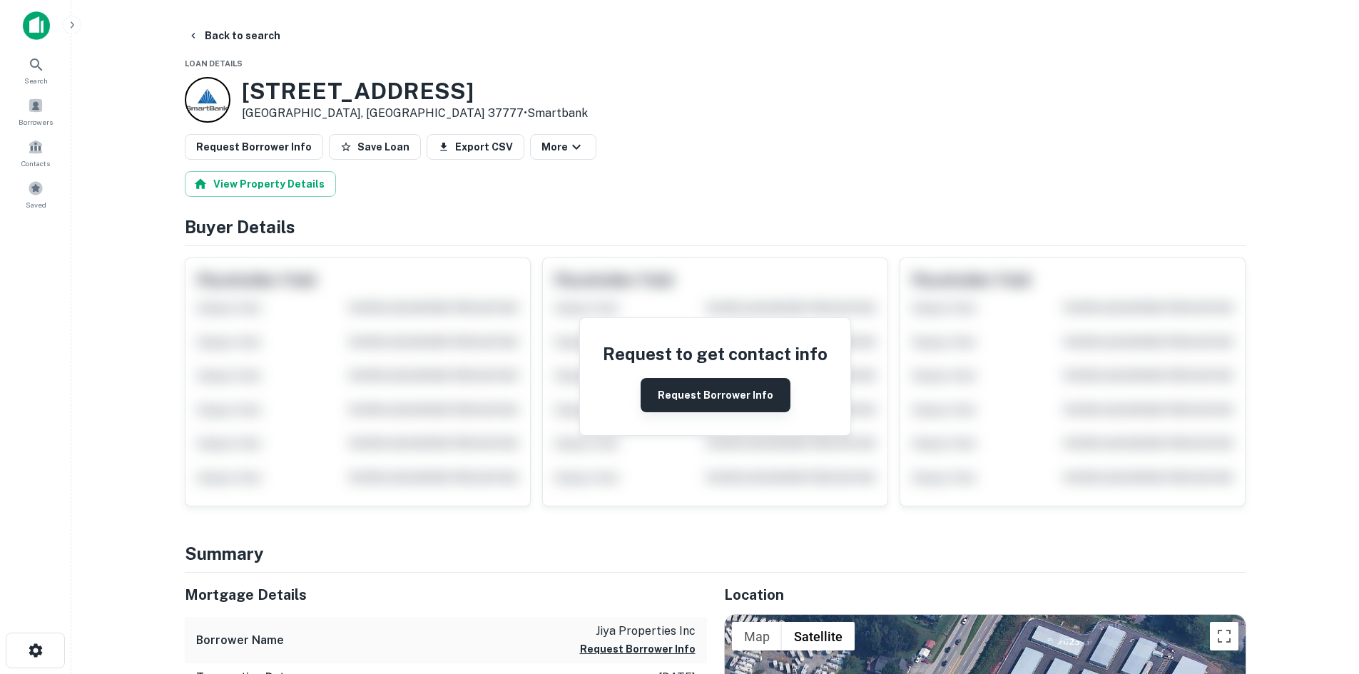
click at [689, 387] on button "Request Borrower Info" at bounding box center [716, 395] width 150 height 34
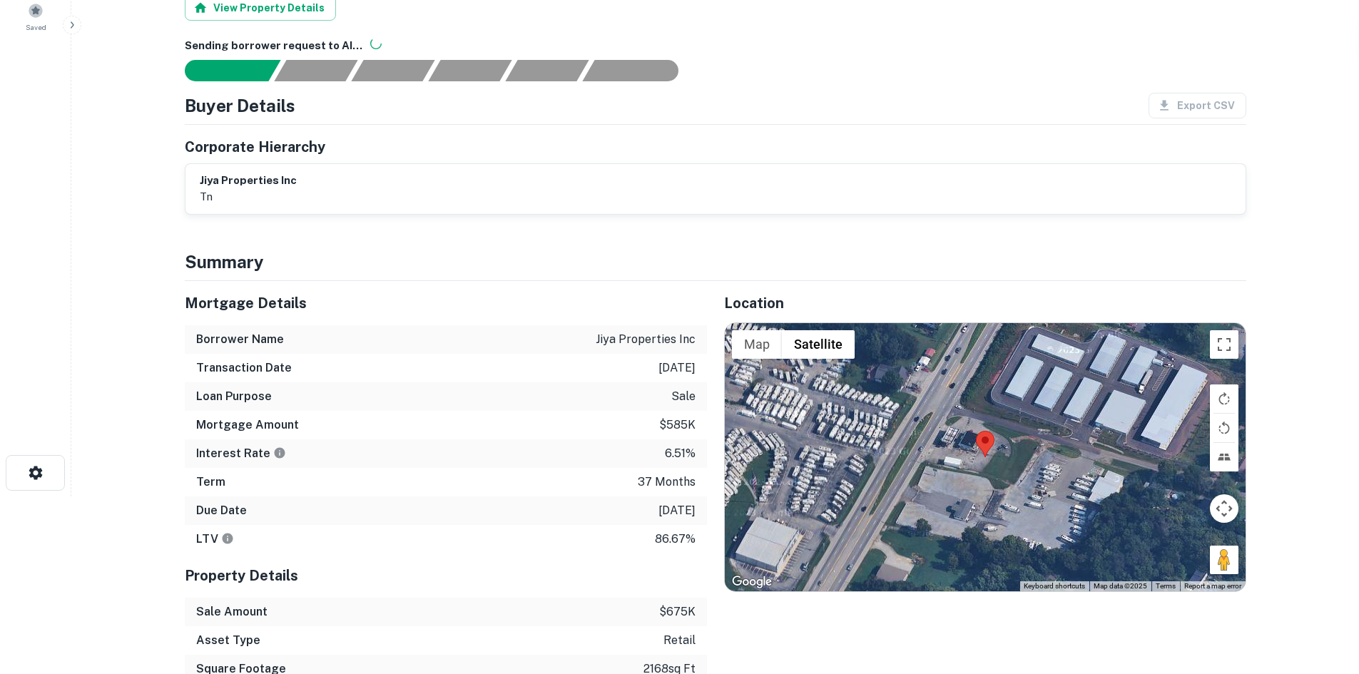
scroll to position [214, 0]
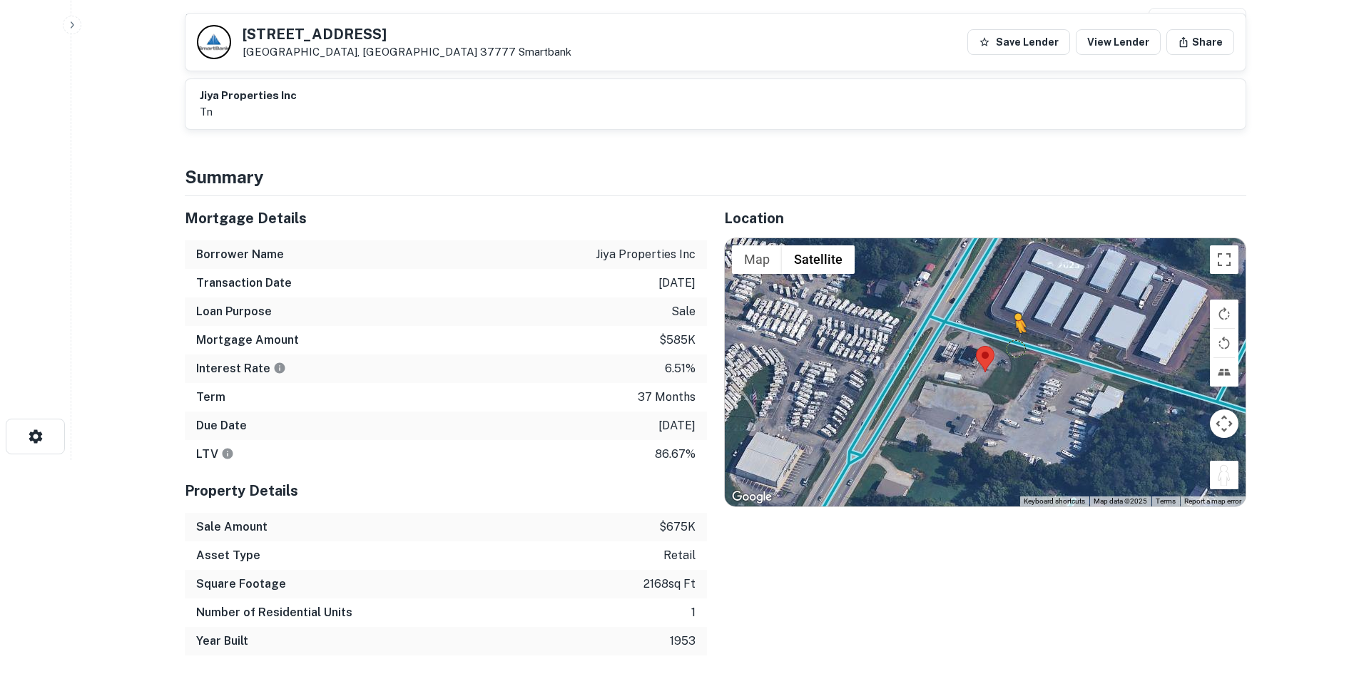
drag, startPoint x: 1228, startPoint y: 482, endPoint x: 1006, endPoint y: 343, distance: 261.5
click at [1006, 343] on div "To activate drag with keyboard, press Alt + Enter. Once in keyboard drag state,…" at bounding box center [985, 372] width 521 height 268
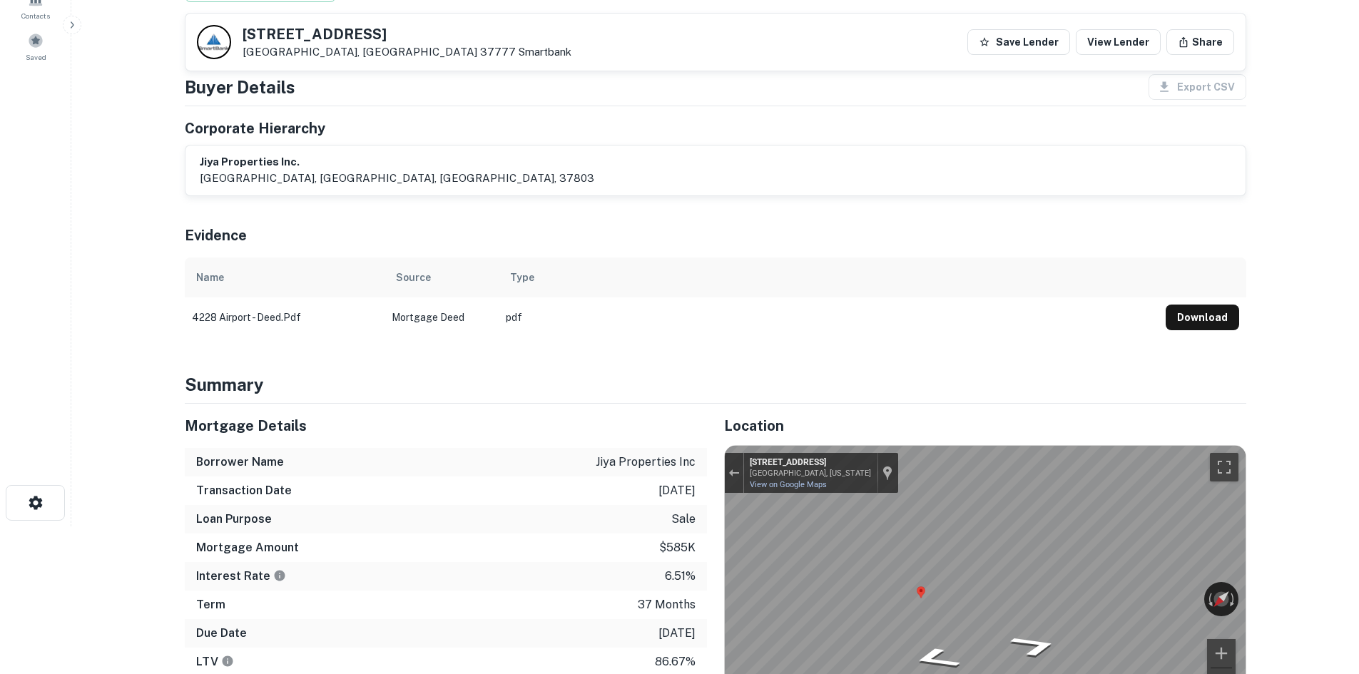
scroll to position [0, 0]
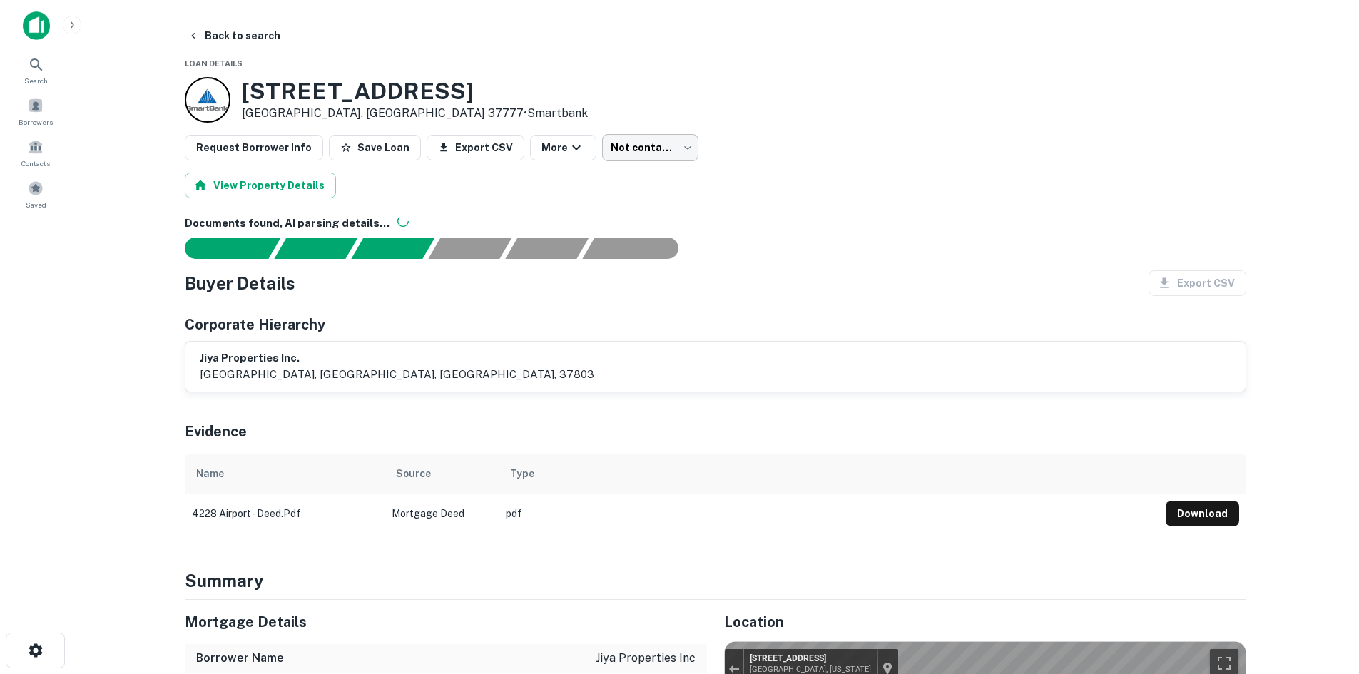
click at [639, 142] on body "Search Borrowers Contacts Saved Back to search Loan Details [STREET_ADDRESS] • …" at bounding box center [679, 337] width 1359 height 674
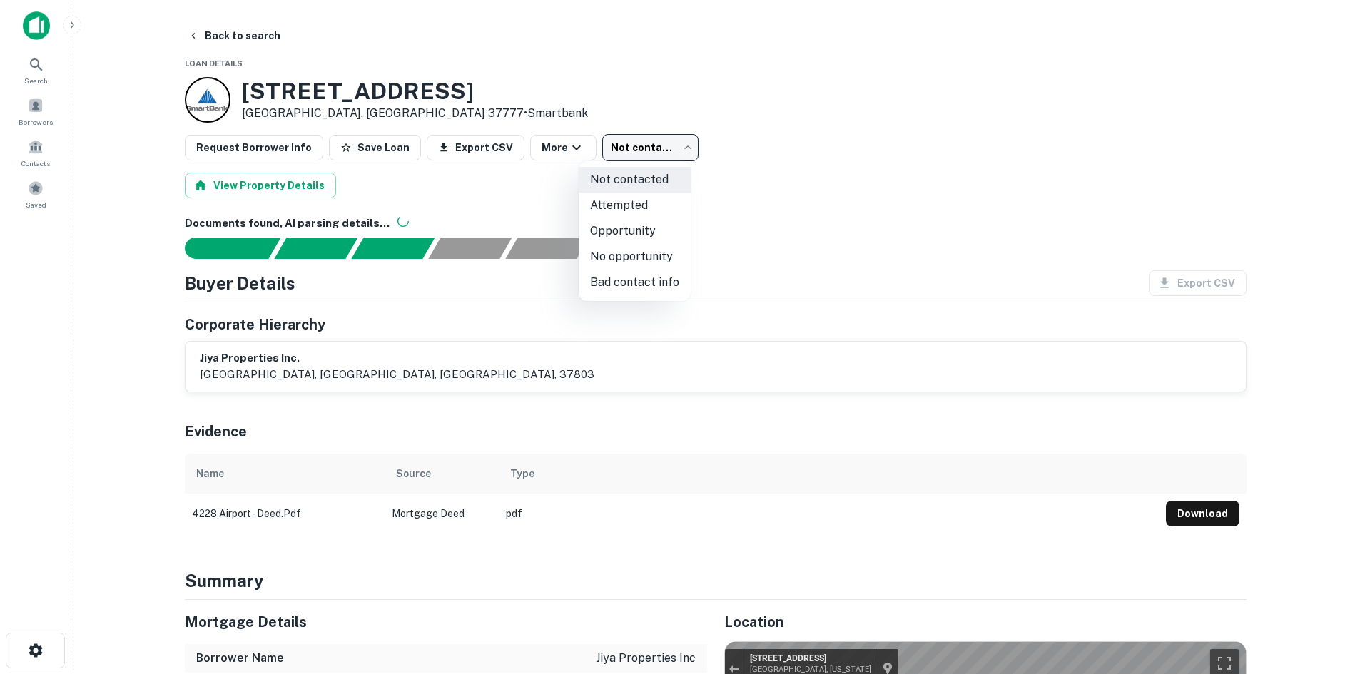
click at [644, 195] on li "Attempted" at bounding box center [635, 206] width 112 height 26
type input "*********"
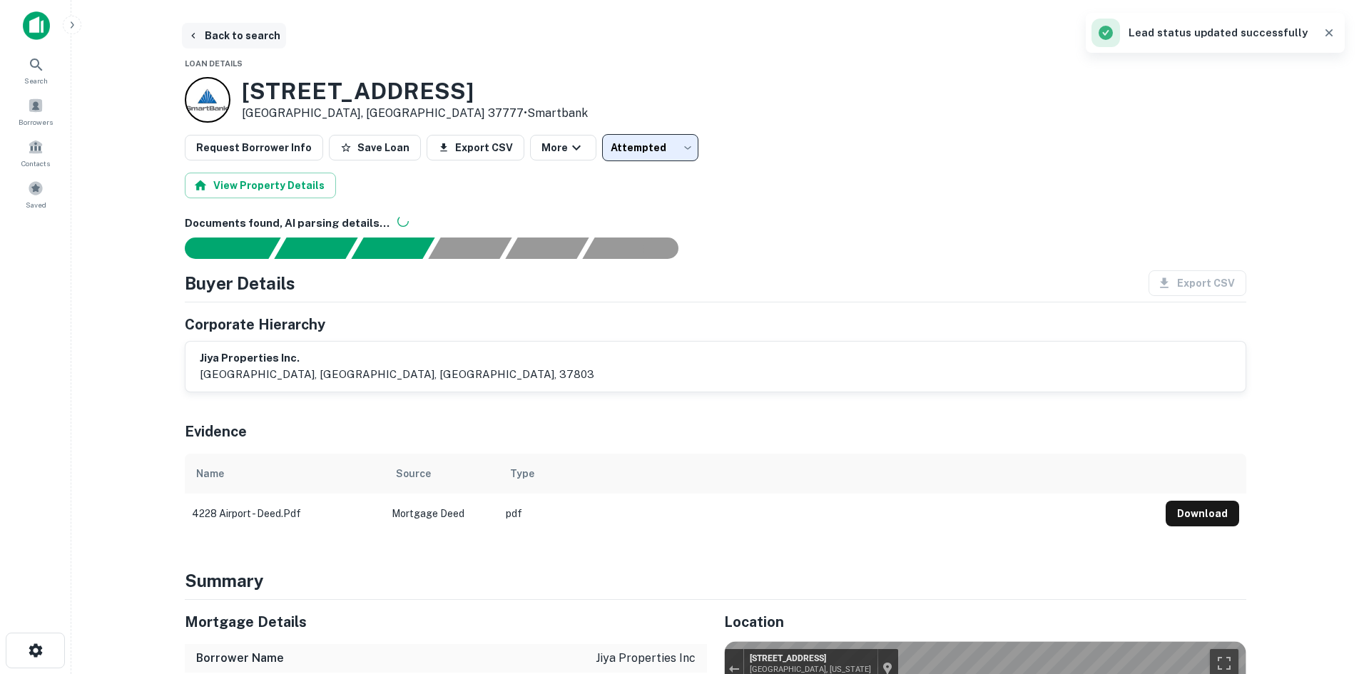
click at [260, 34] on button "Back to search" at bounding box center [234, 36] width 104 height 26
